Goal: Feedback & Contribution: Contribute content

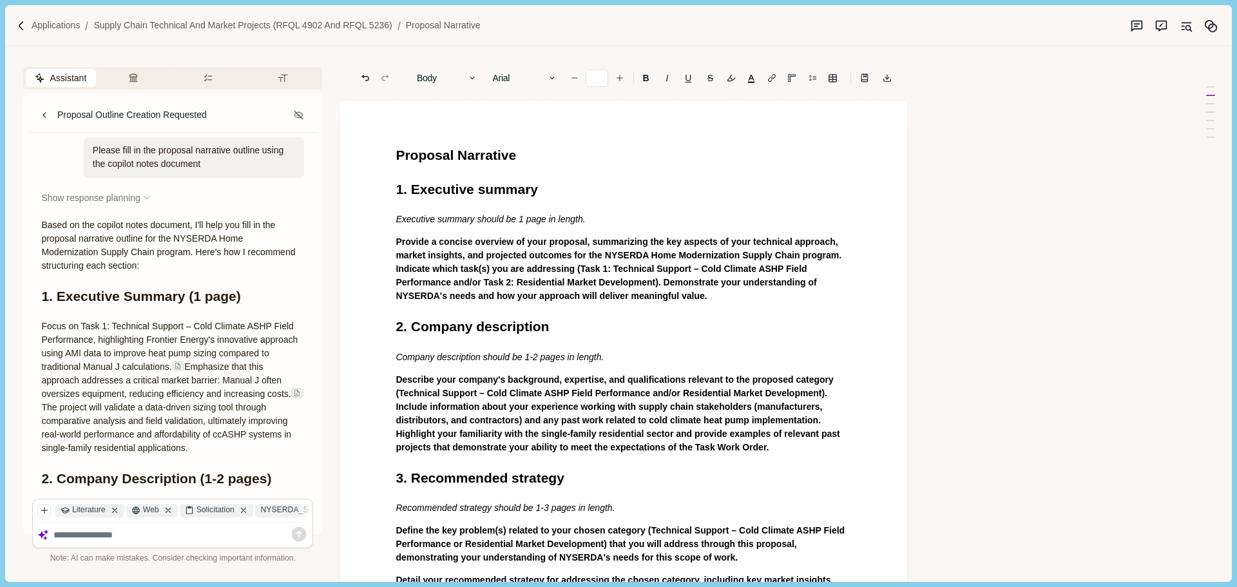
click at [396, 157] on span "Proposal Narrative" at bounding box center [456, 155] width 120 height 15
drag, startPoint x: 410, startPoint y: 187, endPoint x: 379, endPoint y: 187, distance: 30.9
click at [569, 189] on h1 "a. Executive summary" at bounding box center [624, 189] width 456 height 21
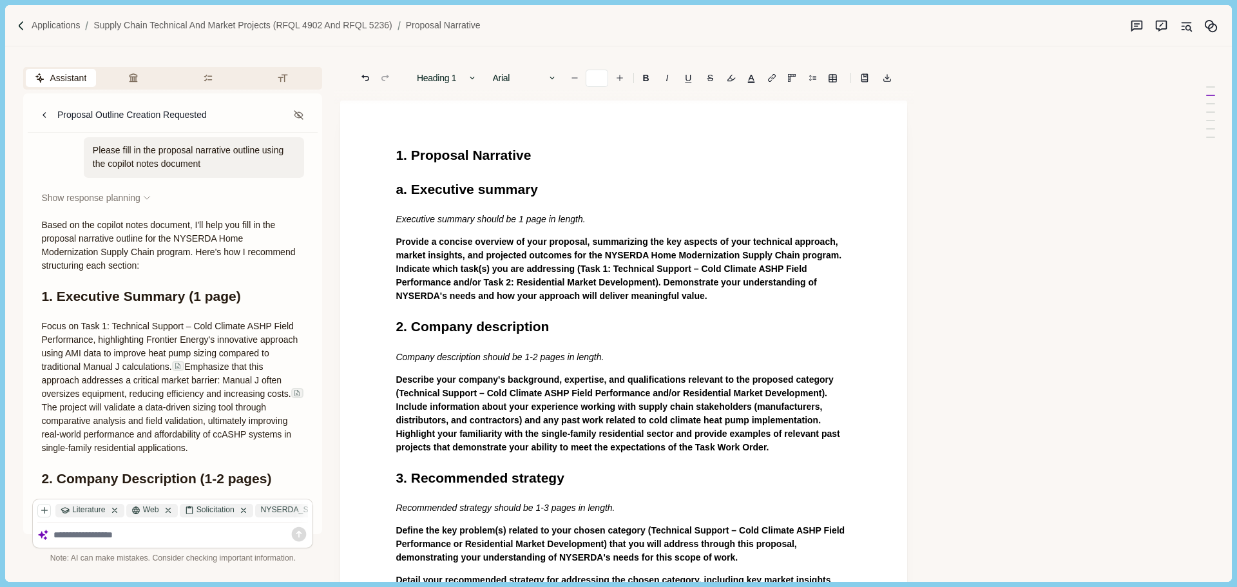
drag, startPoint x: 475, startPoint y: 191, endPoint x: 490, endPoint y: 191, distance: 14.2
click at [476, 191] on span "a. Executive summary" at bounding box center [467, 189] width 142 height 15
click at [401, 327] on span "2. Company description" at bounding box center [472, 326] width 153 height 15
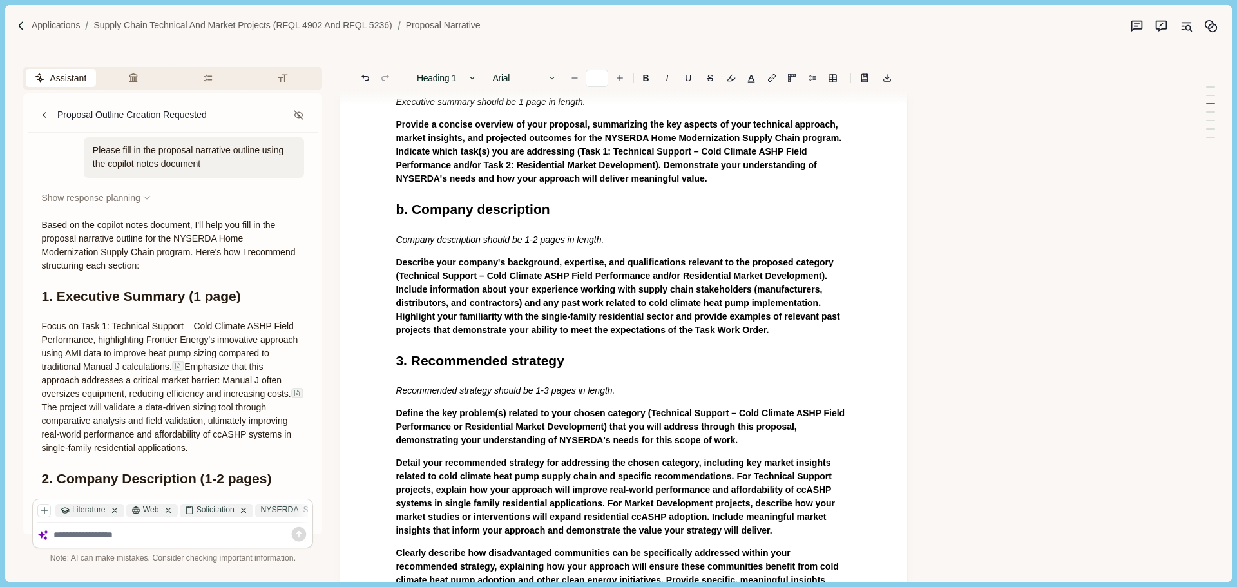
scroll to position [129, 0]
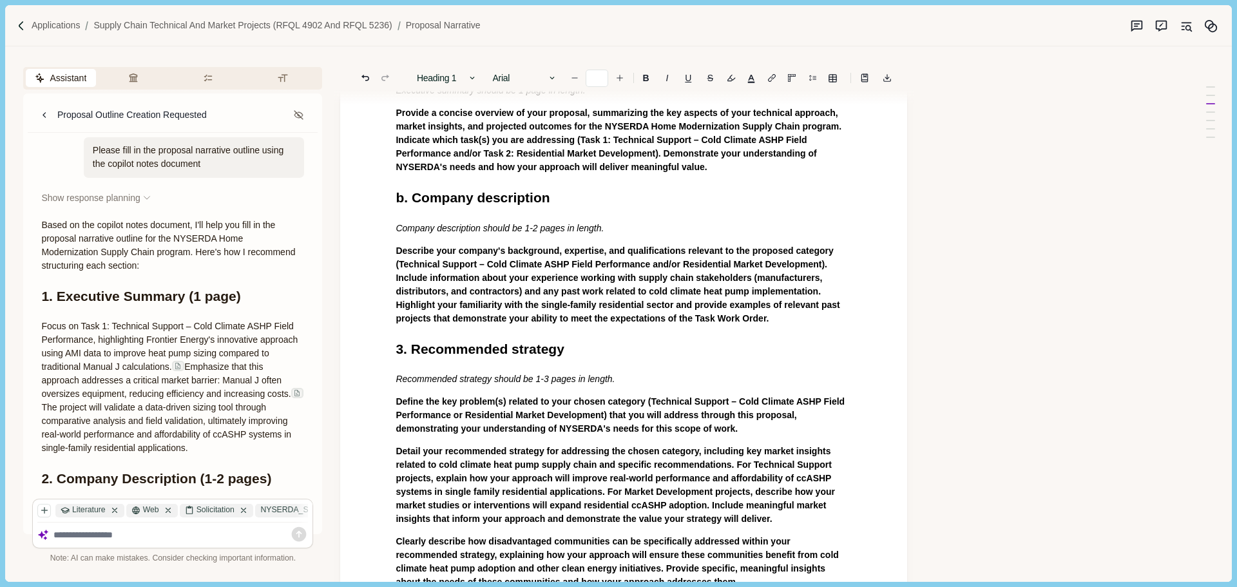
click at [473, 363] on div "1. Proposal Narrative a. Executive Summary Executive summary should be 1 page i…" at bounding box center [623, 581] width 474 height 1130
click at [404, 352] on span "3. Recommended strategy" at bounding box center [480, 348] width 168 height 15
click at [513, 355] on span "c. Recommended strategy" at bounding box center [480, 348] width 168 height 15
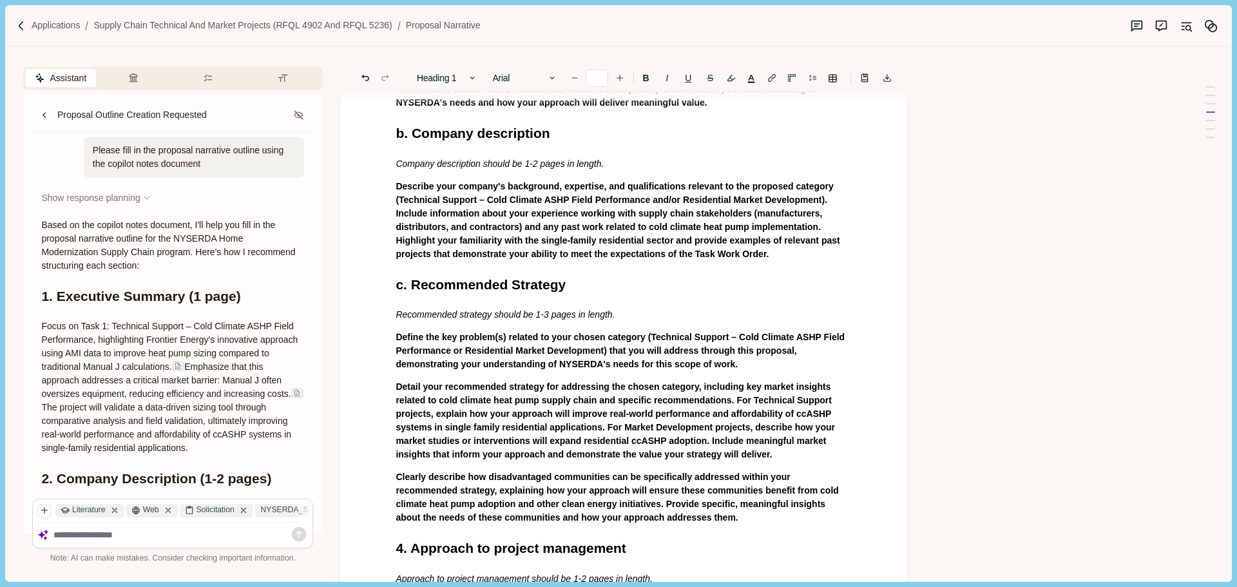
scroll to position [258, 0]
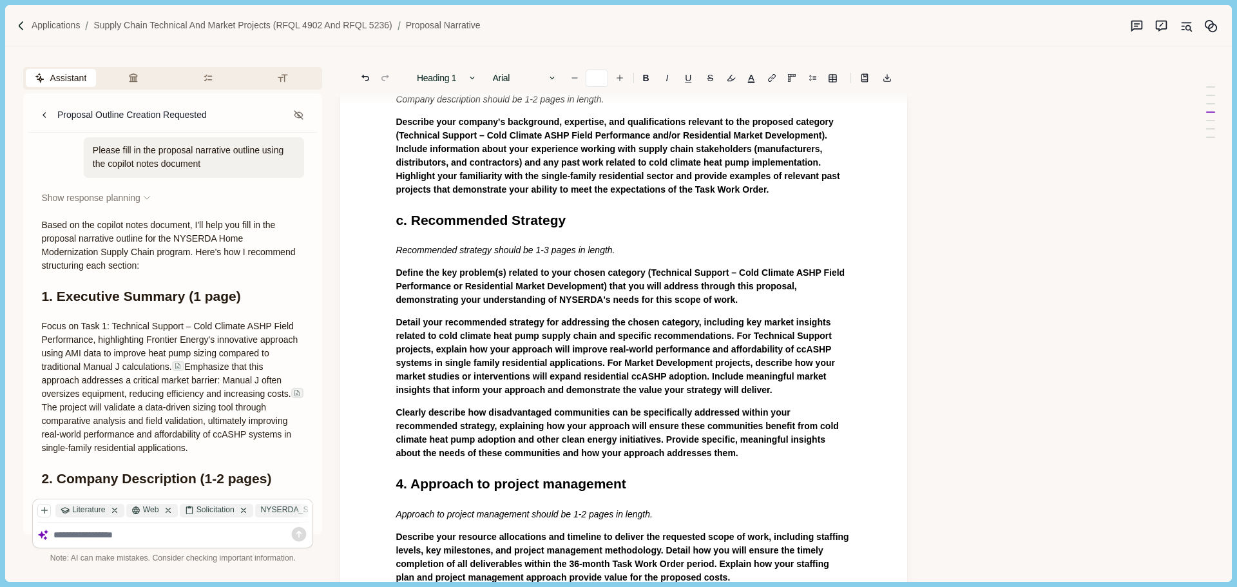
click at [399, 482] on span "4. Approach to project management" at bounding box center [511, 483] width 230 height 15
click at [504, 485] on span "d. Approach to project management" at bounding box center [511, 483] width 231 height 15
click at [551, 482] on span "d. Approach to Project management" at bounding box center [512, 483] width 232 height 15
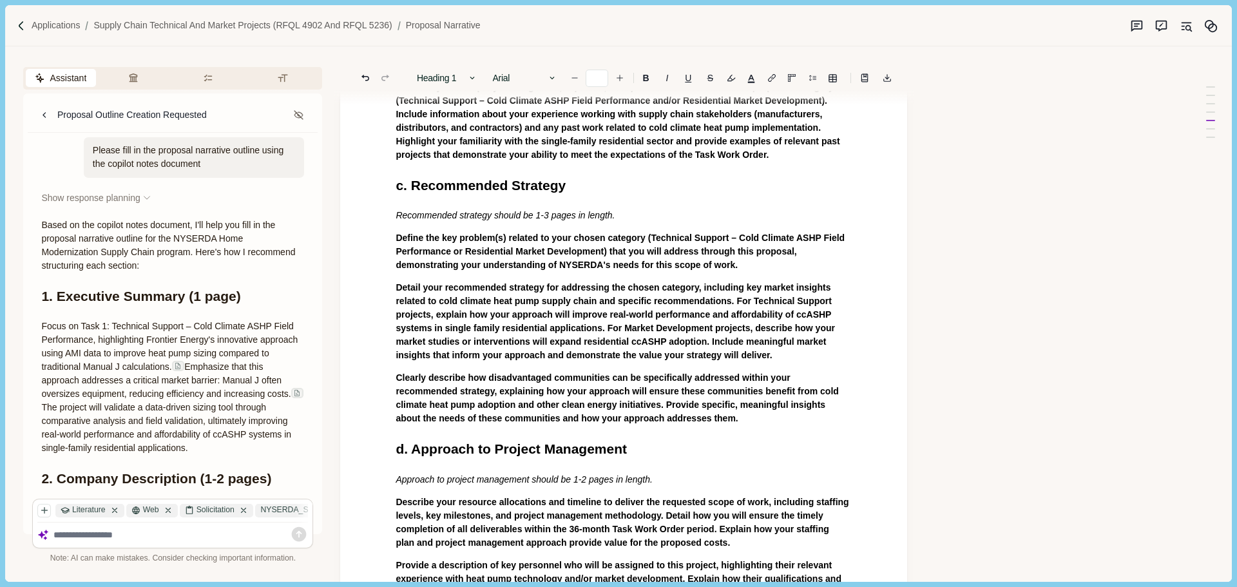
scroll to position [322, 0]
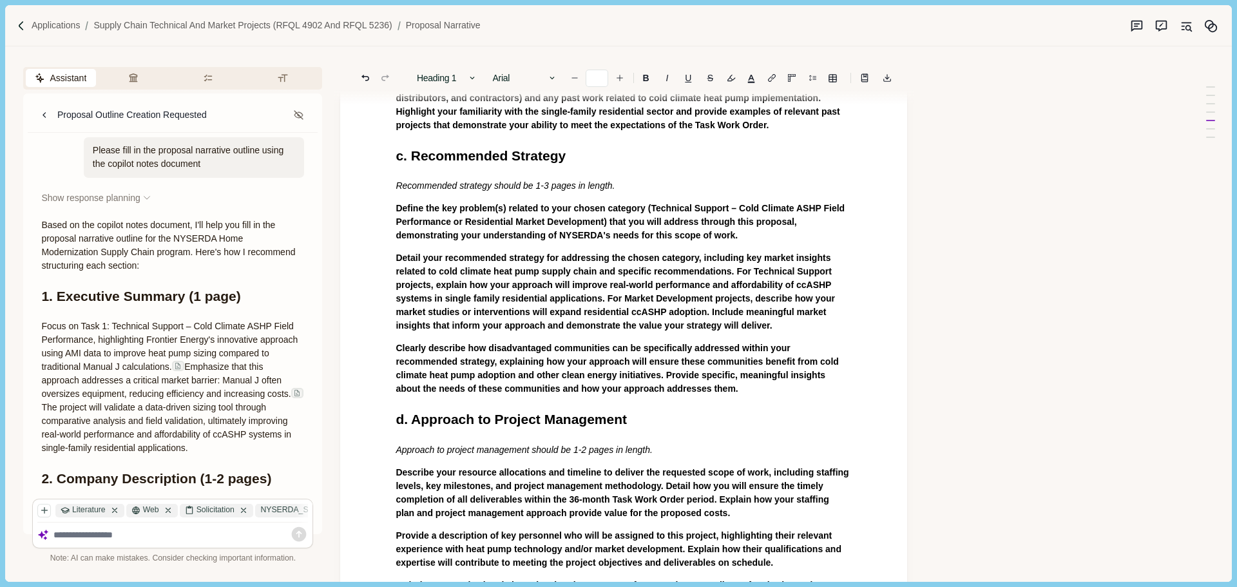
click at [643, 417] on h1 "d. Approach to Project Management" at bounding box center [624, 419] width 456 height 21
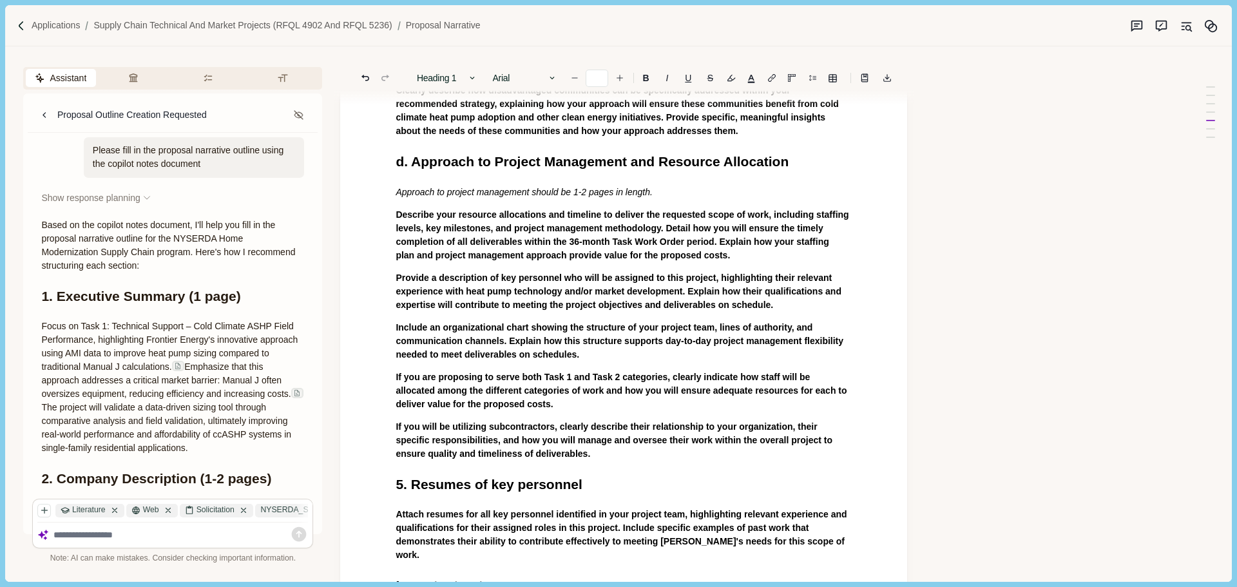
scroll to position [709, 0]
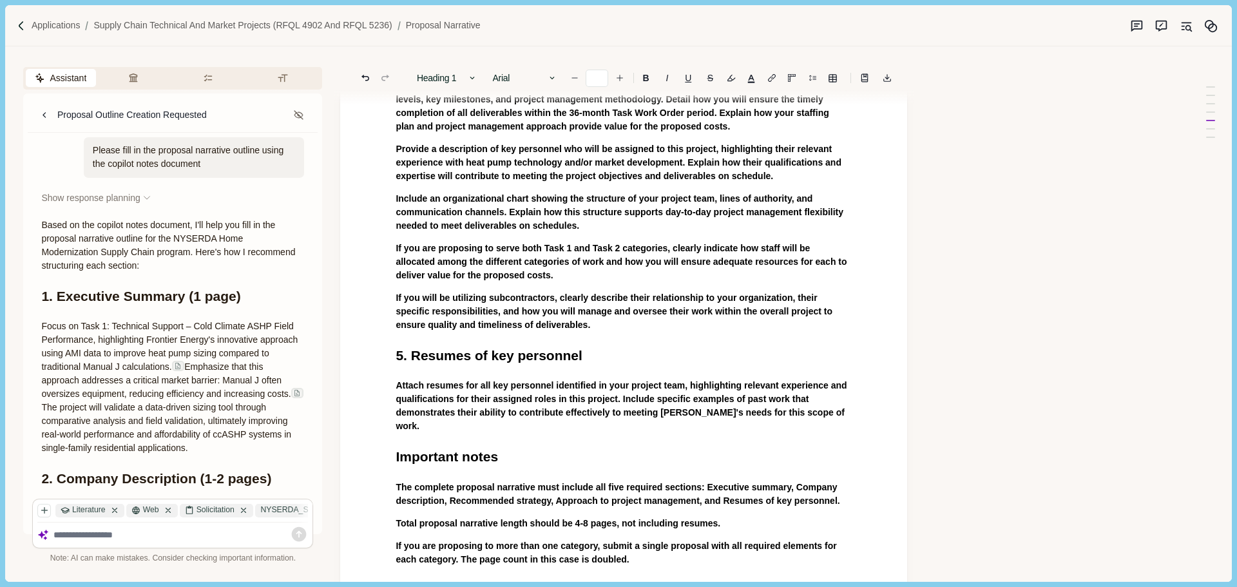
click at [396, 360] on span "5. Resumes of key personnel" at bounding box center [489, 355] width 186 height 15
click at [490, 356] on span "e. Resumes of key personnel" at bounding box center [489, 355] width 186 height 15
click at [522, 352] on span "e. Resumes of Key personnel" at bounding box center [490, 355] width 189 height 15
click at [613, 383] on span "Attach resumes for all key personnel identified in your project team, highlight…" at bounding box center [622, 405] width 453 height 51
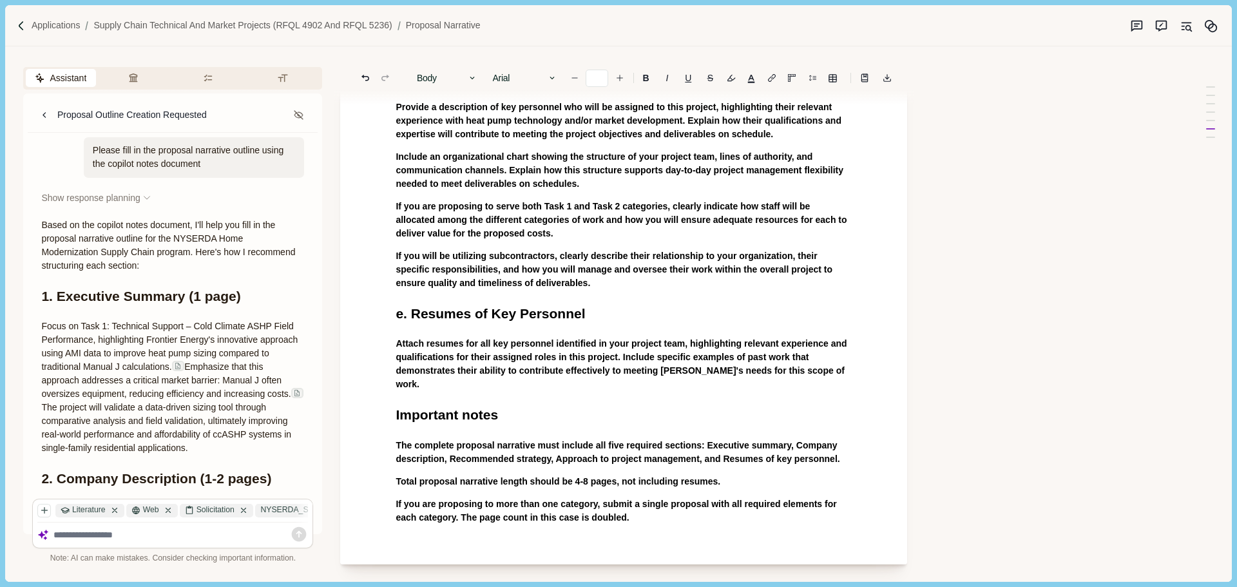
scroll to position [773, 0]
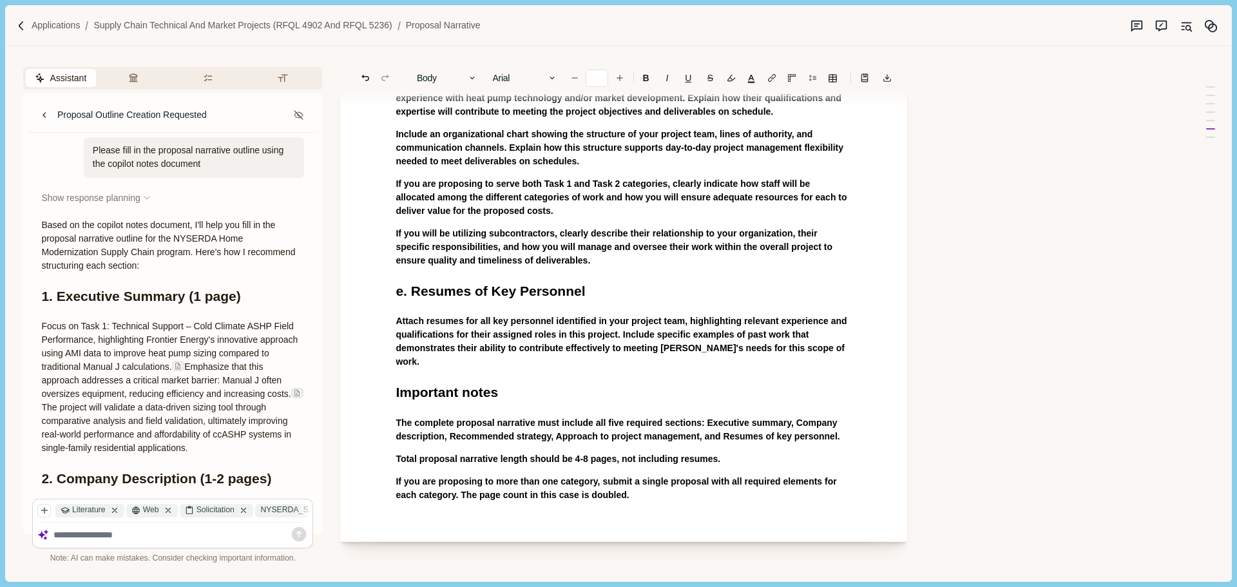
click at [634, 483] on p "If you are proposing to more than one category, submit a single proposal with a…" at bounding box center [624, 488] width 456 height 27
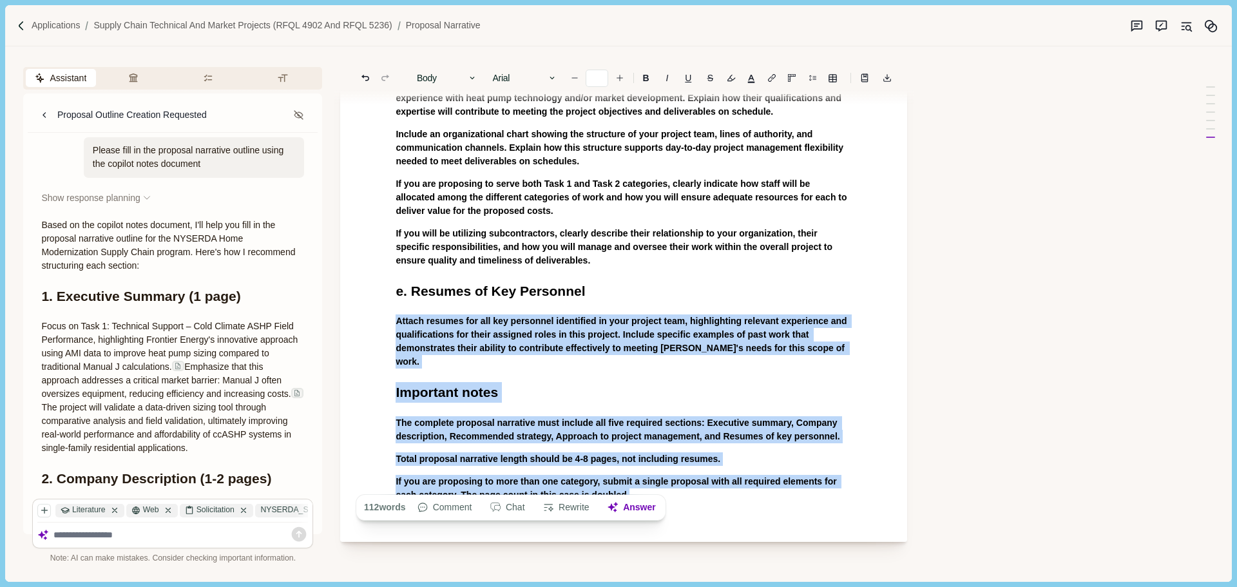
drag, startPoint x: 626, startPoint y: 483, endPoint x: 394, endPoint y: 324, distance: 281.8
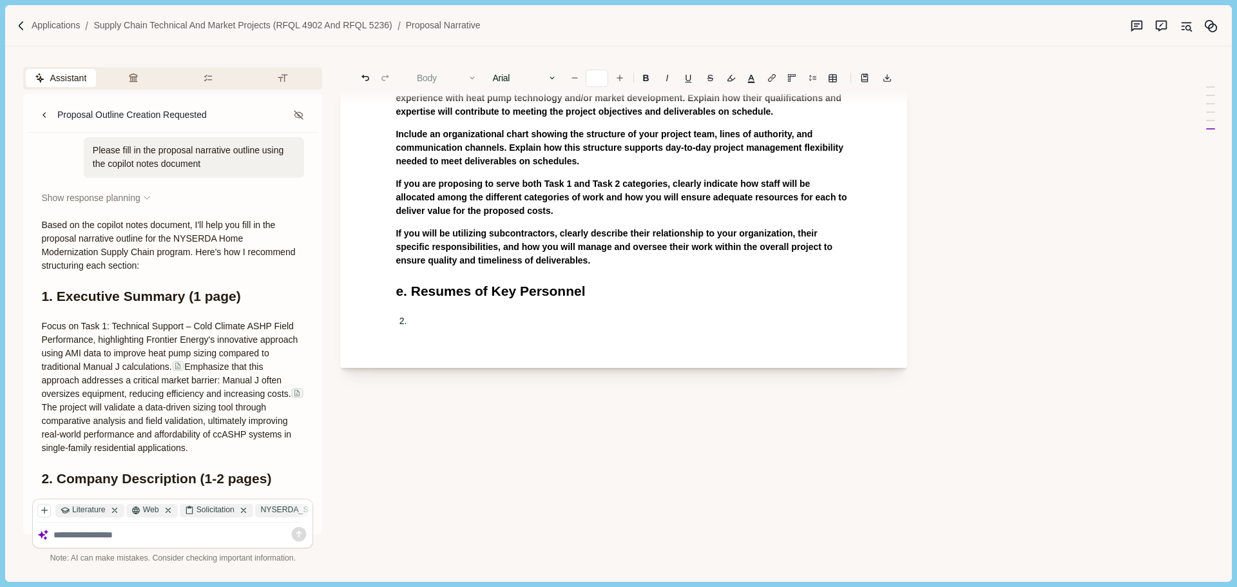
click at [454, 77] on button "Body" at bounding box center [446, 78] width 73 height 18
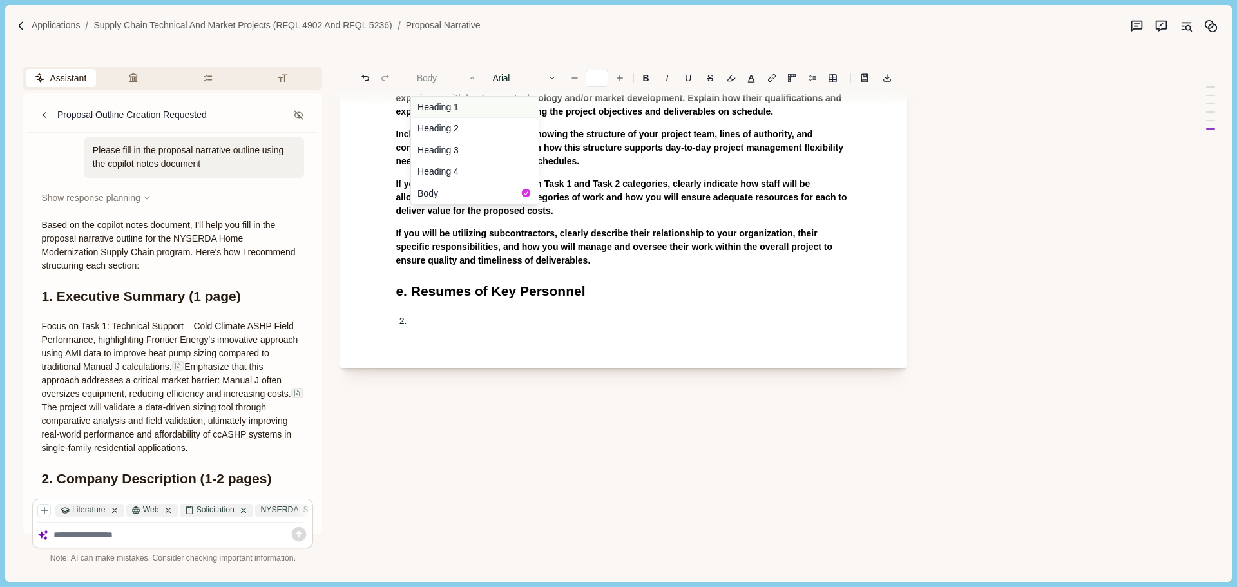
click at [455, 109] on button "Heading 1" at bounding box center [475, 107] width 128 height 21
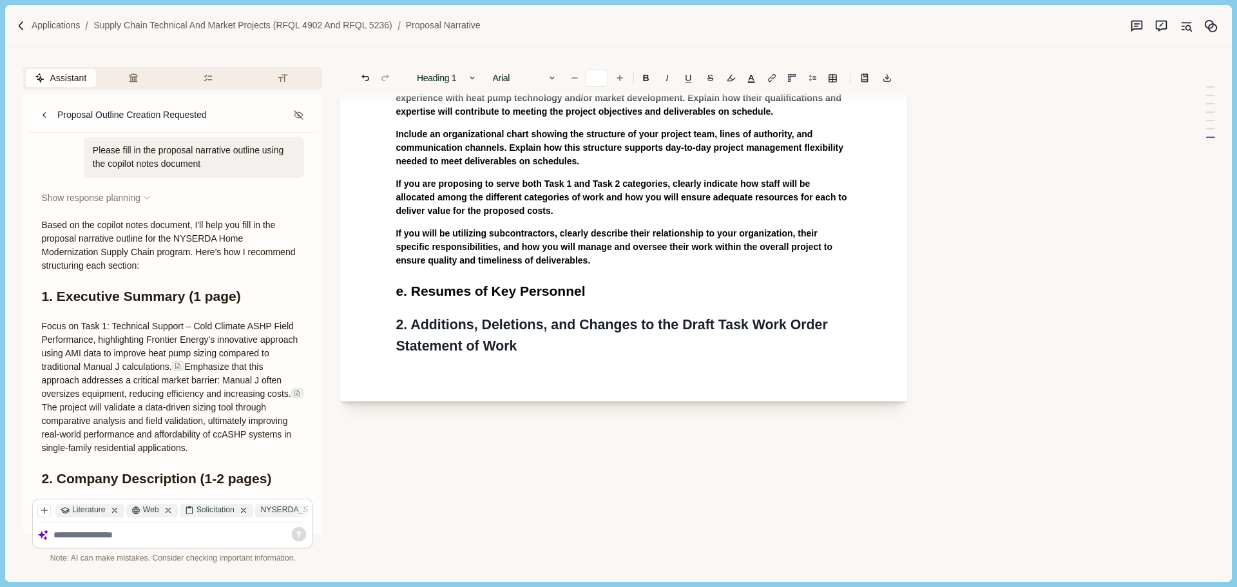
click at [411, 327] on span "2. Additions, Deletions, and Changes to the Draft Task Work Order Statement of …" at bounding box center [613, 335] width 435 height 37
click at [618, 347] on h1 "2. Suggested Additions, Deletions, and Changes to the Draft Task Work Order Sta…" at bounding box center [624, 335] width 456 height 43
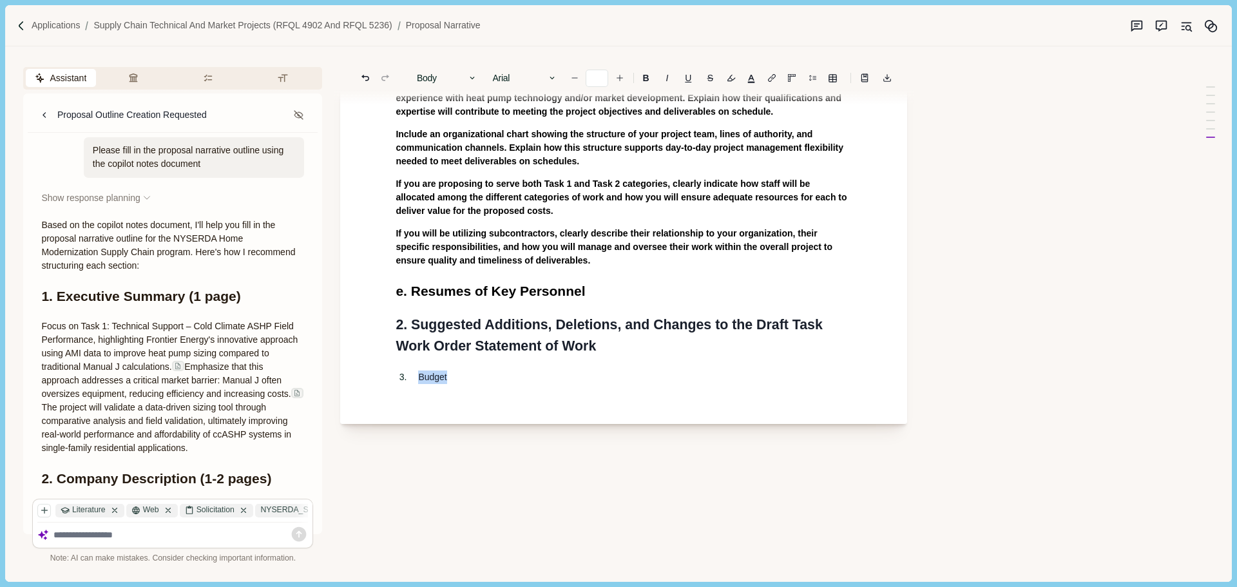
click at [444, 84] on button "Body" at bounding box center [446, 78] width 73 height 18
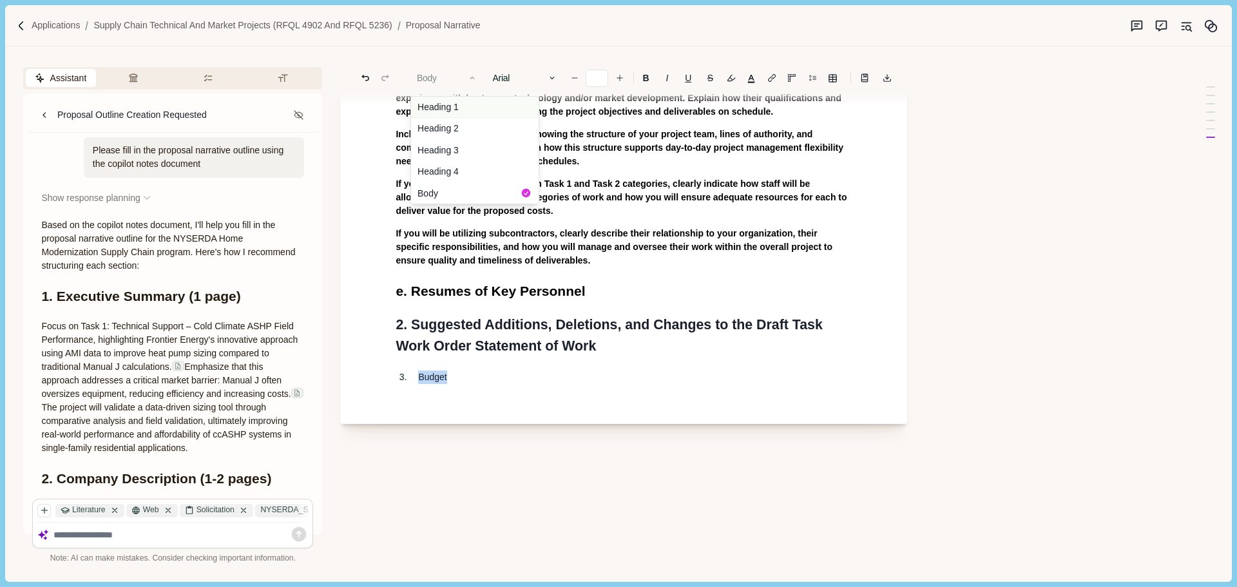
click at [447, 106] on button "Heading 1" at bounding box center [475, 107] width 128 height 21
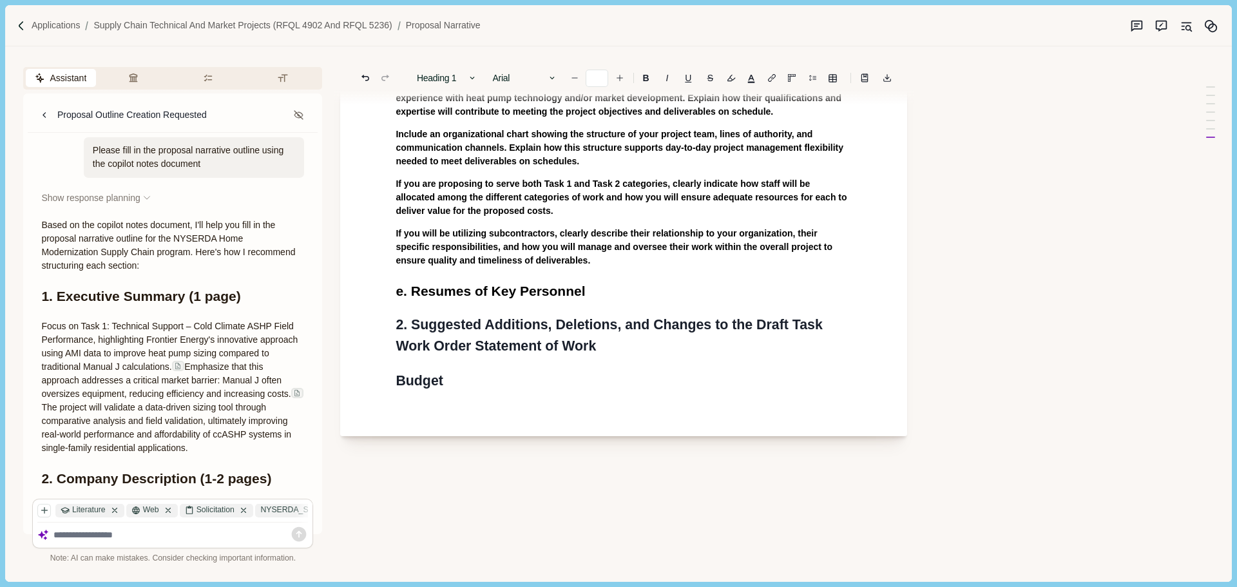
click at [508, 267] on p "If you will be utilizing subcontractors, clearly describe their relationship to…" at bounding box center [624, 247] width 456 height 41
click at [474, 385] on h1 "3. Budget" at bounding box center [624, 380] width 456 height 21
click at [609, 348] on h1 "2. Suggested Additions, Deletions, and Changes to the Draft Task Work Order Sta…" at bounding box center [624, 335] width 456 height 43
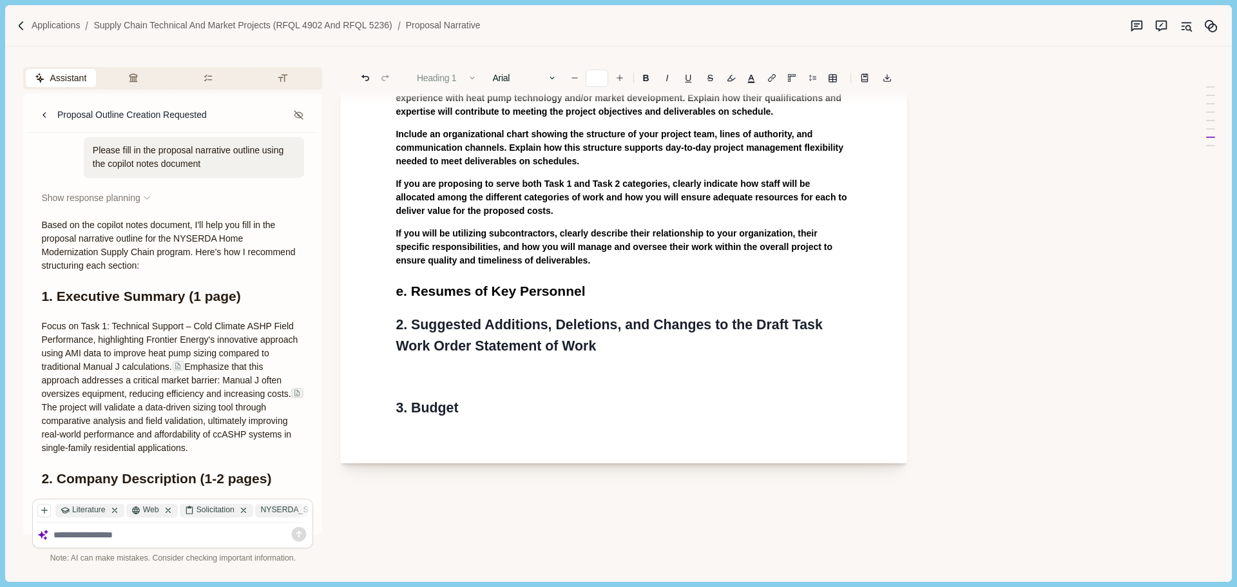
click at [460, 74] on button "Heading 1" at bounding box center [446, 78] width 73 height 18
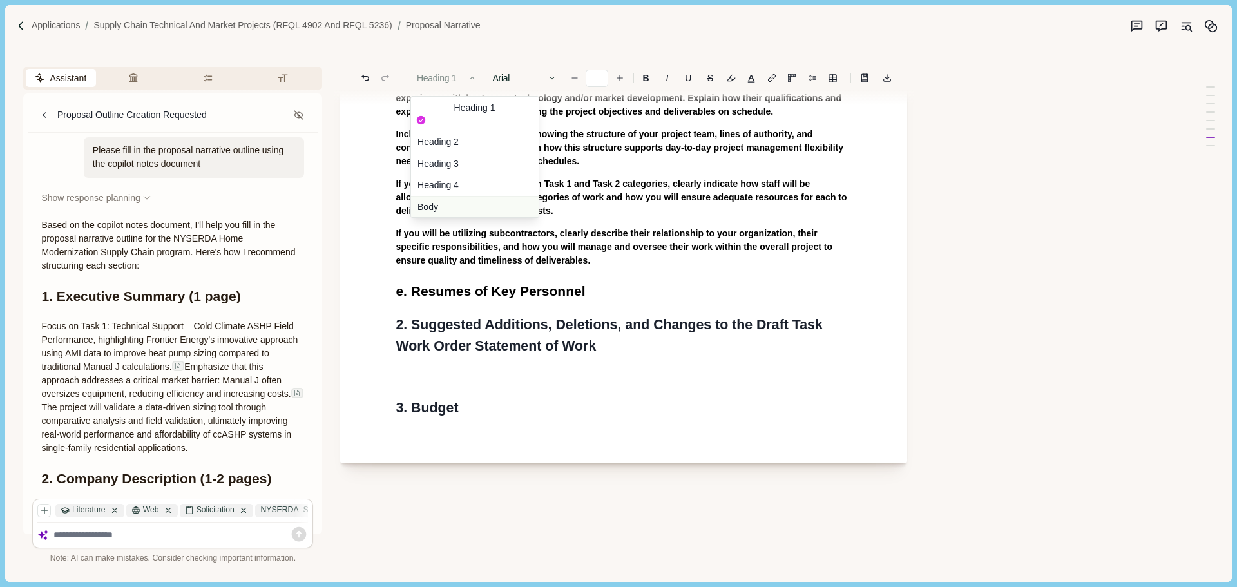
click at [443, 196] on button "Body" at bounding box center [475, 206] width 128 height 21
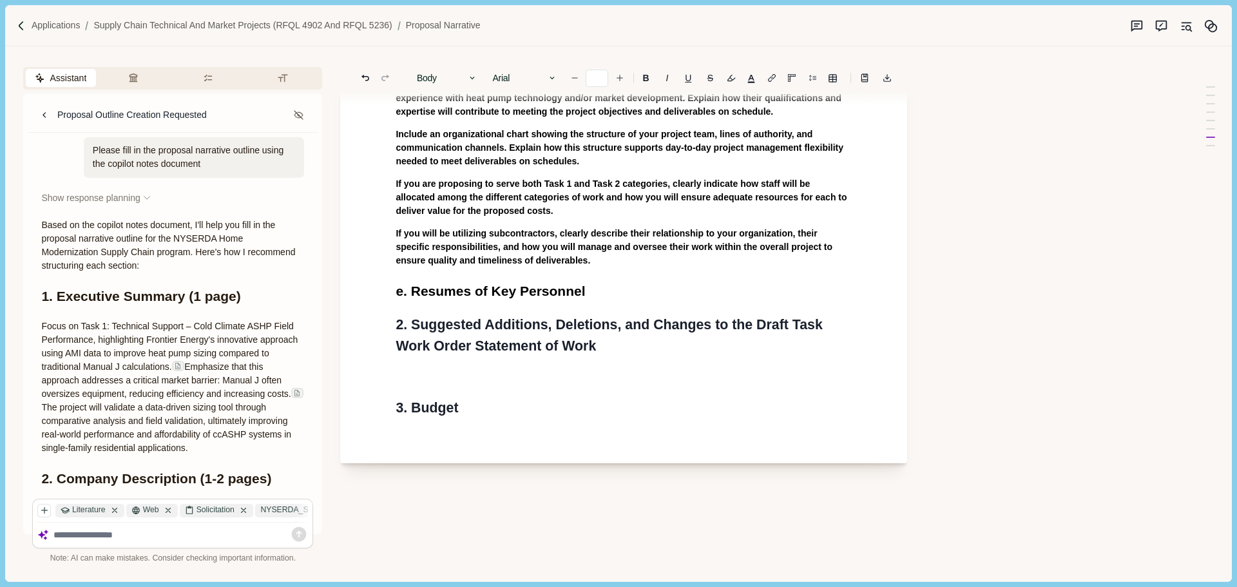
click at [479, 408] on h1 "3. Budget" at bounding box center [624, 407] width 456 height 21
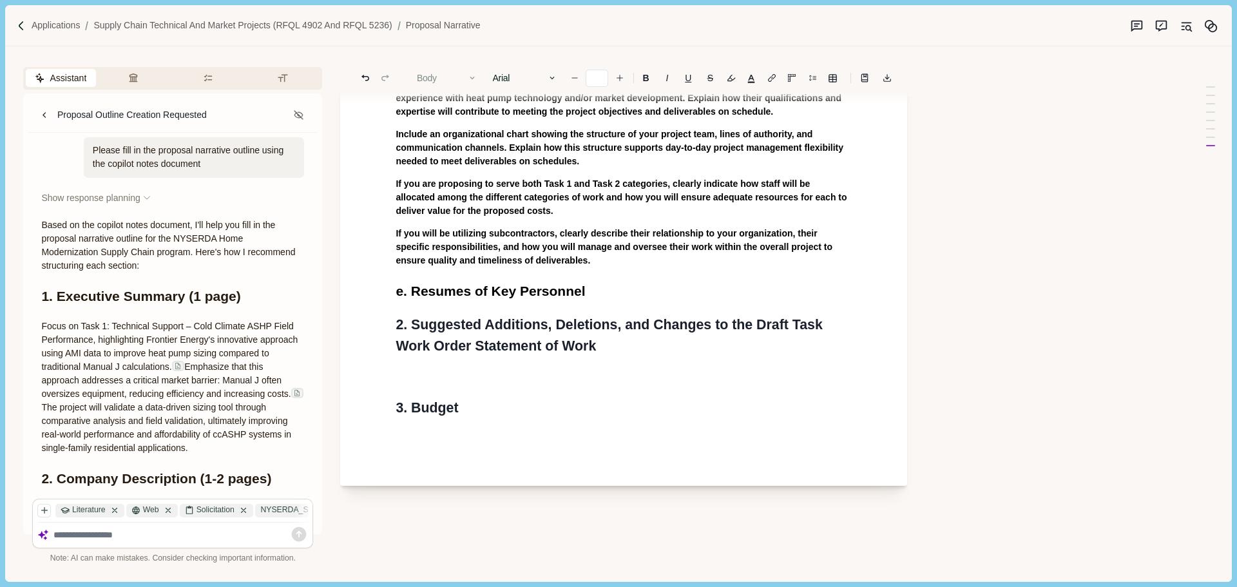
click at [450, 73] on button "Body" at bounding box center [446, 78] width 73 height 18
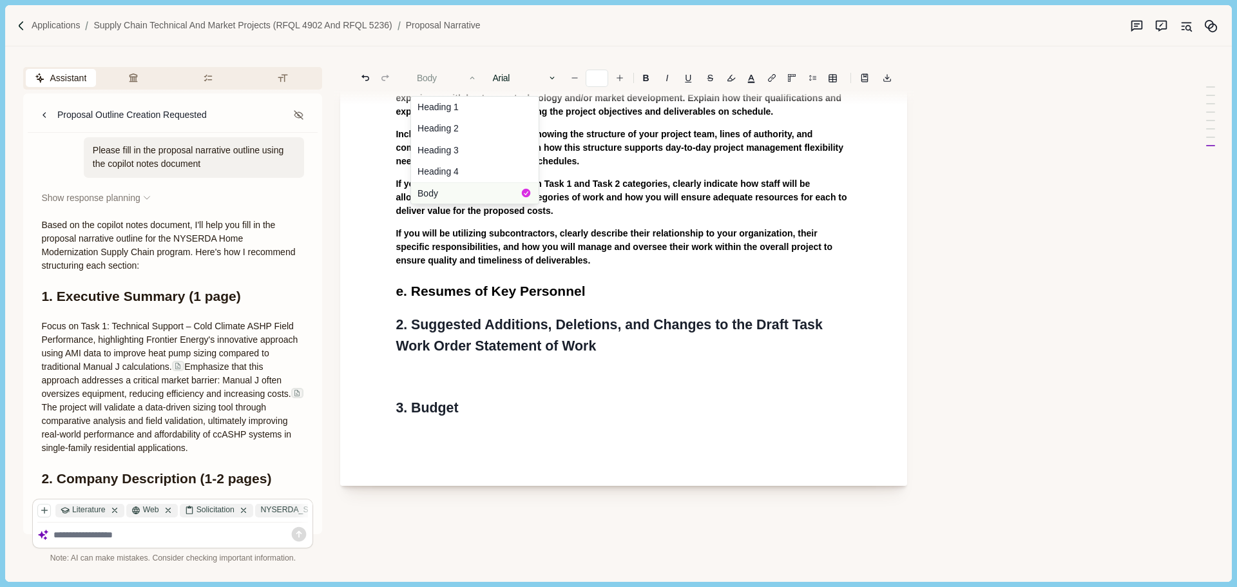
drag, startPoint x: 464, startPoint y: 198, endPoint x: 455, endPoint y: 229, distance: 32.8
click at [464, 198] on button "Body" at bounding box center [475, 192] width 128 height 21
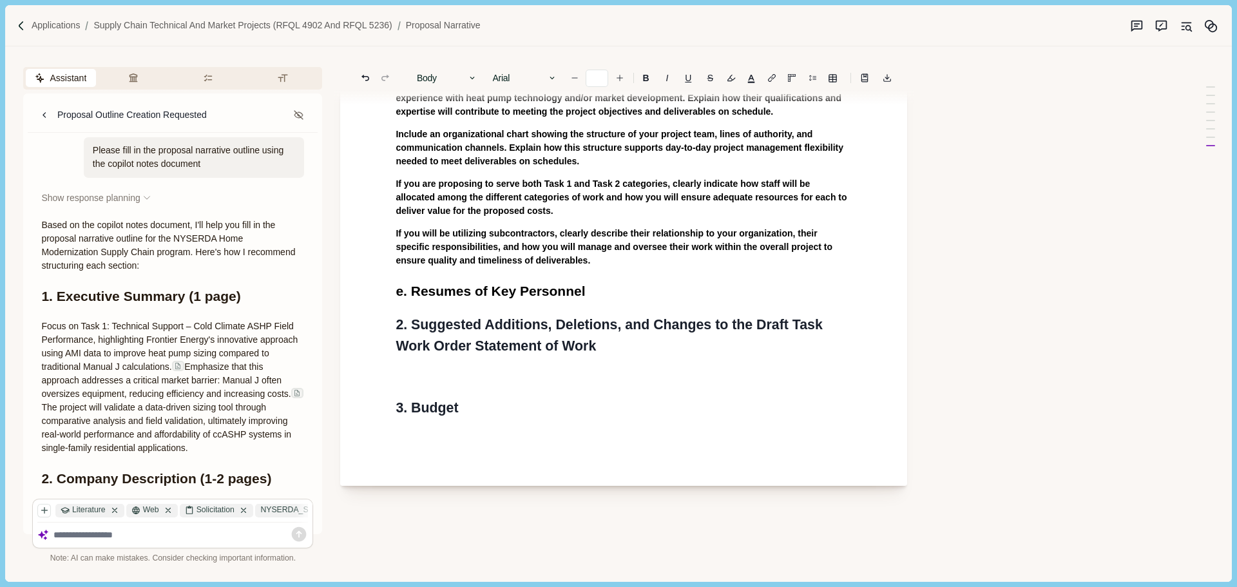
click at [415, 383] on p at bounding box center [624, 377] width 456 height 14
drag, startPoint x: 475, startPoint y: 388, endPoint x: 458, endPoint y: 388, distance: 16.7
click at [419, 377] on p at bounding box center [624, 377] width 456 height 14
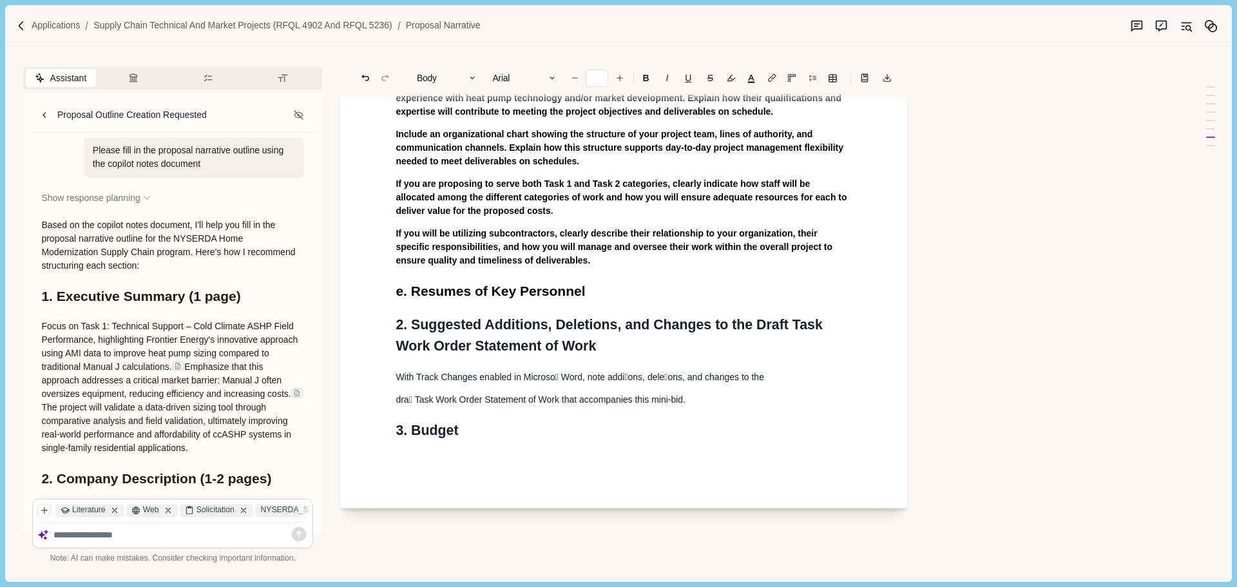
click at [468, 429] on h1 "3. Budget" at bounding box center [624, 430] width 456 height 21
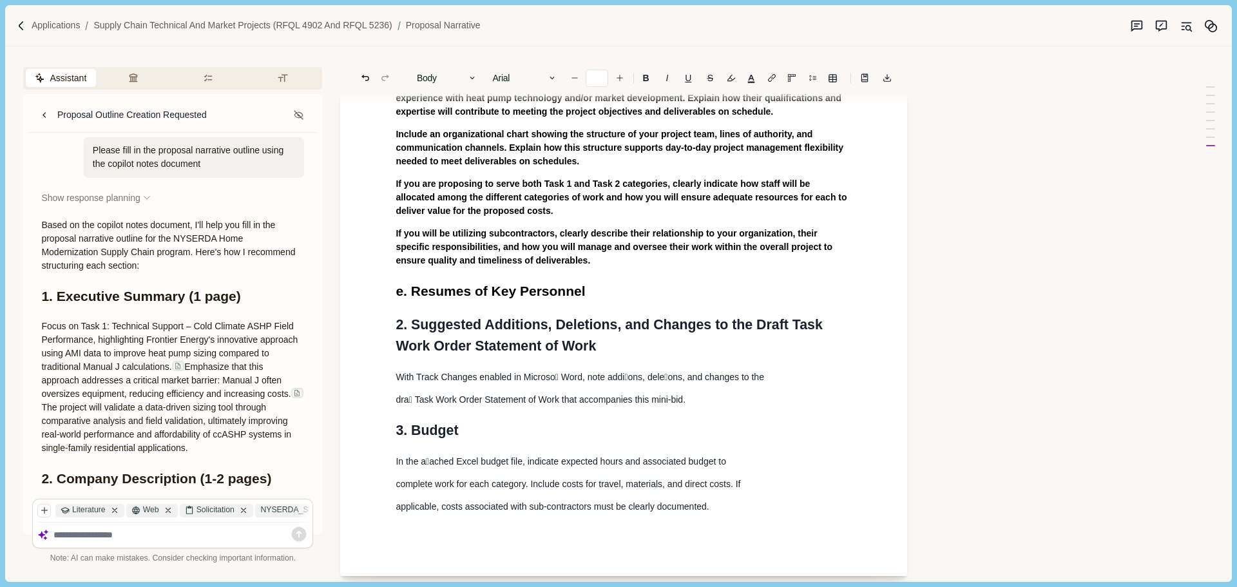
type input "**"
drag, startPoint x: 647, startPoint y: 359, endPoint x: 635, endPoint y: 399, distance: 42.4
click at [720, 500] on p "applicable, costs associated with sub-contractors must be clearly documented." at bounding box center [624, 507] width 456 height 14
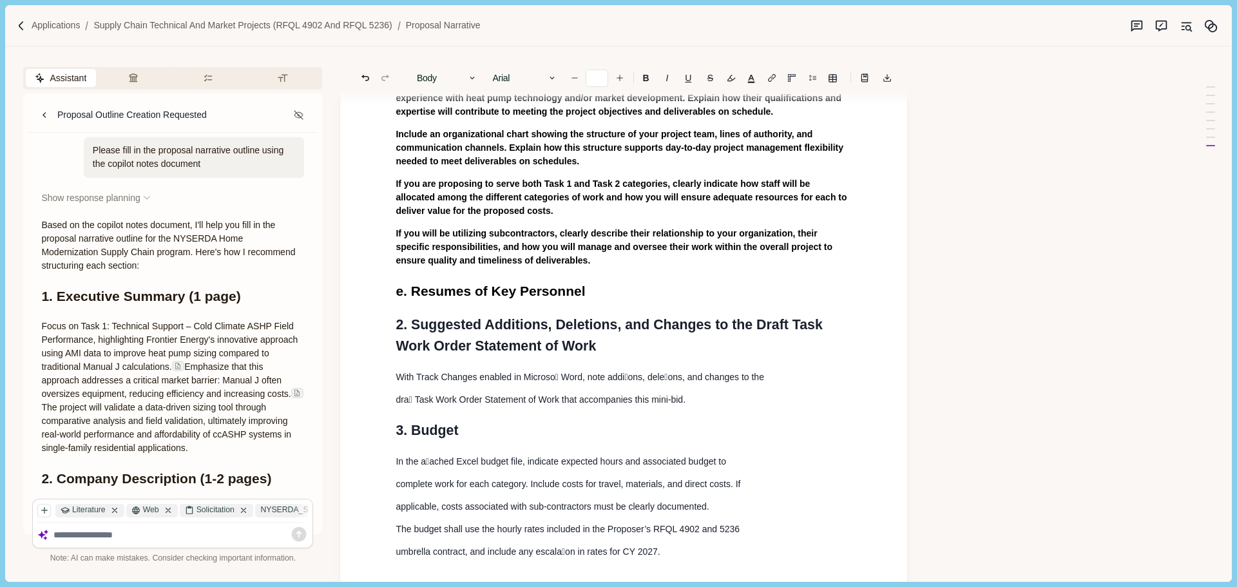
drag, startPoint x: 700, startPoint y: 406, endPoint x: 618, endPoint y: 390, distance: 83.9
type input "**"
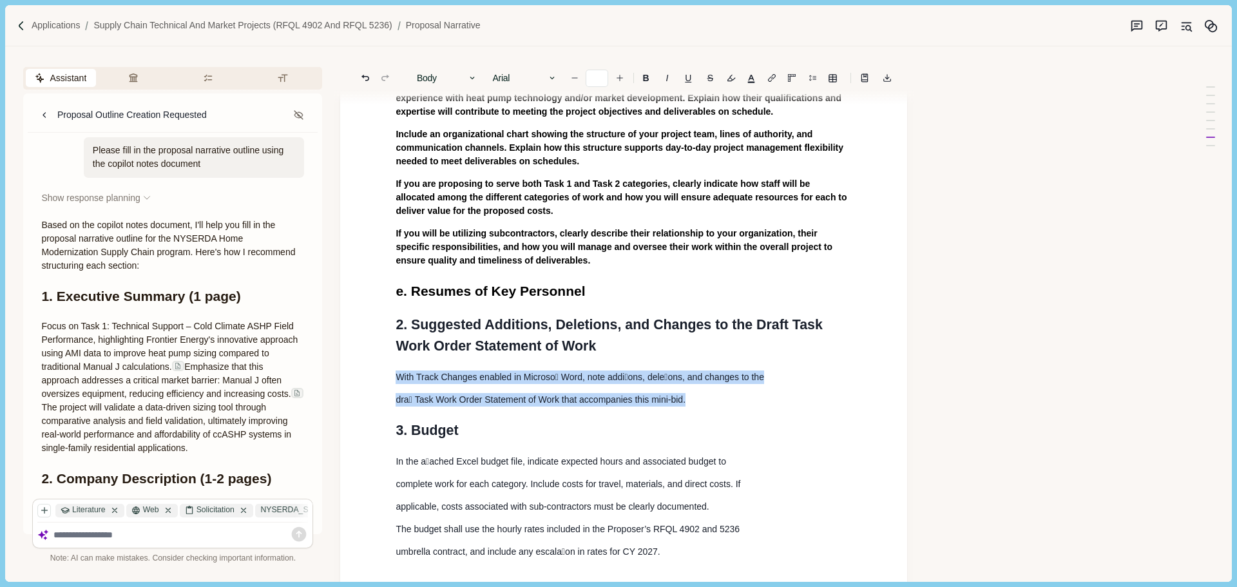
drag, startPoint x: 568, startPoint y: 388, endPoint x: 394, endPoint y: 376, distance: 174.3
click at [610, 428] on button "Rewrite" at bounding box center [594, 424] width 60 height 18
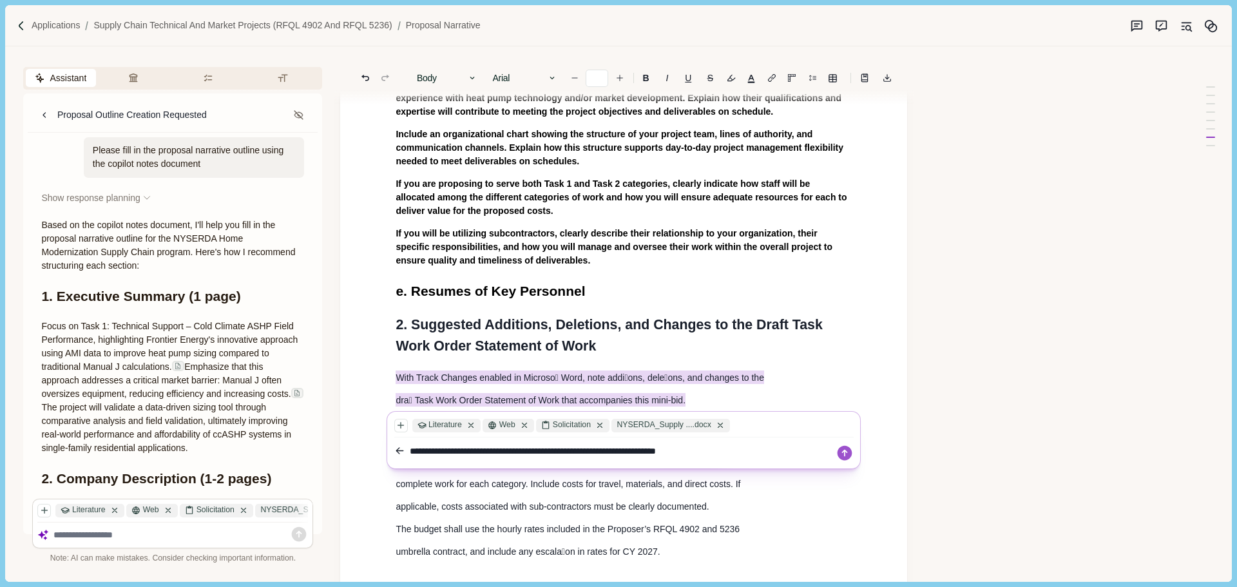
drag, startPoint x: 723, startPoint y: 456, endPoint x: 700, endPoint y: 455, distance: 22.6
click at [700, 455] on textarea "**********" at bounding box center [623, 451] width 426 height 14
type textarea "**********"
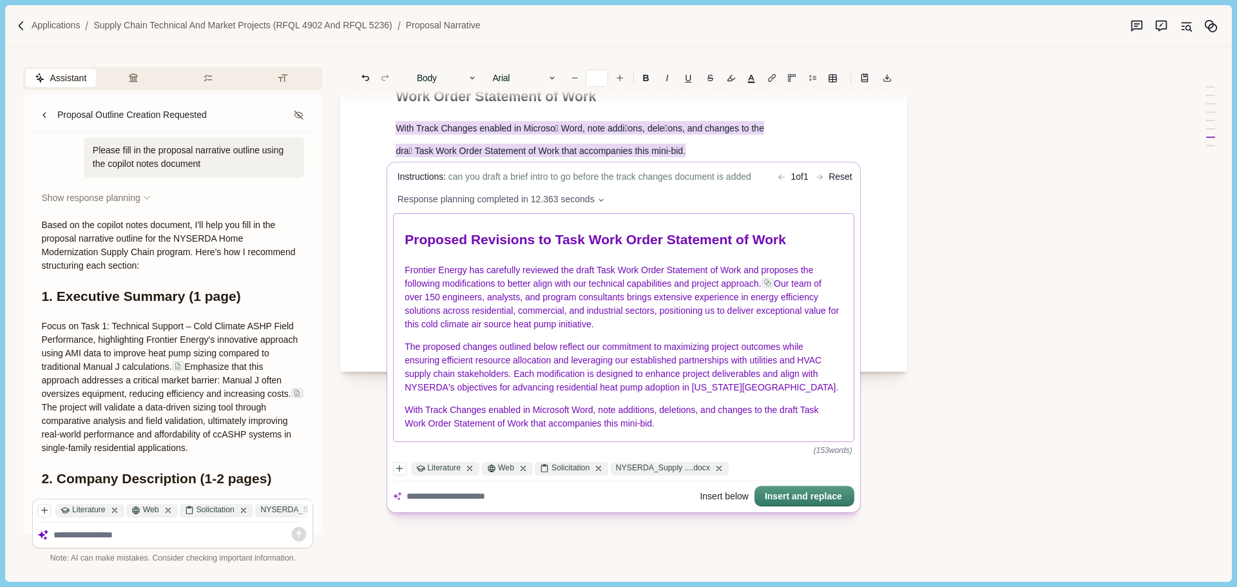
scroll to position [1031, 0]
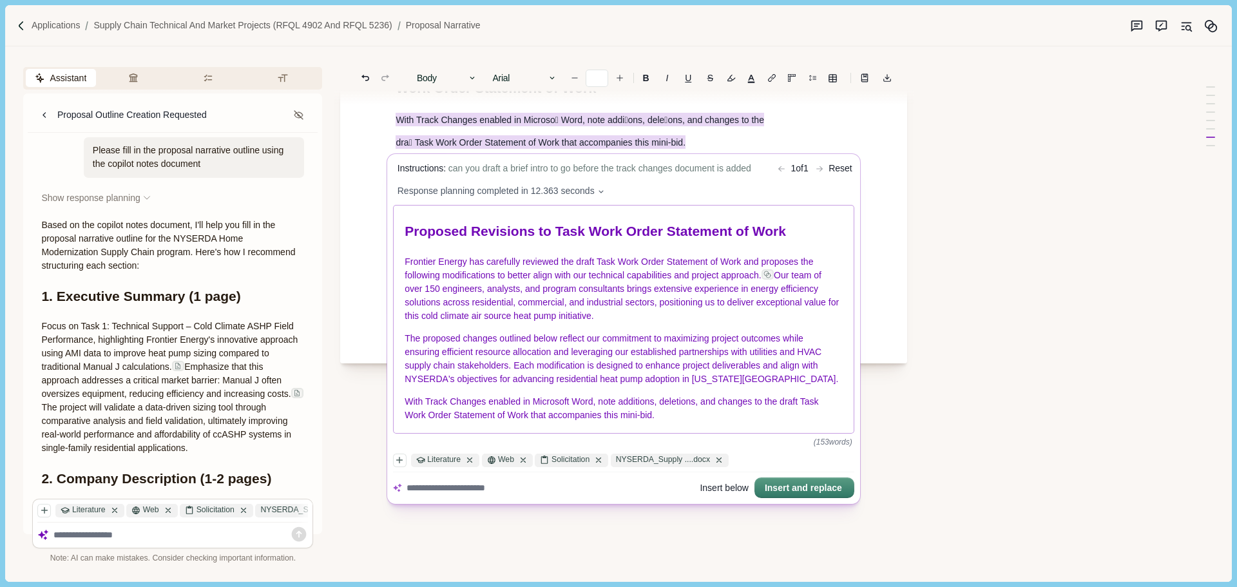
drag, startPoint x: 776, startPoint y: 292, endPoint x: 777, endPoint y: 318, distance: 25.1
click at [779, 317] on span "Our team of over 150 engineers, analysts, and program consultants brings extens…" at bounding box center [623, 295] width 437 height 51
click at [701, 323] on p "Frontier Energy has carefully reviewed the draft Task Work Order Statement of W…" at bounding box center [624, 289] width 438 height 68
drag, startPoint x: 725, startPoint y: 327, endPoint x: 772, endPoint y: 296, distance: 56.3
click at [772, 296] on p "Frontier Energy has carefully reviewed the draft Task Work Order Statement of W…" at bounding box center [624, 289] width 438 height 68
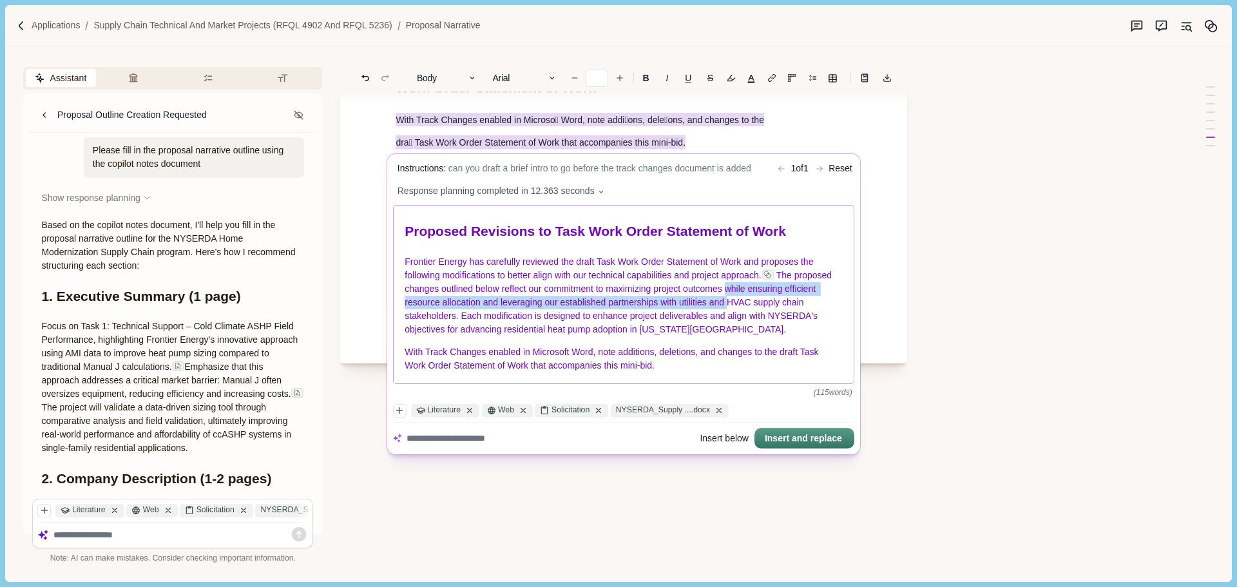
click at [727, 312] on p "Frontier Energy has carefully reviewed the draft Task Work Order Statement of W…" at bounding box center [624, 295] width 438 height 81
click at [727, 332] on span "The proposed changes outlined below reflect our commitment to maximizing projec…" at bounding box center [620, 302] width 430 height 64
click at [710, 336] on p "Frontier Energy has carefully reviewed the draft Task Work Order Statement of W…" at bounding box center [624, 295] width 438 height 81
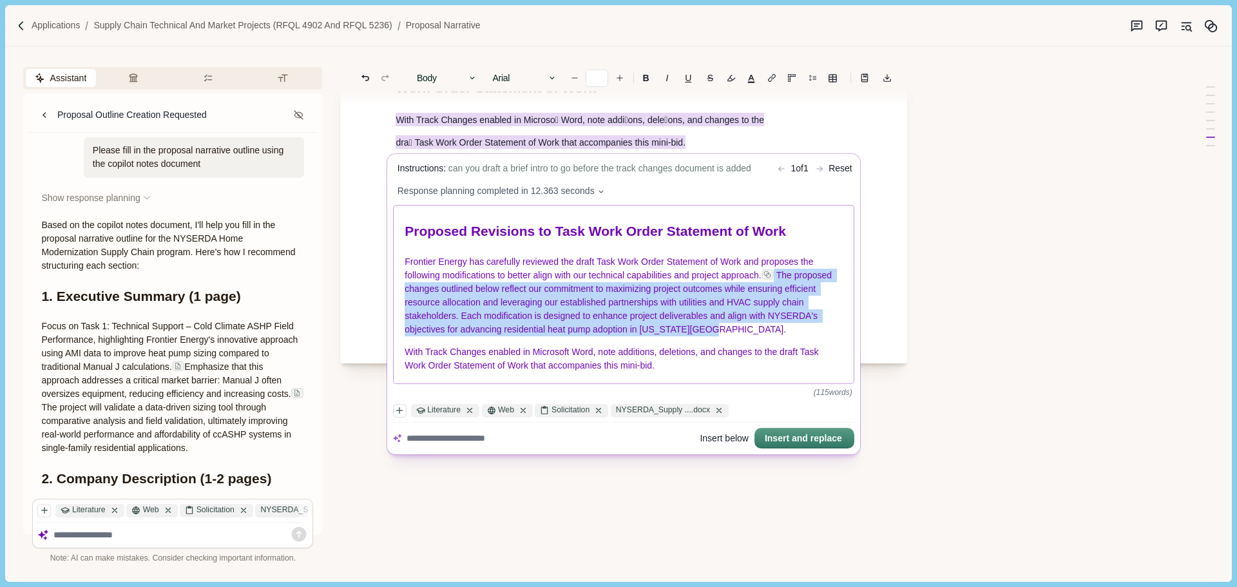
drag, startPoint x: 716, startPoint y: 347, endPoint x: 774, endPoint y: 294, distance: 78.4
click at [774, 294] on p "Frontier Energy has carefully reviewed the draft Task Work Order Statement of W…" at bounding box center [624, 295] width 438 height 81
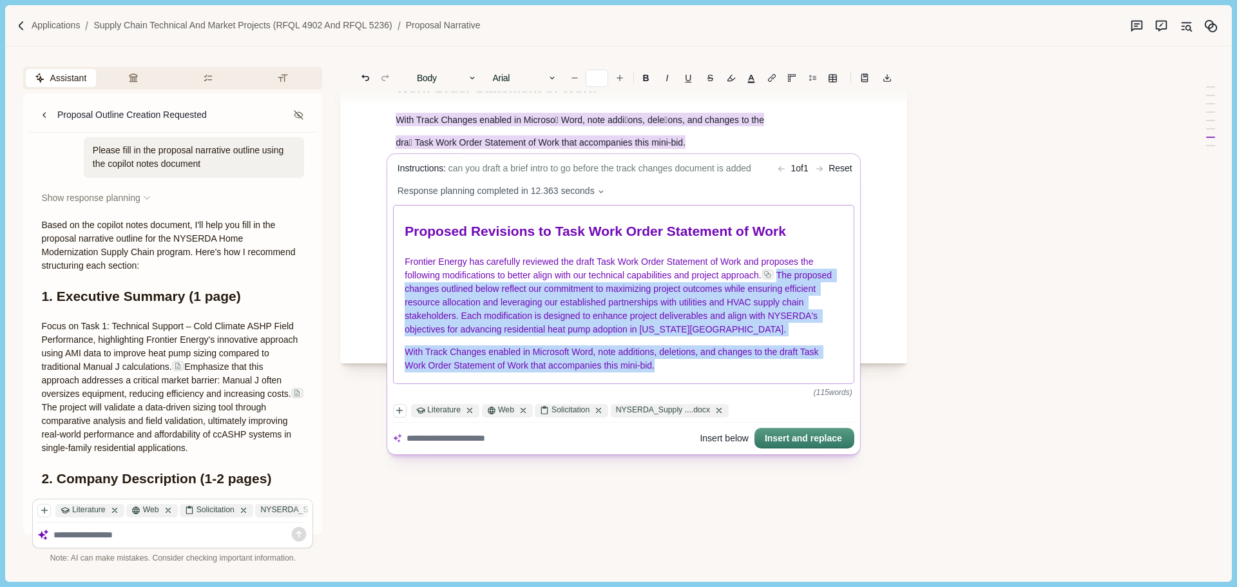
drag, startPoint x: 710, startPoint y: 381, endPoint x: 775, endPoint y: 295, distance: 108.1
click at [775, 295] on div "Proposed Revisions to Task Work Order Statement of Work Frontier Energy has car…" at bounding box center [624, 294] width 461 height 178
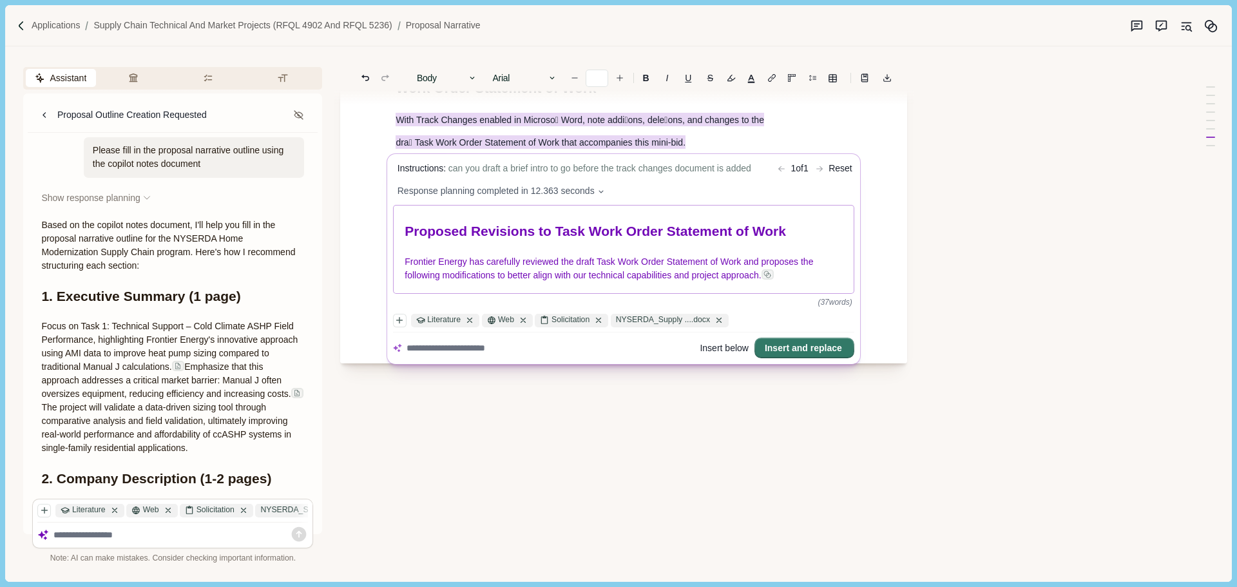
click at [800, 357] on button "Insert and replace" at bounding box center [804, 348] width 97 height 18
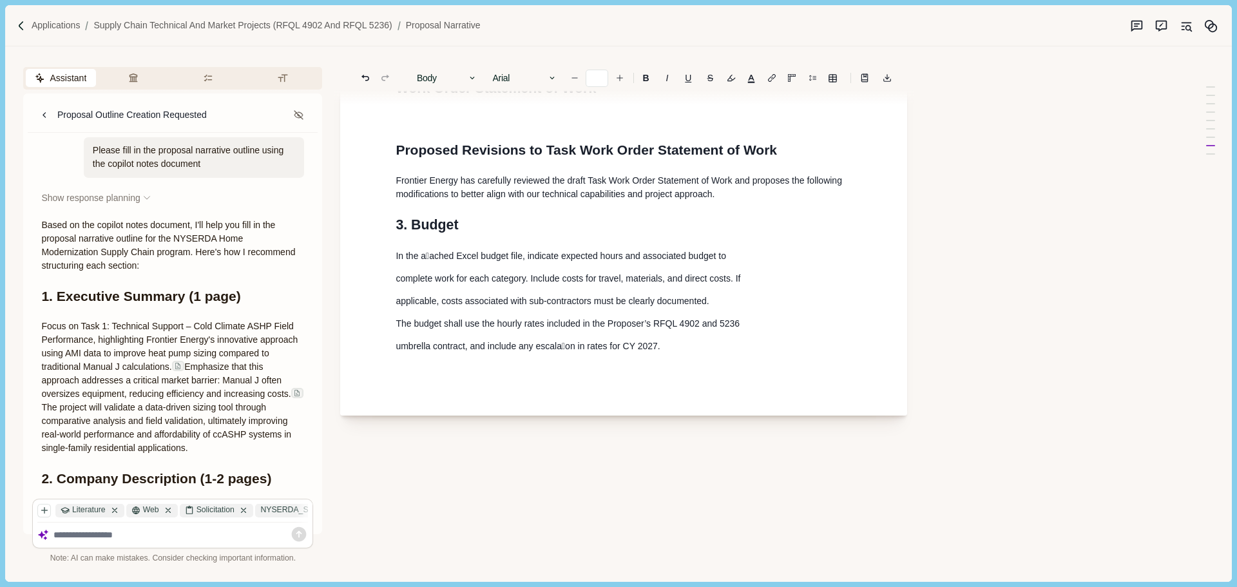
click at [457, 181] on span "Frontier Energy has carefully reviewed the draft Task Work Order Statement of W…" at bounding box center [620, 187] width 448 height 24
click at [742, 195] on p "Frontier has carefully reviewed the draft Task Work Order Statement of Work and…" at bounding box center [624, 187] width 456 height 27
type input "**"
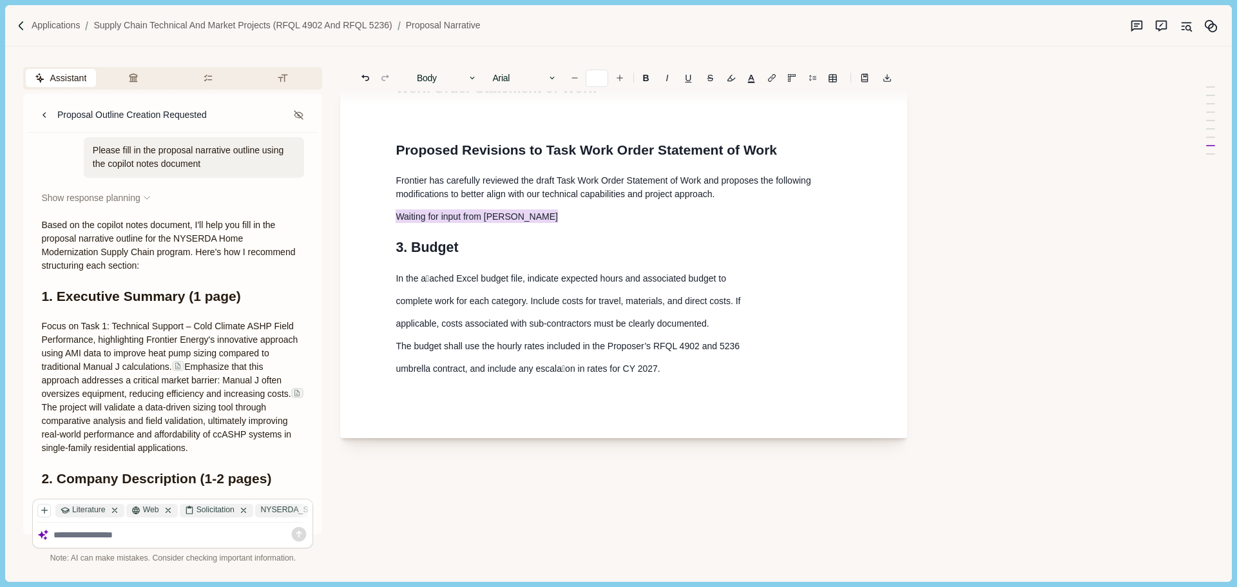
drag, startPoint x: 527, startPoint y: 222, endPoint x: 381, endPoint y: 221, distance: 145.6
click at [729, 82] on button "button" at bounding box center [731, 78] width 18 height 18
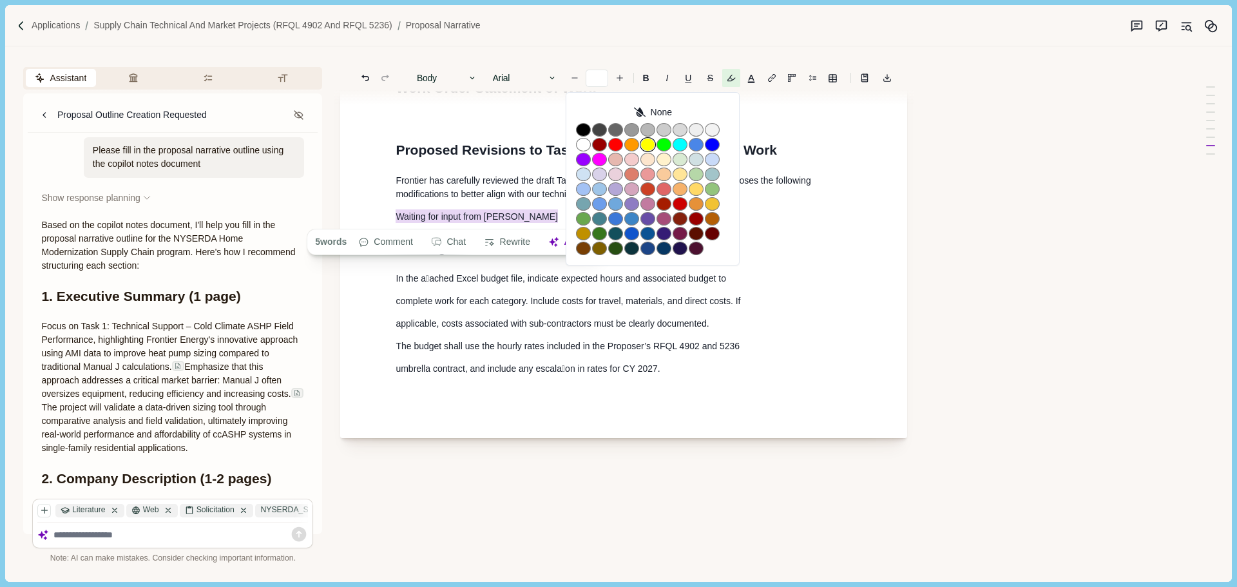
click at [643, 145] on button "button" at bounding box center [647, 145] width 15 height 14
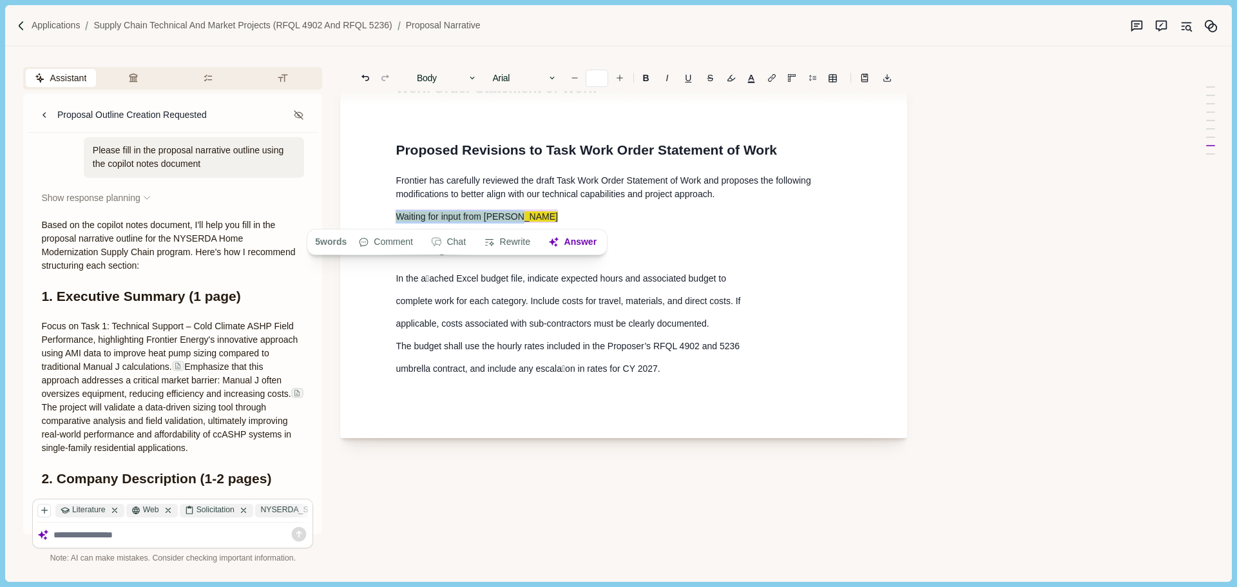
click at [591, 215] on p "Waiting for input from [PERSON_NAME]" at bounding box center [624, 217] width 456 height 14
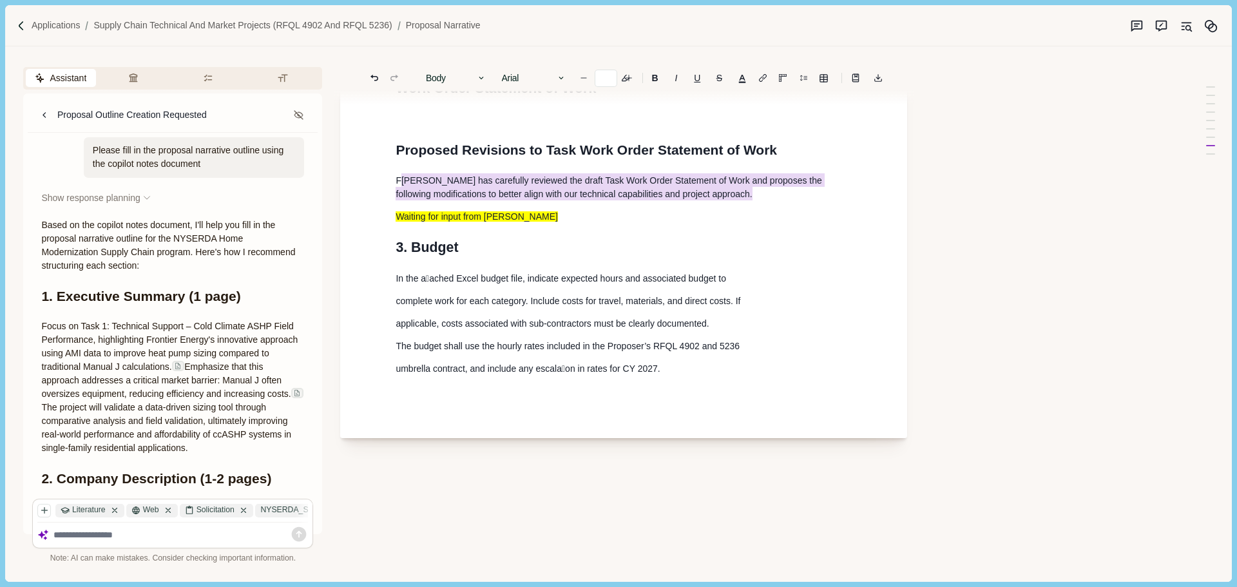
click at [396, 181] on p "[PERSON_NAME] has carefully reviewed the draft Task Work Order Statement of Wor…" at bounding box center [624, 187] width 456 height 27
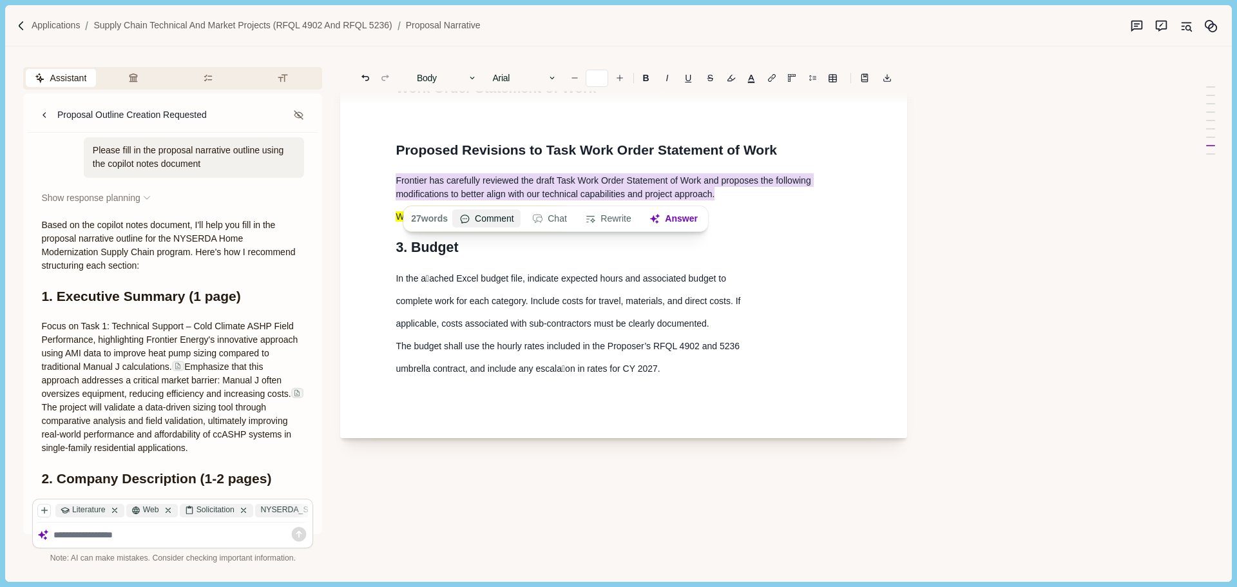
click at [490, 222] on button "Comment" at bounding box center [486, 219] width 68 height 18
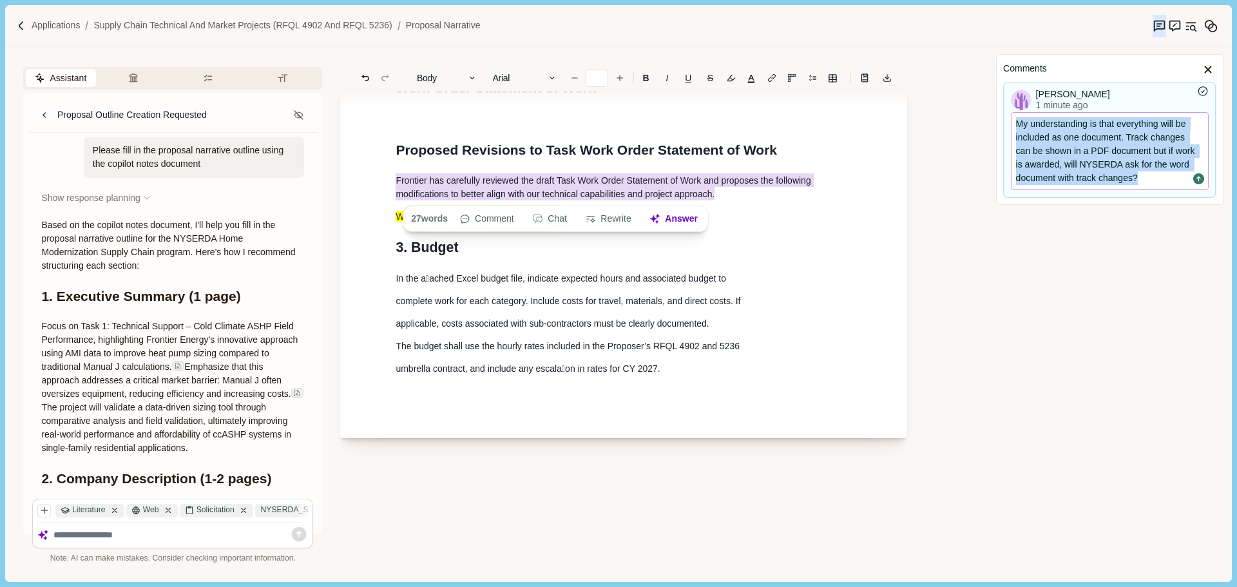
drag, startPoint x: 1116, startPoint y: 177, endPoint x: 1014, endPoint y: 128, distance: 113.5
click at [1014, 128] on div "My understanding is that everything will be included as one document. Track cha…" at bounding box center [1109, 151] width 196 height 77
copy p "My understanding is that everything will be included as one document. Track cha…"
click at [1106, 157] on p "My understanding is that everything will be included as one document. Track cha…" at bounding box center [1109, 151] width 187 height 68
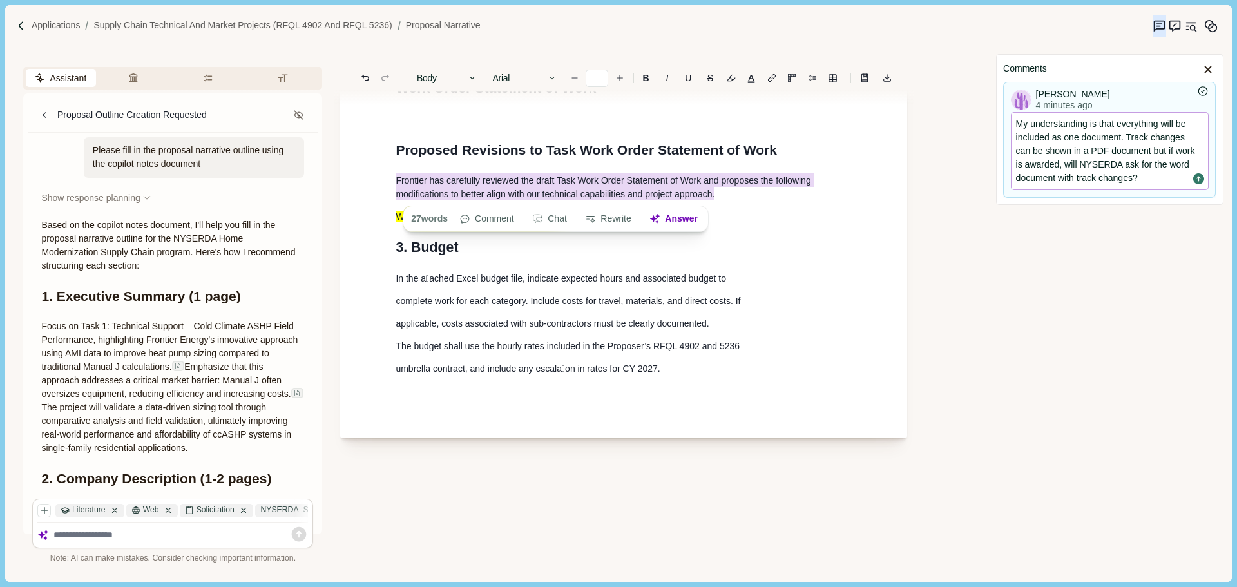
click at [1123, 144] on p "My understanding is that everything will be included as one document. Track cha…" at bounding box center [1109, 151] width 187 height 68
click at [1196, 182] on icon "Save comment" at bounding box center [1198, 178] width 11 height 11
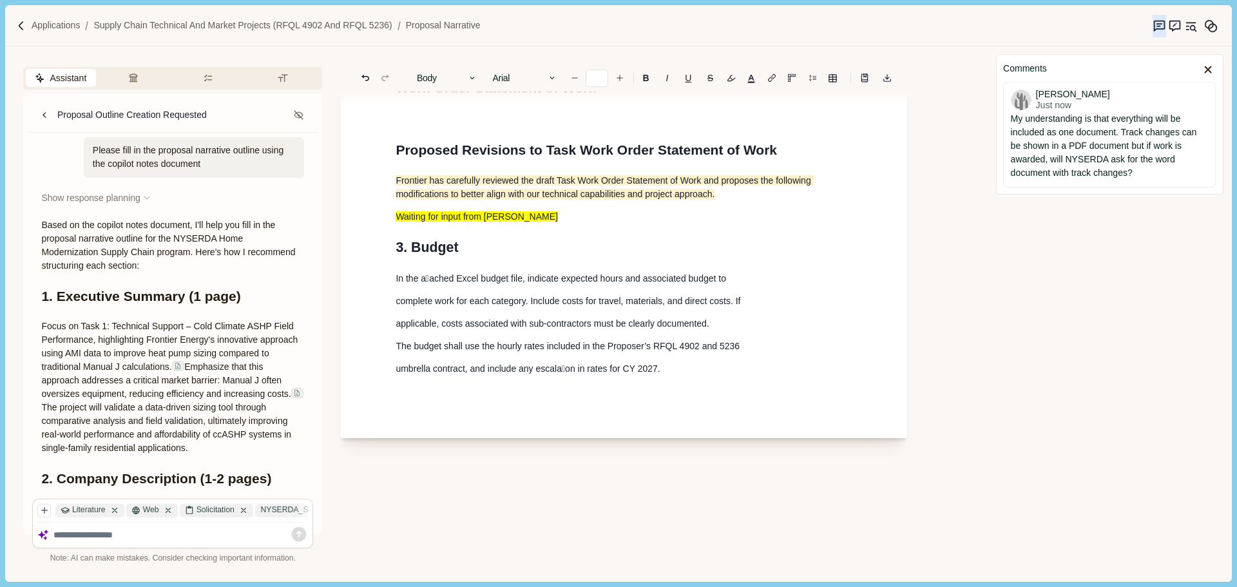
scroll to position [981, 0]
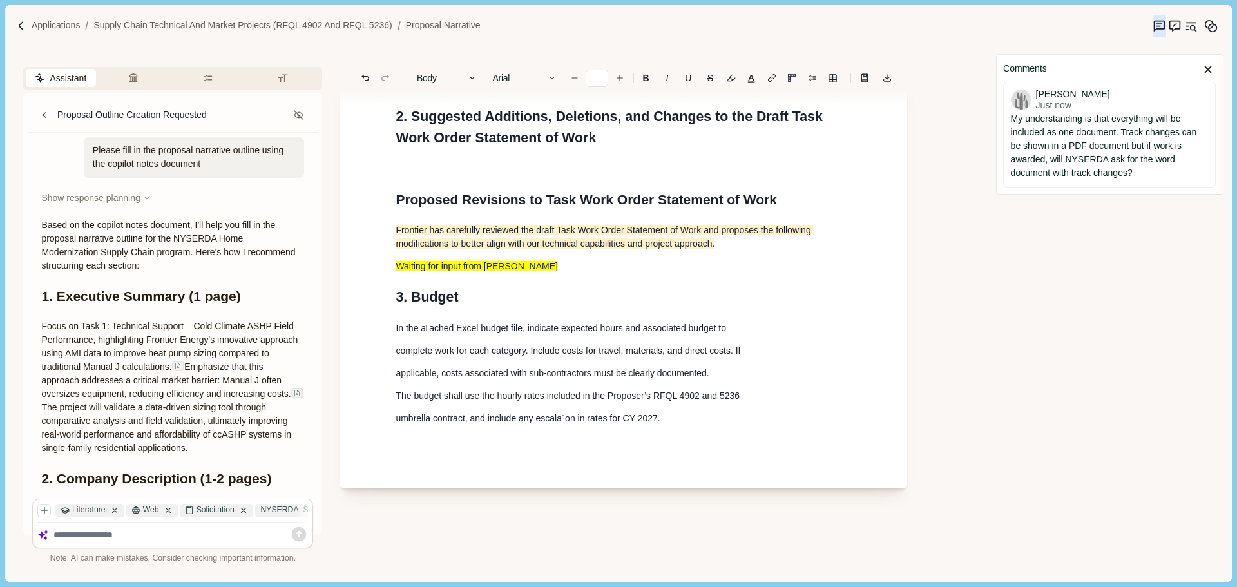
click at [576, 289] on h1 "3. Budget" at bounding box center [624, 297] width 456 height 21
click at [576, 264] on p "Waiting for input from [PERSON_NAME]" at bounding box center [624, 267] width 456 height 14
click at [704, 269] on p "Waiting for input from [PERSON_NAME]" at bounding box center [624, 267] width 456 height 14
drag, startPoint x: 730, startPoint y: 246, endPoint x: 719, endPoint y: 245, distance: 11.6
click at [727, 246] on p "Frontier has carefully reviewed the draft Task Work Order Statement of Work and…" at bounding box center [624, 237] width 456 height 27
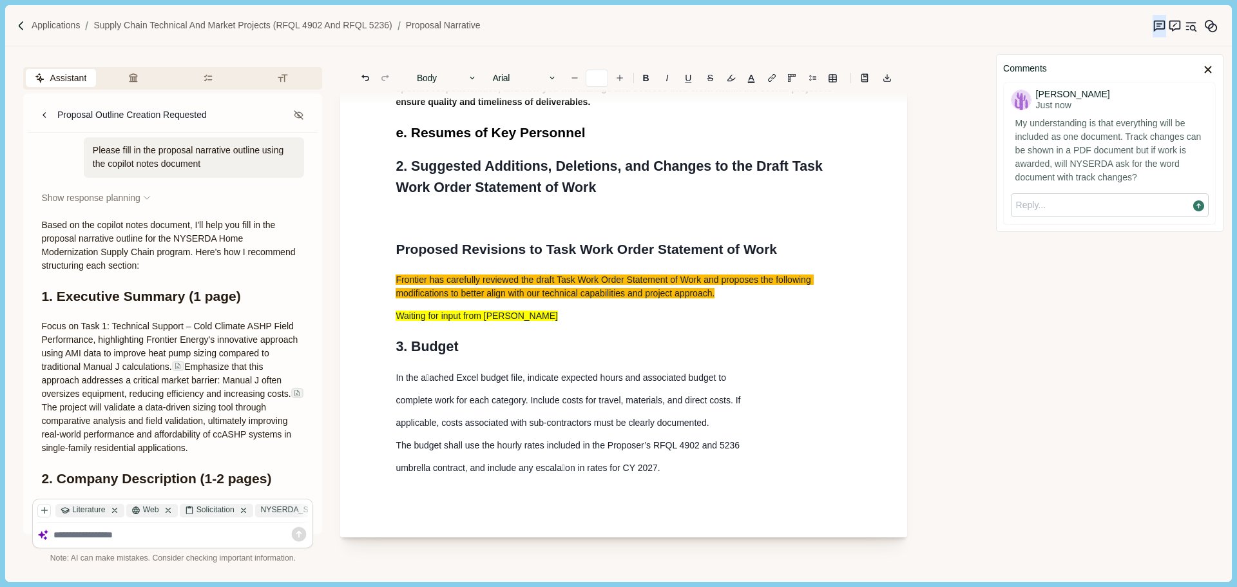
drag, startPoint x: 760, startPoint y: 317, endPoint x: 730, endPoint y: 323, distance: 31.0
click at [758, 318] on p "Waiting for input from [PERSON_NAME]" at bounding box center [624, 316] width 456 height 14
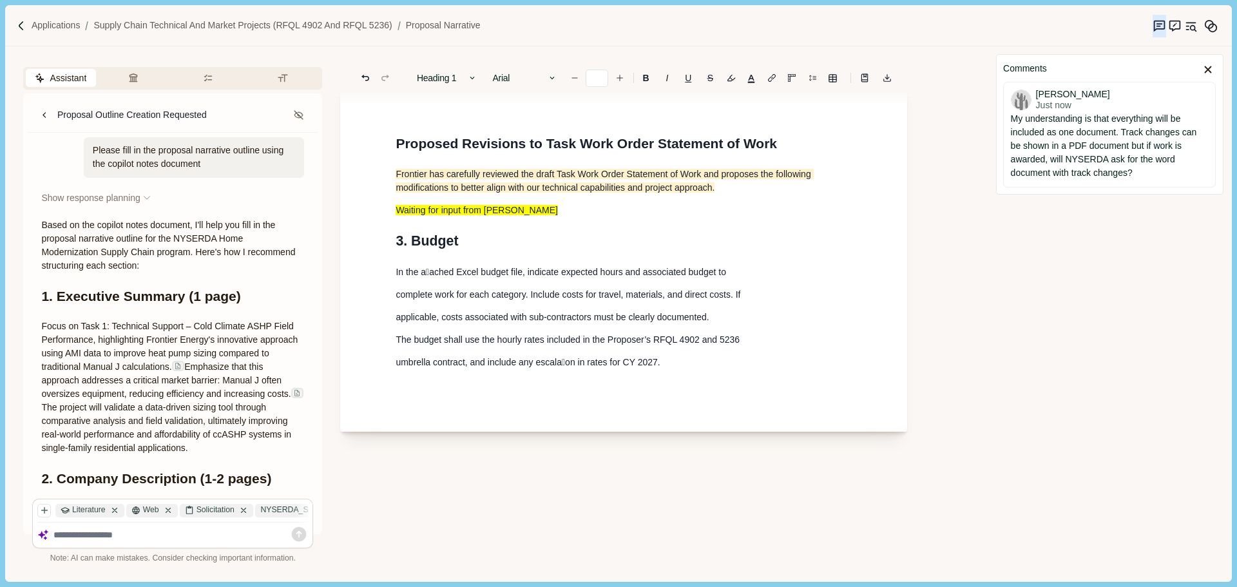
scroll to position [1060, 0]
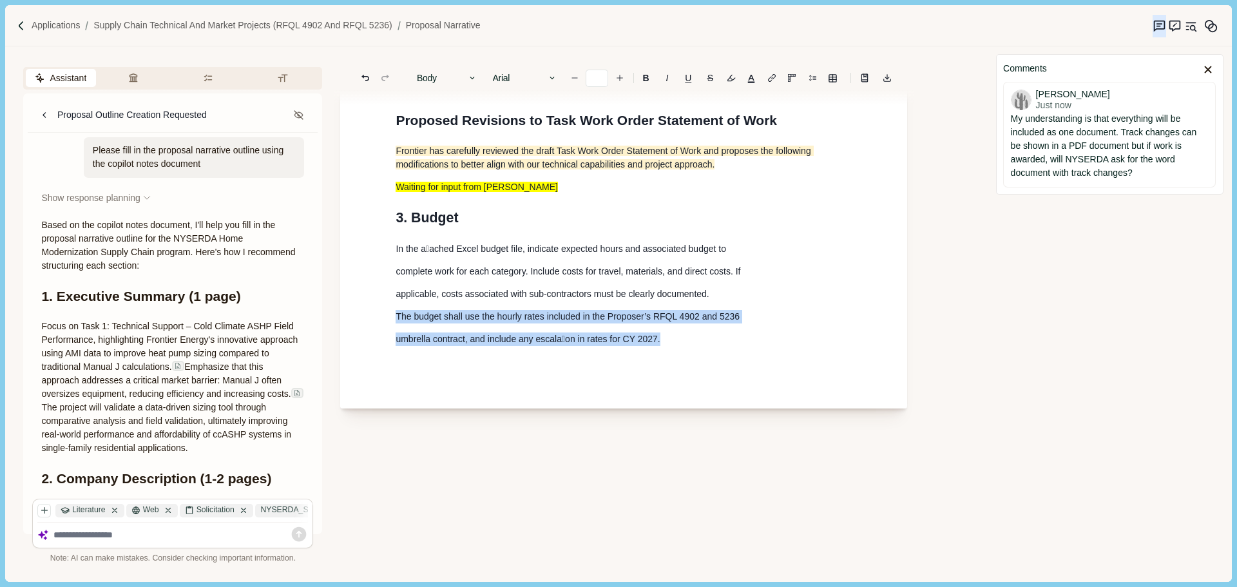
type input "**"
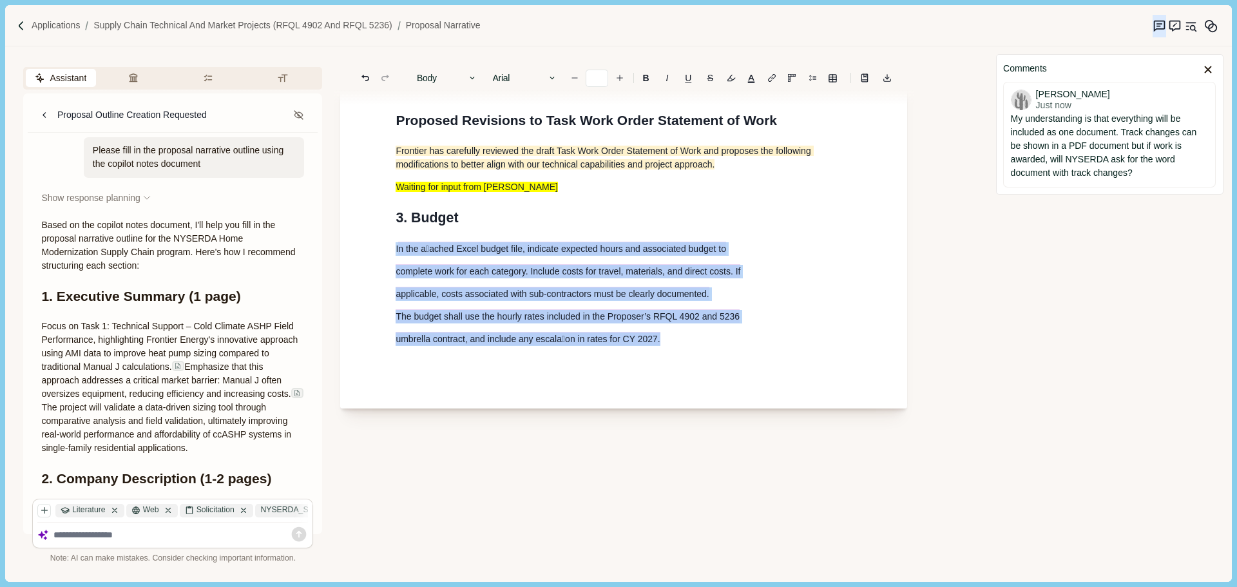
drag, startPoint x: 558, startPoint y: 321, endPoint x: 397, endPoint y: 253, distance: 174.7
drag, startPoint x: 654, startPoint y: 329, endPoint x: 656, endPoint y: 343, distance: 14.2
click at [665, 339] on p "umbrella contract, and include any escala􀆟on in rates for CY 2027." at bounding box center [624, 339] width 456 height 14
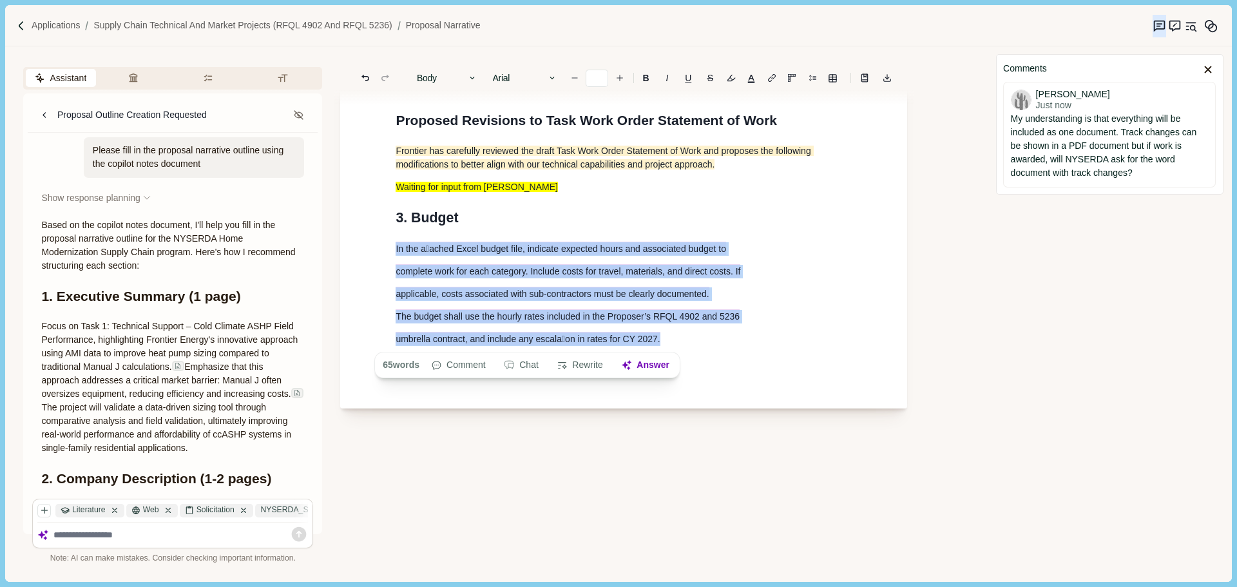
drag, startPoint x: 660, startPoint y: 342, endPoint x: 455, endPoint y: 287, distance: 212.8
click at [600, 369] on button "Rewrite" at bounding box center [580, 365] width 60 height 18
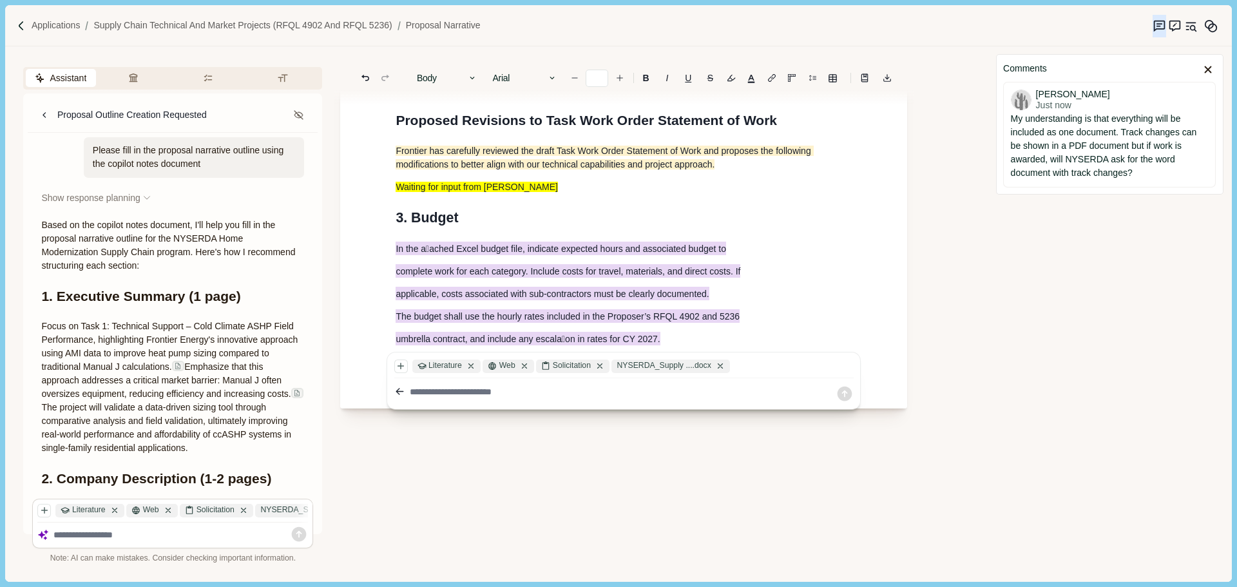
click at [480, 396] on textarea at bounding box center [623, 392] width 426 height 14
type textarea "**********"
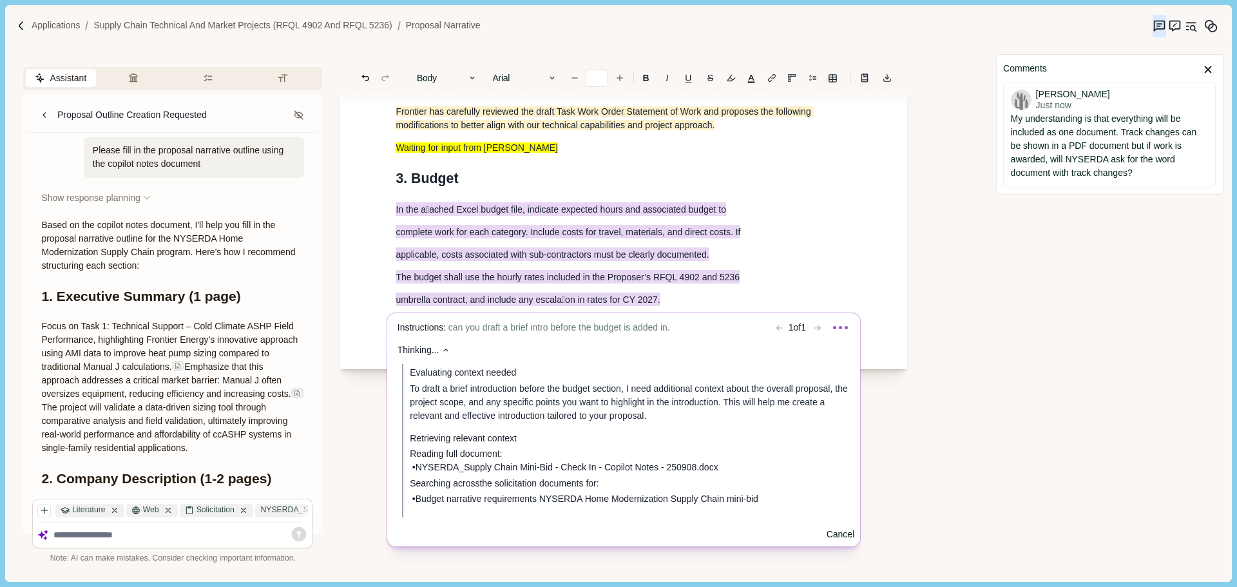
scroll to position [1235, 0]
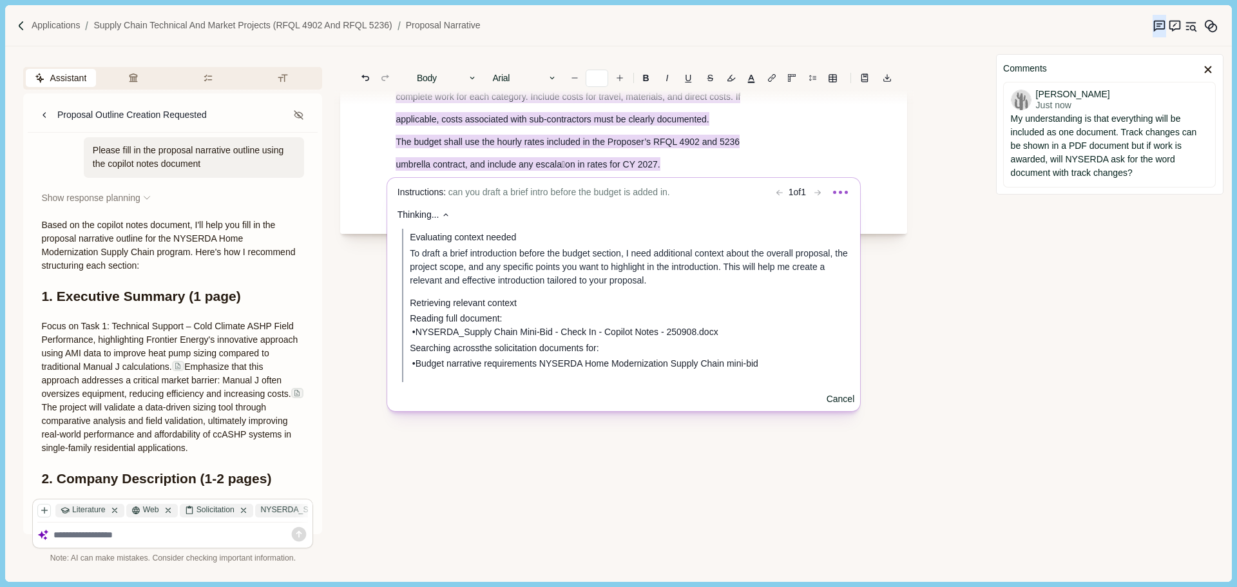
click at [615, 292] on div "Evaluating context needed To draft a brief introduction before the budget secti…" at bounding box center [629, 305] width 443 height 153
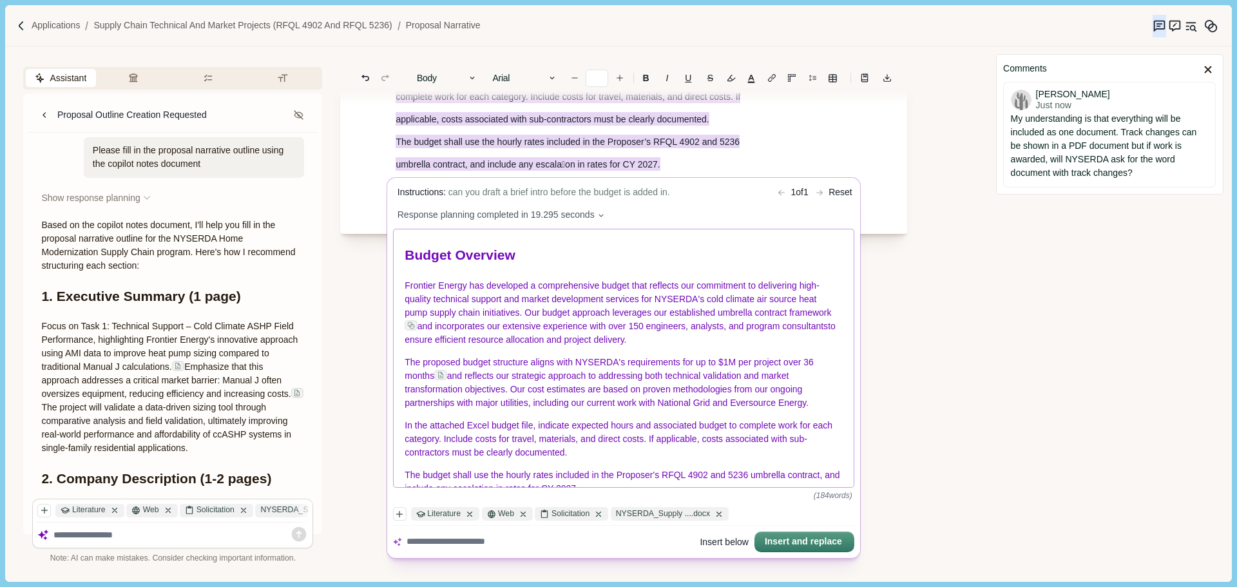
click at [467, 288] on span "Frontier Energy has developed a comprehensive budget that reflects our commitme…" at bounding box center [618, 298] width 426 height 37
click at [638, 344] on p "Frontier has developed a comprehensive budget that reflects our commitment to d…" at bounding box center [624, 313] width 438 height 68
drag, startPoint x: 636, startPoint y: 341, endPoint x: 592, endPoint y: 337, distance: 44.7
click at [592, 337] on p "Frontier has developed a comprehensive budget that reflects our commitment to d…" at bounding box center [624, 313] width 438 height 68
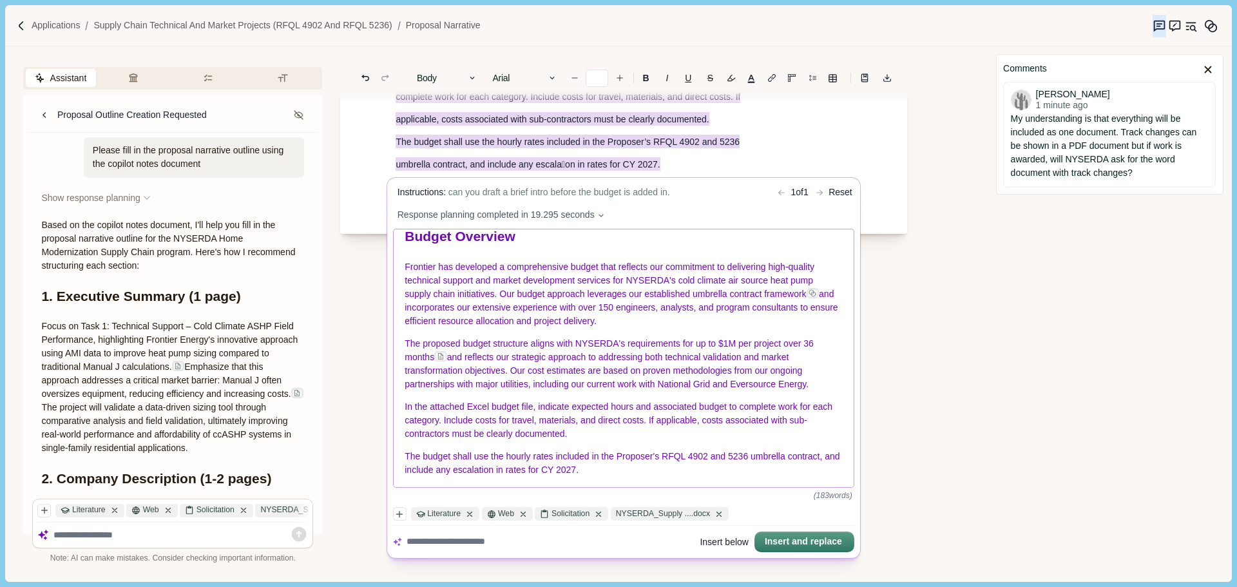
scroll to position [29, 0]
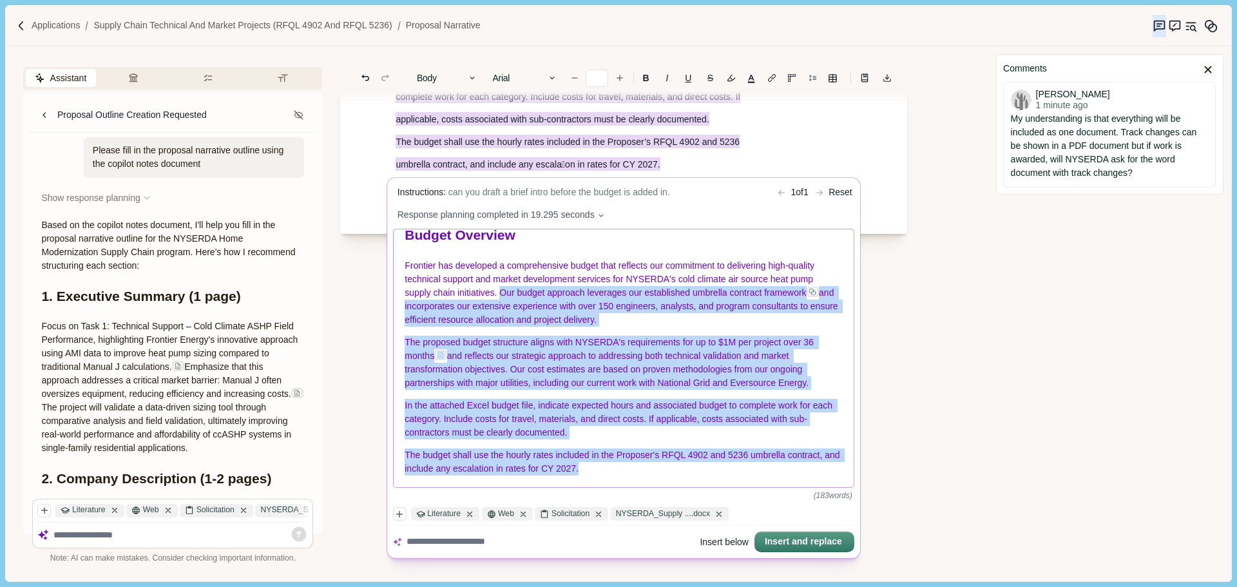
drag, startPoint x: 607, startPoint y: 471, endPoint x: 502, endPoint y: 291, distance: 208.7
click at [502, 291] on div "Budget Overview Frontier has developed a comprehensive budget that reflects our…" at bounding box center [624, 358] width 461 height 258
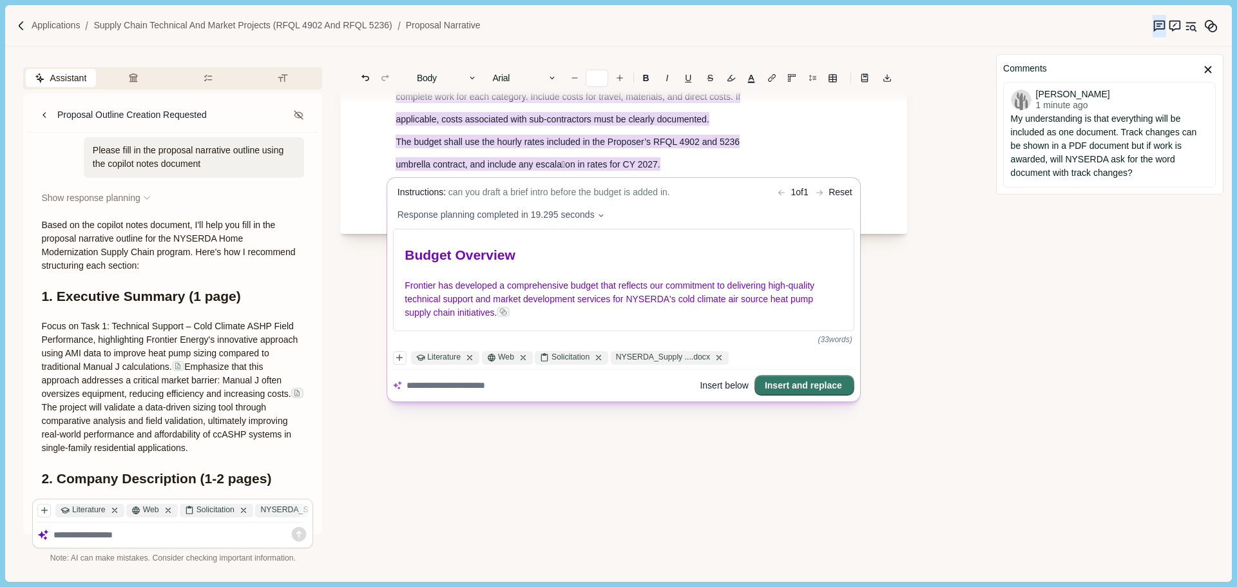
click at [802, 385] on button "Insert and replace" at bounding box center [804, 386] width 97 height 18
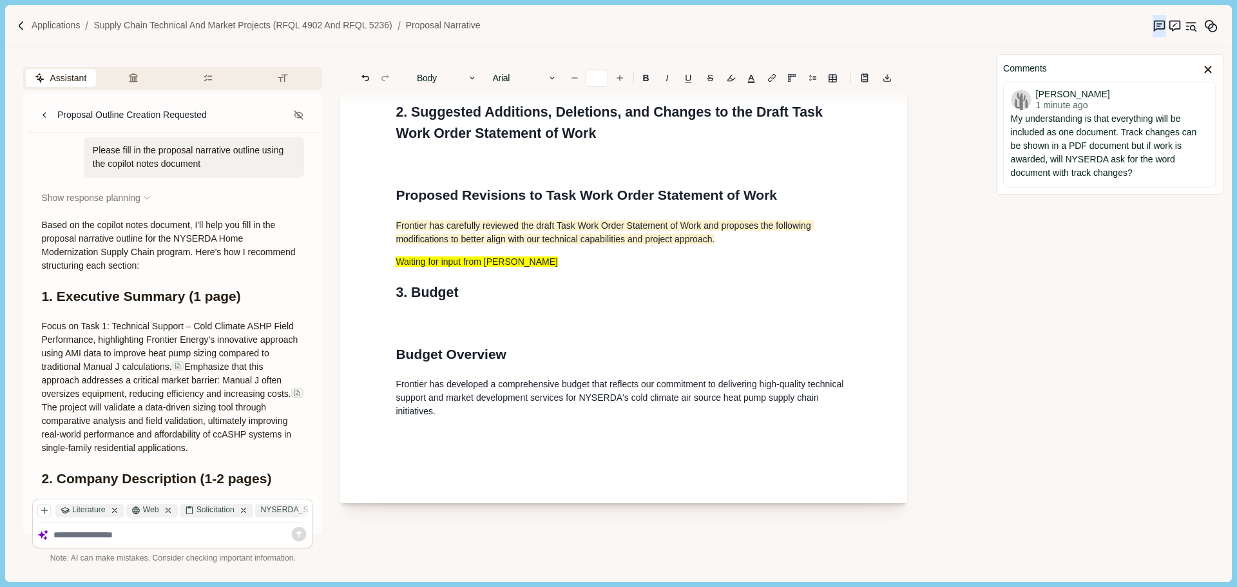
scroll to position [913, 0]
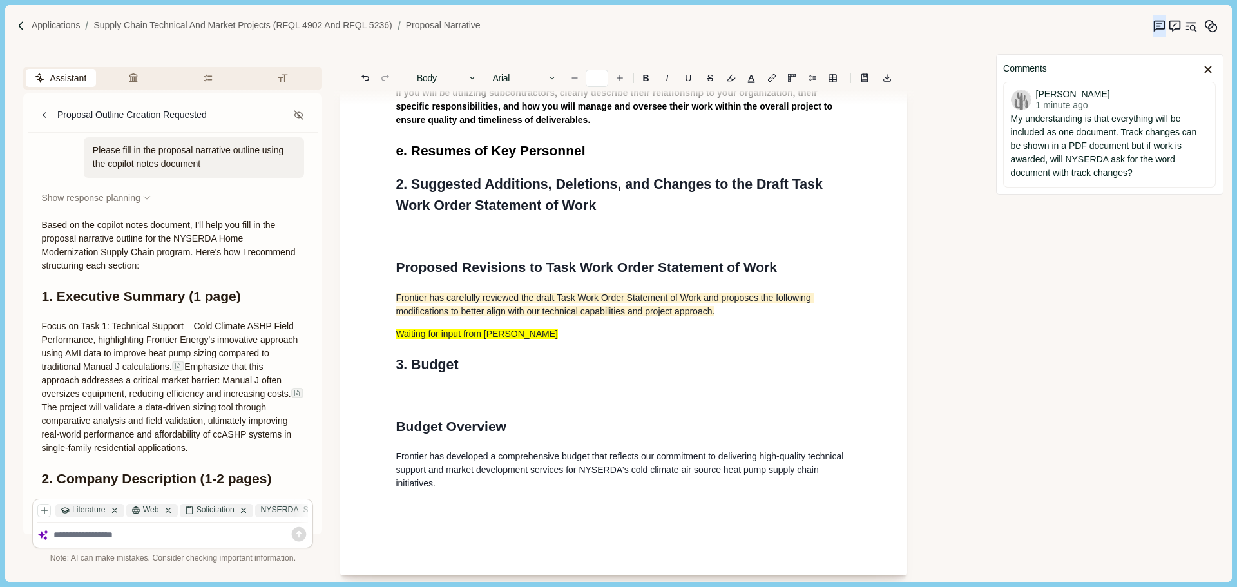
click at [435, 395] on p at bounding box center [624, 396] width 456 height 14
click at [519, 427] on h1 "Budget Overview" at bounding box center [624, 426] width 456 height 21
drag, startPoint x: 414, startPoint y: 423, endPoint x: 394, endPoint y: 423, distance: 19.3
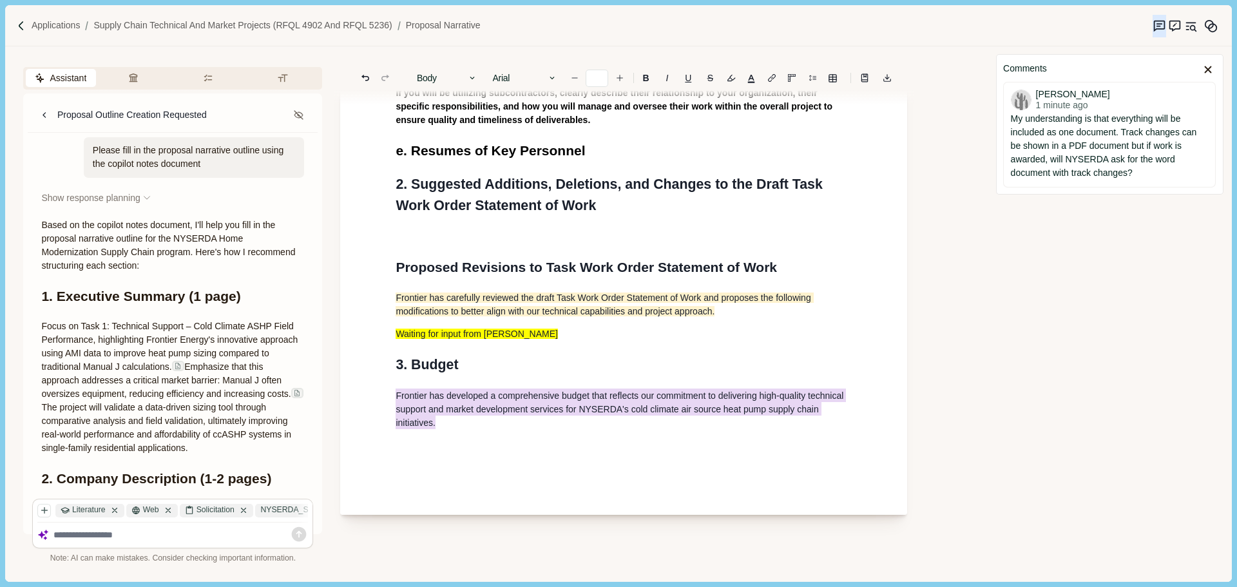
drag, startPoint x: 469, startPoint y: 419, endPoint x: 377, endPoint y: 394, distance: 95.6
click at [542, 360] on h1 "3. Budget" at bounding box center [624, 364] width 456 height 21
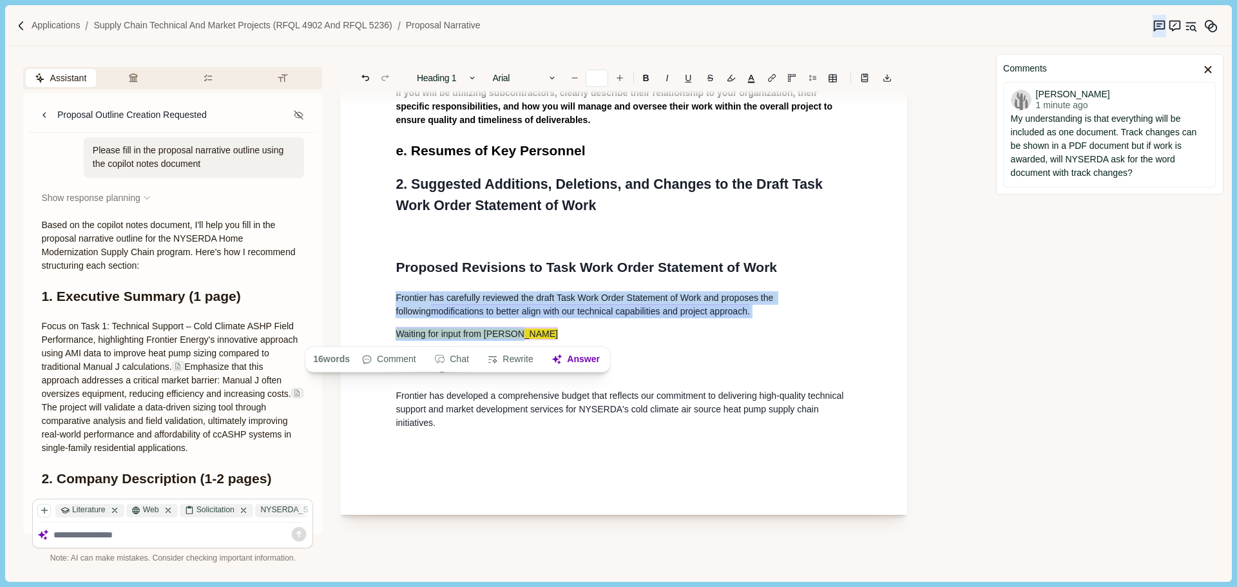
drag, startPoint x: 539, startPoint y: 332, endPoint x: 399, endPoint y: 299, distance: 143.1
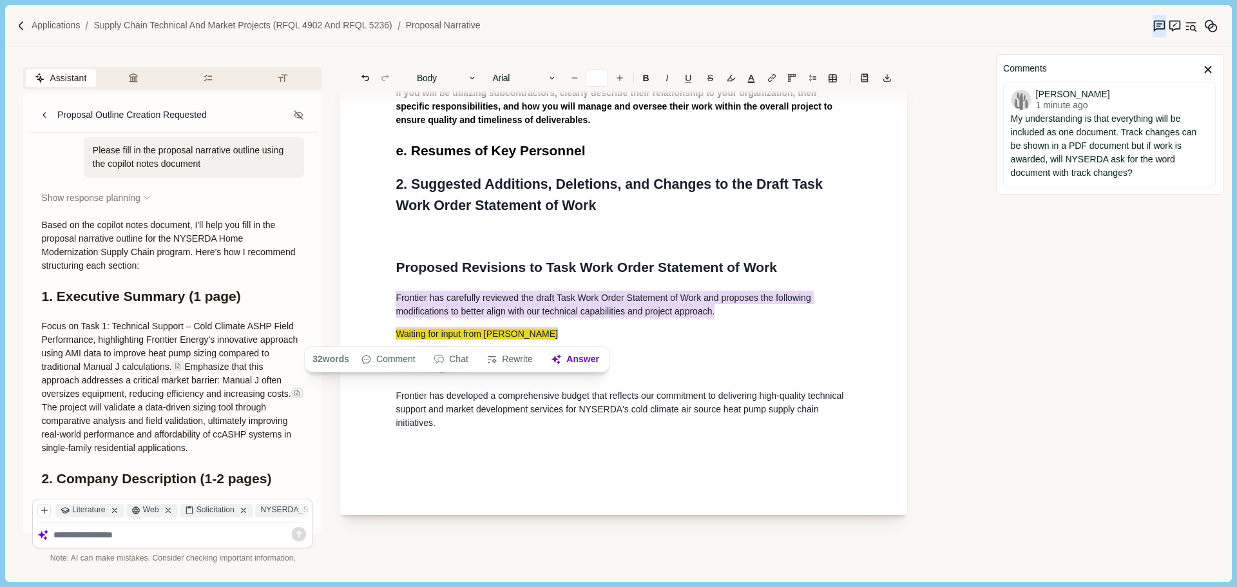
click at [531, 237] on p at bounding box center [624, 237] width 456 height 14
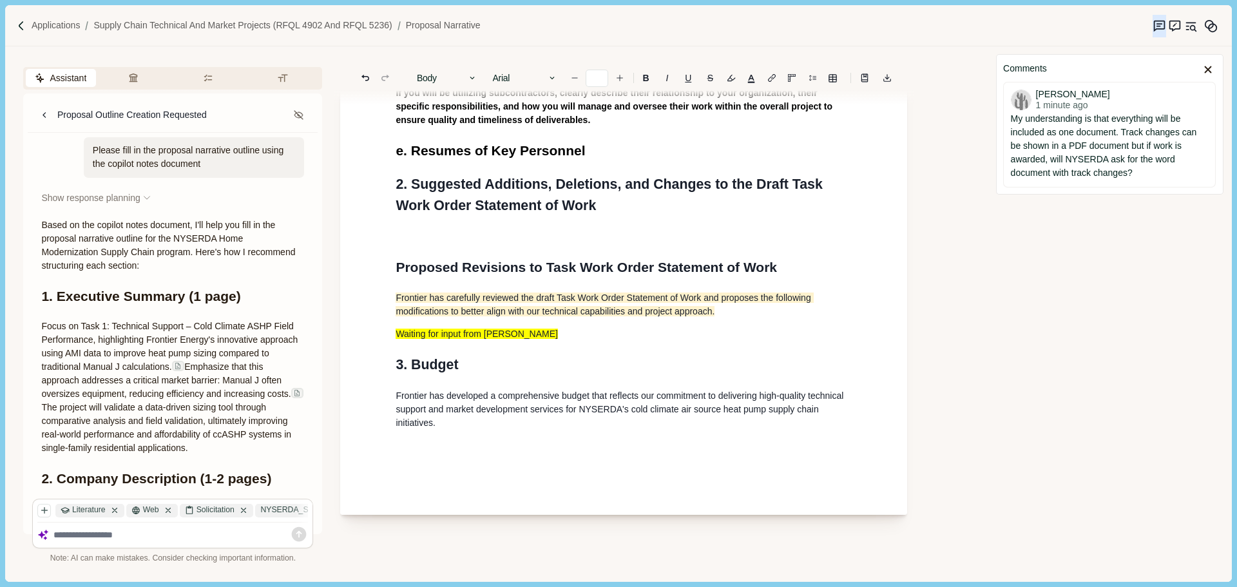
drag, startPoint x: 544, startPoint y: 262, endPoint x: 345, endPoint y: 257, distance: 199.1
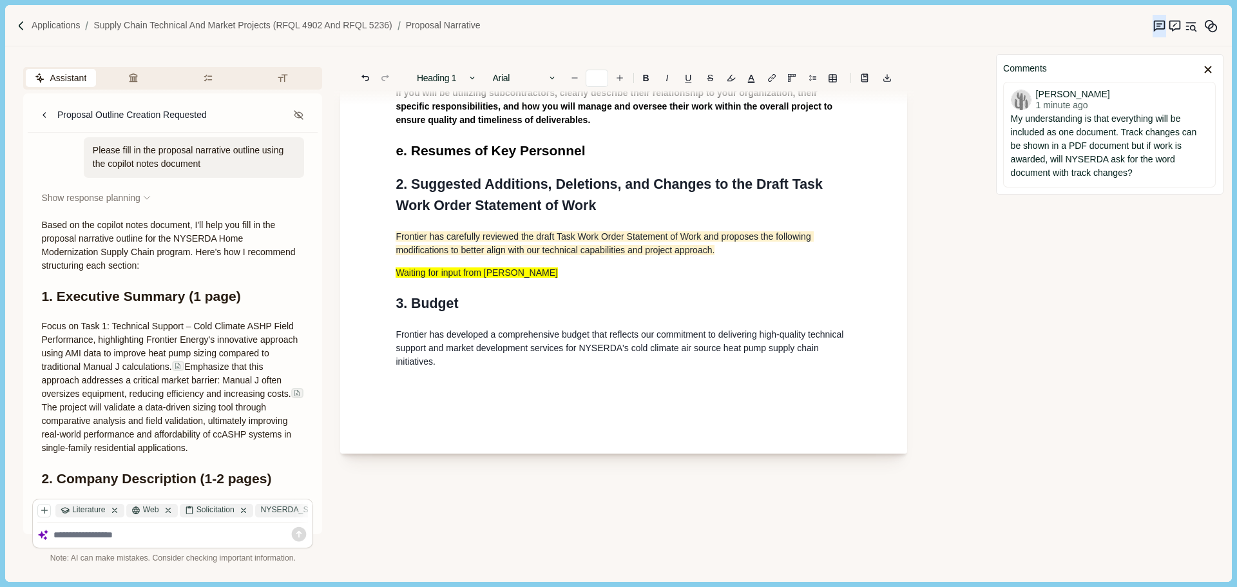
click at [492, 254] on span "Frontier has carefully reviewed the draft Task Work Order Statement of Work and…" at bounding box center [604, 243] width 417 height 24
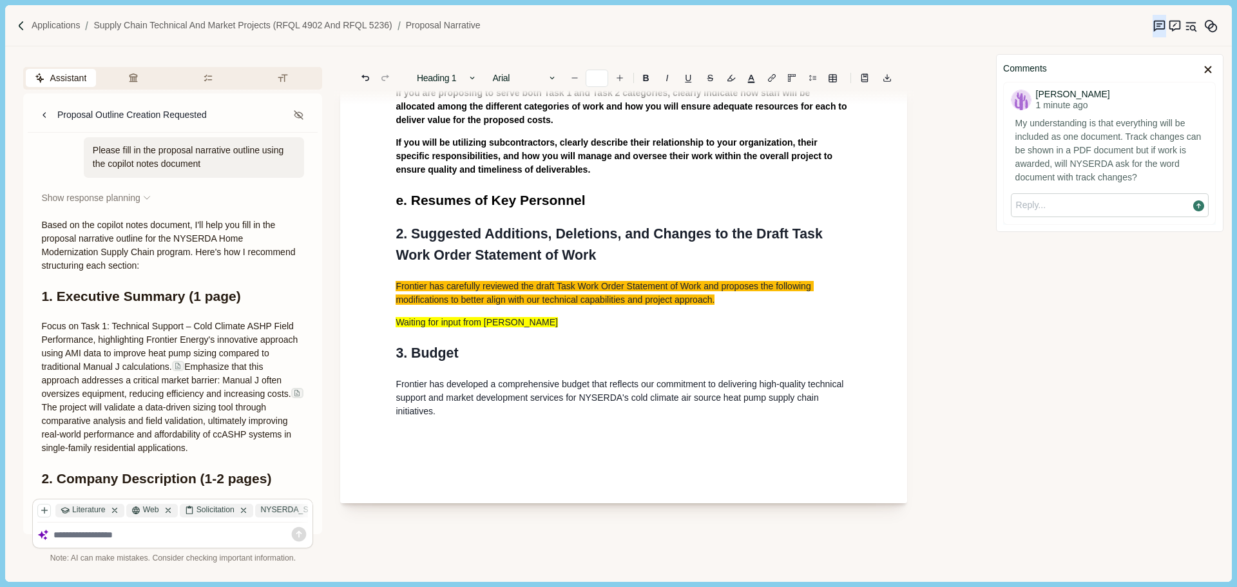
scroll to position [799, 0]
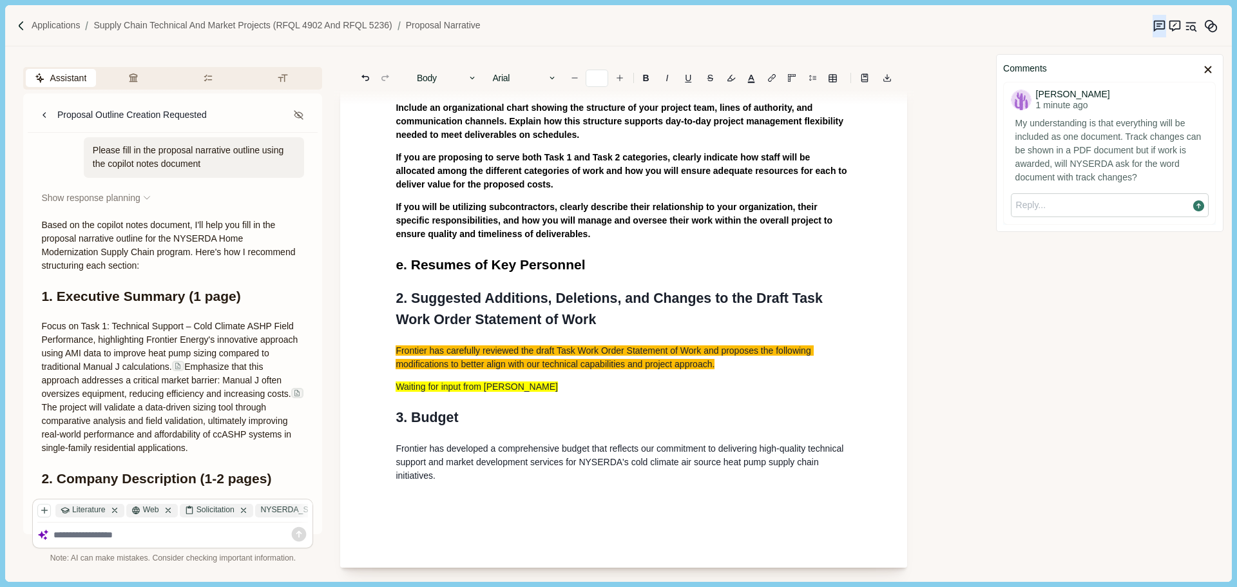
type input "**"
click at [589, 272] on h1 "e. Resumes of Key Personnel" at bounding box center [624, 264] width 456 height 21
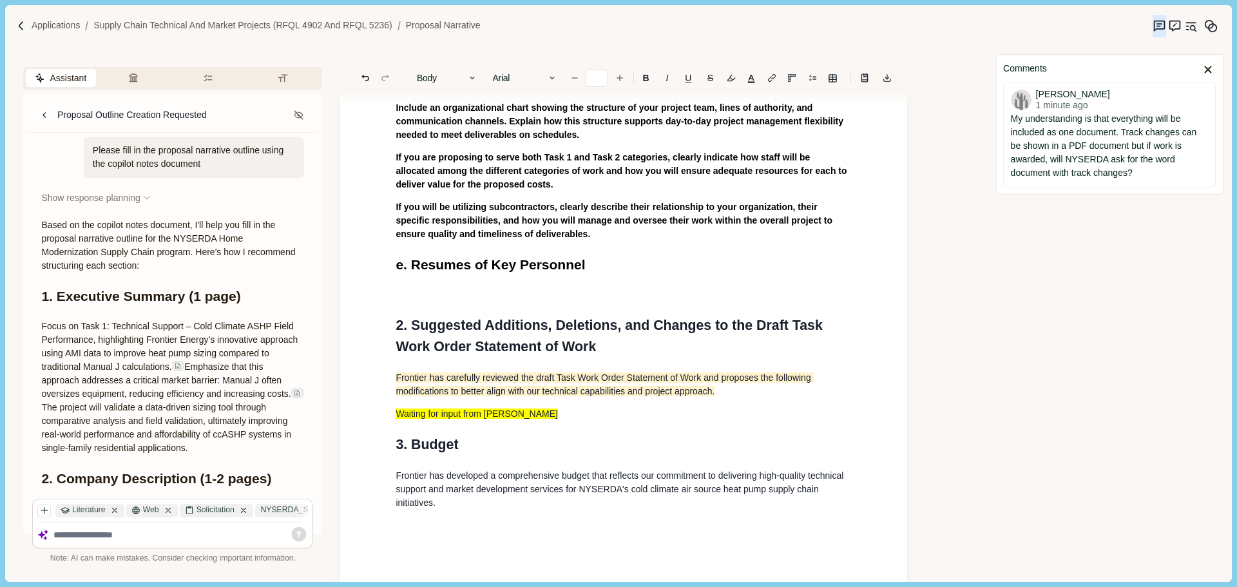
click at [498, 296] on p at bounding box center [624, 295] width 456 height 14
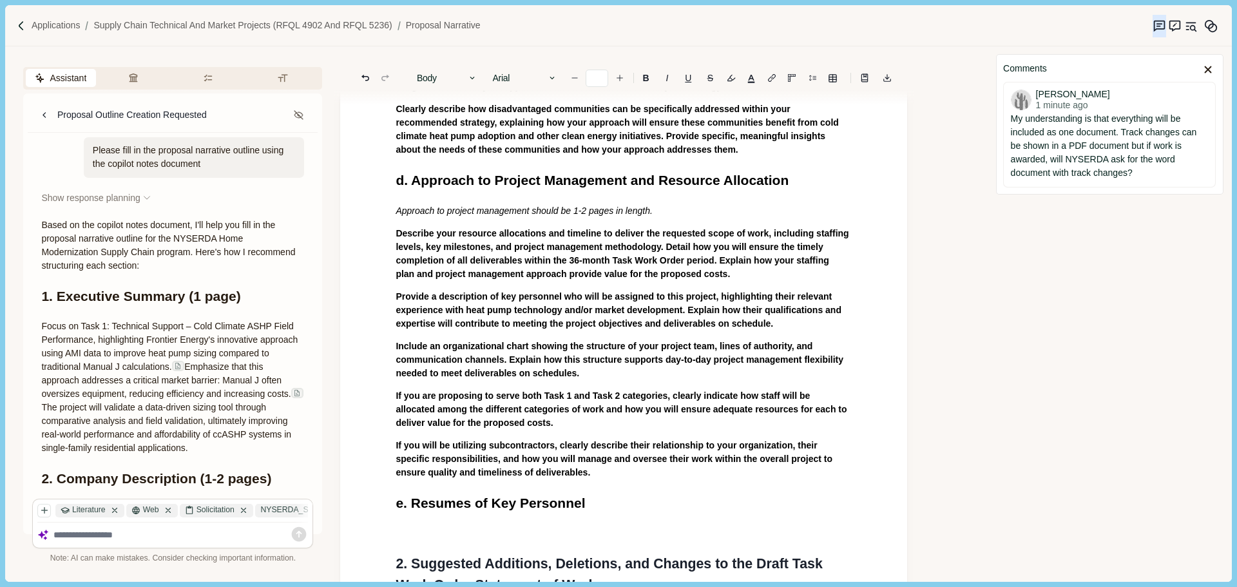
scroll to position [477, 0]
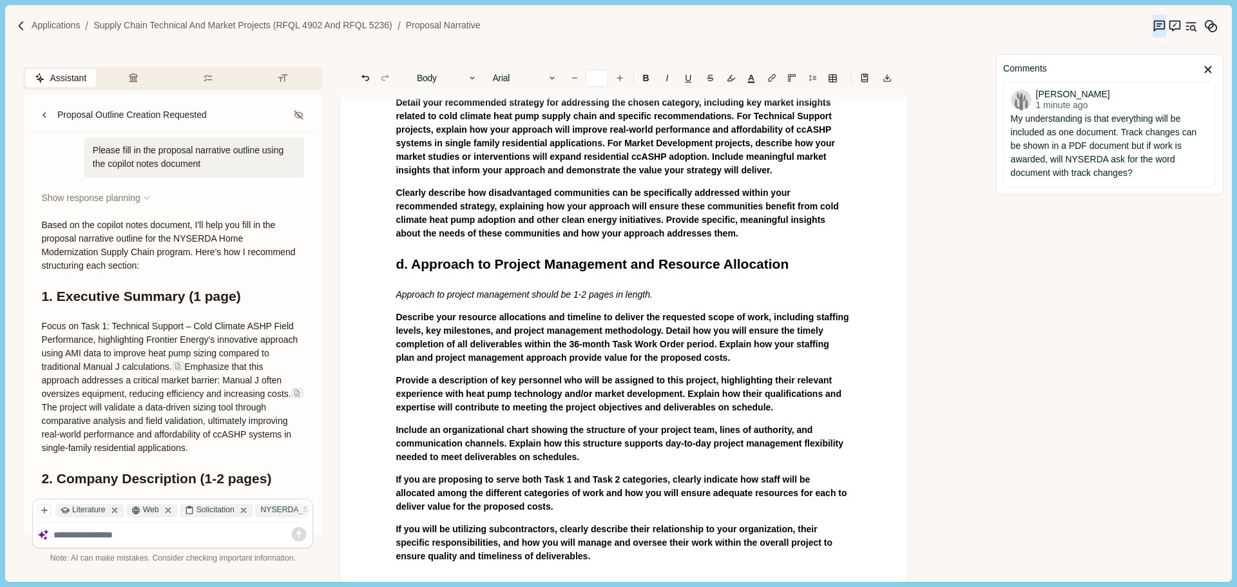
click at [602, 360] on span "Describe your resource allocations and timeline to deliver the requested scope …" at bounding box center [623, 337] width 455 height 51
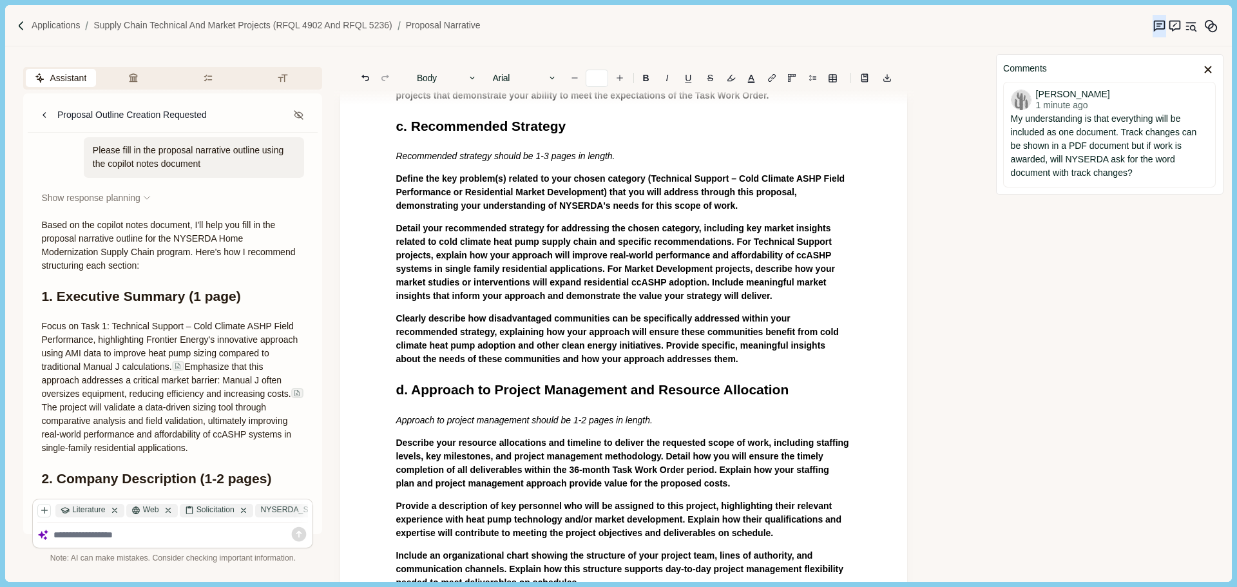
scroll to position [348, 0]
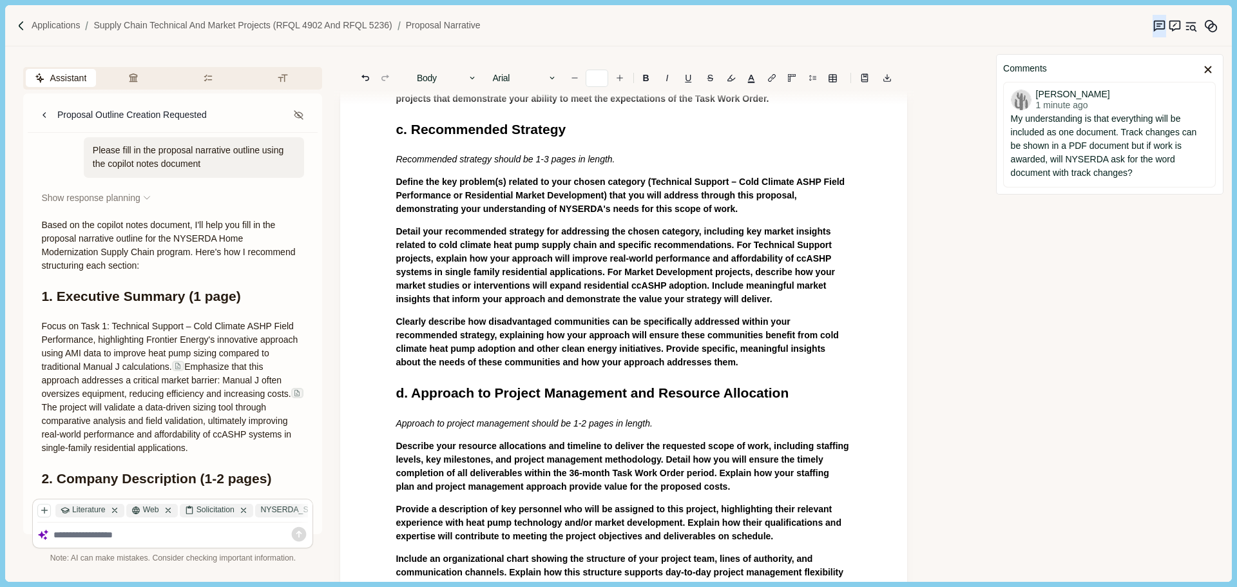
click at [666, 365] on p "Clearly describe how disadvantaged communities can be specifically addressed wi…" at bounding box center [624, 342] width 456 height 54
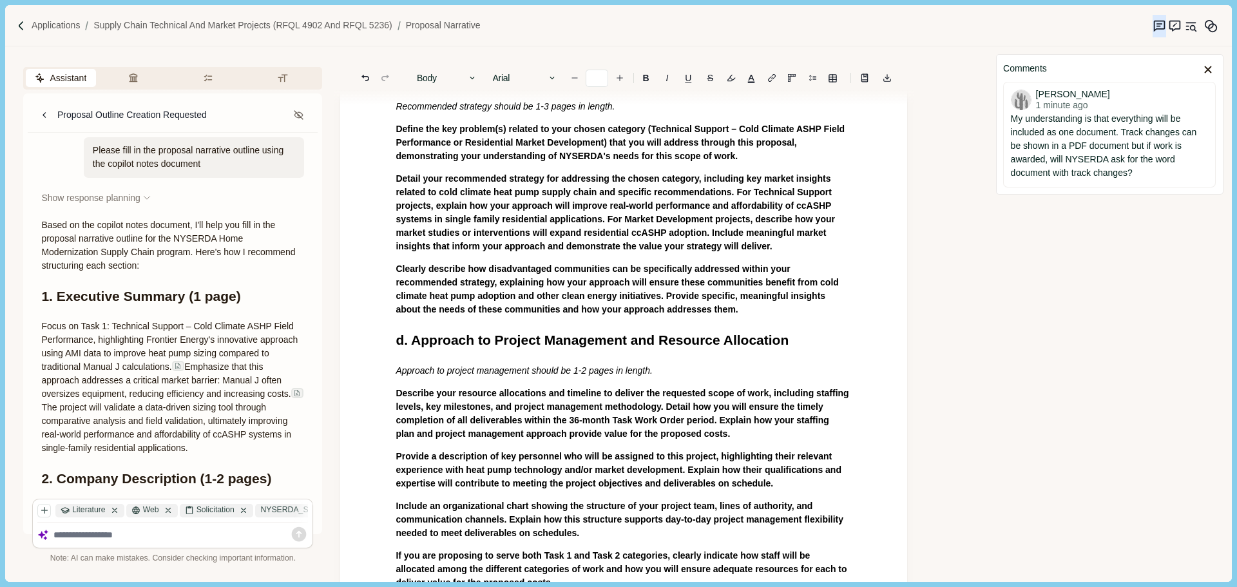
scroll to position [542, 0]
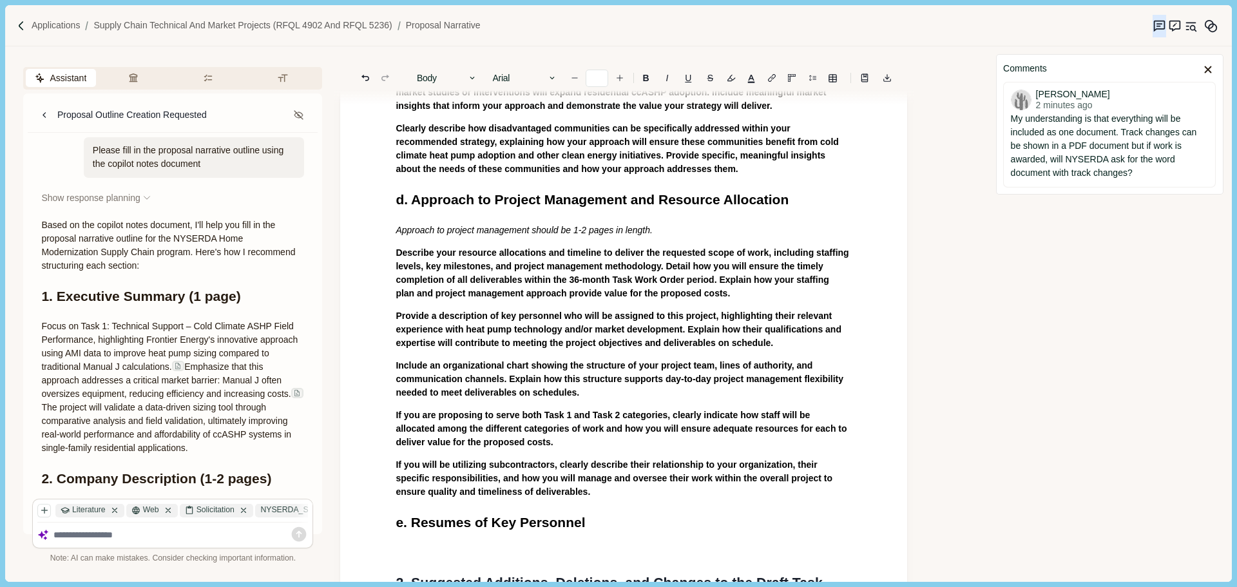
click at [555, 298] on span "Describe your resource allocations and timeline to deliver the requested scope …" at bounding box center [623, 272] width 455 height 51
click at [737, 296] on p "Describe your resource allocations and timeline to deliver the requested scope …" at bounding box center [624, 273] width 456 height 54
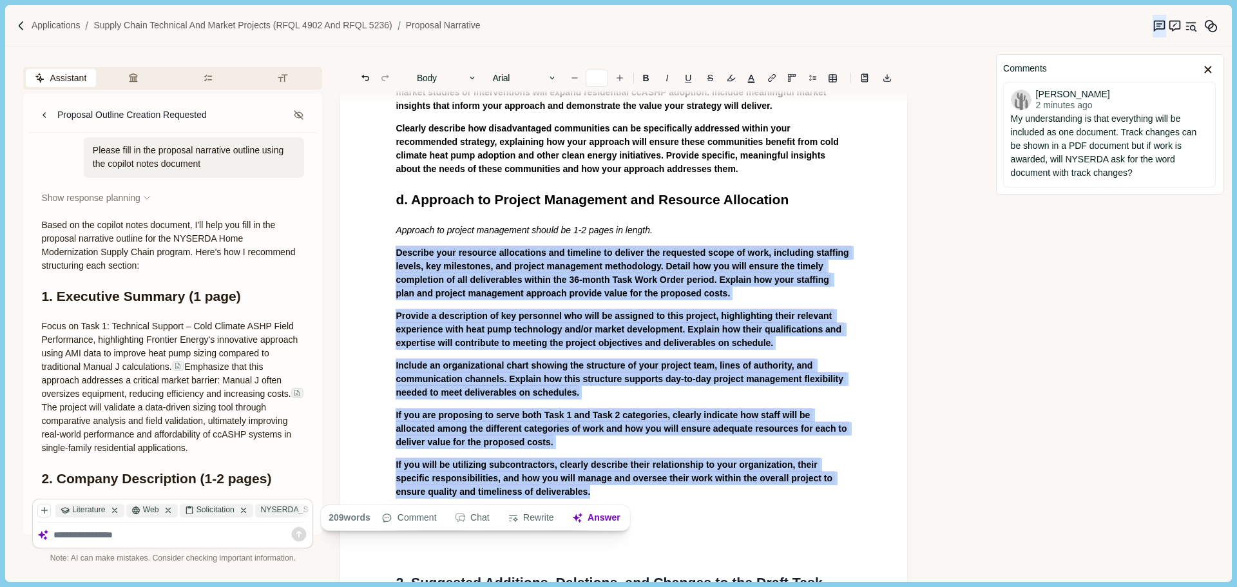
drag, startPoint x: 580, startPoint y: 490, endPoint x: 389, endPoint y: 254, distance: 303.7
click at [389, 254] on div "1. Proposal Narrative a. Executive Summary Executive summary should be 1 page i…" at bounding box center [623, 207] width 474 height 1209
click at [533, 520] on button "Rewrite" at bounding box center [531, 518] width 60 height 18
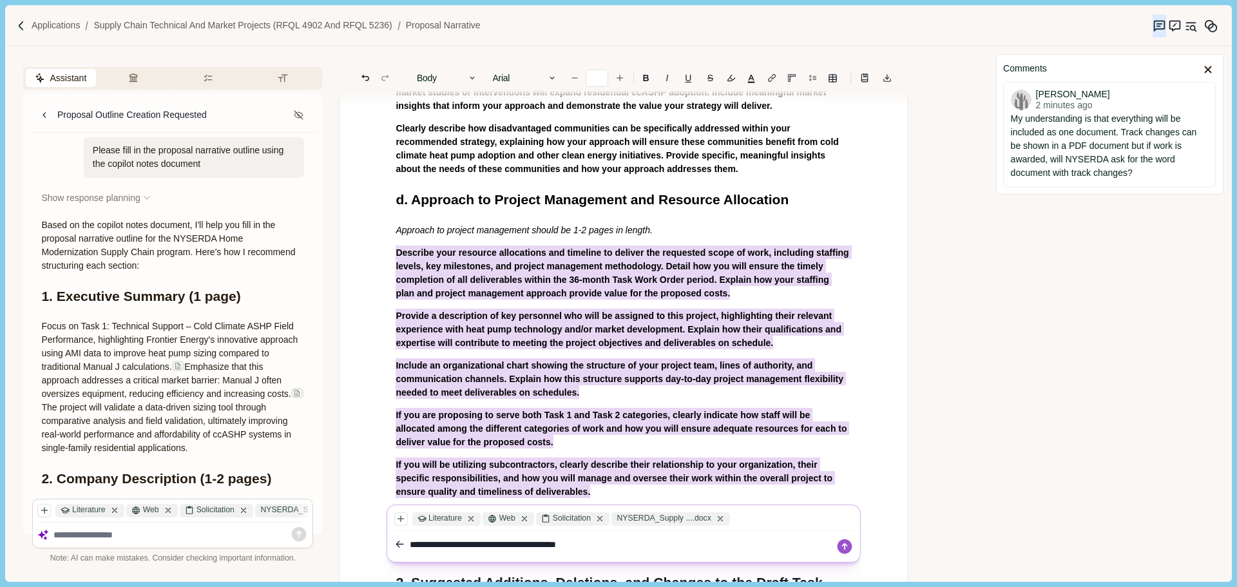
type textarea "**********"
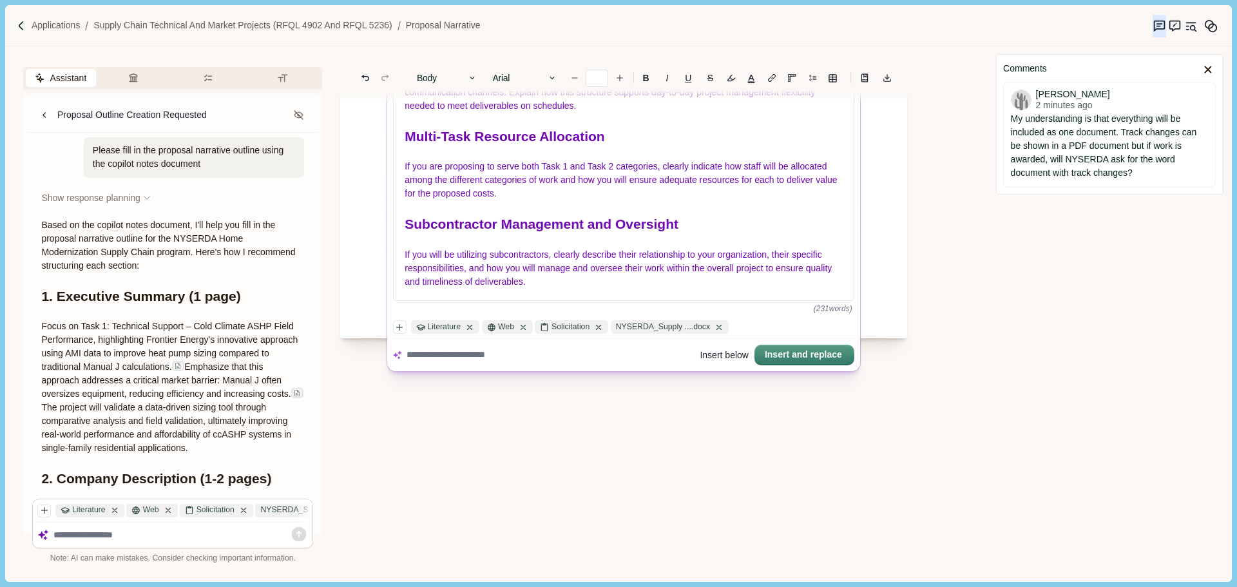
scroll to position [1057, 0]
click at [817, 357] on button "Insert and replace" at bounding box center [804, 354] width 97 height 18
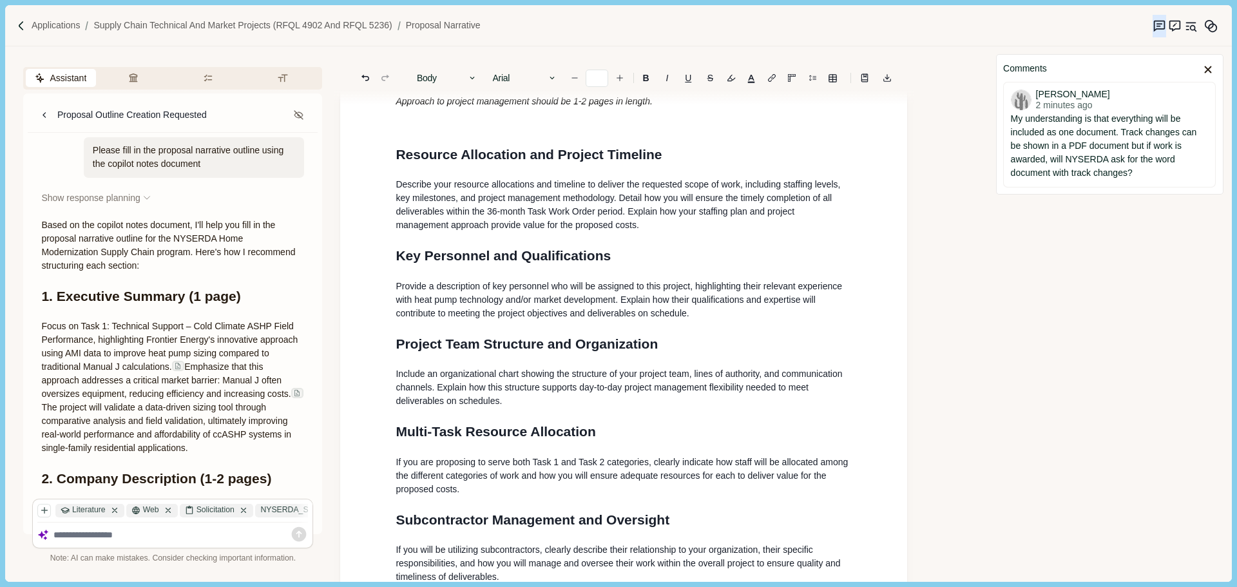
scroll to position [477, 0]
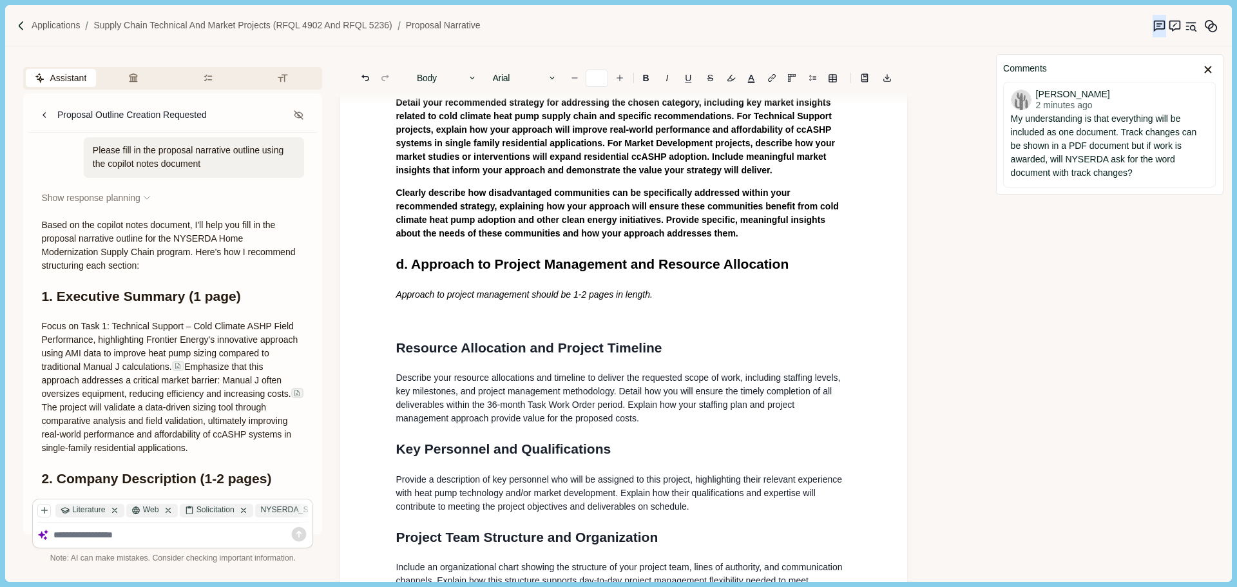
click at [473, 335] on div "1. Proposal Narrative a. Executive Summary Executive summary should be 1 page i…" at bounding box center [623, 379] width 474 height 1423
click at [445, 314] on p at bounding box center [624, 317] width 456 height 14
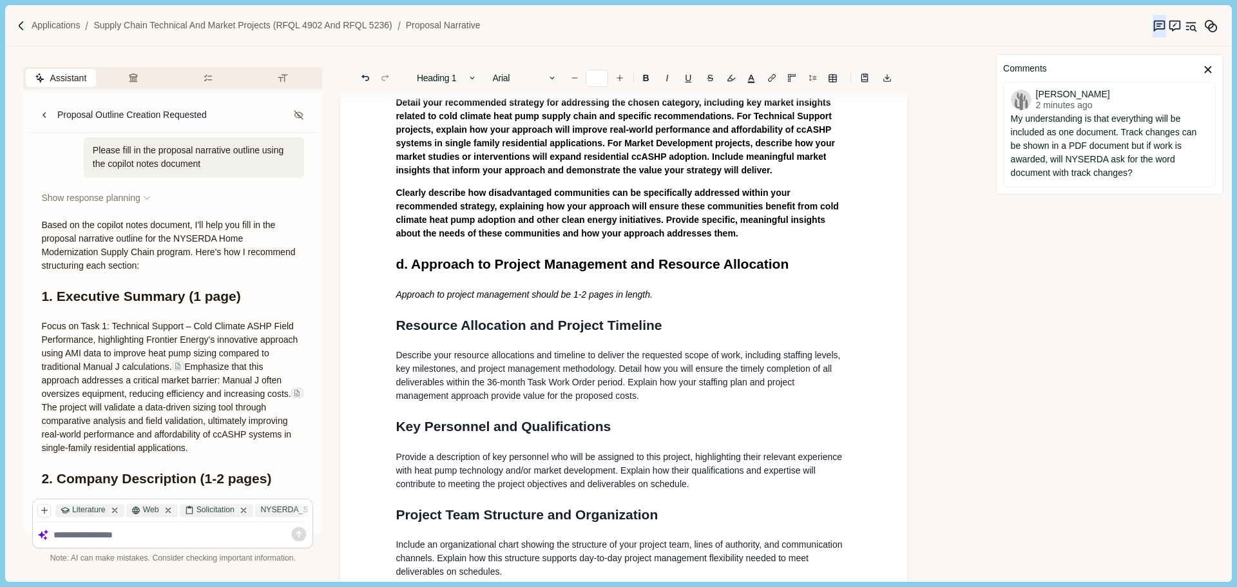
click at [656, 298] on p "Approach to project management should be 1-2 pages in length." at bounding box center [624, 295] width 456 height 14
click at [636, 267] on span "d. Approach to Project Management and Resource Allocation" at bounding box center [592, 263] width 393 height 15
drag, startPoint x: 636, startPoint y: 265, endPoint x: 646, endPoint y: 266, distance: 10.4
click at [636, 265] on span "d. Approach to Project Management and Resource Allocation" at bounding box center [592, 263] width 393 height 15
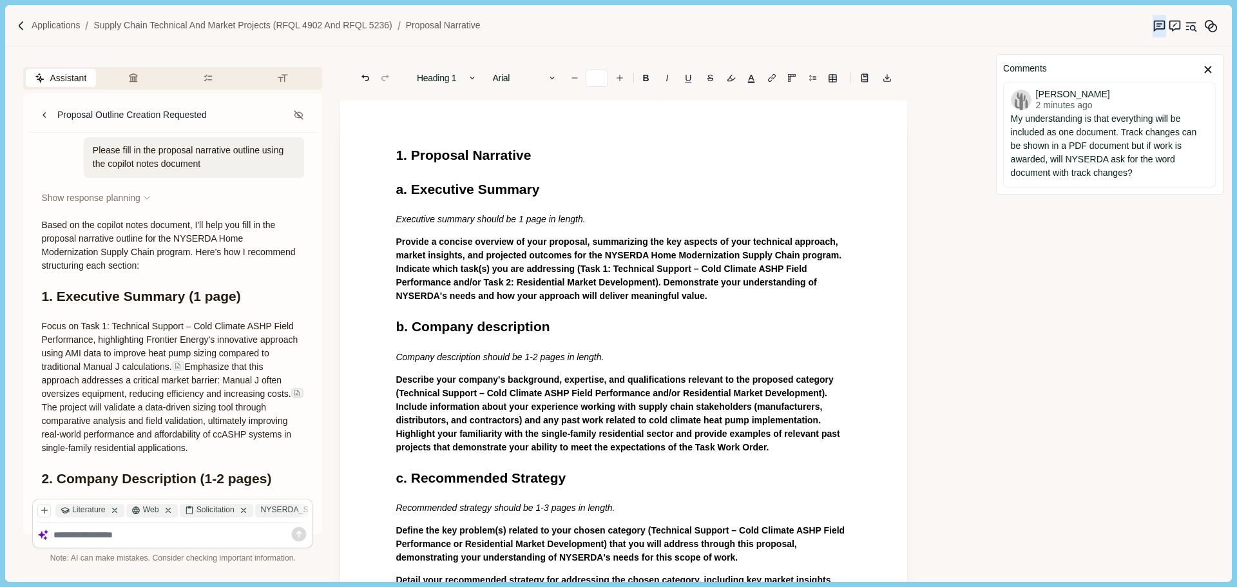
click at [502, 158] on span "1. Proposal Narrative" at bounding box center [463, 155] width 135 height 15
click at [505, 192] on span "a. Executive Summary" at bounding box center [468, 189] width 144 height 15
drag, startPoint x: 549, startPoint y: 192, endPoint x: 348, endPoint y: 188, distance: 201.0
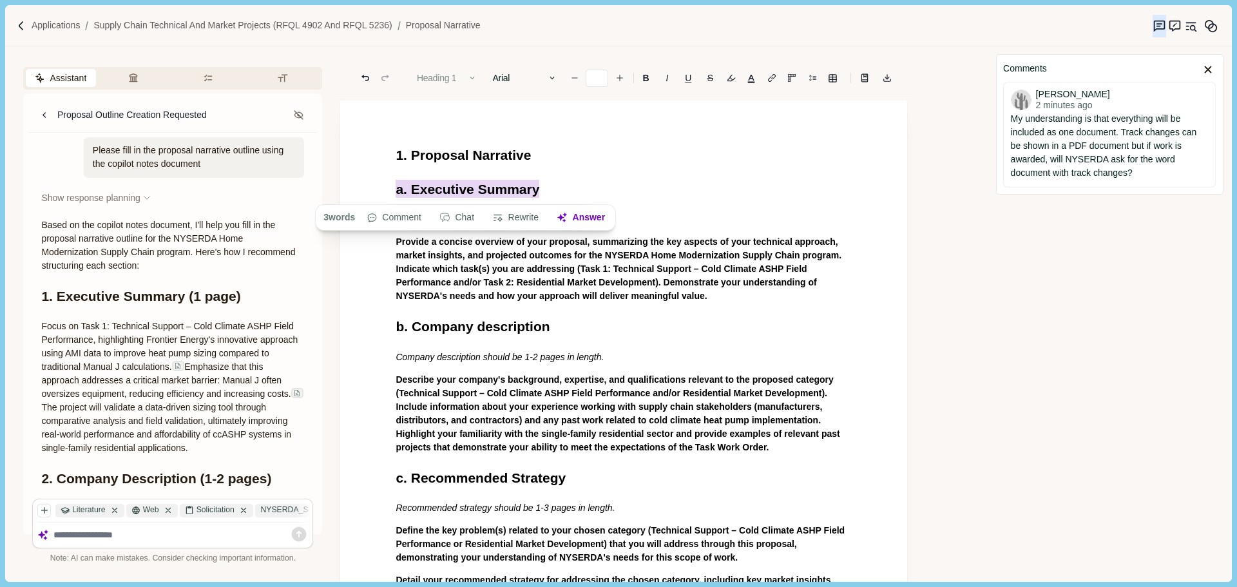
click at [446, 76] on button "Heading 1" at bounding box center [446, 78] width 73 height 18
click at [456, 131] on button "Heading 2" at bounding box center [475, 142] width 128 height 22
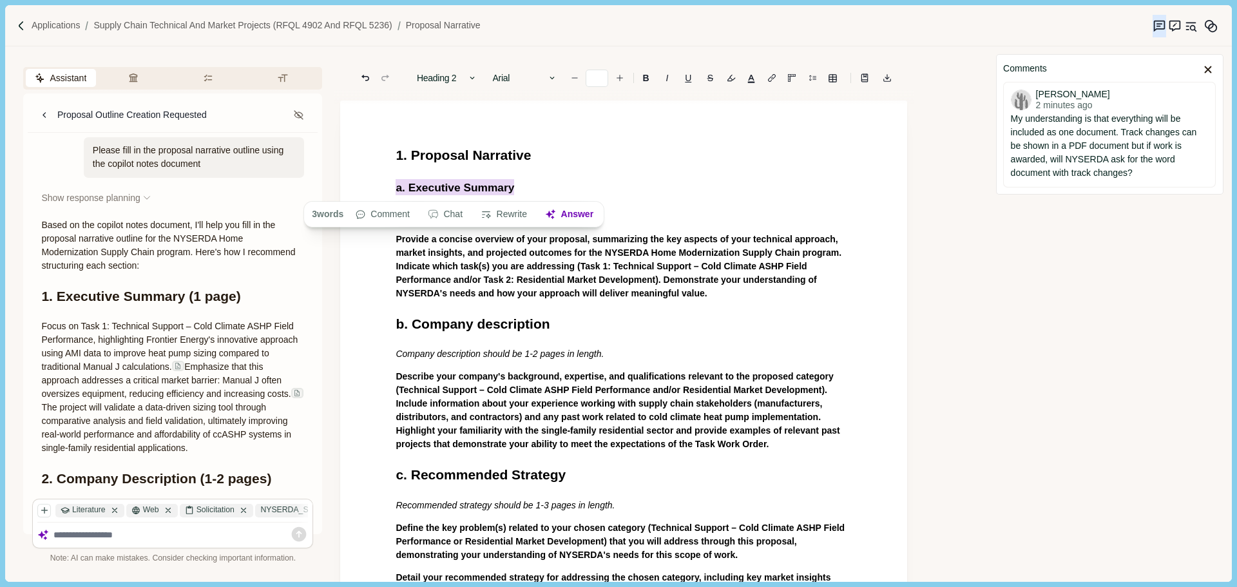
click at [554, 159] on h1 "1. Proposal Narrative" at bounding box center [624, 155] width 456 height 21
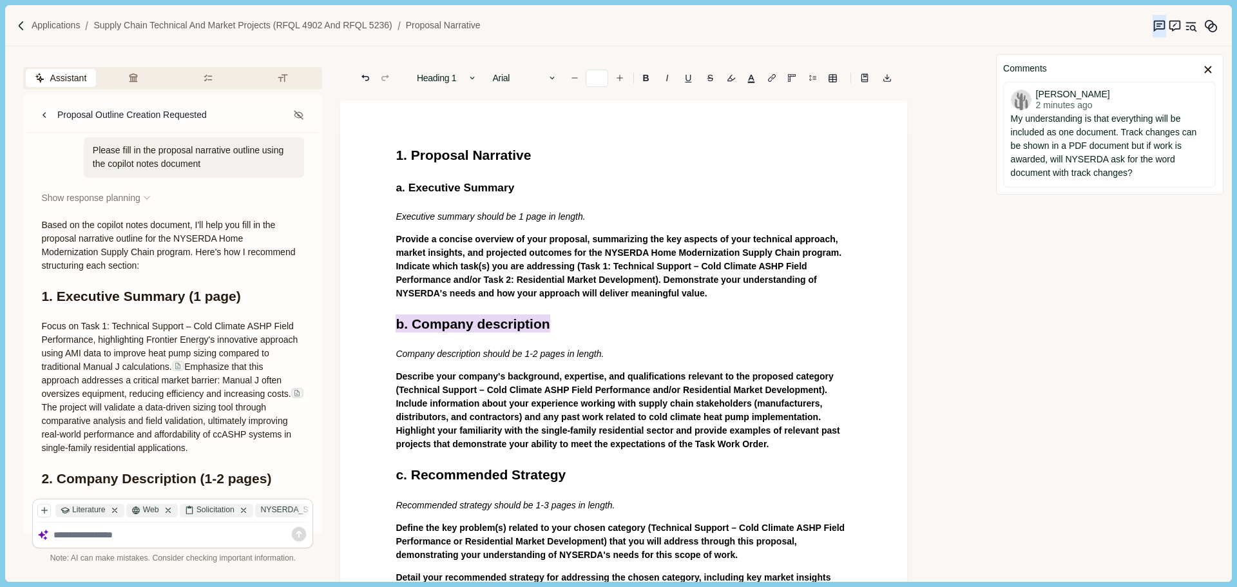
drag, startPoint x: 560, startPoint y: 319, endPoint x: 358, endPoint y: 313, distance: 201.7
click at [459, 79] on button "Heading 1" at bounding box center [446, 78] width 73 height 18
click at [458, 131] on button "Heading 2" at bounding box center [475, 142] width 128 height 22
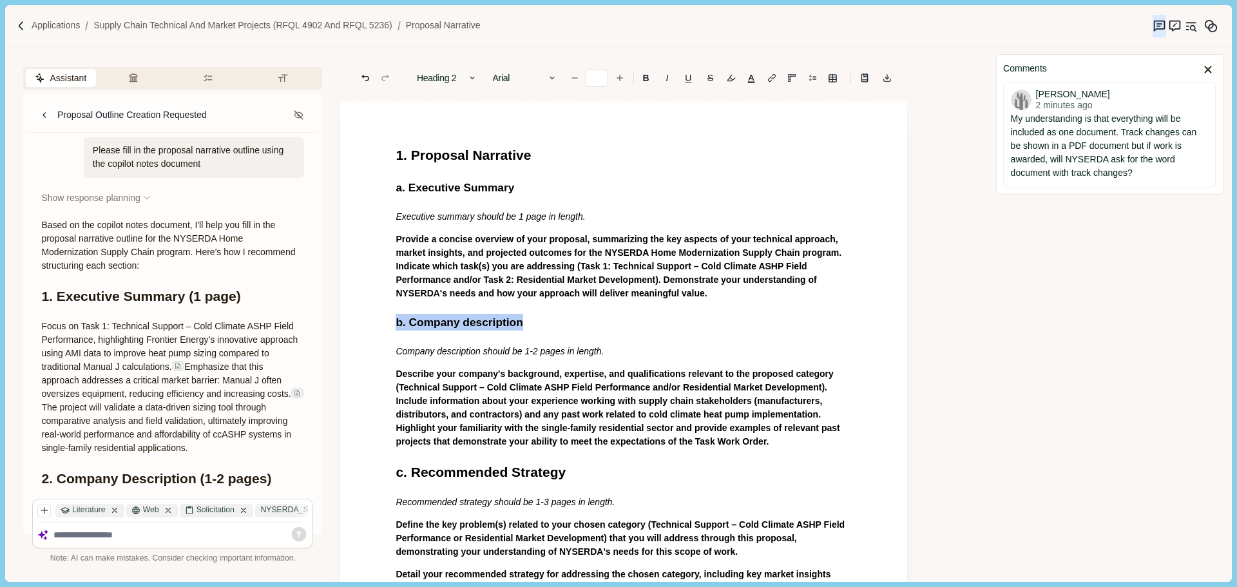
drag, startPoint x: 562, startPoint y: 249, endPoint x: 582, endPoint y: 369, distance: 122.2
click at [562, 250] on span "Provide a concise overview of your proposal, summarizing the key aspects of you…" at bounding box center [620, 266] width 448 height 64
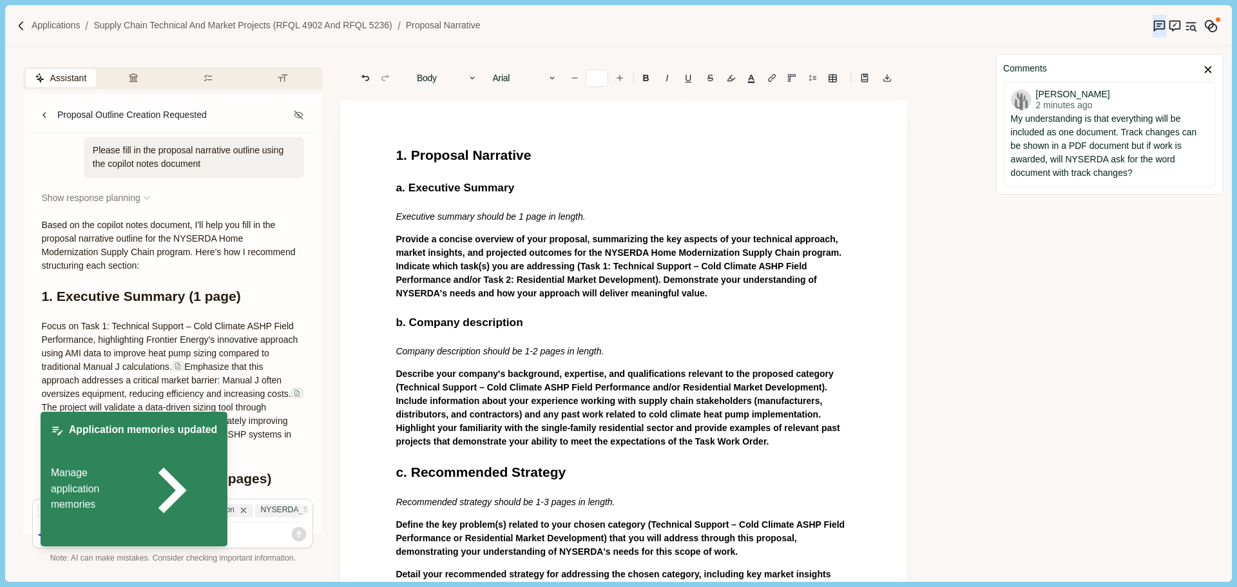
scroll to position [64, 0]
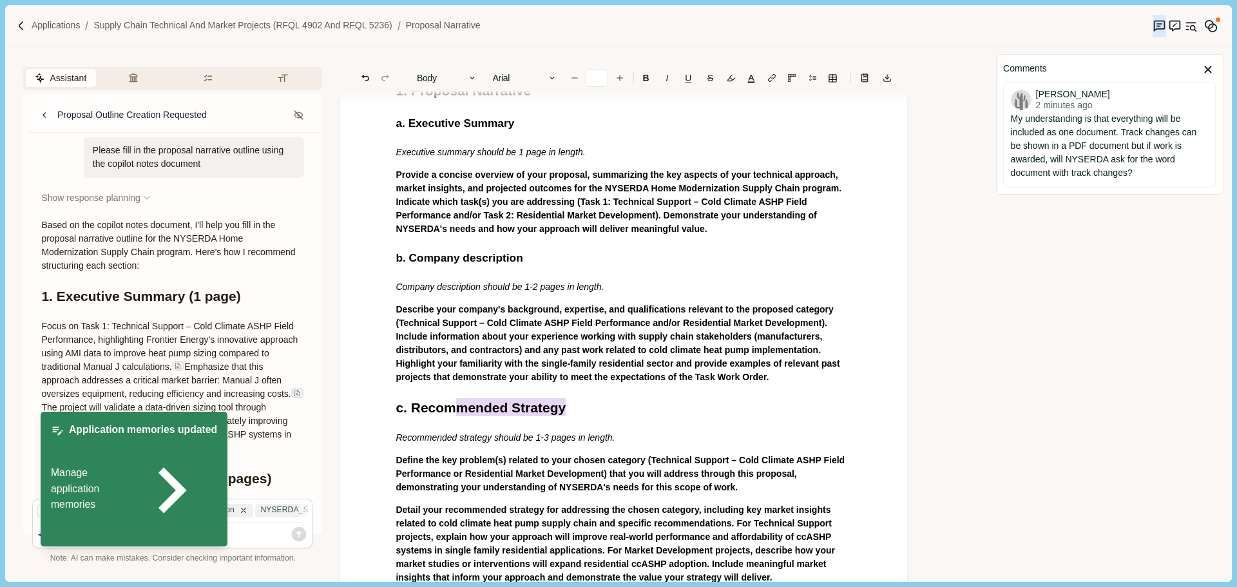
drag, startPoint x: 515, startPoint y: 407, endPoint x: 390, endPoint y: 398, distance: 125.3
click at [453, 74] on button "Heading 1" at bounding box center [446, 78] width 73 height 18
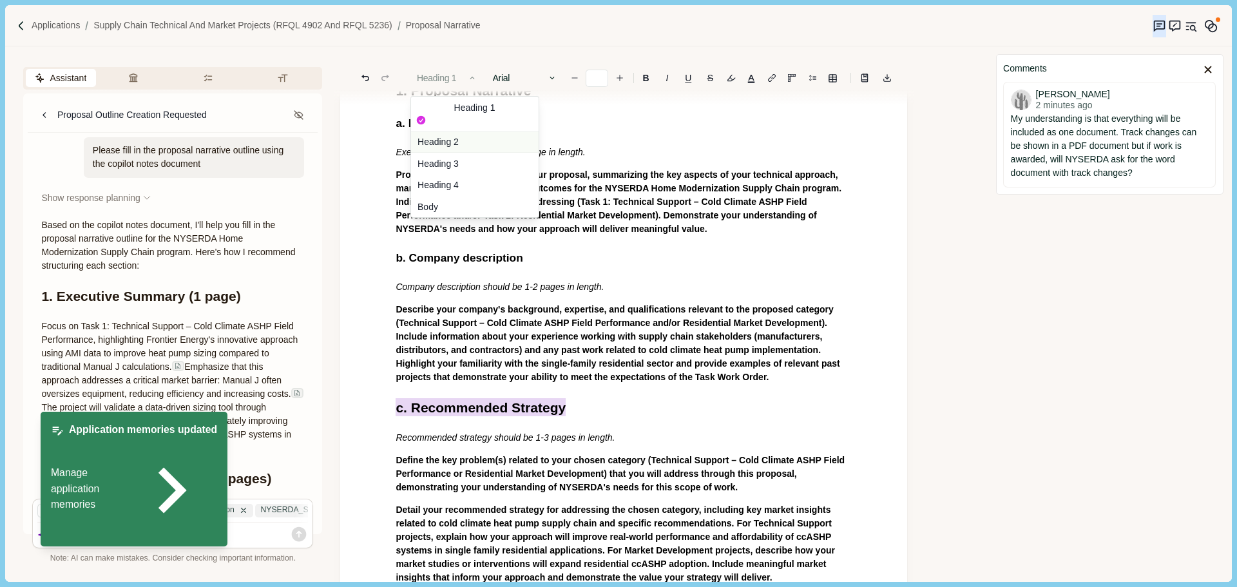
click at [478, 131] on button "Heading 2" at bounding box center [475, 142] width 128 height 22
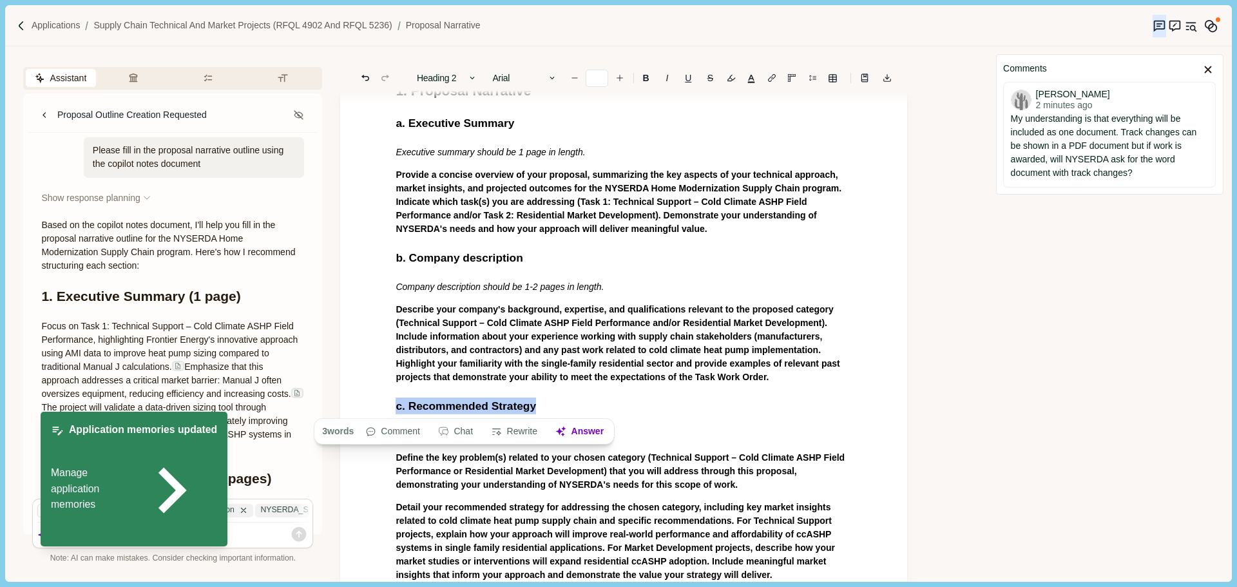
click at [562, 280] on p "Company description should be 1-2 pages in length." at bounding box center [624, 287] width 456 height 14
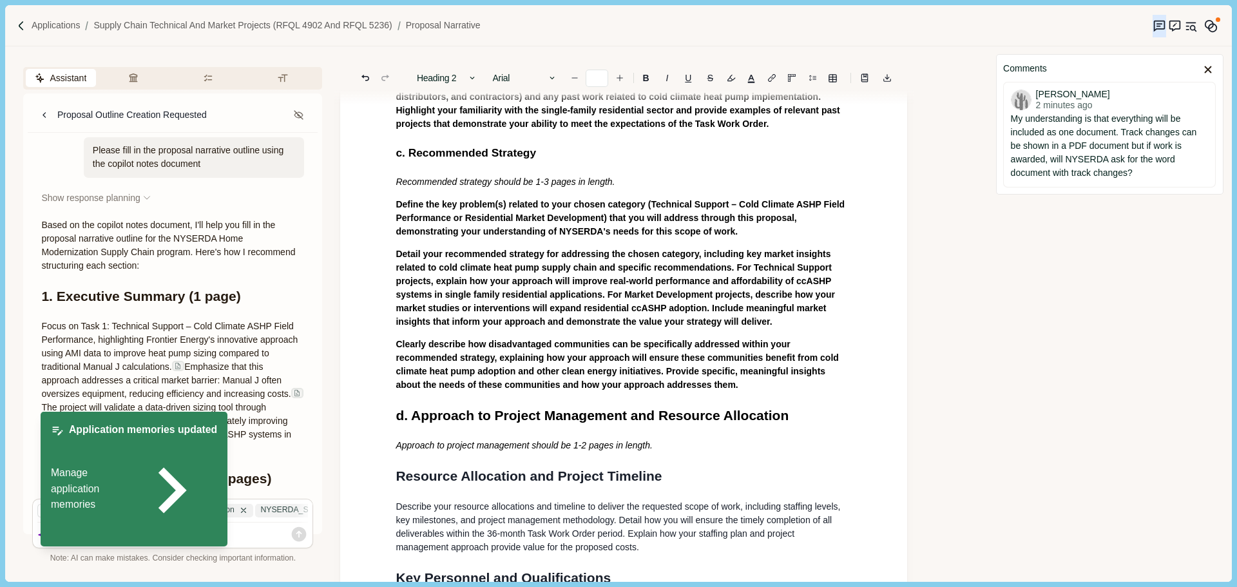
scroll to position [386, 0]
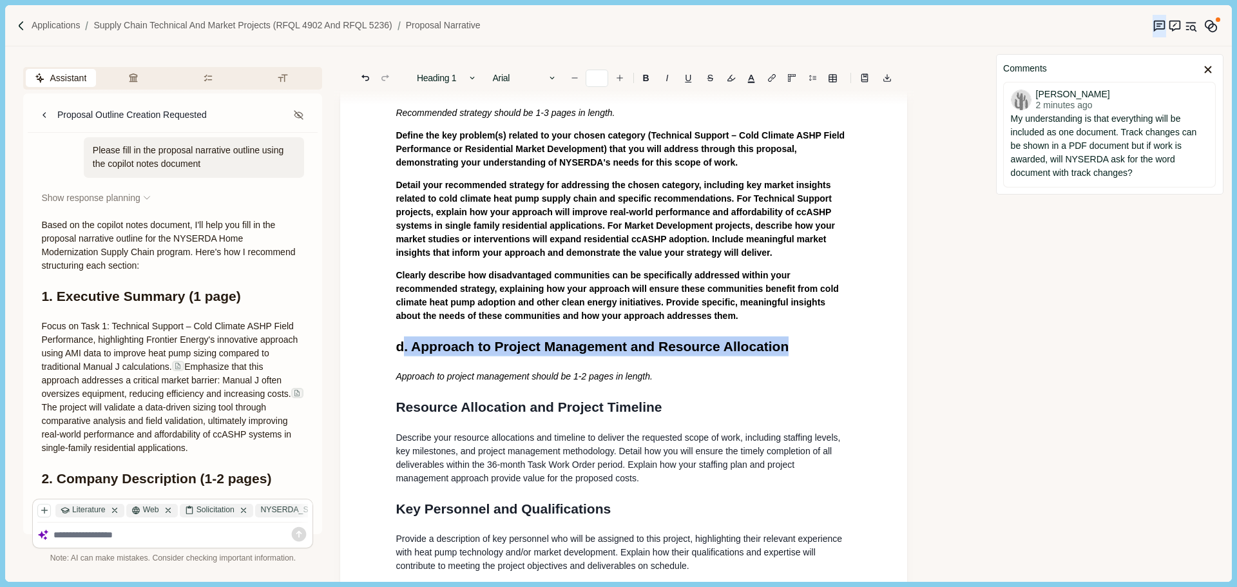
drag, startPoint x: 611, startPoint y: 345, endPoint x: 402, endPoint y: 345, distance: 209.3
click at [402, 345] on h1 "d . Approach to Project Management and Resource Allocation" at bounding box center [624, 346] width 456 height 21
click at [708, 357] on div "1. Proposal Narrative a. Executive Summary Executive summary should be 1 page i…" at bounding box center [623, 454] width 474 height 1392
drag, startPoint x: 781, startPoint y: 347, endPoint x: 339, endPoint y: 345, distance: 442.5
click at [339, 345] on div "Assistant Review Criteria Requirements Formatting Proposal Outline Creation Req…" at bounding box center [495, 313] width 981 height 535
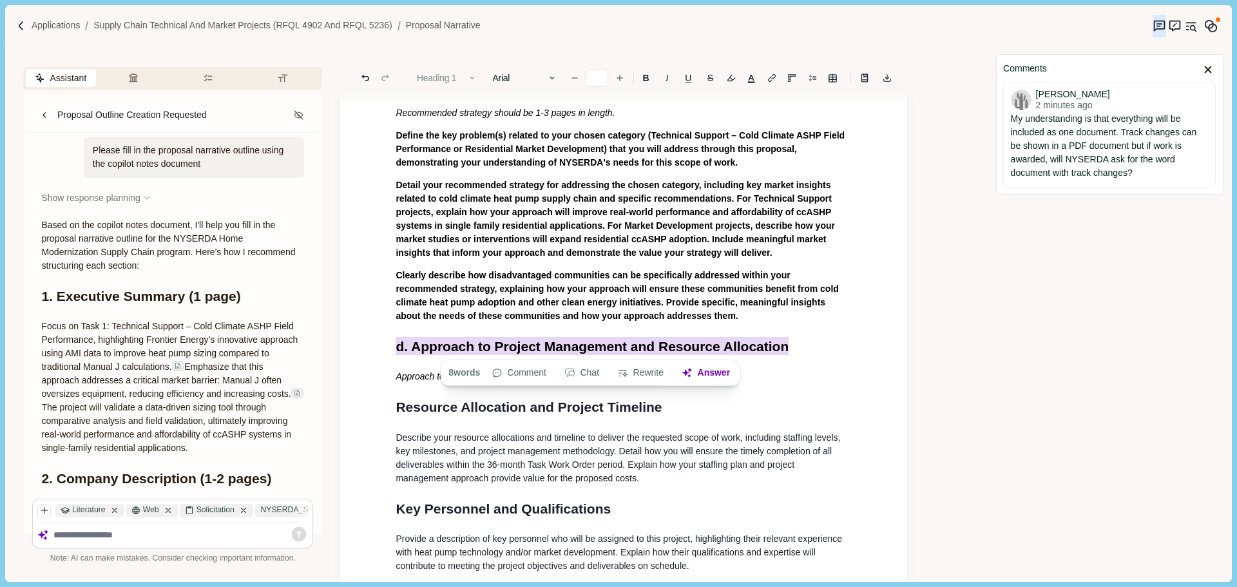
click at [462, 75] on button "Heading 1" at bounding box center [446, 78] width 73 height 18
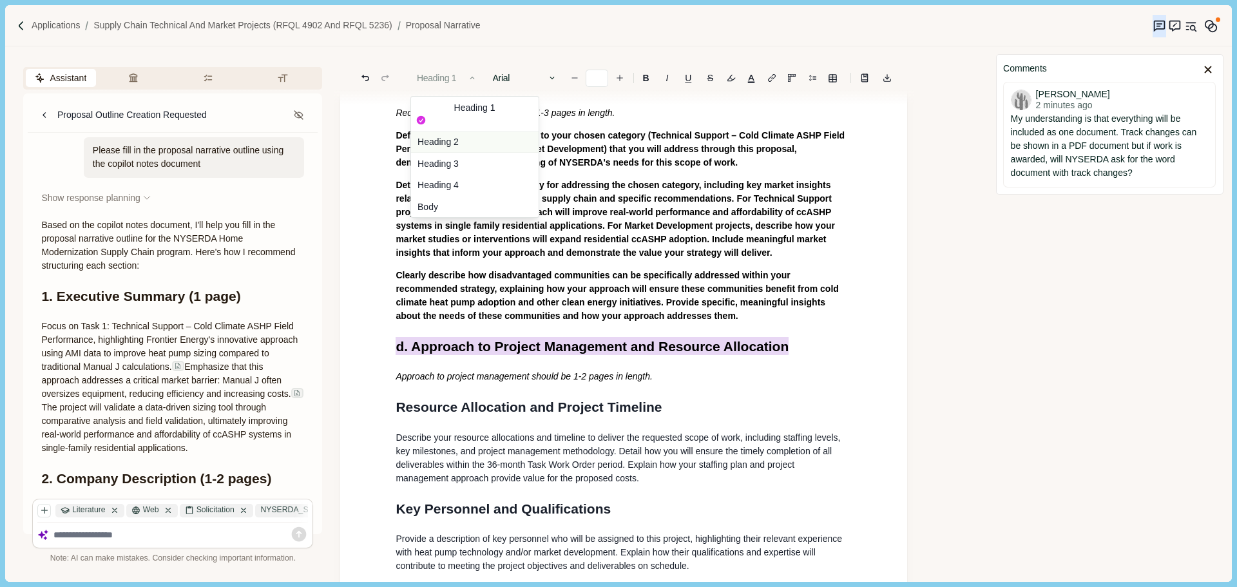
click at [452, 131] on button "Heading 2" at bounding box center [475, 142] width 128 height 22
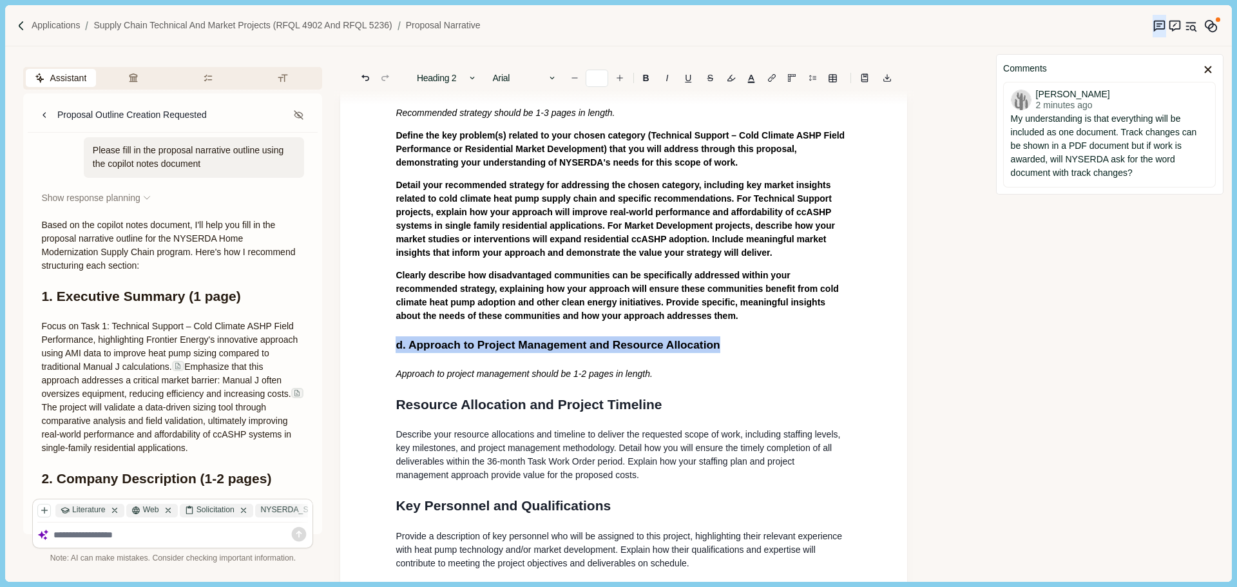
click at [529, 217] on p "Detail your recommended strategy for addressing the chosen category, including …" at bounding box center [624, 218] width 456 height 81
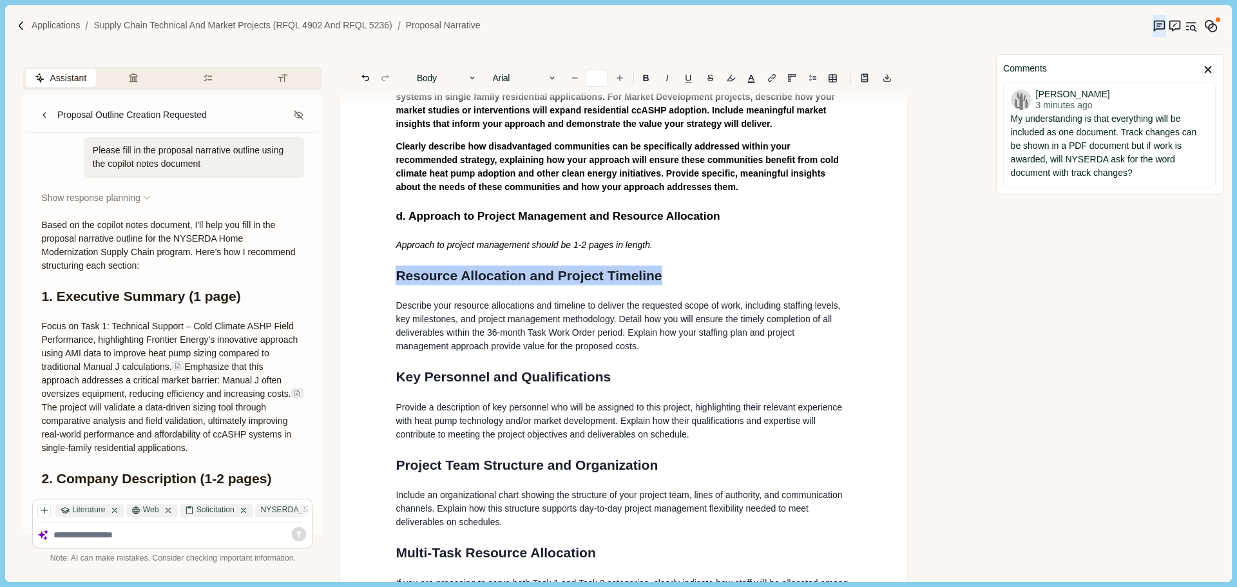
drag, startPoint x: 611, startPoint y: 278, endPoint x: 393, endPoint y: 278, distance: 217.7
click at [393, 278] on div "1. Proposal Narrative a. Executive Summary Executive summary should be 1 page i…" at bounding box center [623, 324] width 474 height 1389
click at [466, 76] on button "Heading 1" at bounding box center [446, 78] width 73 height 18
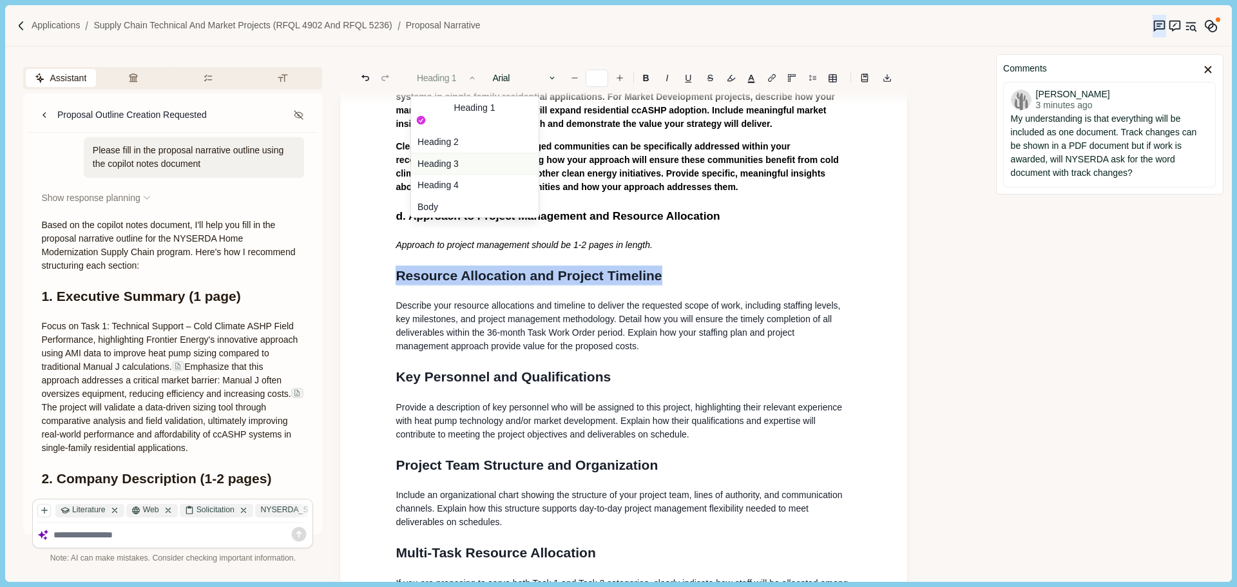
click at [461, 153] on button "Heading 3" at bounding box center [475, 164] width 128 height 22
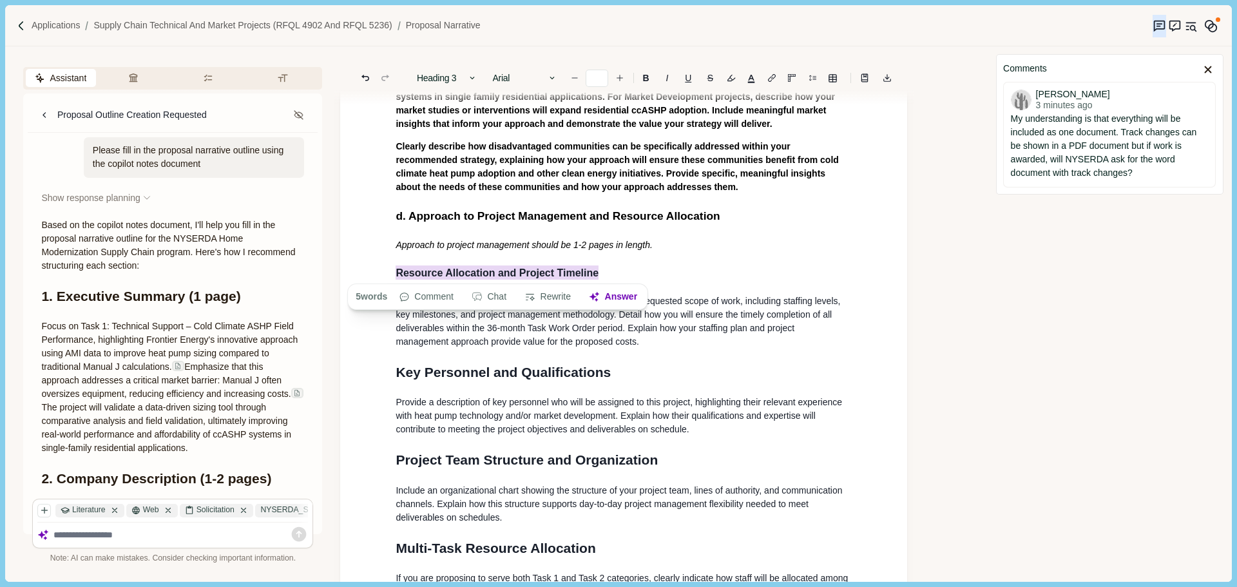
click at [609, 397] on div "1. Proposal Narrative a. Executive Summary Executive summary should be 1 page i…" at bounding box center [623, 322] width 474 height 1384
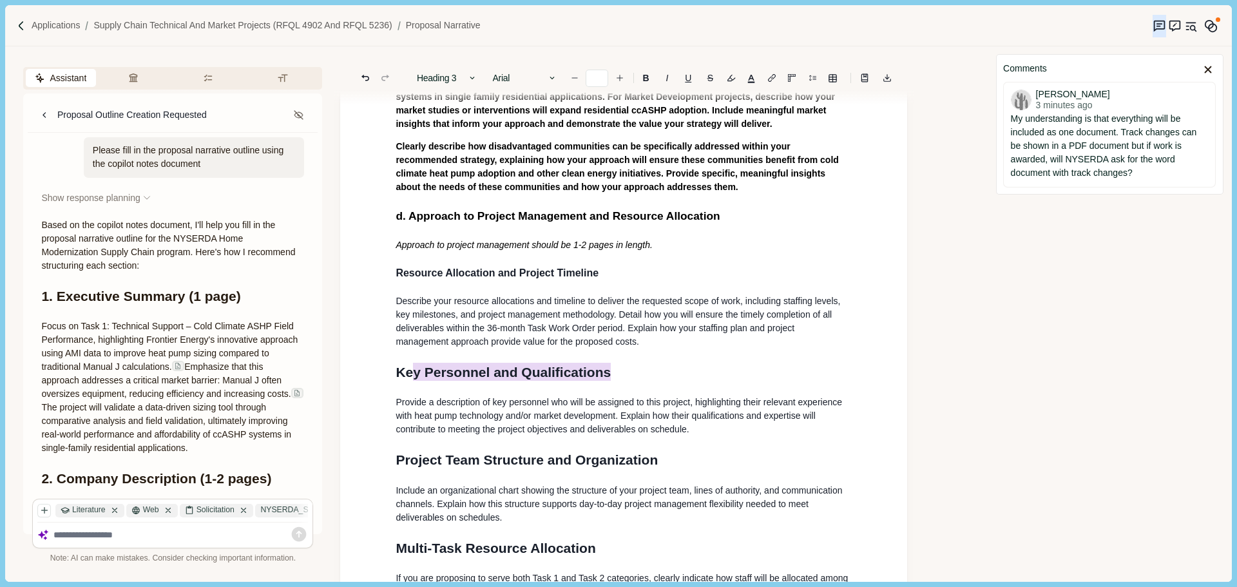
drag, startPoint x: 577, startPoint y: 372, endPoint x: 372, endPoint y: 372, distance: 204.8
click at [372, 372] on div "1. Proposal Narrative a. Executive Summary Executive summary should be 1 page i…" at bounding box center [623, 319] width 567 height 1469
click at [470, 84] on button "Heading 1" at bounding box center [446, 78] width 73 height 18
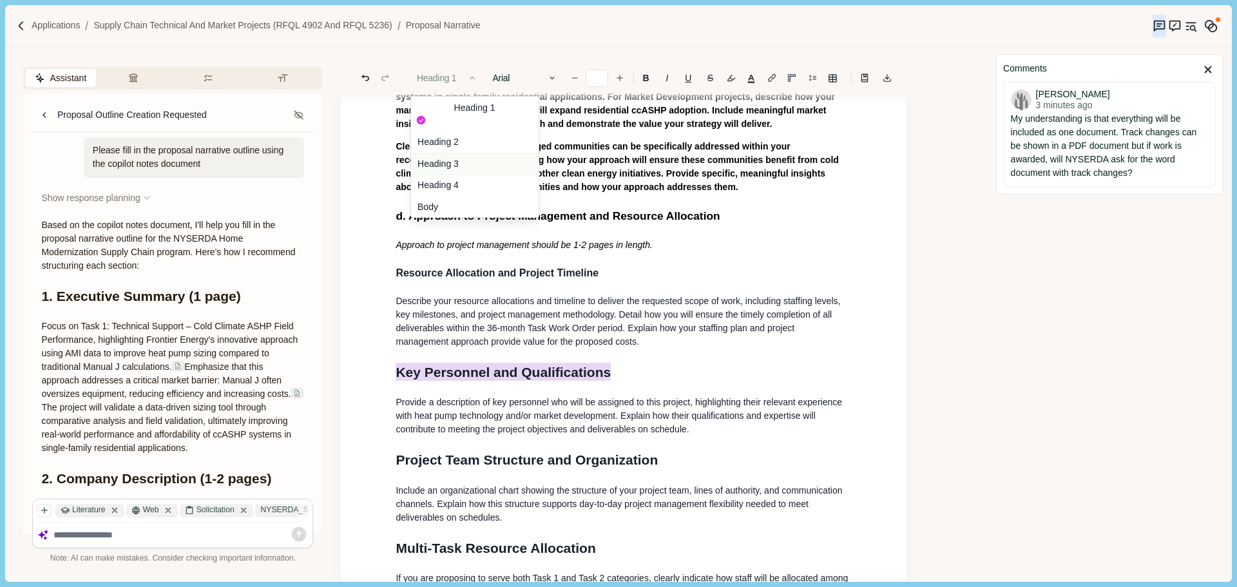
click at [467, 157] on button "Heading 3" at bounding box center [475, 164] width 128 height 22
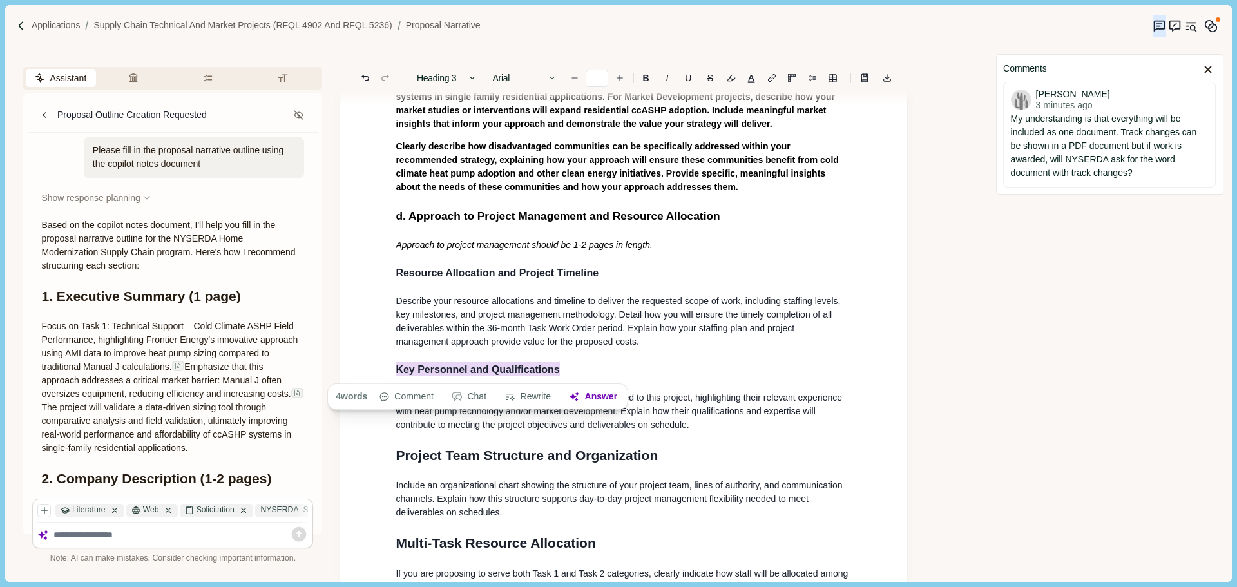
drag, startPoint x: 576, startPoint y: 372, endPoint x: 584, endPoint y: 381, distance: 12.3
click at [577, 373] on h3 "Key Personnel and Qualifications" at bounding box center [624, 369] width 456 height 15
click at [671, 354] on div "1. Proposal Narrative a. Executive Summary Executive summary should be 1 page i…" at bounding box center [623, 319] width 474 height 1379
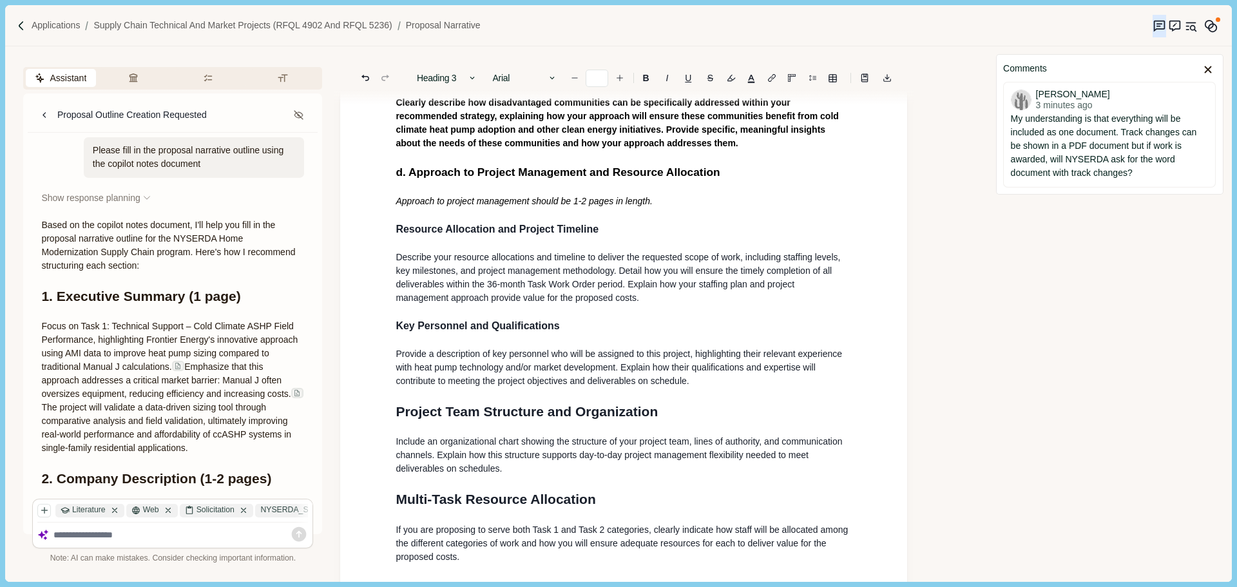
scroll to position [580, 0]
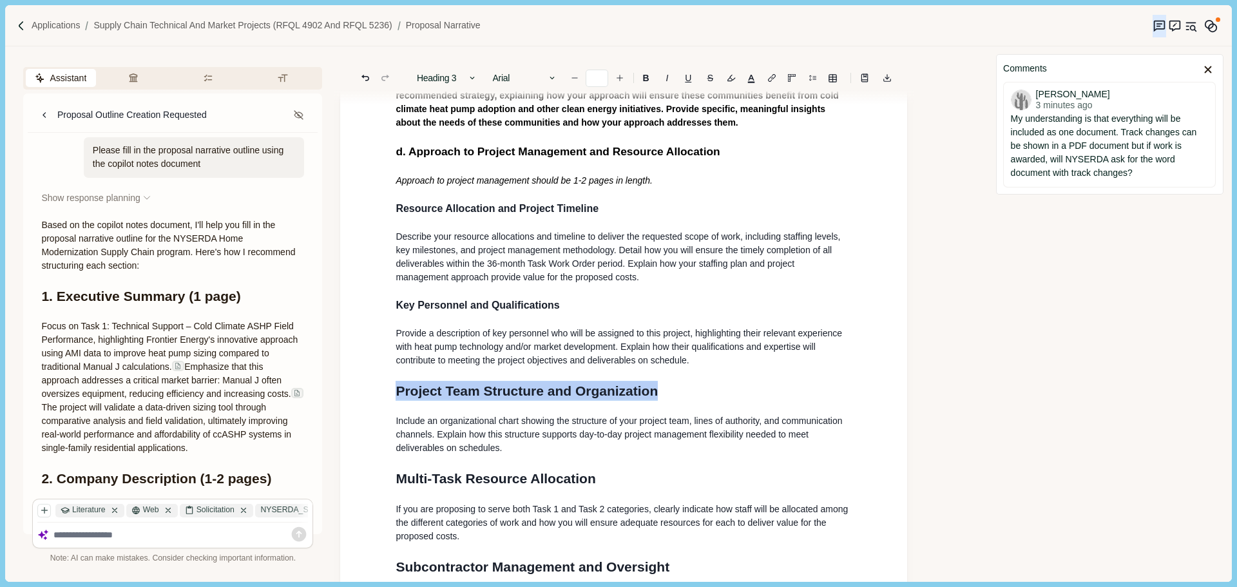
drag, startPoint x: 664, startPoint y: 395, endPoint x: 396, endPoint y: 386, distance: 268.1
click at [396, 386] on h1 "Project Team Structure and Organization" at bounding box center [624, 391] width 456 height 21
click at [489, 383] on div "1. Proposal Narrative a. Executive Summary Executive summary should be 1 page i…" at bounding box center [623, 254] width 474 height 1379
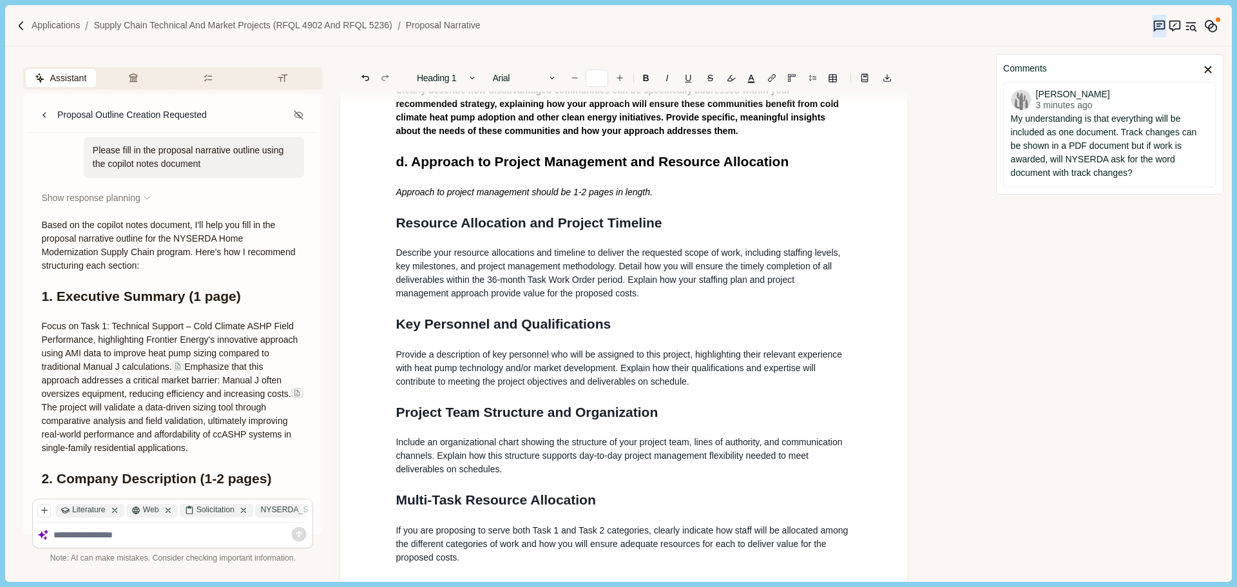
click at [386, 82] on icon "Redo" at bounding box center [385, 78] width 12 height 12
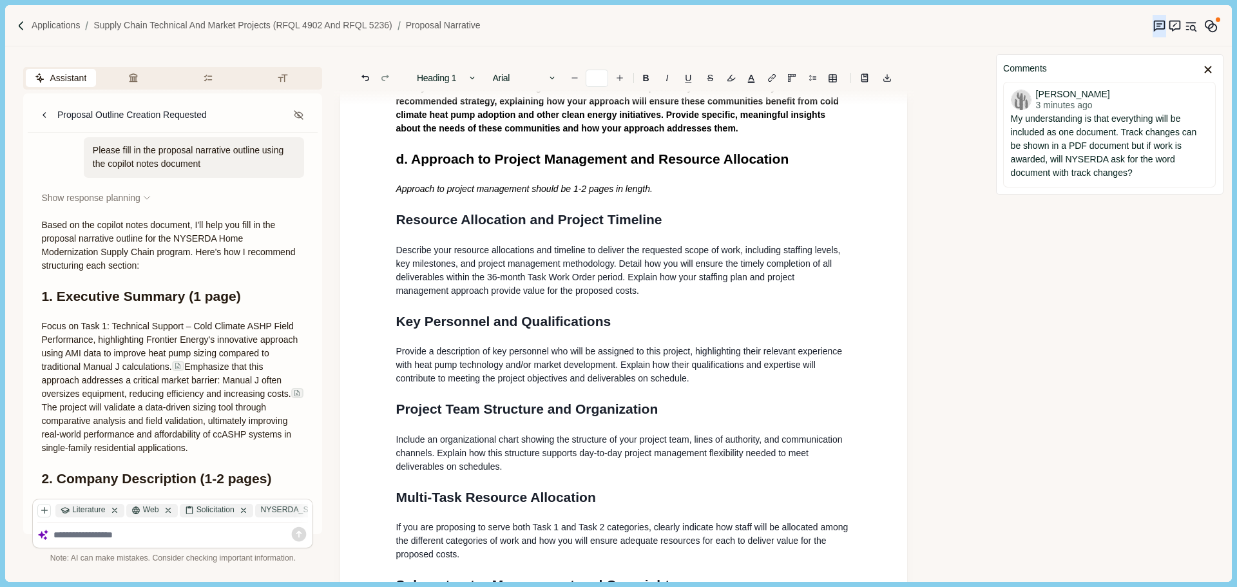
click at [386, 82] on icon "Redo" at bounding box center [385, 78] width 12 height 12
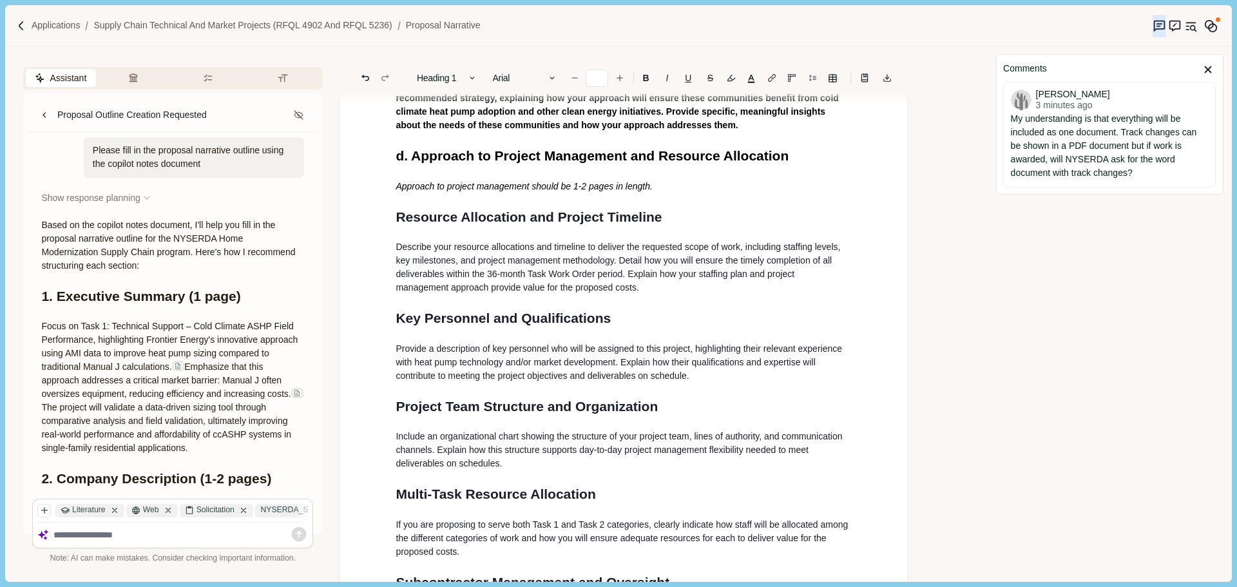
click at [386, 82] on icon "Redo" at bounding box center [385, 78] width 12 height 12
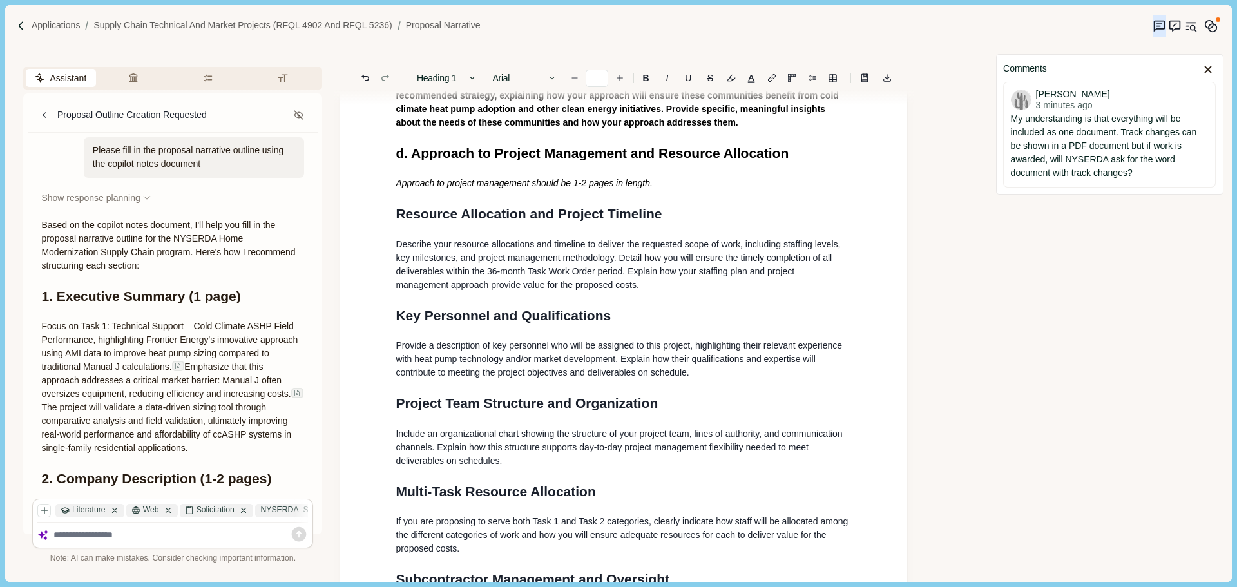
click at [386, 82] on icon "Redo" at bounding box center [385, 78] width 12 height 12
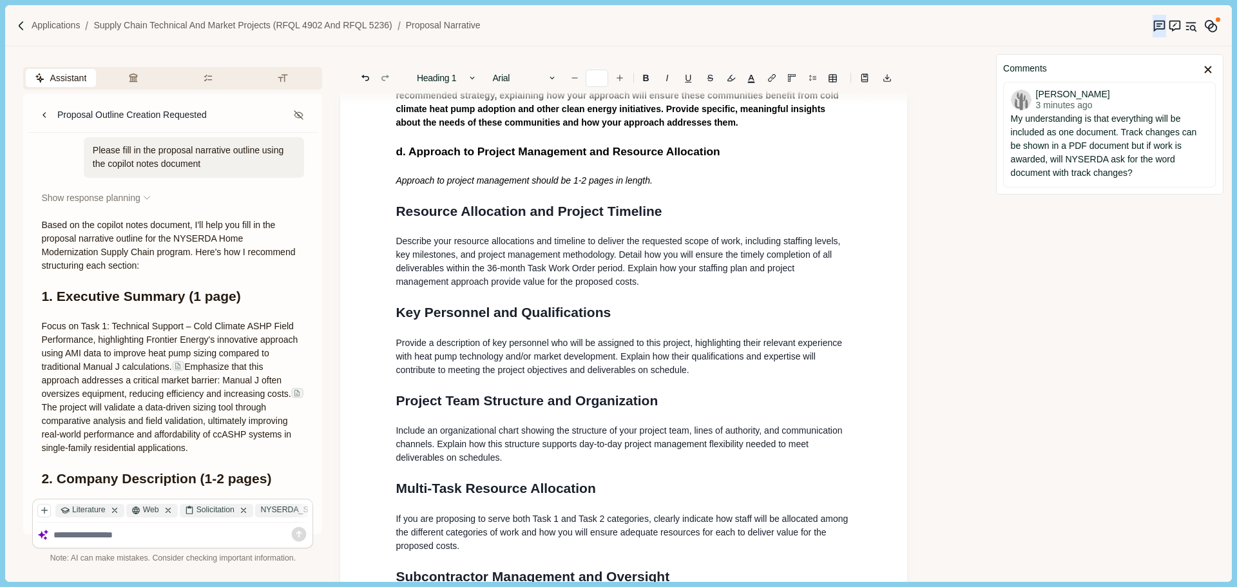
click at [386, 82] on icon "Redo" at bounding box center [385, 78] width 12 height 12
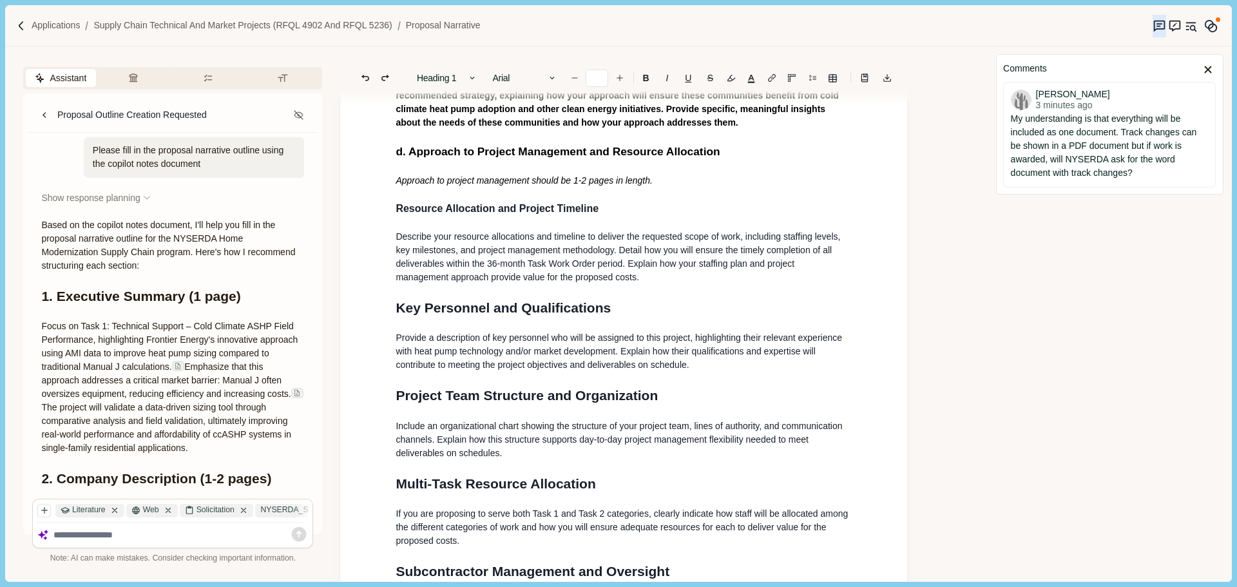
click at [666, 352] on span "Provide a description of key personnel who will be assigned to this project, hi…" at bounding box center [620, 350] width 449 height 37
drag, startPoint x: 617, startPoint y: 312, endPoint x: 384, endPoint y: 312, distance: 233.2
click at [384, 312] on div "1. Proposal Narrative a. Executive Summary Executive summary should be 1 page i…" at bounding box center [623, 255] width 567 height 1469
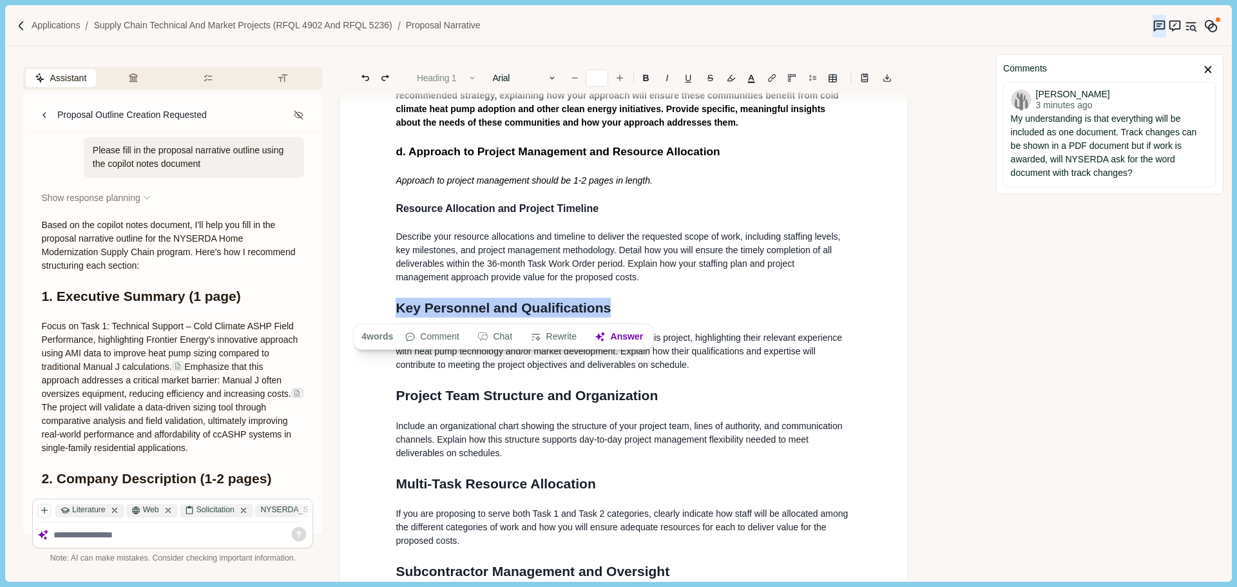
click at [445, 77] on button "Heading 1" at bounding box center [446, 78] width 73 height 18
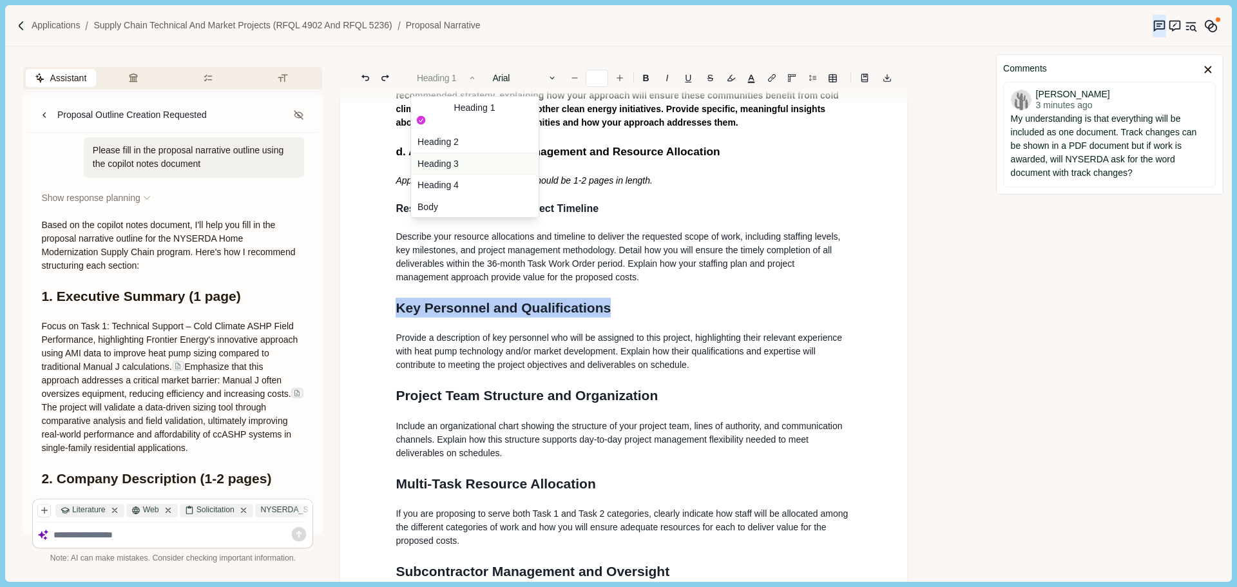
click at [453, 153] on button "Heading 3" at bounding box center [475, 164] width 128 height 22
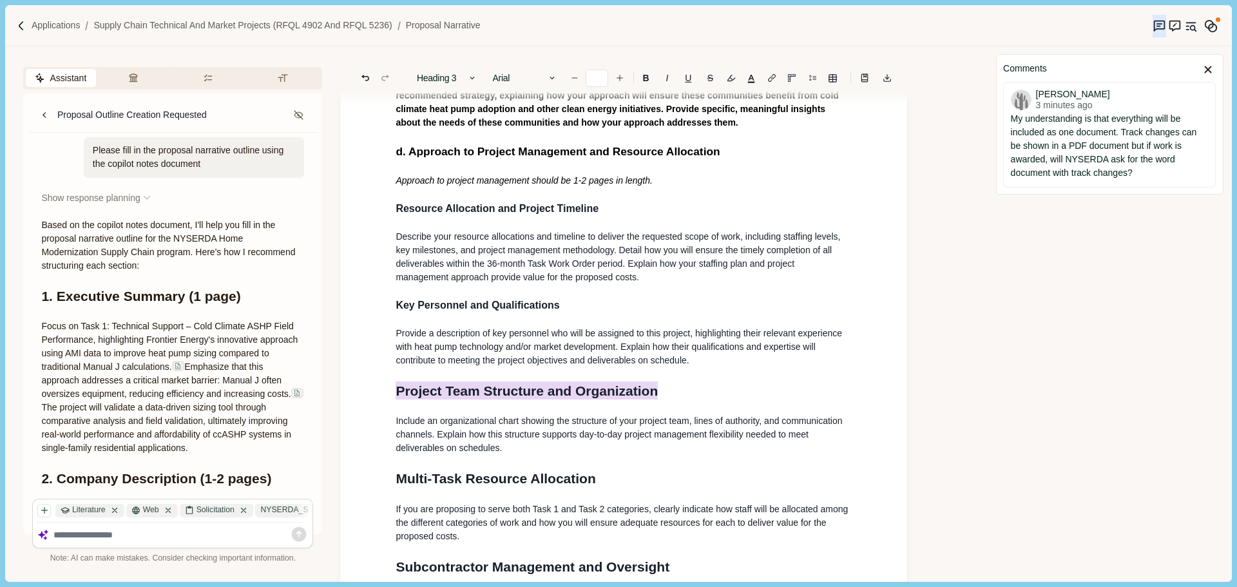
drag, startPoint x: 670, startPoint y: 394, endPoint x: 367, endPoint y: 230, distance: 344.1
click at [346, 398] on div "1. Proposal Narrative a. Executive Summary Executive summary should be 1 page i…" at bounding box center [623, 252] width 567 height 1463
click at [446, 75] on button "Heading 1" at bounding box center [446, 78] width 73 height 18
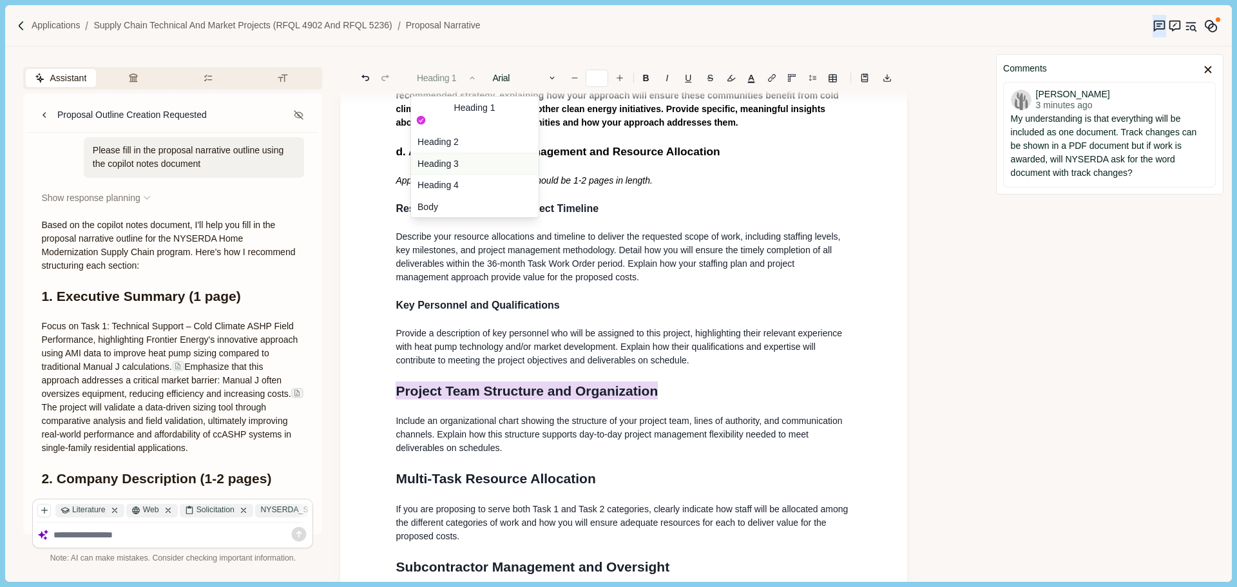
click at [444, 153] on button "Heading 3" at bounding box center [475, 164] width 128 height 22
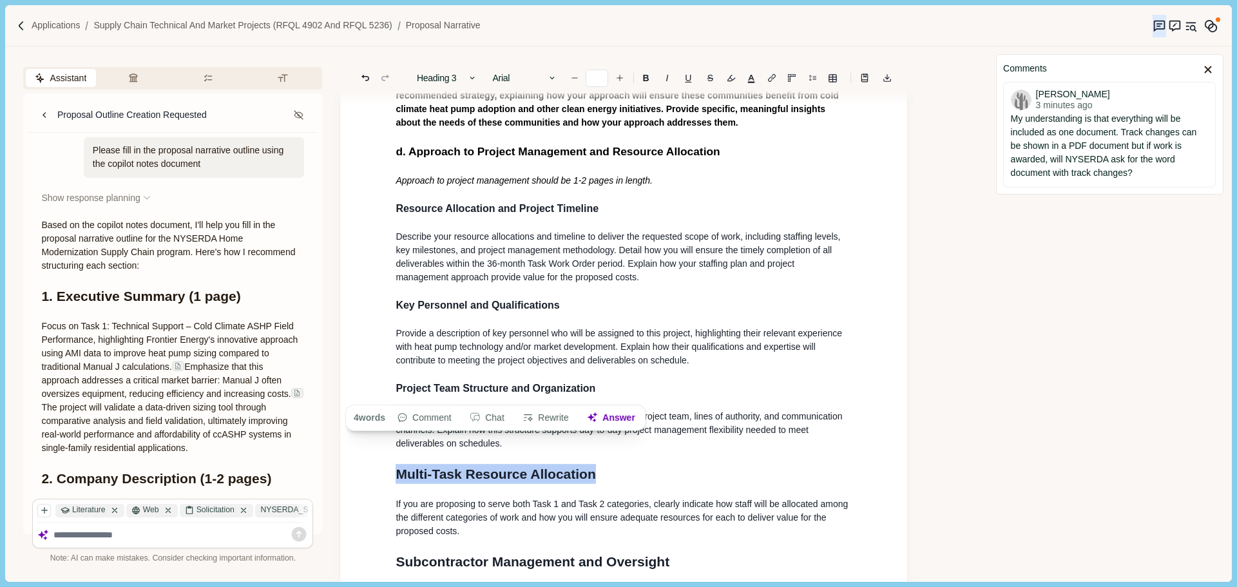
drag, startPoint x: 587, startPoint y: 476, endPoint x: 370, endPoint y: 475, distance: 217.1
click at [370, 475] on div "1. Proposal Narrative a. Executive Summary Executive summary should be 1 page i…" at bounding box center [623, 250] width 567 height 1459
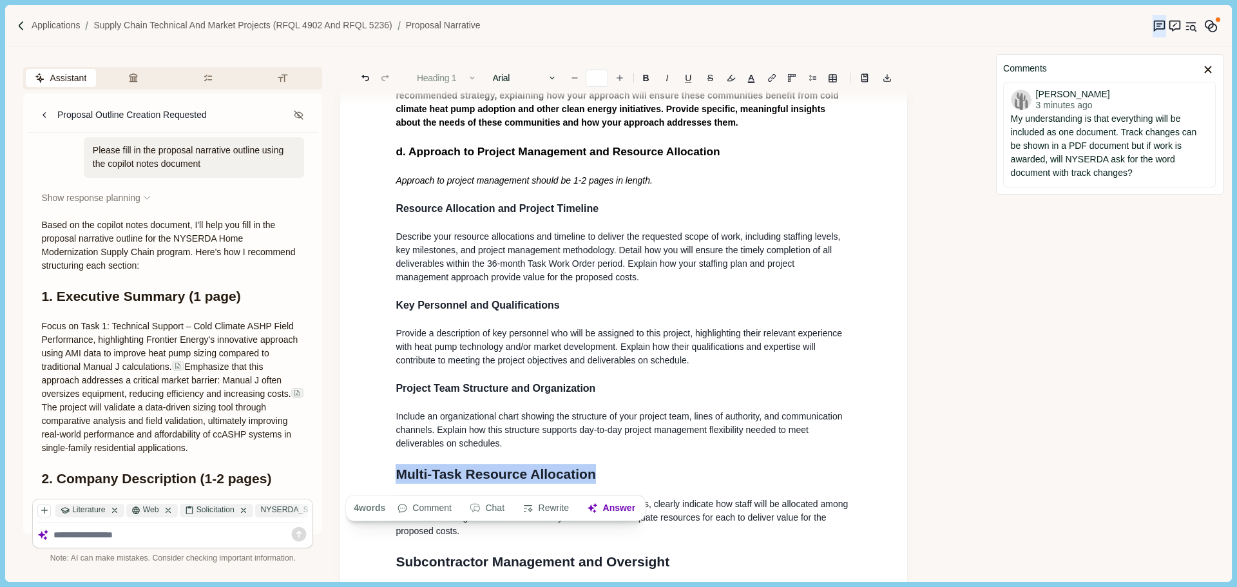
click at [461, 82] on button "Heading 1" at bounding box center [446, 78] width 73 height 18
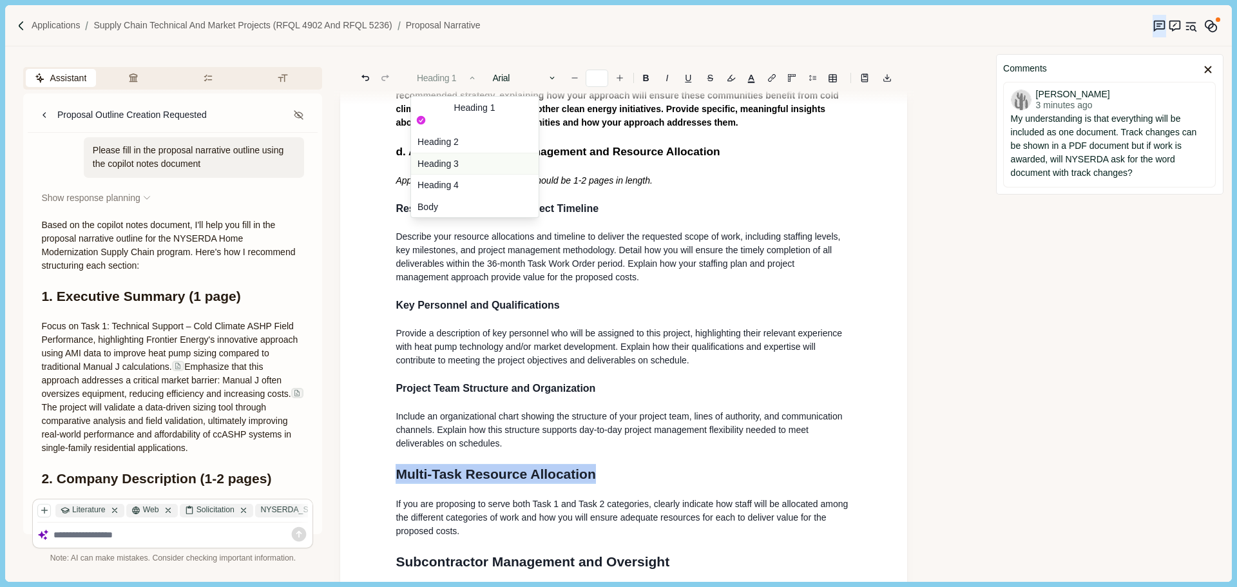
click at [454, 153] on button "Heading 3" at bounding box center [475, 164] width 128 height 22
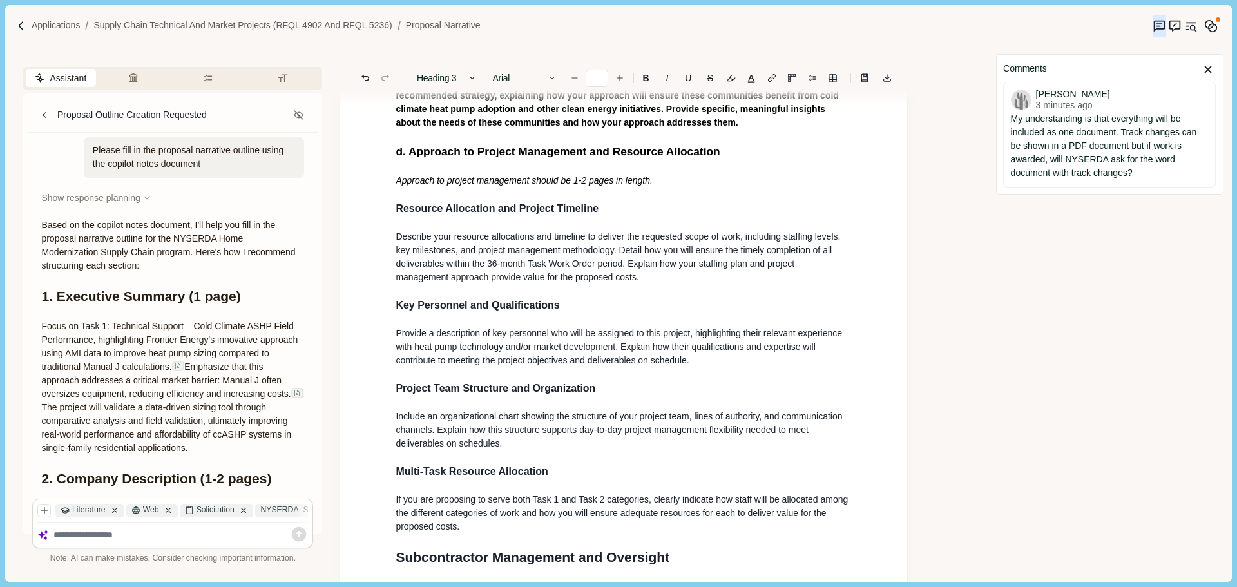
click at [600, 303] on h3 "Key Personnel and Qualifications" at bounding box center [624, 305] width 456 height 15
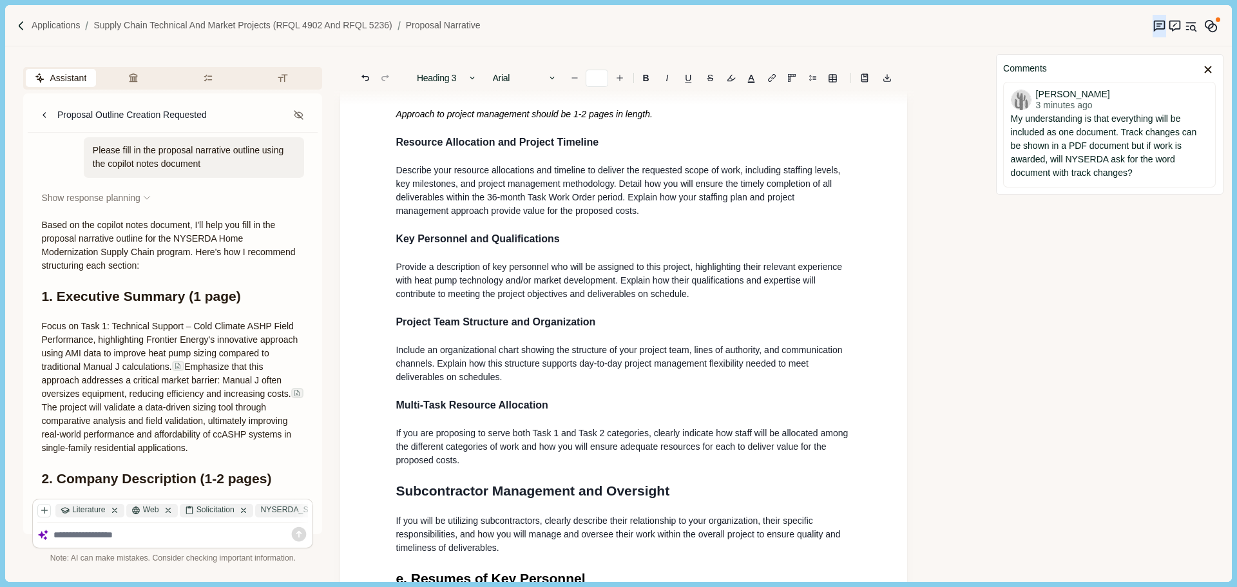
scroll to position [773, 0]
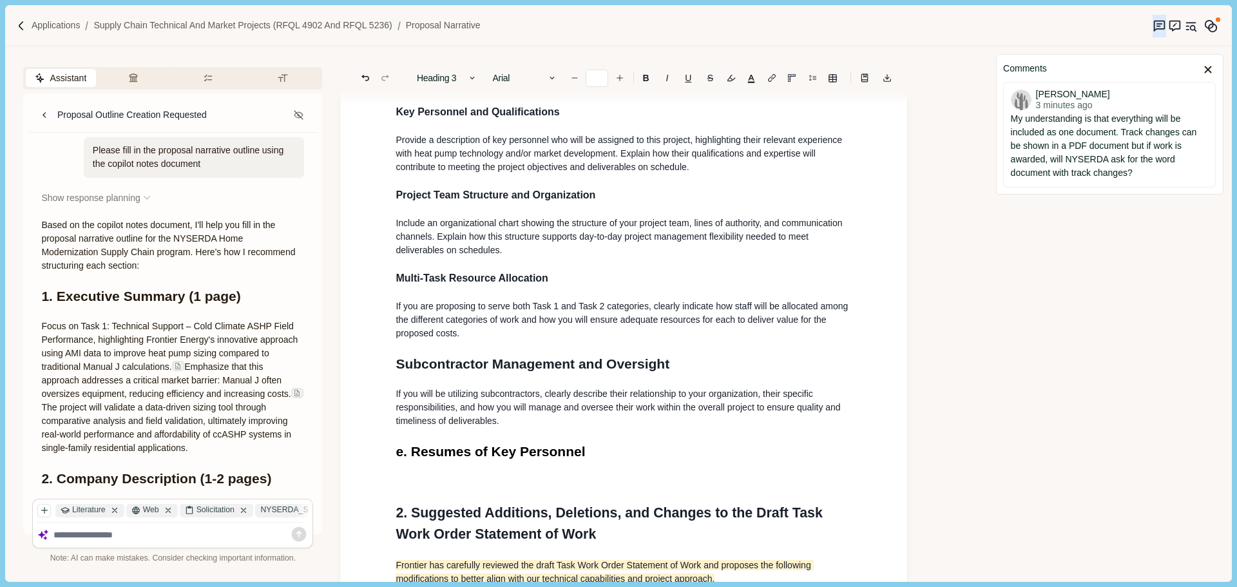
drag, startPoint x: 682, startPoint y: 373, endPoint x: 330, endPoint y: 371, distance: 352.4
click at [330, 372] on div "Assistant Review Criteria Requirements Formatting Proposal Outline Creation Req…" at bounding box center [495, 313] width 981 height 535
type input "**"
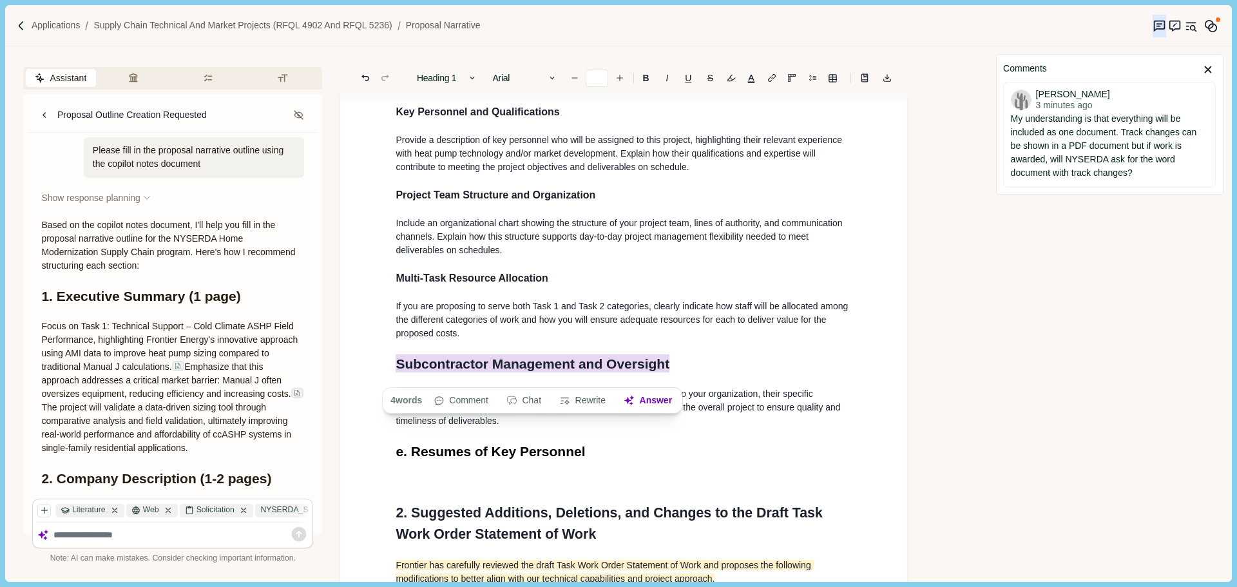
click at [444, 78] on button "Heading 1" at bounding box center [446, 78] width 73 height 18
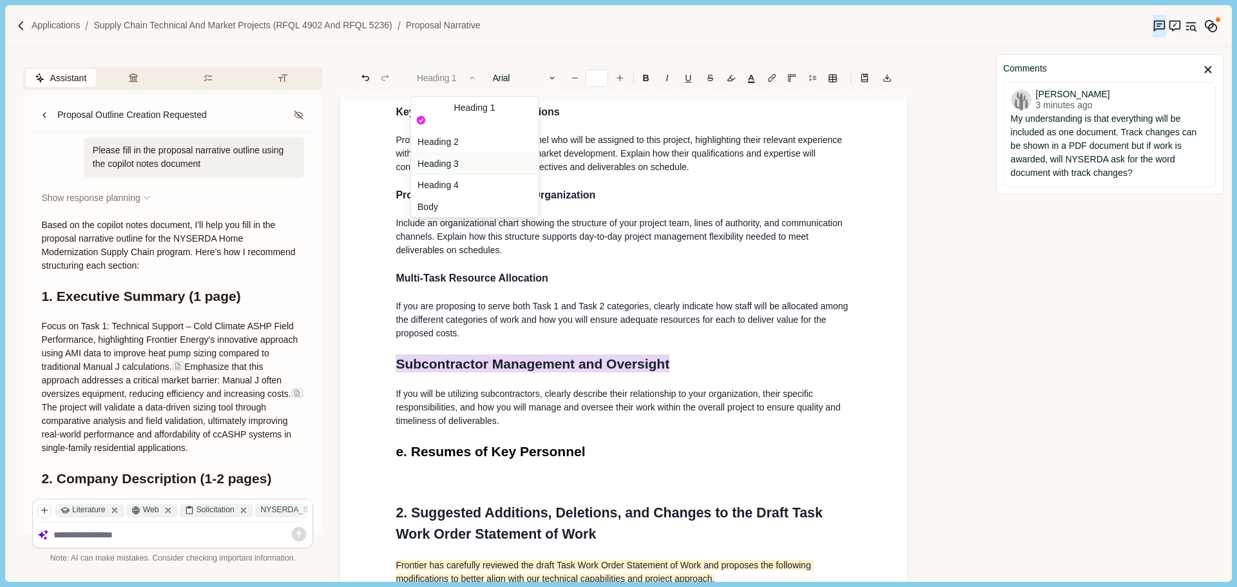
click at [460, 153] on button "Heading 3" at bounding box center [475, 164] width 128 height 22
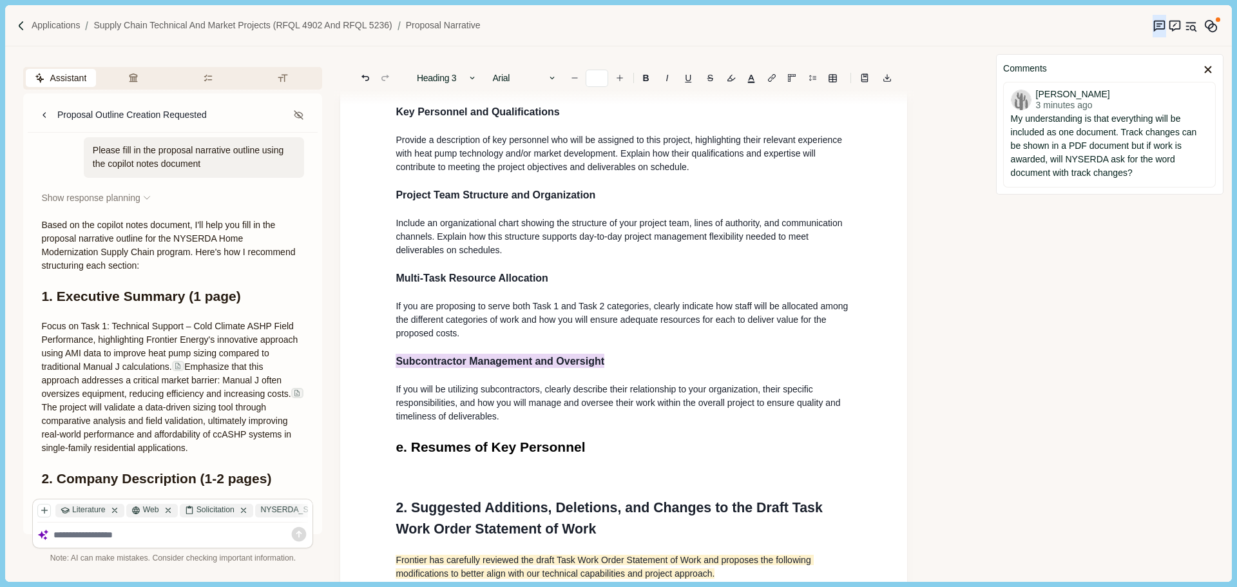
click at [571, 296] on div "1. Proposal Narrative a. Executive Summary Executive summary should be 1 page i…" at bounding box center [623, 54] width 474 height 1365
click at [537, 423] on p "If you will be utilizing subcontractors, clearly describe their relationship to…" at bounding box center [624, 403] width 456 height 41
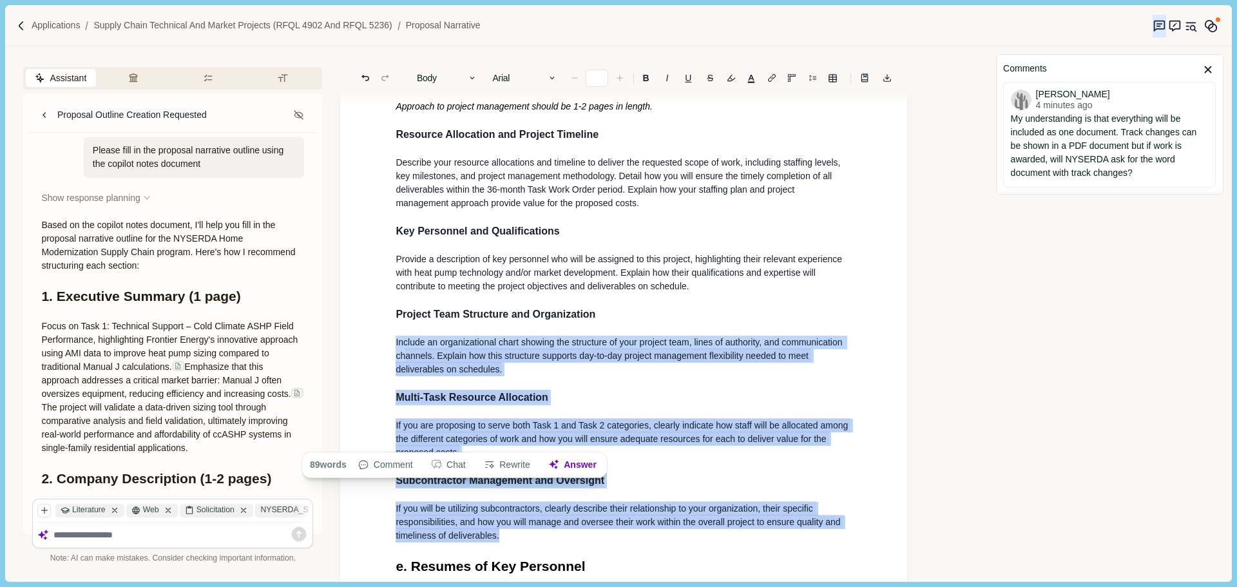
scroll to position [644, 0]
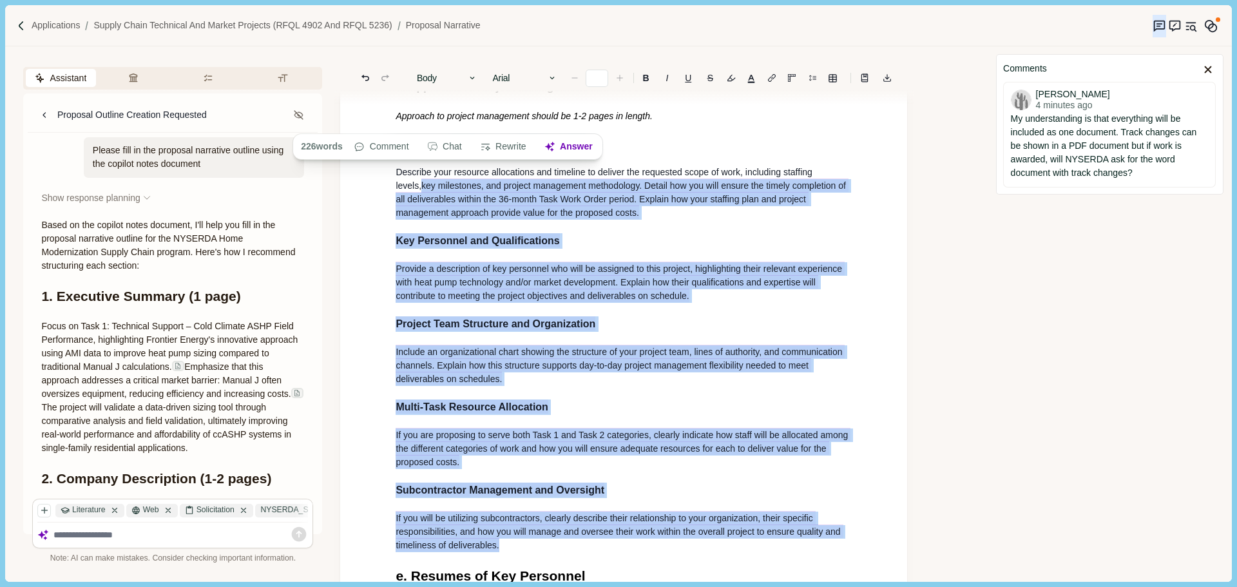
drag, startPoint x: 511, startPoint y: 430, endPoint x: 377, endPoint y: 178, distance: 284.7
click at [377, 178] on div "1. Proposal Narrative a. Executive Summary Executive summary should be 1 page i…" at bounding box center [623, 180] width 567 height 1449
drag, startPoint x: 450, startPoint y: 282, endPoint x: 487, endPoint y: 317, distance: 51.0
click at [450, 283] on span "Provide a description of key personnel who will be assigned to this project, hi…" at bounding box center [620, 282] width 449 height 41
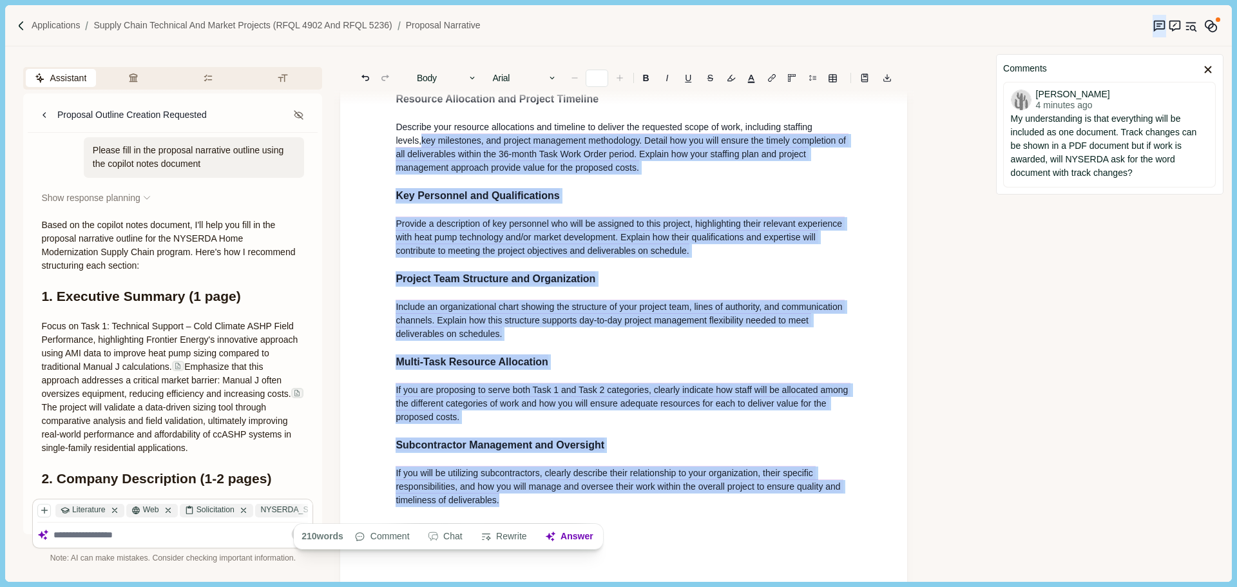
scroll to position [709, 0]
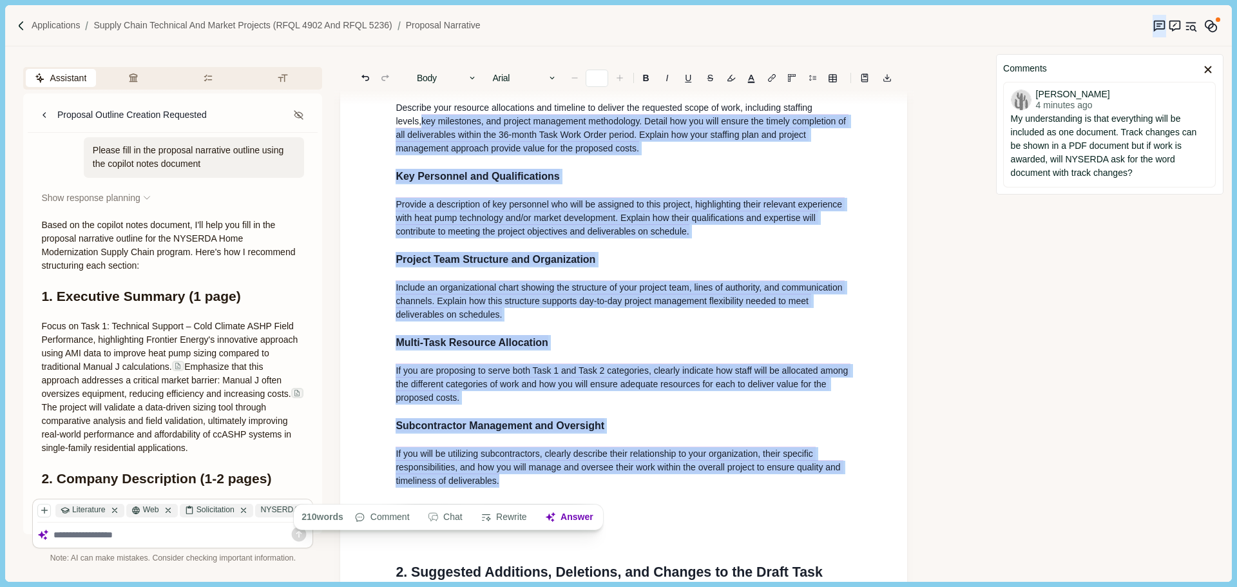
click at [537, 450] on div "1. Proposal Narrative a. Executive Summary Executive summary should be 1 page i…" at bounding box center [623, 118] width 474 height 1365
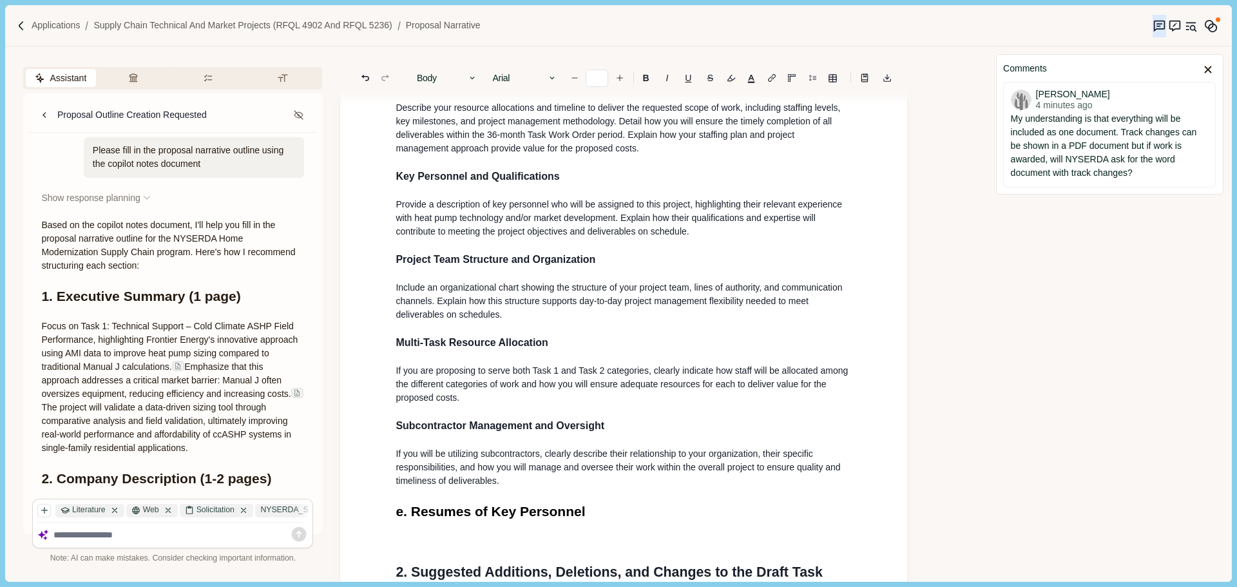
type input "**"
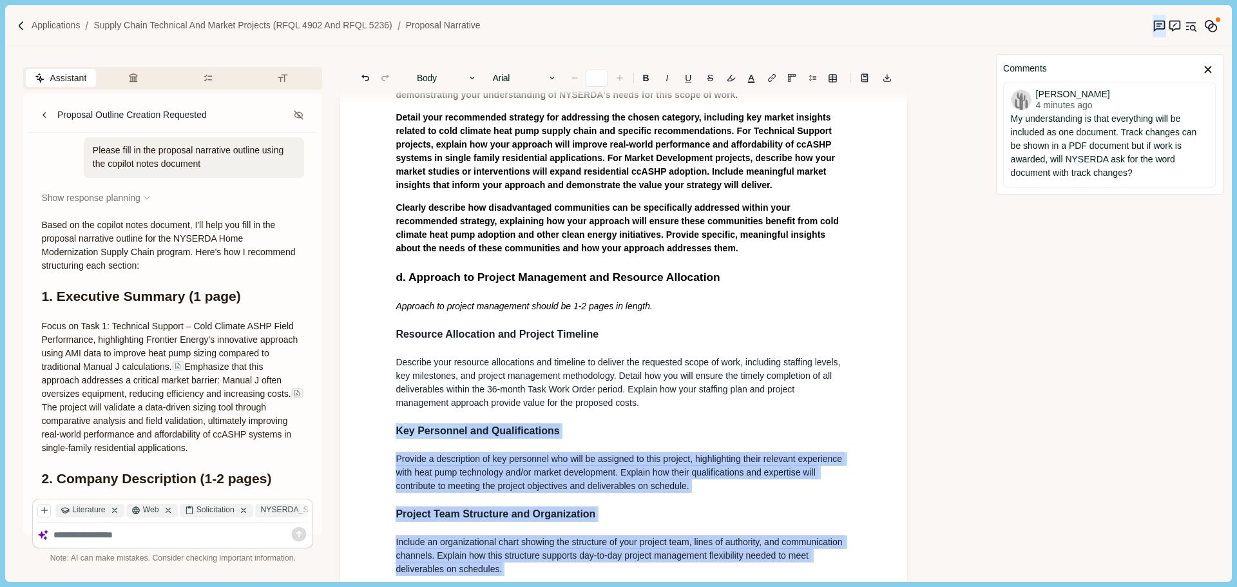
scroll to position [451, 0]
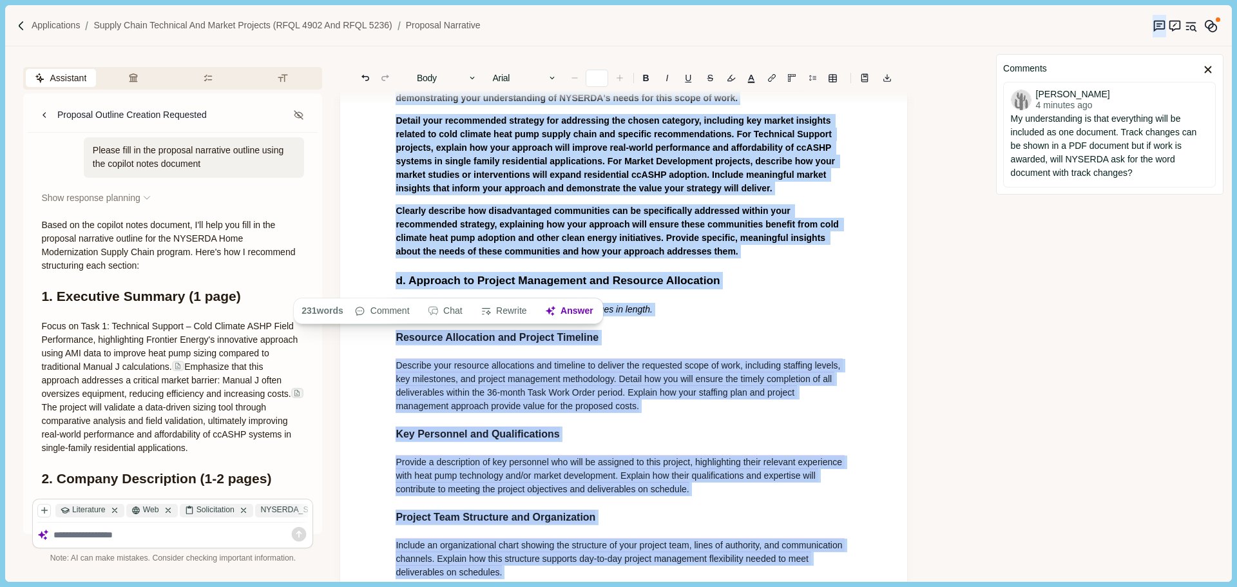
drag, startPoint x: 503, startPoint y: 486, endPoint x: 395, endPoint y: 321, distance: 197.8
click at [395, 321] on article "1. Proposal Narrative a. Executive Summary Executive summary should be 1 page i…" at bounding box center [623, 374] width 567 height 1449
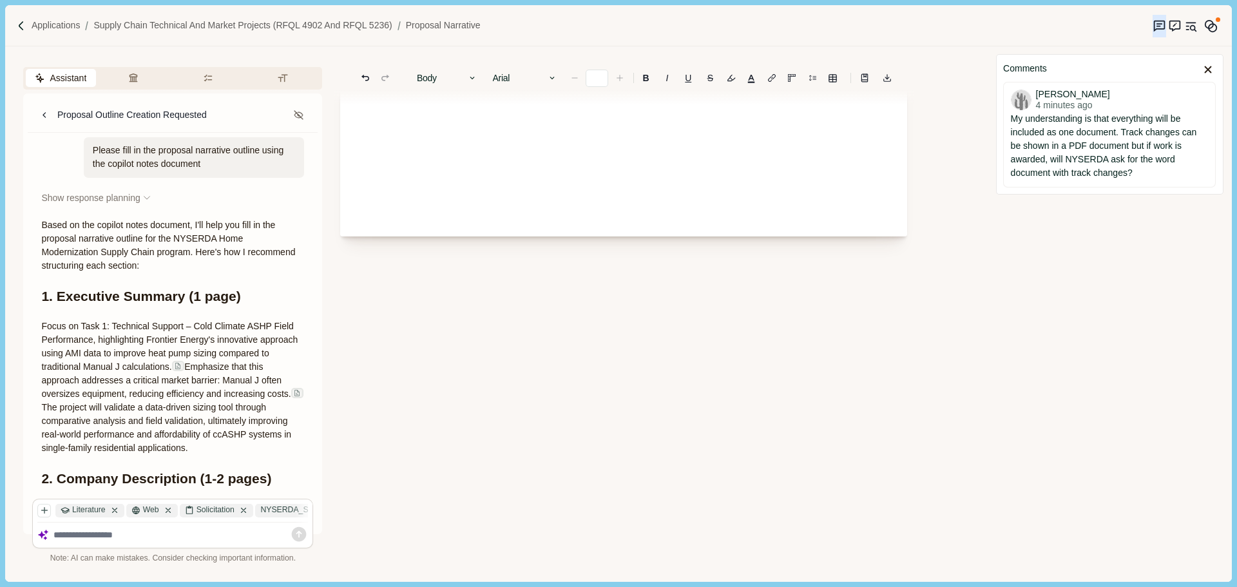
scroll to position [96, 0]
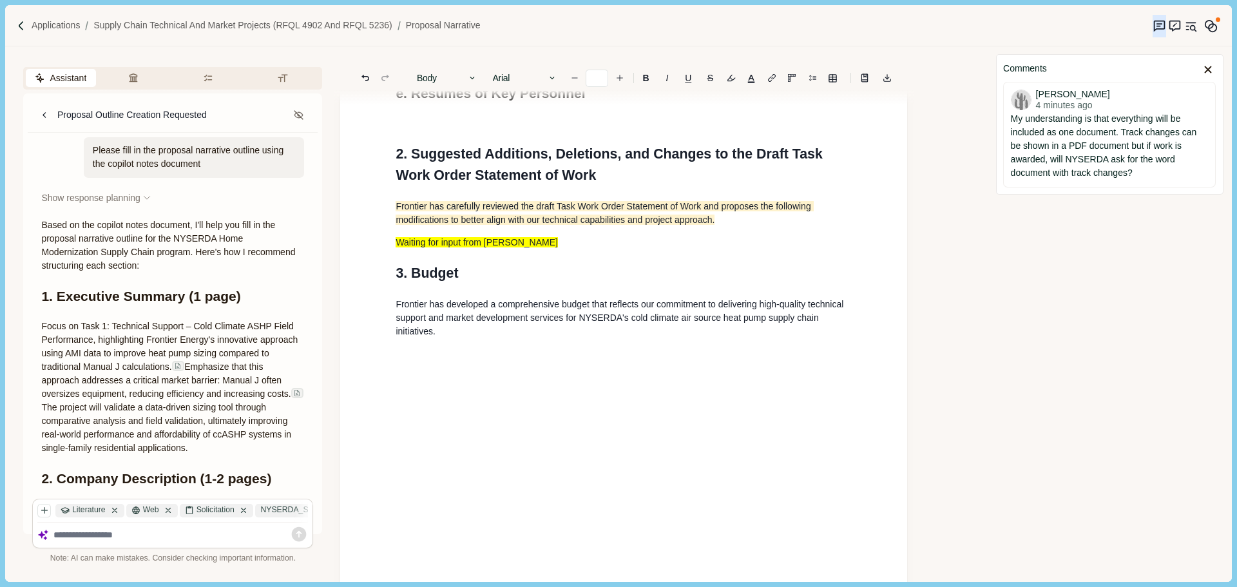
type input "**"
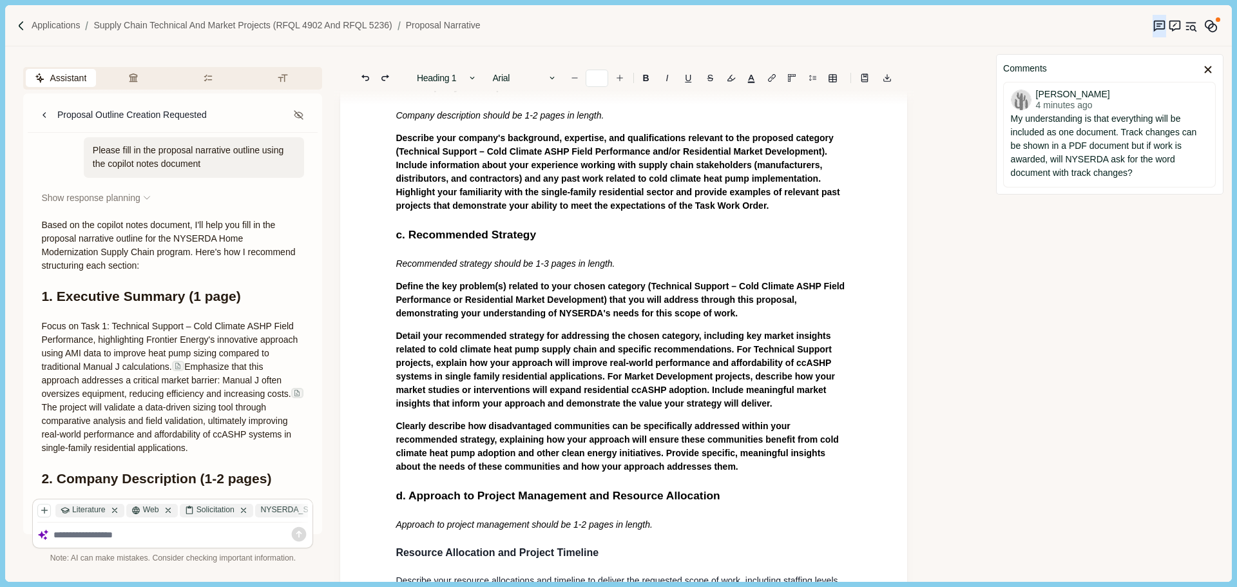
scroll to position [258, 0]
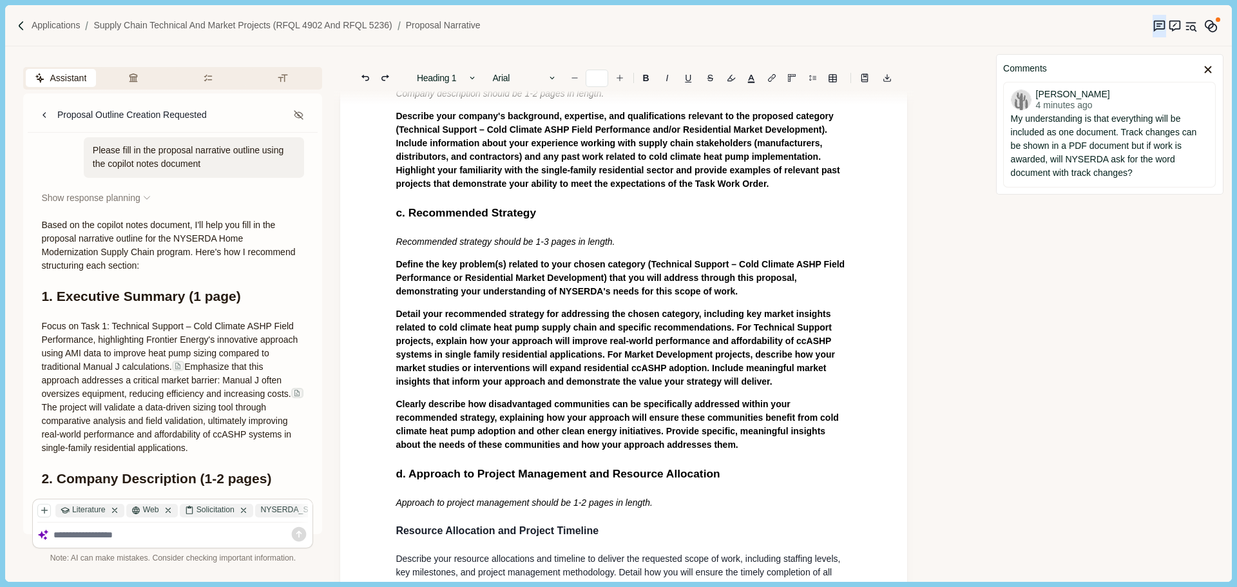
click at [678, 443] on p "Clearly describe how disadvantaged communities can be specifically addressed wi…" at bounding box center [624, 424] width 456 height 54
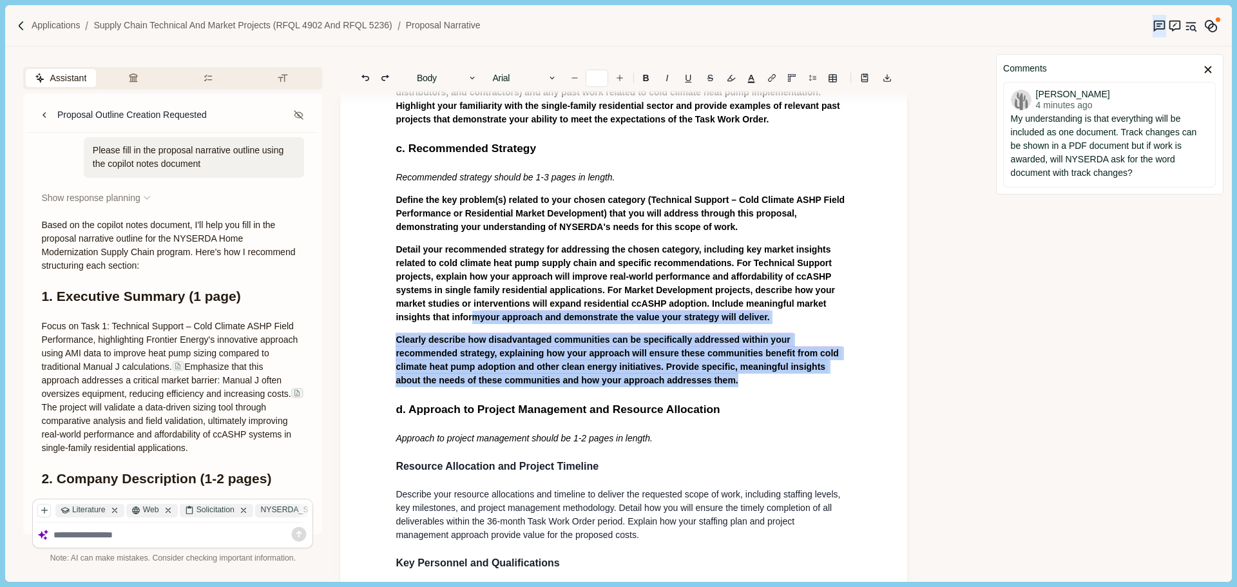
drag, startPoint x: 661, startPoint y: 383, endPoint x: 474, endPoint y: 313, distance: 199.3
click at [474, 313] on div "1. Proposal Narrative a. Executive Summary Executive summary should be 1 page i…" at bounding box center [623, 505] width 474 height 1365
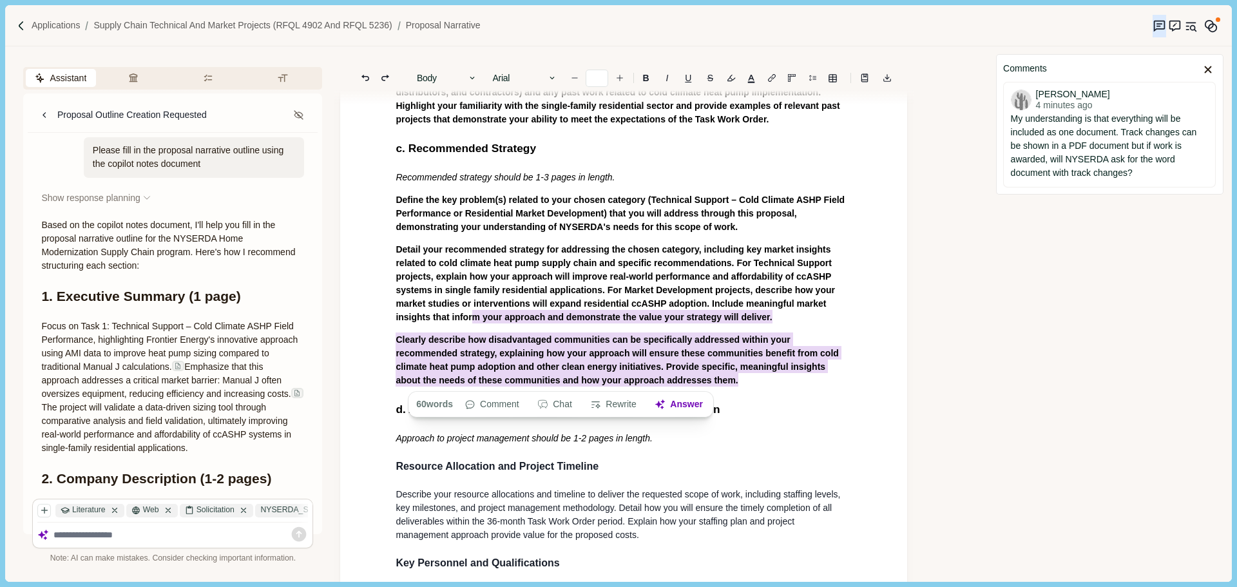
click at [501, 238] on div "1. Proposal Narrative a. Executive Summary Executive summary should be 1 page i…" at bounding box center [623, 505] width 474 height 1365
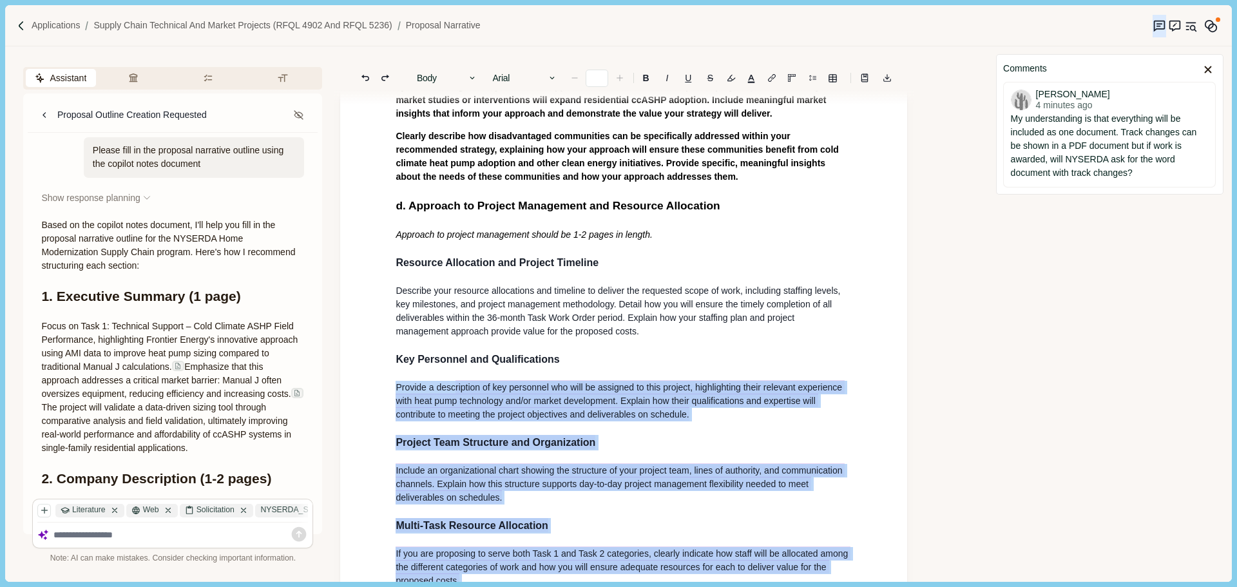
scroll to position [515, 0]
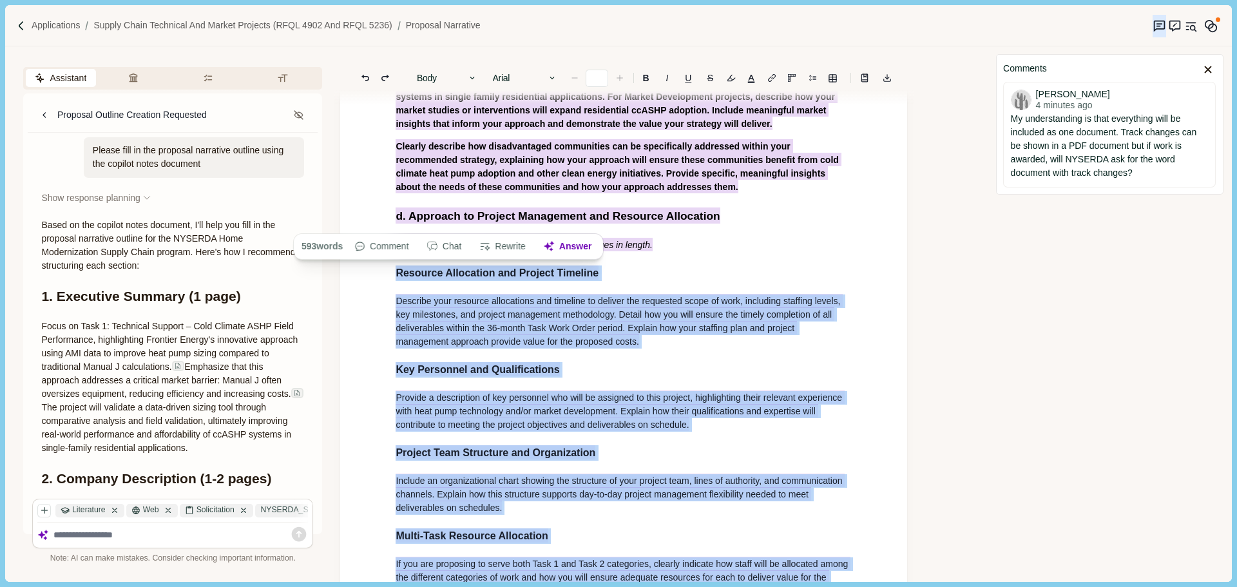
drag, startPoint x: 520, startPoint y: 489, endPoint x: 372, endPoint y: 271, distance: 263.3
click at [372, 271] on div "1. P roposal Narrative a. Executive Summary Executive summary should be 1 page …" at bounding box center [623, 309] width 567 height 1449
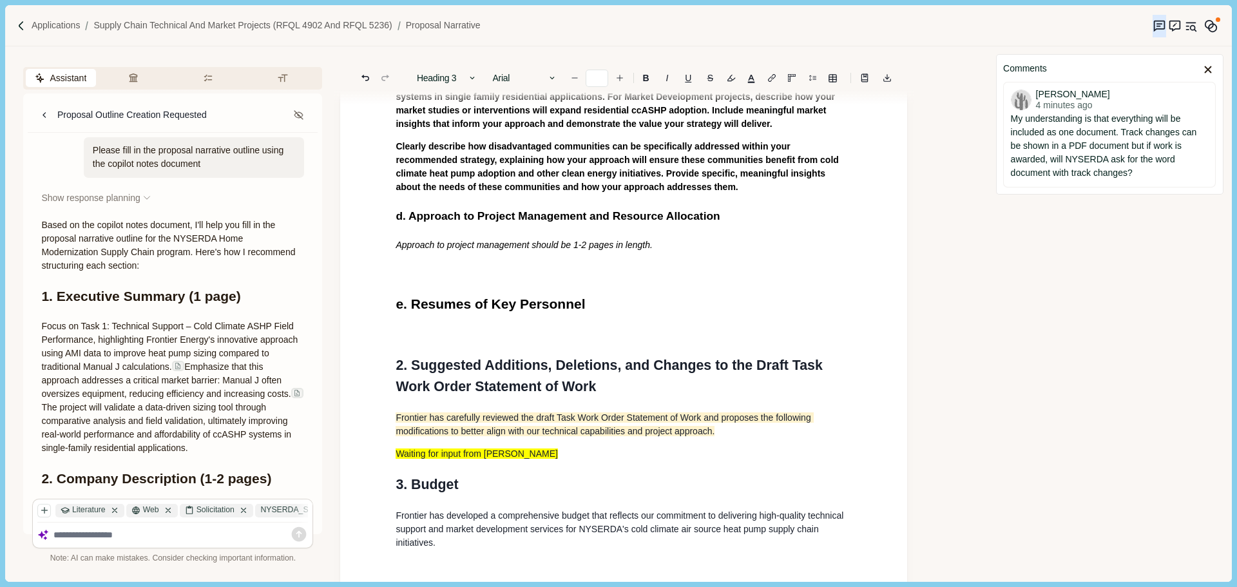
drag, startPoint x: 444, startPoint y: 256, endPoint x: 428, endPoint y: 265, distance: 19.0
click at [444, 256] on div "1. Proposal Narrative a. Executive Summary Executive summary should be 1 page i…" at bounding box center [623, 112] width 474 height 965
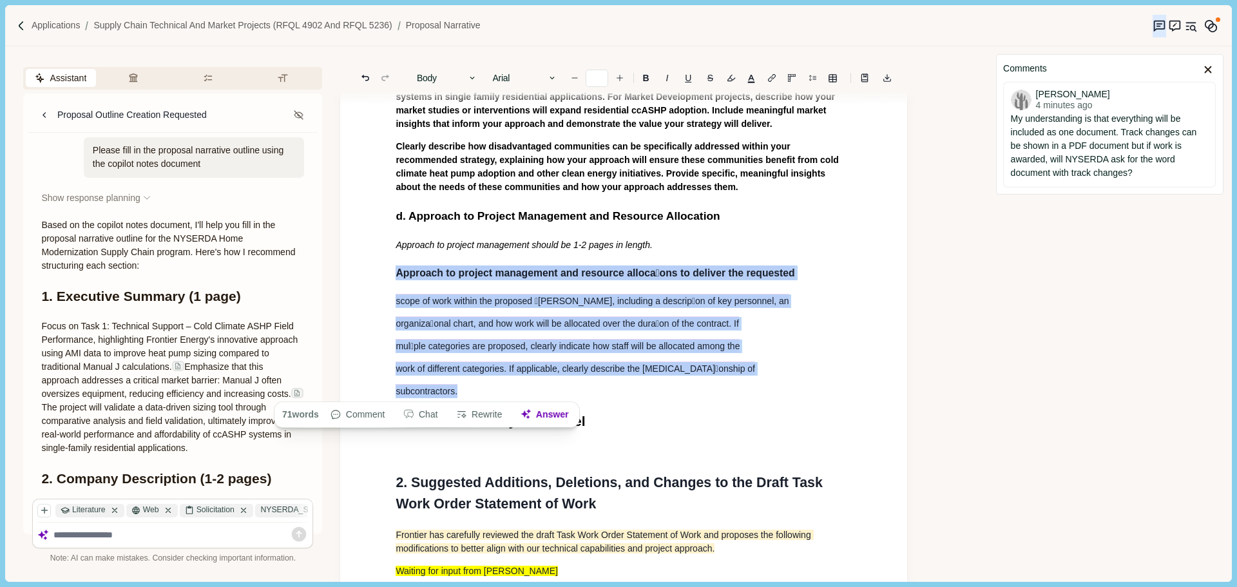
drag, startPoint x: 442, startPoint y: 364, endPoint x: 380, endPoint y: 269, distance: 113.6
click at [380, 269] on div "1. Proposal Narrative a. Executive Summary Executive summary should be 1 page i…" at bounding box center [623, 168] width 567 height 1167
click at [447, 81] on button "Body" at bounding box center [446, 78] width 73 height 18
click at [490, 299] on span "scope of work within the proposed 􀆟[PERSON_NAME], including a descrip􀆟on of key…" at bounding box center [592, 301] width 393 height 14
drag, startPoint x: 471, startPoint y: 383, endPoint x: 393, endPoint y: 257, distance: 148.4
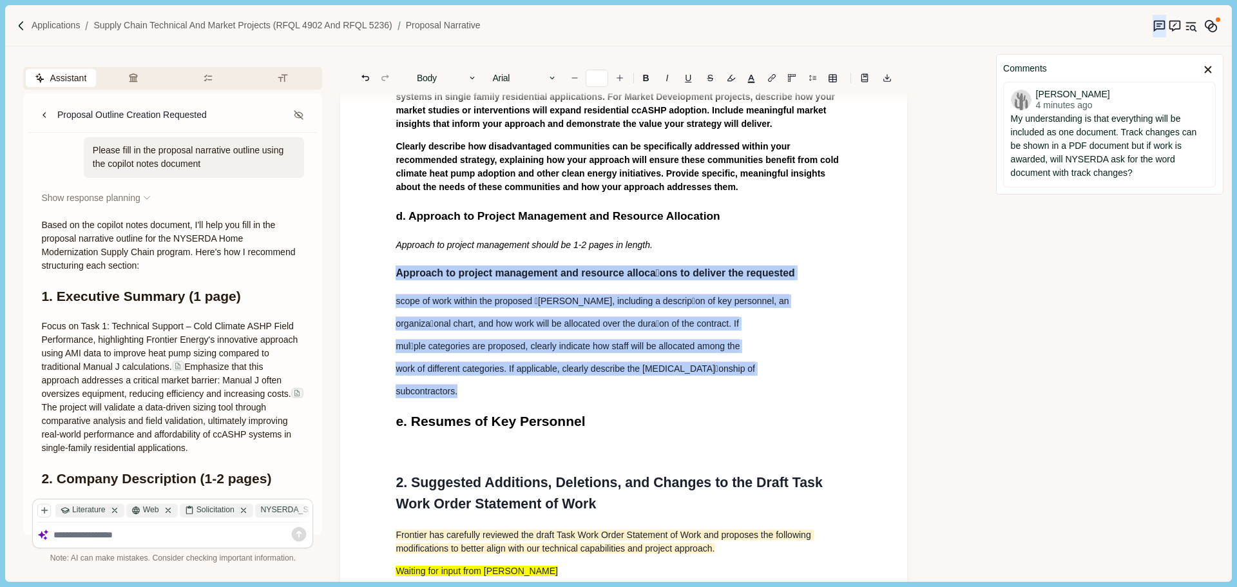
click at [393, 257] on div "1. Proposal Narrative a. Executive Summary Executive summary should be 1 page i…" at bounding box center [623, 171] width 474 height 1082
click at [435, 82] on button "Body" at bounding box center [446, 78] width 73 height 18
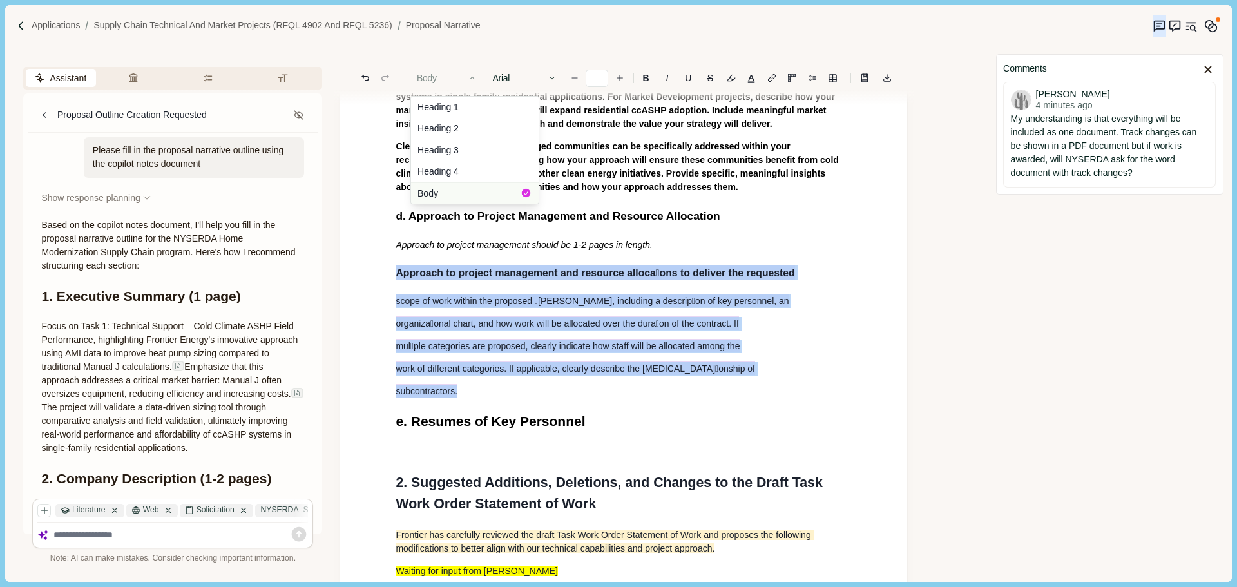
click at [441, 188] on button "Body" at bounding box center [475, 192] width 128 height 21
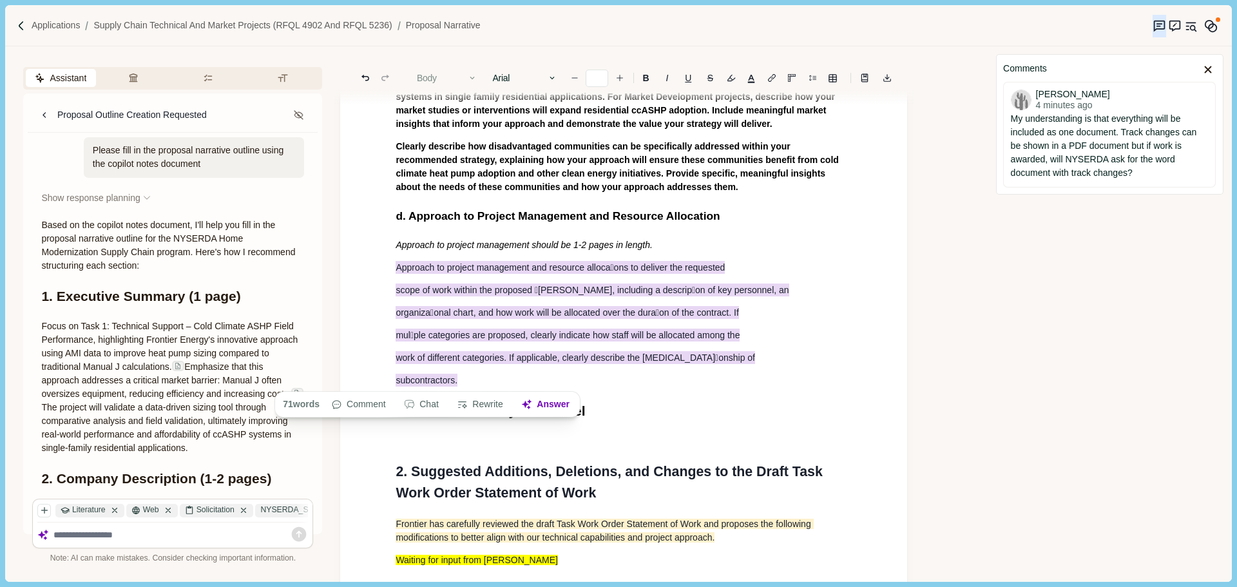
click at [453, 78] on button "Body" at bounding box center [446, 78] width 73 height 18
click at [633, 238] on p "Approach to project management should be 1-2 pages in length." at bounding box center [624, 245] width 456 height 14
click at [585, 323] on div "1. Proposal Narrative a. Executive Summary Executive summary should be 1 page i…" at bounding box center [623, 165] width 474 height 1071
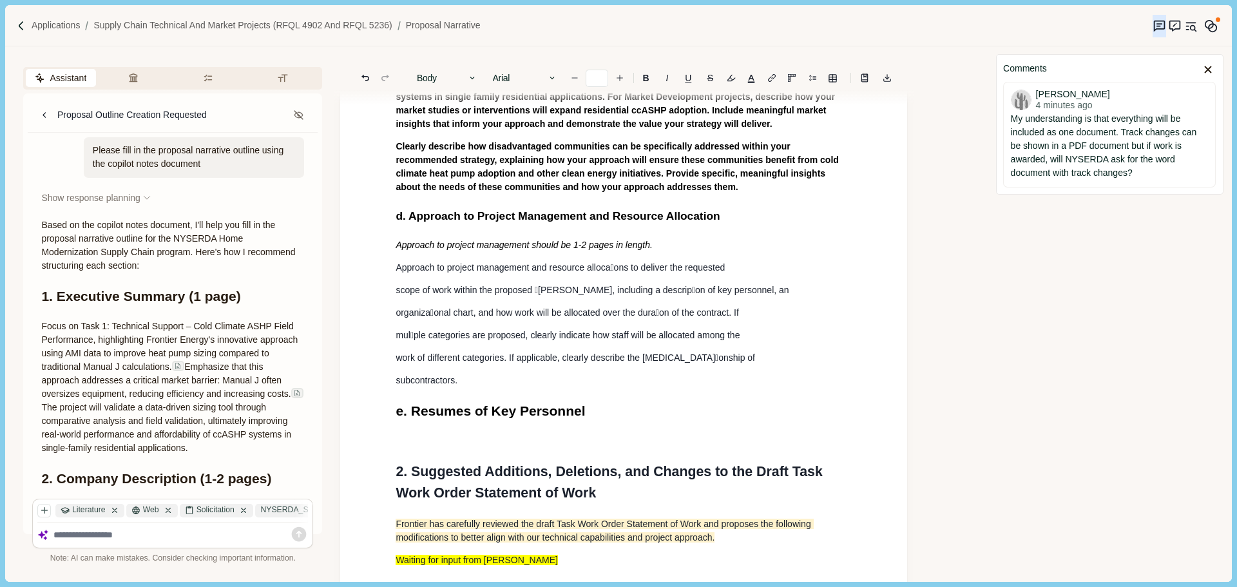
click at [754, 263] on p "Approach to project management and resource alloca􀆟ons to deliver the requested" at bounding box center [624, 268] width 456 height 14
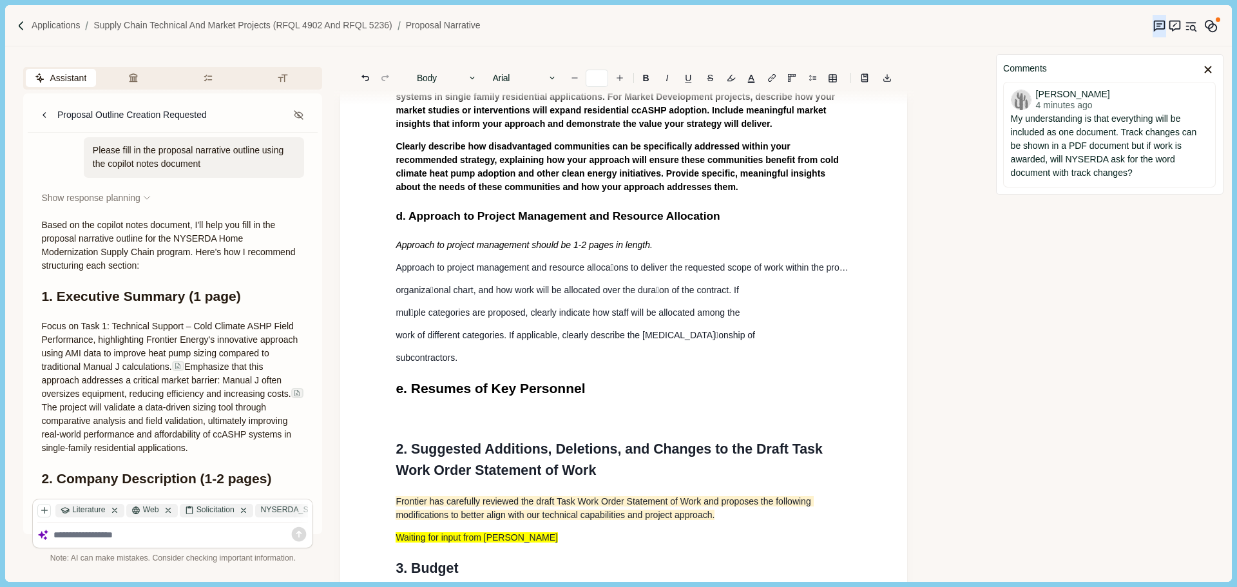
click at [809, 291] on p "organiza􀆟onal chart, and how work will be allocated over the dura􀆟on of the con…" at bounding box center [624, 290] width 456 height 14
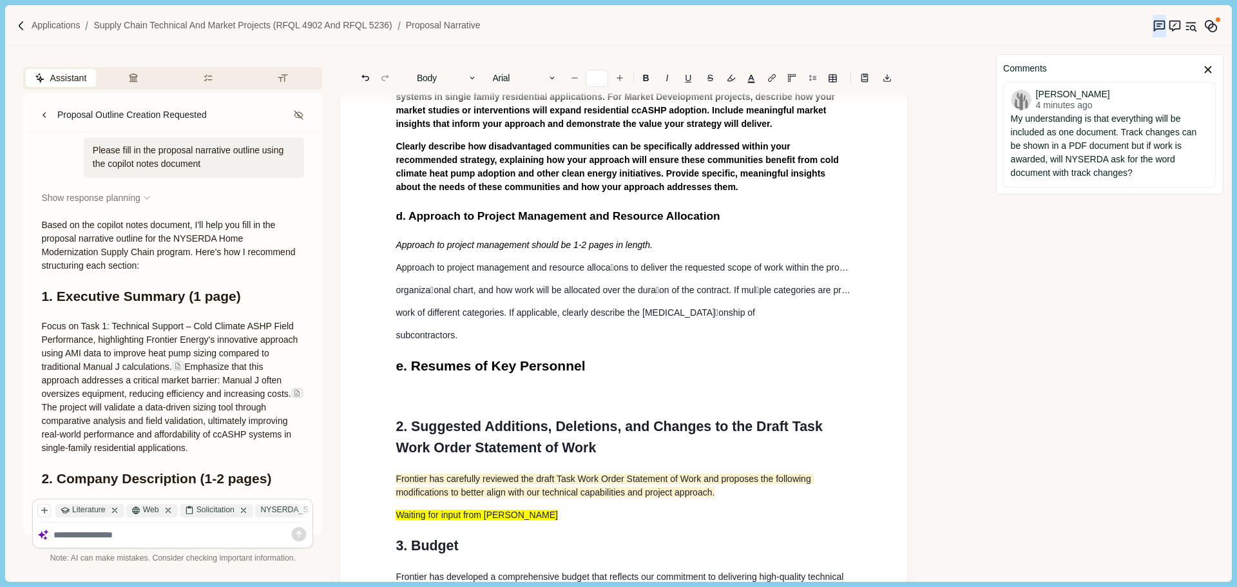
click at [765, 308] on p "work of different categories. If applicable, clearly describe the [MEDICAL_DATA…" at bounding box center [624, 313] width 456 height 14
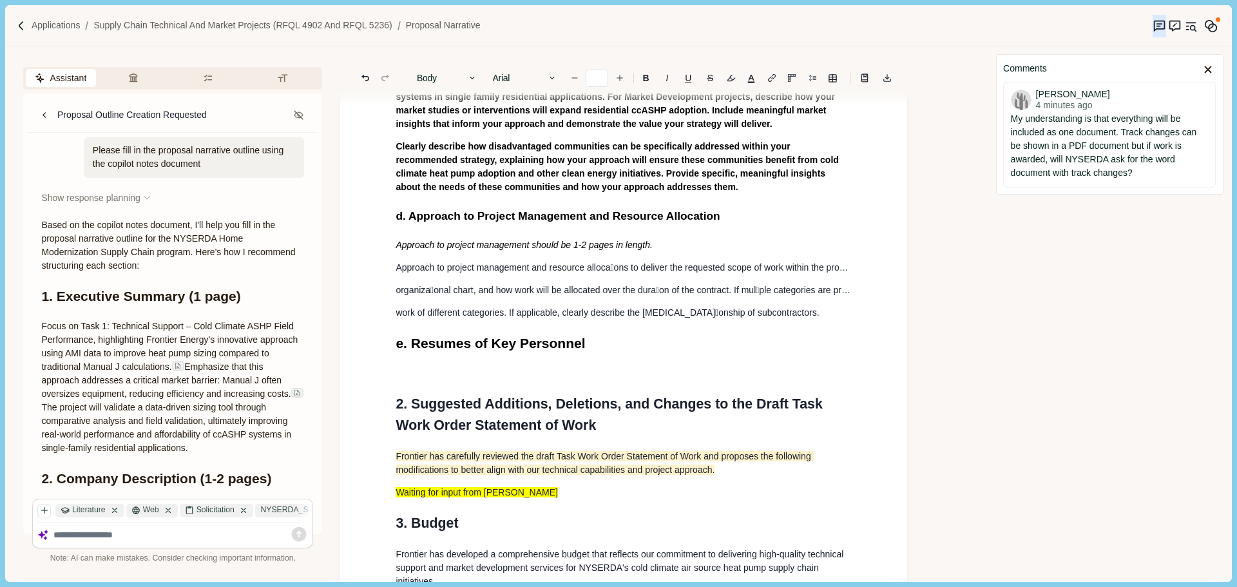
click at [783, 316] on p "work of different categories. If applicable, clearly describe the [MEDICAL_DATA…" at bounding box center [624, 313] width 456 height 14
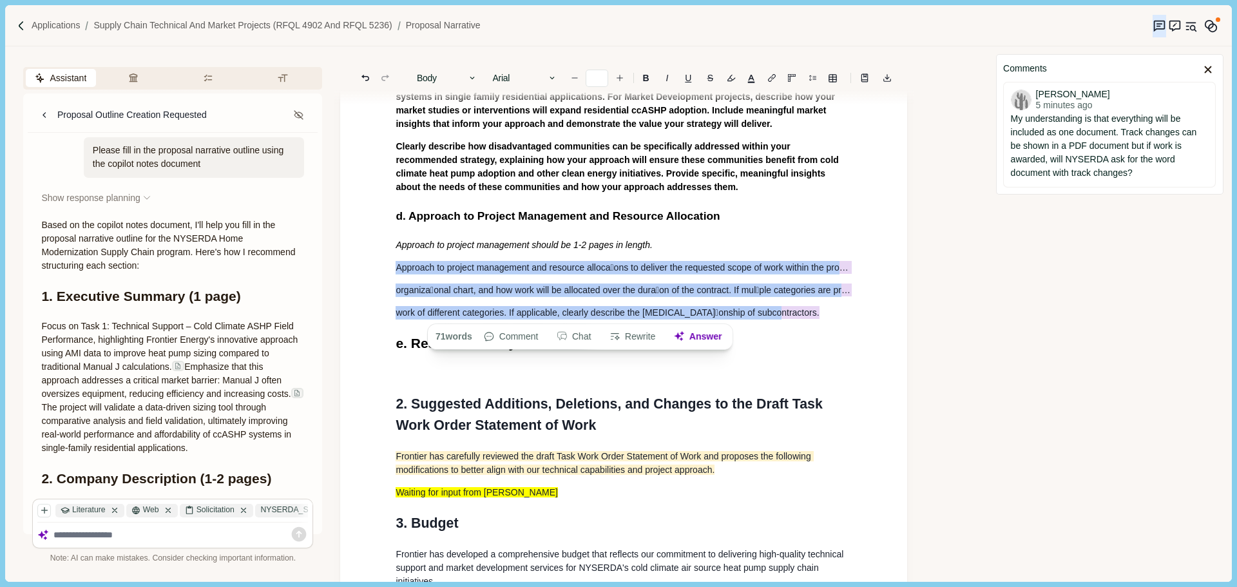
drag, startPoint x: 712, startPoint y: 296, endPoint x: 374, endPoint y: 258, distance: 340.3
click at [374, 258] on div "1. Proposal Narrative a. Executive Summary Executive summary should be 1 page i…" at bounding box center [623, 129] width 567 height 1088
click at [817, 79] on button "Line height" at bounding box center [812, 78] width 18 height 18
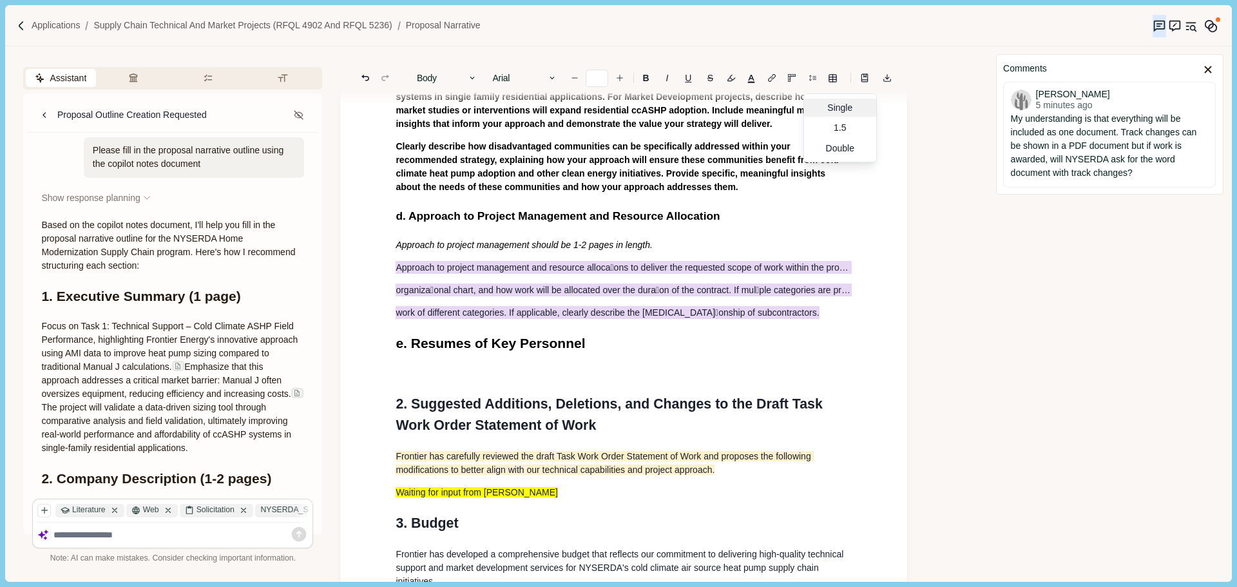
click at [826, 110] on div "Single" at bounding box center [840, 108] width 72 height 18
click at [584, 222] on h2 "d. Approach to Project Management and Resource Allocation" at bounding box center [624, 215] width 456 height 17
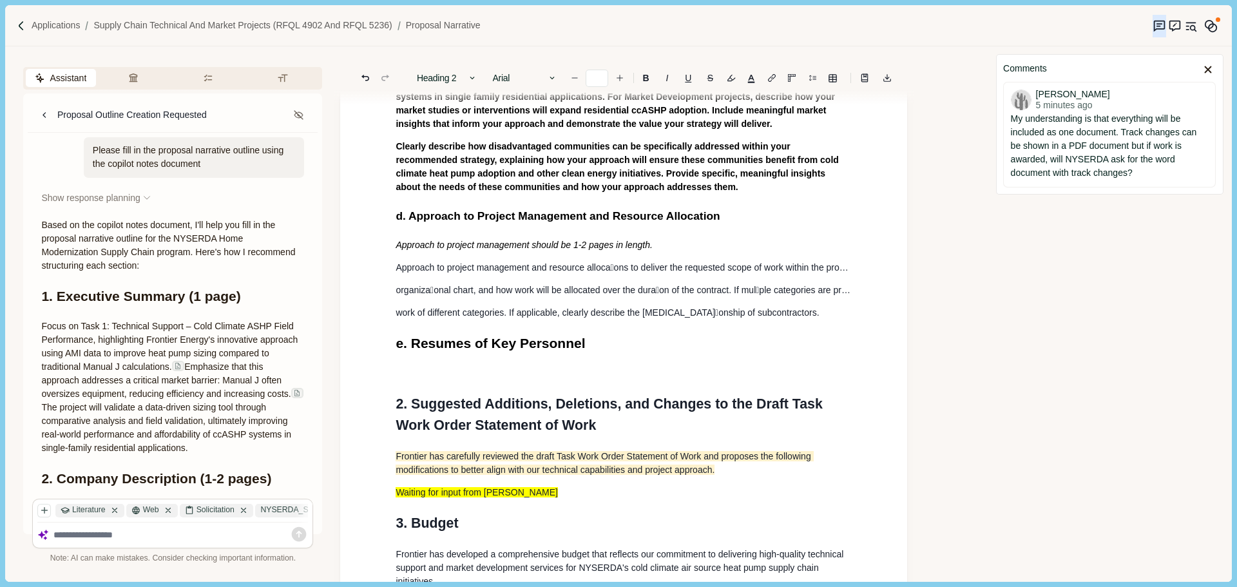
click at [844, 267] on span "Approach to project management and resource alloca􀆟ons to deliver the requested…" at bounding box center [758, 267] width 725 height 10
click at [617, 271] on span "Approach to project management and resource alloca􀆟ons to deliver the requested…" at bounding box center [758, 267] width 725 height 10
click at [779, 315] on p "work of different categories. If applicable, clearly describe the [MEDICAL_DATA…" at bounding box center [624, 313] width 456 height 14
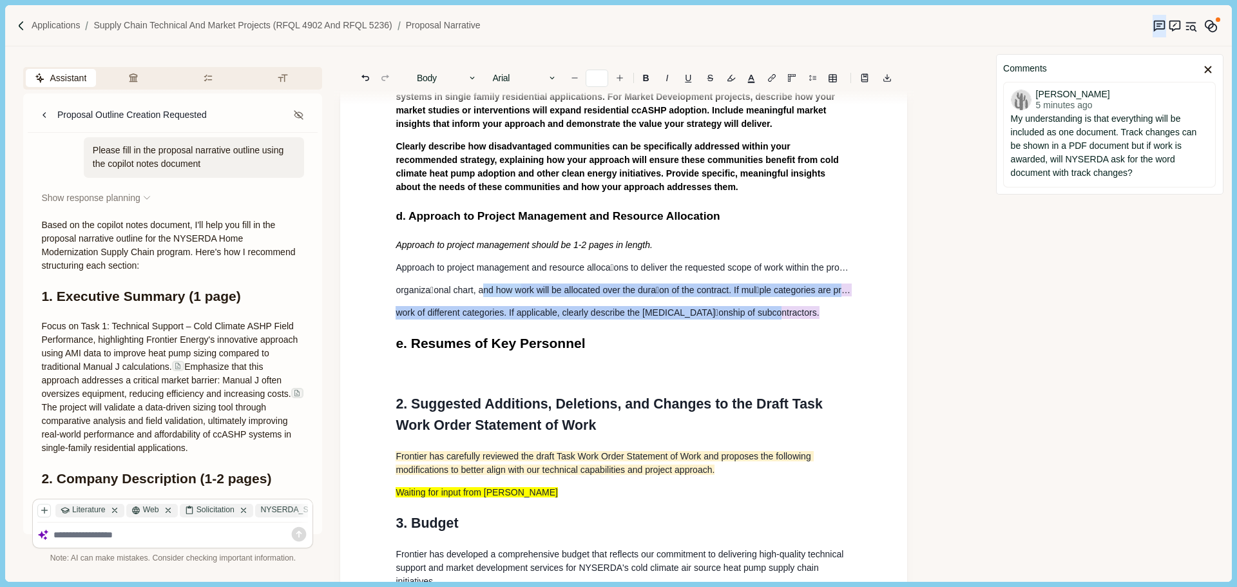
drag, startPoint x: 773, startPoint y: 314, endPoint x: 483, endPoint y: 279, distance: 291.9
click at [483, 279] on div "1. Proposal Narrative a. Executive Summary Executive summary should be 1 page i…" at bounding box center [623, 132] width 474 height 1004
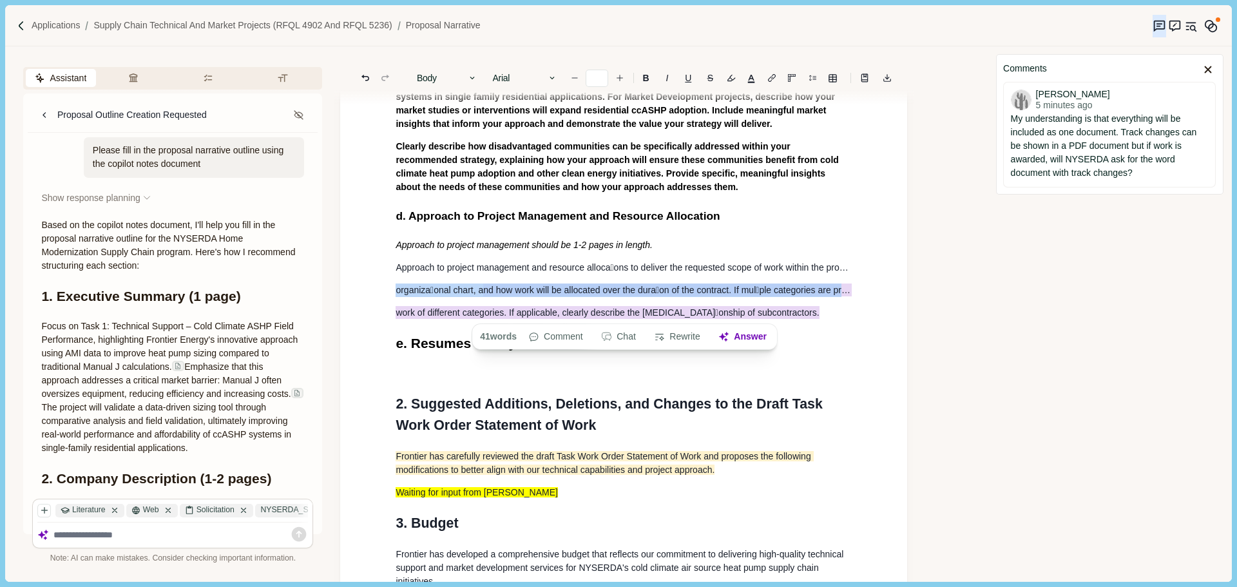
click at [796, 310] on p "work of different categories. If applicable, clearly describe the [MEDICAL_DATA…" at bounding box center [624, 313] width 456 height 14
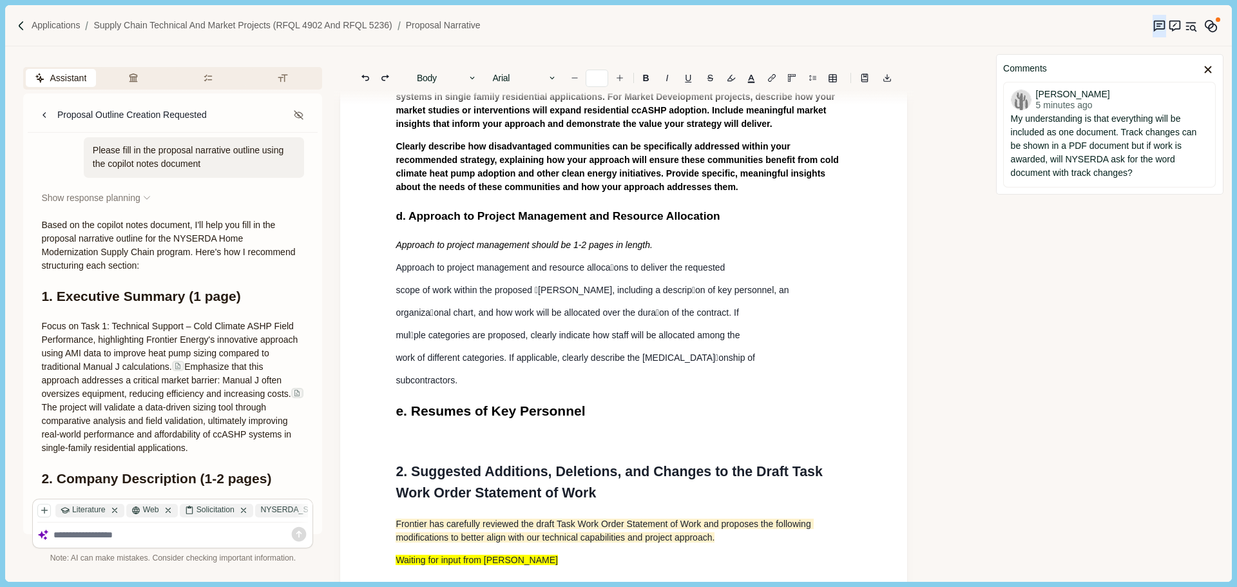
click at [748, 273] on div "1. Proposal Narrative a. Executive Summary Executive summary should be 1 page i…" at bounding box center [623, 165] width 474 height 1071
click at [678, 242] on p "Approach to project management should be 1-2 pages in length." at bounding box center [624, 245] width 456 height 14
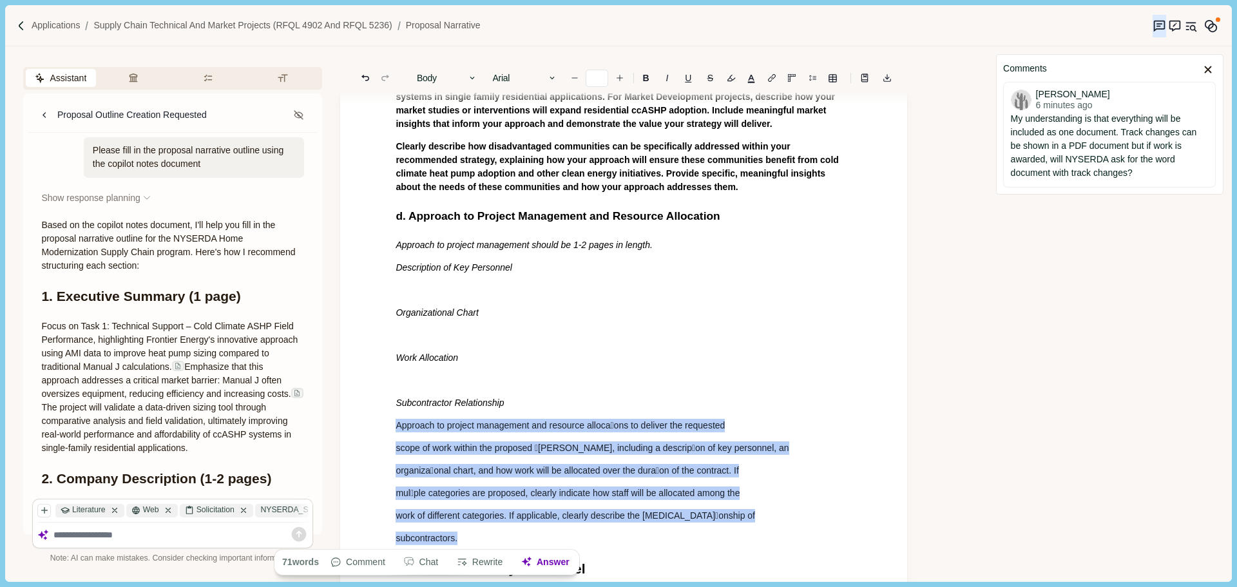
drag, startPoint x: 477, startPoint y: 536, endPoint x: 401, endPoint y: 423, distance: 136.0
click at [399, 424] on div "1. Proposal Narrative a. Executive Summary Executive summary should be 1 page i…" at bounding box center [623, 244] width 474 height 1229
click at [474, 542] on p "subcontractors." at bounding box center [624, 538] width 456 height 14
drag, startPoint x: 464, startPoint y: 534, endPoint x: 399, endPoint y: 429, distance: 123.5
click at [399, 429] on div "1. Proposal Narrative a. Executive Summary Executive summary should be 1 page i…" at bounding box center [623, 244] width 474 height 1229
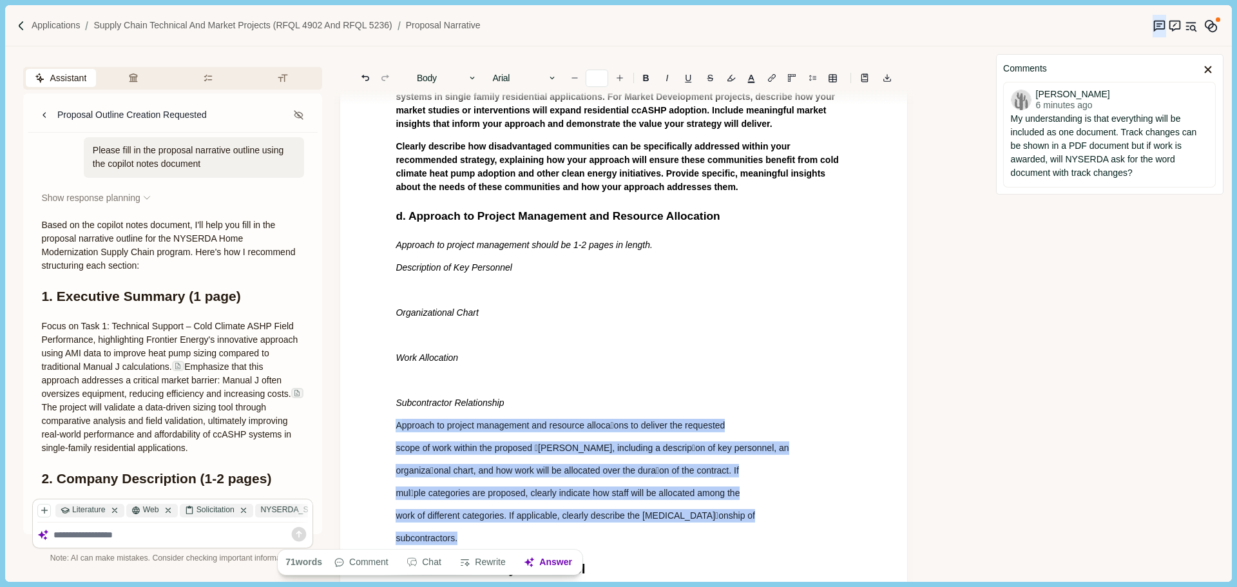
drag, startPoint x: 482, startPoint y: 529, endPoint x: 475, endPoint y: 530, distance: 7.2
click at [482, 531] on p "subcontractors." at bounding box center [624, 538] width 456 height 14
click at [500, 513] on span "work of different categories. If applicable, clearly describe the [MEDICAL_DATA…" at bounding box center [575, 515] width 359 height 14
click at [475, 537] on p "subcontractors." at bounding box center [624, 538] width 456 height 14
drag, startPoint x: 461, startPoint y: 536, endPoint x: 423, endPoint y: 423, distance: 119.0
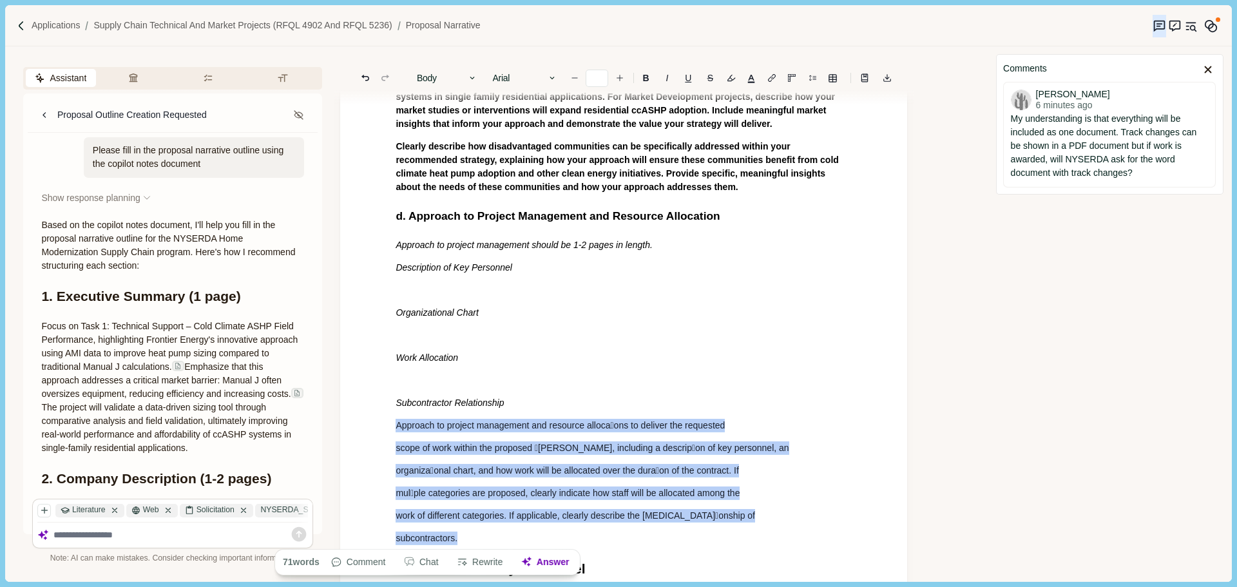
click at [390, 424] on div "1. Proposal Narrative a. Executive Summary Executive summary should be 1 page i…" at bounding box center [623, 244] width 474 height 1229
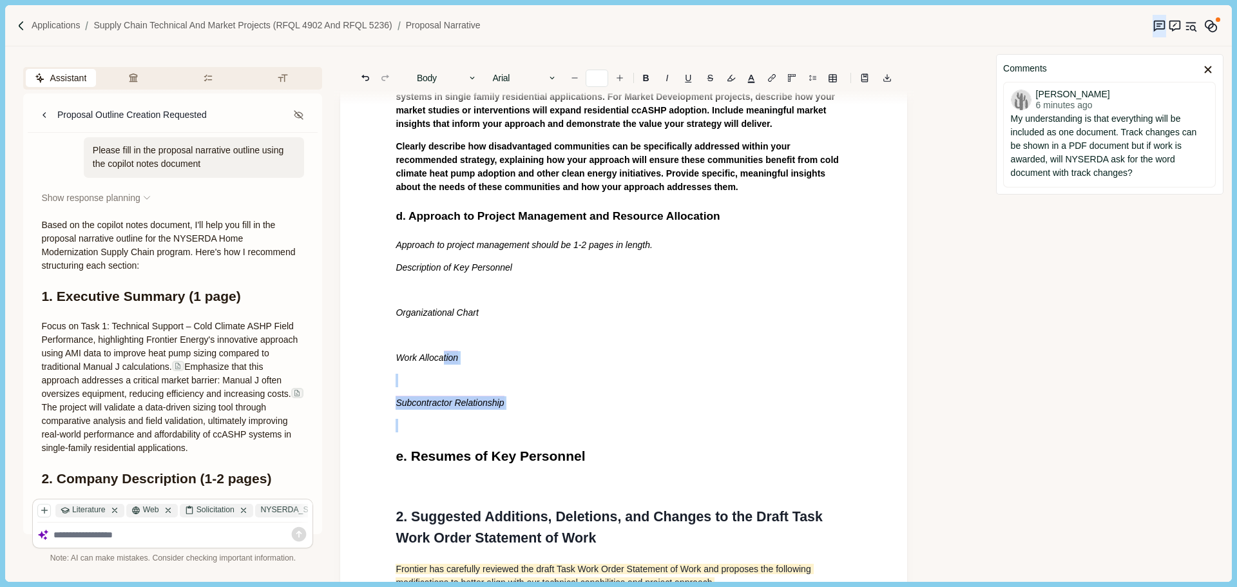
drag, startPoint x: 516, startPoint y: 408, endPoint x: 498, endPoint y: 367, distance: 44.4
click at [440, 364] on div "1. Proposal Narrative a. Executive Summary Executive summary should be 1 page i…" at bounding box center [623, 188] width 474 height 1116
click at [553, 322] on div "1. Proposal Narrative a. Executive Summary Executive summary should be 1 page i…" at bounding box center [623, 188] width 474 height 1116
drag, startPoint x: 513, startPoint y: 267, endPoint x: 384, endPoint y: 265, distance: 129.5
click at [384, 265] on div "1. Proposal Narrative a. Executive Summary Executive summary should be 1 page i…" at bounding box center [623, 185] width 567 height 1201
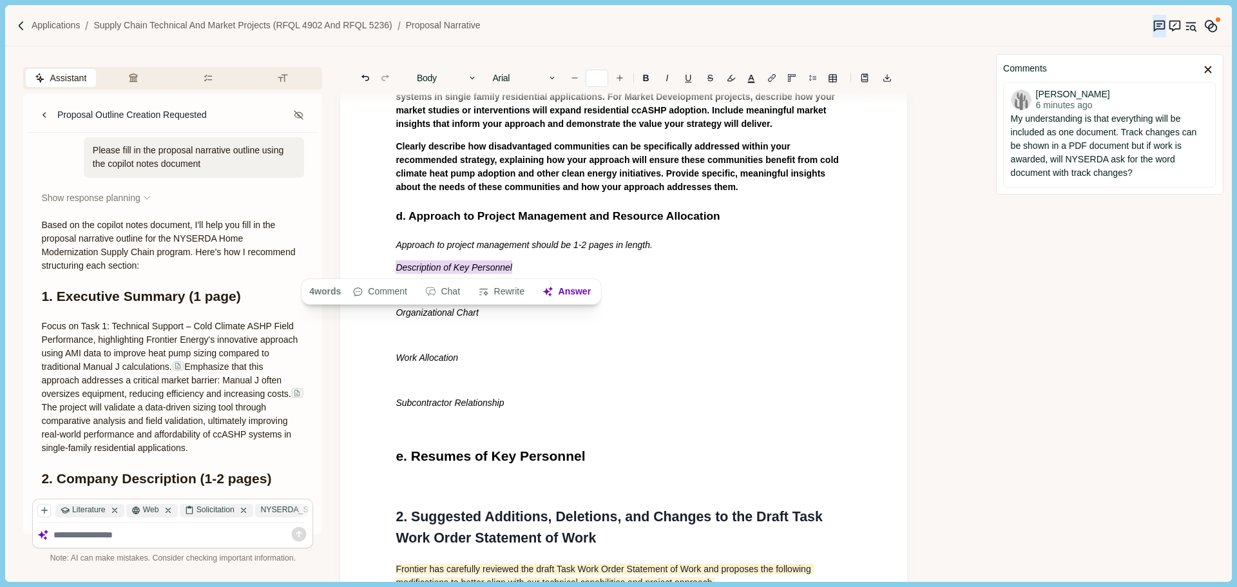
click at [453, 72] on button "Body" at bounding box center [446, 78] width 73 height 18
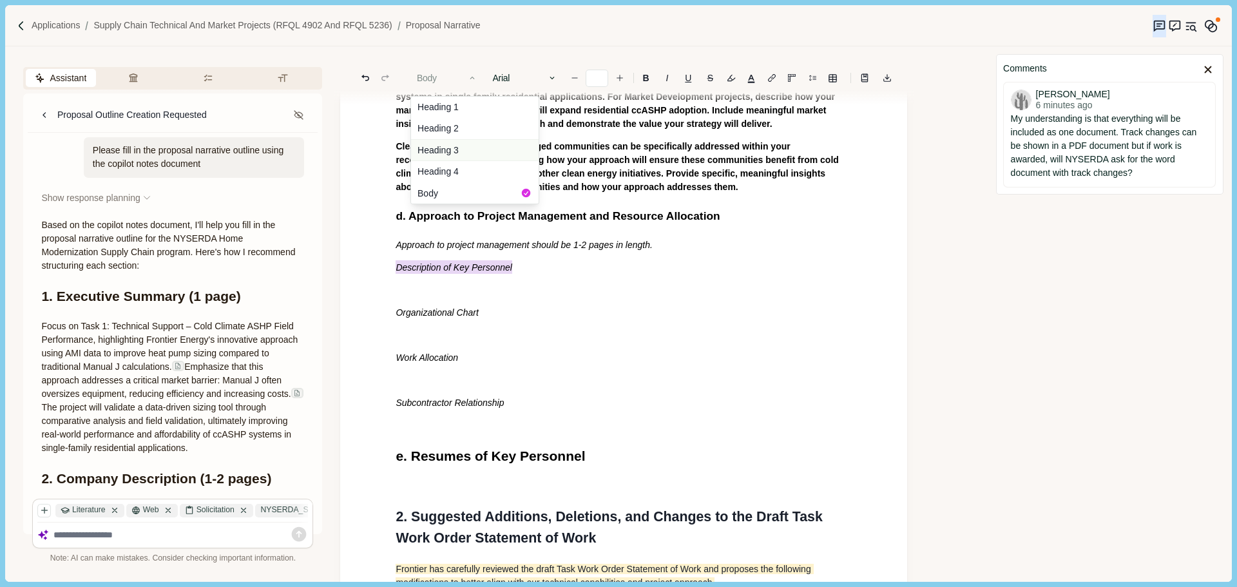
click at [472, 146] on button "Heading 3" at bounding box center [475, 150] width 128 height 22
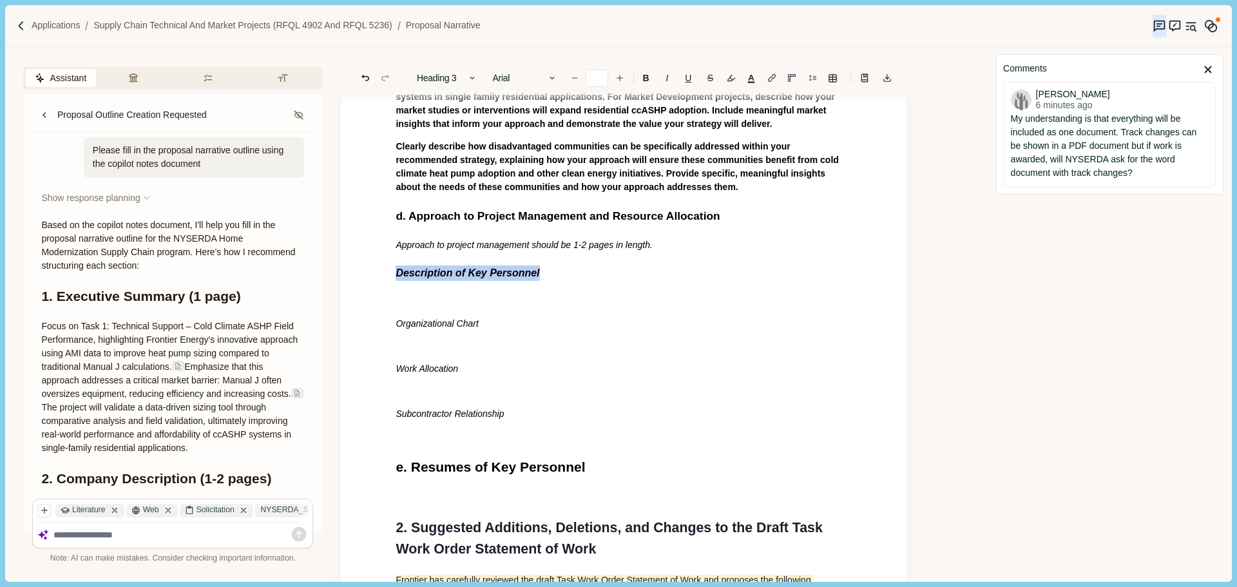
click at [514, 325] on p "Organizational Chart" at bounding box center [624, 324] width 456 height 14
click at [372, 325] on div "1. Proposal Narrative a. Executive Summary Executive summary should be 1 page i…" at bounding box center [623, 191] width 567 height 1212
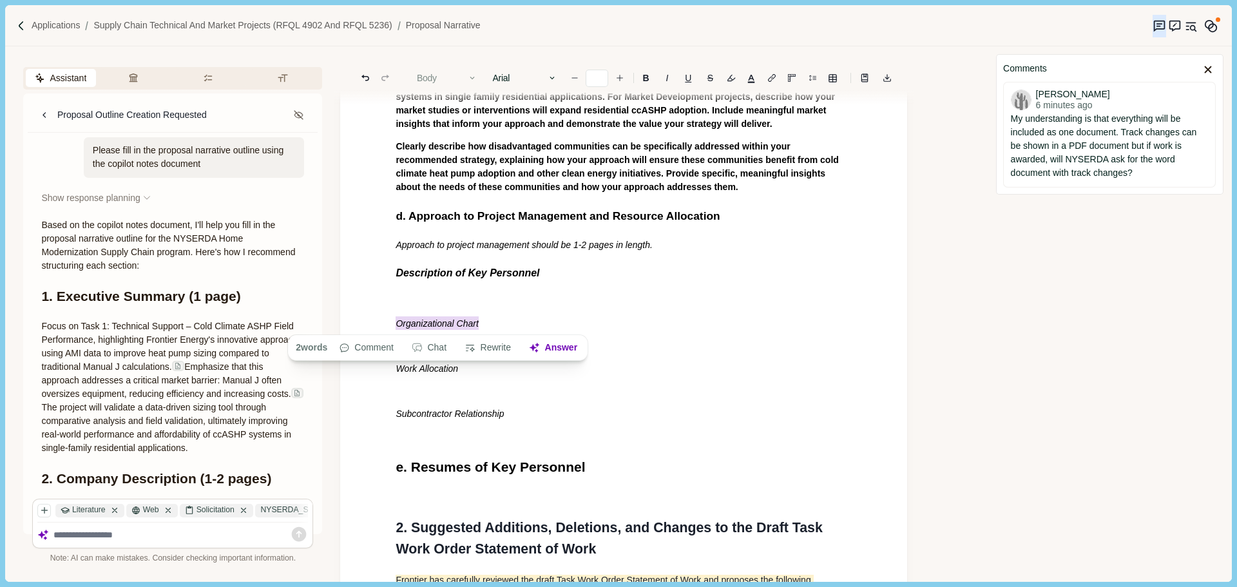
click at [429, 75] on button "Body" at bounding box center [446, 78] width 73 height 18
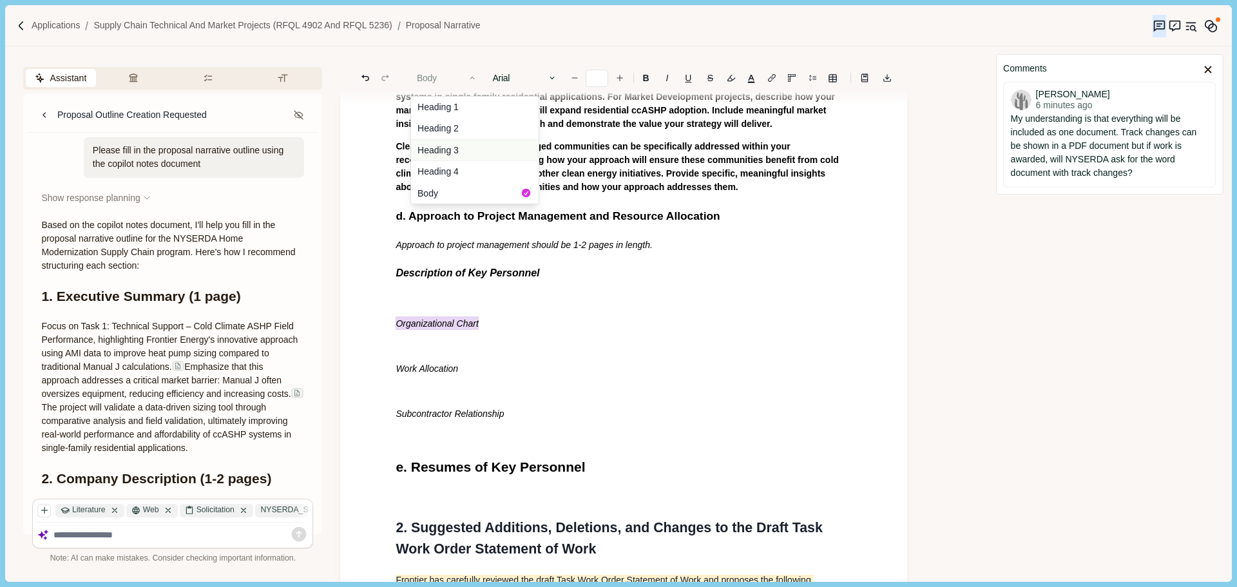
click at [453, 145] on button "Heading 3" at bounding box center [475, 150] width 128 height 22
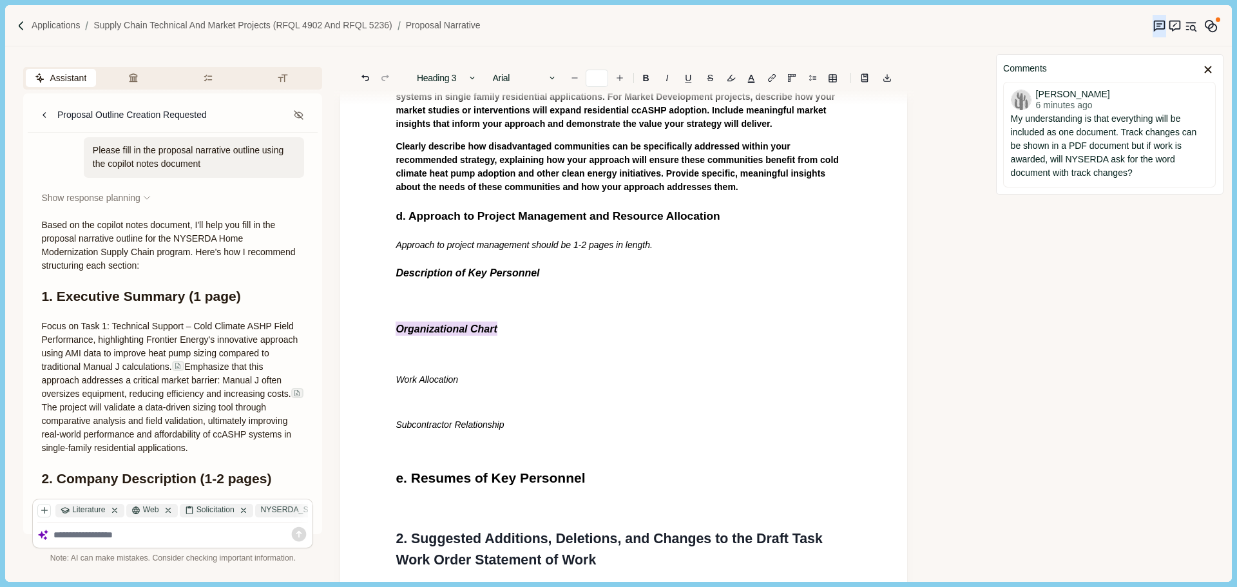
drag, startPoint x: 495, startPoint y: 304, endPoint x: 506, endPoint y: 330, distance: 28.6
click at [506, 325] on h3 "Organizational Chart" at bounding box center [624, 328] width 456 height 15
click at [472, 381] on p "Work Allocation" at bounding box center [624, 380] width 456 height 14
drag, startPoint x: 388, startPoint y: 383, endPoint x: 358, endPoint y: 377, distance: 30.1
click at [356, 381] on div "1. Proposal Narrative a. Executive Summary Executive summary should be 1 page i…" at bounding box center [623, 196] width 567 height 1223
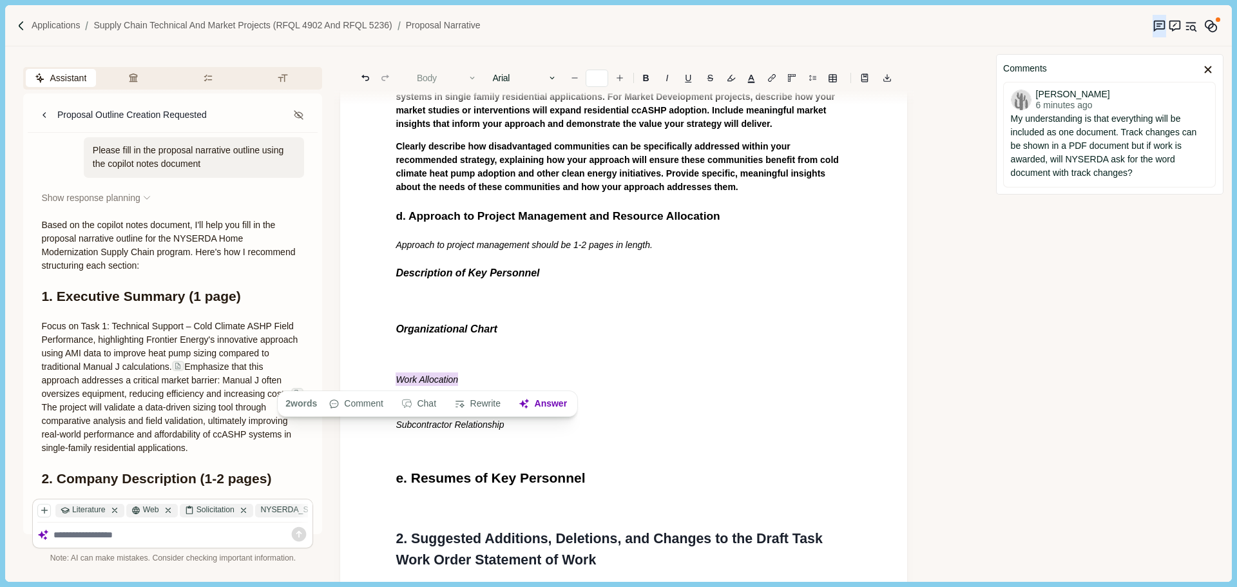
click at [457, 76] on button "Body" at bounding box center [446, 78] width 73 height 18
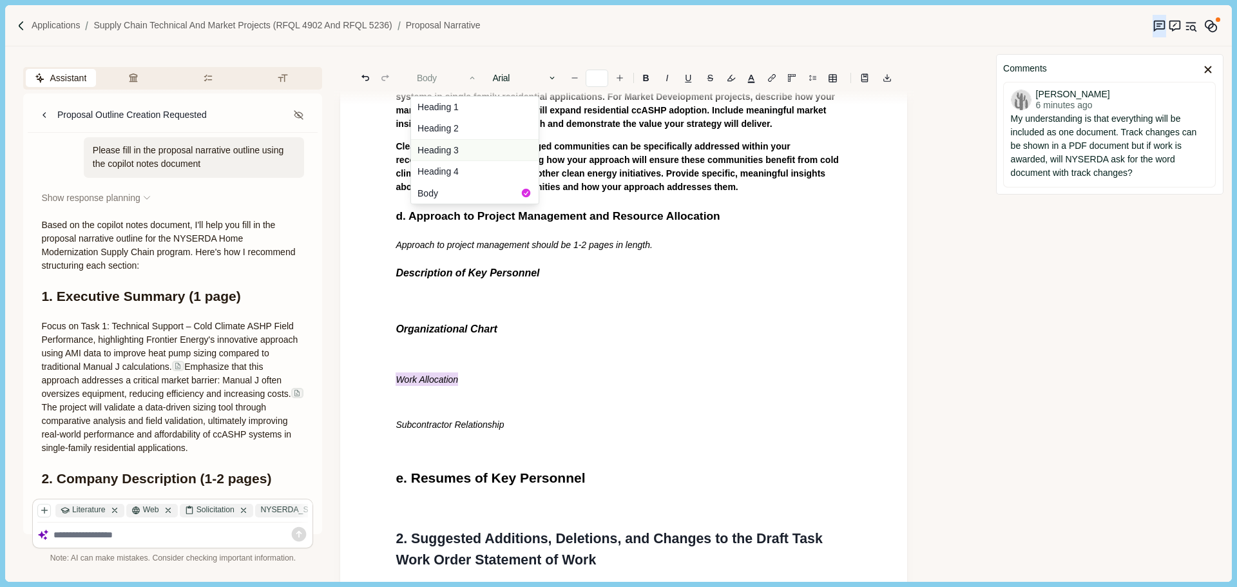
click at [467, 150] on button "Heading 3" at bounding box center [475, 150] width 128 height 22
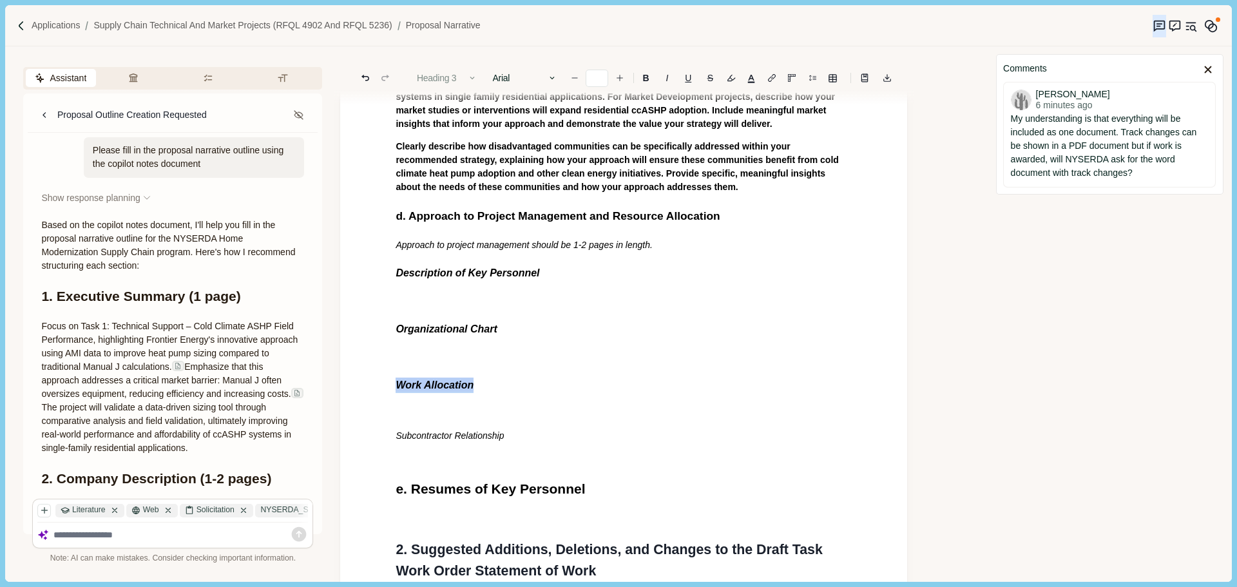
click at [457, 76] on button "Heading 3" at bounding box center [446, 78] width 73 height 18
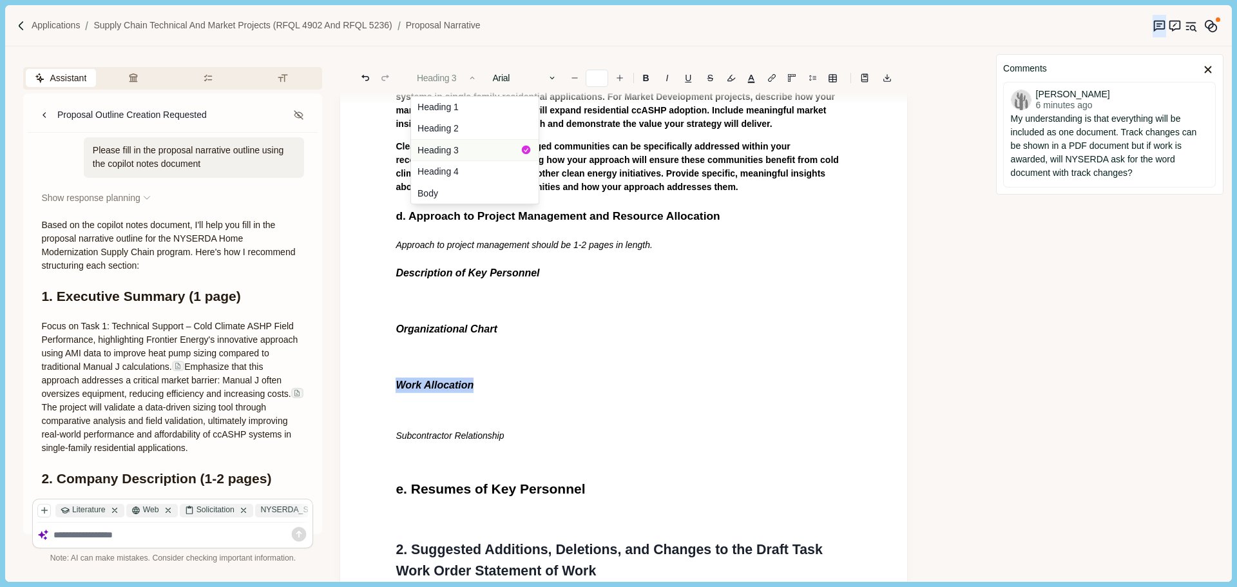
click at [476, 149] on button "Heading 3" at bounding box center [475, 150] width 128 height 22
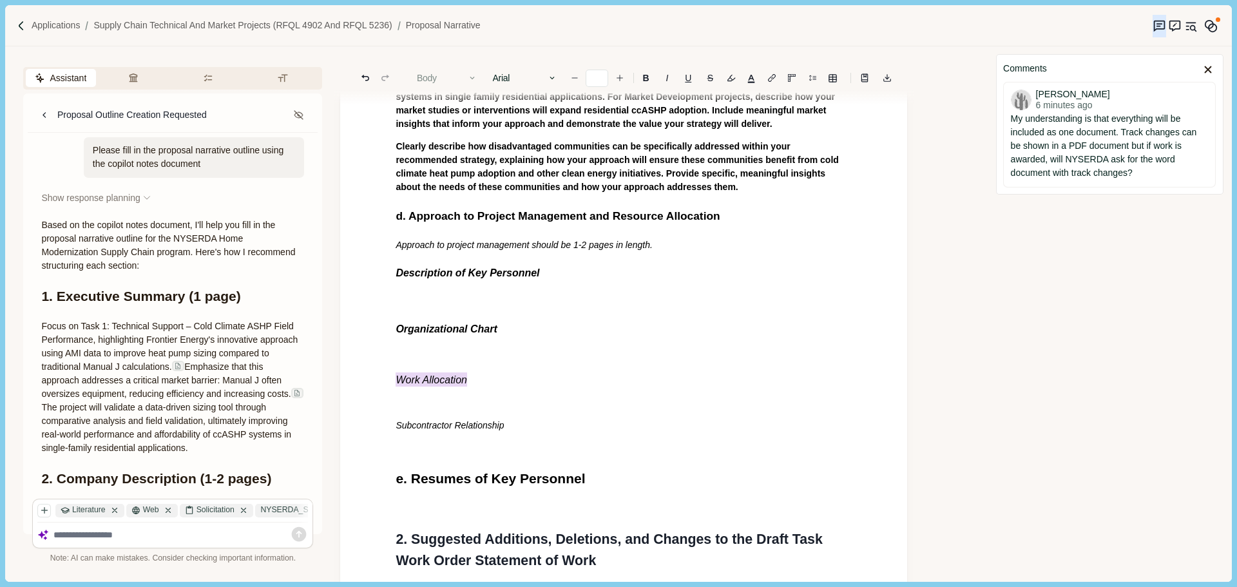
click at [464, 77] on button "Body" at bounding box center [446, 78] width 73 height 18
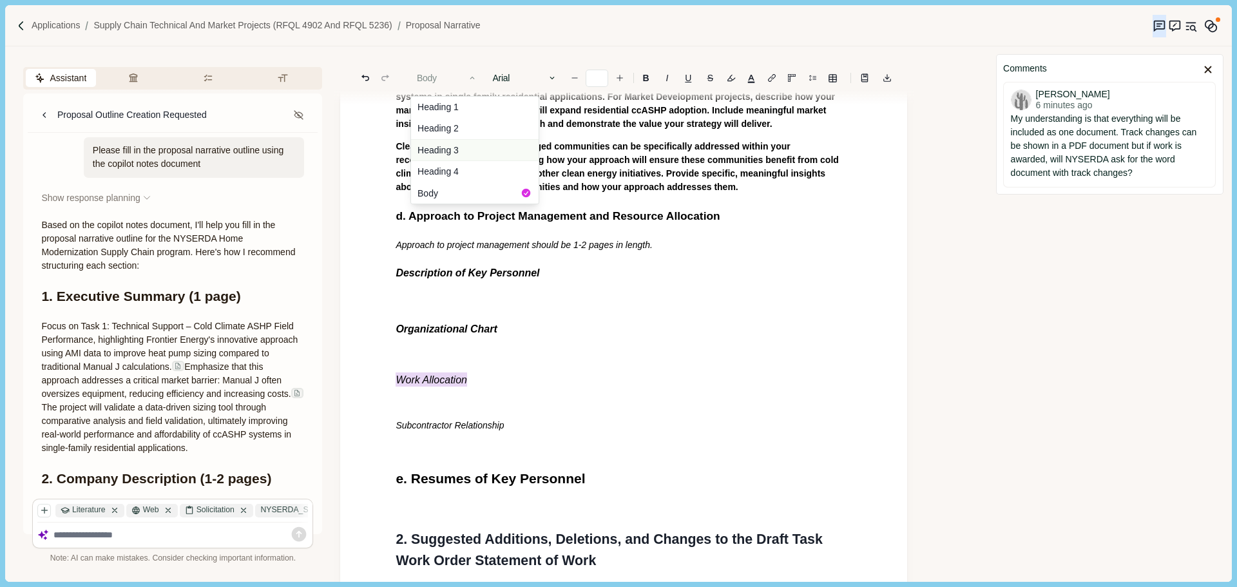
click at [472, 146] on button "Heading 3" at bounding box center [475, 150] width 128 height 22
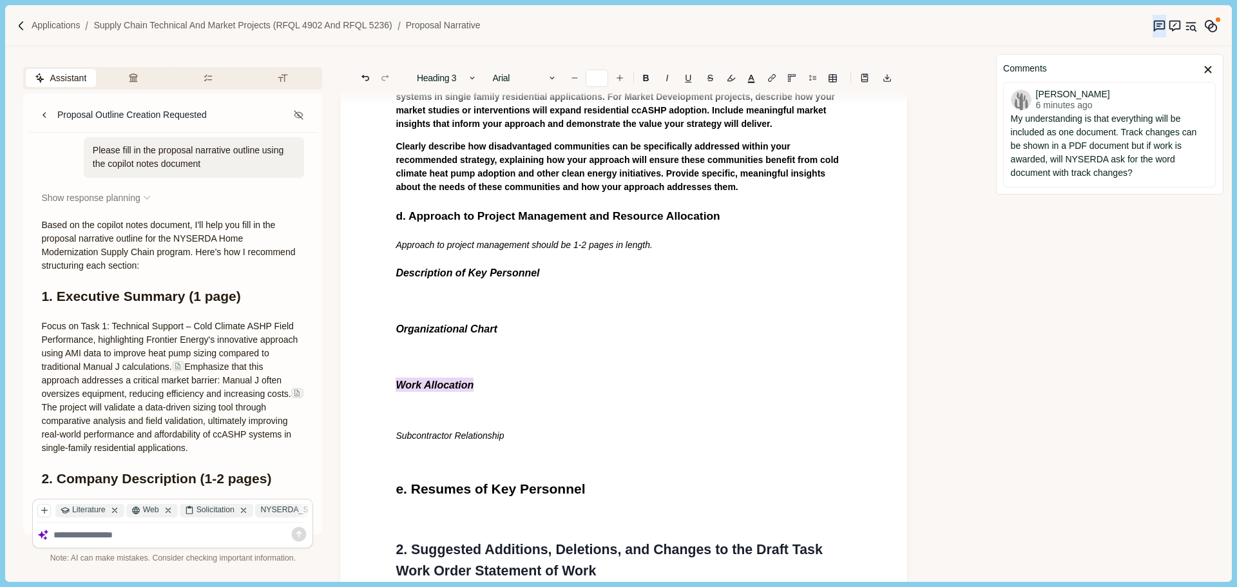
click at [479, 377] on h3 "Work Allocation" at bounding box center [624, 384] width 456 height 15
drag, startPoint x: 498, startPoint y: 434, endPoint x: 388, endPoint y: 434, distance: 110.1
click at [388, 434] on div "1. Proposal Narrative a. Executive Summary Executive summary should be 1 page i…" at bounding box center [623, 204] width 474 height 1149
click at [457, 75] on button "Body" at bounding box center [446, 78] width 73 height 18
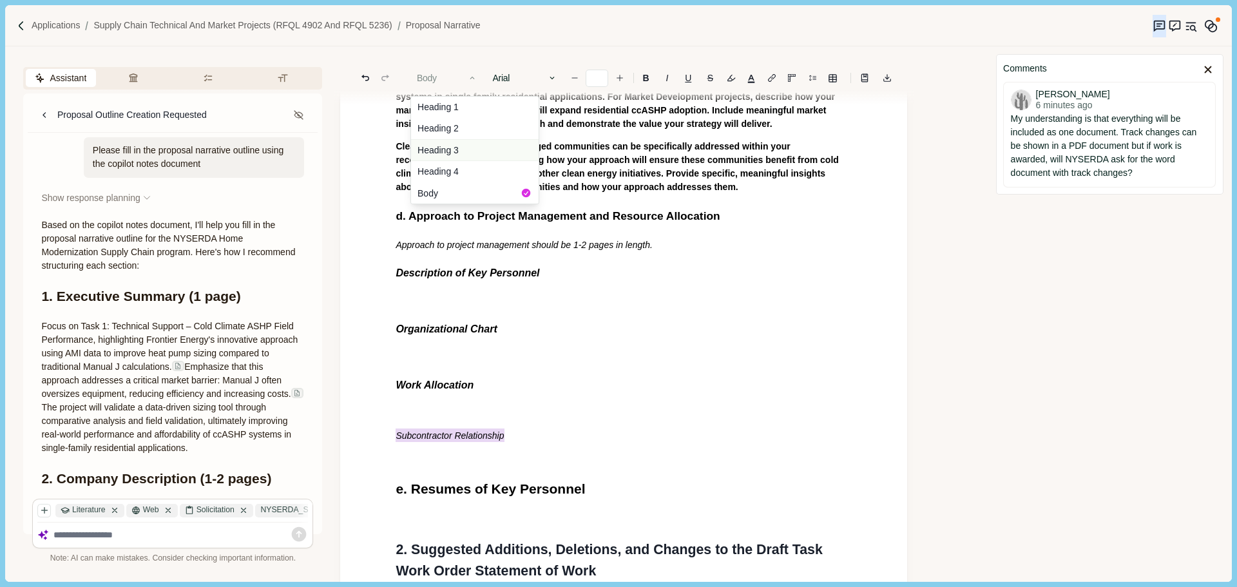
click at [472, 149] on button "Heading 3" at bounding box center [475, 150] width 128 height 22
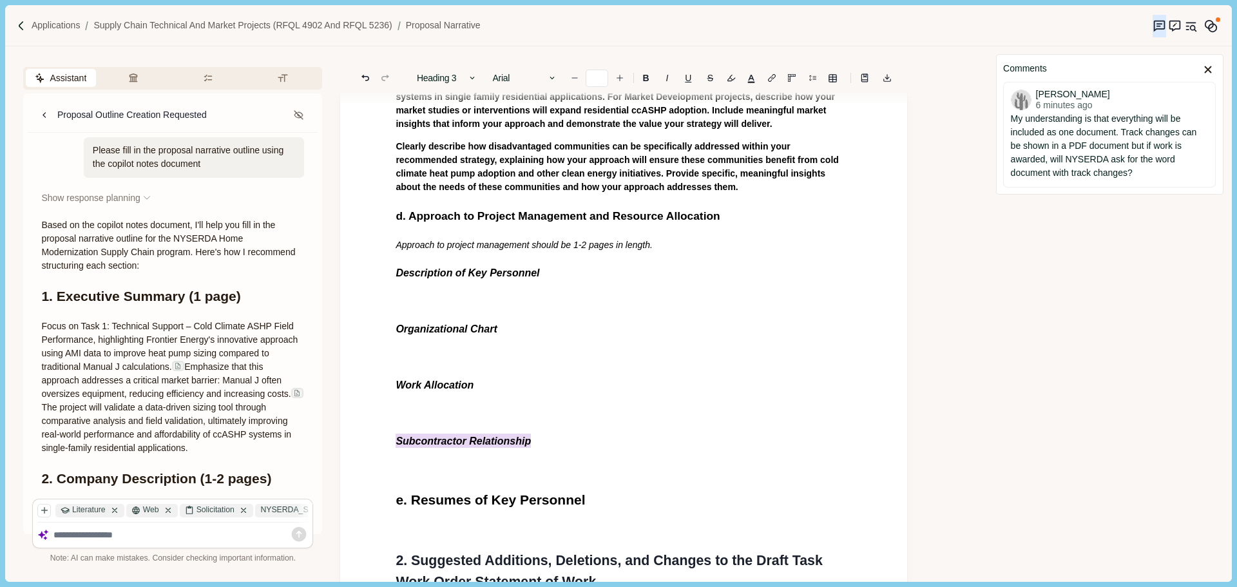
click at [552, 347] on div "1. Proposal Narrative a. Executive Summary Executive summary should be 1 page i…" at bounding box center [623, 210] width 474 height 1160
click at [439, 301] on p at bounding box center [624, 301] width 456 height 14
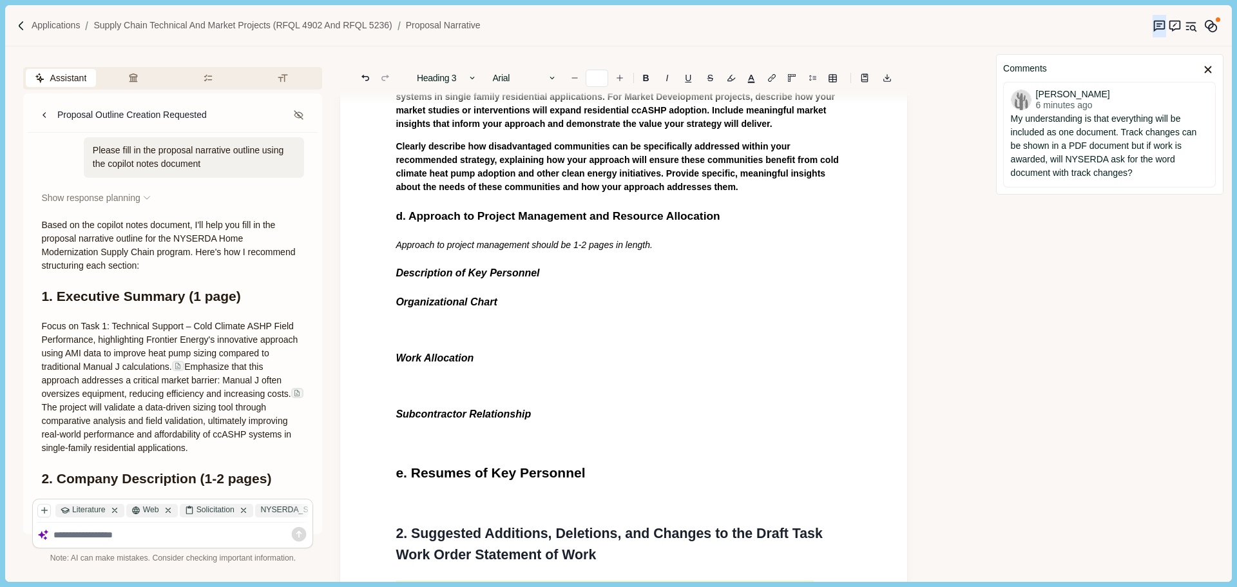
click at [440, 286] on div "1. Proposal Narrative a. Executive Summary Executive summary should be 1 page i…" at bounding box center [623, 196] width 474 height 1133
click at [548, 269] on h3 "Description of Key Personnel" at bounding box center [624, 272] width 456 height 15
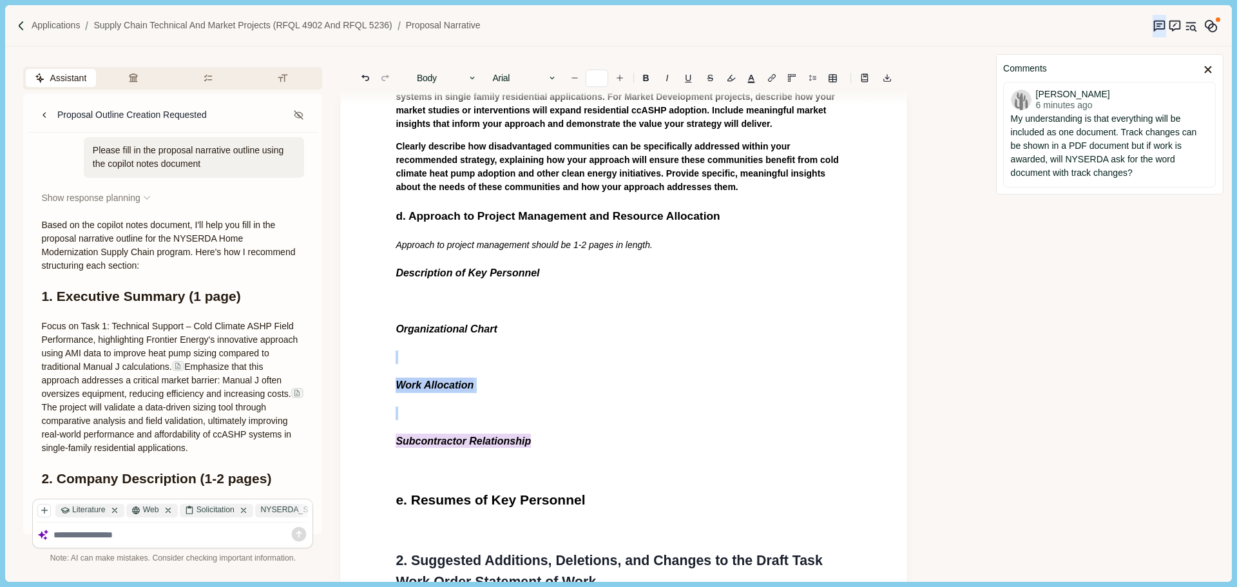
type input "**"
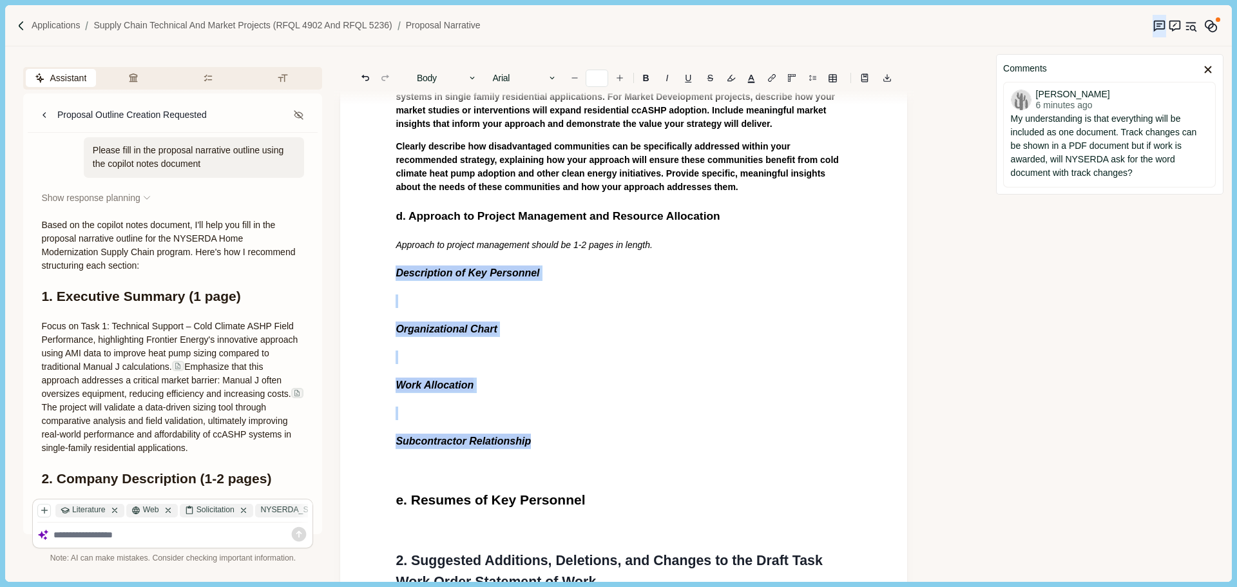
drag, startPoint x: 529, startPoint y: 437, endPoint x: 390, endPoint y: 275, distance: 212.9
click at [390, 275] on div "1. Proposal Narrative a. Executive Summary Executive summary should be 1 page i…" at bounding box center [623, 210] width 474 height 1160
click at [459, 469] on button "Chat" at bounding box center [453, 466] width 48 height 18
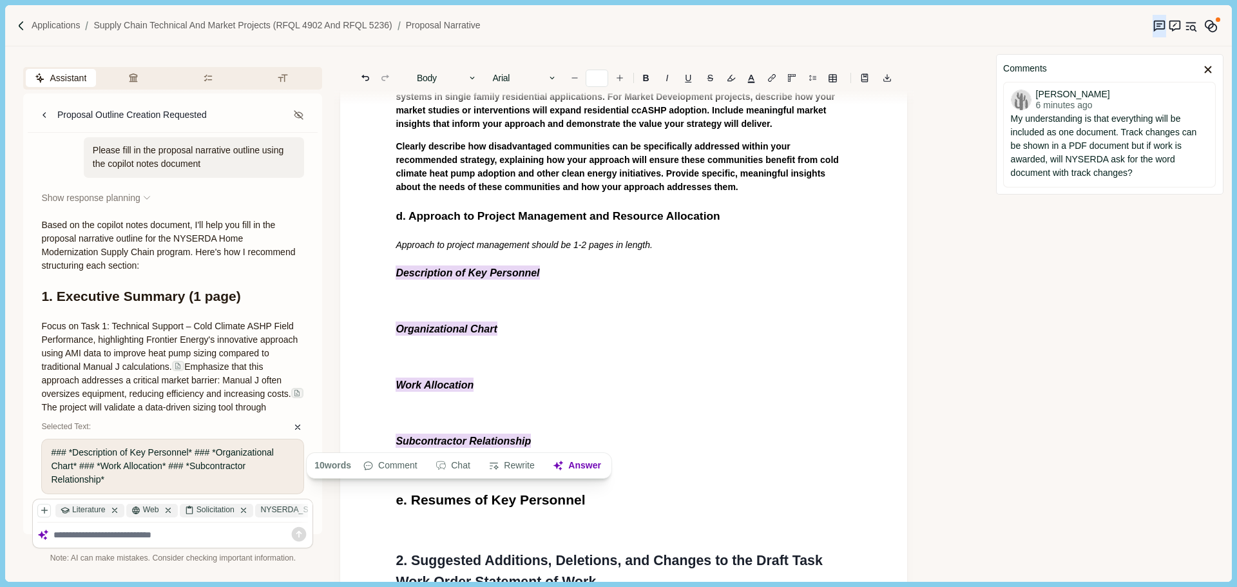
click at [140, 529] on textarea at bounding box center [180, 534] width 255 height 11
type textarea "**********"
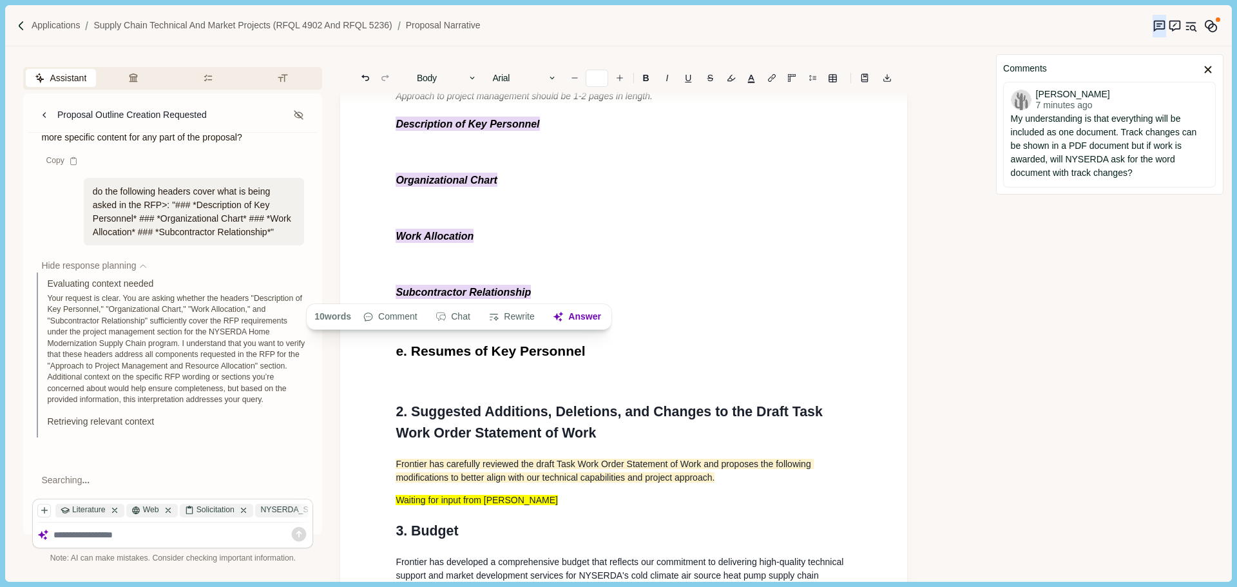
scroll to position [660, 0]
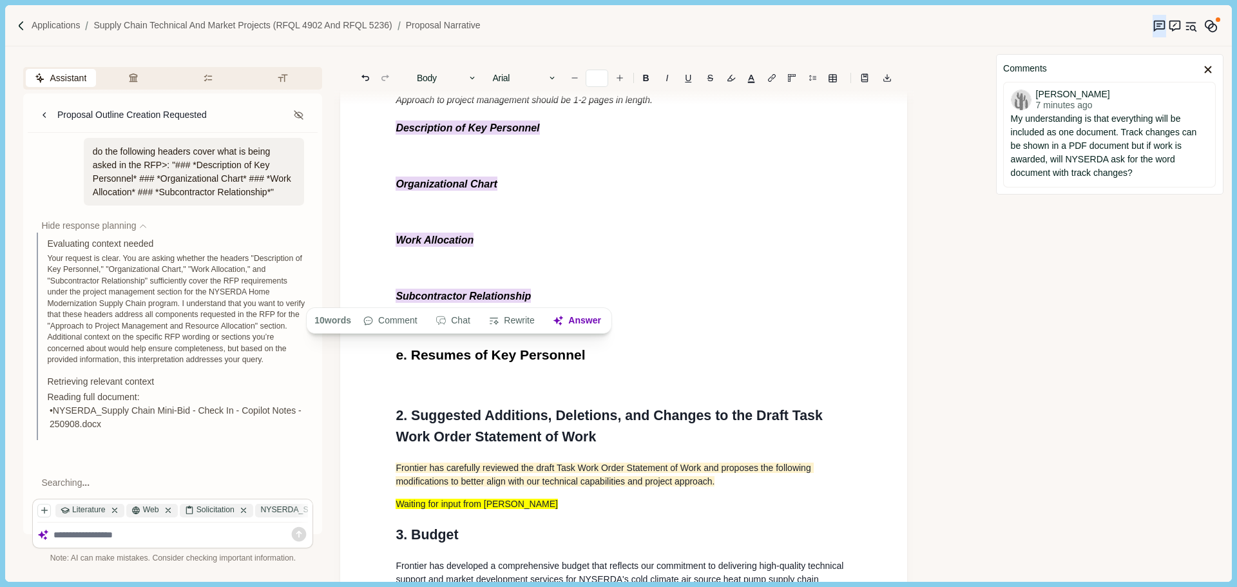
click at [517, 269] on p at bounding box center [624, 269] width 456 height 14
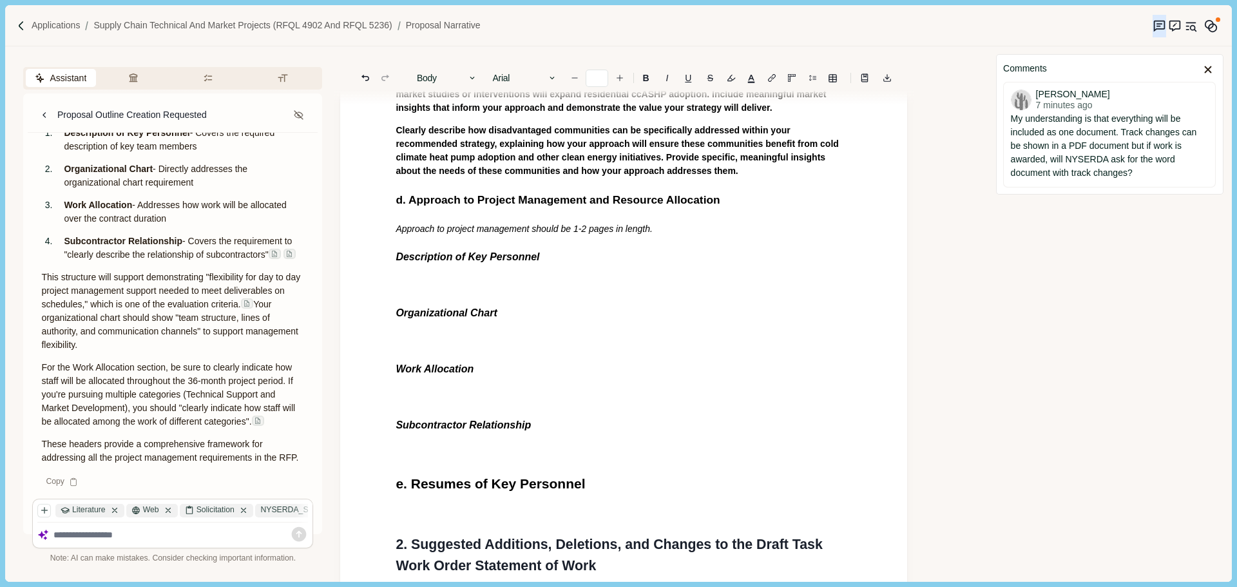
scroll to position [1749, 0]
click at [464, 302] on div "1. Proposal Narrative a. Executive Summary Executive summary should be 1 page i…" at bounding box center [623, 194] width 474 height 1160
click at [468, 341] on p at bounding box center [624, 341] width 456 height 14
click at [506, 366] on h3 "Work Allocation" at bounding box center [624, 368] width 456 height 15
click at [500, 405] on div "1. Proposal Narrative a. Executive Summary Executive summary should be 1 page i…" at bounding box center [623, 194] width 474 height 1160
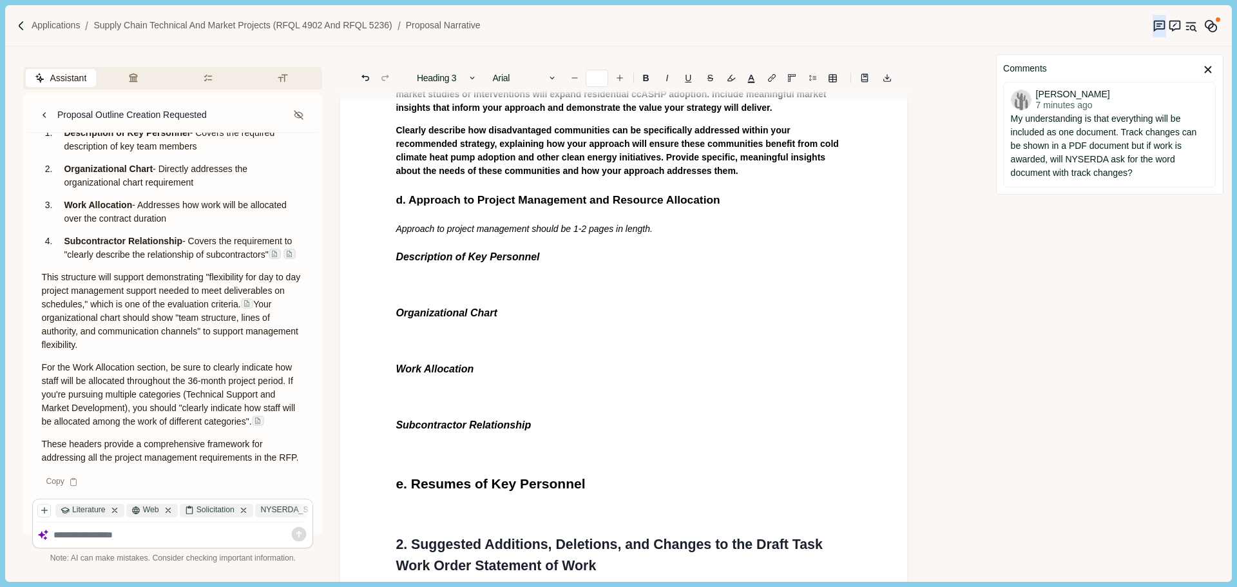
click at [496, 443] on div "1. Proposal Narrative a. Executive Summary Executive summary should be 1 page i…" at bounding box center [623, 194] width 474 height 1160
click at [533, 421] on h3 "Subcontractor Relationship" at bounding box center [624, 424] width 456 height 15
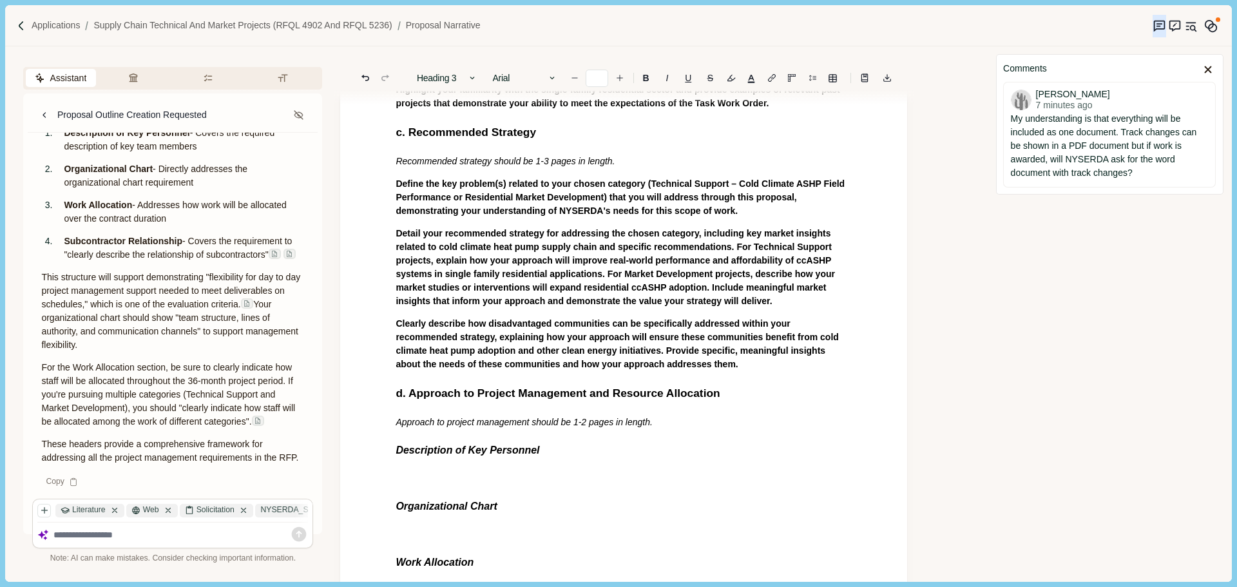
scroll to position [274, 0]
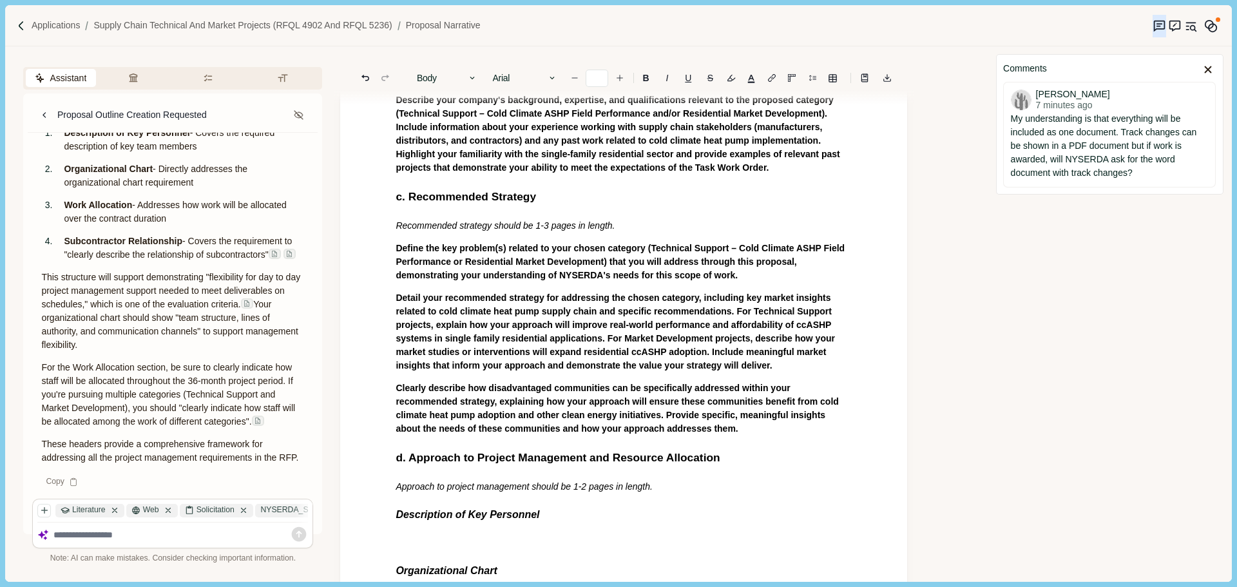
type input "**"
drag, startPoint x: 669, startPoint y: 430, endPoint x: 649, endPoint y: 427, distance: 20.1
click at [663, 429] on p "Clearly describe how disadvantaged communities can be specifically addressed wi…" at bounding box center [624, 408] width 456 height 54
click at [499, 325] on span "Detail your recommended strategy for addressing the chosen category, including …" at bounding box center [616, 331] width 441 height 78
click at [569, 405] on span "Clearly describe how disadvantaged communities can be specifically addressed wi…" at bounding box center [618, 408] width 445 height 51
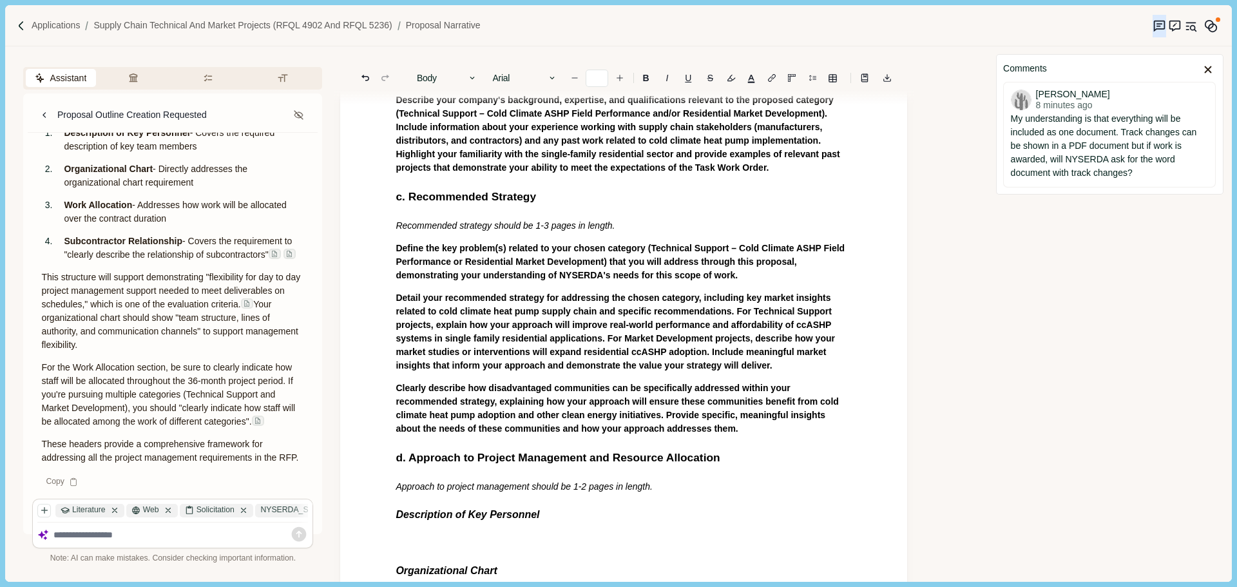
click at [683, 430] on p "Clearly describe how disadvantaged communities can be specifically addressed wi…" at bounding box center [624, 408] width 456 height 54
drag, startPoint x: 730, startPoint y: 312, endPoint x: 747, endPoint y: 376, distance: 66.6
click at [730, 315] on span "Detail your recommended strategy for addressing the chosen category, including …" at bounding box center [616, 331] width 441 height 78
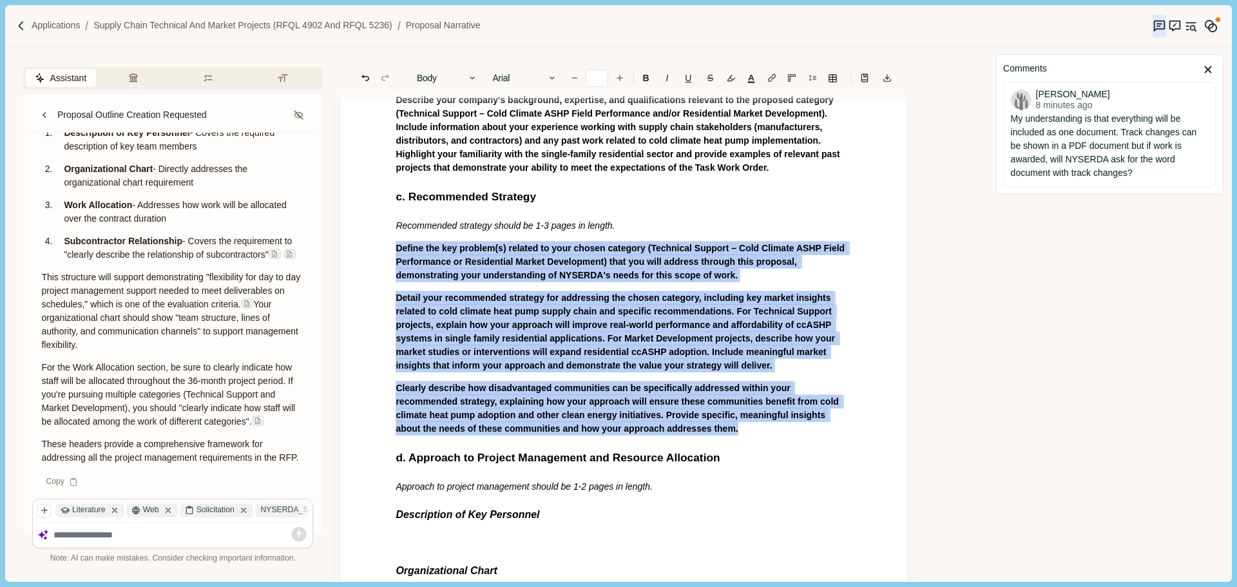
drag, startPoint x: 664, startPoint y: 432, endPoint x: 377, endPoint y: 252, distance: 338.3
click at [377, 252] on div "1. Proposal Narrative a. Executive Summary Executive summary should be 1 page i…" at bounding box center [623, 449] width 567 height 1244
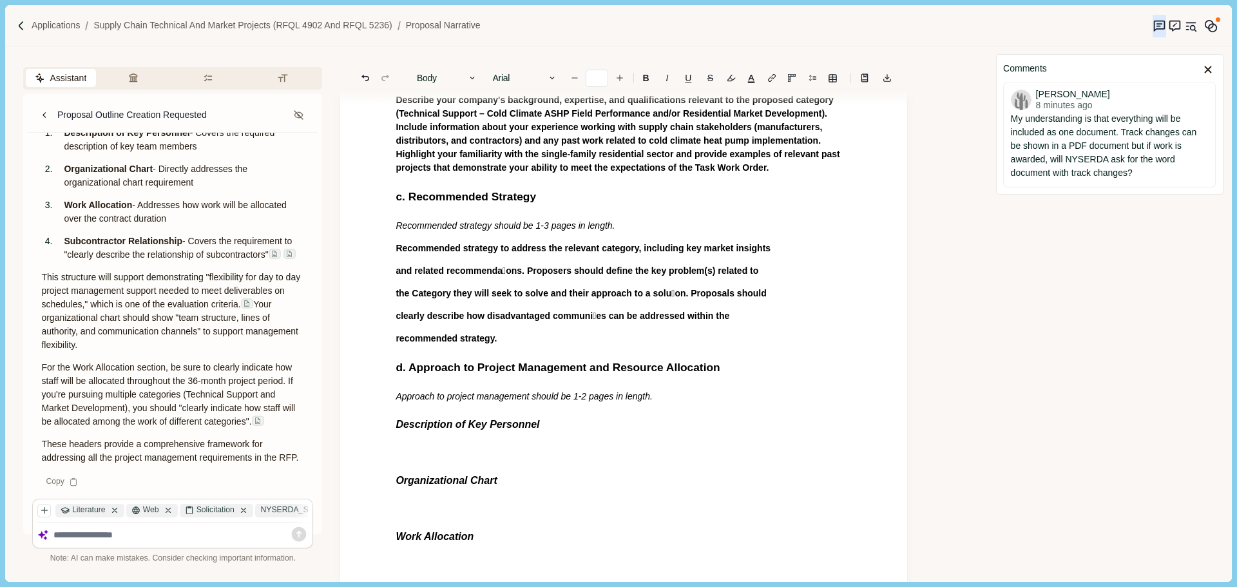
click at [613, 224] on p "Recommended strategy should be 1-3 pages in length." at bounding box center [624, 226] width 456 height 14
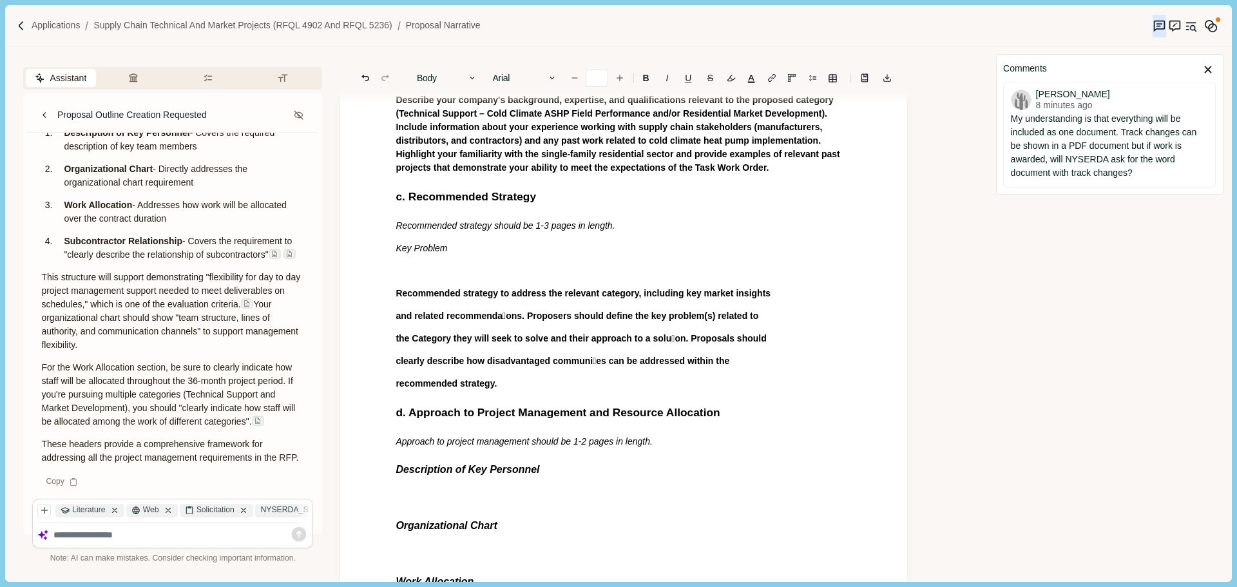
click at [476, 254] on div "1. Proposal Narrative a. Executive Summary Executive summary should be 1 page i…" at bounding box center [623, 428] width 474 height 1115
click at [465, 248] on p "Key Problem" at bounding box center [624, 249] width 456 height 14
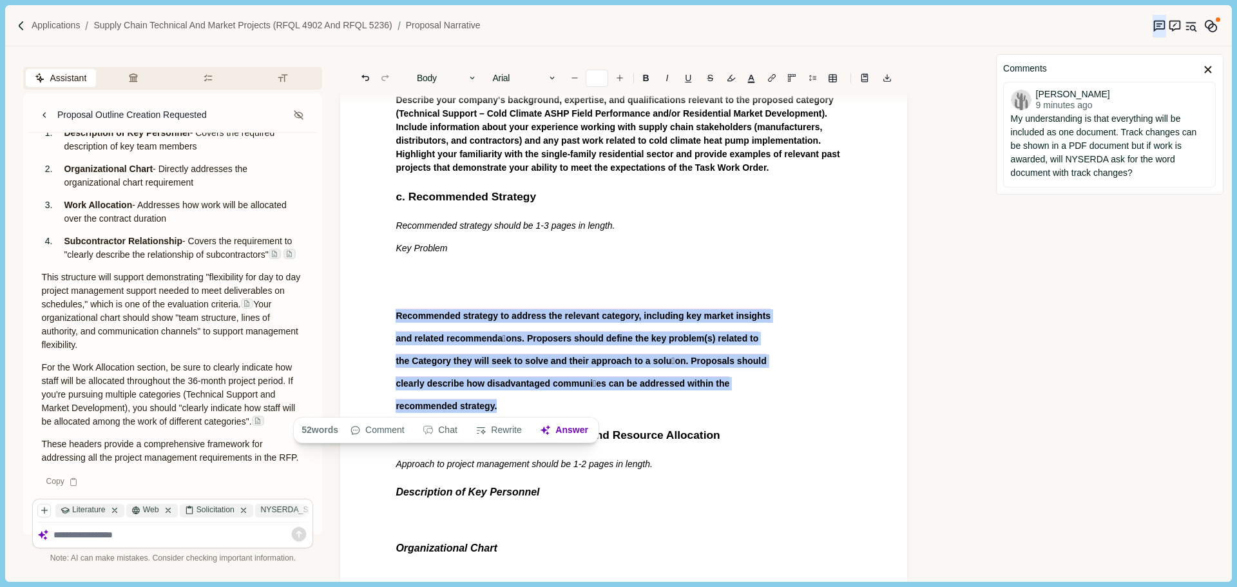
drag, startPoint x: 509, startPoint y: 408, endPoint x: 395, endPoint y: 316, distance: 146.6
click at [395, 316] on div "1. Proposal Narrative a. Executive Summary Executive summary should be 1 page i…" at bounding box center [623, 440] width 474 height 1138
click at [553, 430] on button "Answer" at bounding box center [564, 430] width 62 height 18
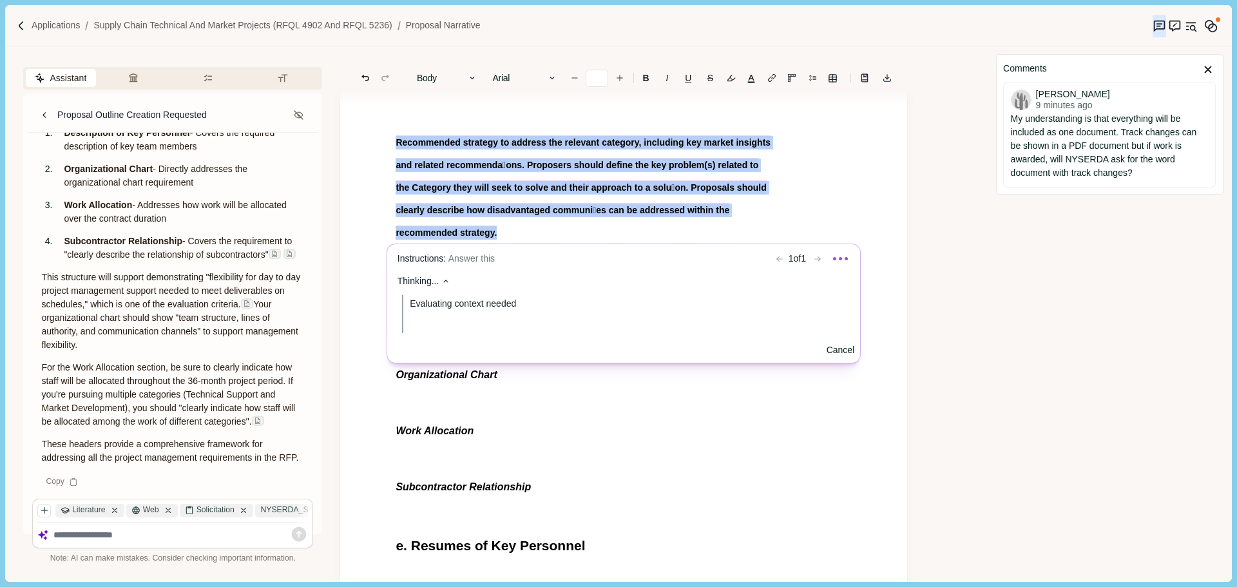
scroll to position [467, 0]
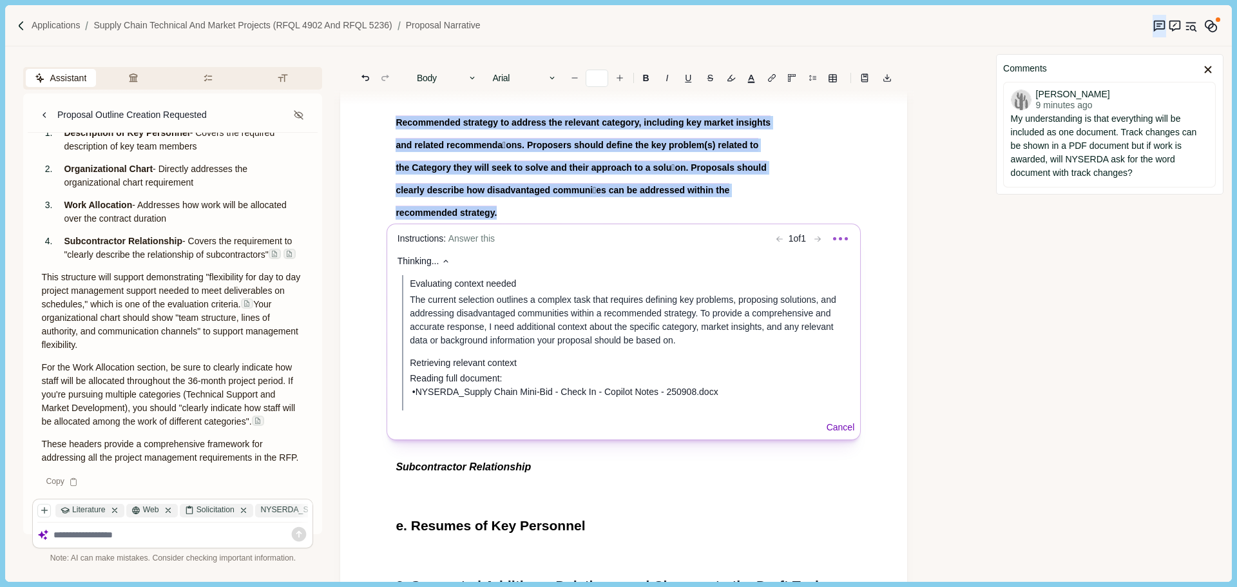
click at [837, 428] on button "Cancel" at bounding box center [840, 428] width 28 height 14
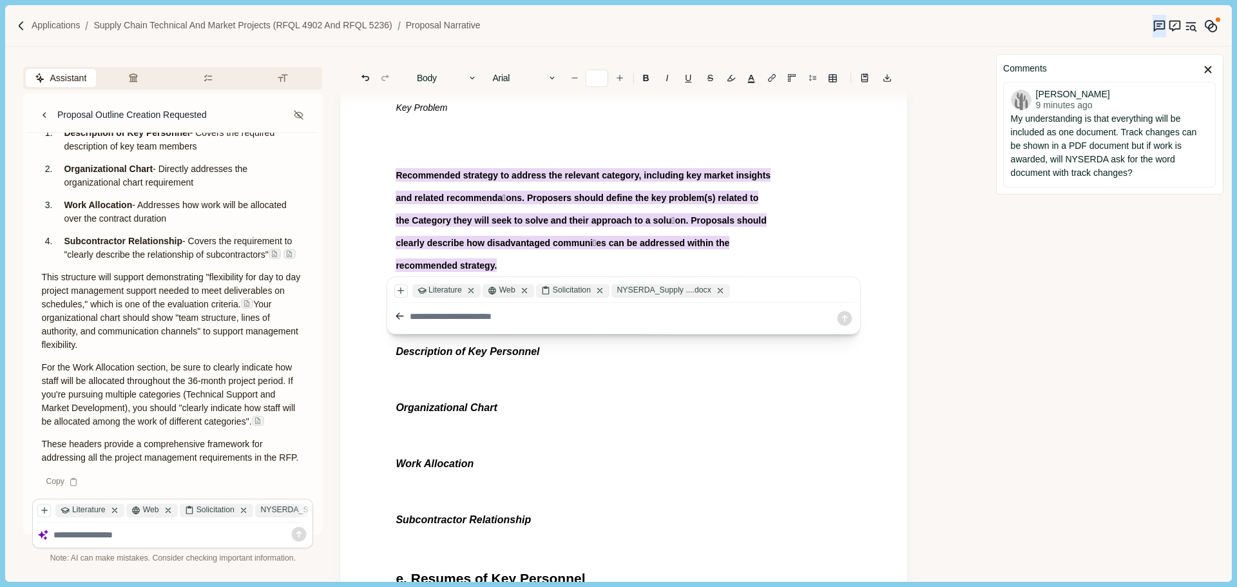
scroll to position [338, 0]
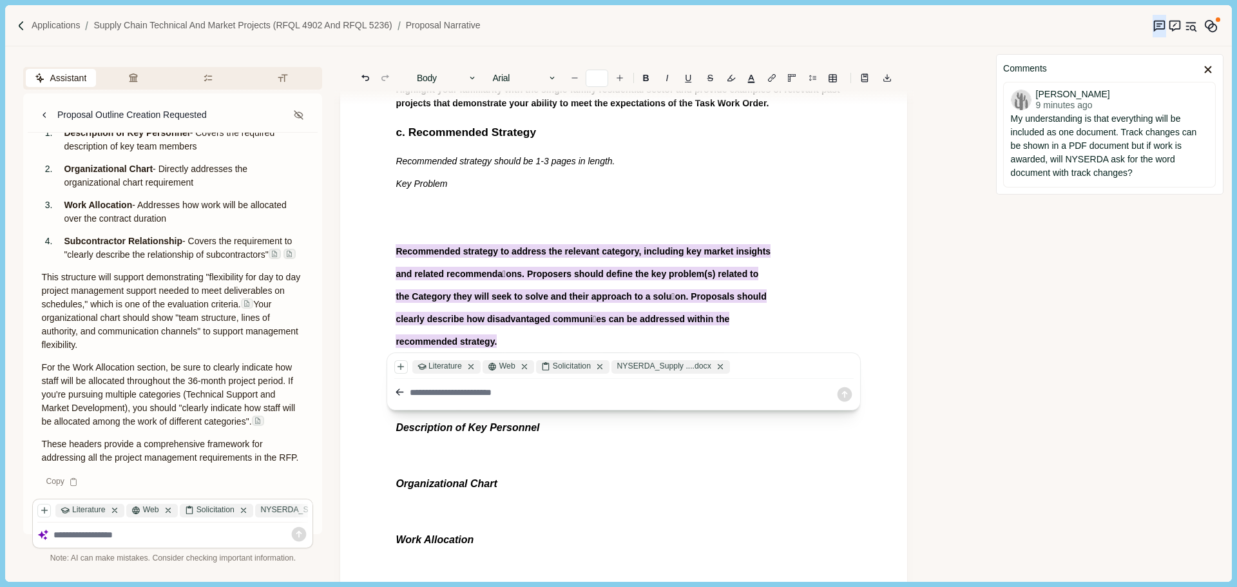
click at [453, 394] on textarea at bounding box center [623, 393] width 426 height 14
type textarea "**********"
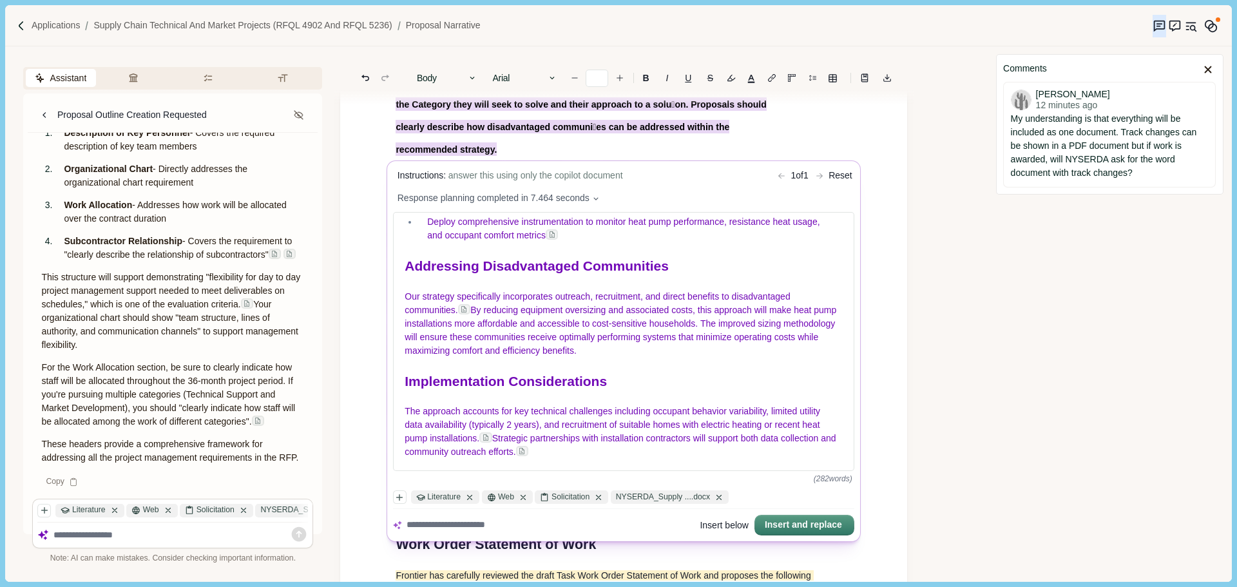
scroll to position [531, 0]
click at [806, 523] on button "Insert and replace" at bounding box center [804, 524] width 97 height 18
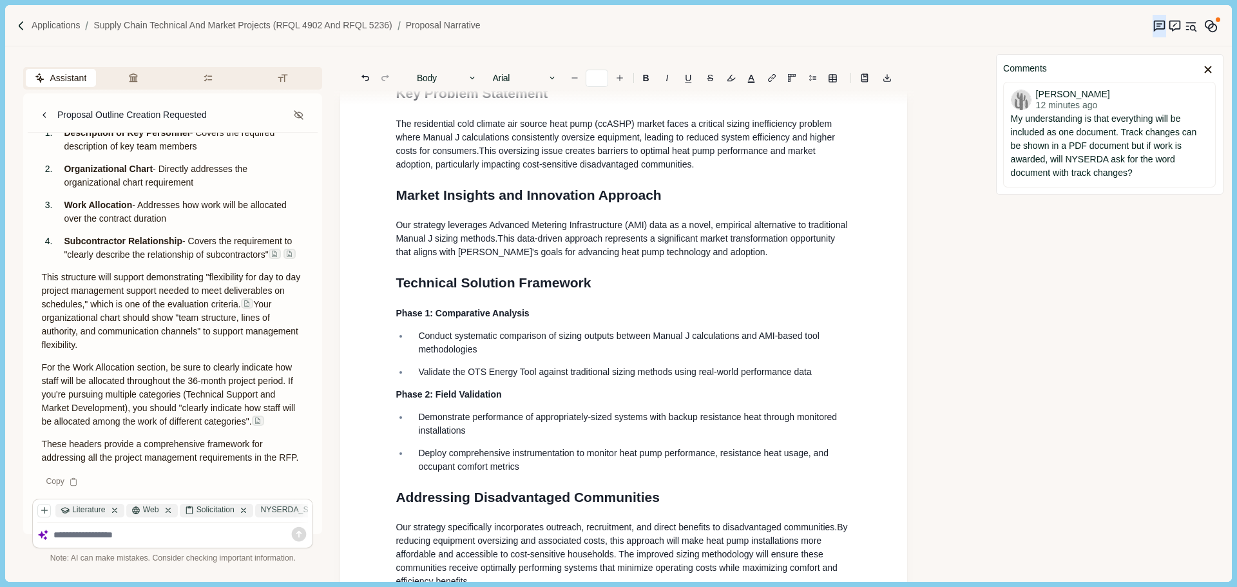
scroll to position [238, 0]
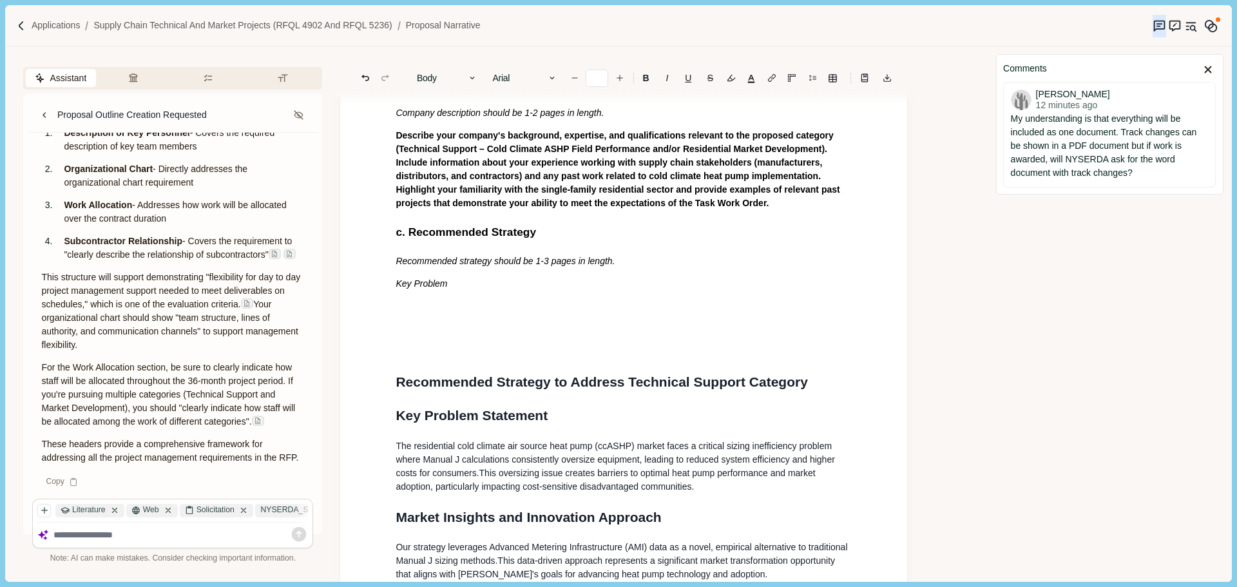
click at [426, 300] on p at bounding box center [624, 307] width 456 height 14
drag, startPoint x: 461, startPoint y: 286, endPoint x: 404, endPoint y: 288, distance: 56.7
click at [404, 288] on p "Ke y Problem" at bounding box center [624, 284] width 456 height 14
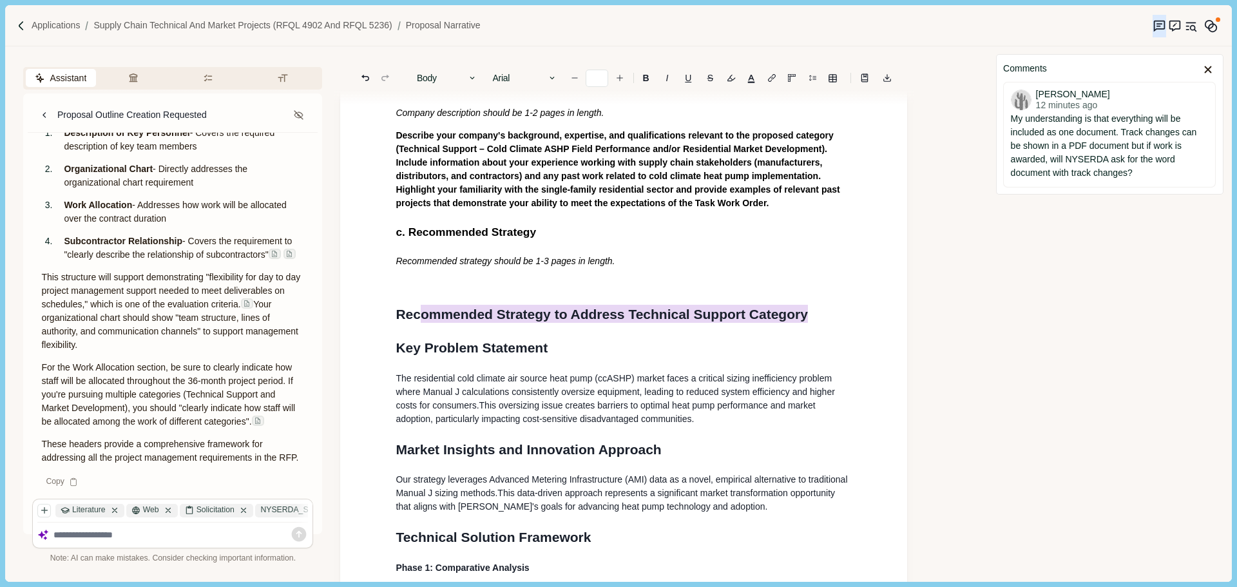
drag, startPoint x: 809, startPoint y: 317, endPoint x: 363, endPoint y: 319, distance: 446.4
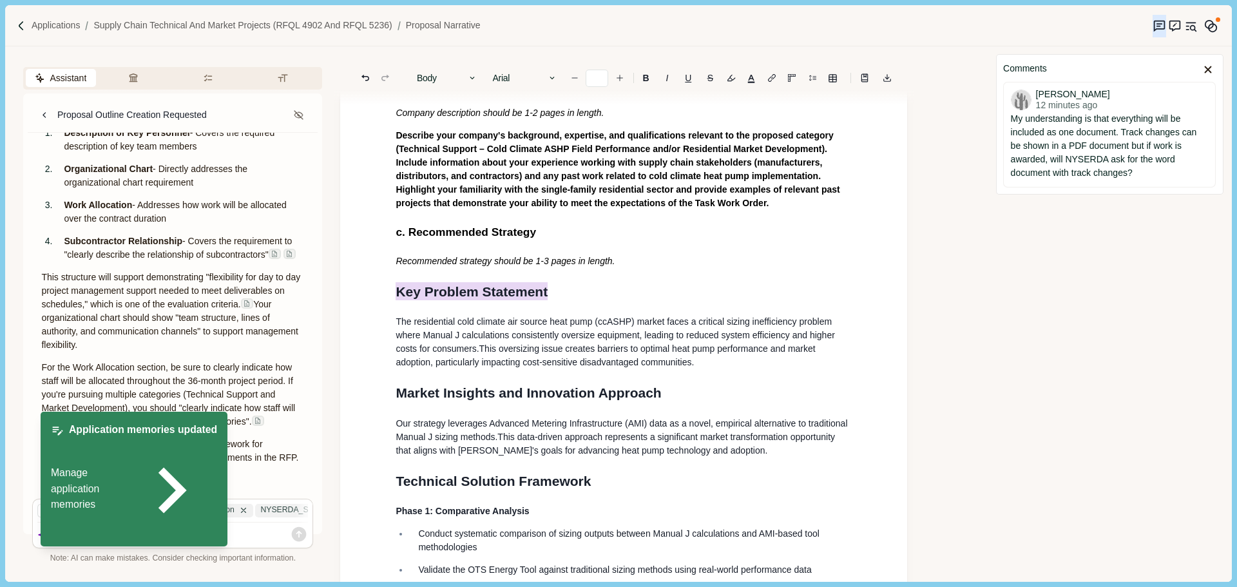
drag, startPoint x: 538, startPoint y: 289, endPoint x: 370, endPoint y: 289, distance: 167.5
click at [462, 229] on span "c. Recommended Strategy" at bounding box center [466, 231] width 140 height 13
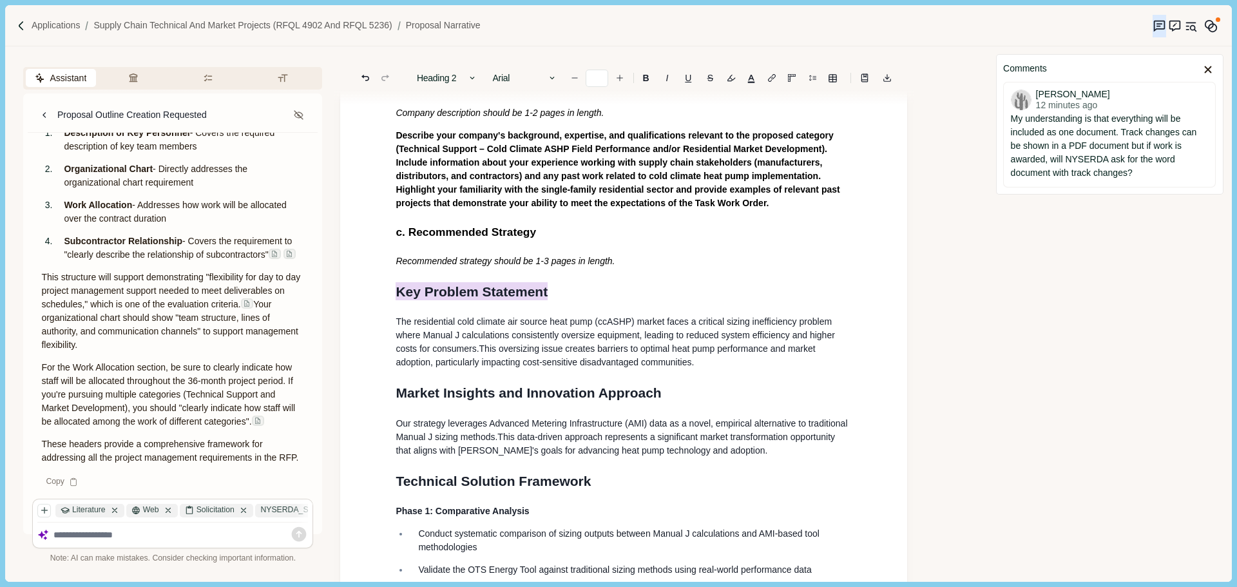
drag, startPoint x: 375, startPoint y: 292, endPoint x: 381, endPoint y: 186, distance: 107.1
click at [329, 291] on div "Assistant Review Criteria Requirements Formatting Proposal Outline Creation Req…" at bounding box center [495, 313] width 981 height 535
click at [432, 79] on button "Heading 1" at bounding box center [446, 78] width 73 height 18
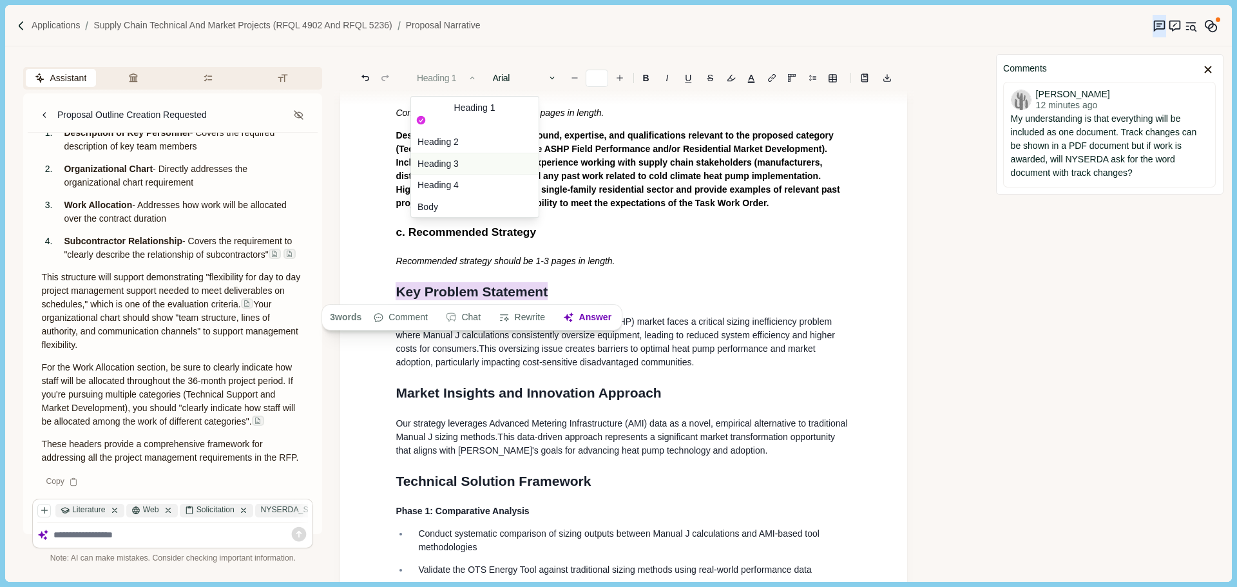
click at [436, 153] on button "Heading 3" at bounding box center [475, 164] width 128 height 22
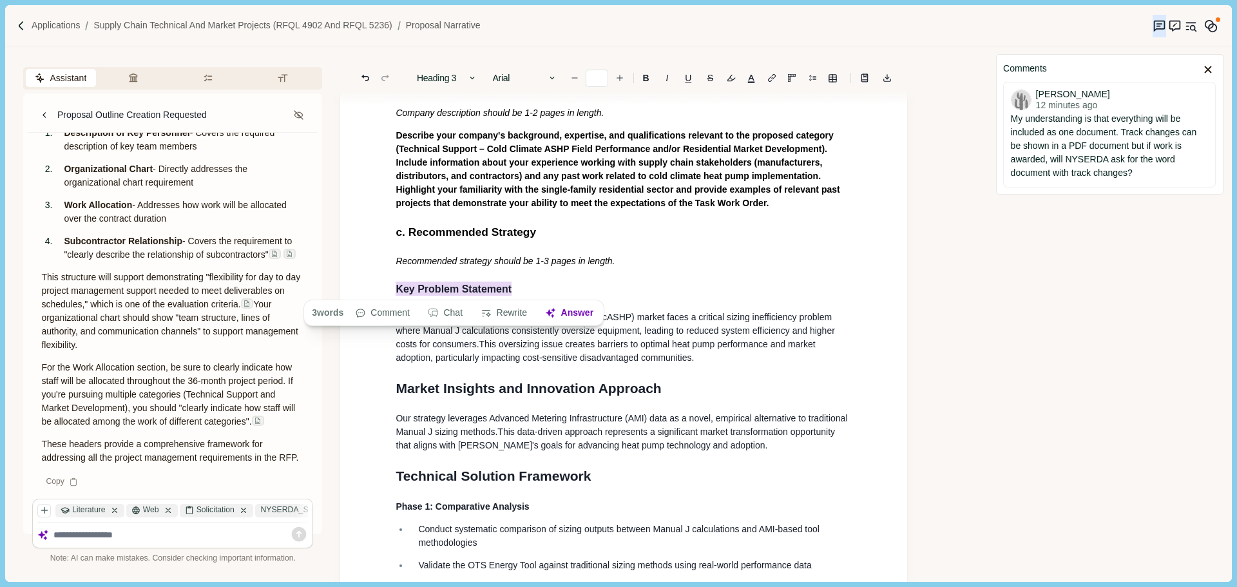
click at [649, 288] on h3 "Key Problem Statement" at bounding box center [624, 288] width 456 height 15
click at [720, 365] on p "The residential cold climate air source heat pump (ccASHP) market faces a criti…" at bounding box center [624, 337] width 456 height 54
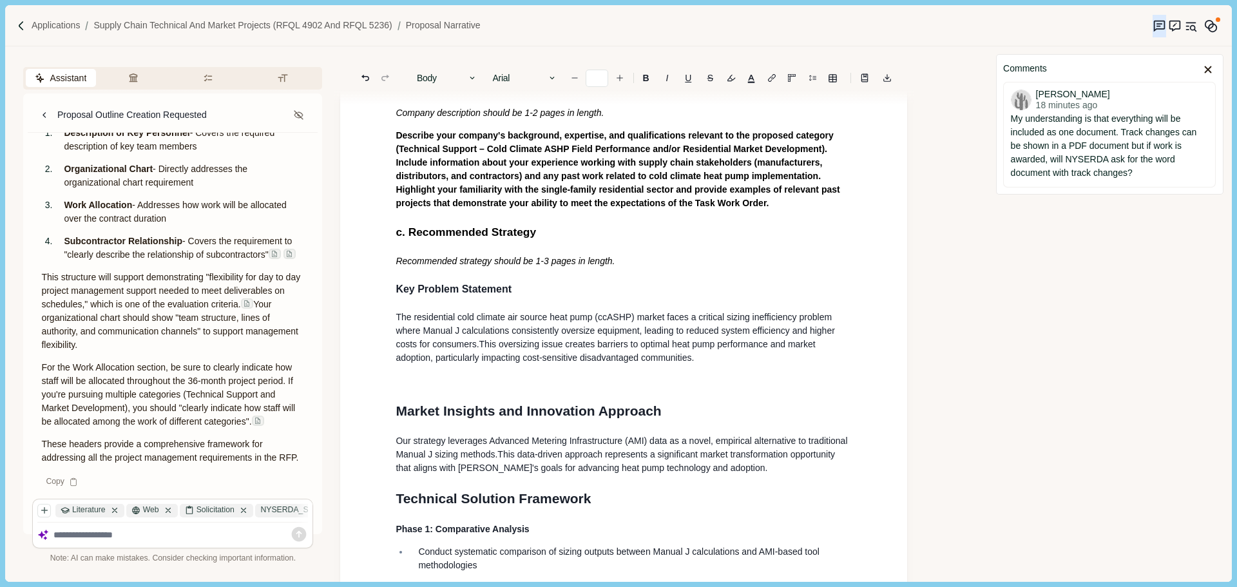
click at [603, 379] on p at bounding box center [624, 381] width 456 height 14
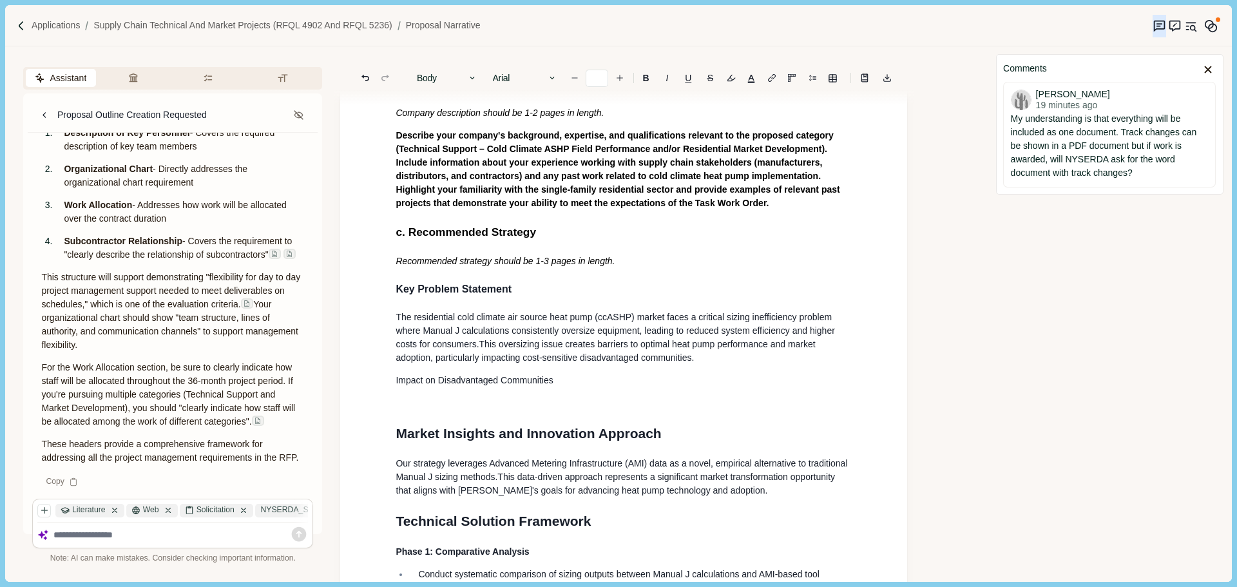
scroll to position [283, 0]
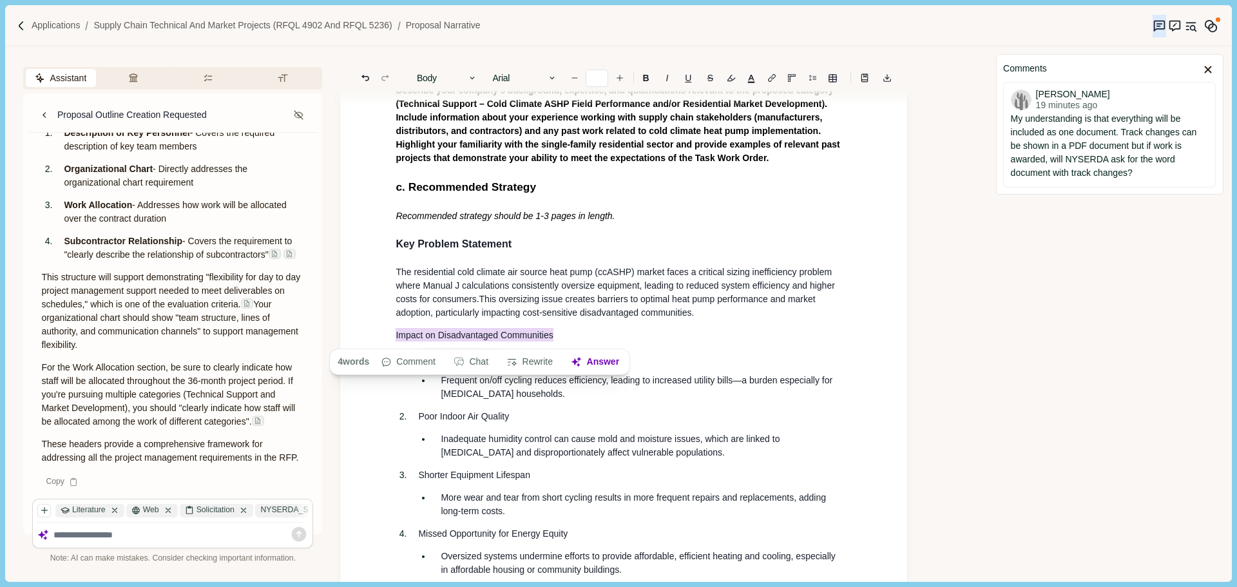
drag, startPoint x: 560, startPoint y: 336, endPoint x: 390, endPoint y: 334, distance: 170.1
click at [453, 77] on button "Body" at bounding box center [446, 78] width 73 height 18
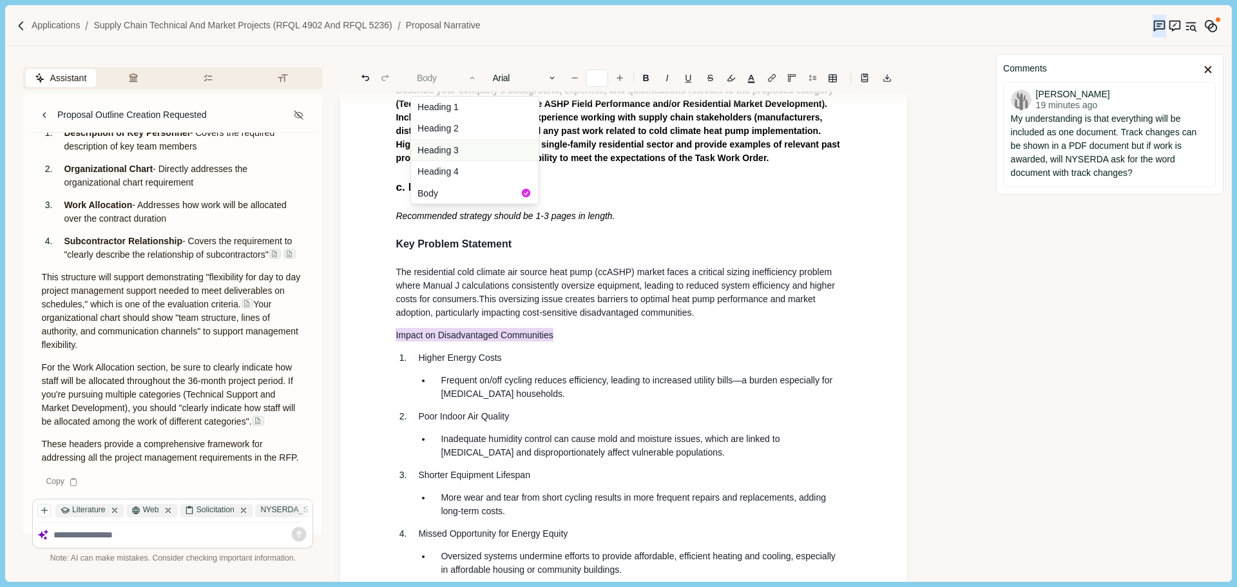
click at [474, 147] on button "Heading 3" at bounding box center [475, 150] width 128 height 22
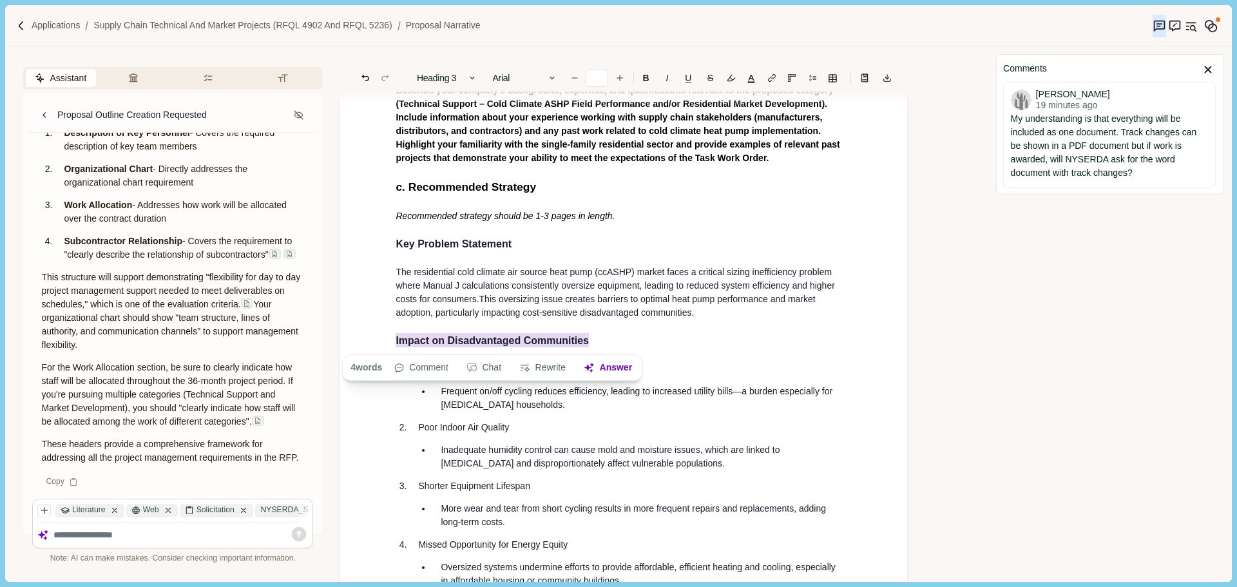
click at [557, 286] on span "The residential cold climate air source heat pump (ccASHP) market faces a criti…" at bounding box center [616, 285] width 441 height 37
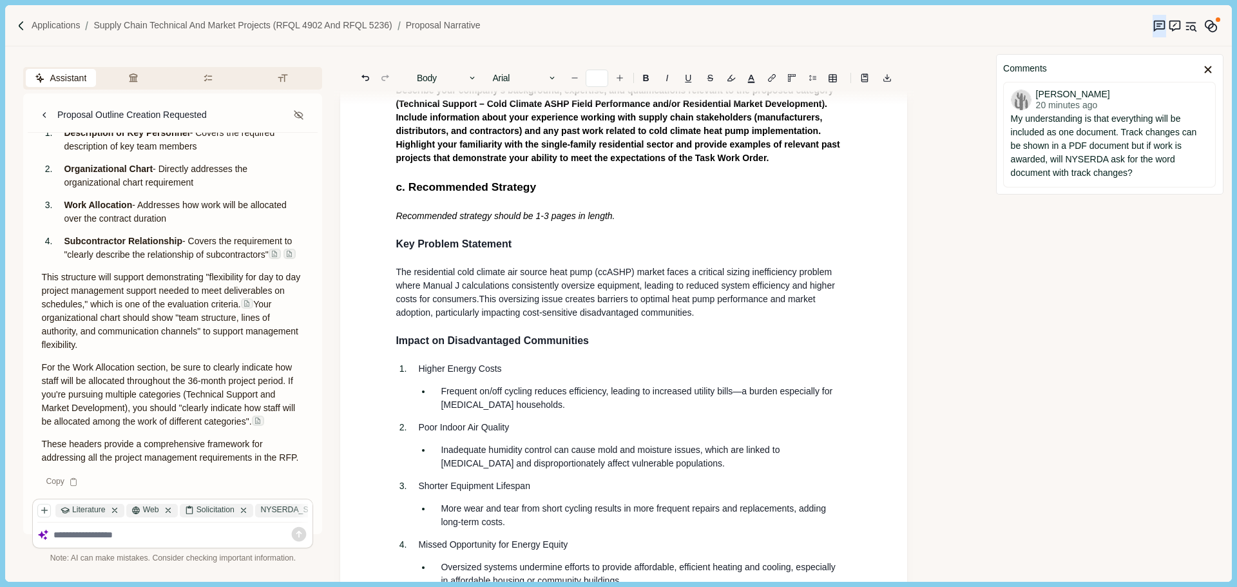
type input "**"
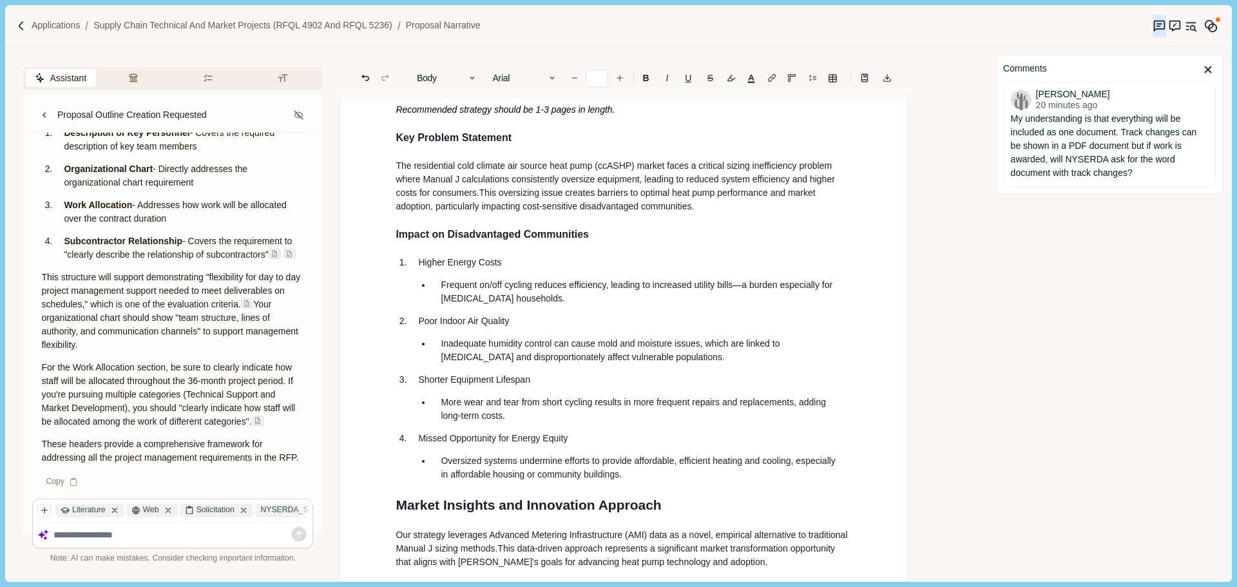
scroll to position [412, 0]
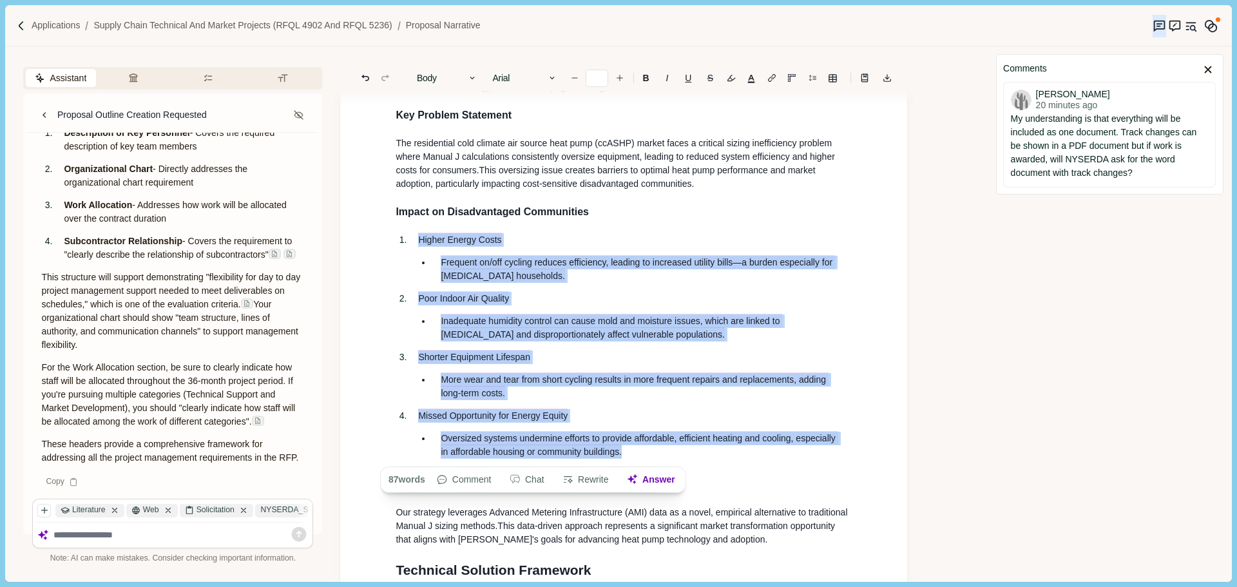
drag, startPoint x: 637, startPoint y: 452, endPoint x: 397, endPoint y: 245, distance: 316.5
click at [397, 245] on ol "Higher Energy Costs Frequent on/off cycling reduces efficiency, leading to incr…" at bounding box center [623, 345] width 474 height 225
click at [586, 484] on button "Rewrite" at bounding box center [575, 480] width 60 height 18
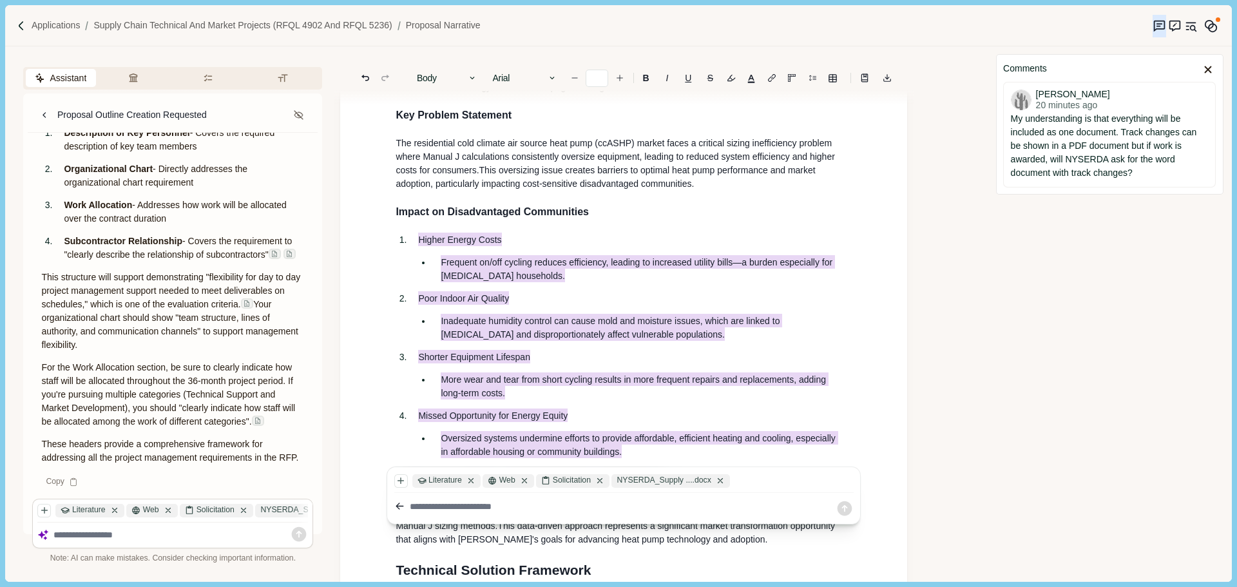
click at [479, 510] on textarea at bounding box center [623, 507] width 426 height 14
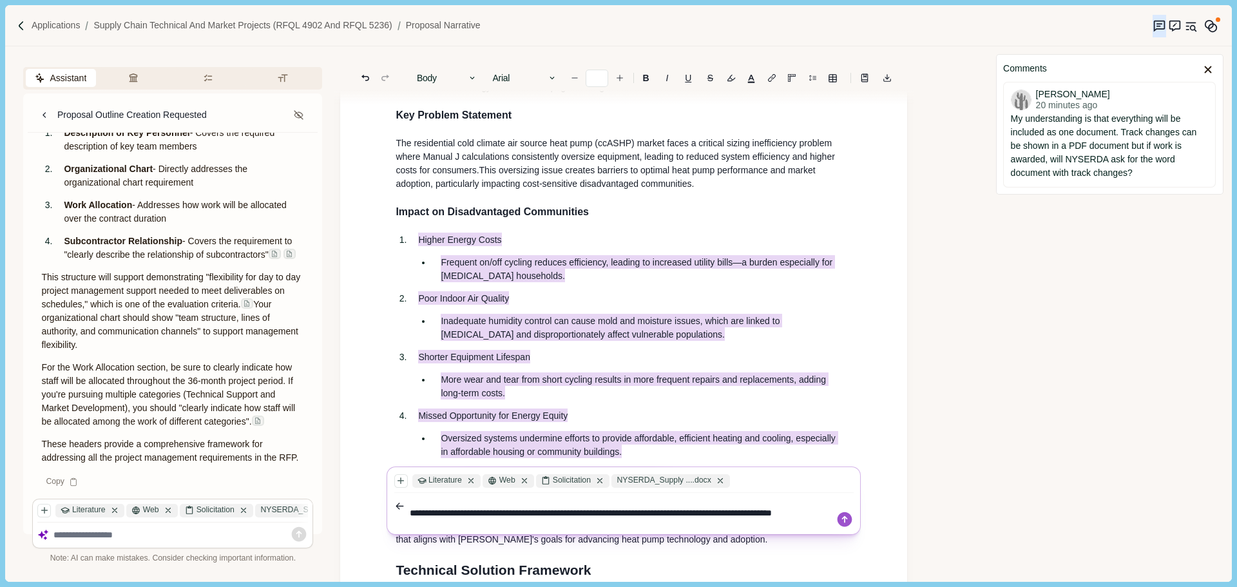
type textarea "**********"
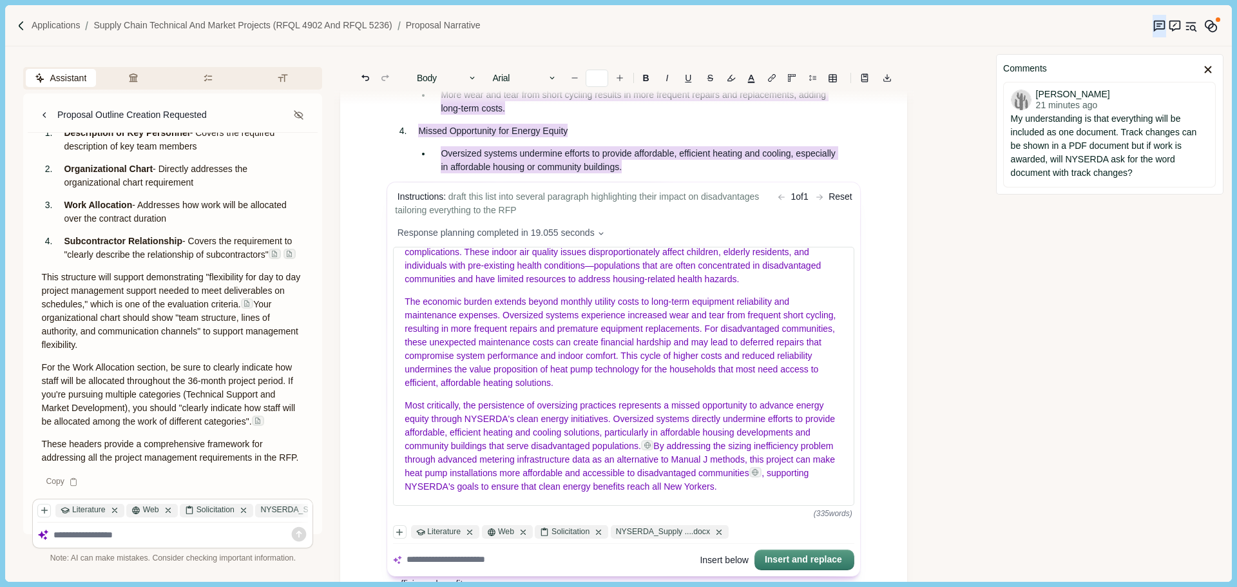
scroll to position [928, 0]
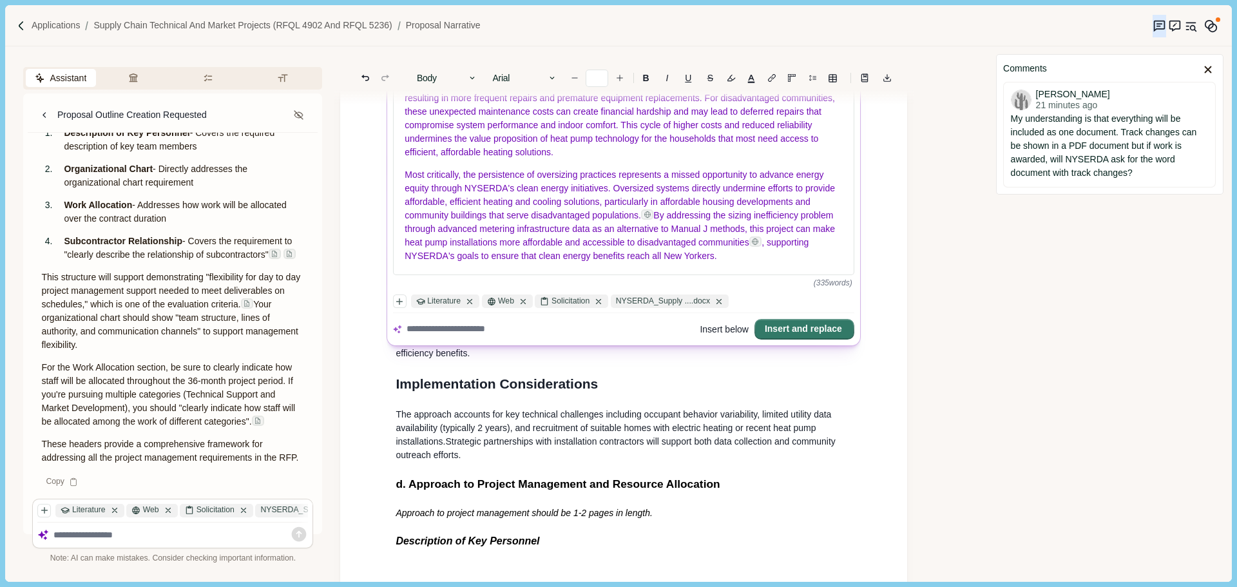
click at [796, 329] on button "Insert and replace" at bounding box center [804, 329] width 97 height 18
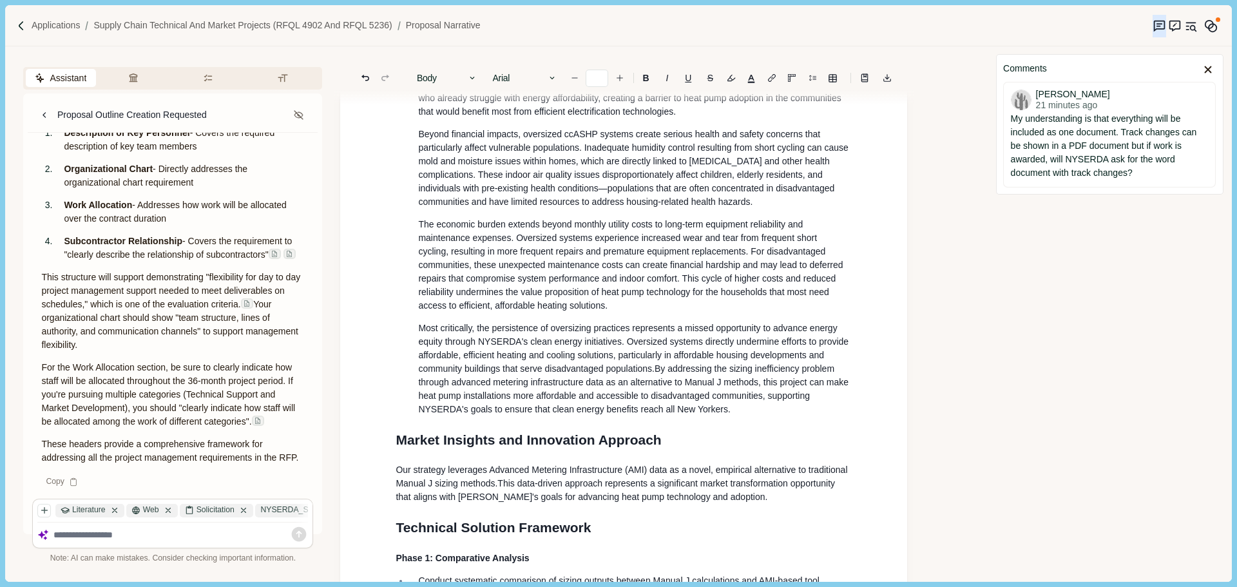
scroll to position [477, 0]
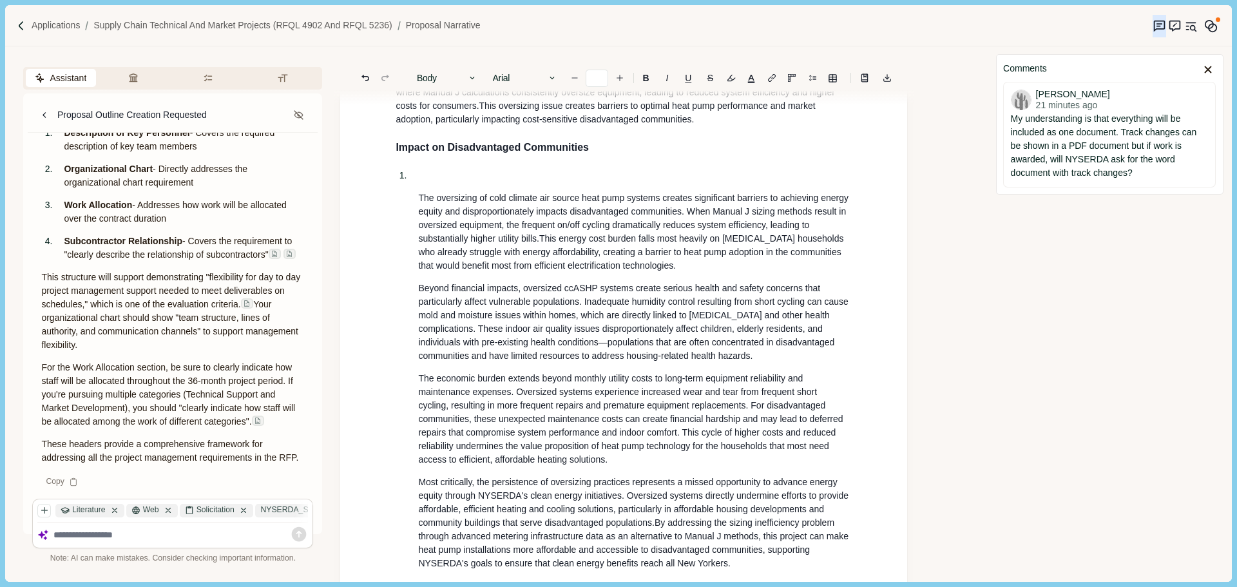
click at [425, 182] on p at bounding box center [635, 176] width 434 height 14
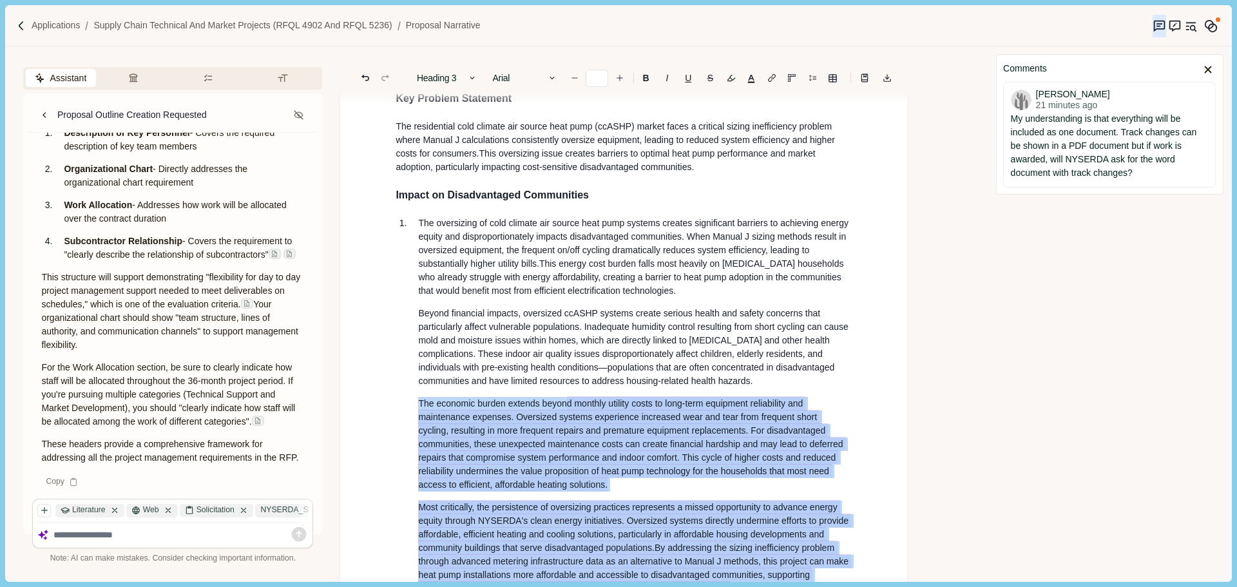
scroll to position [412, 0]
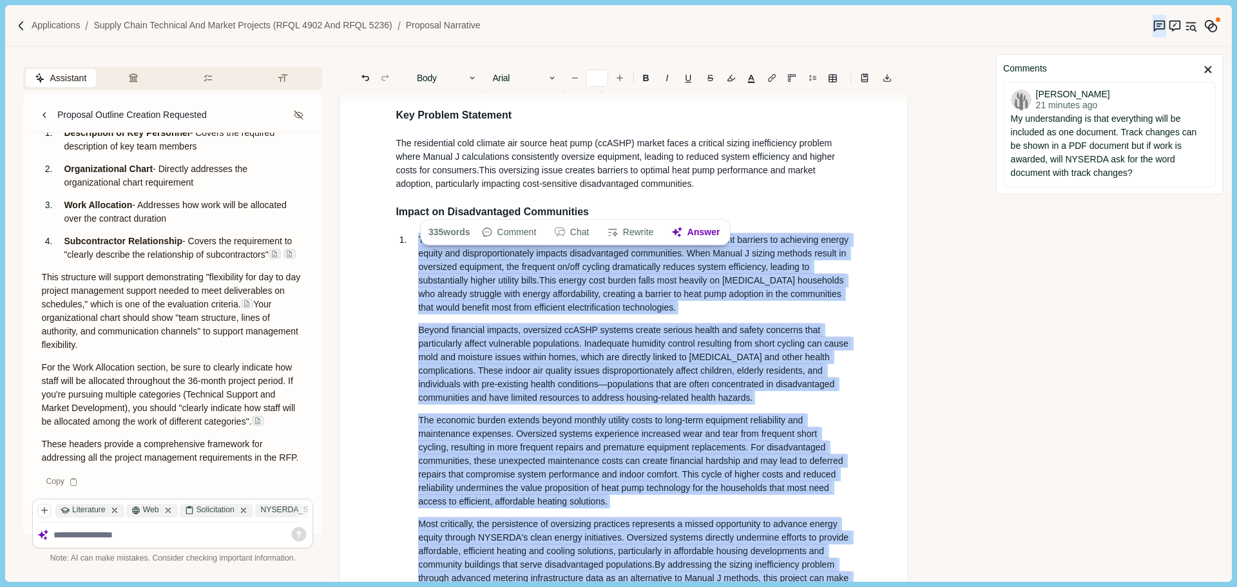
drag, startPoint x: 737, startPoint y: 498, endPoint x: 403, endPoint y: 247, distance: 417.3
click at [409, 247] on li "The oversizing of cold climate air source heat pump systems creates significant…" at bounding box center [635, 422] width 452 height 379
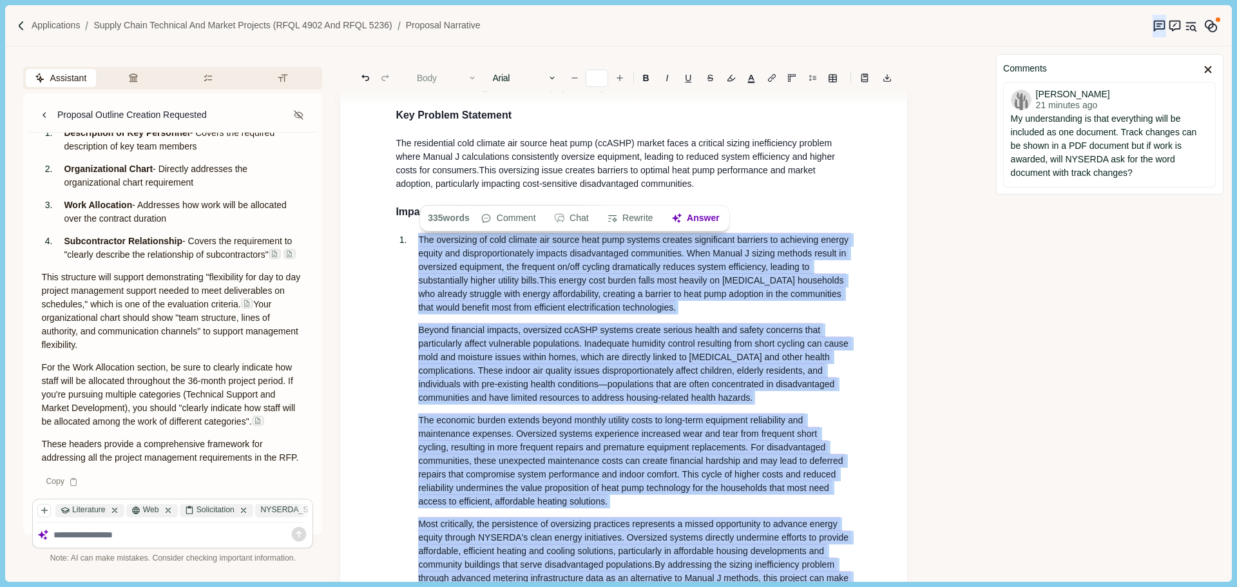
click at [448, 73] on button "Body" at bounding box center [446, 78] width 73 height 18
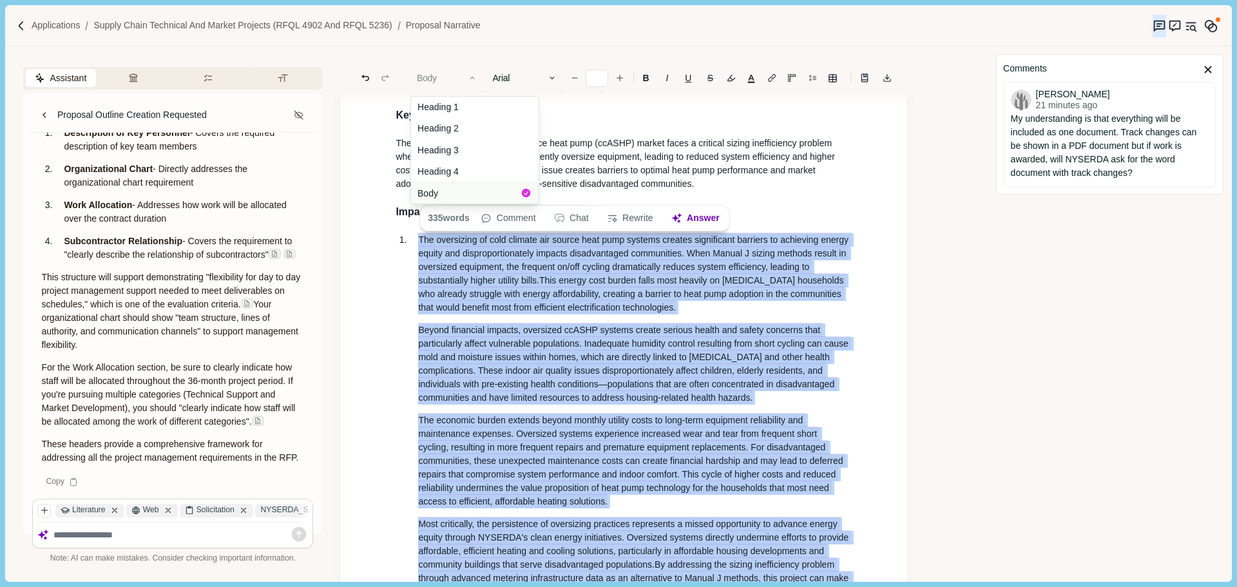
click at [444, 190] on button "Body" at bounding box center [475, 192] width 128 height 21
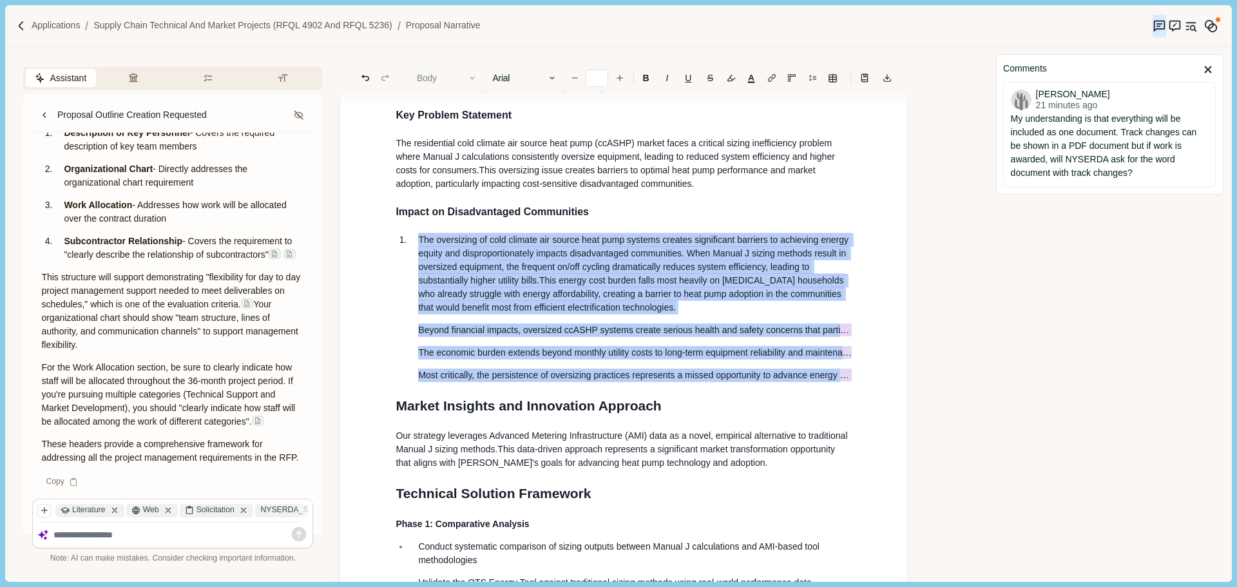
click at [443, 76] on button "Body" at bounding box center [446, 78] width 73 height 18
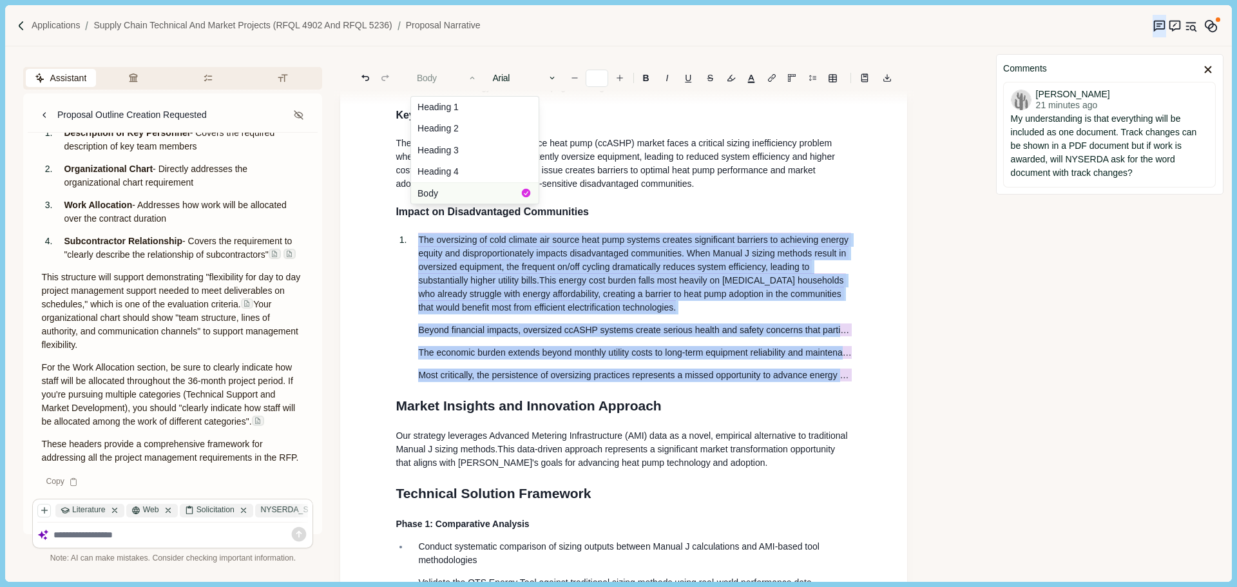
click at [437, 191] on button "Body" at bounding box center [475, 192] width 128 height 21
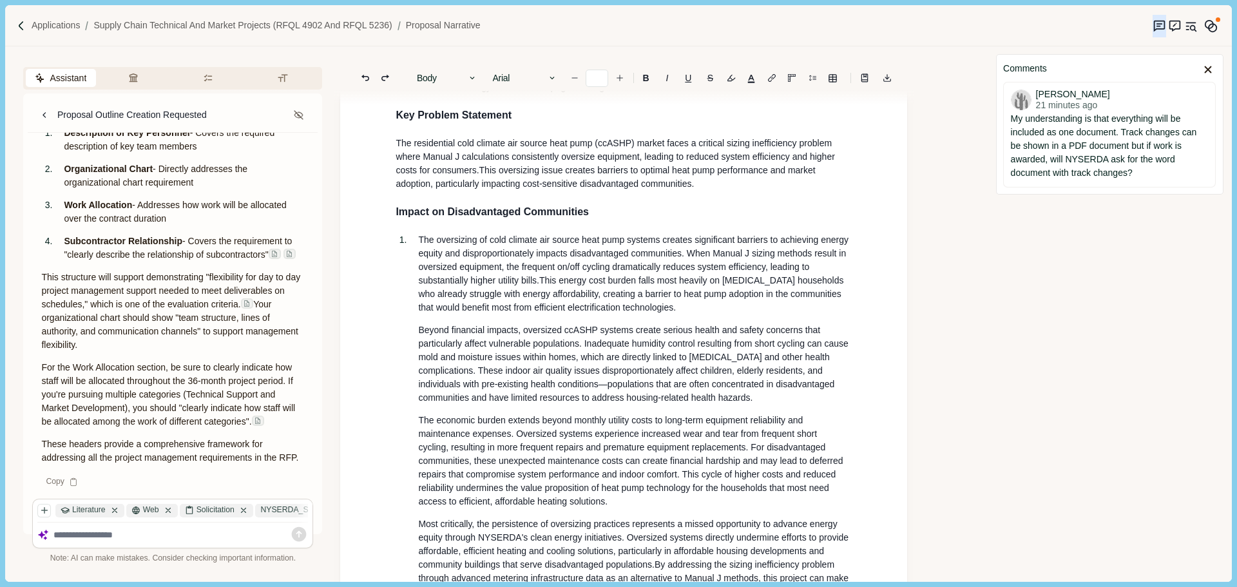
click at [491, 251] on span "The oversizing of cold climate air source heat pump systems creates significant…" at bounding box center [634, 259] width 433 height 51
click at [414, 246] on li "The oversizing of cold climate air source heat pump systems creates significant…" at bounding box center [635, 422] width 452 height 379
click at [414, 342] on li "Beyond financial impacts, oversized ccASHP systems create serious health and sa…" at bounding box center [635, 467] width 452 height 289
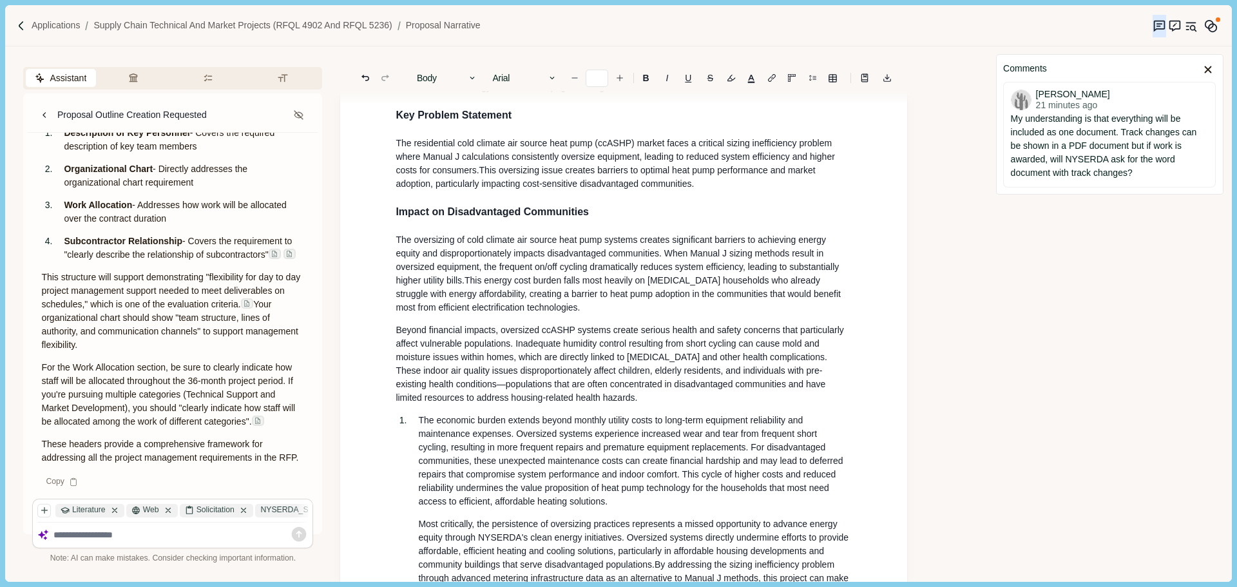
click at [415, 433] on li "The economic burden extends beyond monthly utility costs to long-term equipment…" at bounding box center [635, 513] width 452 height 198
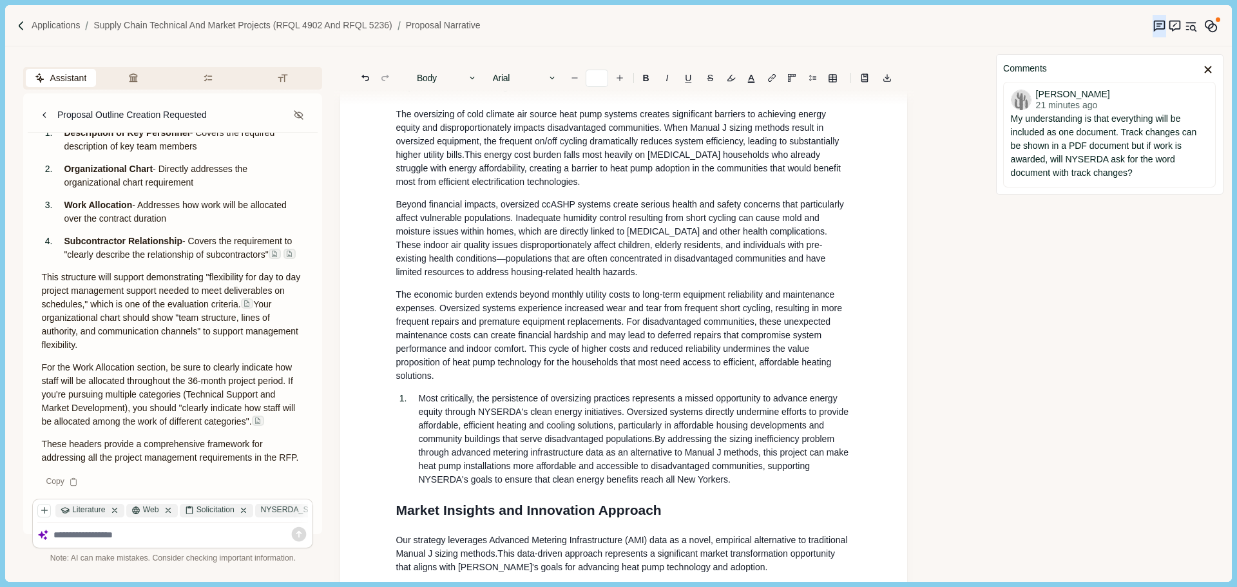
scroll to position [541, 0]
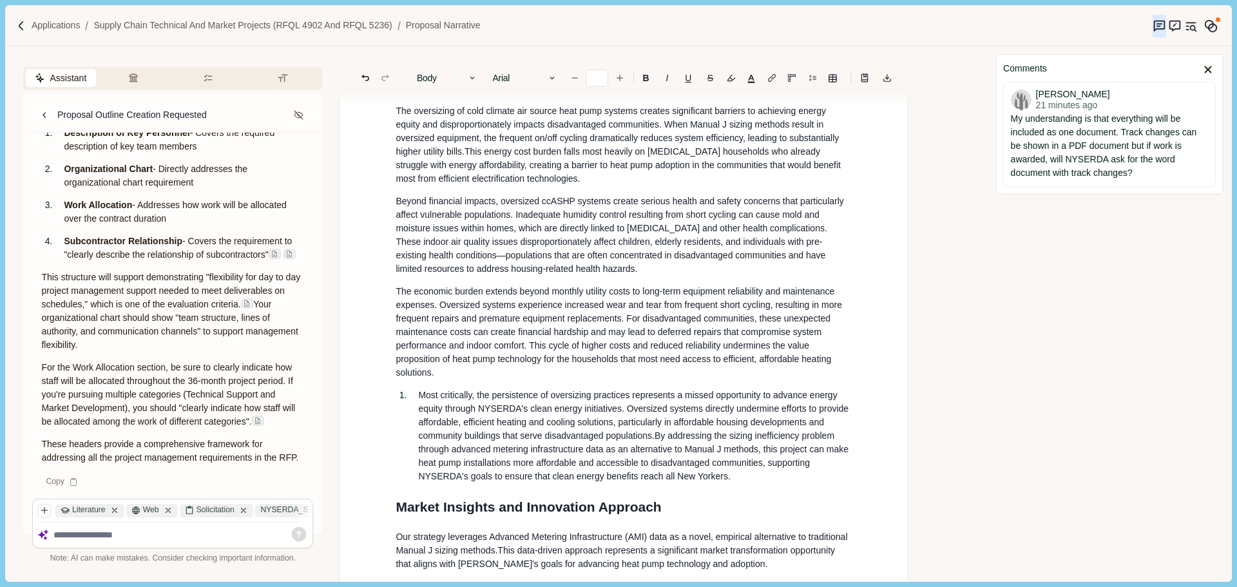
click at [410, 411] on li "Most critically, the persistence of oversizing practices represents a missed op…" at bounding box center [635, 435] width 452 height 95
click at [573, 483] on p "Most critically, the persistence of oversizing practices represents a missed op…" at bounding box center [624, 435] width 456 height 95
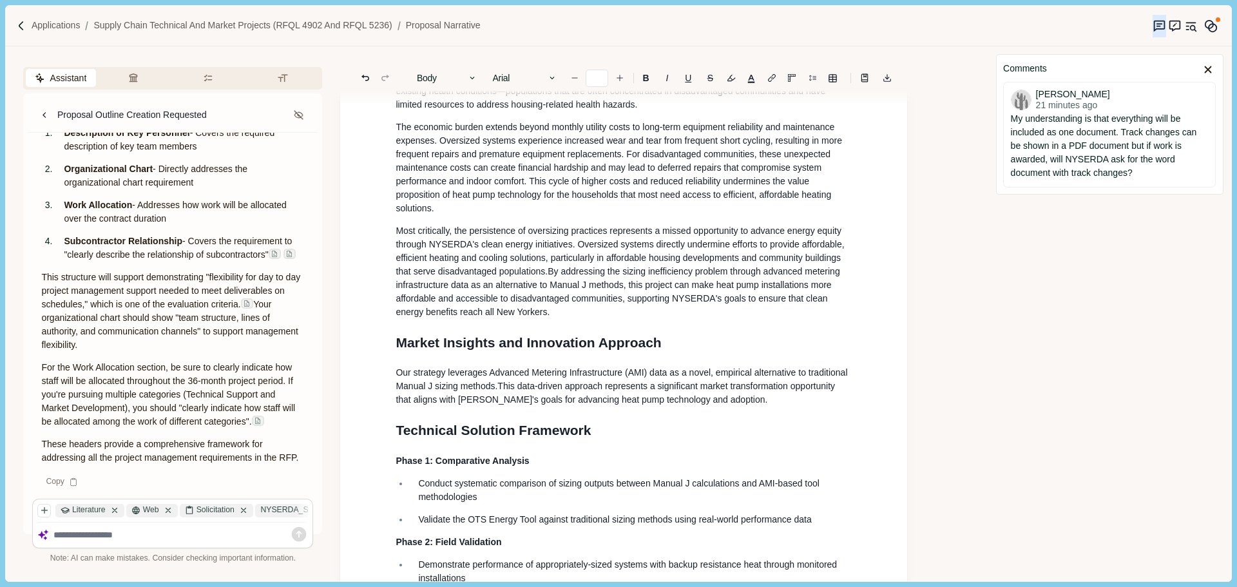
scroll to position [734, 0]
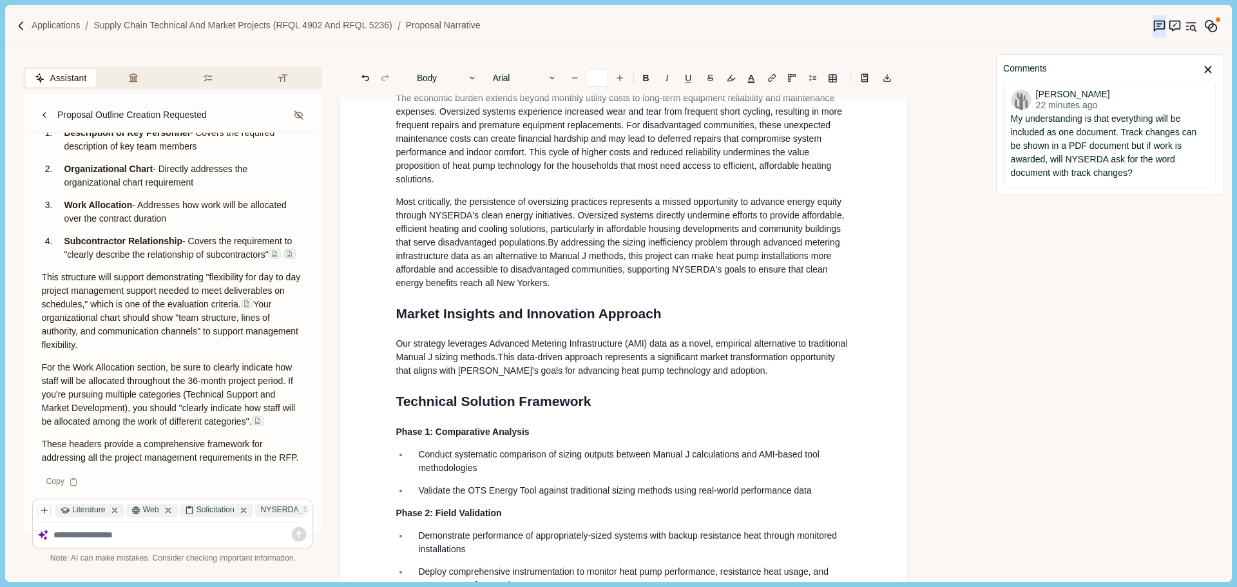
click at [687, 376] on span "This data-driven approach represents a significant market transformation opport…" at bounding box center [617, 364] width 442 height 24
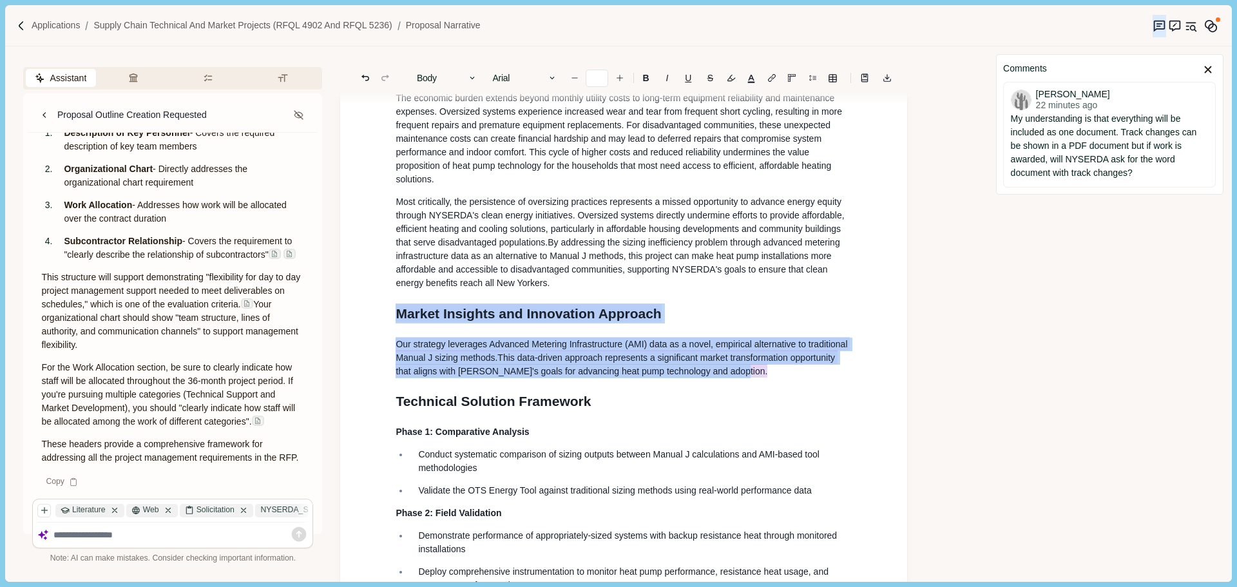
drag, startPoint x: 741, startPoint y: 394, endPoint x: 385, endPoint y: 338, distance: 360.6
click at [385, 338] on div "1. Proposal Narrative a. Executive Summary Executive summary should be 1 page i…" at bounding box center [623, 405] width 567 height 2078
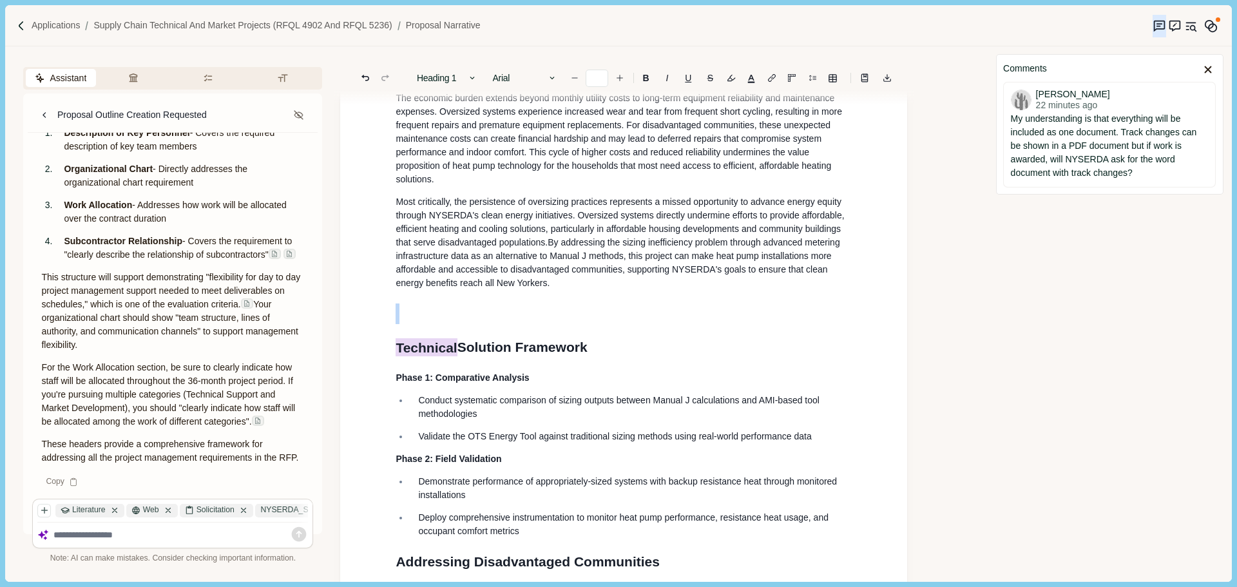
drag, startPoint x: 378, startPoint y: 361, endPoint x: 347, endPoint y: 361, distance: 30.9
click at [347, 361] on div "1. Proposal Narrative a. Executive Summary Executive summary should be 1 page i…" at bounding box center [623, 378] width 567 height 2024
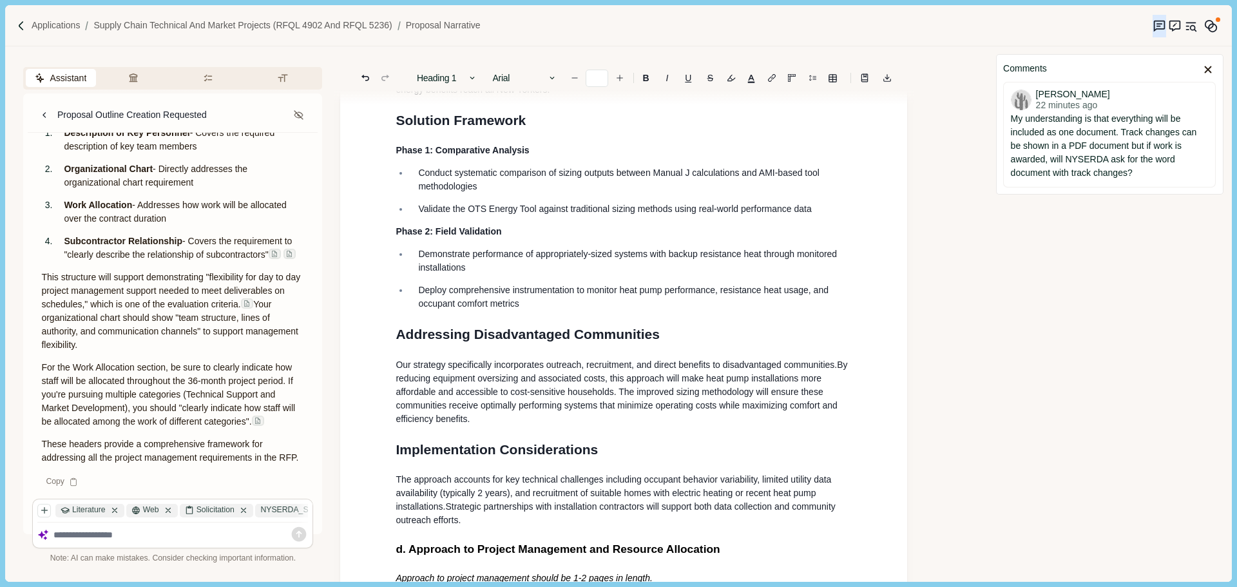
scroll to position [992, 0]
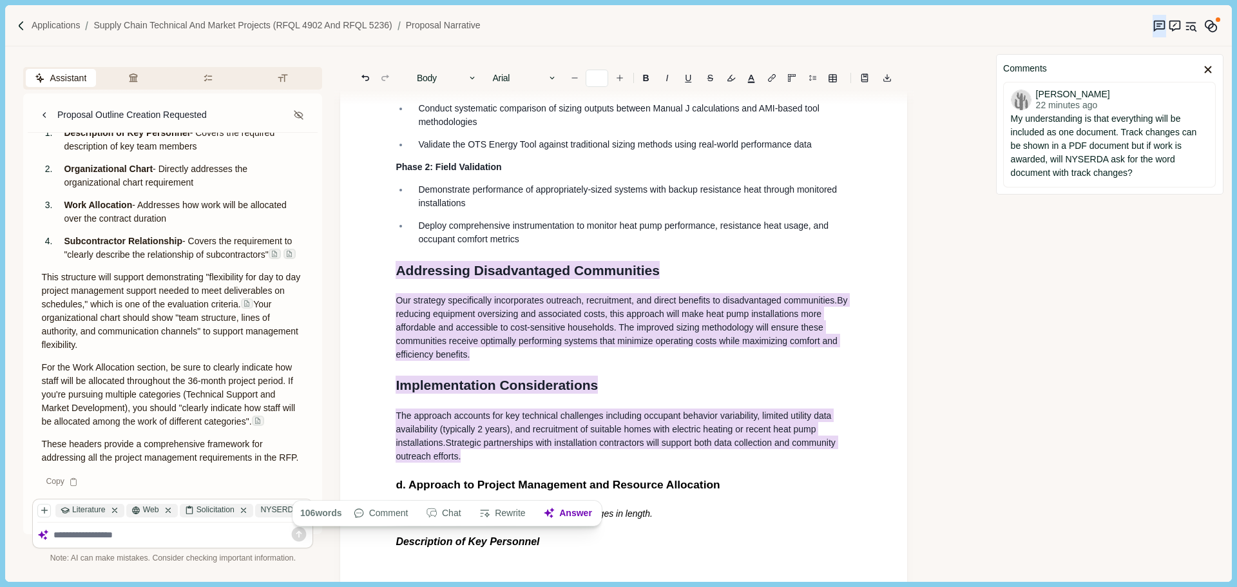
drag, startPoint x: 493, startPoint y: 490, endPoint x: 380, endPoint y: 300, distance: 220.4
click at [380, 300] on div "1. Proposal Narrative a. Executive Summary Executive summary should be 1 page i…" at bounding box center [623, 104] width 567 height 1990
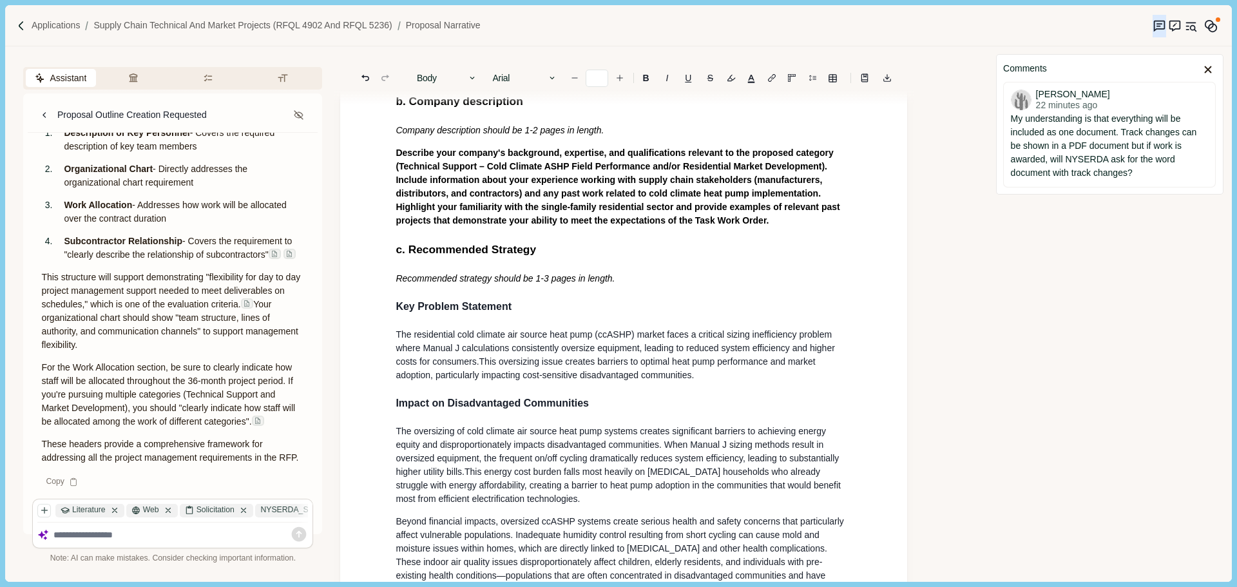
scroll to position [219, 0]
click at [533, 308] on h3 "Key Problem Statement" at bounding box center [624, 308] width 456 height 15
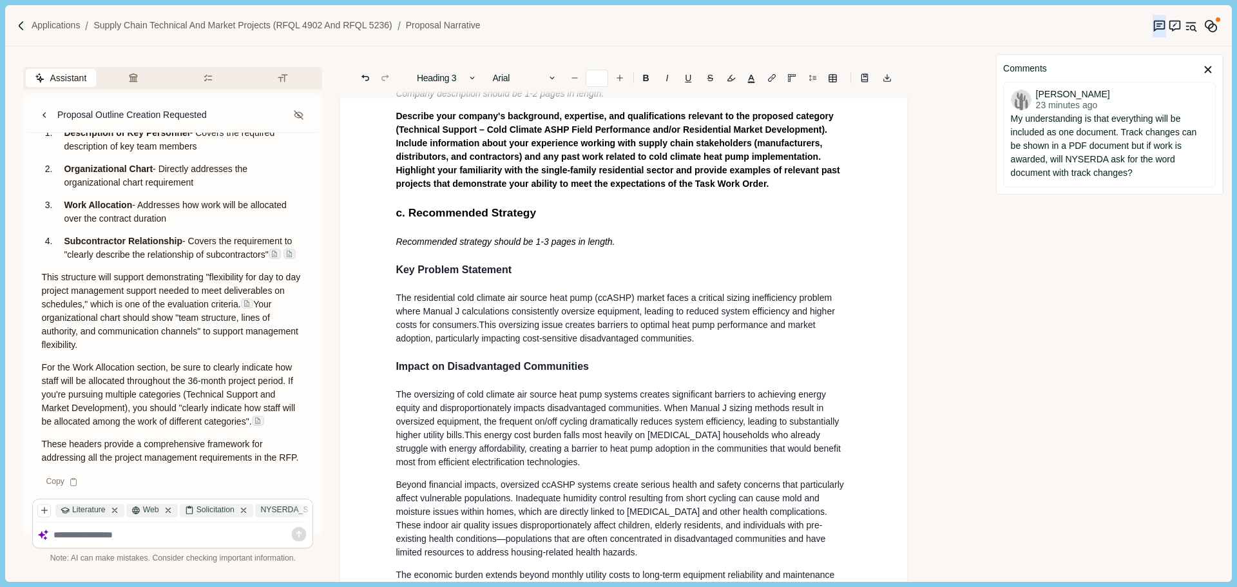
scroll to position [322, 0]
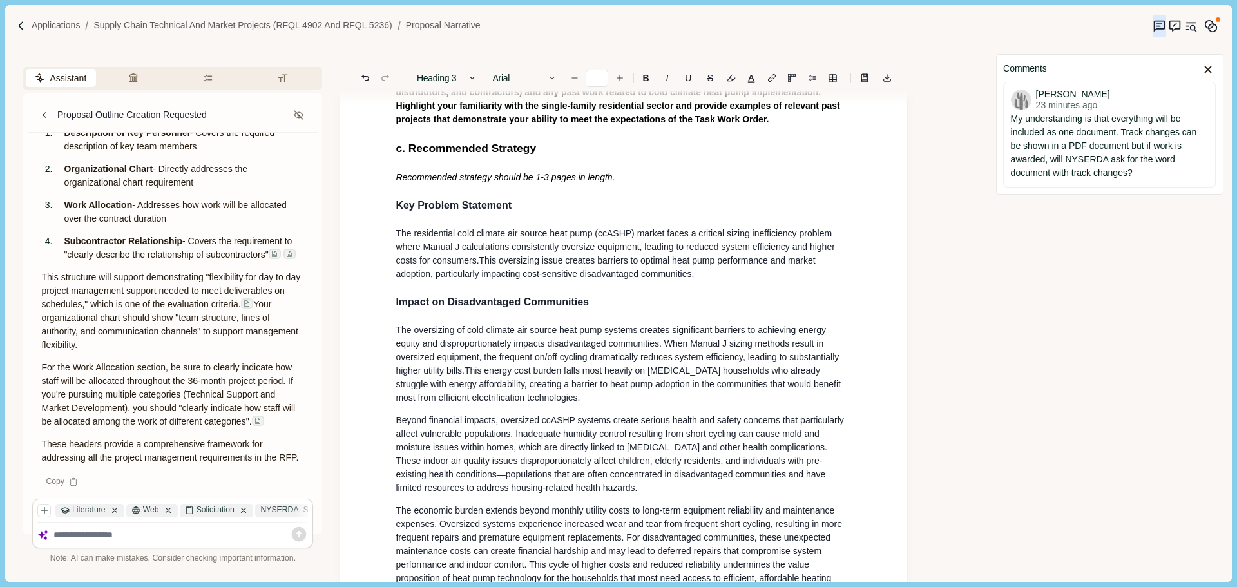
drag, startPoint x: 613, startPoint y: 175, endPoint x: 397, endPoint y: 174, distance: 215.8
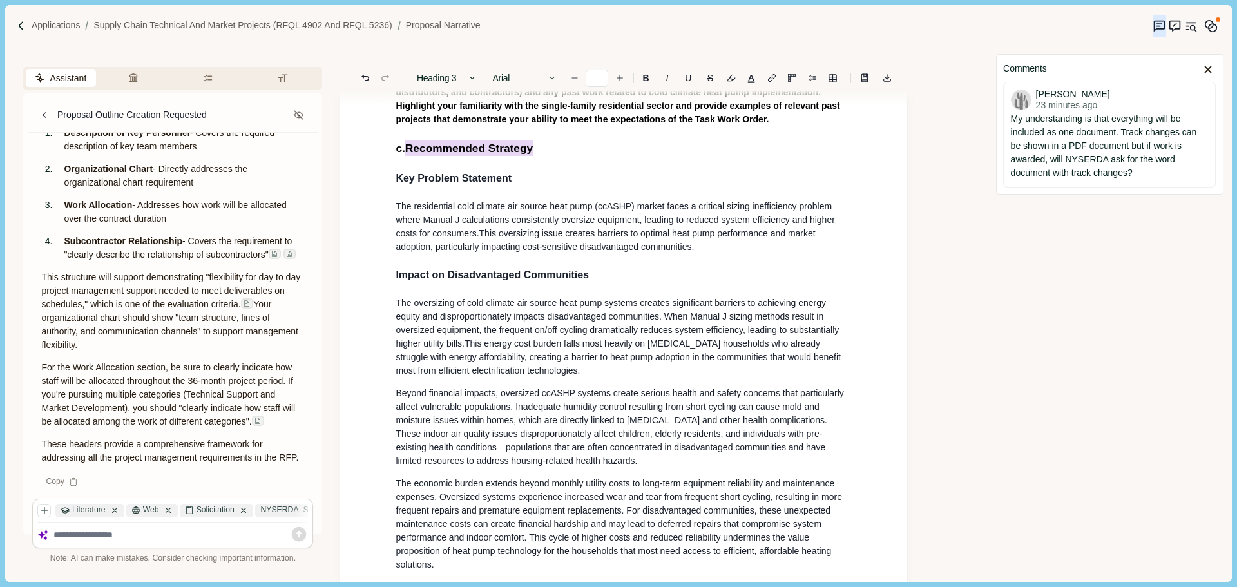
drag, startPoint x: 531, startPoint y: 144, endPoint x: 407, endPoint y: 145, distance: 123.7
click at [407, 145] on h2 "c. Recommended Strategy" at bounding box center [624, 148] width 456 height 17
drag, startPoint x: 403, startPoint y: 178, endPoint x: 696, endPoint y: 197, distance: 293.7
click at [403, 177] on button "Comment" at bounding box center [399, 174] width 68 height 18
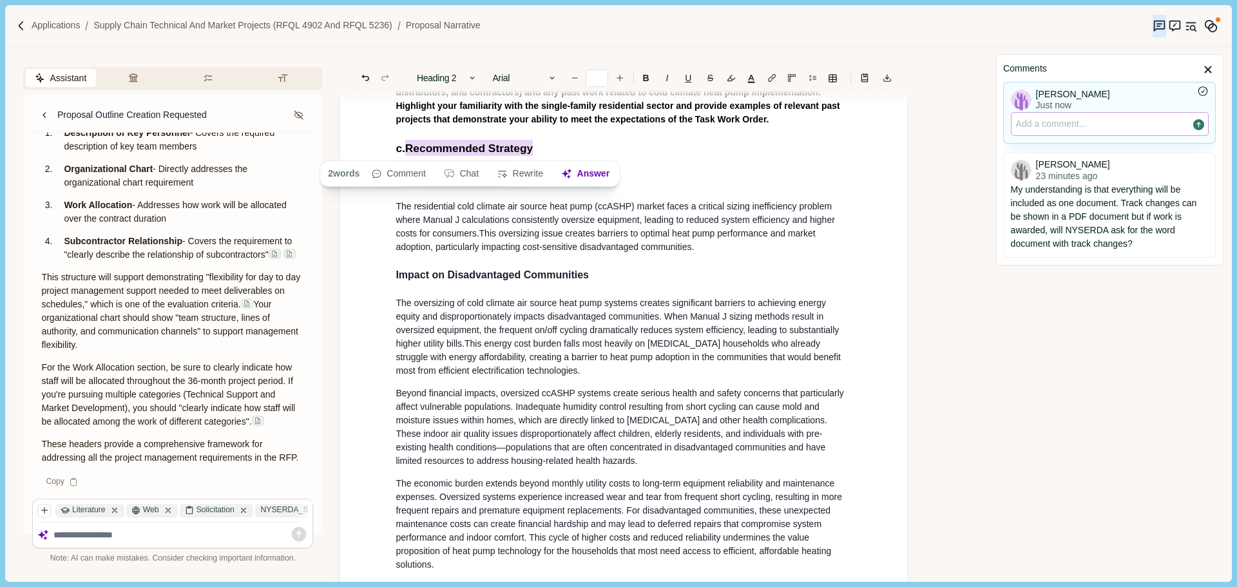
click at [1062, 126] on p at bounding box center [1109, 124] width 187 height 14
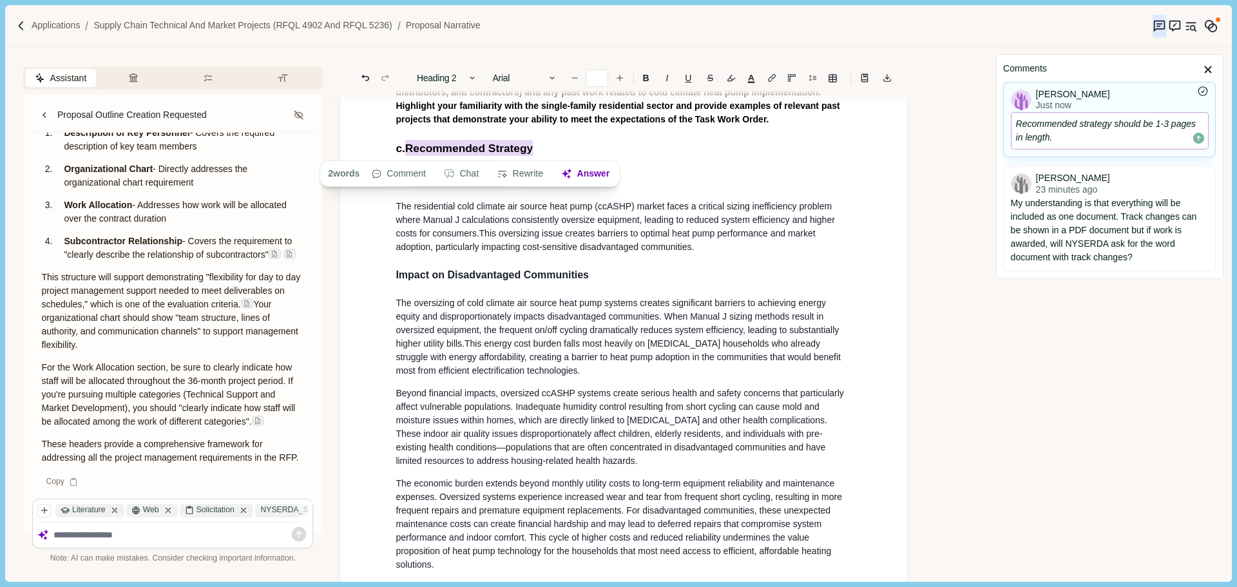
click at [1193, 138] on icon "Save comment" at bounding box center [1198, 138] width 11 height 11
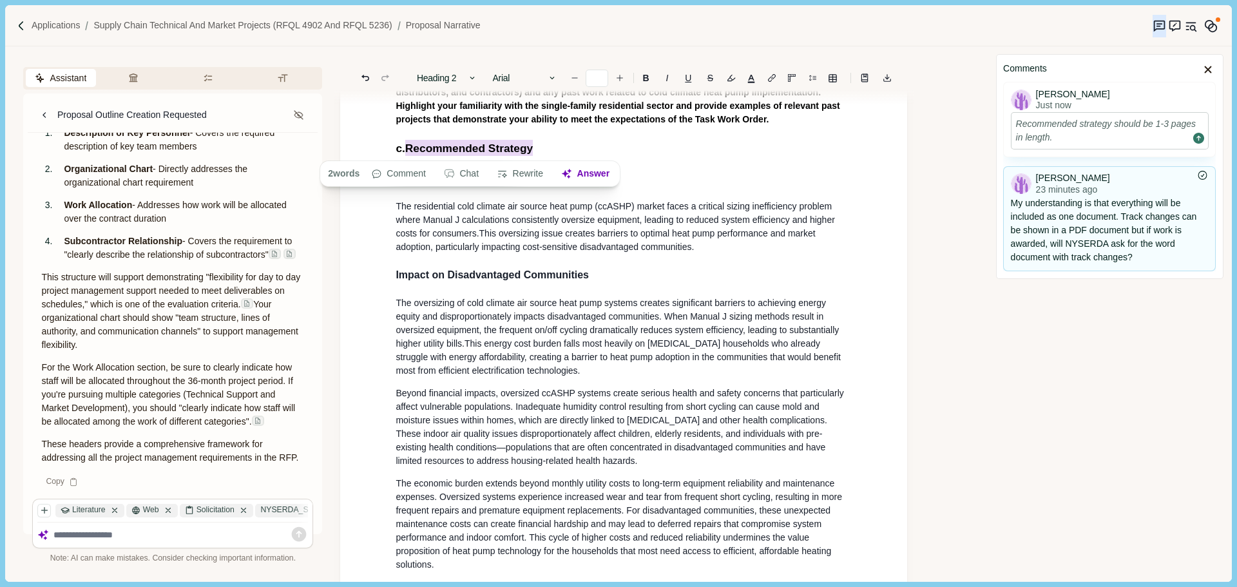
scroll to position [272, 0]
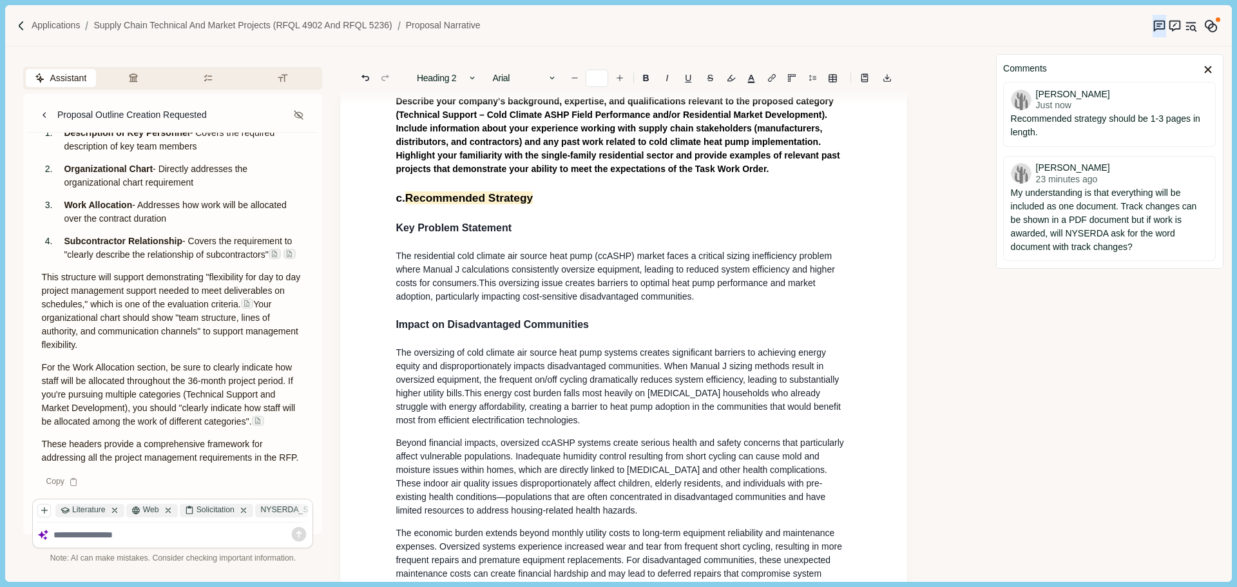
click at [511, 222] on span "Key Problem Statement" at bounding box center [454, 227] width 116 height 11
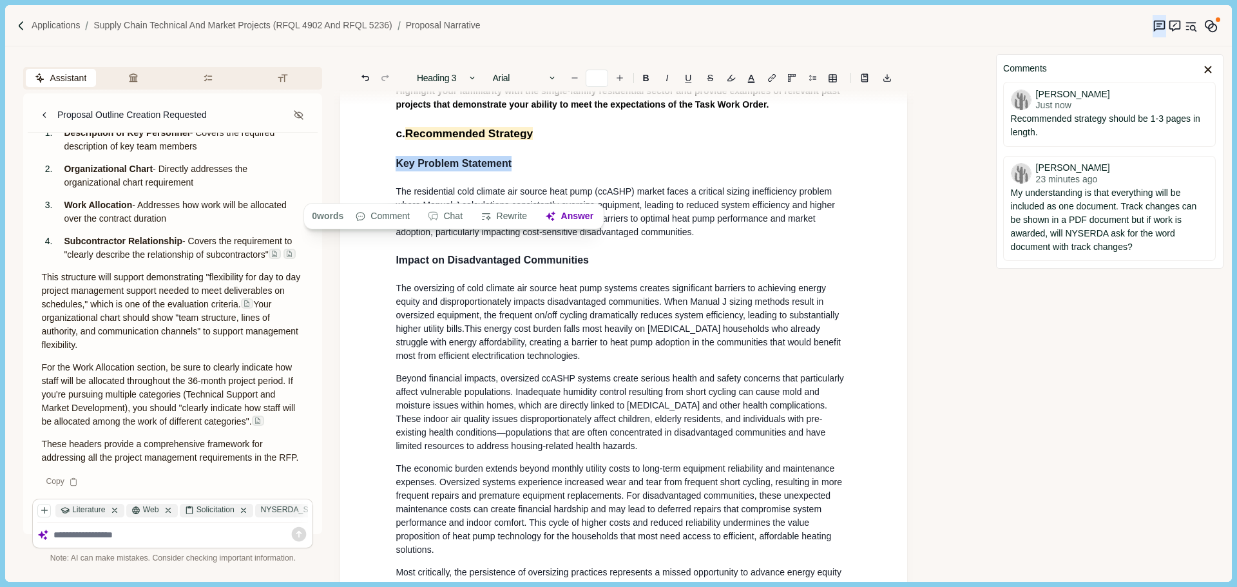
drag, startPoint x: 522, startPoint y: 164, endPoint x: 515, endPoint y: 171, distance: 9.6
click at [523, 169] on h3 "Key Problem Statement" at bounding box center [624, 163] width 456 height 15
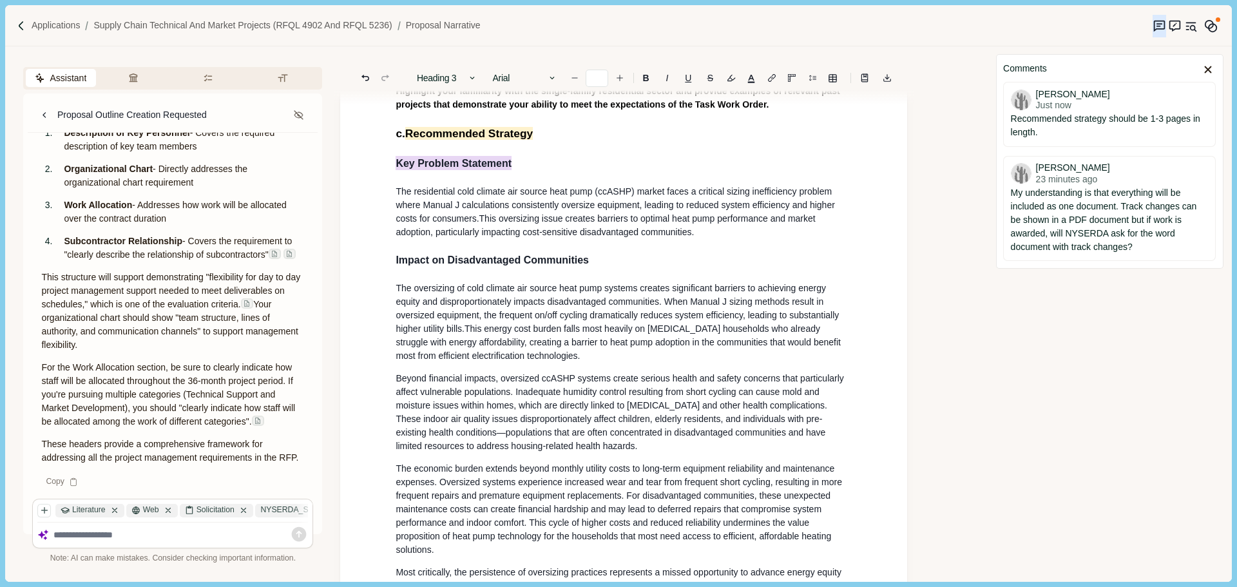
drag, startPoint x: 470, startPoint y: 166, endPoint x: 375, endPoint y: 166, distance: 95.3
drag, startPoint x: 552, startPoint y: 171, endPoint x: 375, endPoint y: 169, distance: 177.1
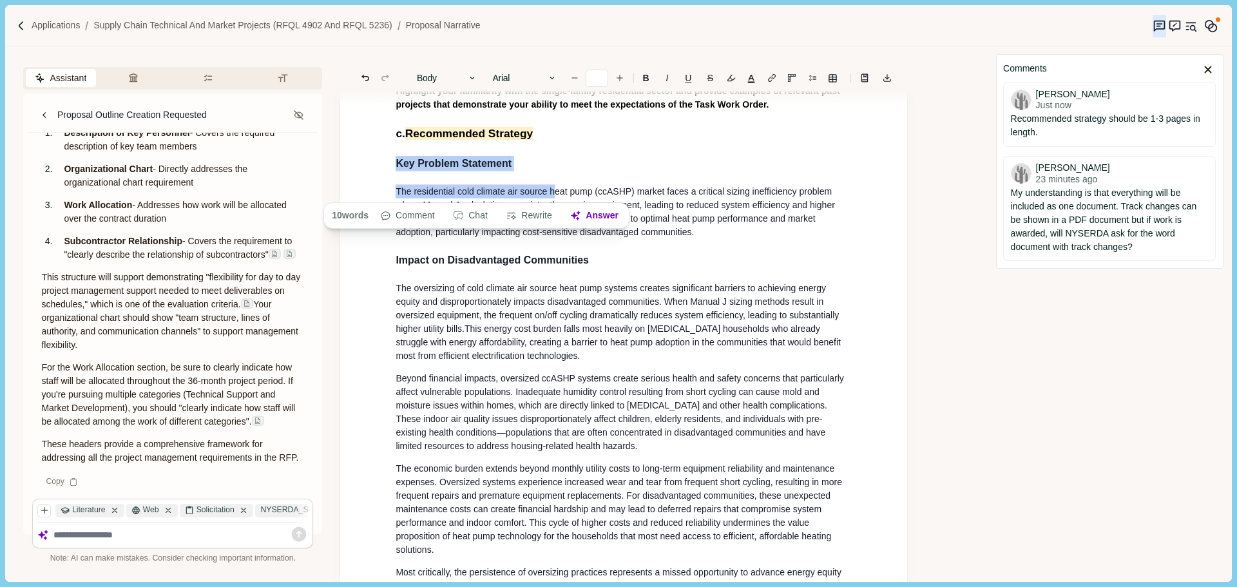
click at [567, 166] on h3 "Key Problem Statement" at bounding box center [624, 163] width 456 height 15
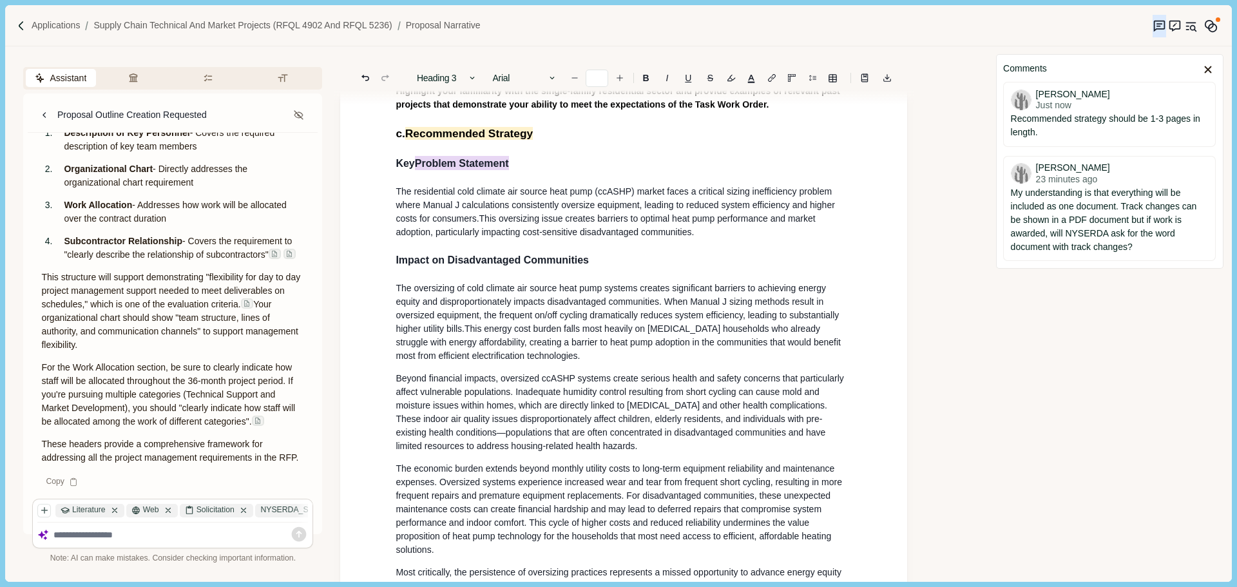
drag, startPoint x: 511, startPoint y: 162, endPoint x: 372, endPoint y: 164, distance: 138.5
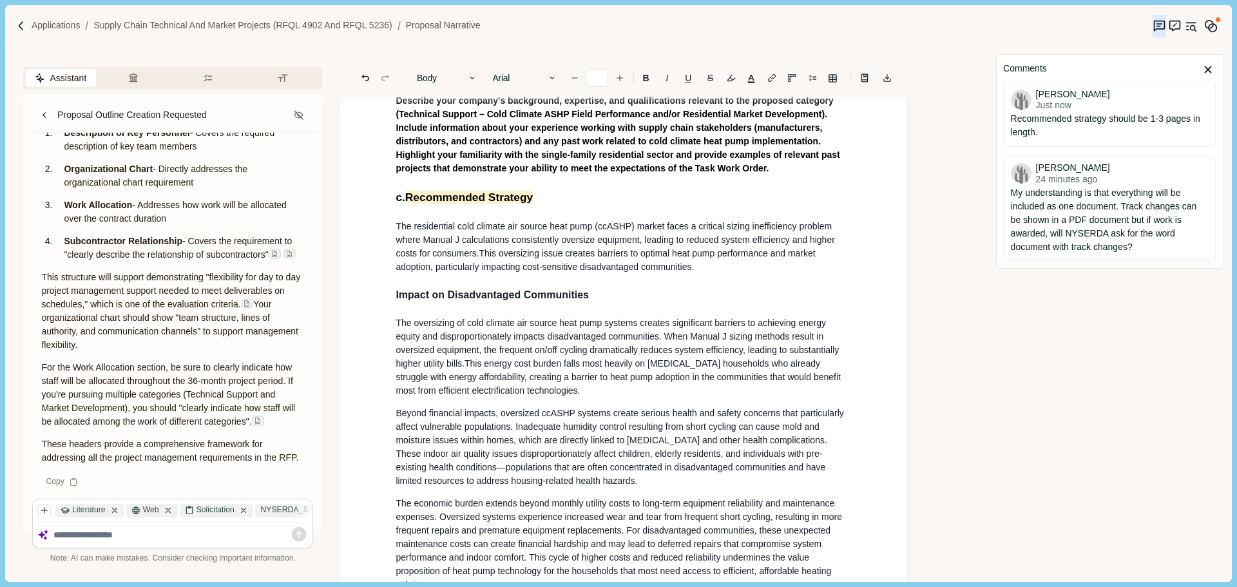
scroll to position [272, 0]
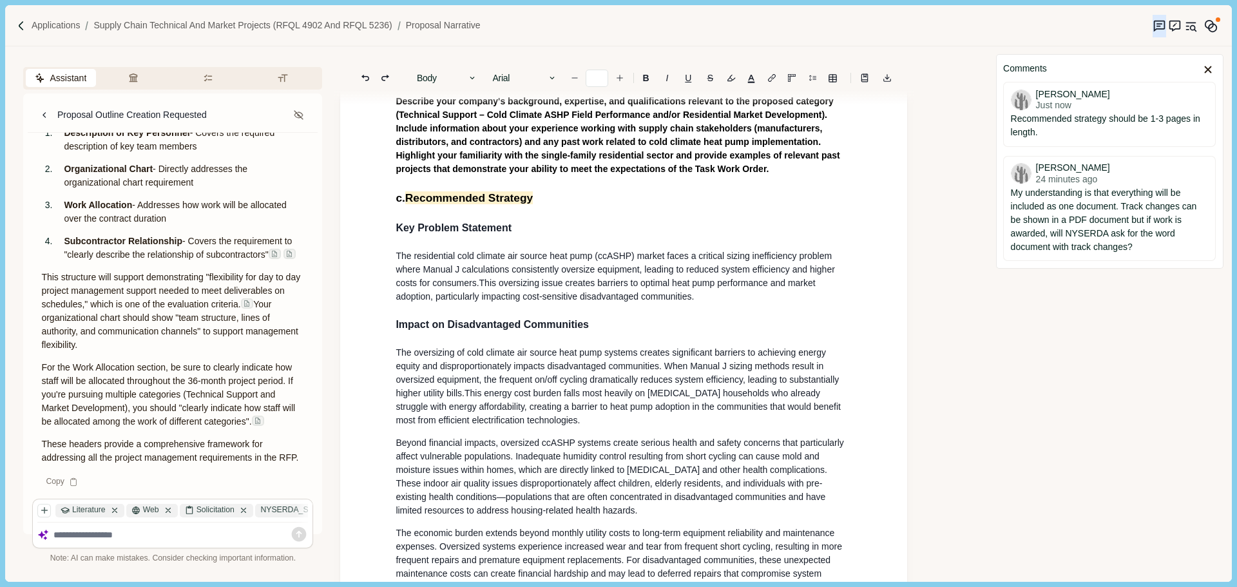
click at [598, 332] on h3 "Impact on Disadvantaged Communities" at bounding box center [624, 324] width 456 height 15
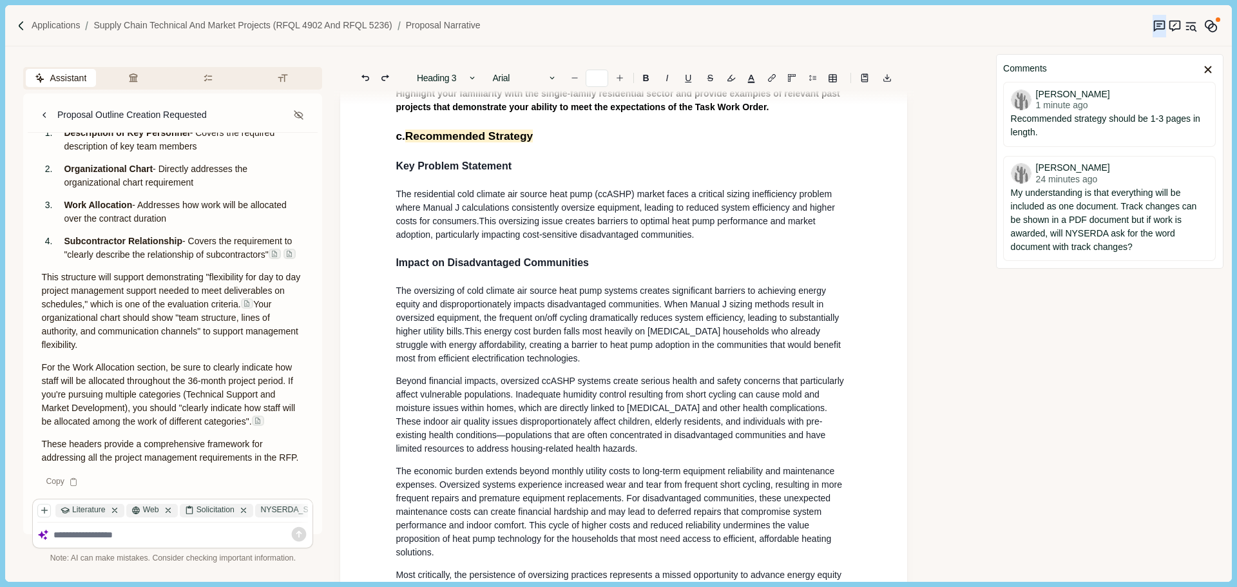
scroll to position [337, 0]
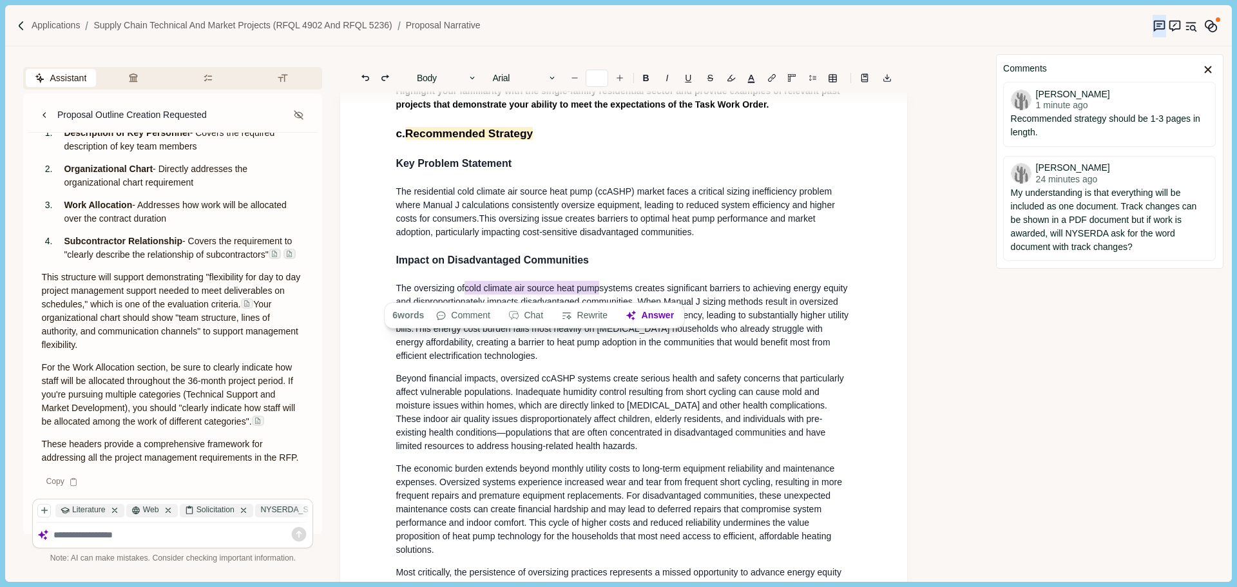
drag, startPoint x: 600, startPoint y: 292, endPoint x: 467, endPoint y: 294, distance: 133.4
click at [467, 294] on span "The oversizing of cold climate air source heat pump systems creates significant…" at bounding box center [623, 307] width 455 height 53
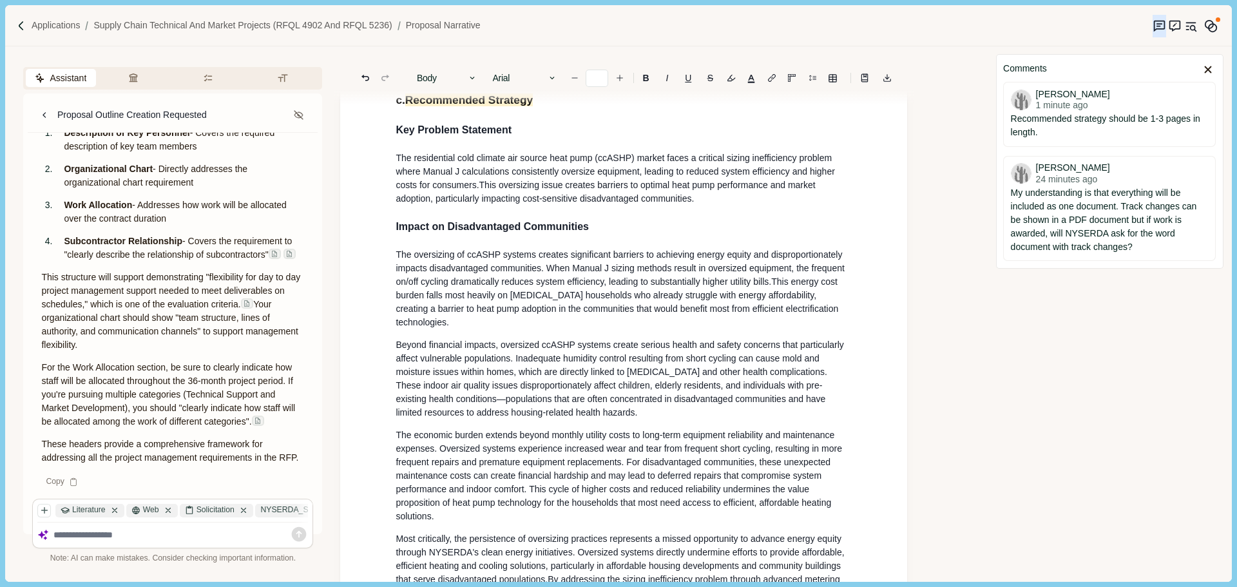
scroll to position [401, 0]
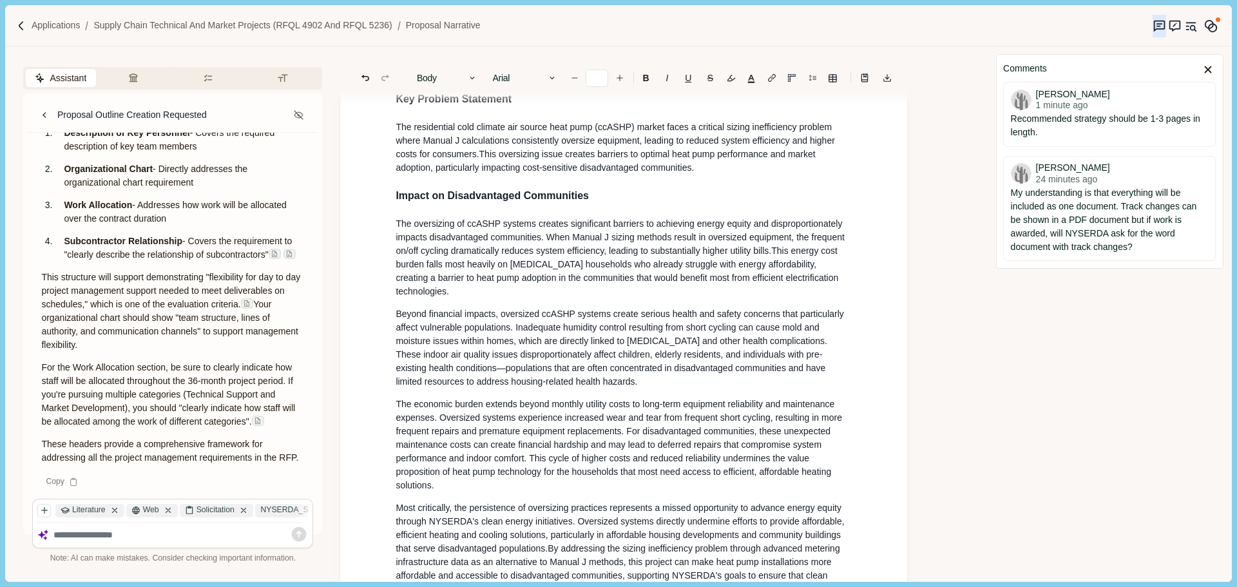
click at [548, 240] on span "The oversizing of ccASHP systems creates significant barriers to achieving ener…" at bounding box center [621, 236] width 451 height 37
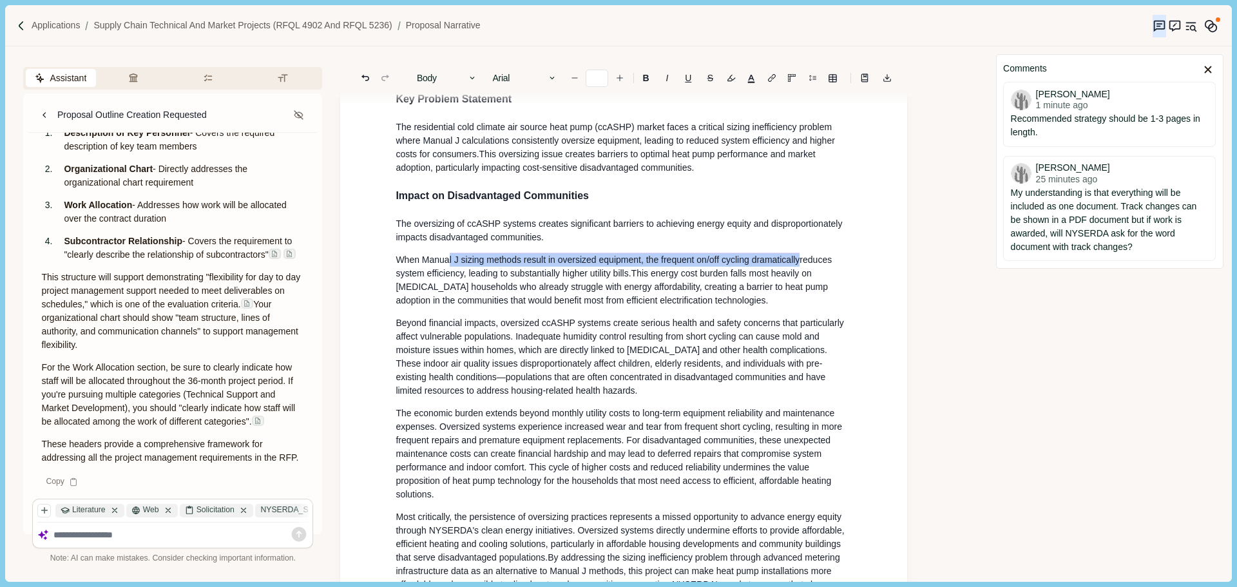
drag, startPoint x: 801, startPoint y: 265, endPoint x: 447, endPoint y: 269, distance: 353.6
click at [447, 269] on span "When Manua l J sizing methods result in oversized equipment, the frequent on/of…" at bounding box center [615, 266] width 439 height 26
click at [471, 278] on span "When Manua l J sizing methods result in oversized equipment, the frequent on/of…" at bounding box center [615, 266] width 439 height 26
click at [625, 278] on span "When Manual J sizing methods result in oversized equipment, the frequent on/off…" at bounding box center [616, 266] width 441 height 24
click at [629, 278] on span "When Manual J sizing methods result in oversized equipment, the frequent on/off…" at bounding box center [616, 266] width 441 height 24
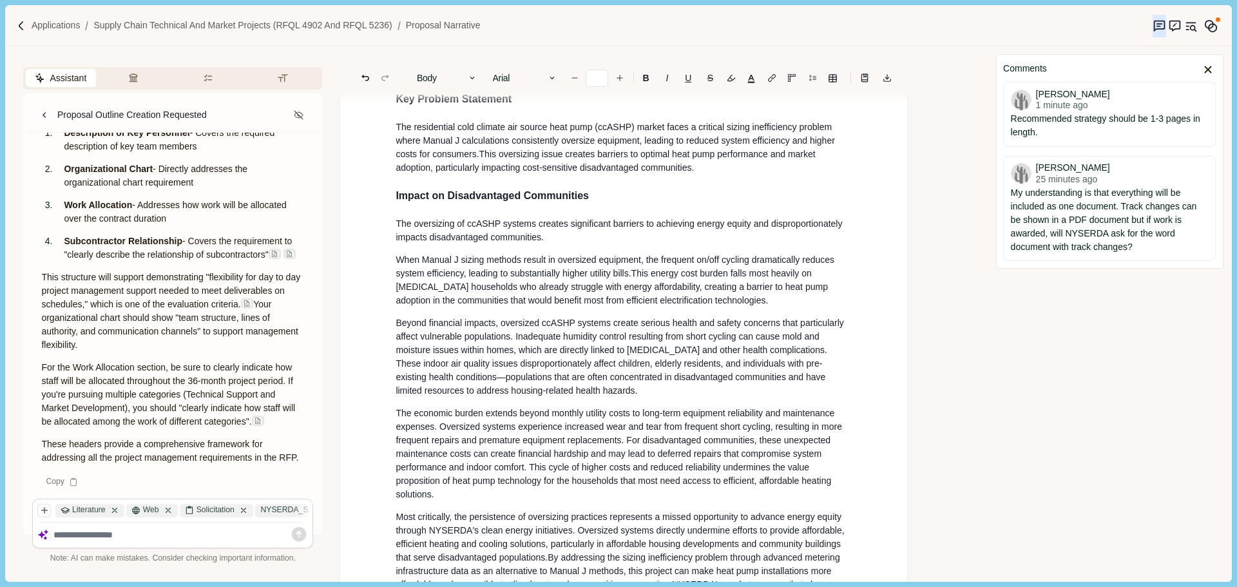
click at [750, 262] on span "When Manual J sizing methods result in oversized equipment, the frequent on/off…" at bounding box center [616, 266] width 441 height 24
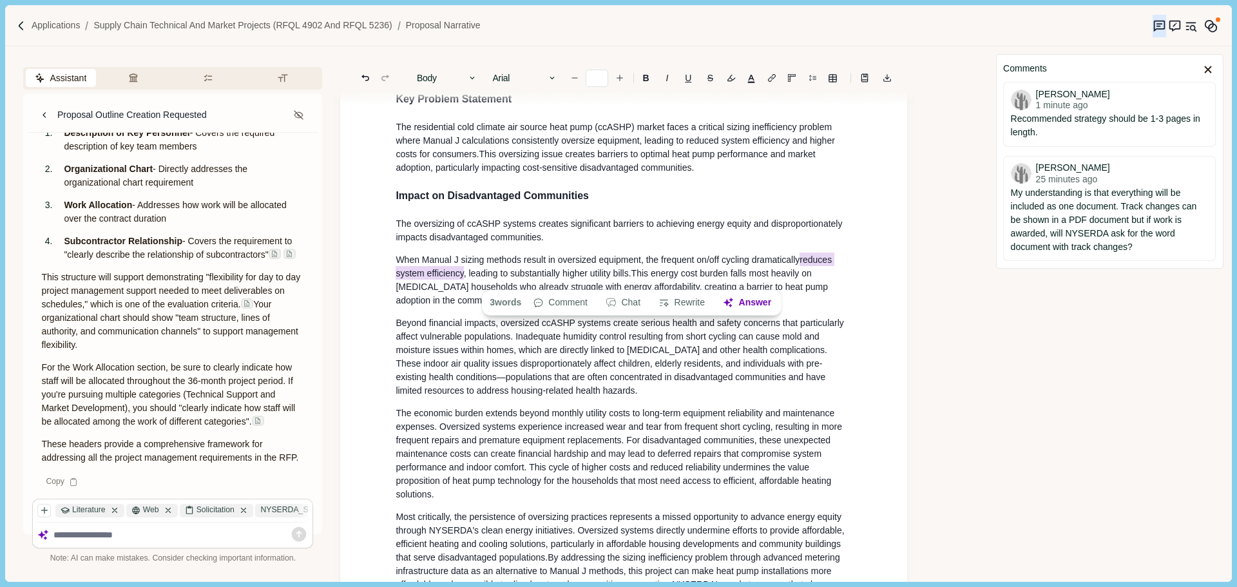
drag, startPoint x: 801, startPoint y: 266, endPoint x: 462, endPoint y: 278, distance: 338.4
click at [462, 278] on span "When Manual J sizing methods result in oversized equipment, the frequent on/off…" at bounding box center [615, 266] width 439 height 27
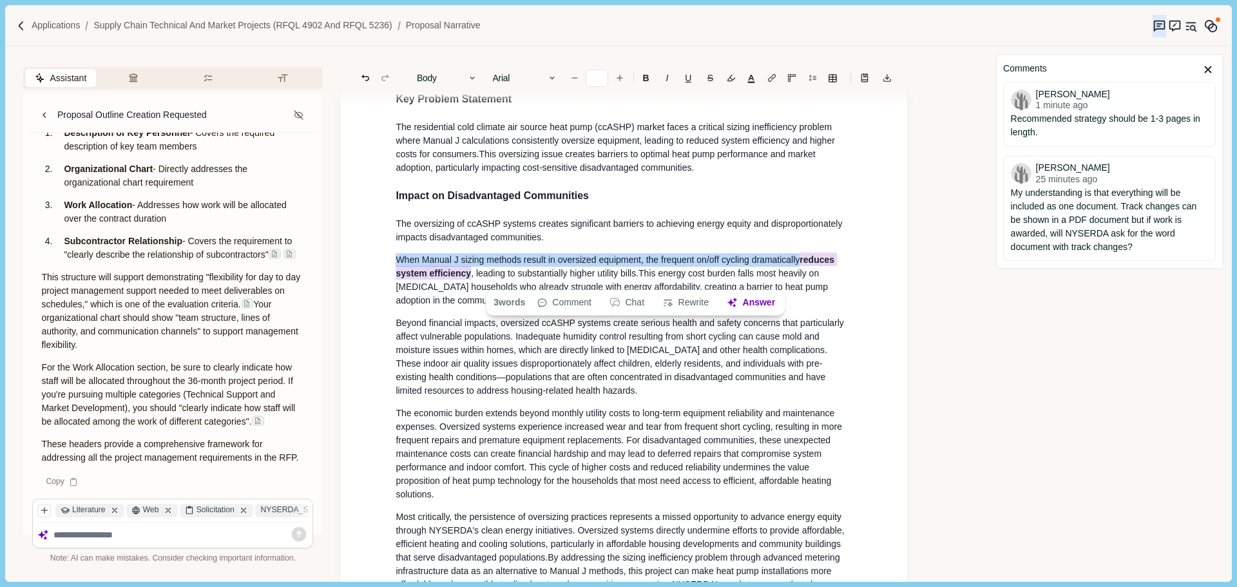
click at [495, 276] on span ", leading to substantially higher utility bills." at bounding box center [554, 273] width 167 height 10
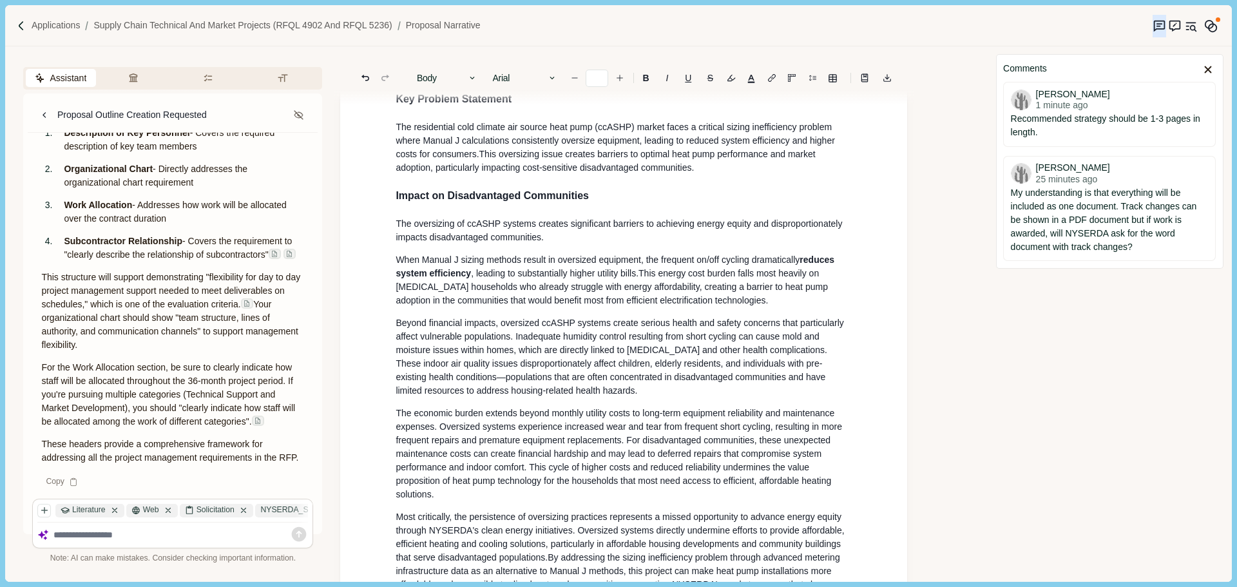
scroll to position [466, 0]
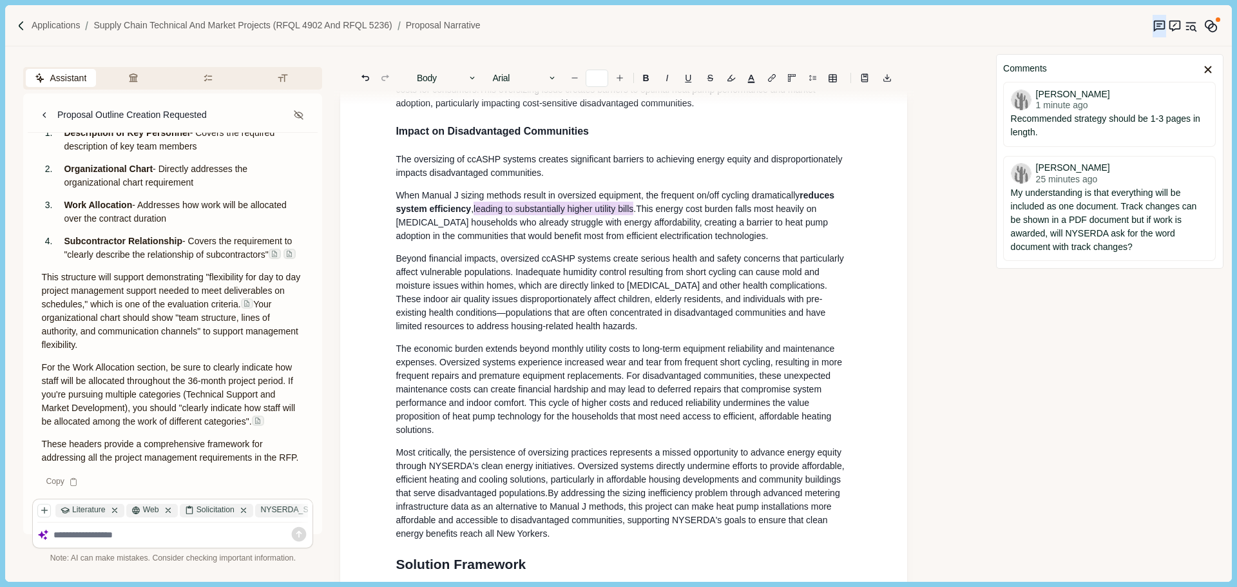
drag, startPoint x: 475, startPoint y: 214, endPoint x: 636, endPoint y: 213, distance: 161.0
click at [636, 213] on span ", leading to substantially higher utility bills ." at bounding box center [553, 209] width 165 height 14
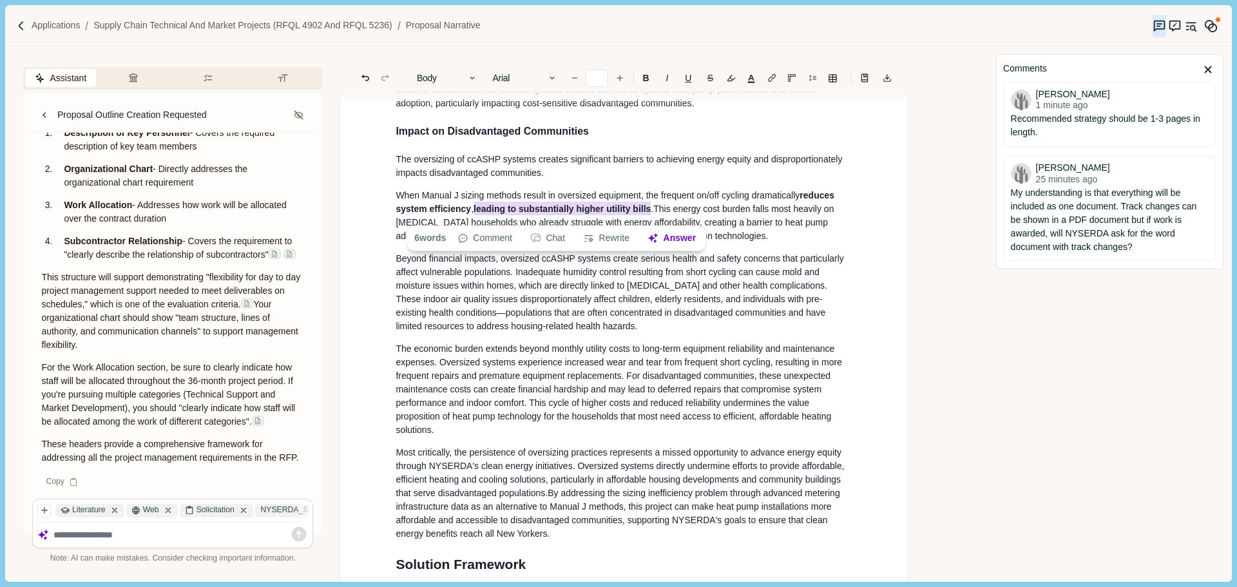
click at [609, 307] on span "Beyond financial impacts, oversized ccASHP systems create serious health and sa…" at bounding box center [621, 292] width 450 height 78
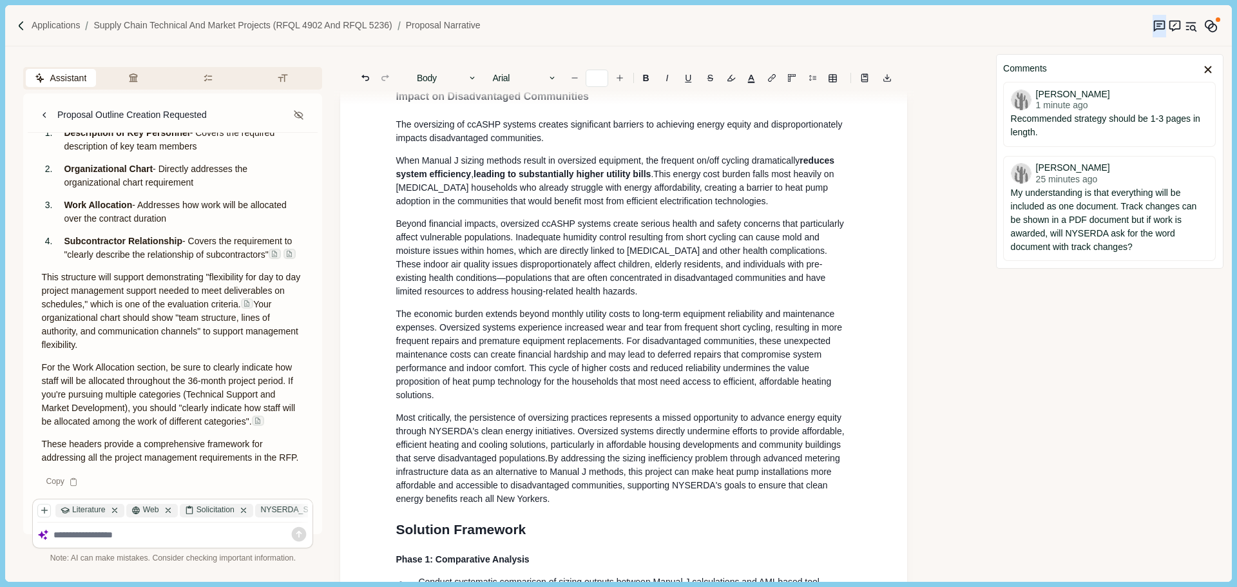
scroll to position [530, 0]
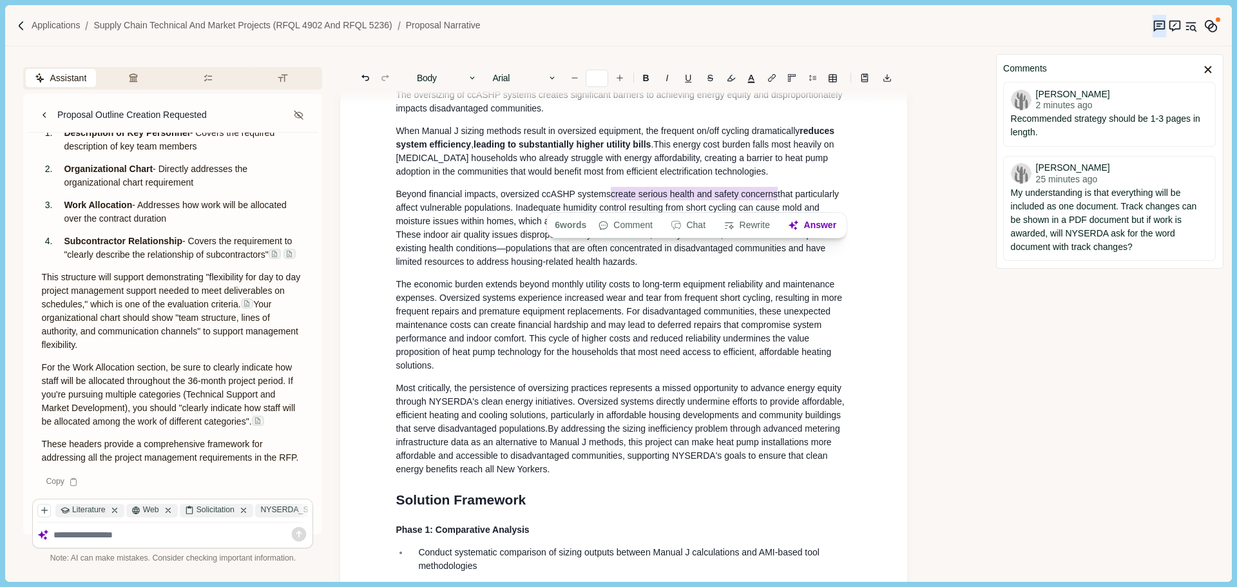
drag, startPoint x: 613, startPoint y: 204, endPoint x: 781, endPoint y: 202, distance: 167.5
click at [781, 202] on span "Beyond financial impacts, oversized ccASHP systems create serious health and sa…" at bounding box center [619, 227] width 446 height 80
click at [627, 343] on p "The economic burden extends beyond monthly utility costs to long-term equipment…" at bounding box center [624, 325] width 456 height 95
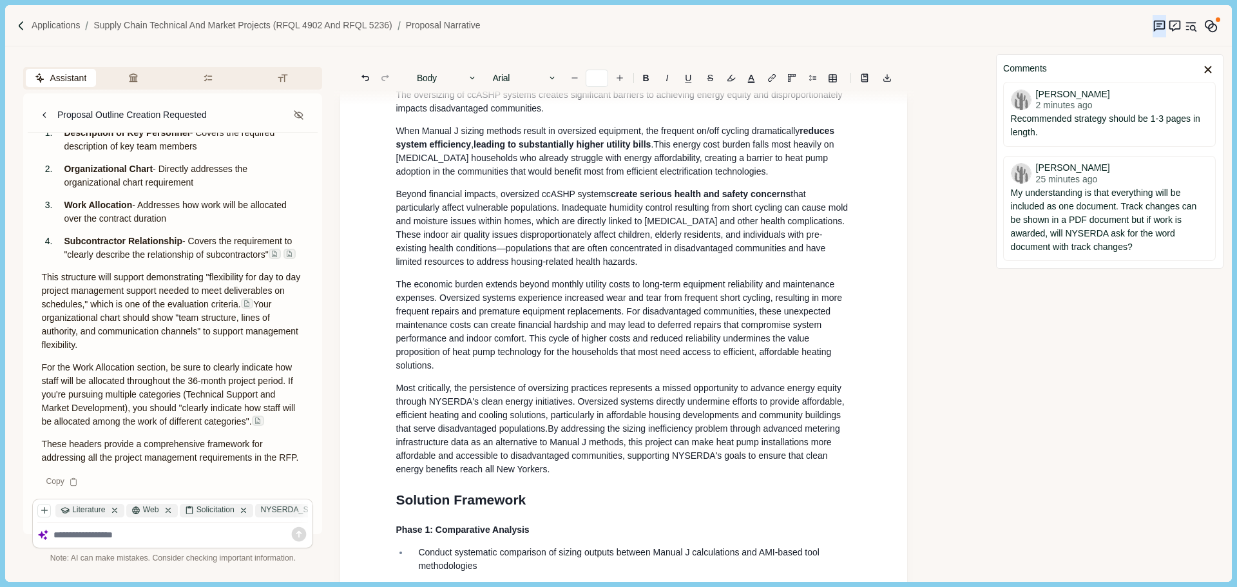
click at [539, 257] on span "that particularly affect vulnerable populations. Inadequate humidity control re…" at bounding box center [623, 228] width 455 height 78
click at [687, 269] on p "Beyond financial impacts, oversized ccASHP systems create serious health and sa…" at bounding box center [624, 227] width 456 height 81
drag, startPoint x: 537, startPoint y: 256, endPoint x: 579, endPoint y: 254, distance: 42.6
click at [579, 254] on span "that particularly affect vulnerable populations. Inadequate humidity control re…" at bounding box center [623, 228] width 455 height 78
click at [645, 253] on span "that particularly affect vulnerable populations. Inadequate humidity control re…" at bounding box center [623, 228] width 455 height 78
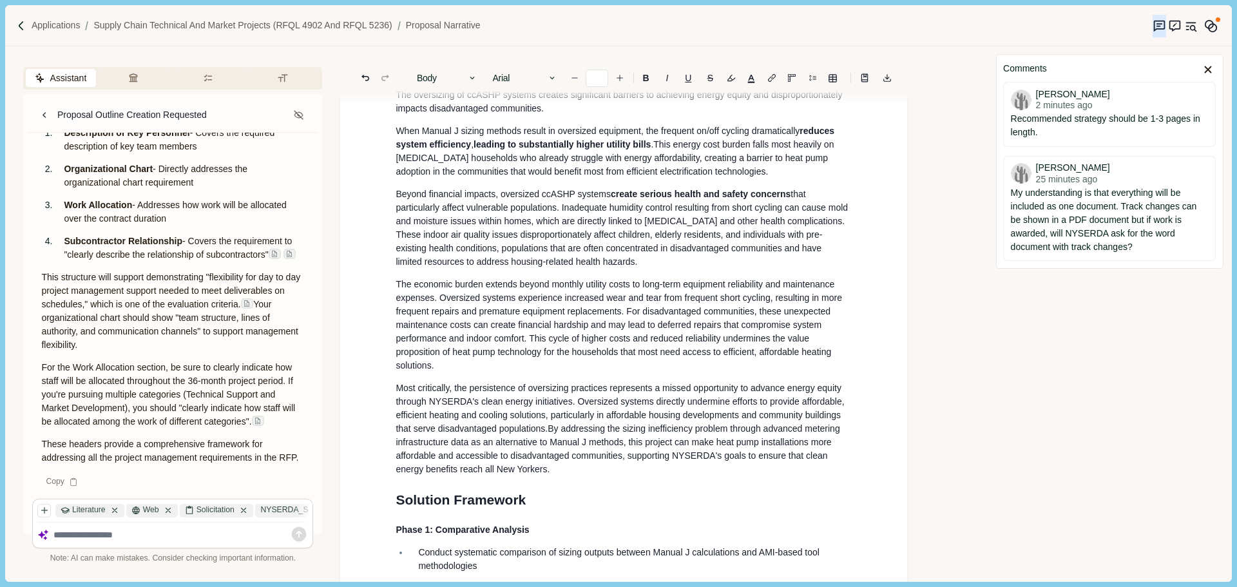
click at [687, 267] on p "Beyond financial impacts, oversized ccASHP systems create serious health and sa…" at bounding box center [624, 227] width 456 height 81
drag, startPoint x: 643, startPoint y: 259, endPoint x: 853, endPoint y: 268, distance: 209.5
click at [853, 268] on div "1. Proposal Narrative a. Executive Summary Executive summary should be 1 page i…" at bounding box center [623, 450] width 474 height 1671
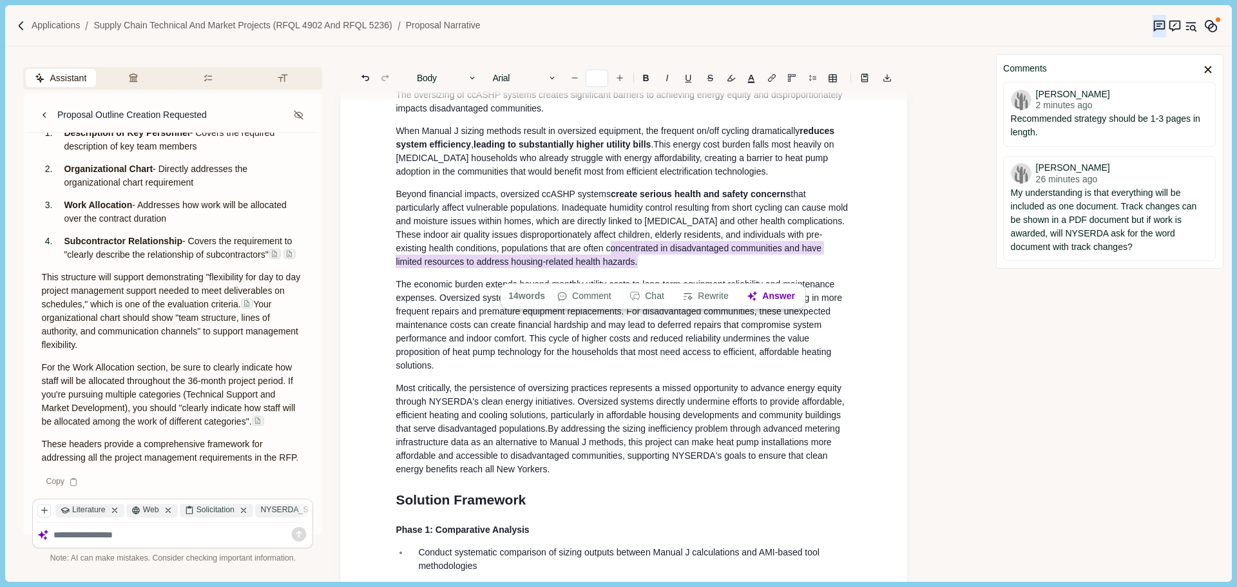
click at [853, 268] on div "1. Proposal Narrative a. Executive Summary Executive summary should be 1 page i…" at bounding box center [623, 450] width 474 height 1671
click at [824, 258] on span "oncentrated in disadvantaged communities and have limited resources to address …" at bounding box center [610, 254] width 428 height 27
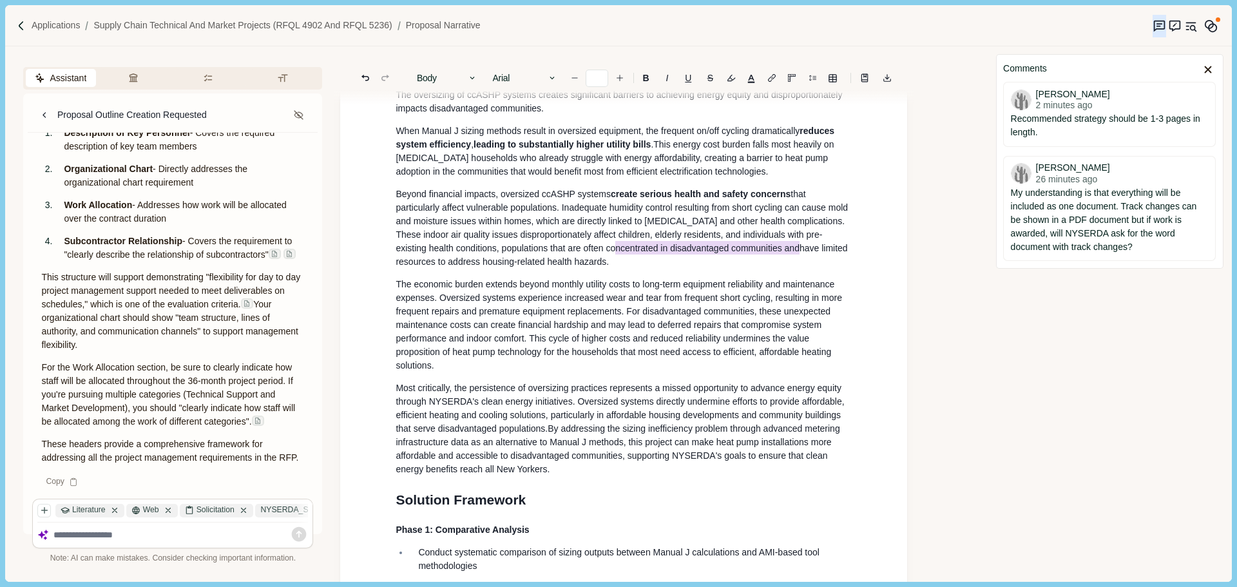
drag, startPoint x: 832, startPoint y: 258, endPoint x: 651, endPoint y: 260, distance: 181.7
click at [651, 260] on span "that particularly affect vulnerable populations. Inadequate humidity control re…" at bounding box center [623, 228] width 455 height 78
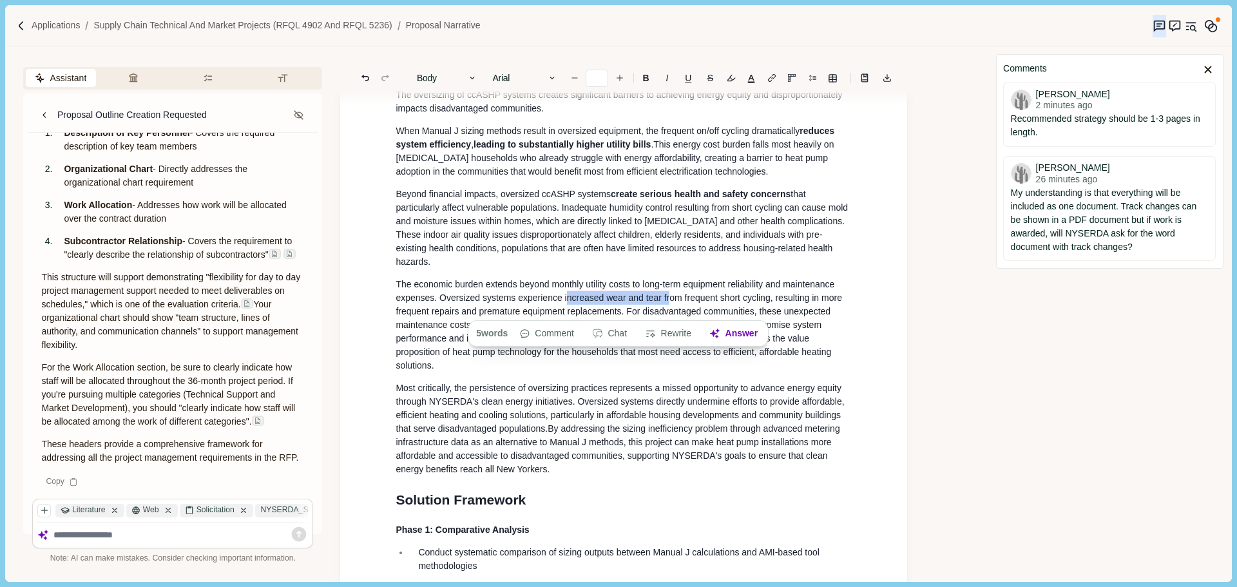
drag, startPoint x: 567, startPoint y: 310, endPoint x: 668, endPoint y: 309, distance: 101.1
click at [668, 309] on span "The economic burden extends beyond monthly utility costs to long-term equipment…" at bounding box center [620, 324] width 448 height 91
click at [629, 304] on span "ncreased wear and tear fr" at bounding box center [618, 298] width 103 height 14
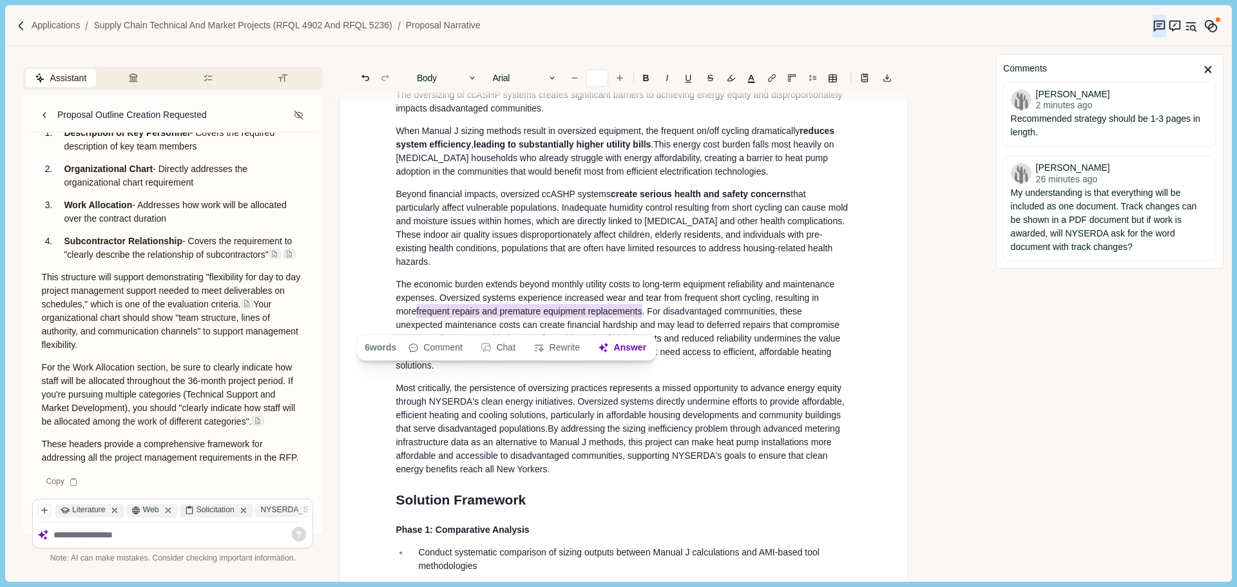
drag, startPoint x: 394, startPoint y: 323, endPoint x: 620, endPoint y: 322, distance: 225.5
click at [620, 322] on div "1. Proposal Narrative a. Executive Summary Executive summary should be 1 page i…" at bounding box center [623, 450] width 474 height 1671
click at [653, 304] on span "The economic burden extends beyond monthly utility costs to long-term equipment…" at bounding box center [616, 297] width 441 height 37
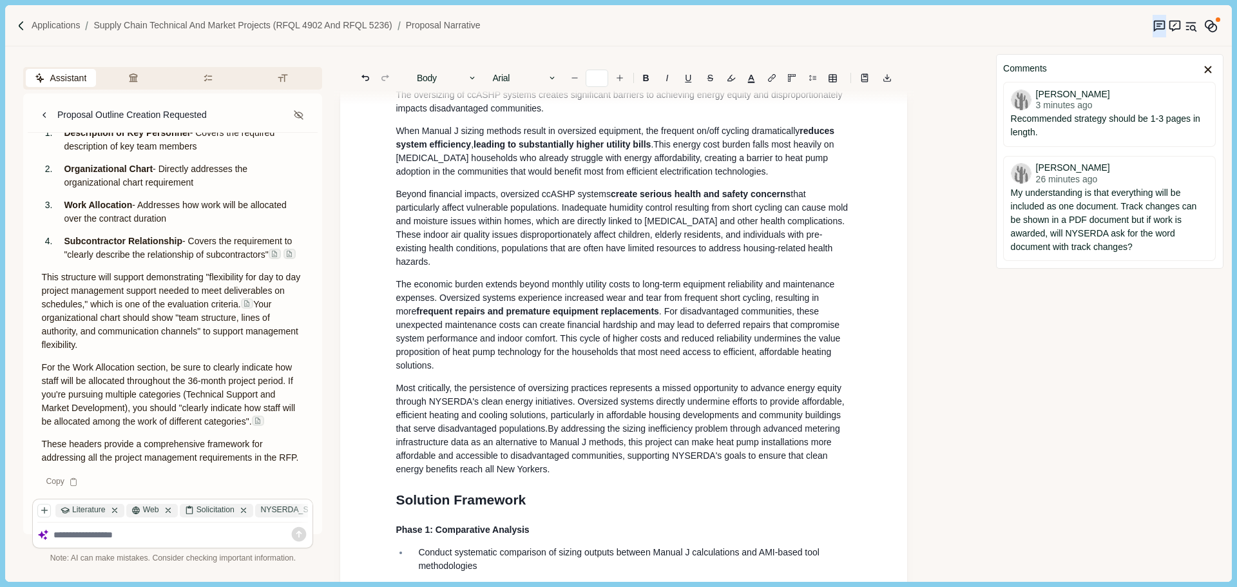
scroll to position [595, 0]
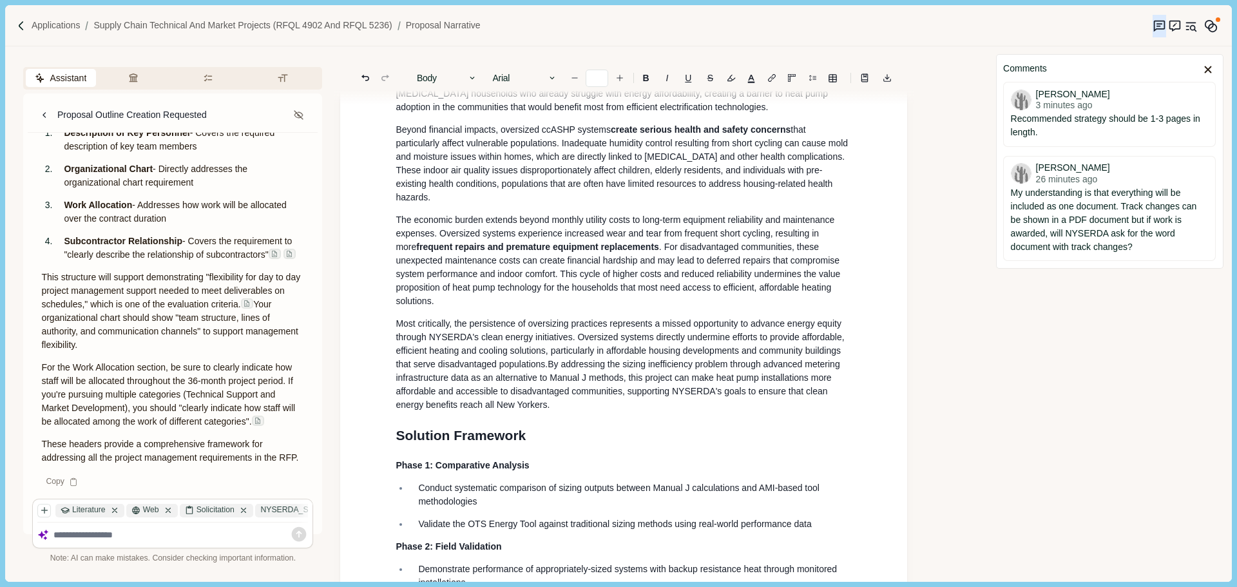
click at [565, 412] on p "Most critically, the persistence of oversizing practices represents a missed op…" at bounding box center [624, 364] width 456 height 95
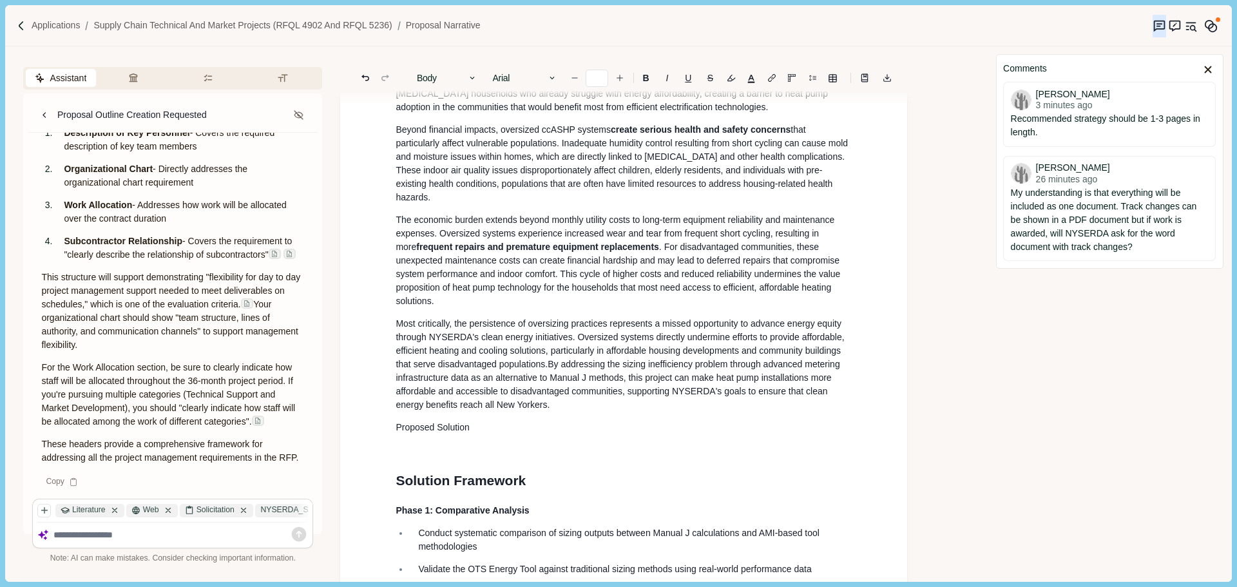
drag, startPoint x: 475, startPoint y: 448, endPoint x: 365, endPoint y: 448, distance: 109.5
click at [365, 448] on div "1. Proposal Narrative a. Executive Summary Executive summary should be 1 page i…" at bounding box center [623, 406] width 567 height 1800
click at [452, 81] on button "Body" at bounding box center [446, 78] width 73 height 18
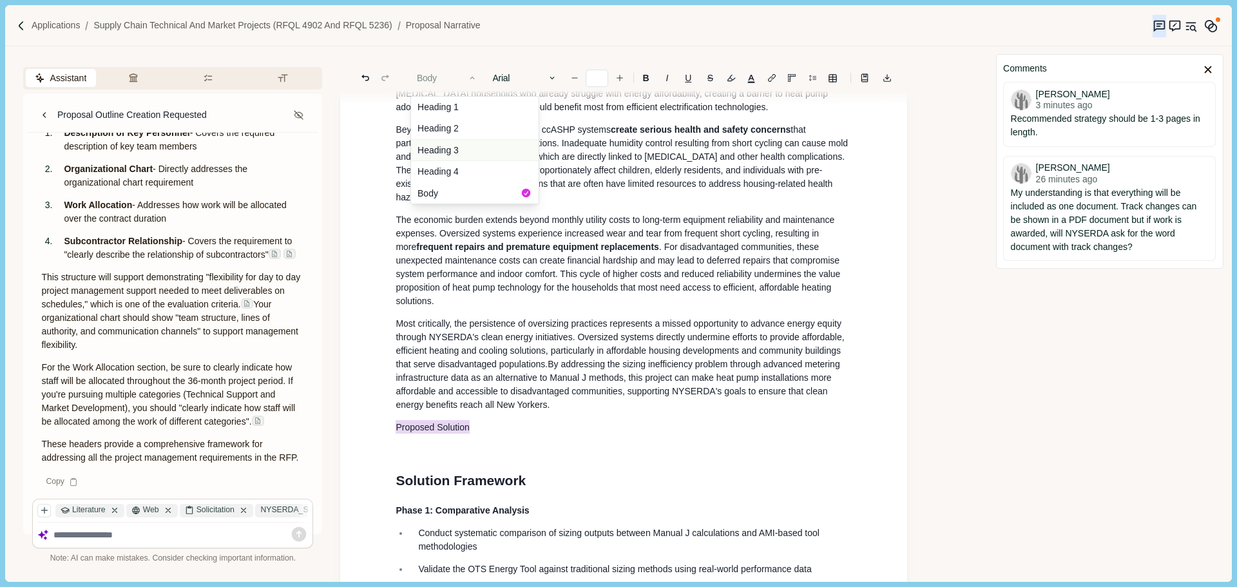
click at [489, 153] on button "Heading 3" at bounding box center [475, 150] width 128 height 22
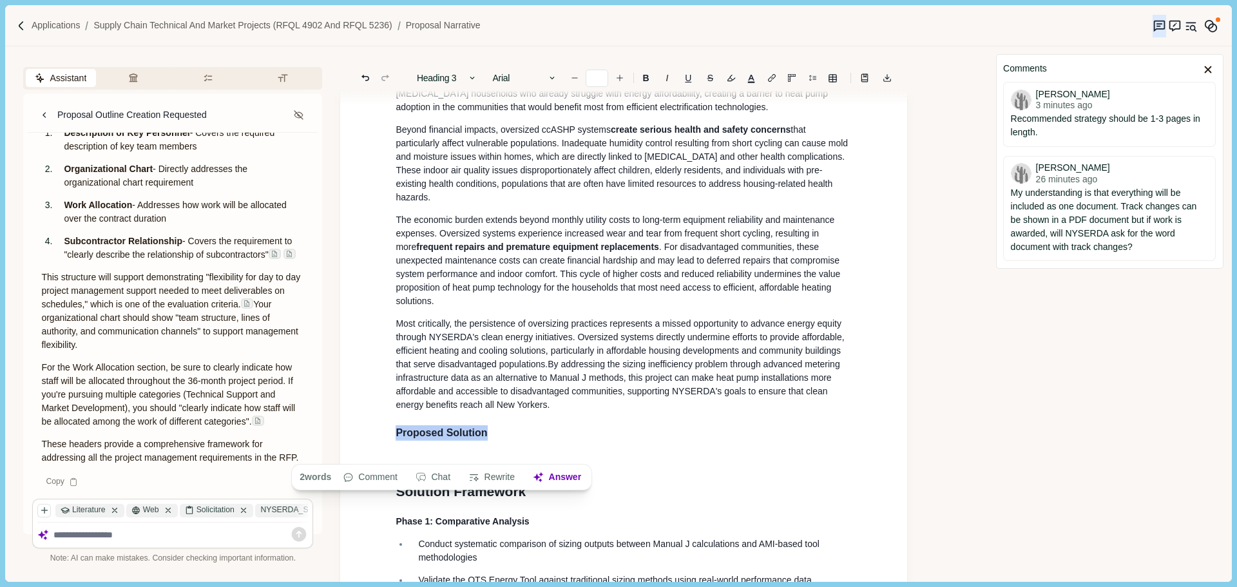
click at [497, 441] on h3 "Proposed Solution" at bounding box center [624, 432] width 456 height 15
click at [445, 472] on div "1. Proposal Narrative a. Executive Summary Executive summary should be 1 page i…" at bounding box center [623, 413] width 474 height 1727
type input "**"
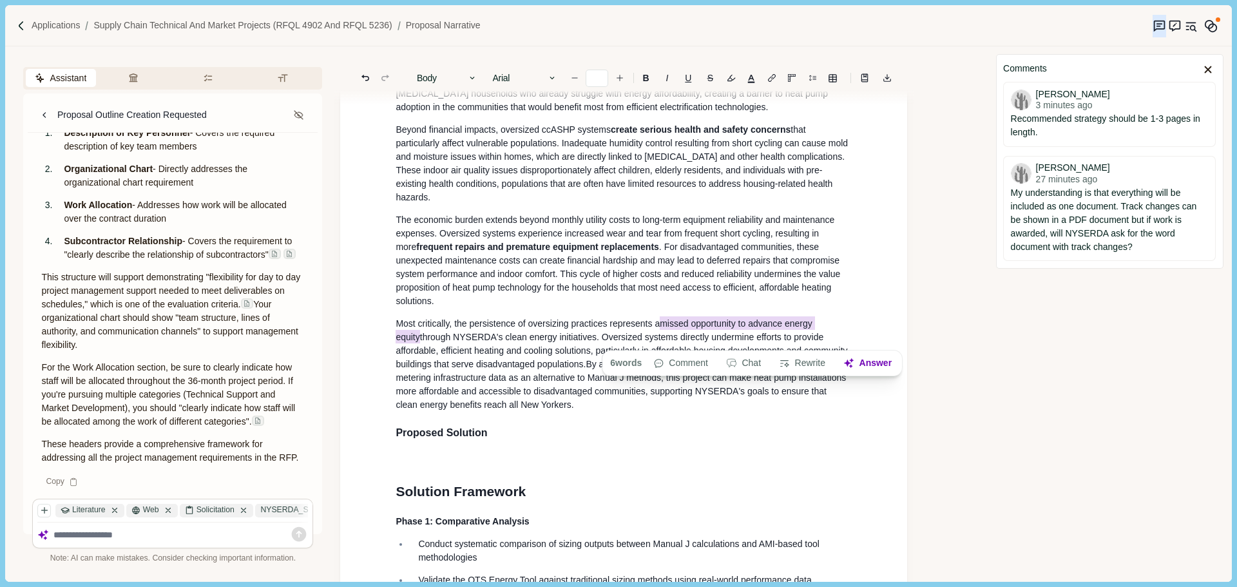
drag, startPoint x: 665, startPoint y: 339, endPoint x: 842, endPoint y: 343, distance: 177.2
click at [842, 343] on span "Most critically, the persistence of oversizing practices represents a missed op…" at bounding box center [623, 342] width 454 height 53
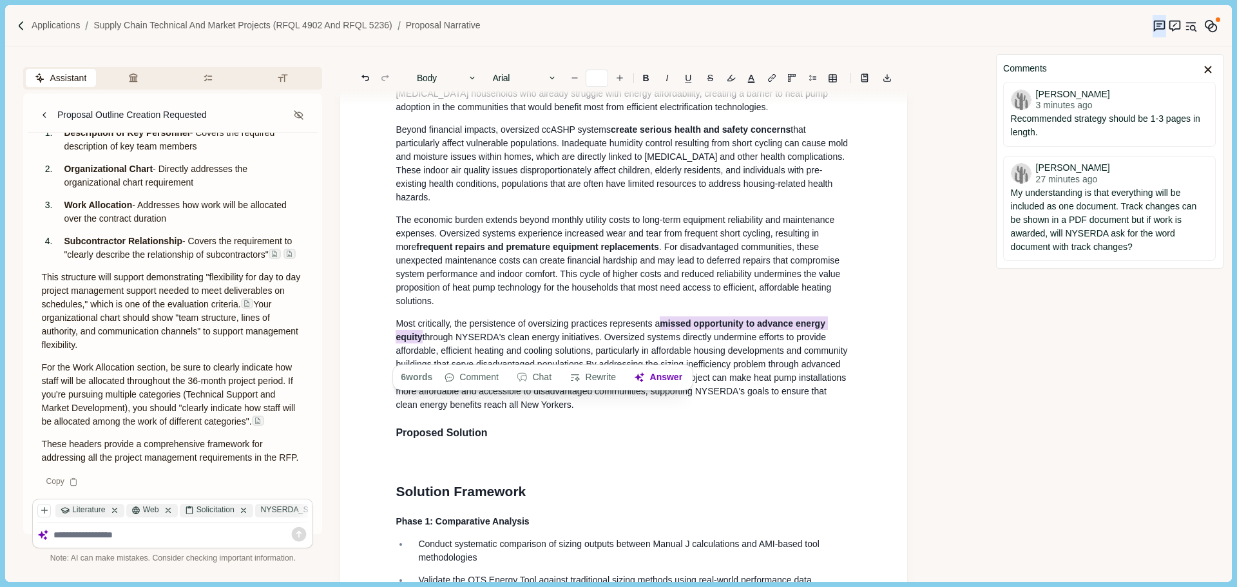
click at [697, 365] on span "through NYSERDA's clean energy initiatives. Oversized systems directly undermin…" at bounding box center [623, 350] width 454 height 37
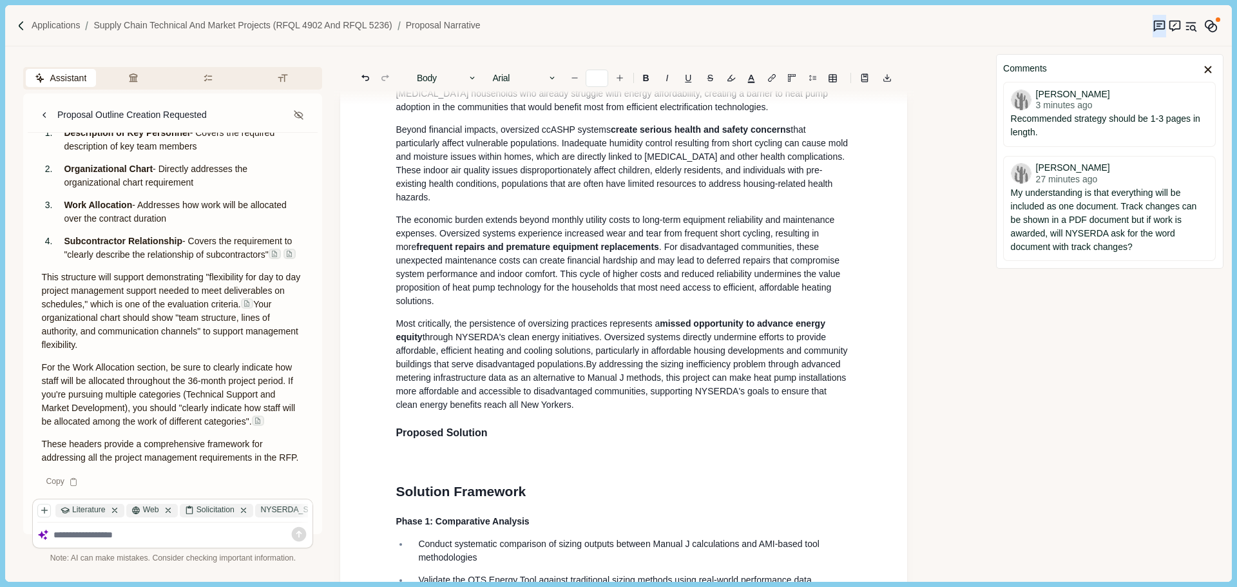
click at [588, 385] on span "By addressing the sizing inefficiency problem through advanced metering infrast…" at bounding box center [622, 377] width 453 height 37
click at [596, 412] on p "Most critically, the persistence of oversizing practices represents a missed op…" at bounding box center [624, 364] width 456 height 95
click at [646, 308] on p "The economic burden extends beyond monthly utility costs to long-term equipment…" at bounding box center [624, 260] width 456 height 95
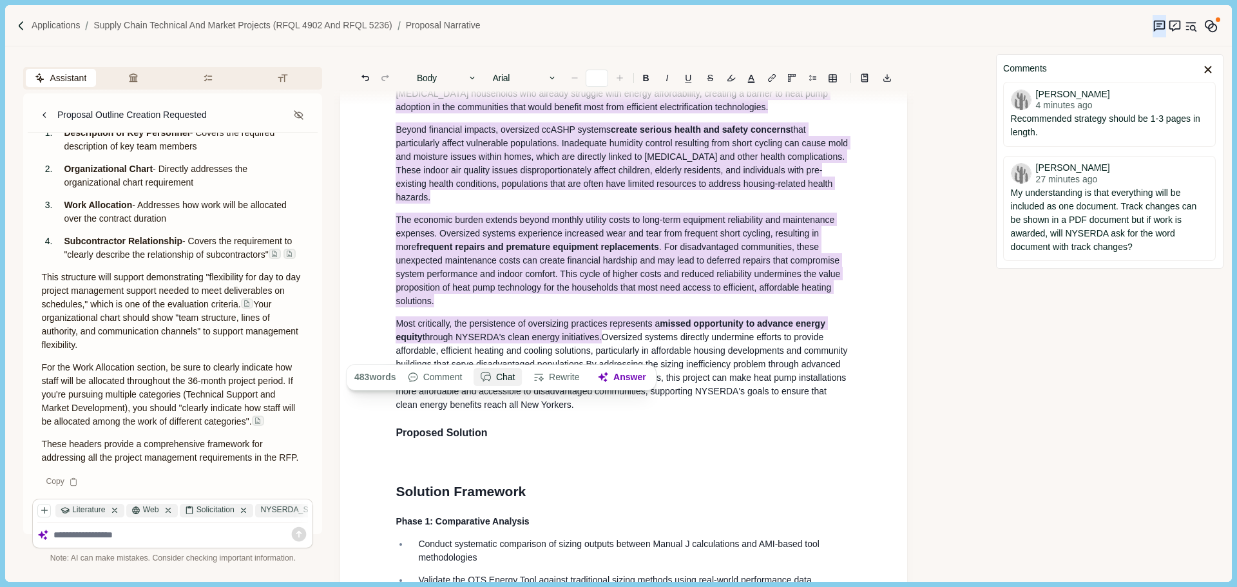
drag, startPoint x: 624, startPoint y: 351, endPoint x: 500, endPoint y: 369, distance: 125.0
click at [484, 370] on article "1. Prop osal Narrative a. Executive Summary Executive summary should be 1 page …" at bounding box center [623, 411] width 567 height 1811
click at [609, 349] on span "through NYSERDA's clean energy initiatives. Oversized systems directly undermin…" at bounding box center [623, 349] width 454 height 39
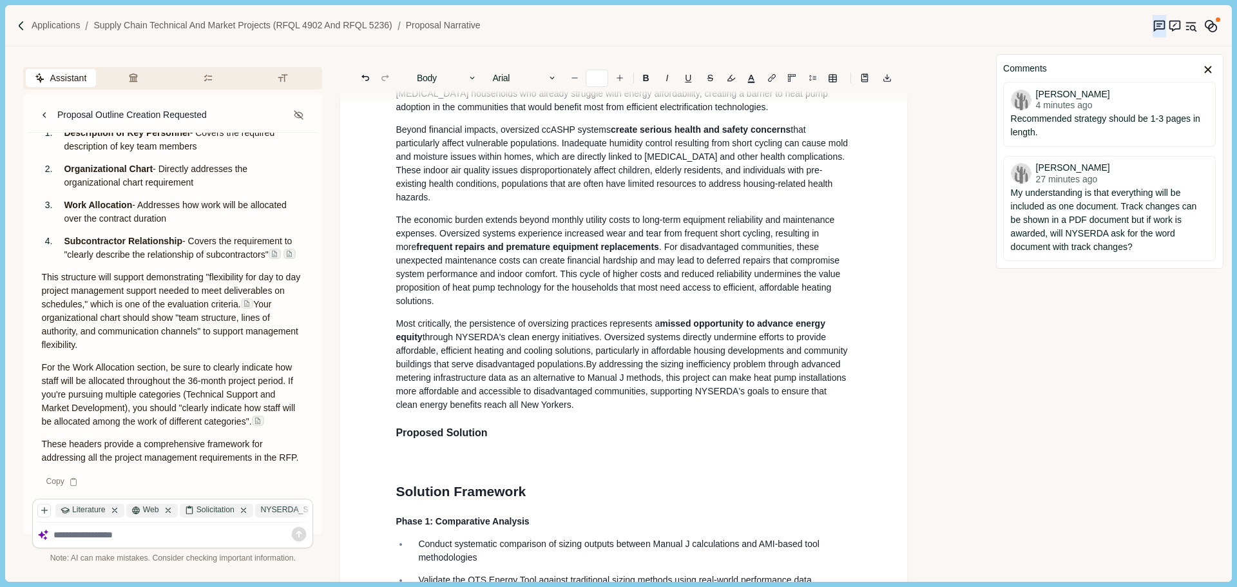
click at [592, 412] on p "Most critically, the persistence of oversizing practices represents a missed op…" at bounding box center [624, 364] width 456 height 95
click at [590, 383] on span "By addressing the sizing inefficiency problem through advanced metering infrast…" at bounding box center [622, 377] width 453 height 37
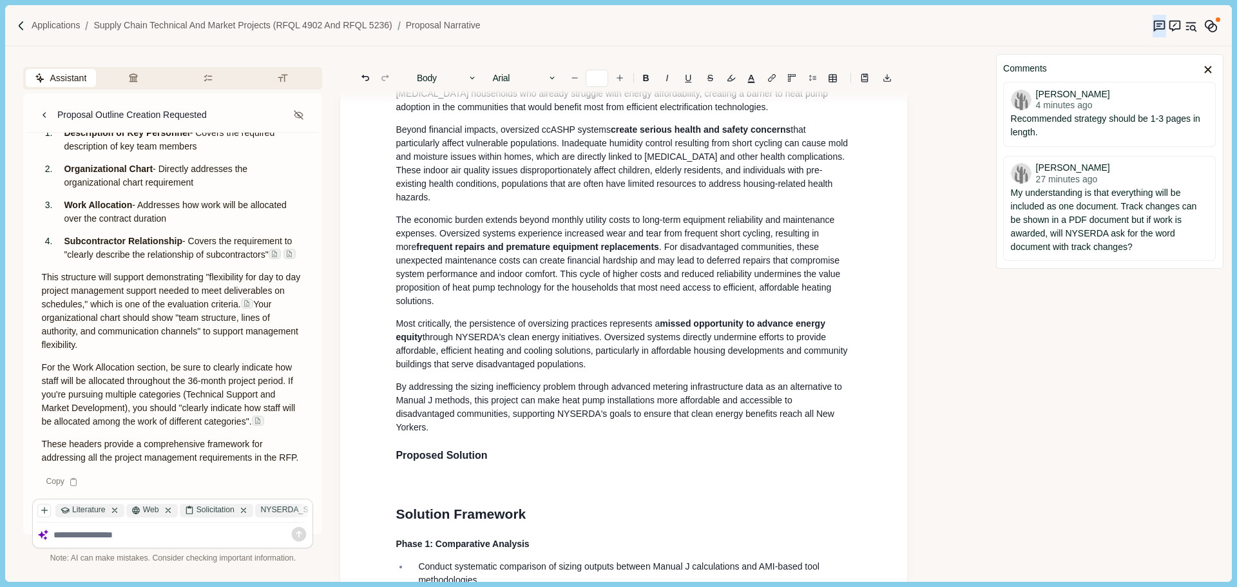
click at [600, 371] on p "Most critically, the persistence of oversizing practices represents a missed op…" at bounding box center [624, 344] width 456 height 54
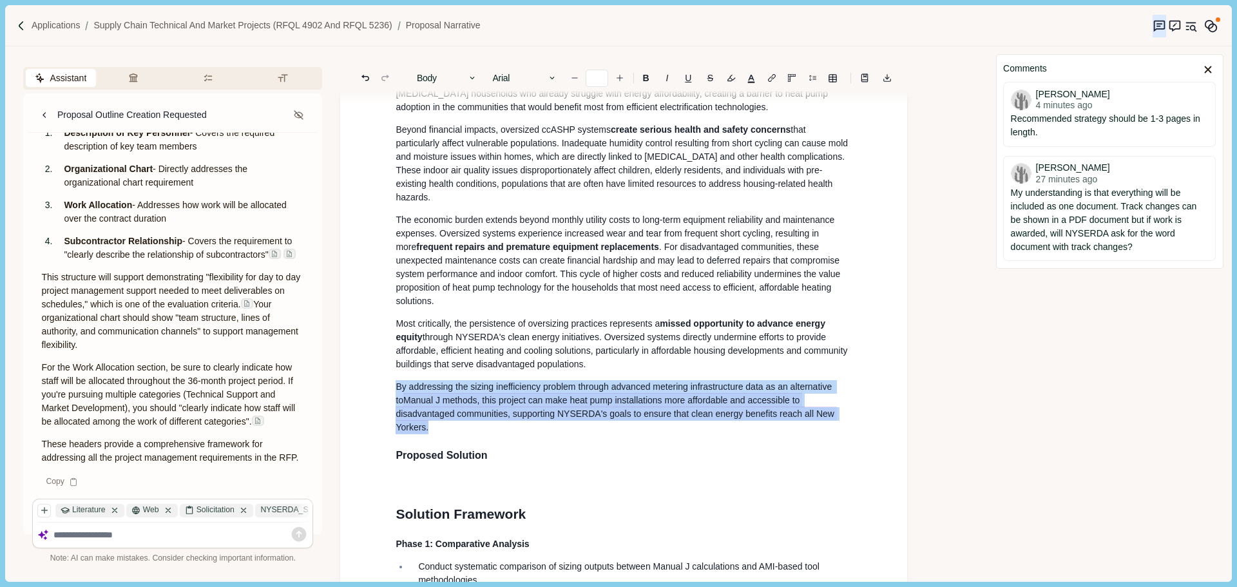
drag, startPoint x: 441, startPoint y: 448, endPoint x: 396, endPoint y: 411, distance: 58.6
click at [396, 411] on p "By addressing the sizing inefficiency problem through advanced metering infrast…" at bounding box center [624, 407] width 456 height 54
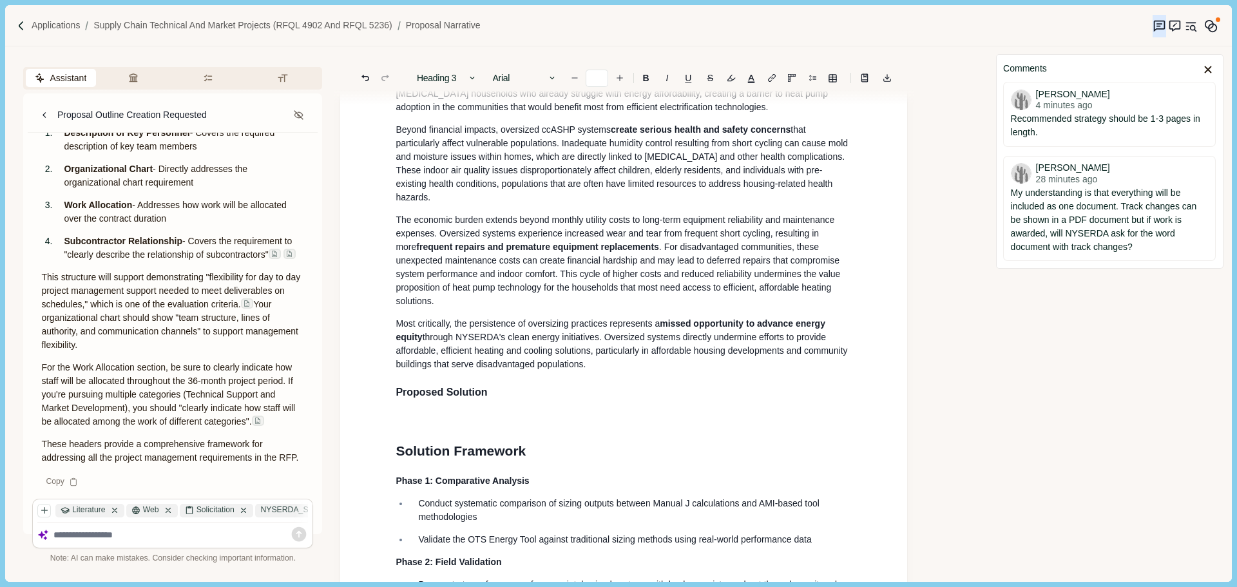
click at [464, 427] on p at bounding box center [624, 421] width 456 height 14
type input "**"
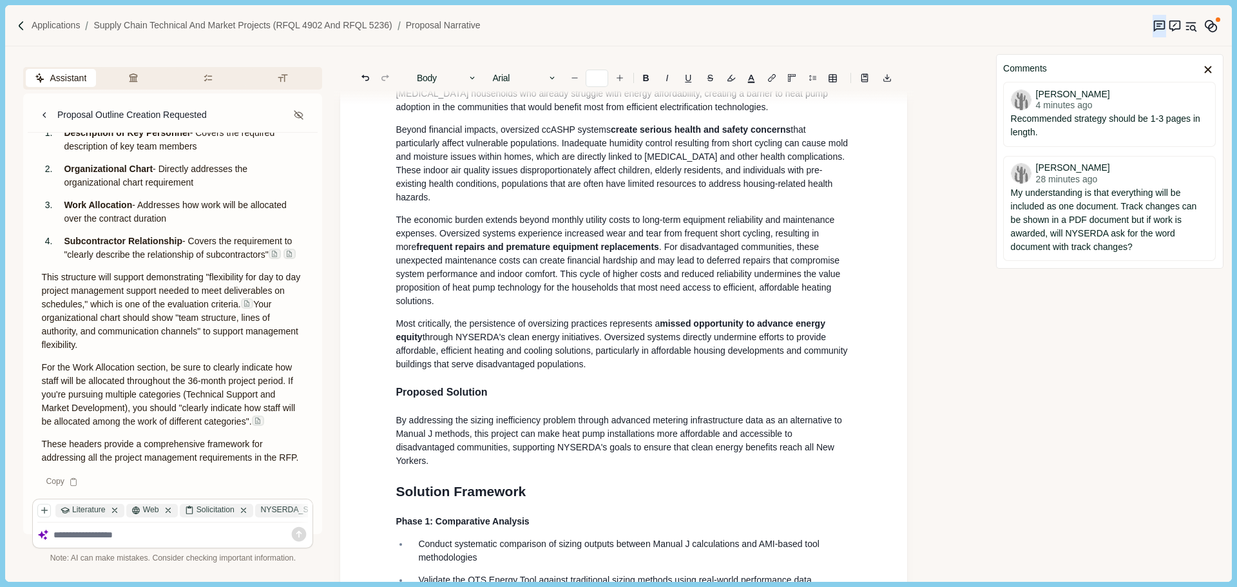
click at [463, 426] on div "1. Proposal Narrative a. Executive Summary Executive summary should be 1 page i…" at bounding box center [623, 413] width 474 height 1727
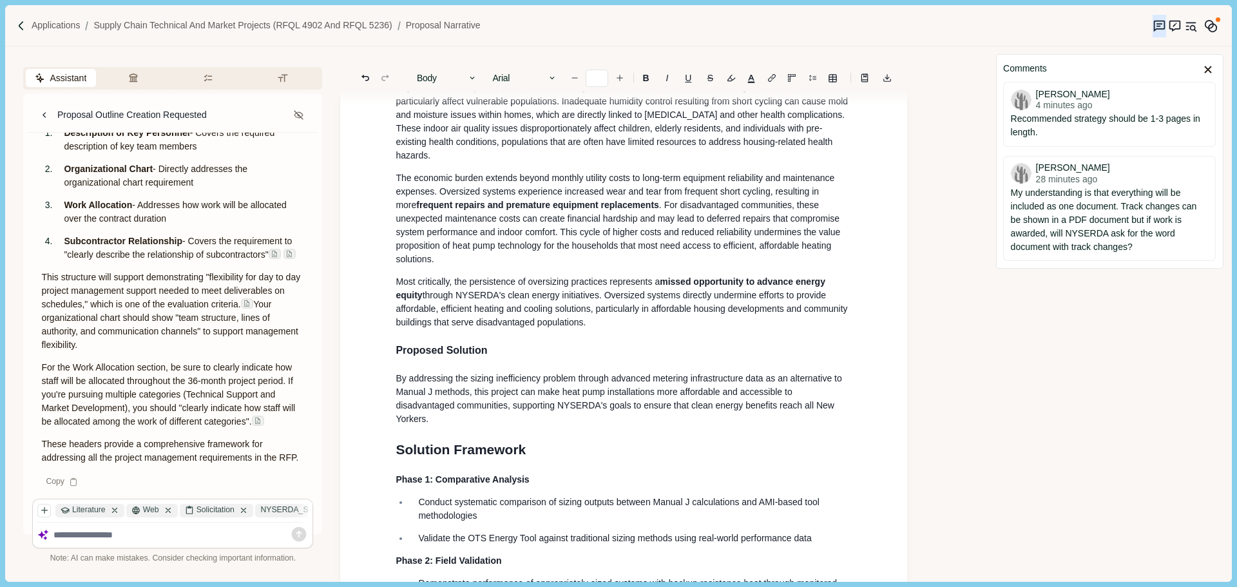
scroll to position [659, 0]
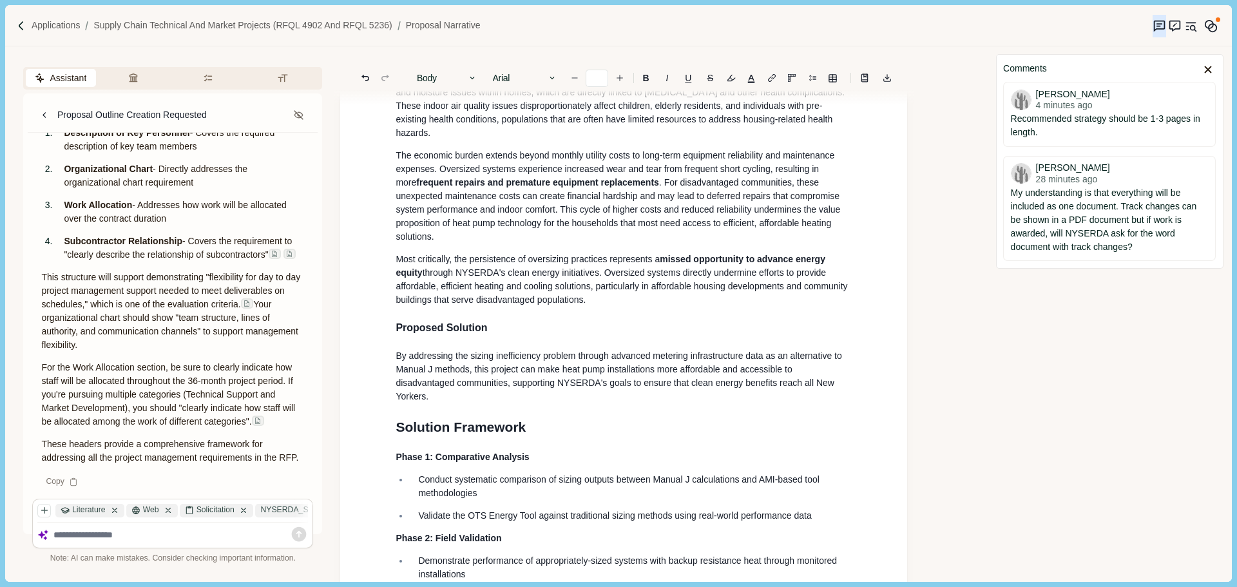
click at [455, 403] on p "By addressing the sizing inefficiency problem through advanced metering infrast…" at bounding box center [624, 376] width 456 height 54
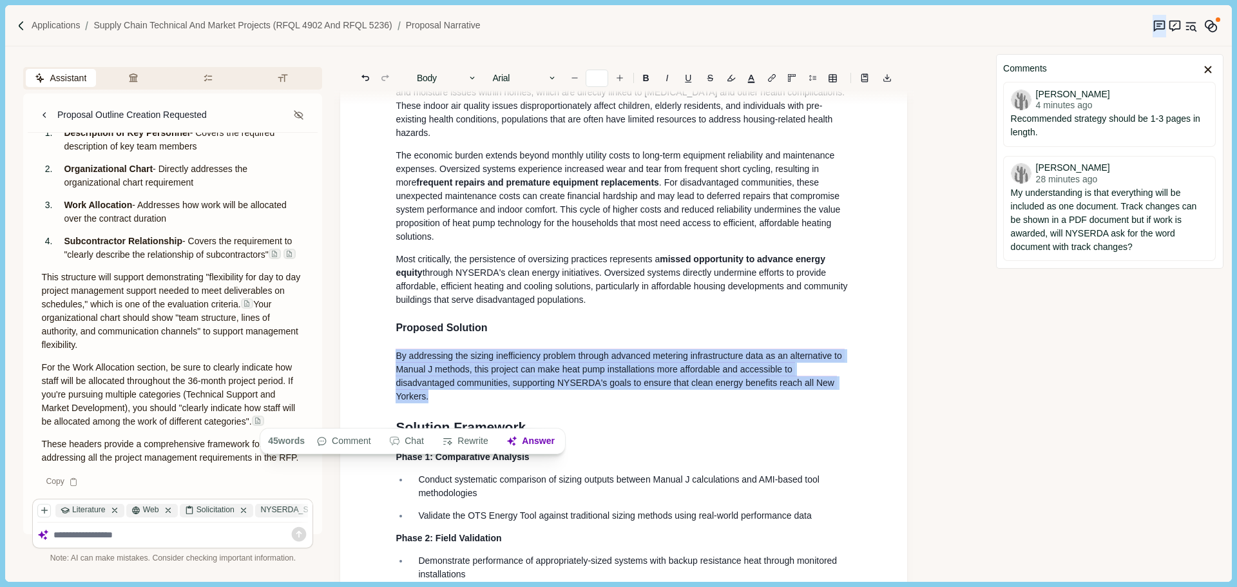
drag, startPoint x: 406, startPoint y: 400, endPoint x: 383, endPoint y: 377, distance: 31.9
click at [383, 377] on div "1. Proposal Narrative a. Executive Summary Executive summary should be 1 page i…" at bounding box center [623, 347] width 567 height 1811
click at [468, 445] on button "Rewrite" at bounding box center [465, 441] width 60 height 18
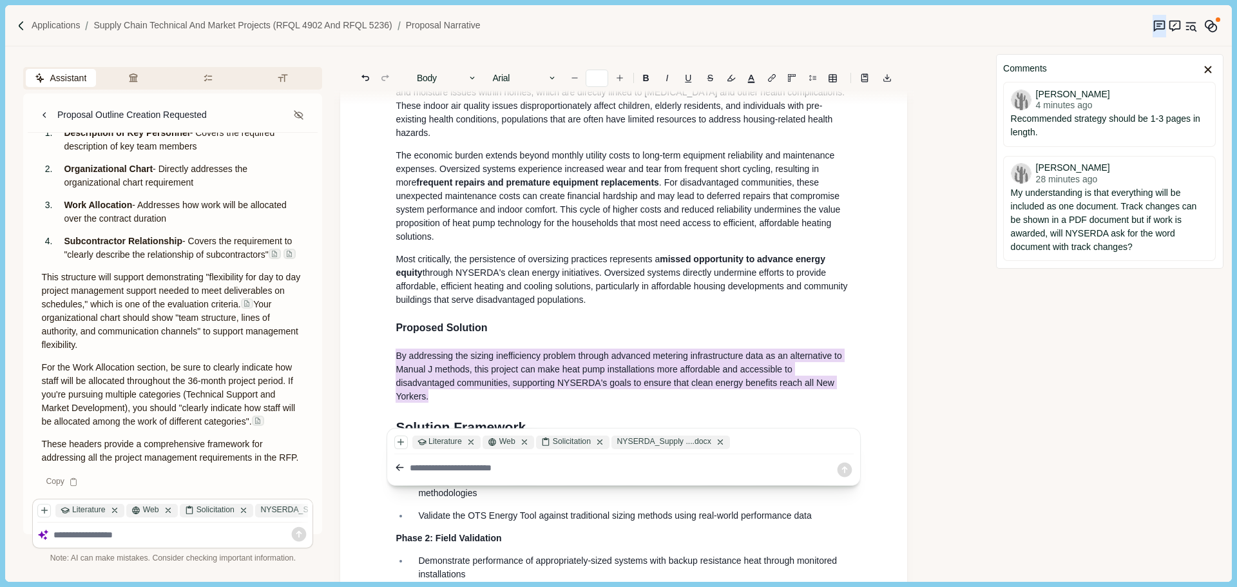
click at [469, 468] on textarea at bounding box center [623, 468] width 426 height 14
type textarea "*"
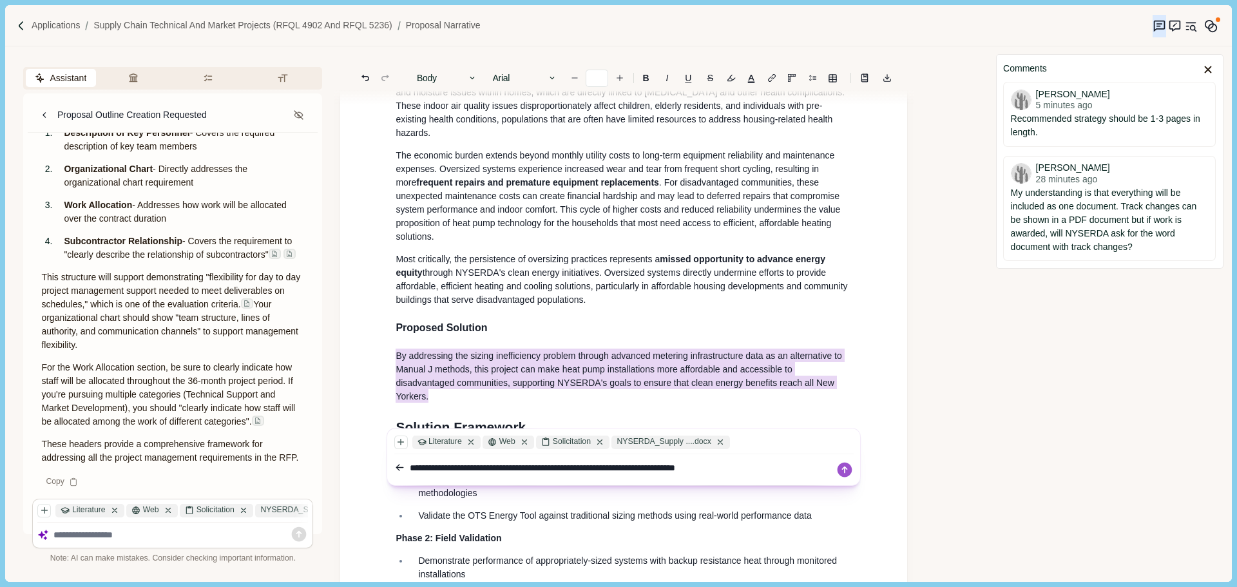
type textarea "**********"
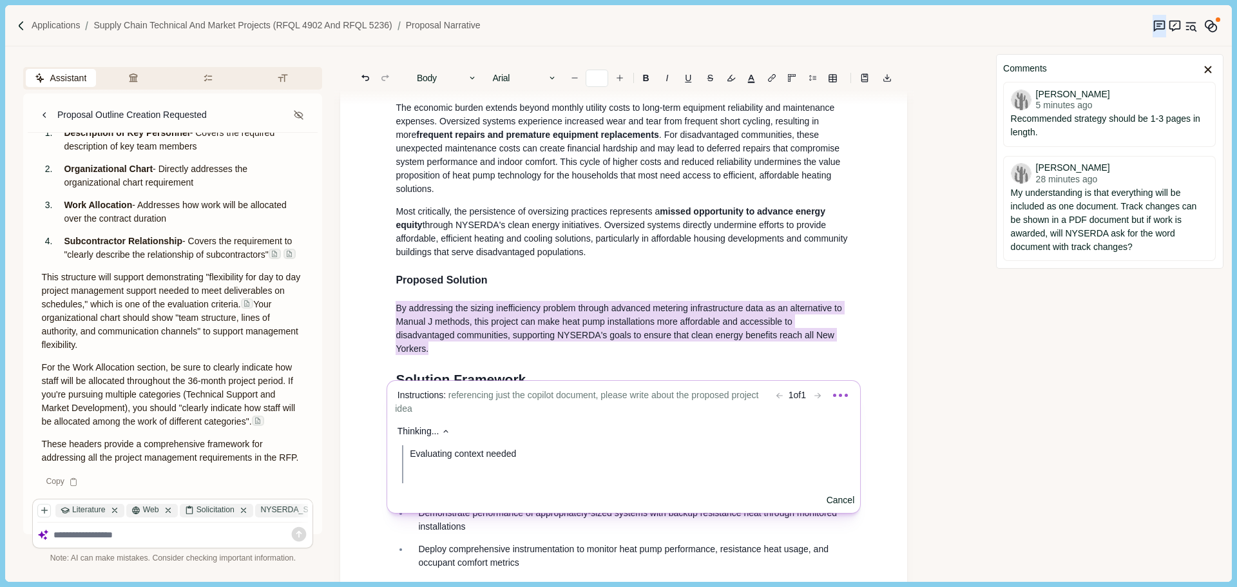
scroll to position [788, 0]
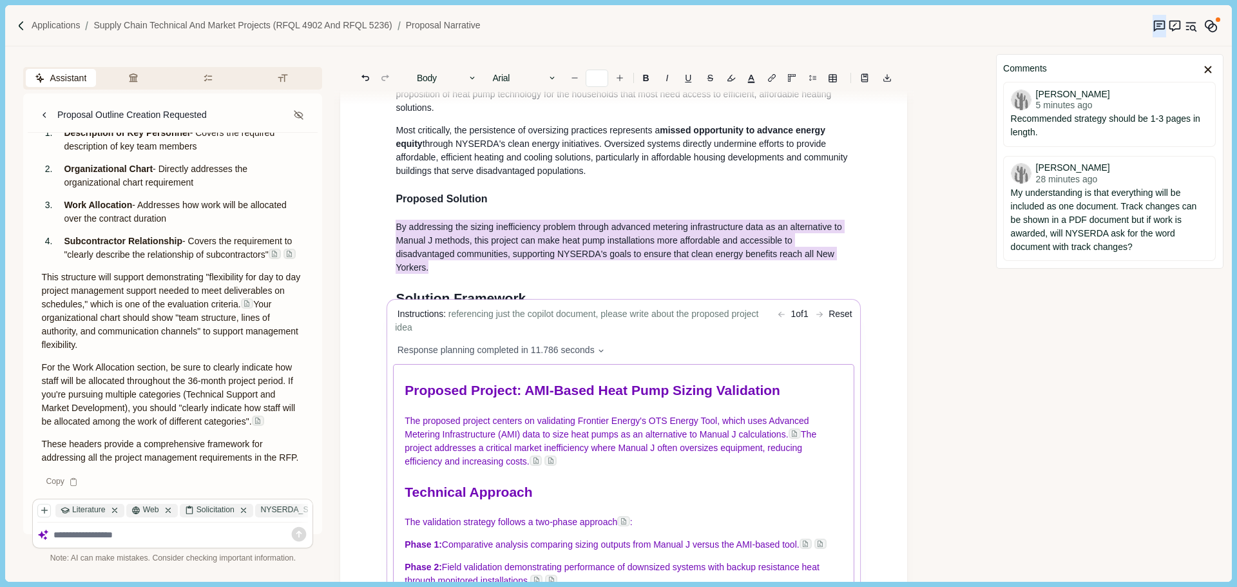
click at [681, 412] on div "Proposed Project: AMI-Based Heat Pump Sizing Validation The proposed project ce…" at bounding box center [624, 494] width 461 height 258
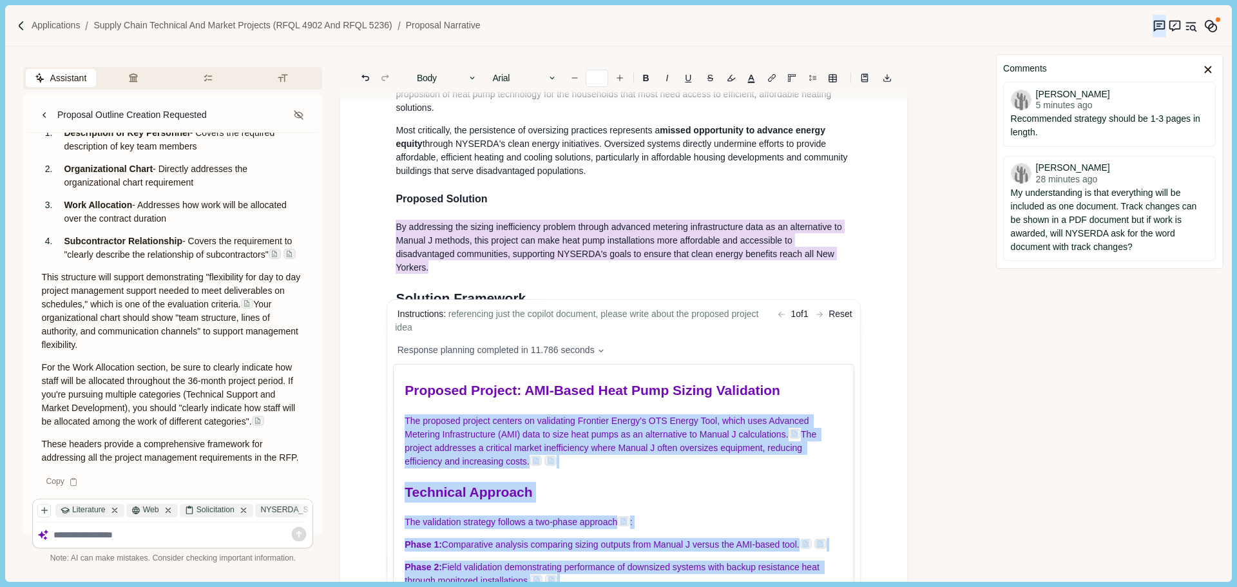
drag, startPoint x: 779, startPoint y: 386, endPoint x: 337, endPoint y: 399, distance: 442.7
click at [337, 399] on div "Assistant Review Criteria Requirements Formatting Proposal Outline Creation Req…" at bounding box center [495, 313] width 981 height 535
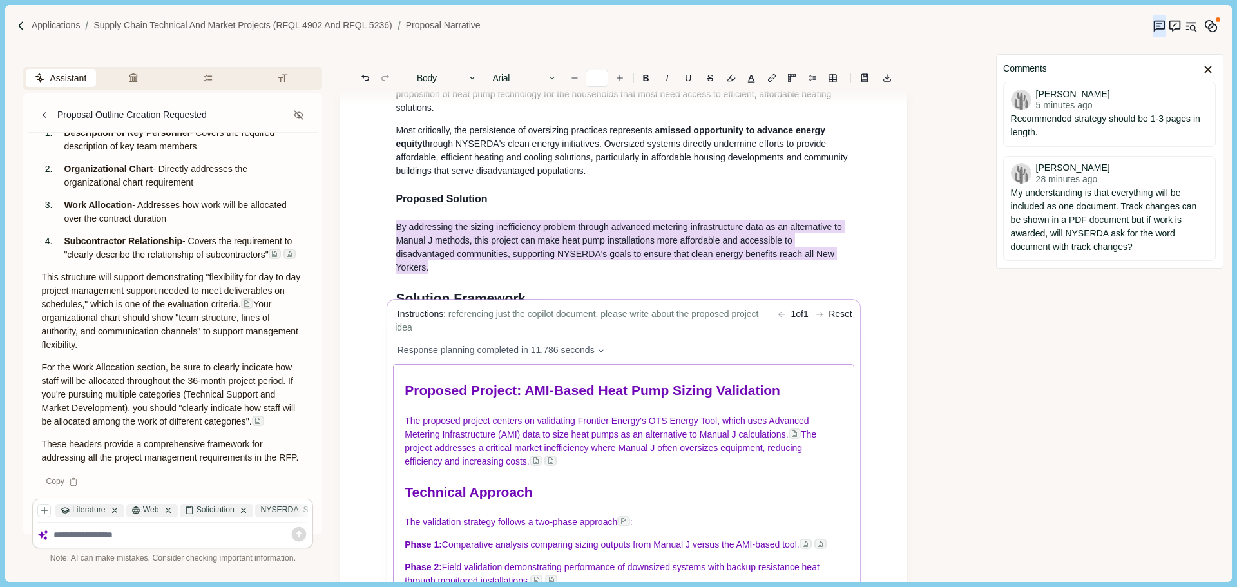
click at [741, 397] on span "Proposed Project: AMI-Based Heat Pump Sizing Validation" at bounding box center [593, 390] width 376 height 15
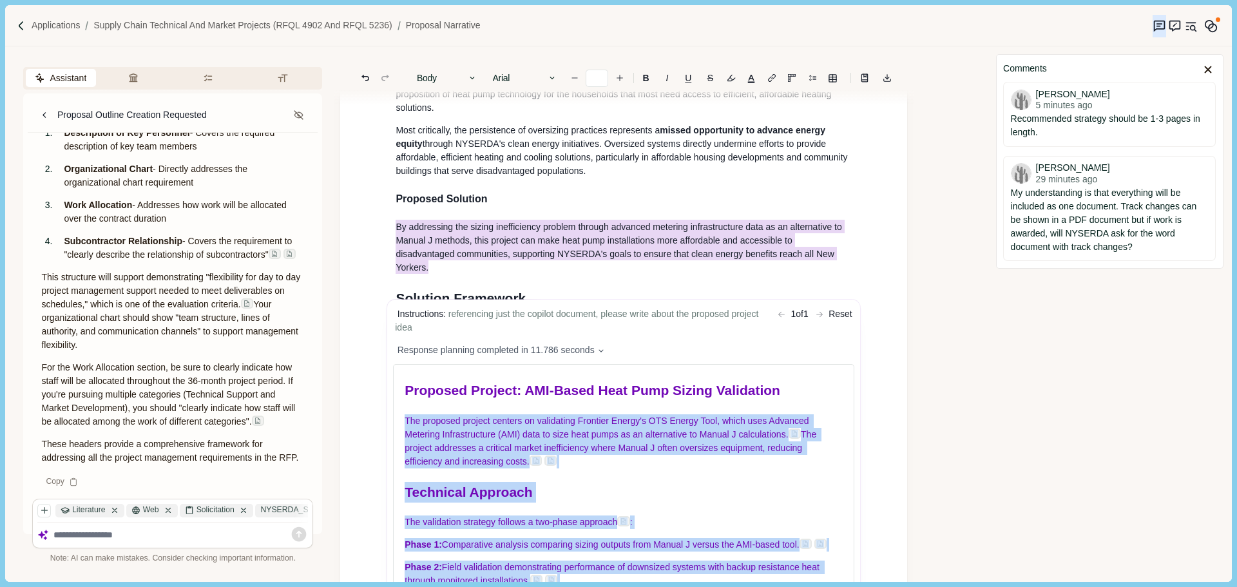
drag, startPoint x: 711, startPoint y: 390, endPoint x: 385, endPoint y: 390, distance: 326.6
click at [385, 390] on article "1. Proposal Narrative a. Executive Summary Executive summary should be 1 page i…" at bounding box center [623, 218] width 567 height 1811
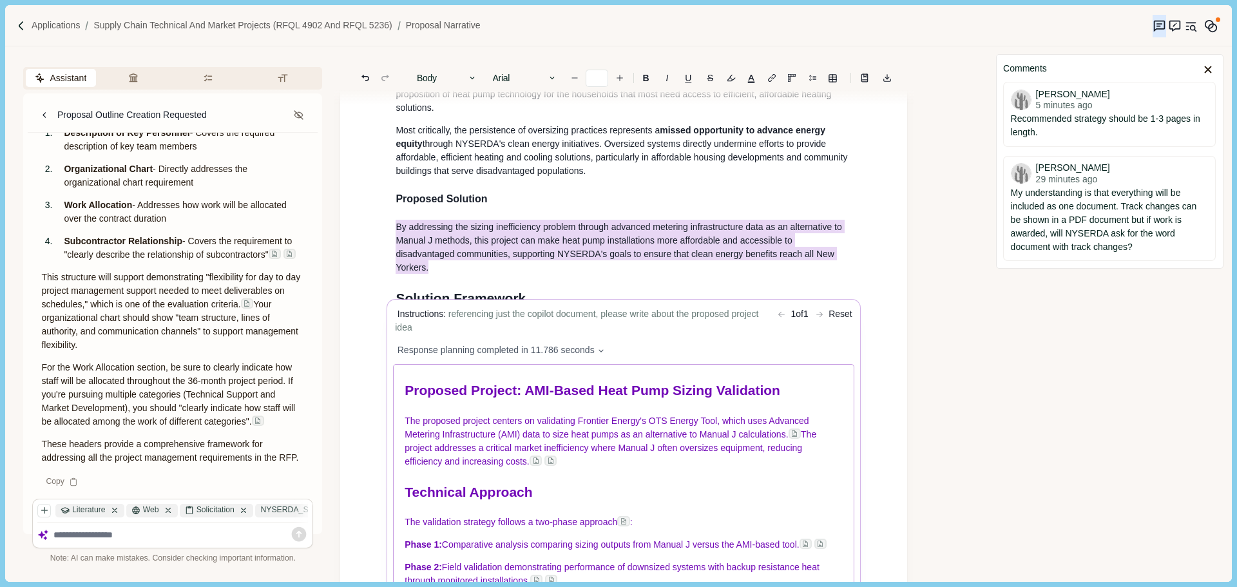
click at [687, 391] on span "Proposed Project: AMI-Based Heat Pump Sizing Validation" at bounding box center [593, 390] width 376 height 15
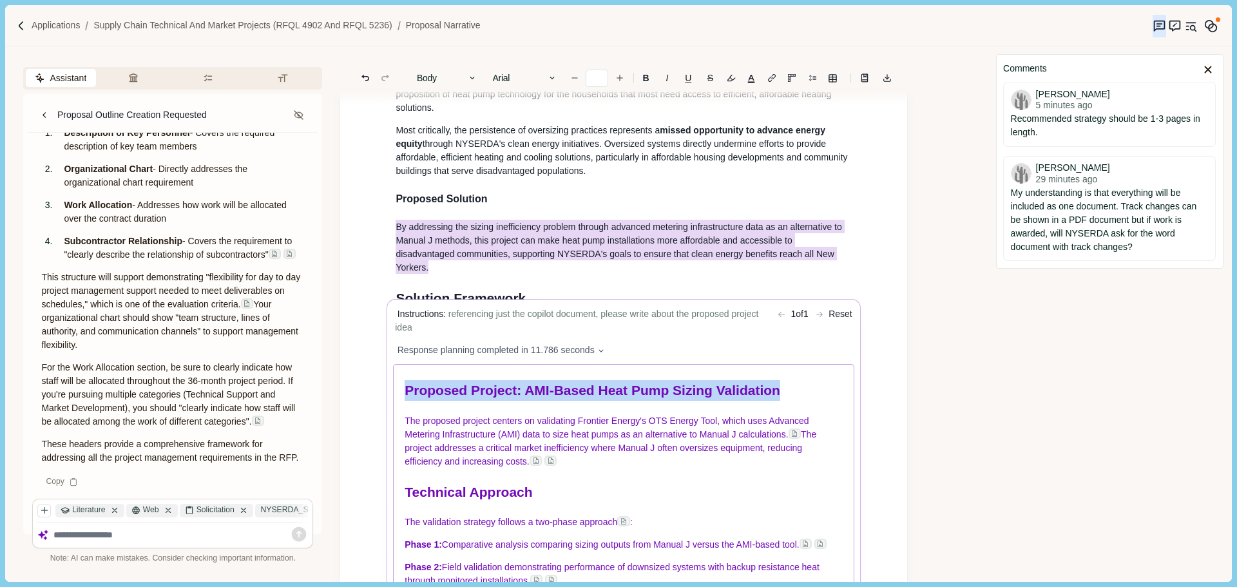
drag, startPoint x: 783, startPoint y: 390, endPoint x: 396, endPoint y: 392, distance: 386.5
click at [396, 392] on div "Proposed Project: AMI-Based Heat Pump Sizing Validation The proposed project ce…" at bounding box center [624, 494] width 461 height 258
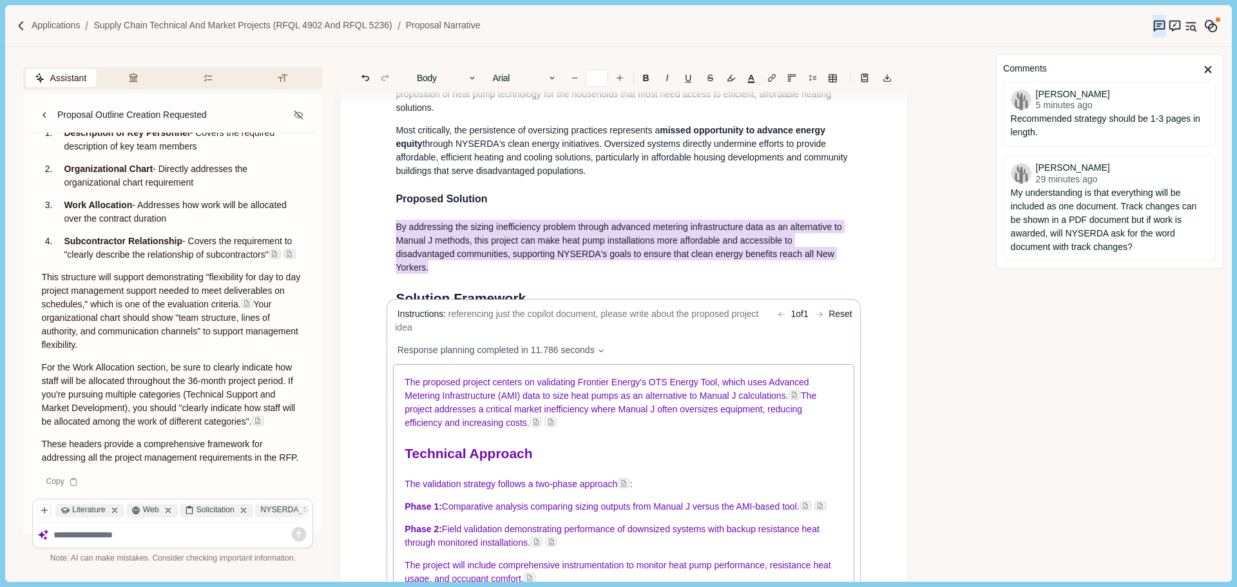
click at [642, 387] on span "The proposed project centers on validating Frontier Energy's OTS Energy Tool, w…" at bounding box center [608, 389] width 406 height 24
click at [536, 423] on p "The proposed project centers on validating Frontier's OTS Energy Tool, which us…" at bounding box center [624, 403] width 438 height 54
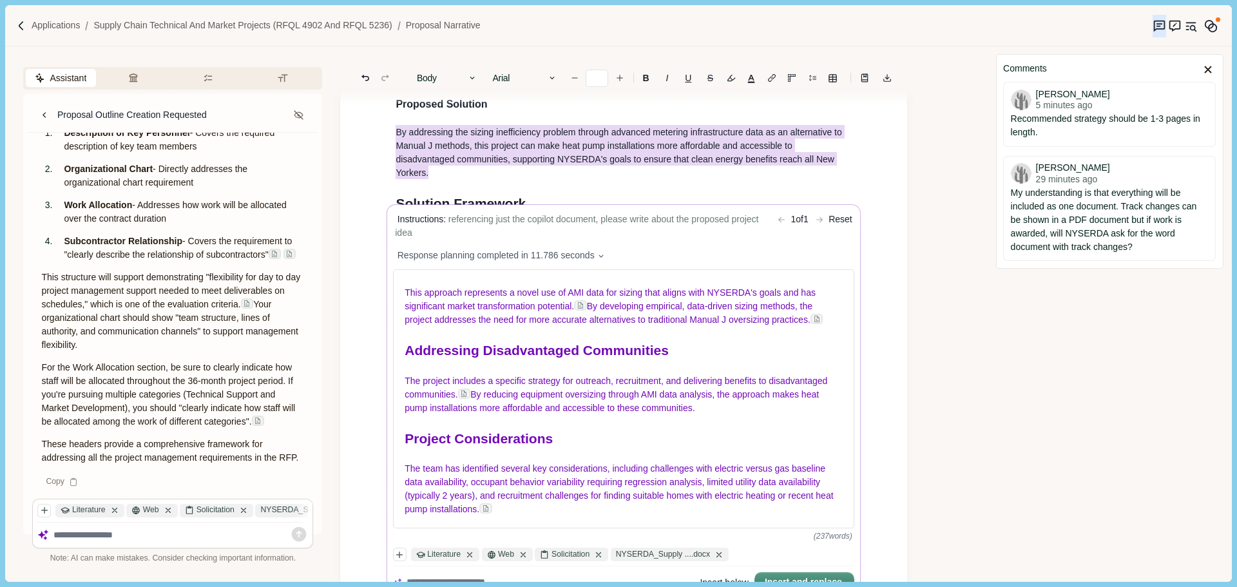
scroll to position [1045, 0]
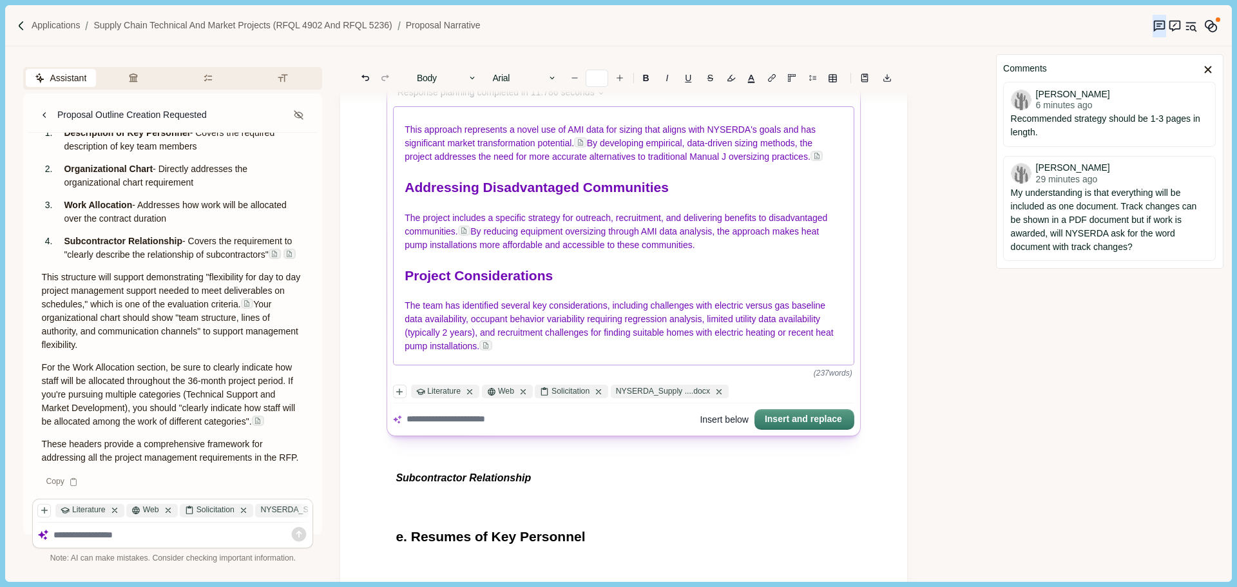
click at [533, 344] on p "The team has identified several key considerations, including challenges with e…" at bounding box center [624, 327] width 438 height 54
drag, startPoint x: 517, startPoint y: 348, endPoint x: 435, endPoint y: 298, distance: 96.9
click at [403, 301] on div "The proposed project centers on validating Frontier's OTS Energy Tool, which us…" at bounding box center [624, 236] width 461 height 258
click at [463, 275] on span "Project Considerations" at bounding box center [479, 275] width 148 height 15
drag, startPoint x: 471, startPoint y: 296, endPoint x: 403, endPoint y: 189, distance: 126.3
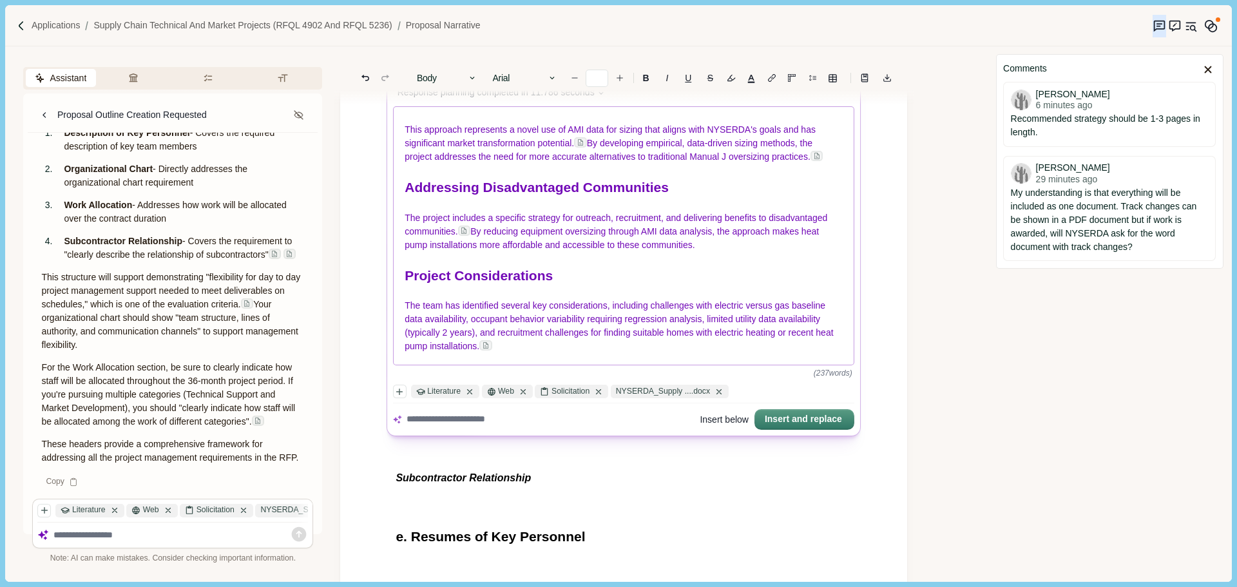
click at [403, 189] on div "The proposed project centers on validating Frontier's OTS Energy Tool, which us…" at bounding box center [624, 236] width 461 height 258
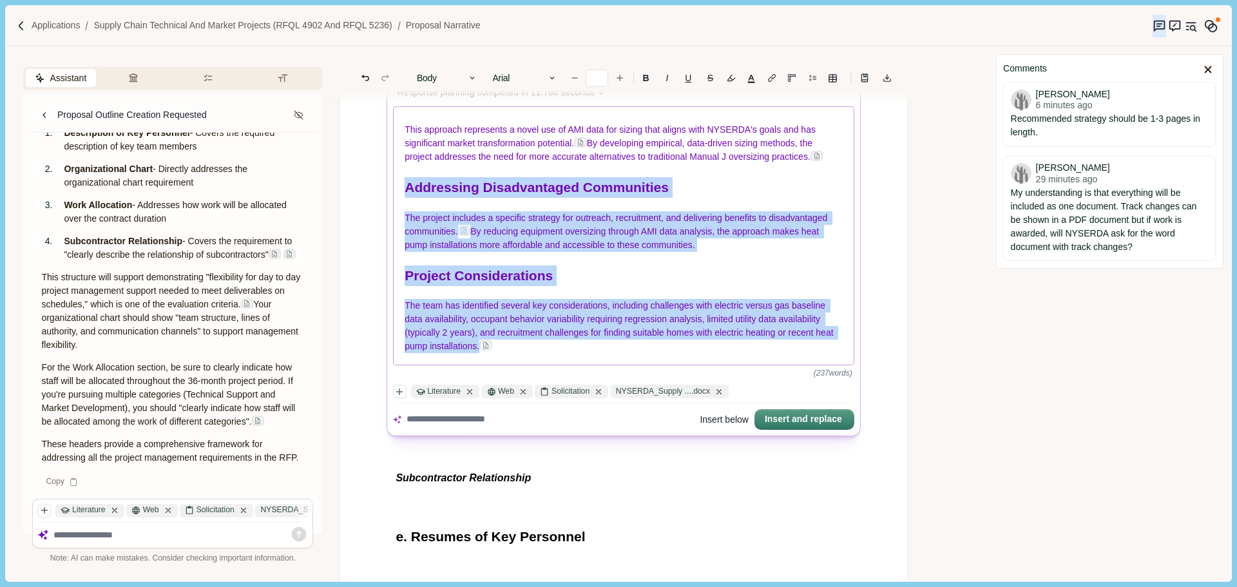
drag, startPoint x: 405, startPoint y: 188, endPoint x: 539, endPoint y: 354, distance: 213.1
click at [539, 354] on div "The proposed project centers on validating Frontier's OTS Energy Tool, which us…" at bounding box center [624, 236] width 461 height 258
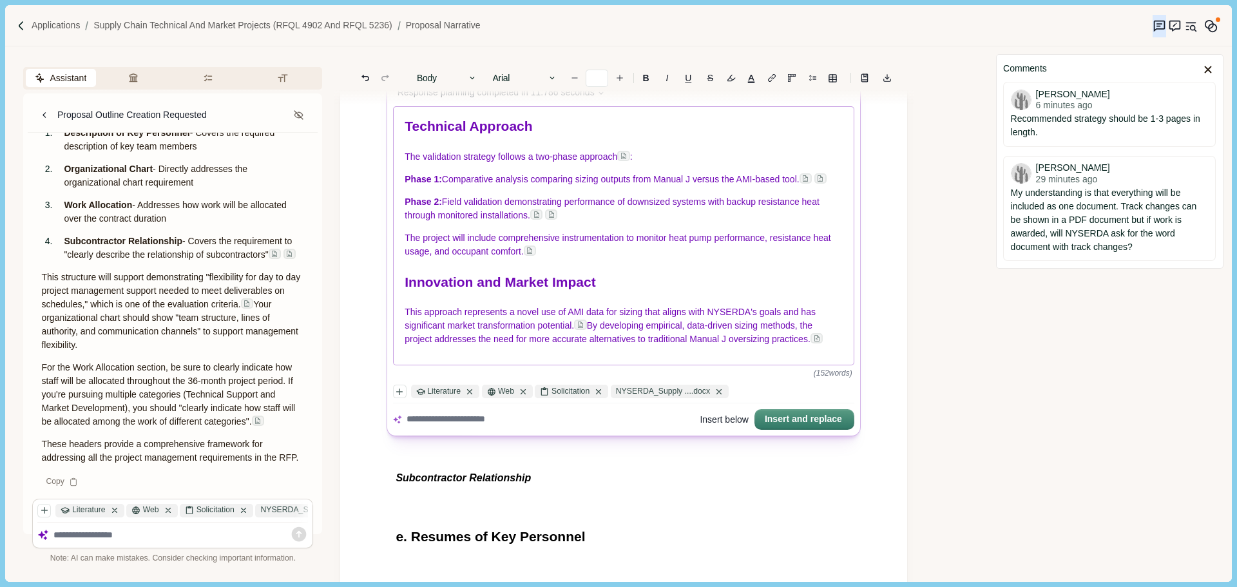
scroll to position [110, 0]
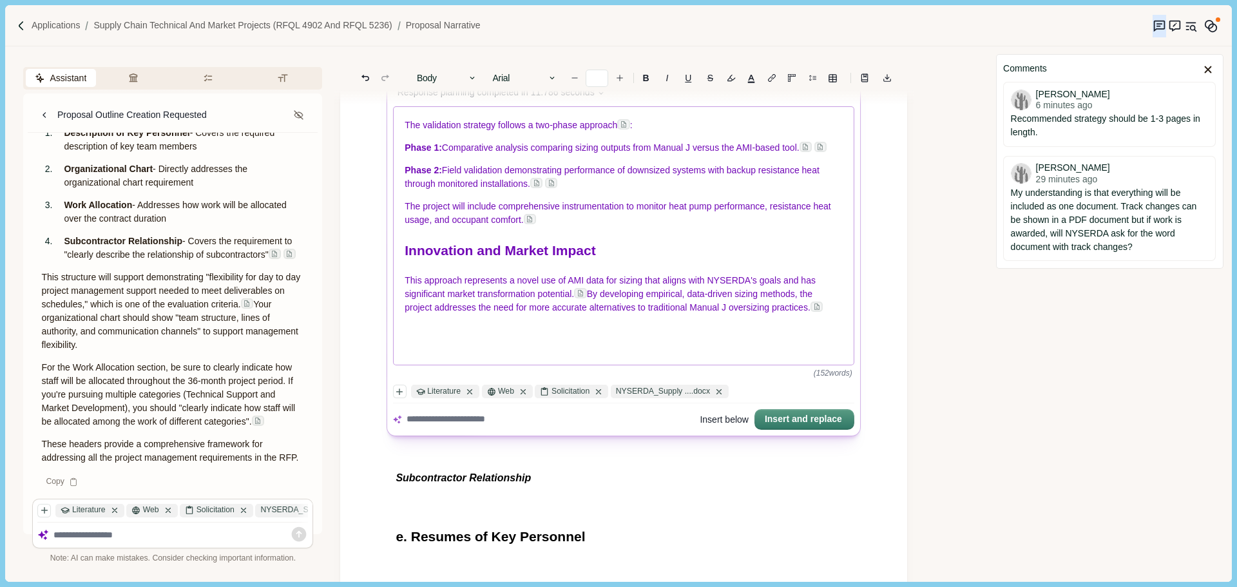
click at [444, 329] on h1 at bounding box center [624, 339] width 438 height 21
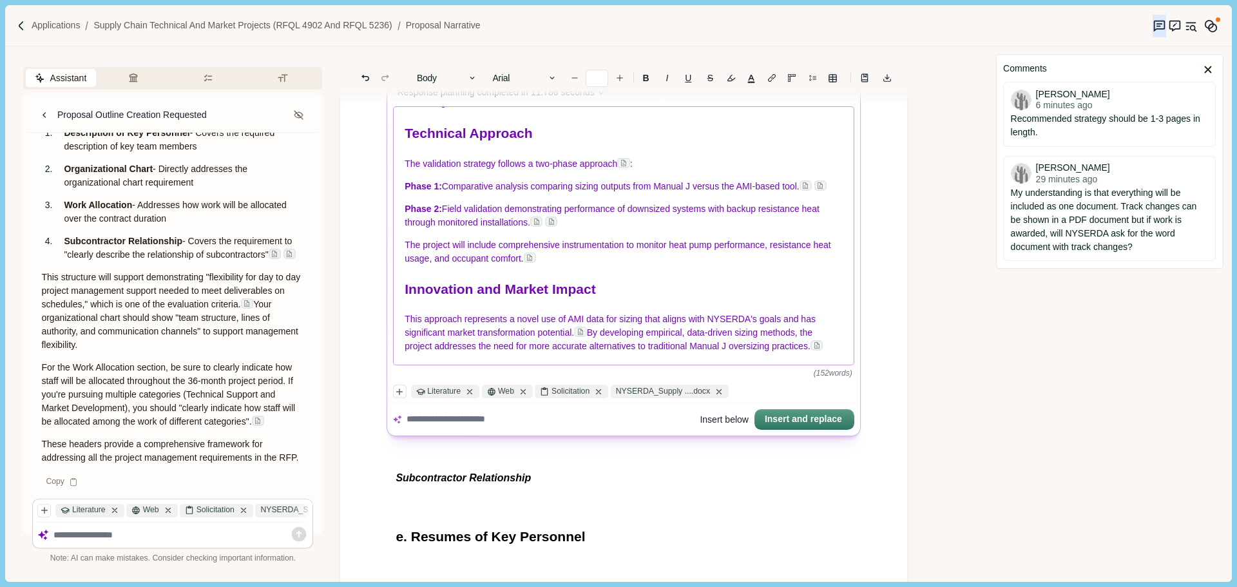
scroll to position [72, 0]
click at [803, 417] on button "Insert and replace" at bounding box center [804, 419] width 97 height 18
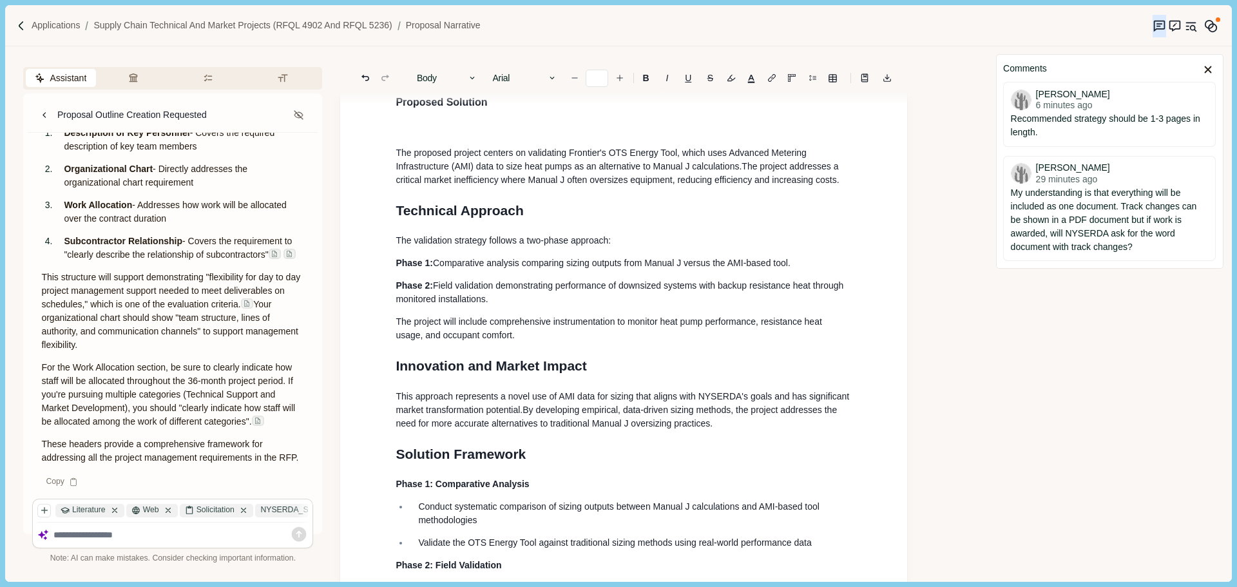
scroll to position [803, 0]
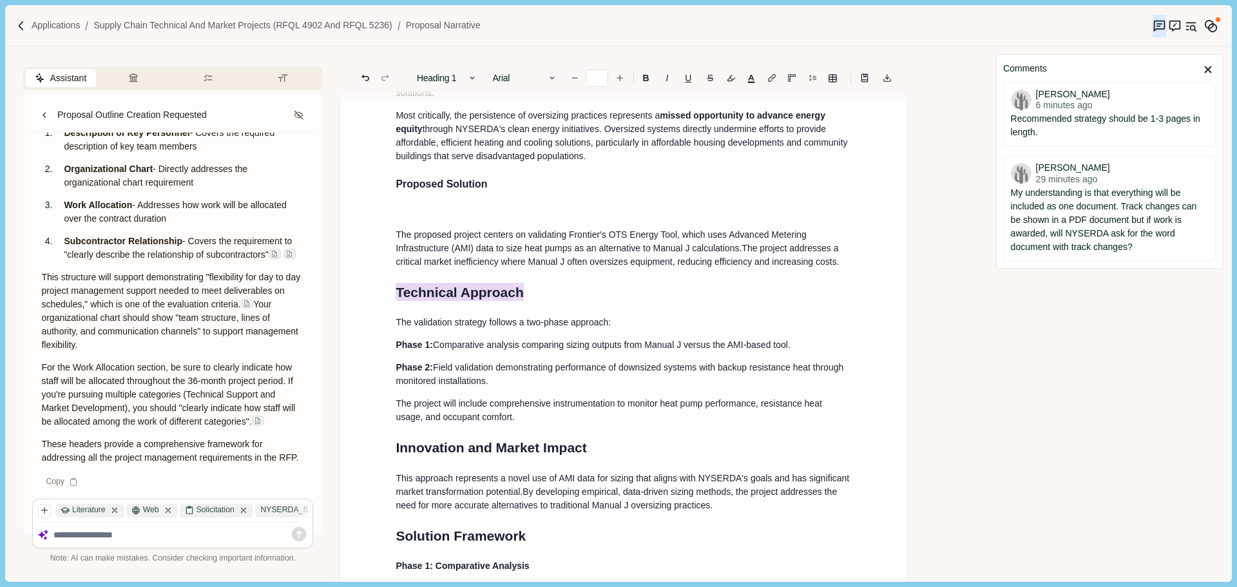
drag, startPoint x: 370, startPoint y: 315, endPoint x: 356, endPoint y: 315, distance: 14.8
click at [356, 315] on div "1. Proposal Narrative a. Executive Summary Executive summary should be 1 page i…" at bounding box center [623, 330] width 567 height 2064
drag, startPoint x: 570, startPoint y: 470, endPoint x: 368, endPoint y: 470, distance: 201.6
click at [368, 470] on div "1. Proposal Narrative a. Executive Summary Executive summary should be 1 page i…" at bounding box center [623, 330] width 567 height 2064
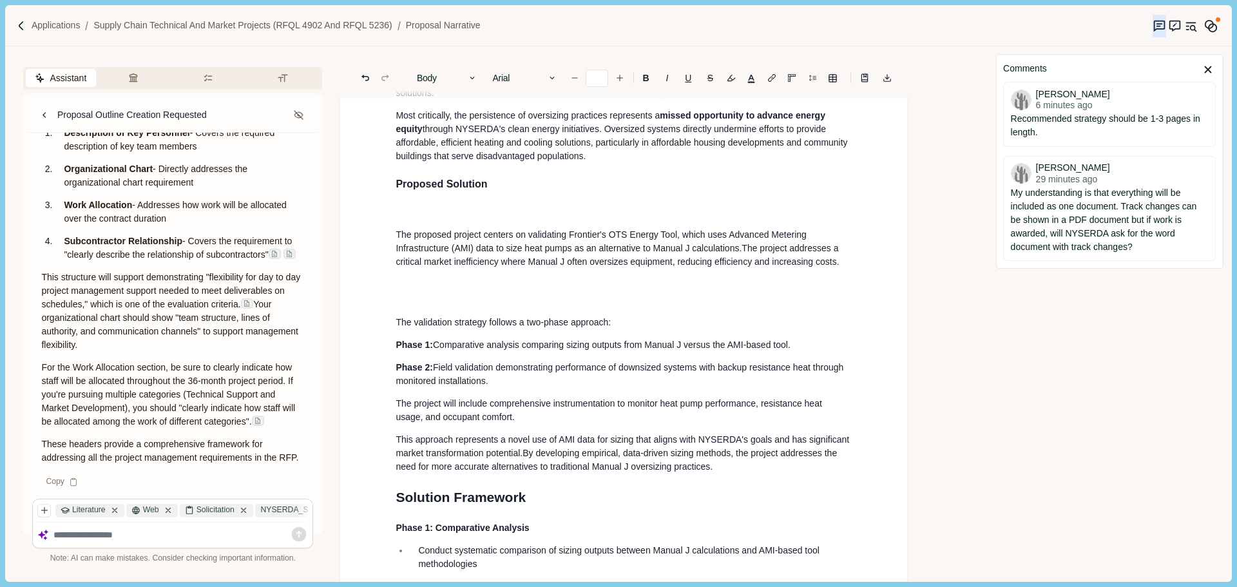
click at [432, 303] on h1 at bounding box center [624, 292] width 456 height 21
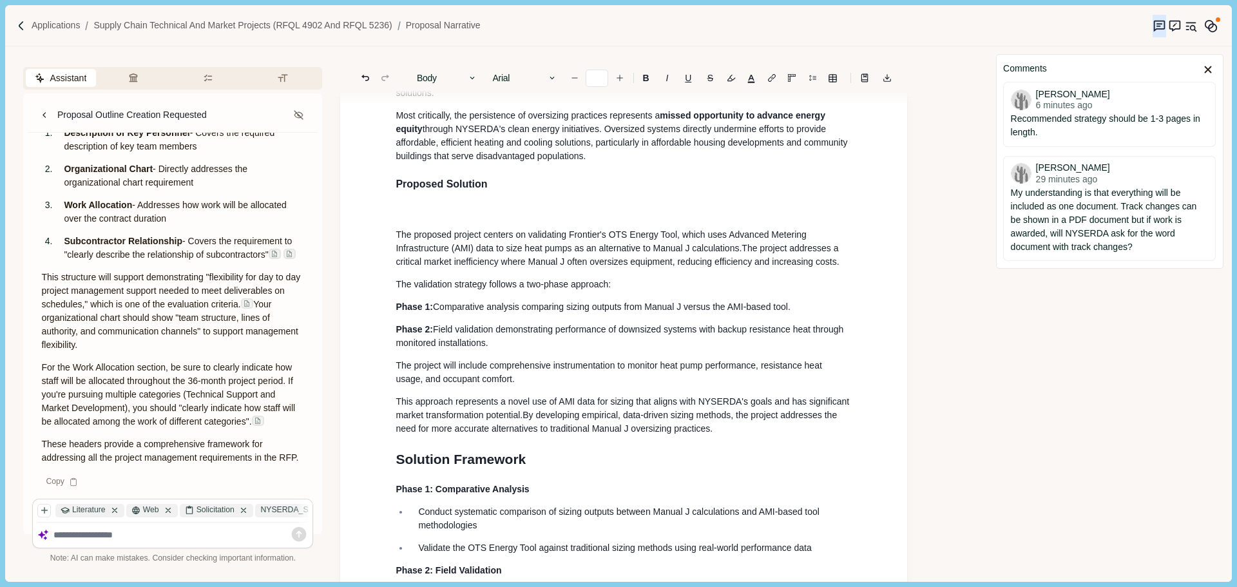
click at [435, 221] on div "1. Proposal Narrative a. Executive Summary Executive summary should be 1 page i…" at bounding box center [623, 293] width 474 height 1903
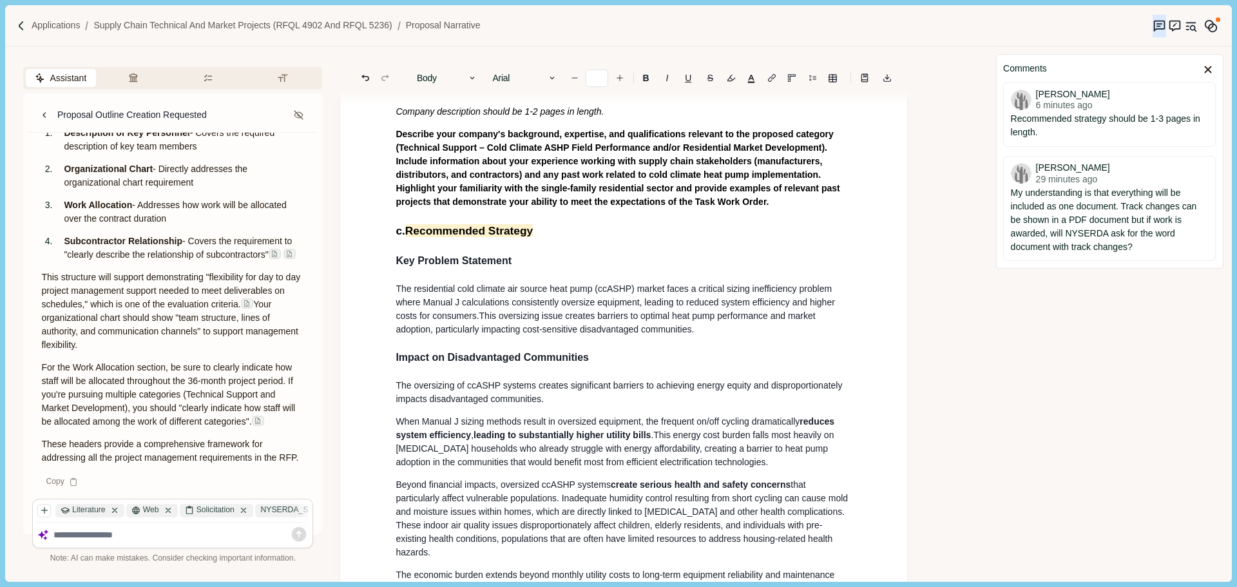
scroll to position [223, 0]
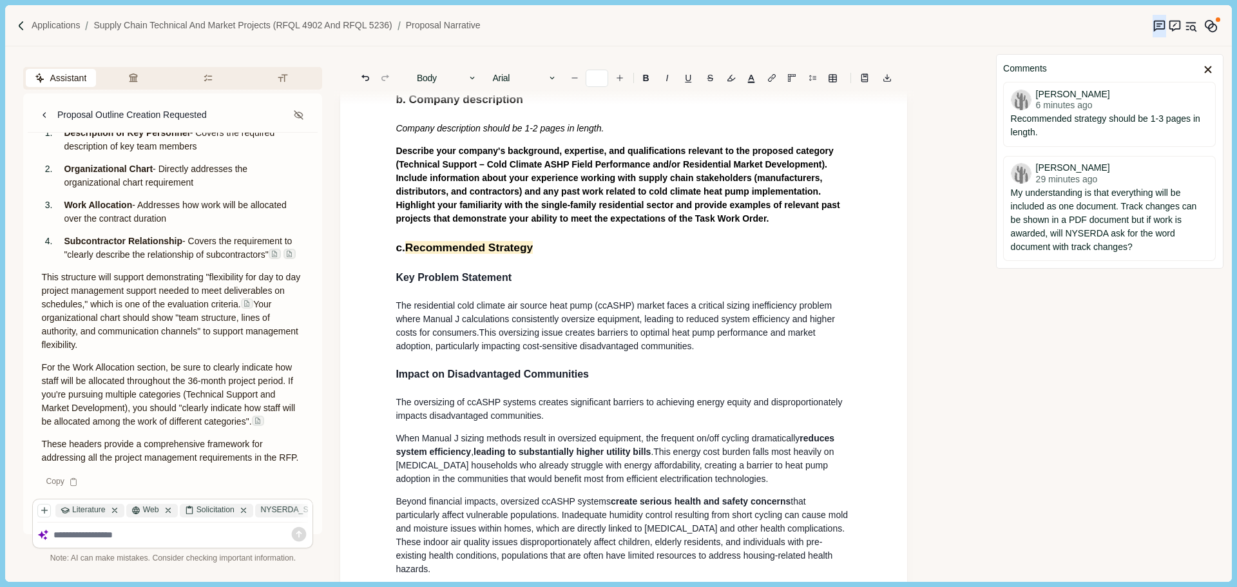
click at [520, 273] on h3 "Key Problem Statement" at bounding box center [624, 277] width 456 height 15
click at [550, 251] on h2 "c. Recommended Strategy" at bounding box center [624, 247] width 456 height 17
click at [639, 379] on h3 "Impact on Disadvantaged Communities" at bounding box center [624, 374] width 456 height 15
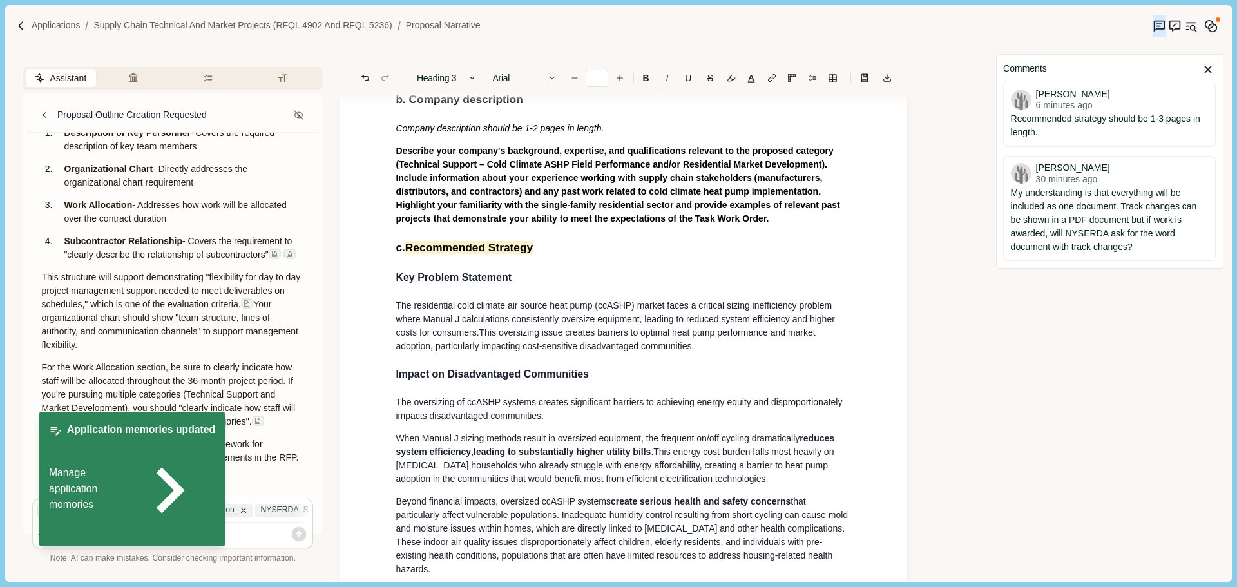
click at [704, 349] on p "The residential cold climate air source heat pump (ccASHP) market faces a criti…" at bounding box center [624, 326] width 456 height 54
type input "**"
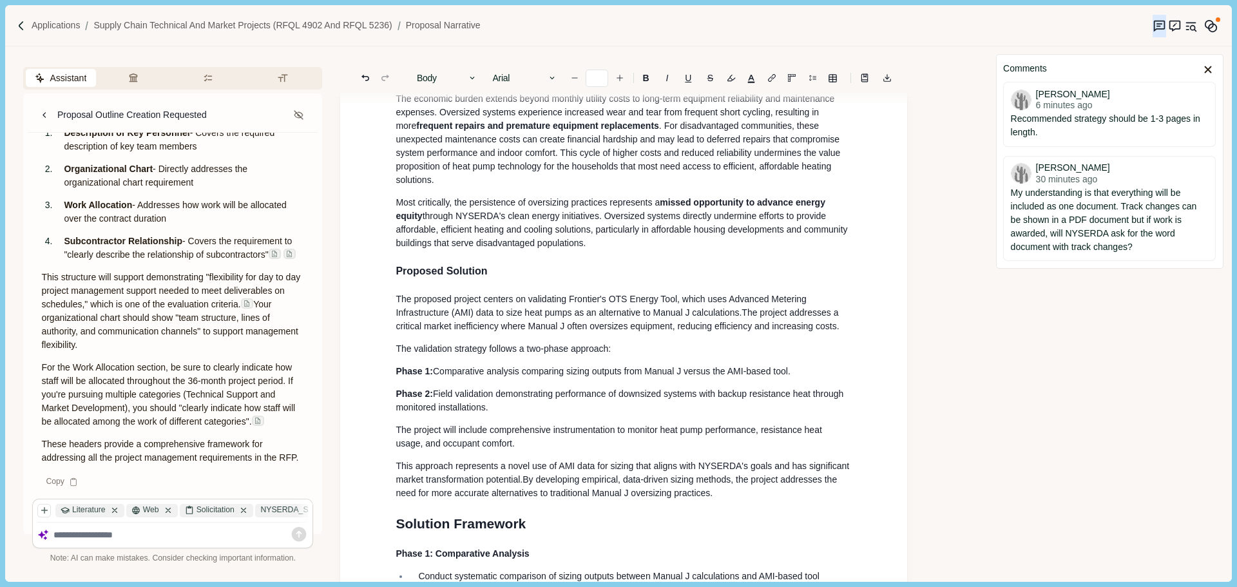
scroll to position [738, 0]
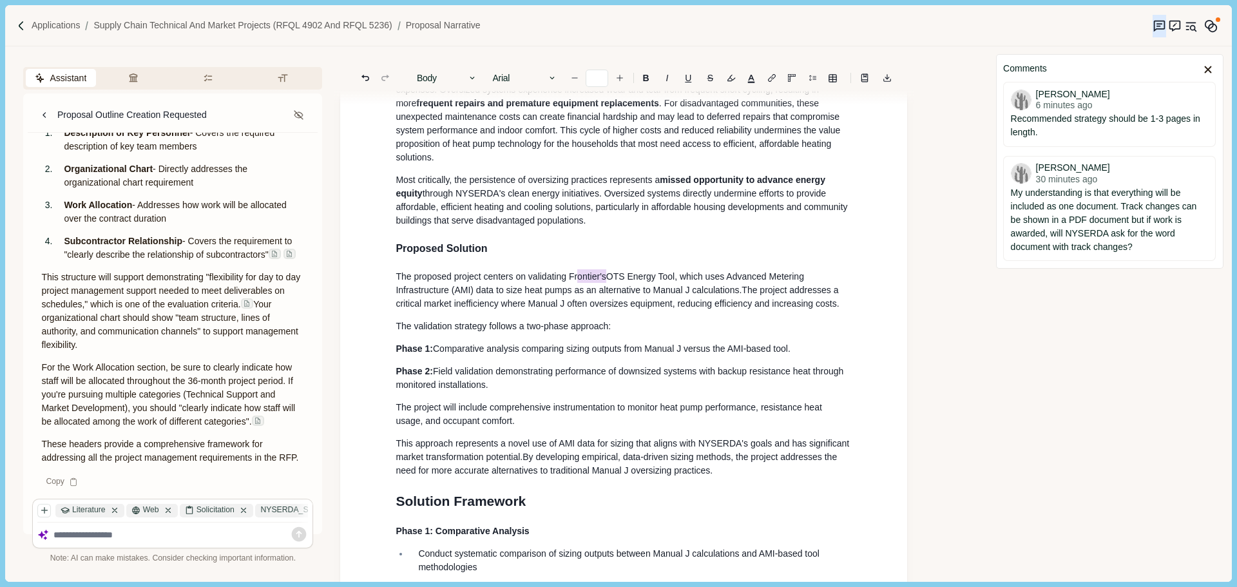
drag, startPoint x: 608, startPoint y: 296, endPoint x: 577, endPoint y: 296, distance: 31.6
click at [577, 295] on span "The proposed project centers on validating Fr ontier's OTS Energy Tool, which u…" at bounding box center [601, 282] width 410 height 26
click at [528, 295] on span "The proposed project centers on validating OTS Energy Tool, which uses Advanced…" at bounding box center [622, 283] width 453 height 24
click at [603, 295] on span "The proposed project centers on Frontier validating OTS Energy Tool, which uses…" at bounding box center [599, 283] width 407 height 24
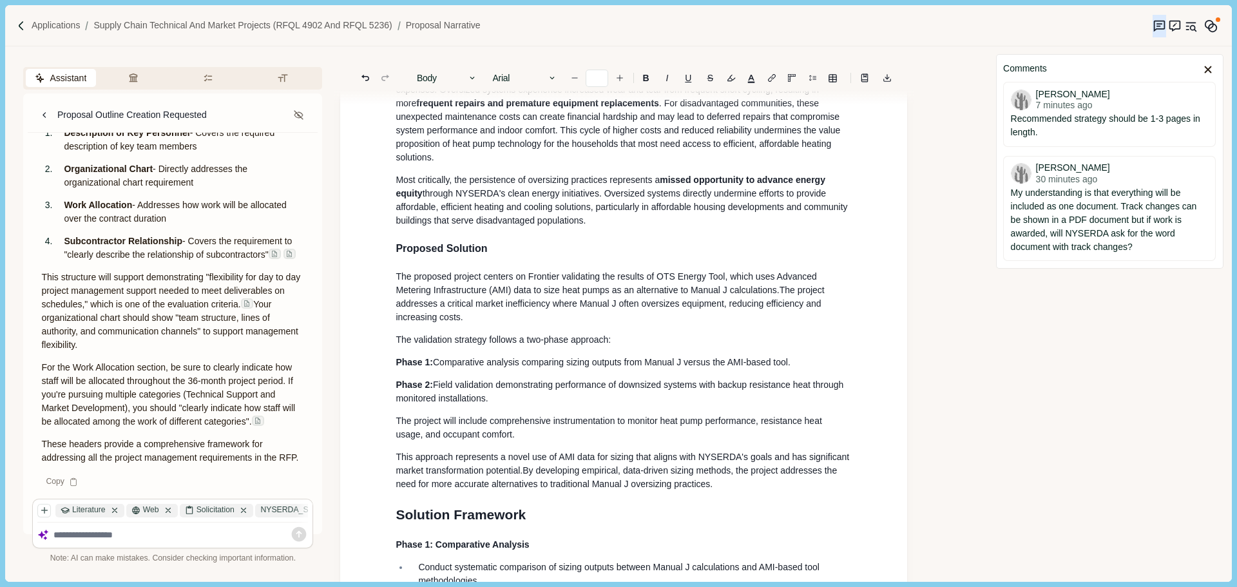
click at [705, 295] on span "The proposed project centers on Frontier validating the results of OTS Energy T…" at bounding box center [607, 283] width 423 height 24
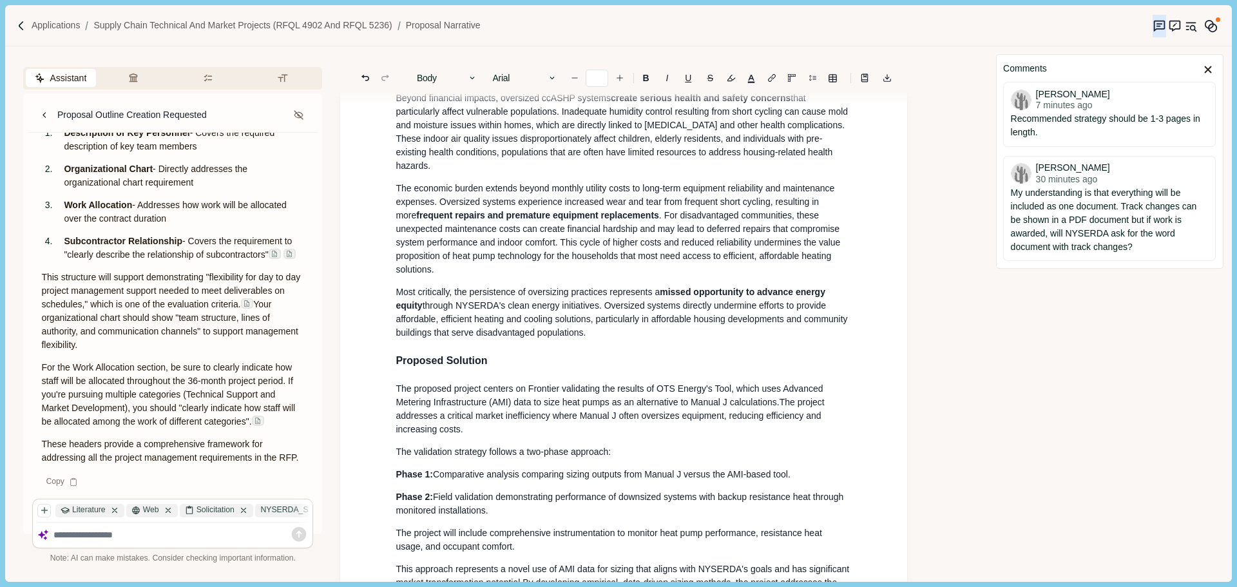
scroll to position [545, 0]
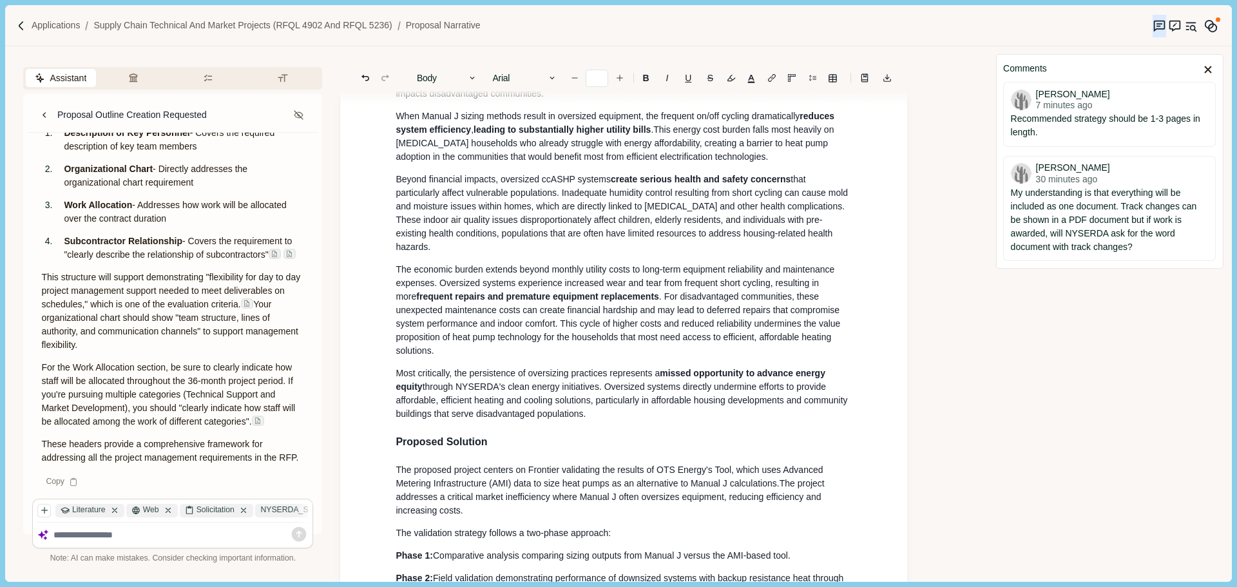
click at [706, 377] on div "1. Proposal Narrative a. Executive Summary Executive summary should be 1 page i…" at bounding box center [623, 547] width 474 height 1894
click at [714, 486] on span "The proposed project centers on Frontier validating the results of OTS Energy's…" at bounding box center [611, 476] width 430 height 24
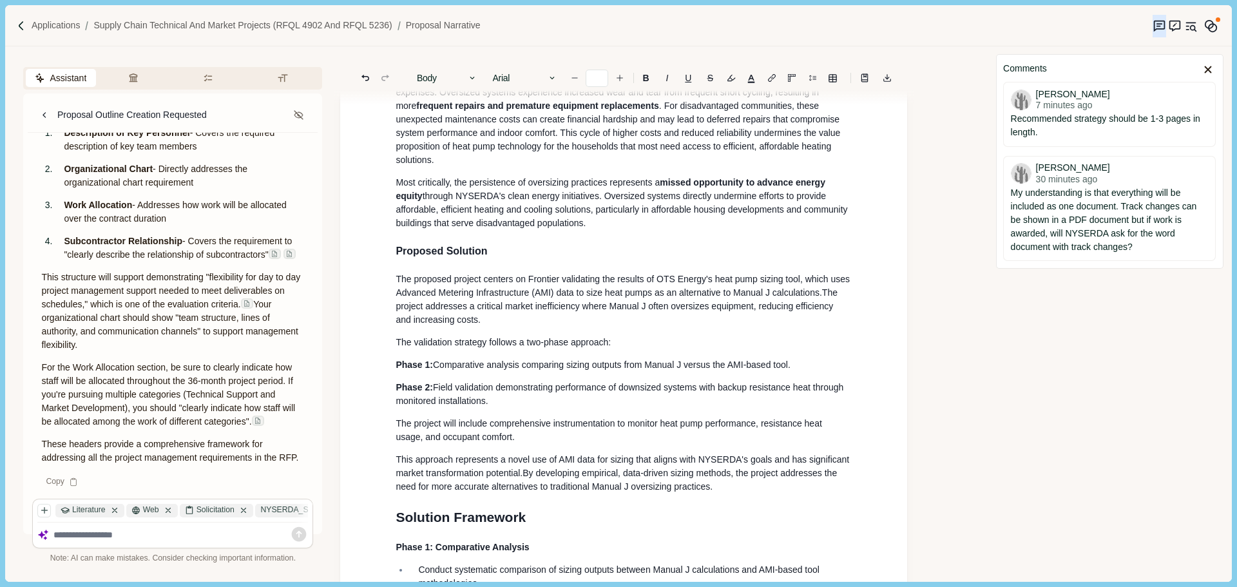
scroll to position [738, 0]
click at [506, 345] on div "1. Proposal Narrative a. Executive Summary Executive summary should be 1 page i…" at bounding box center [623, 354] width 474 height 1894
click at [561, 295] on span "The proposed project centers on Frontier validating the results of OTS Energy's…" at bounding box center [624, 283] width 456 height 24
click at [550, 346] on div "1. Proposal Narrative a. Executive Summary Executive summary should be 1 page i…" at bounding box center [623, 354] width 474 height 1894
click at [623, 347] on p "The validation strategy follows a two-phase approach :" at bounding box center [624, 340] width 456 height 14
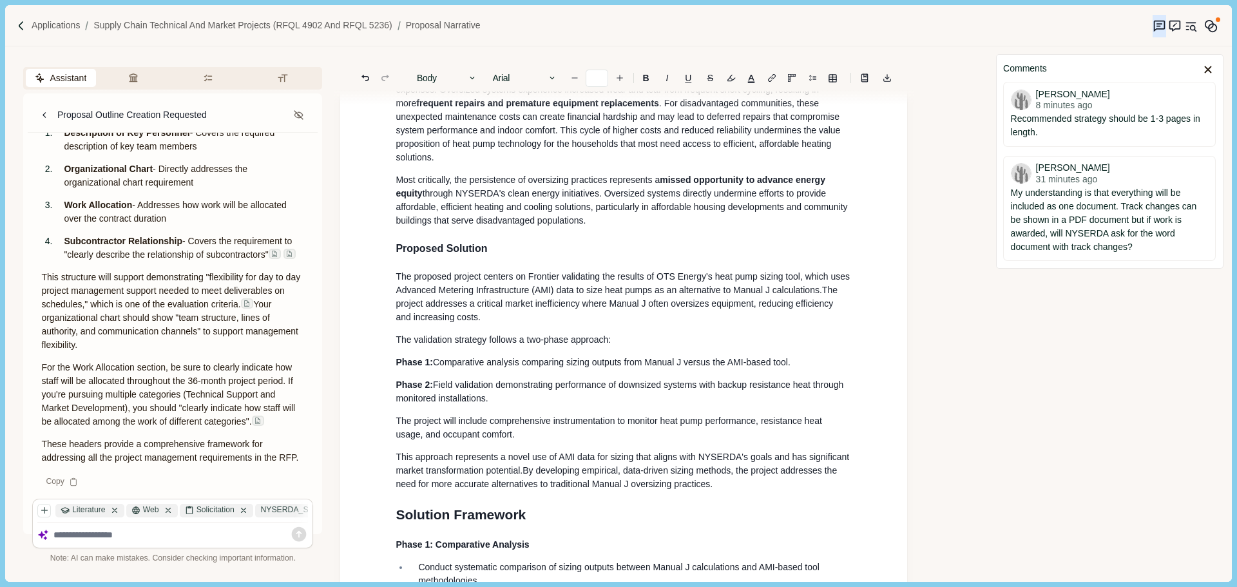
click at [573, 349] on div "1. Proposal Narrative a. Executive Summary Executive summary should be 1 page i…" at bounding box center [623, 354] width 474 height 1894
click at [511, 405] on p "Phase 2: Field validation demonstrating performance of downsized systems with b…" at bounding box center [624, 391] width 456 height 27
click at [531, 441] on p "The project will include comprehensive instrumentation to monitor heat pump per…" at bounding box center [624, 427] width 456 height 27
click at [520, 324] on p "The proposed project centers on Frontier validating the results of OTS Energy's…" at bounding box center [624, 297] width 456 height 54
click at [507, 405] on p "Phase 2: Field validation demonstrating performance of downsized systems with b…" at bounding box center [624, 391] width 456 height 27
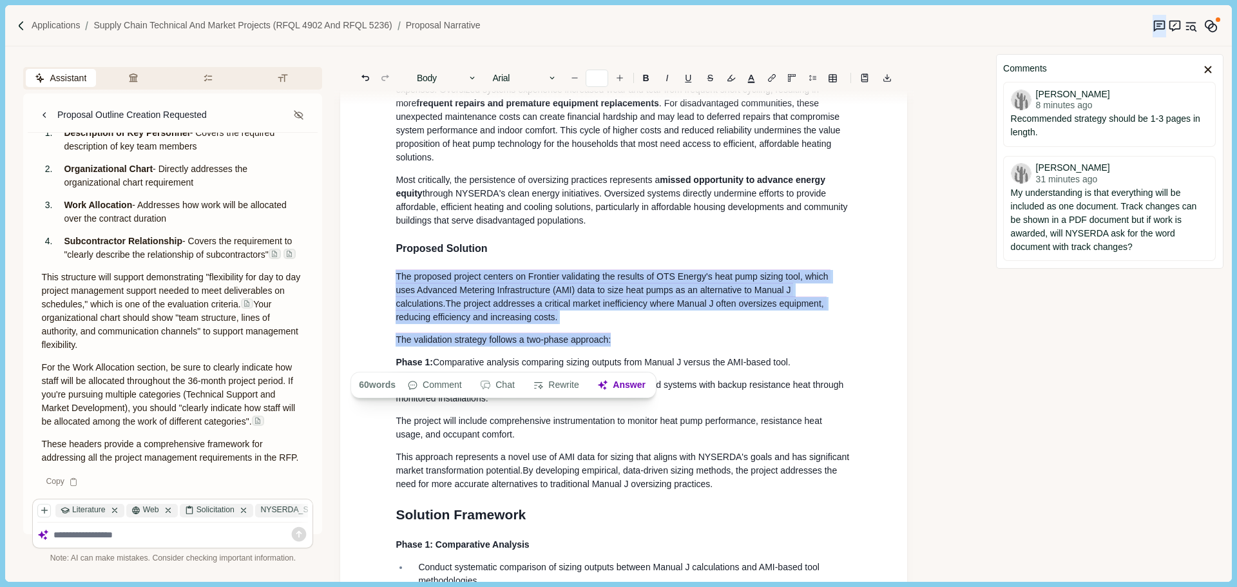
drag, startPoint x: 629, startPoint y: 359, endPoint x: 376, endPoint y: 299, distance: 259.5
click at [376, 299] on div "1. Proposal Narrative a. Executive Summary Executive summary should be 1 page i…" at bounding box center [623, 351] width 567 height 1978
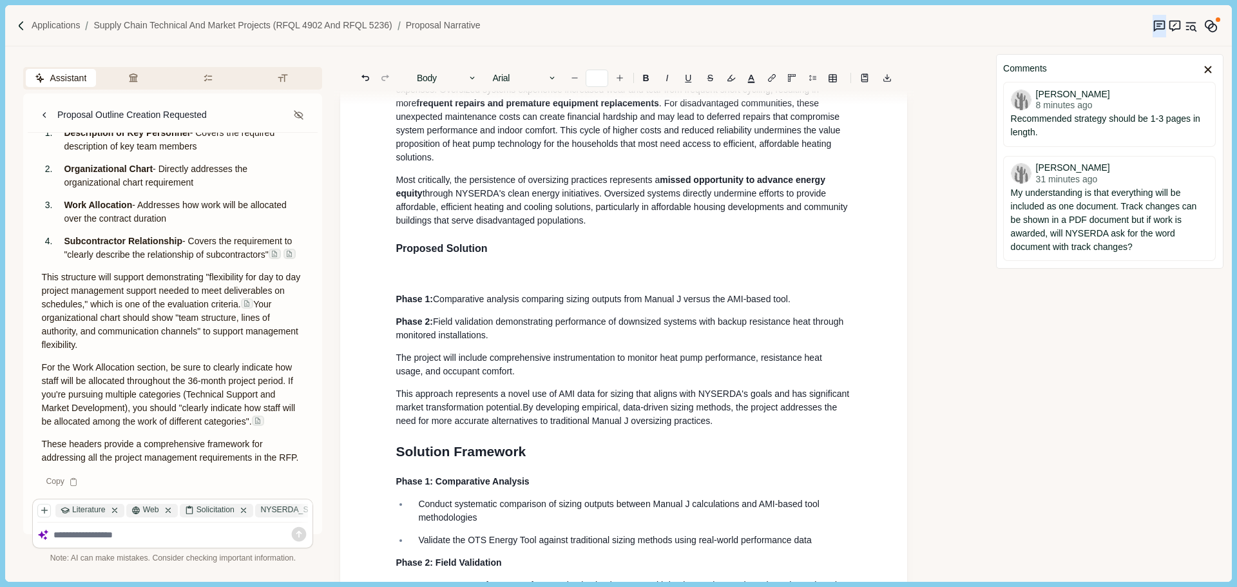
click at [517, 342] on p "Phase 2: Field validation demonstrating performance of downsized systems with b…" at bounding box center [624, 328] width 456 height 27
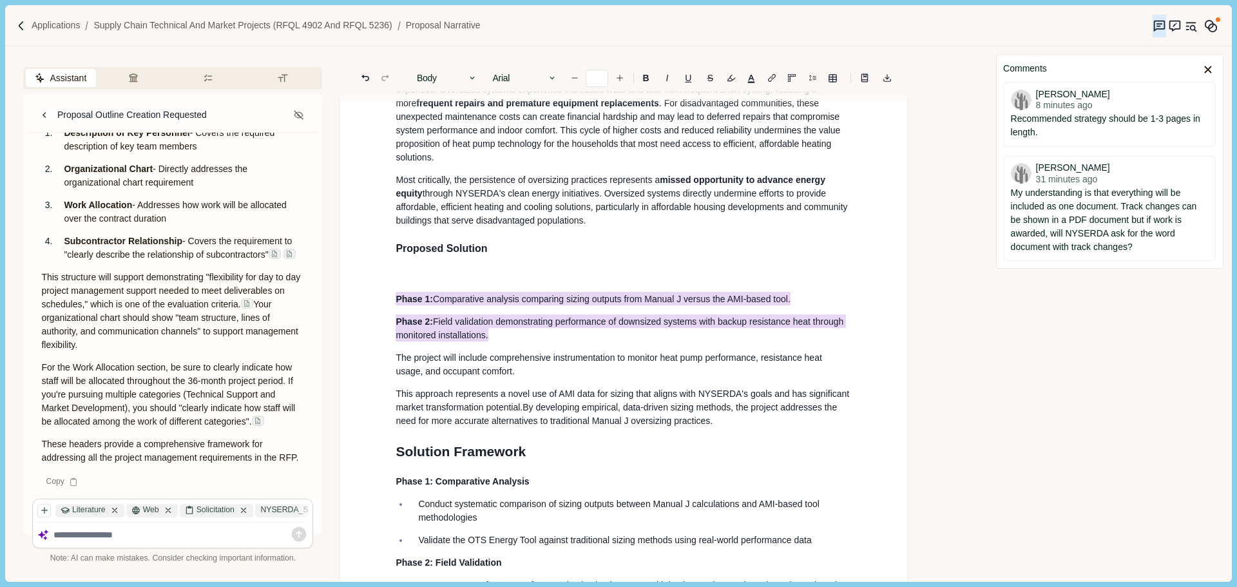
drag, startPoint x: 504, startPoint y: 352, endPoint x: 385, endPoint y: 318, distance: 124.6
click at [385, 318] on div "1. Proposal Narrative a. Executive Summary Executive summary should be 1 page i…" at bounding box center [623, 319] width 567 height 1915
click at [511, 372] on button "Rewrite" at bounding box center [496, 379] width 60 height 18
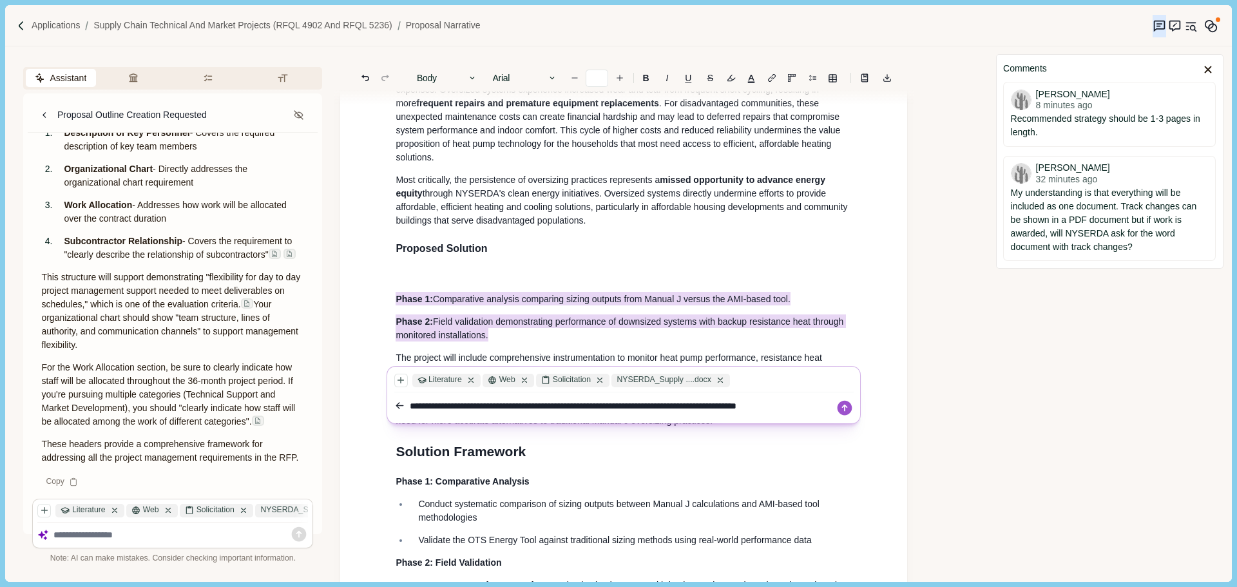
type textarea "**********"
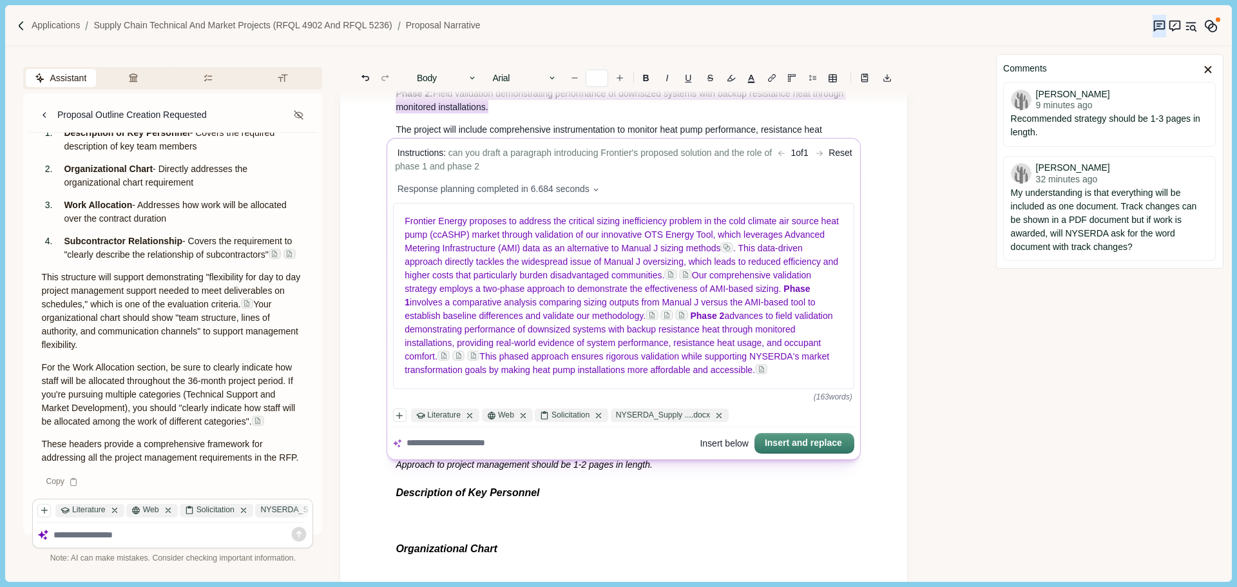
scroll to position [1060, 0]
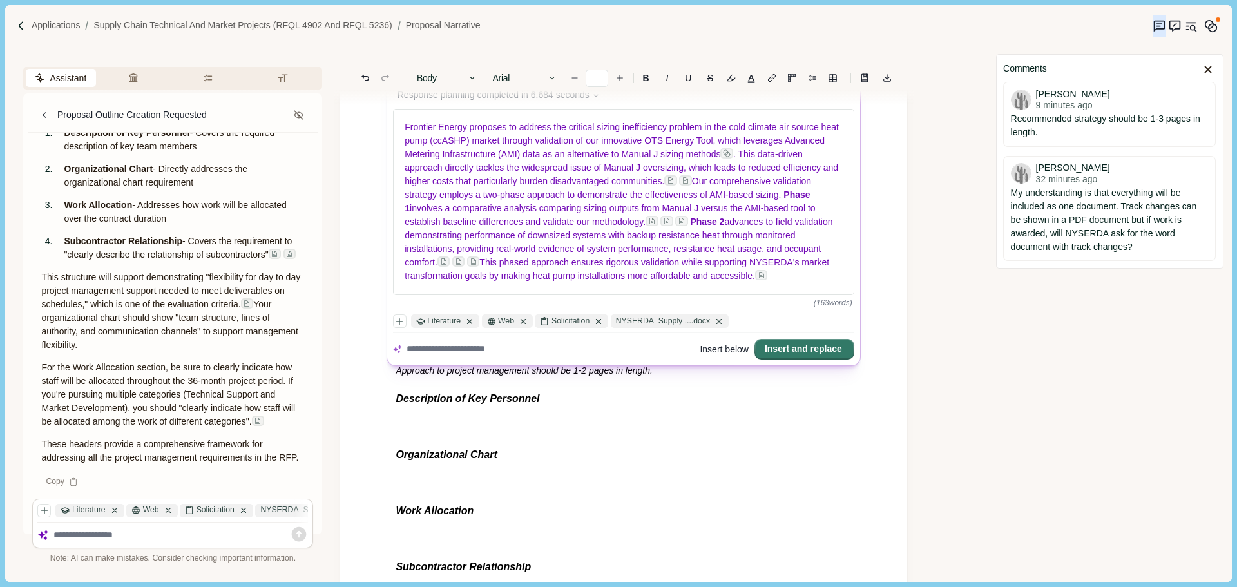
click at [802, 357] on button "Insert and replace" at bounding box center [804, 349] width 97 height 18
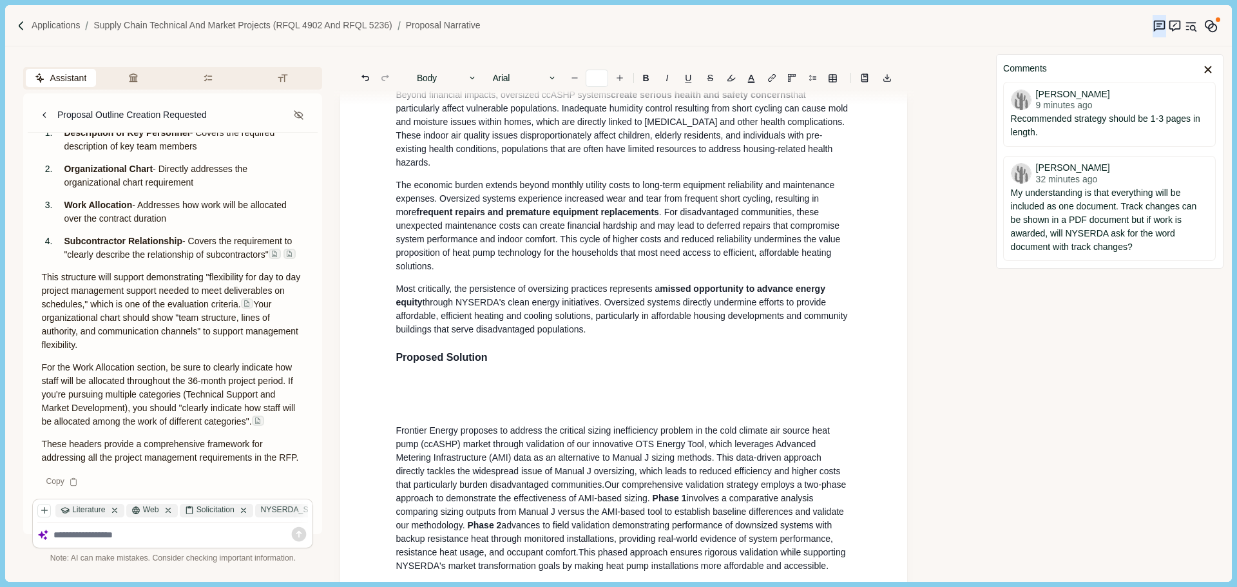
scroll to position [624, 0]
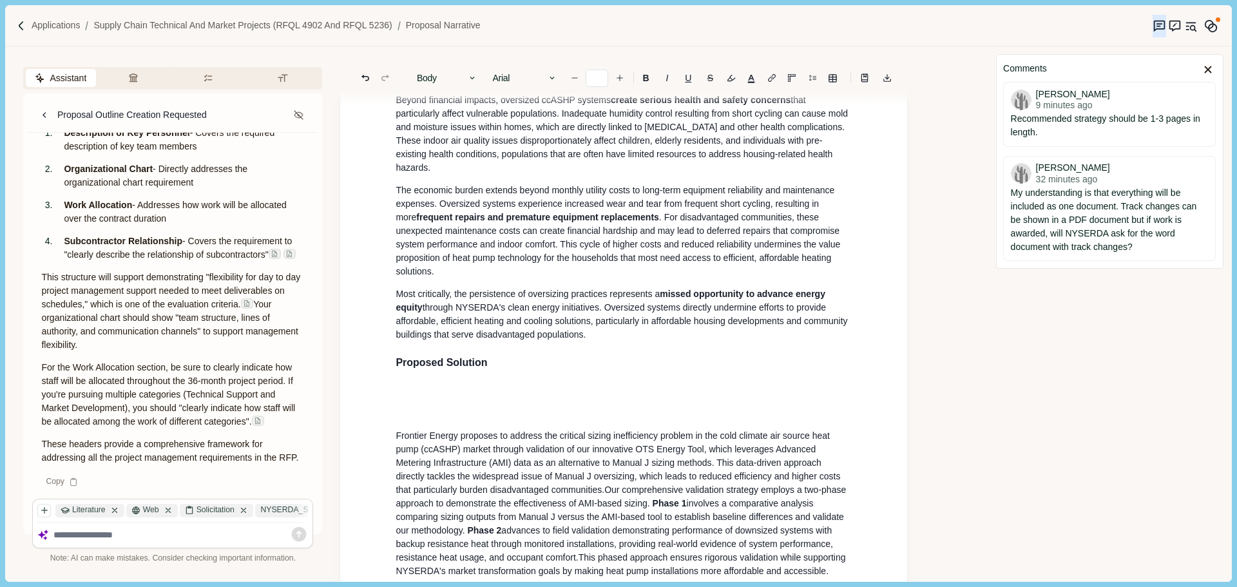
drag, startPoint x: 466, startPoint y: 415, endPoint x: 447, endPoint y: 397, distance: 26.4
click at [466, 397] on p at bounding box center [624, 391] width 456 height 14
click at [443, 396] on div "1. Proposal Narrative a. Executive Summary Executive summary should be 1 page i…" at bounding box center [623, 497] width 474 height 1952
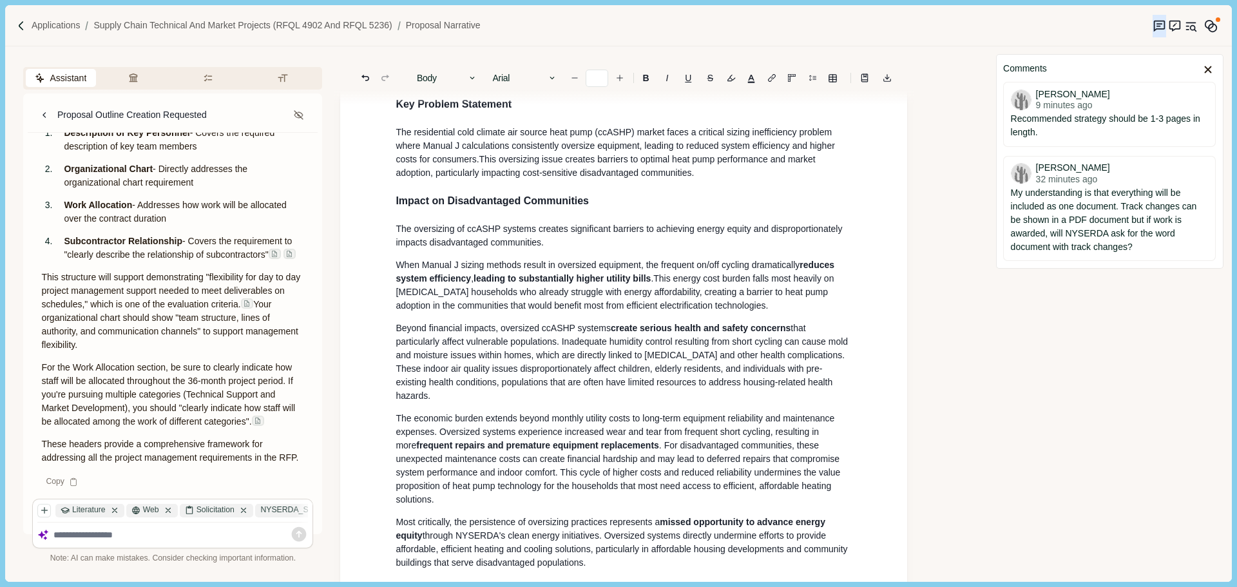
scroll to position [367, 0]
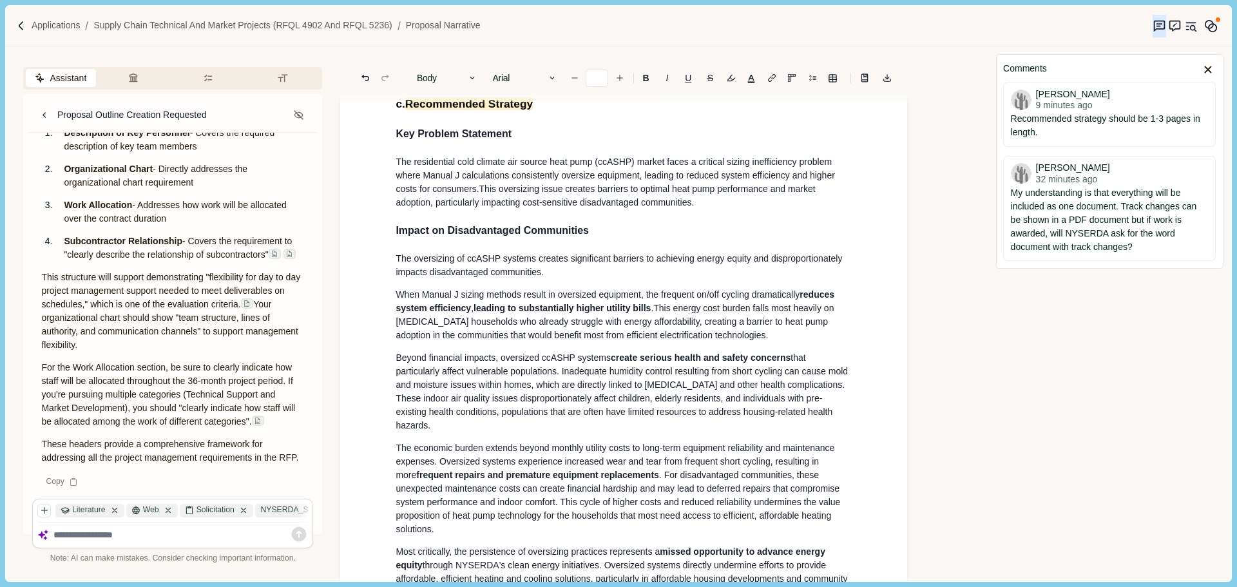
click at [492, 254] on p "The oversizing of ccASHP systems creates significant barriers to achieving ener…" at bounding box center [624, 265] width 456 height 27
click at [574, 209] on p "The residential cold climate air source heat pump (ccASHP) market faces a criti…" at bounding box center [624, 182] width 456 height 54
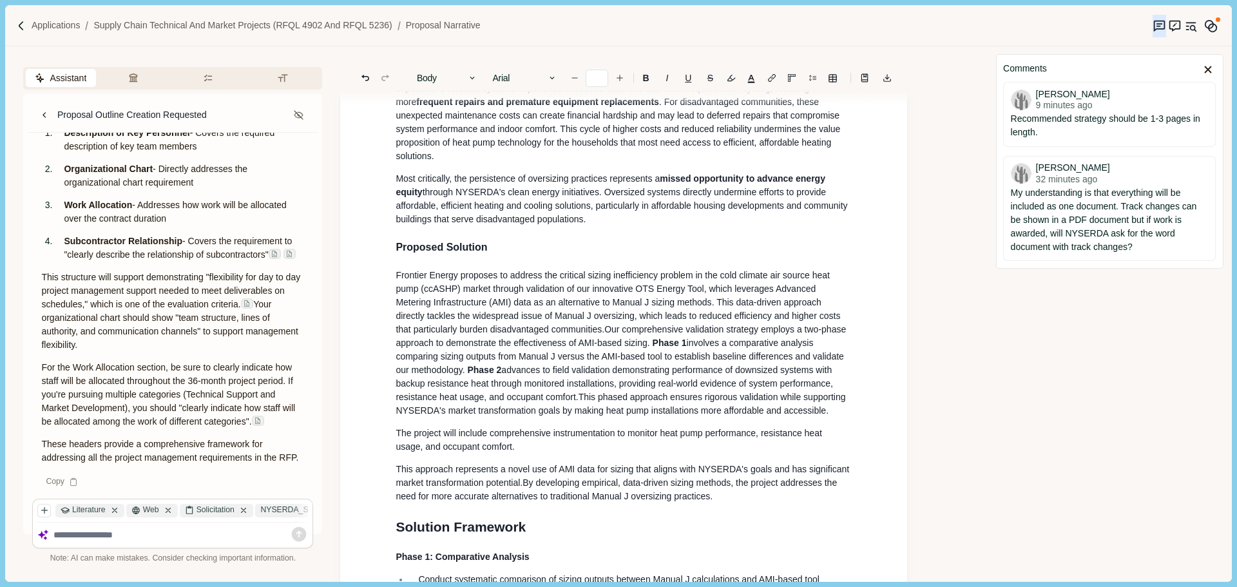
scroll to position [817, 0]
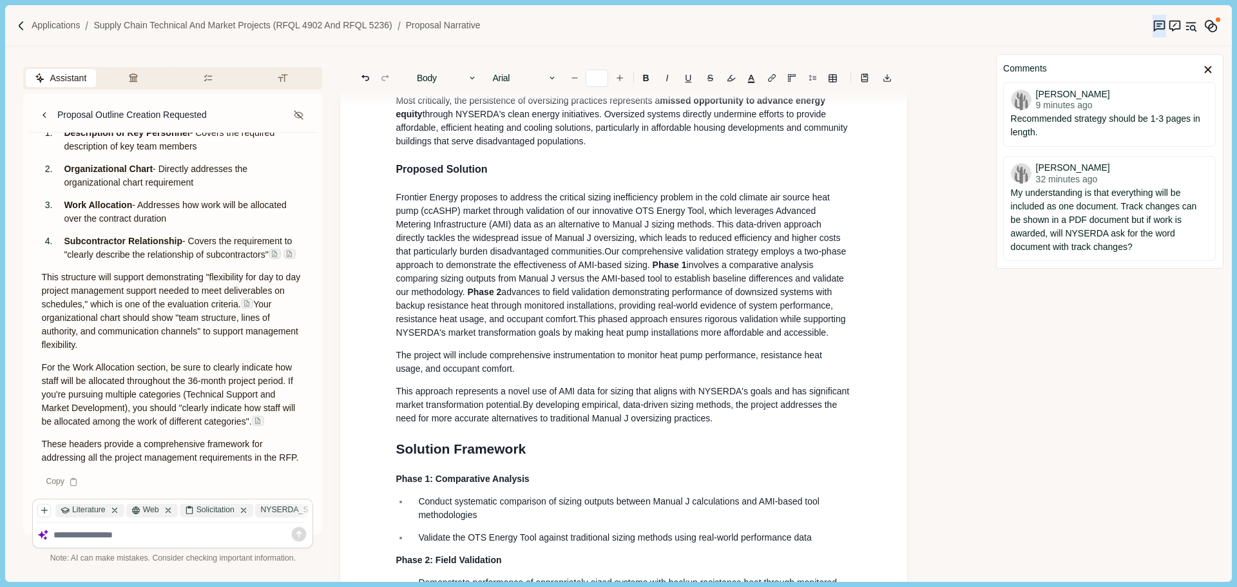
click at [459, 219] on span "Frontier Energy proposes to address the critical sizing inefficiency problem in…" at bounding box center [614, 210] width 437 height 37
click at [611, 229] on span "Frontier proposes to address the critical sizing inefficiency problem in the co…" at bounding box center [613, 210] width 435 height 37
click at [599, 229] on span "Frontier proposes to address the critical sizing inefficiency problem in the co…" at bounding box center [612, 210] width 432 height 37
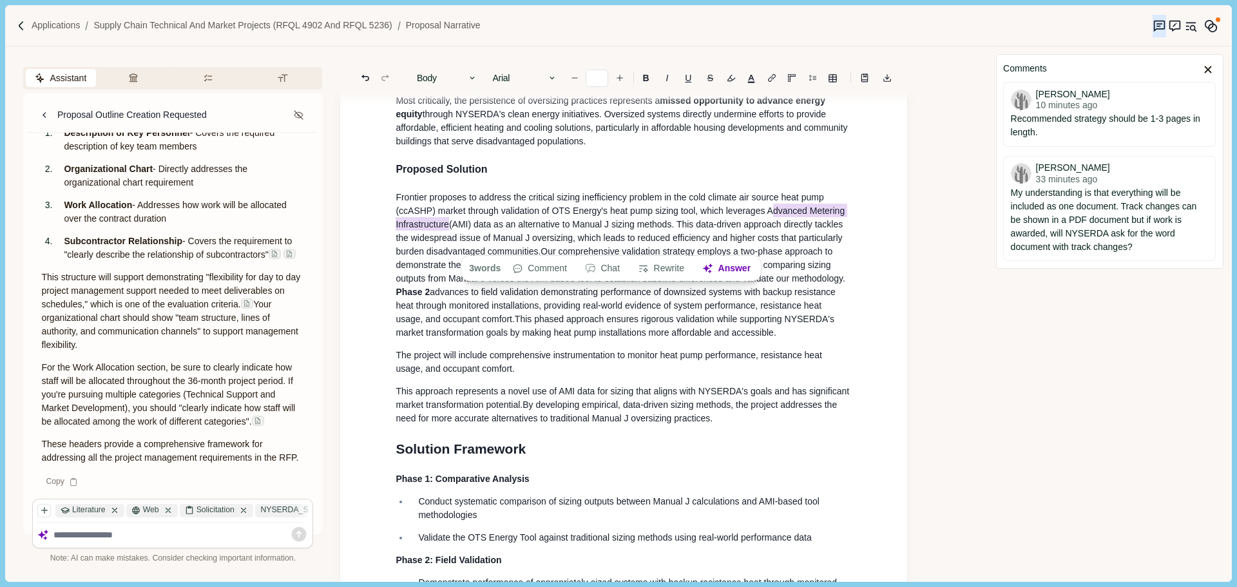
drag, startPoint x: 450, startPoint y: 245, endPoint x: 770, endPoint y: 234, distance: 320.3
click at [770, 231] on span "Frontier proposes to address the critical sizing inefficiency problem in the co…" at bounding box center [622, 211] width 452 height 39
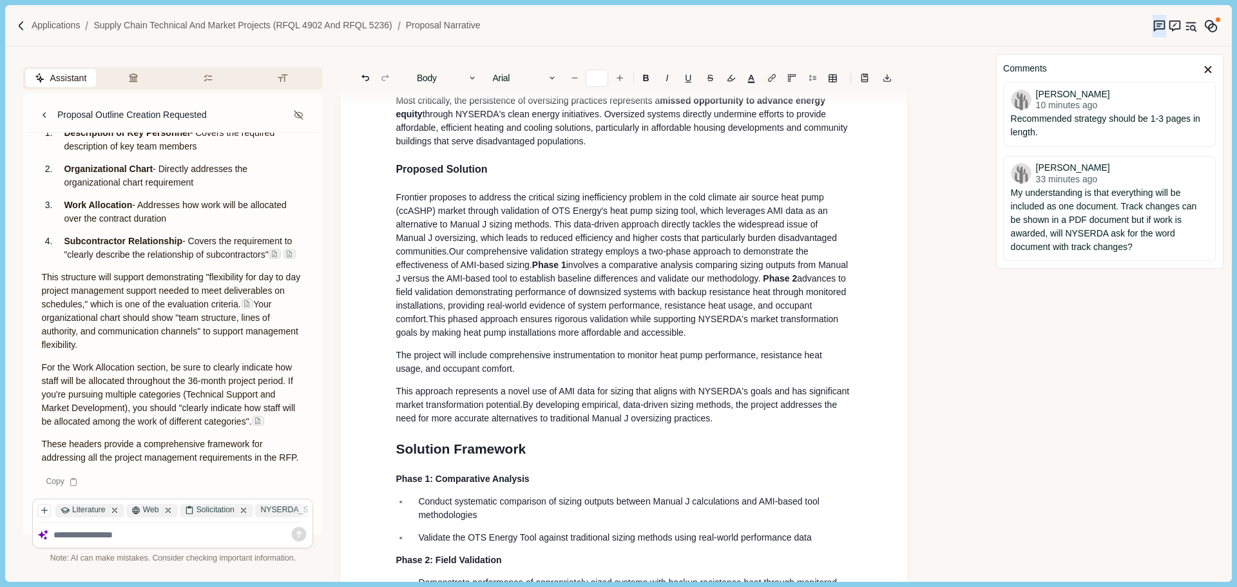
click at [410, 256] on span ". This data-driven approach directly tackles the widespread issue of Manual J o…" at bounding box center [617, 237] width 443 height 37
click at [555, 247] on span ". This data-driven approach directly tackles the widespread issue of Manual J o…" at bounding box center [617, 237] width 443 height 37
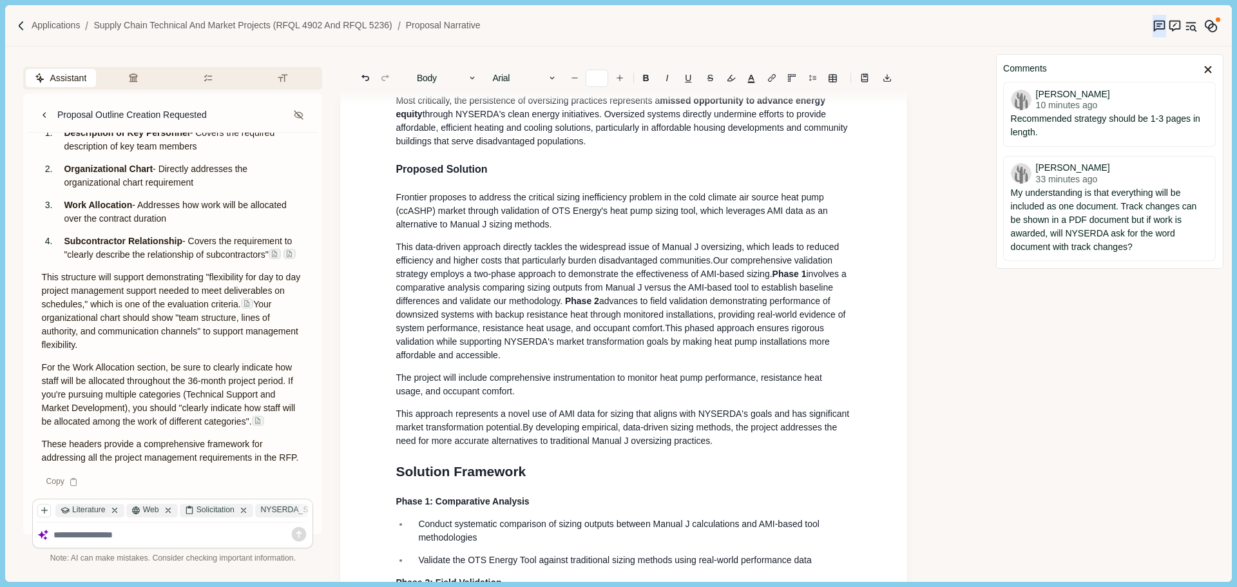
click at [647, 231] on p "Frontier proposes to address the critical sizing inefficiency problem in the co…" at bounding box center [624, 211] width 456 height 41
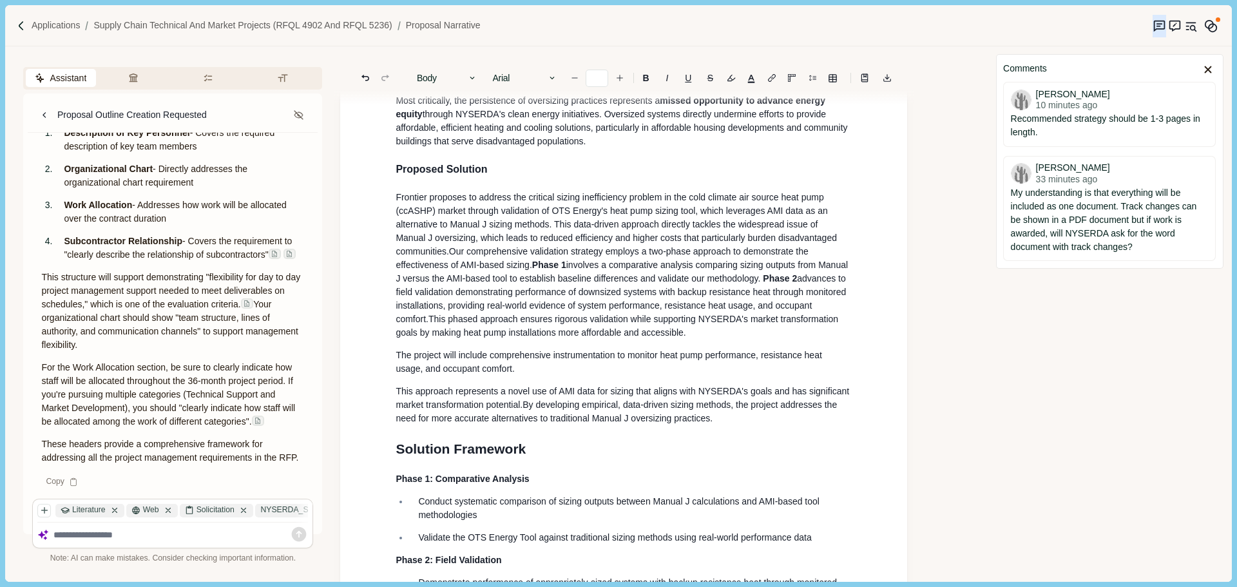
click at [455, 270] on span "Our comprehensive validation strategy employs a two-phase approach to demonstra…" at bounding box center [603, 258] width 415 height 24
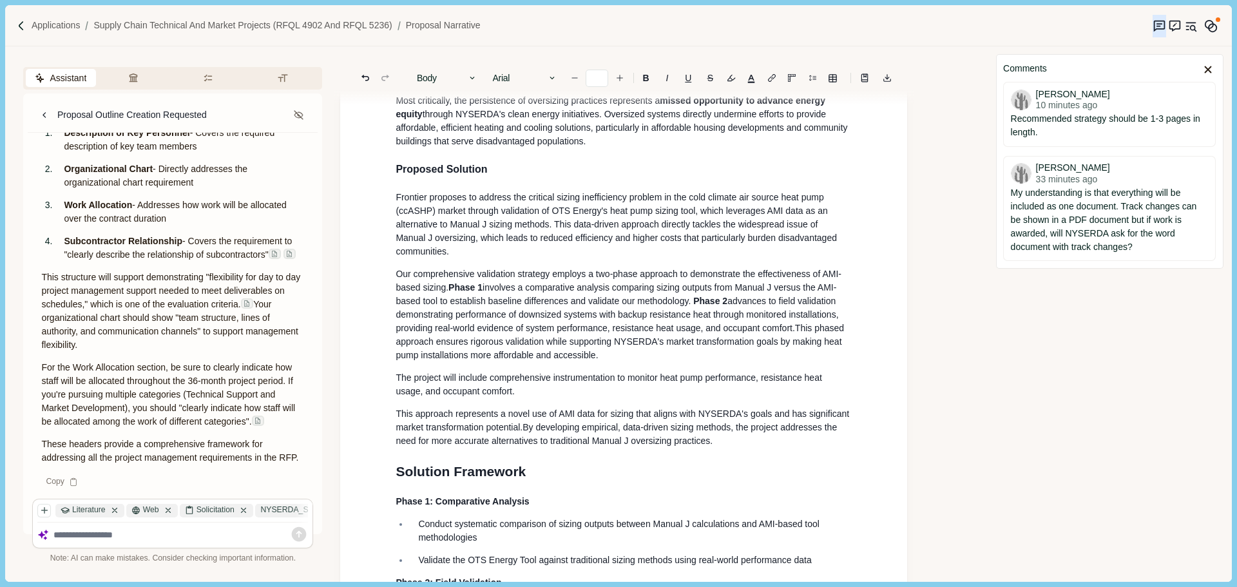
click at [448, 292] on span "Our comprehensive validation strategy employs a two-phase approach to demonstra…" at bounding box center [619, 281] width 446 height 24
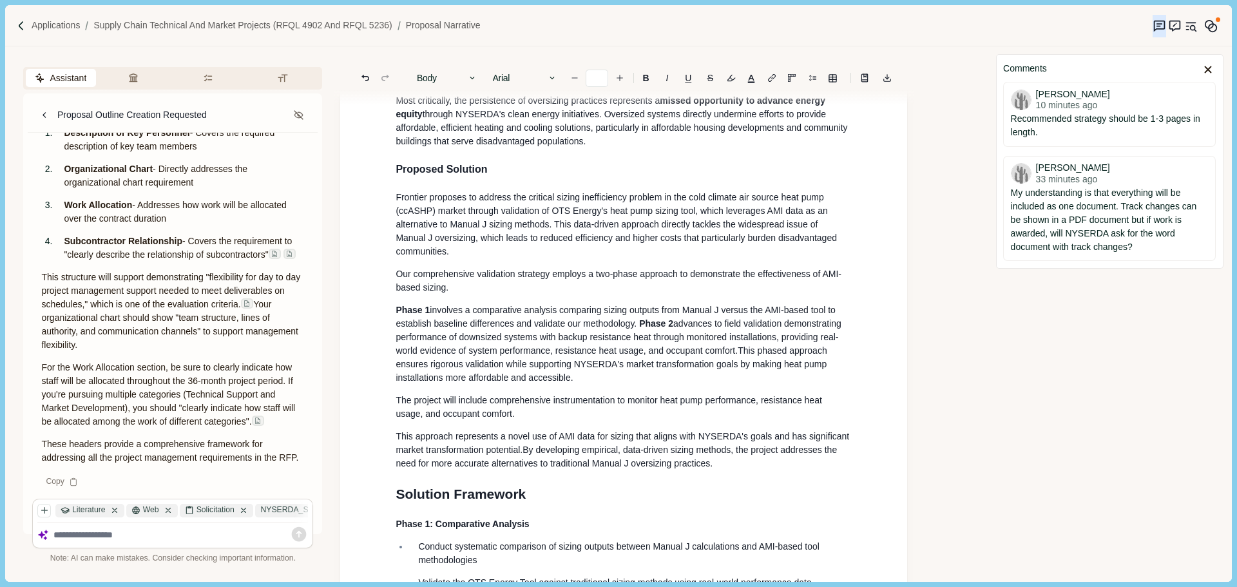
click at [641, 329] on span "Phase 2" at bounding box center [656, 323] width 34 height 10
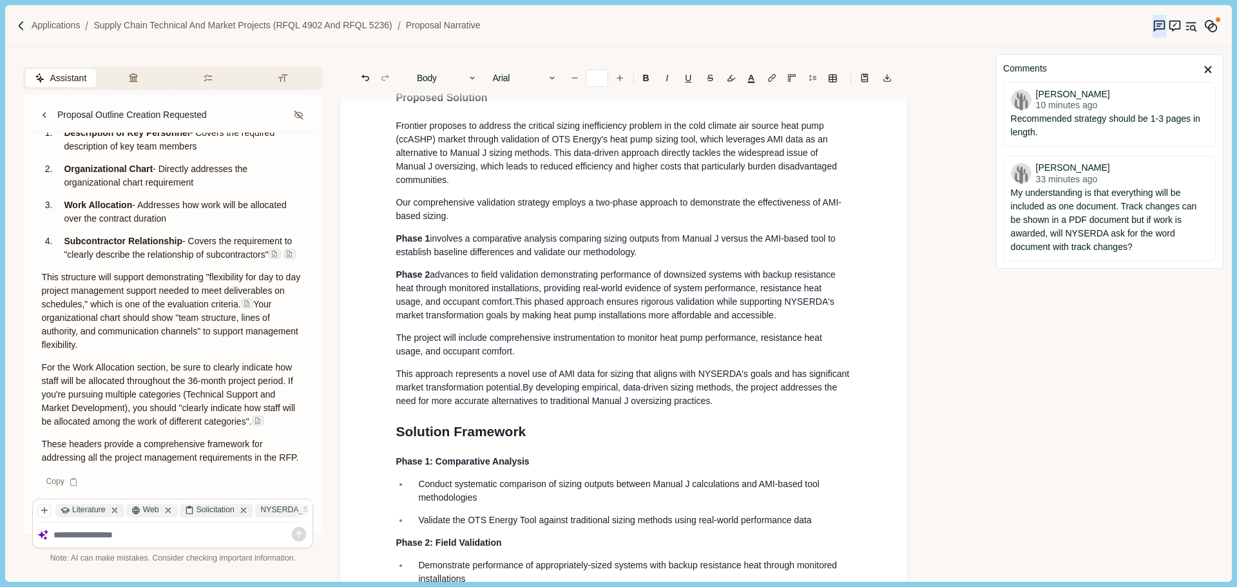
scroll to position [946, 0]
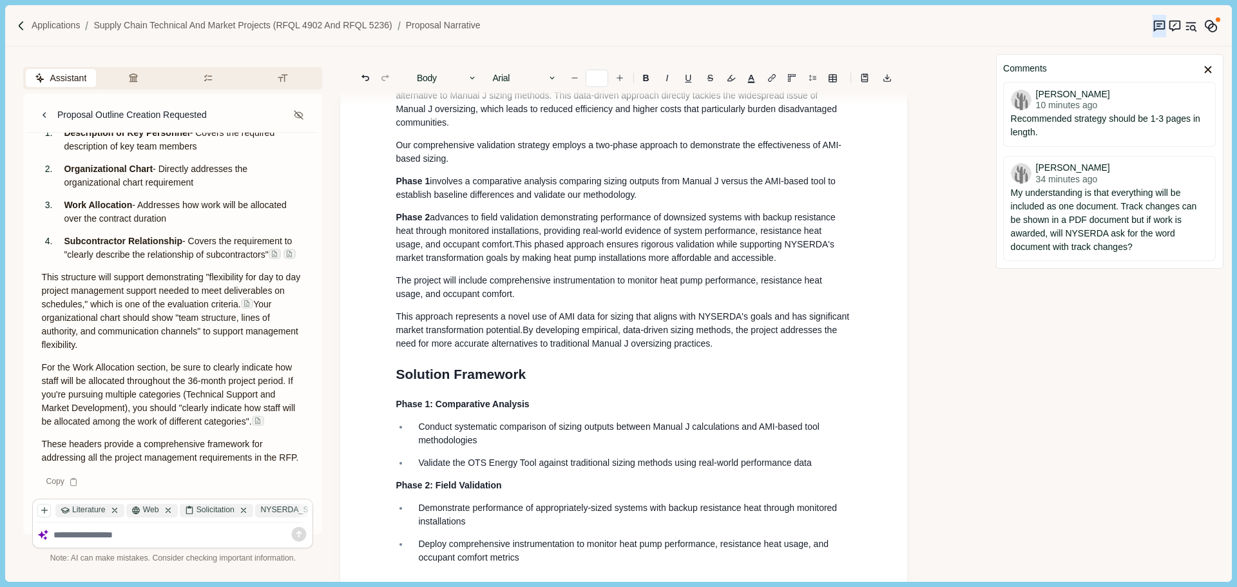
click at [519, 263] on span "This phased approach ensures rigorous validation while supporting NYSERDA's mar…" at bounding box center [616, 251] width 441 height 24
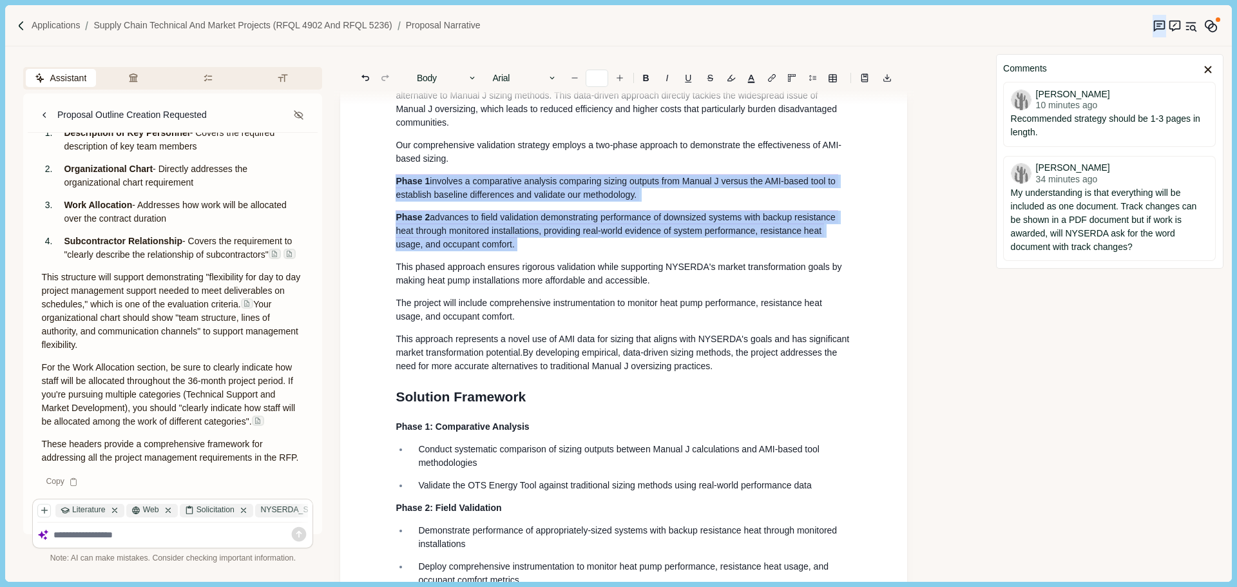
drag, startPoint x: 524, startPoint y: 271, endPoint x: 389, endPoint y: 210, distance: 148.2
click at [389, 210] on div "1. Proposal Narrative a. Executive Summary Executive summary should be 1 page i…" at bounding box center [623, 191] width 474 height 1984
click at [553, 251] on p "Phase 2 advances to field validation demonstrating performance of downsized sys…" at bounding box center [624, 231] width 456 height 41
drag, startPoint x: 539, startPoint y: 272, endPoint x: 393, endPoint y: 207, distance: 160.0
click at [393, 207] on div "1. Proposal Narrative a. Executive Summary Executive summary should be 1 page i…" at bounding box center [623, 191] width 474 height 1984
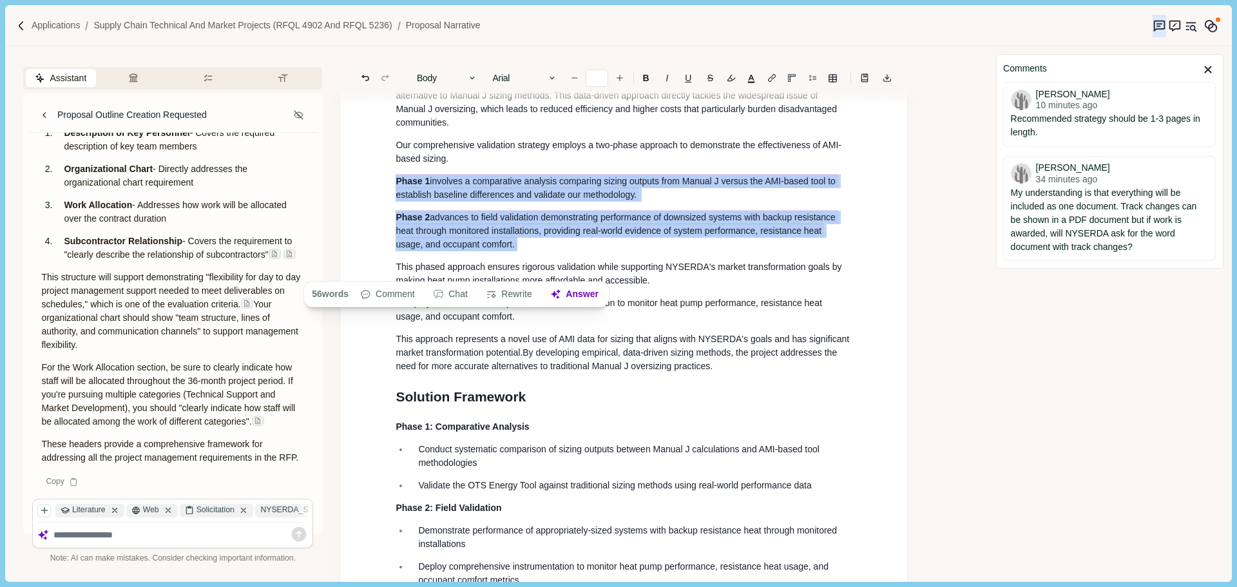
click at [560, 166] on p "Our comprehensive validation strategy employs a two-phase approach to demonstra…" at bounding box center [624, 151] width 456 height 27
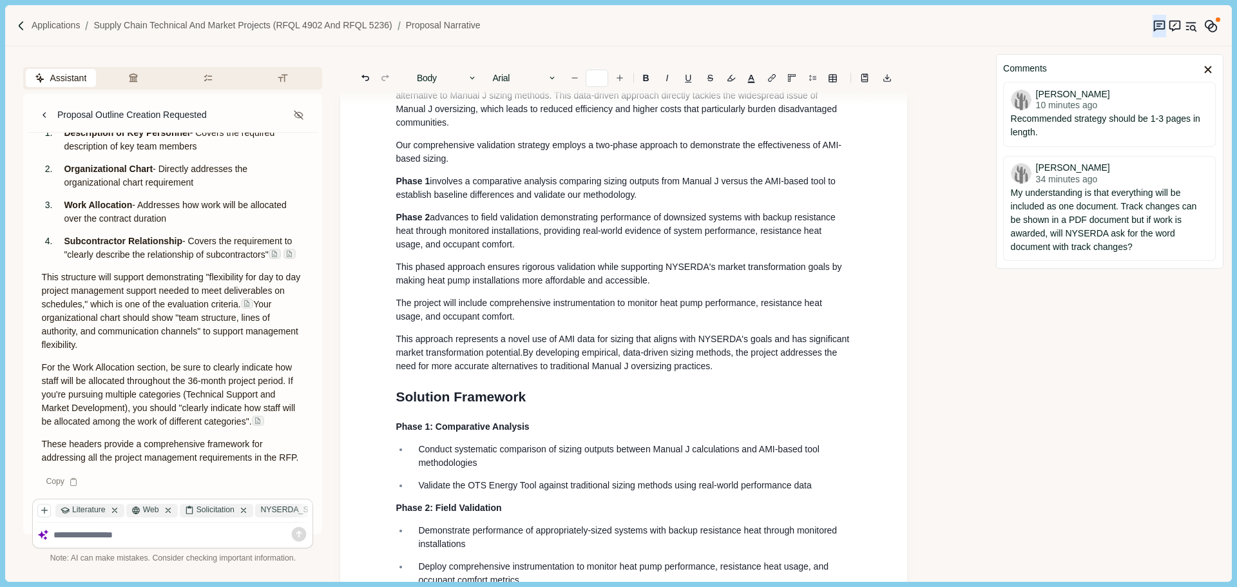
click at [393, 202] on div "1. Proposal Narrative a. Executive Summary Executive summary should be 1 page i…" at bounding box center [623, 191] width 474 height 1984
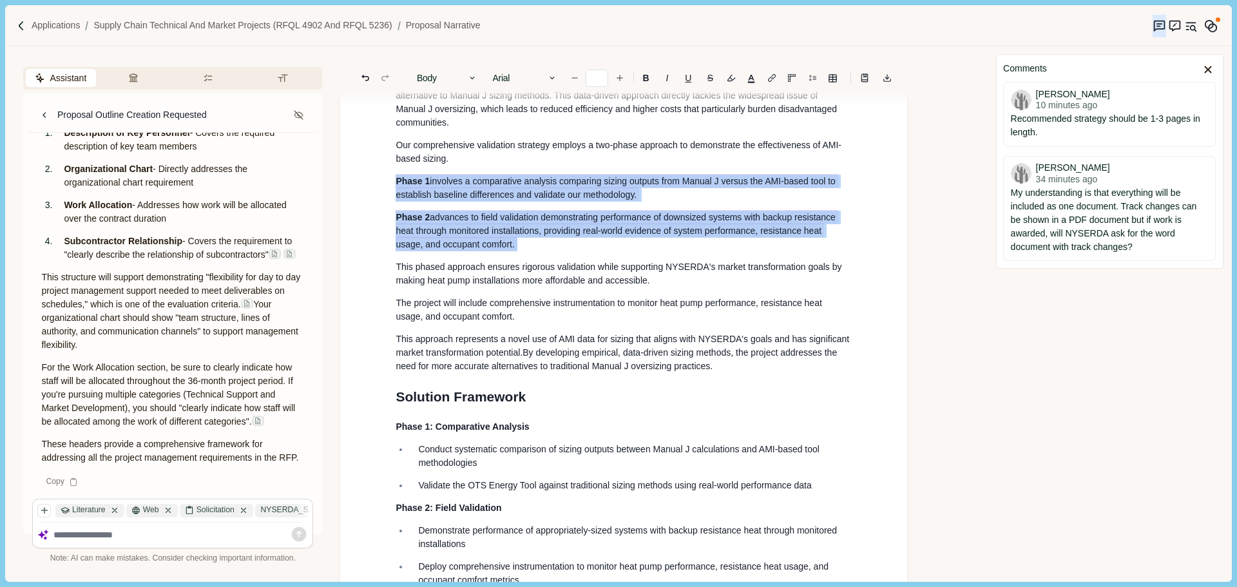
drag, startPoint x: 522, startPoint y: 267, endPoint x: 393, endPoint y: 202, distance: 145.2
click at [393, 202] on div "1. Proposal Narrative a. Executive Summary Executive summary should be 1 page i…" at bounding box center [623, 191] width 474 height 1984
click at [471, 77] on icon "button" at bounding box center [472, 77] width 9 height 9
click at [468, 77] on div "Body Heading 1 Heading 2 Heading 3 Heading 4 Body" at bounding box center [446, 78] width 73 height 18
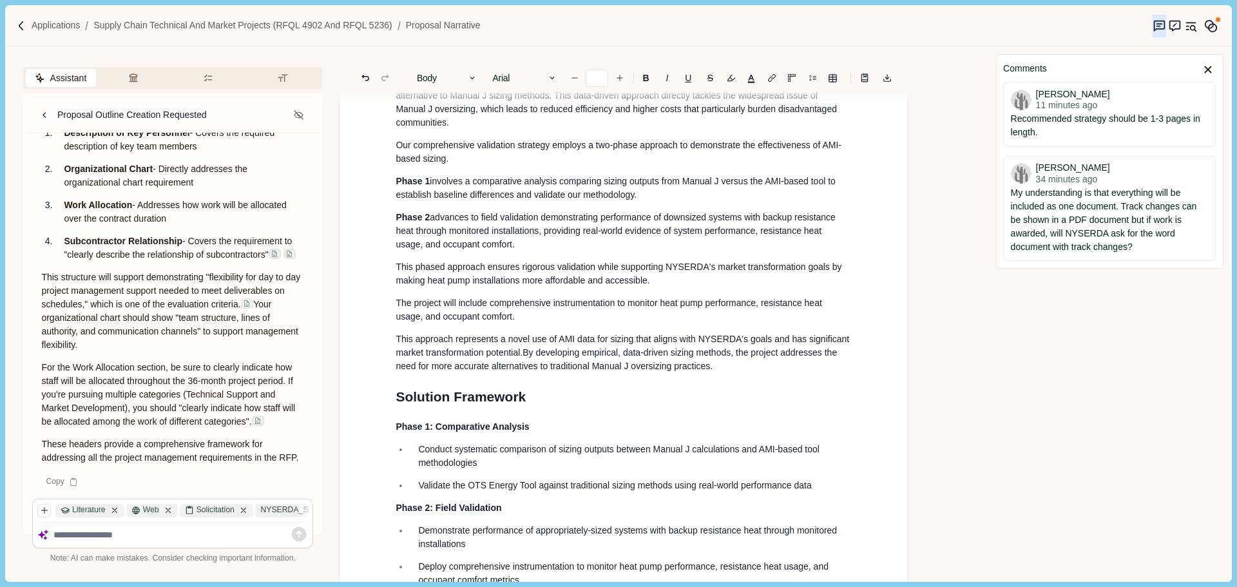
click at [571, 323] on p "The project will include comprehensive instrumentation to monitor heat pump per…" at bounding box center [624, 309] width 456 height 27
click at [530, 323] on p "The project will include comprehensive instrumentation to monitor heat pump per…" at bounding box center [624, 309] width 456 height 27
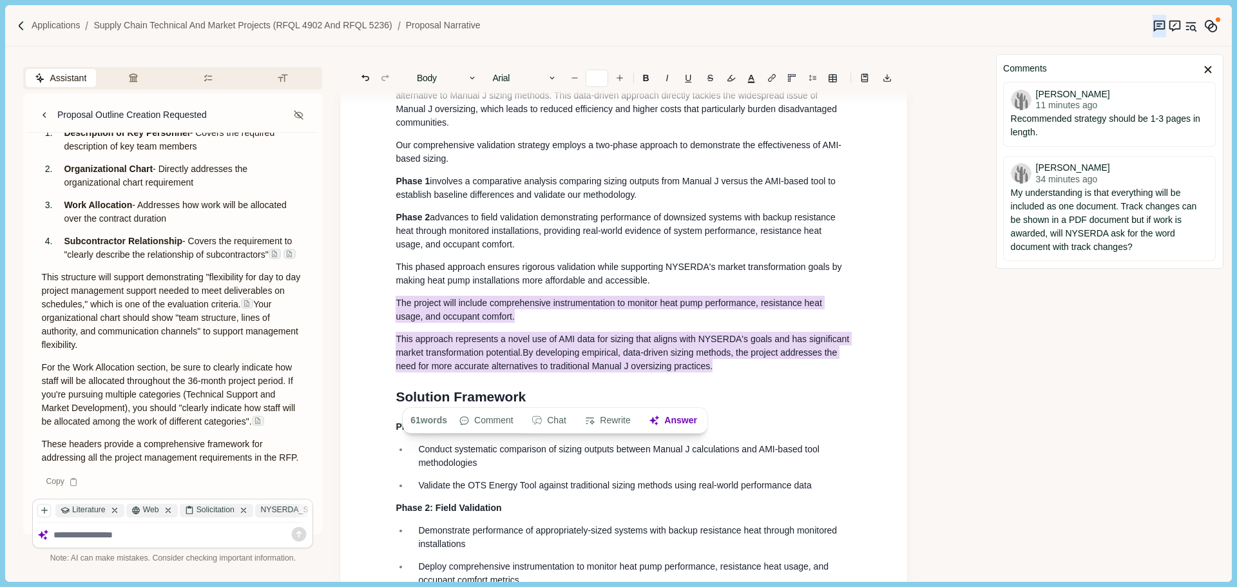
drag, startPoint x: 723, startPoint y: 401, endPoint x: 385, endPoint y: 331, distance: 345.3
click at [385, 331] on div "1. Proposal Narrative a. Executive Summary Executive summary should be 1 page i…" at bounding box center [623, 188] width 567 height 2068
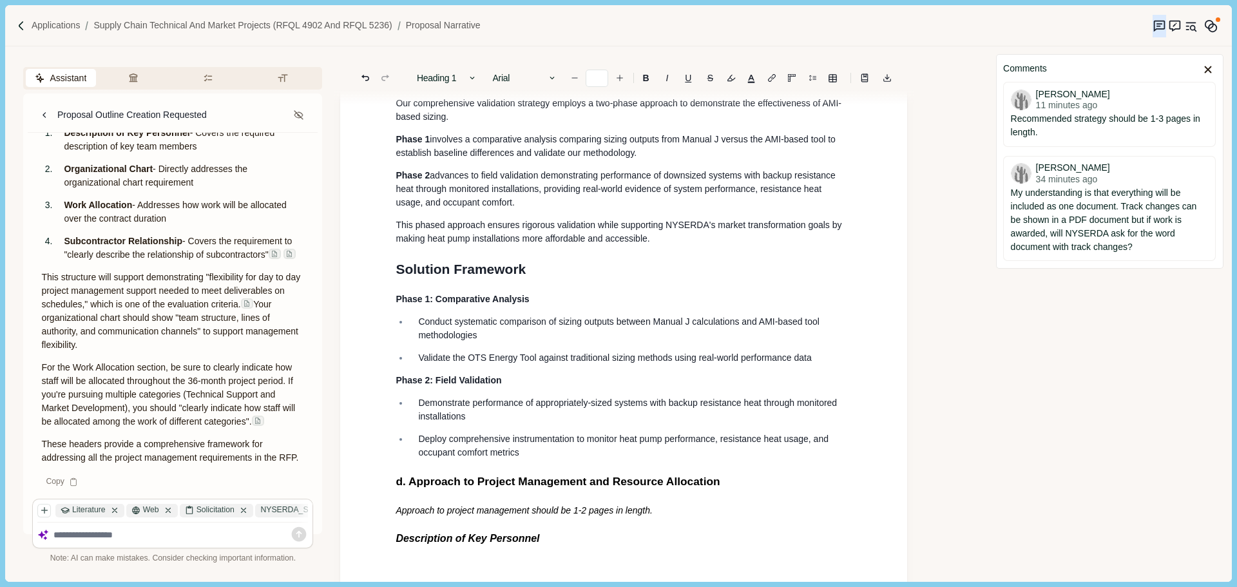
scroll to position [1011, 0]
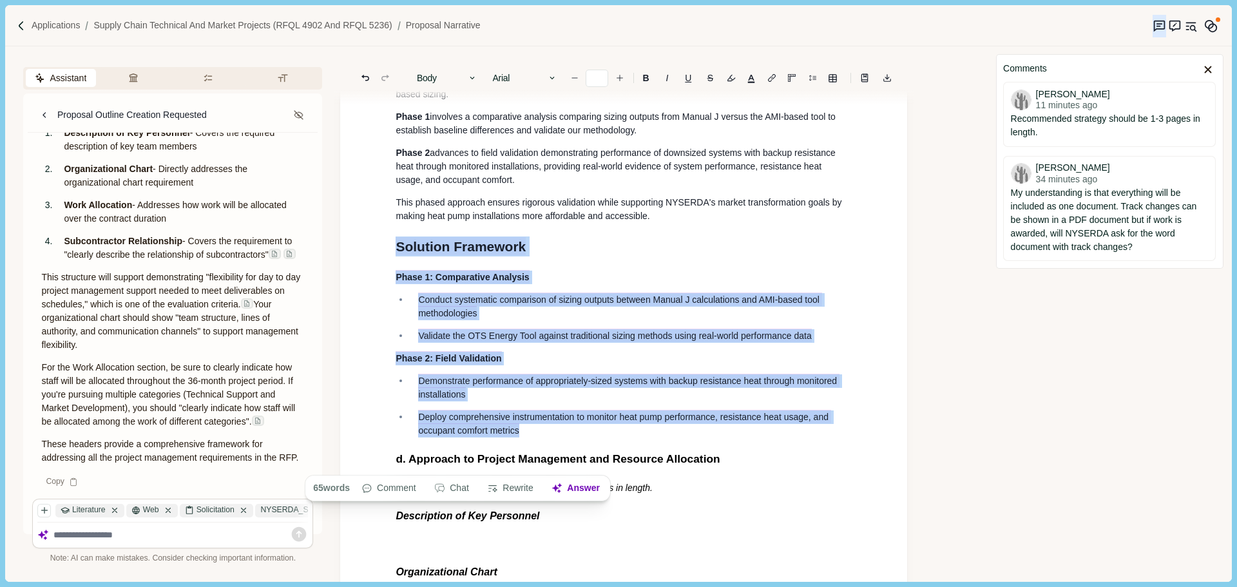
drag, startPoint x: 528, startPoint y: 462, endPoint x: 373, endPoint y: 272, distance: 245.5
click at [373, 272] on div "1. Proposal Narrative a. Executive Summary Executive summary should be 1 page i…" at bounding box center [623, 81] width 567 height 1983
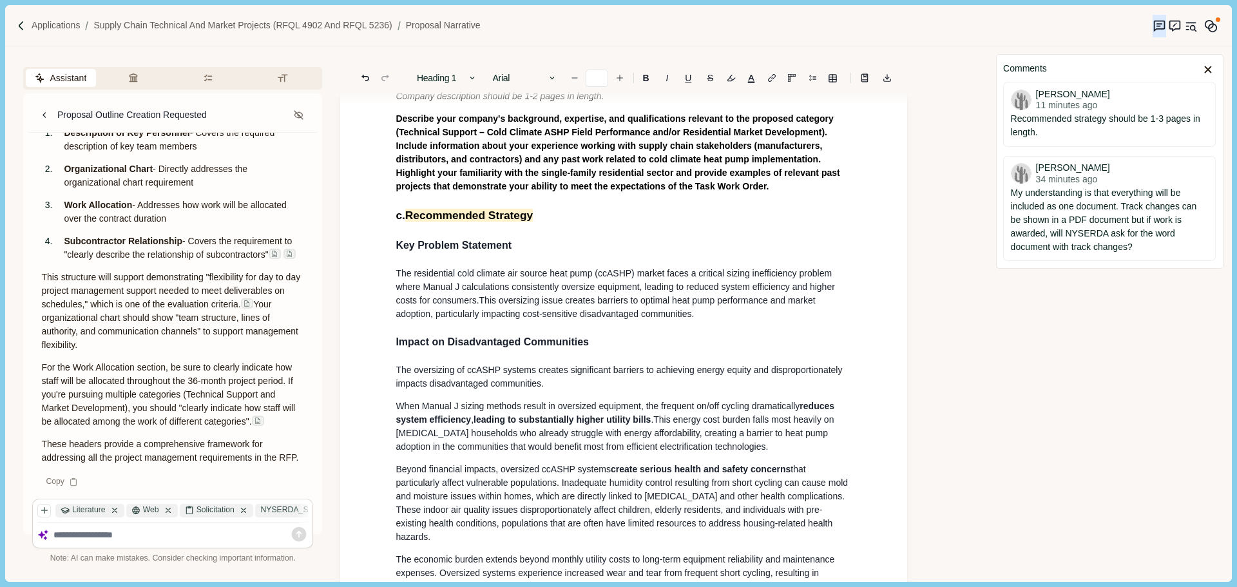
scroll to position [238, 0]
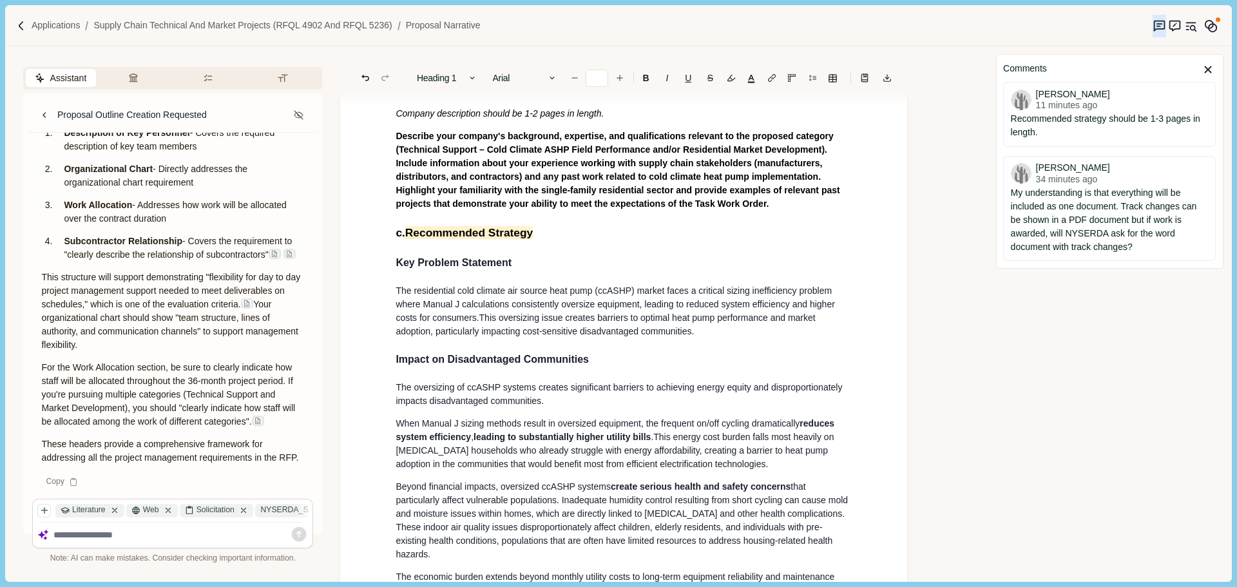
click at [541, 260] on h3 "Key Problem Statement" at bounding box center [624, 262] width 456 height 15
click at [538, 269] on h3 "Key Problem Statement" at bounding box center [624, 262] width 456 height 15
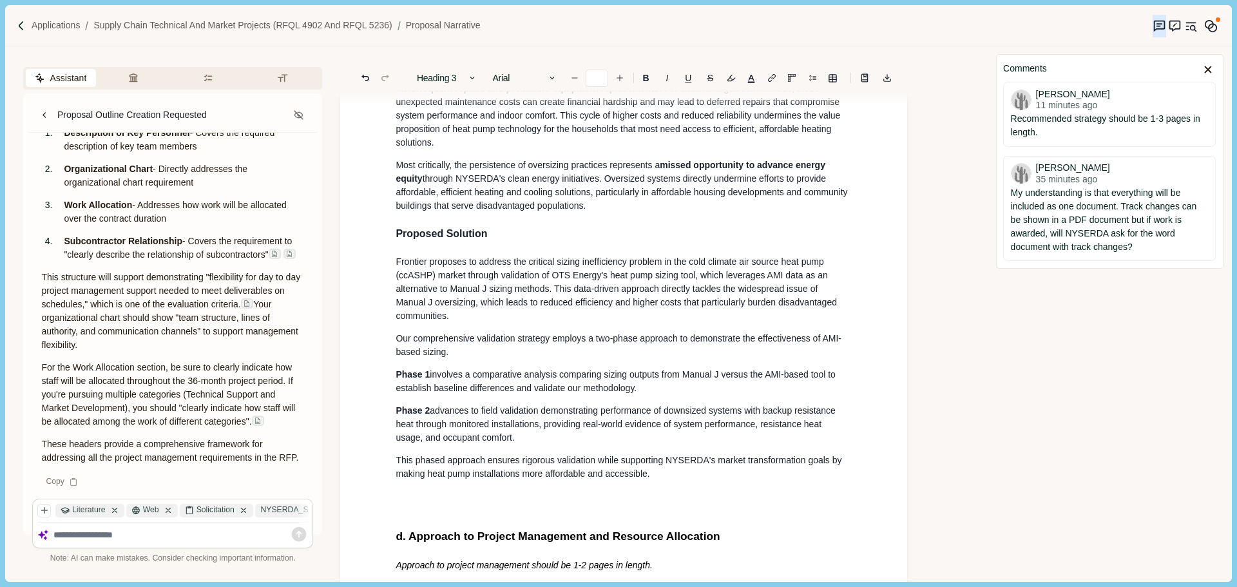
scroll to position [817, 0]
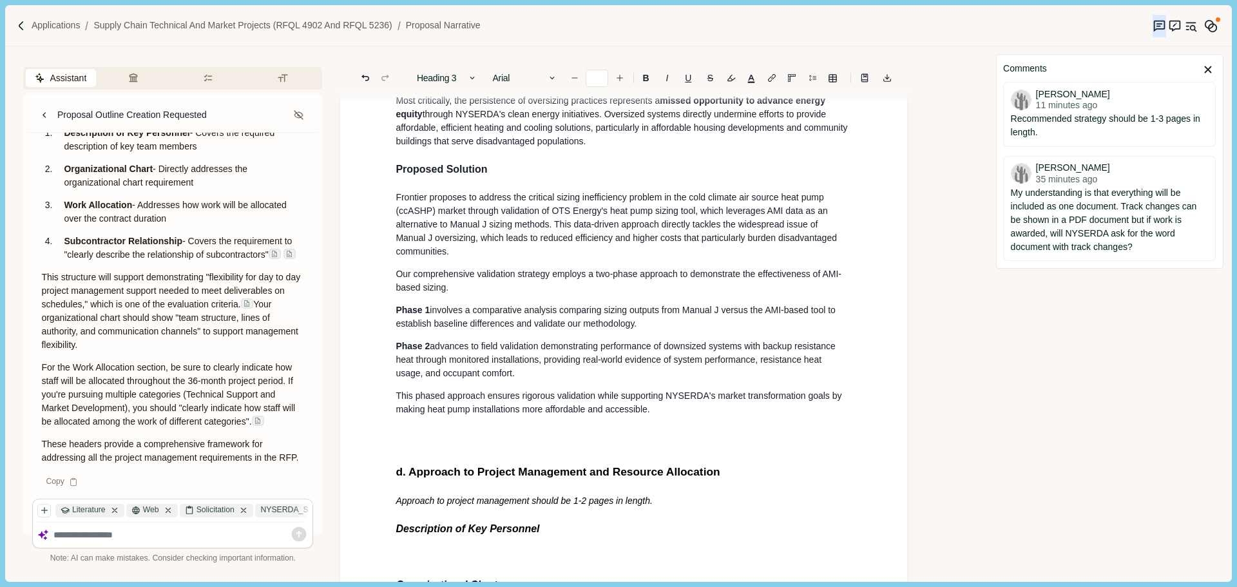
click at [460, 450] on h1 at bounding box center [624, 440] width 456 height 21
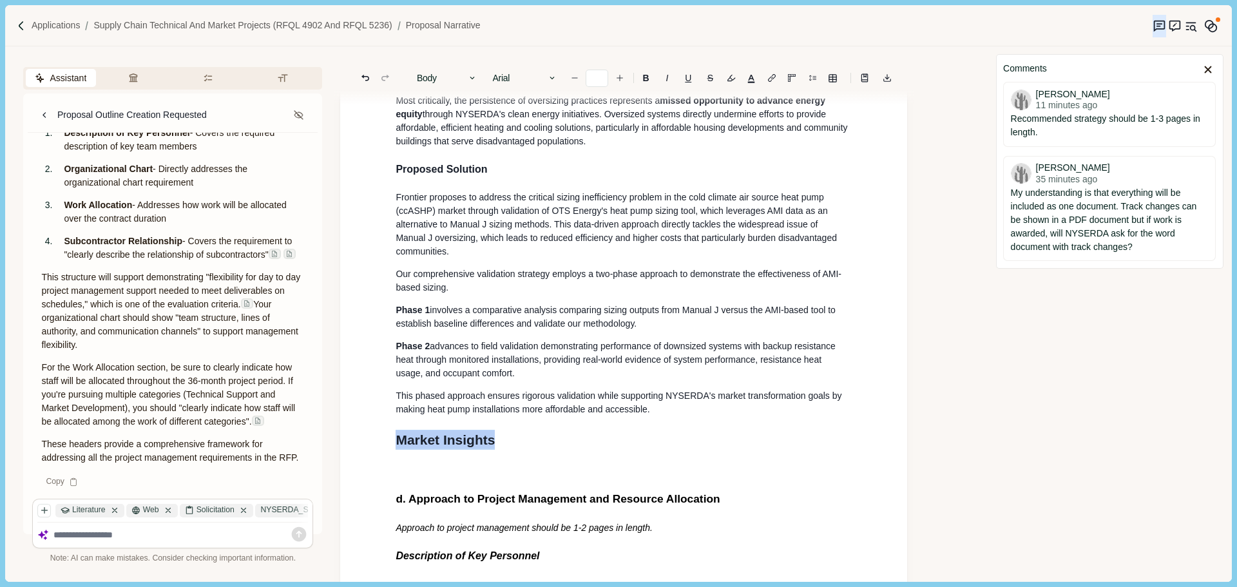
drag, startPoint x: 430, startPoint y: 466, endPoint x: 392, endPoint y: 466, distance: 38.6
click at [392, 466] on div "1. Proposal Narrative a. Executive Summary Executive summary should be 1 page i…" at bounding box center [623, 200] width 474 height 1745
click at [461, 77] on button "Heading 1" at bounding box center [446, 78] width 73 height 18
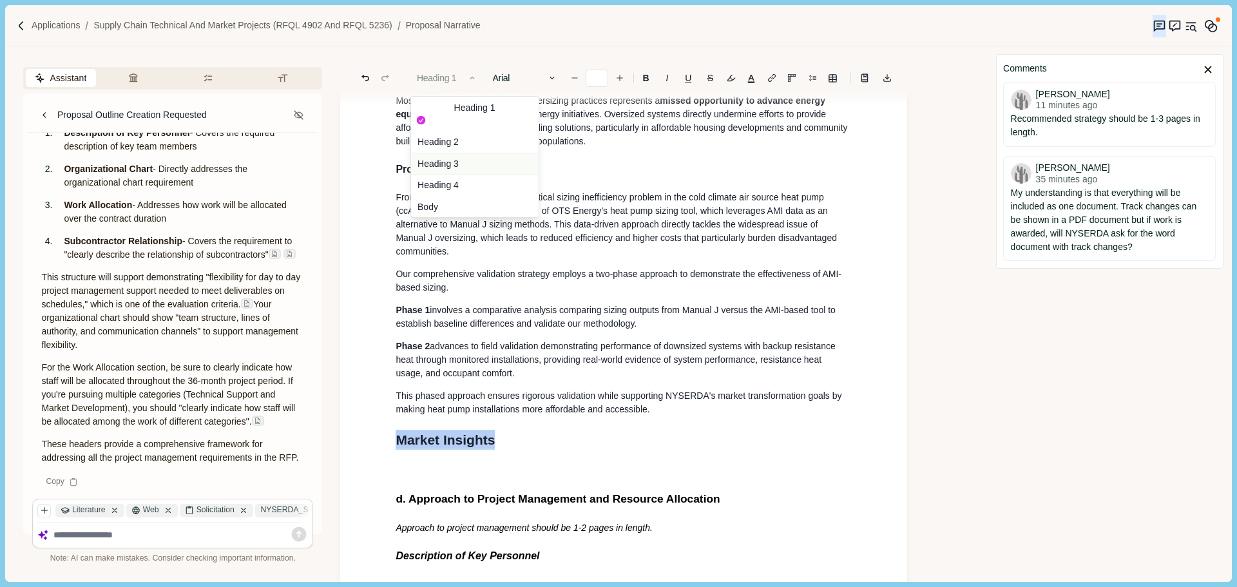
click at [457, 153] on button "Heading 3" at bounding box center [475, 164] width 128 height 22
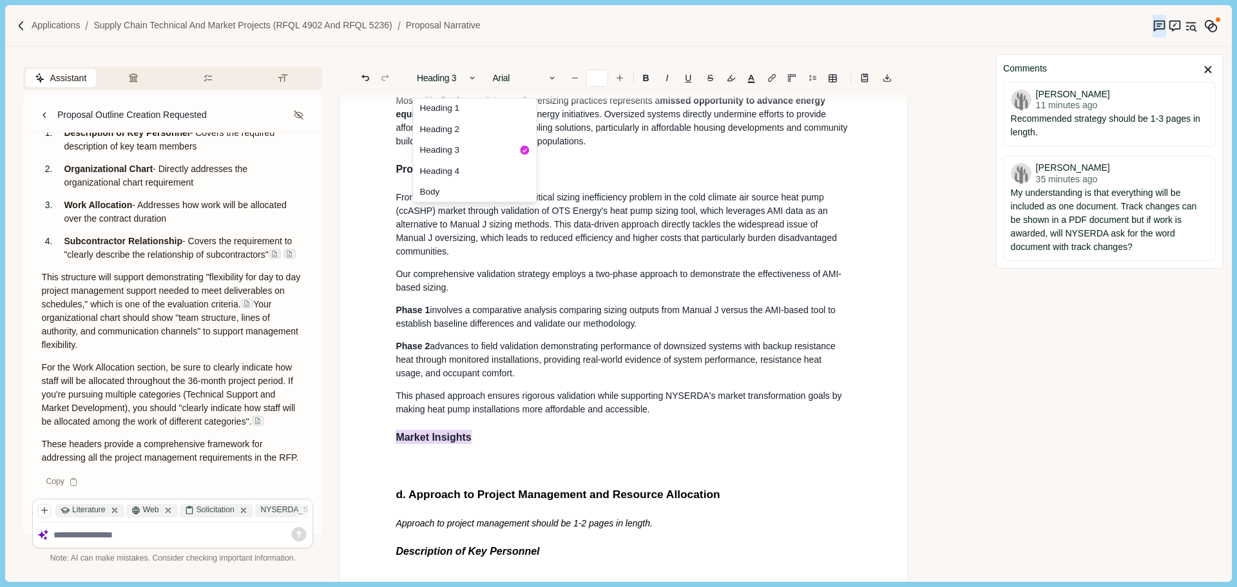
click at [546, 329] on span "involves a comparative analysis comparing sizing outputs from Manual J versus t…" at bounding box center [617, 317] width 442 height 24
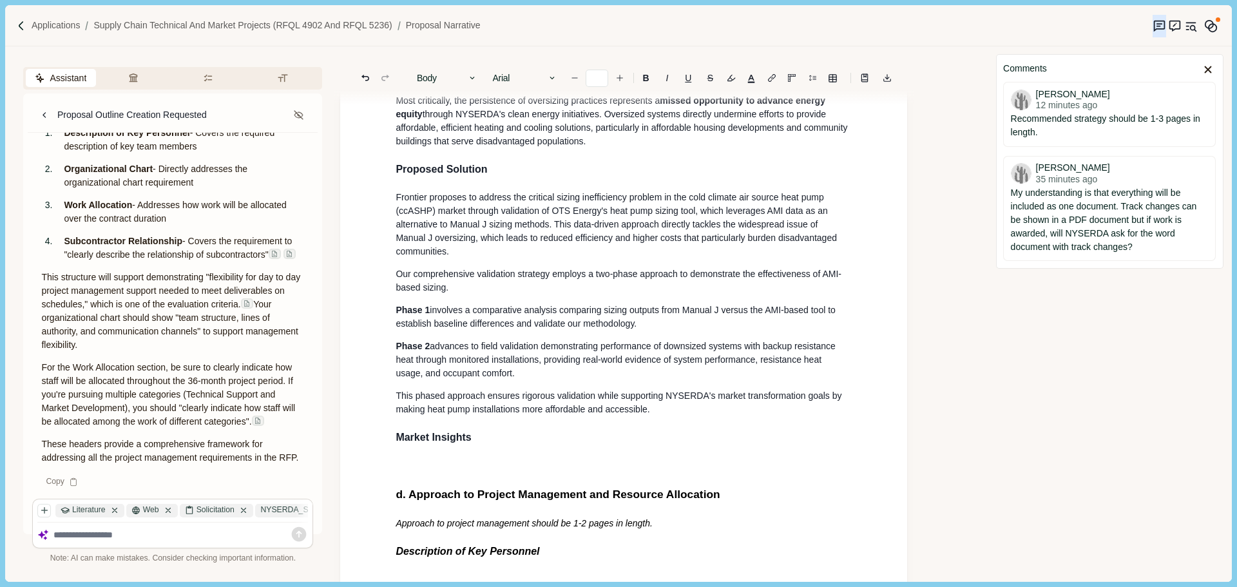
click at [392, 470] on div "1. Proposal Narrative a. Executive Summary Executive summary should be 1 page i…" at bounding box center [623, 198] width 474 height 1740
type input "**"
click at [381, 465] on div "1. Proposal Narrative a. Executive Summary Executive summary should be 1 page i…" at bounding box center [623, 195] width 567 height 1825
click at [502, 490] on button "Rewrite" at bounding box center [492, 490] width 60 height 18
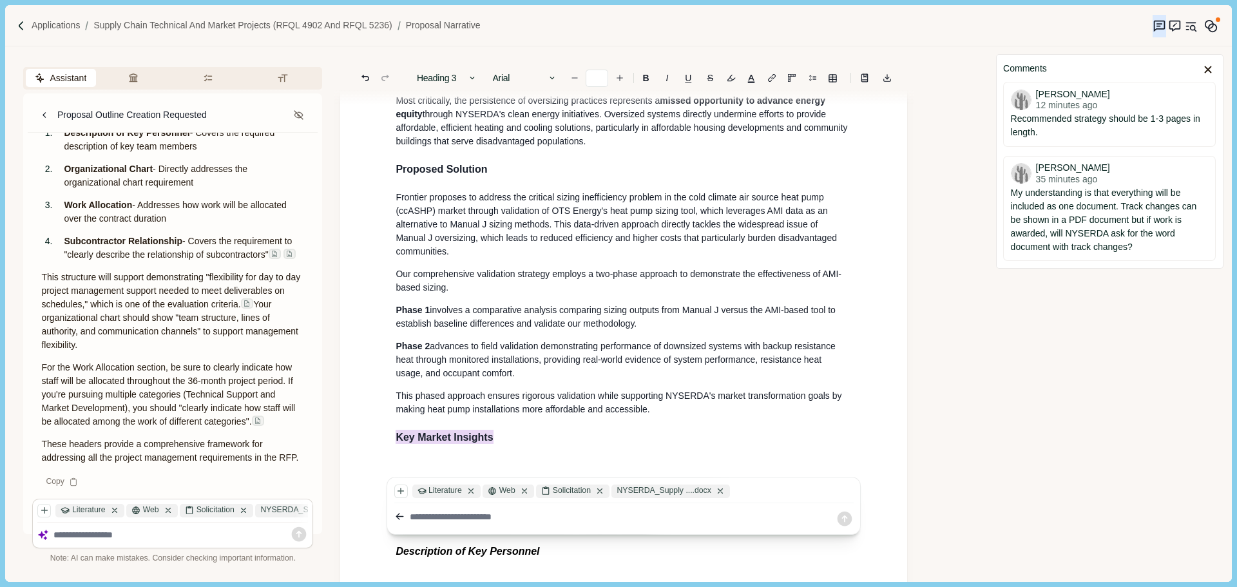
click at [484, 516] on textarea at bounding box center [623, 517] width 426 height 14
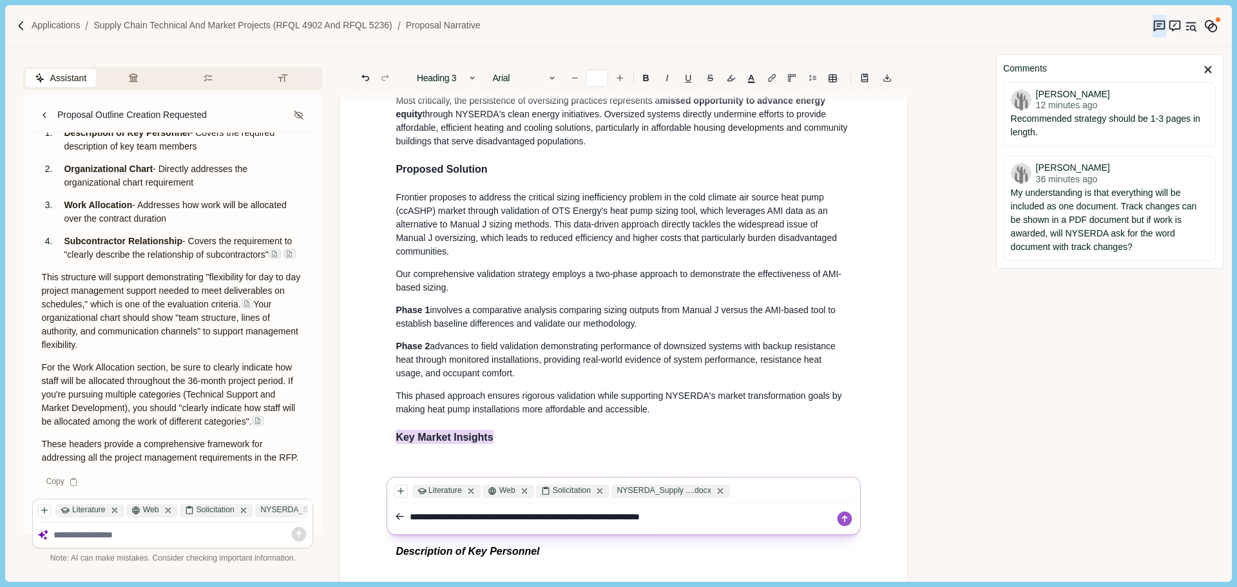
type textarea "**********"
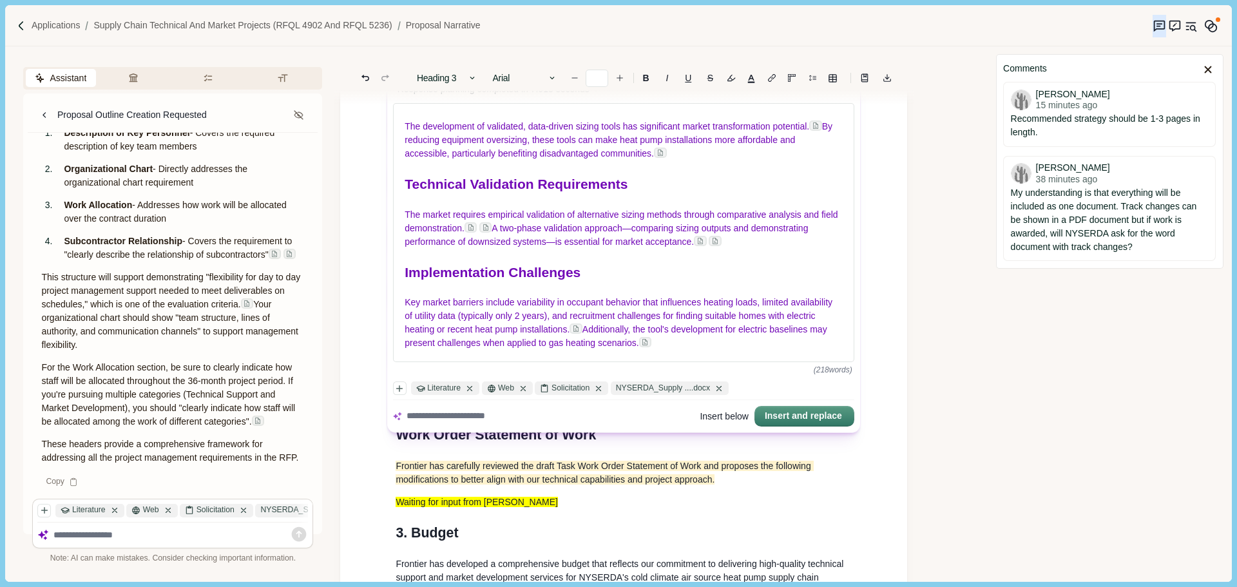
scroll to position [1268, 0]
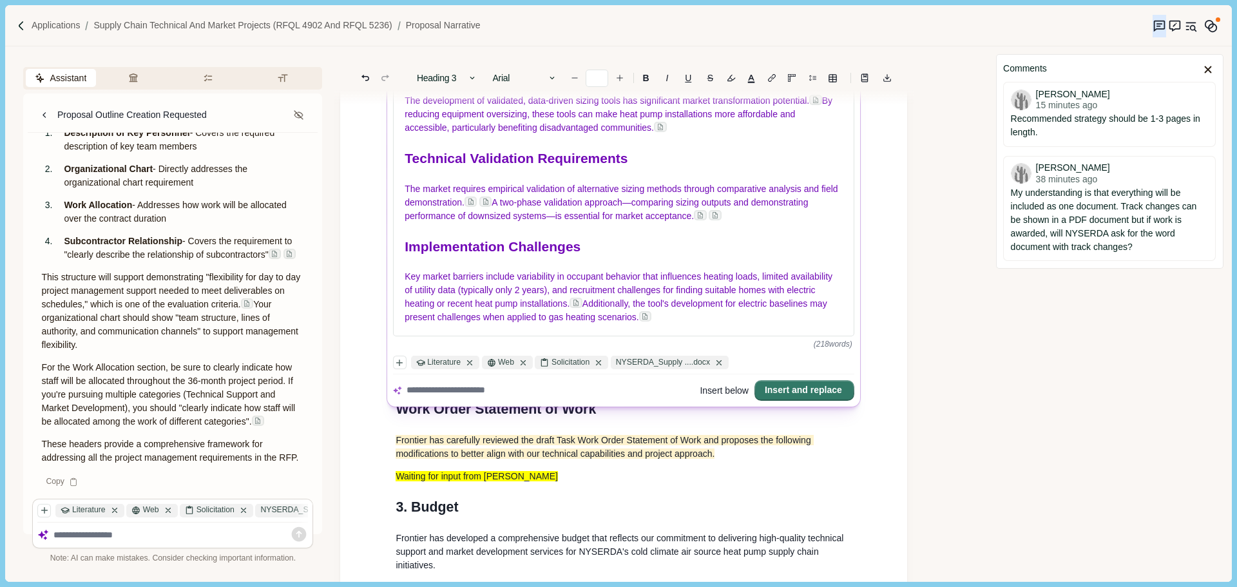
click at [802, 386] on button "Insert and replace" at bounding box center [804, 390] width 97 height 18
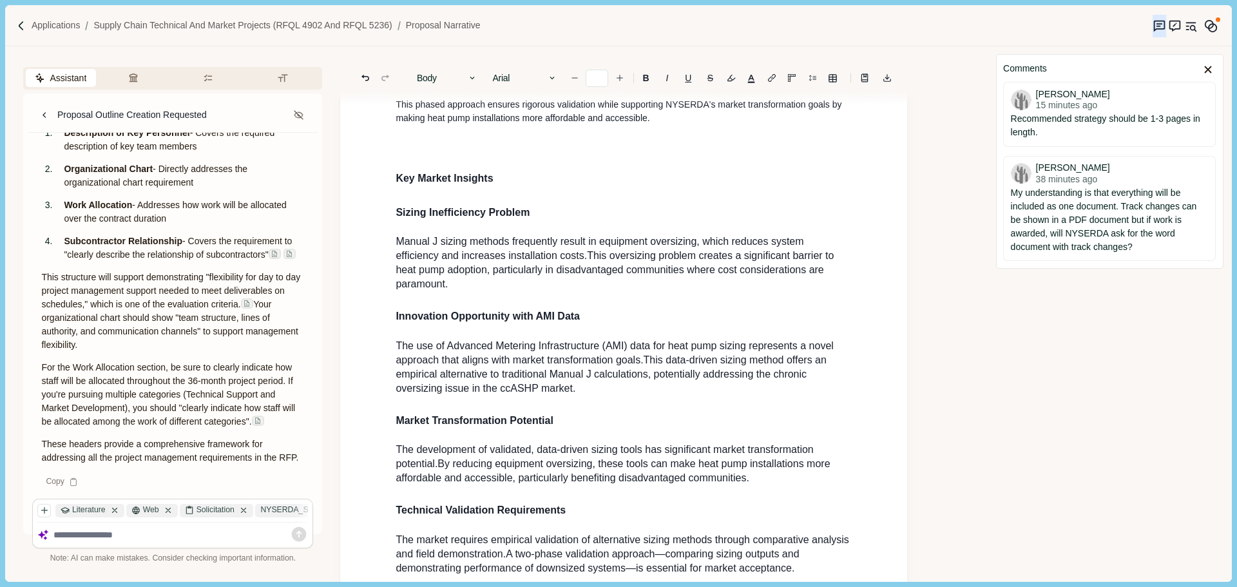
scroll to position [1031, 0]
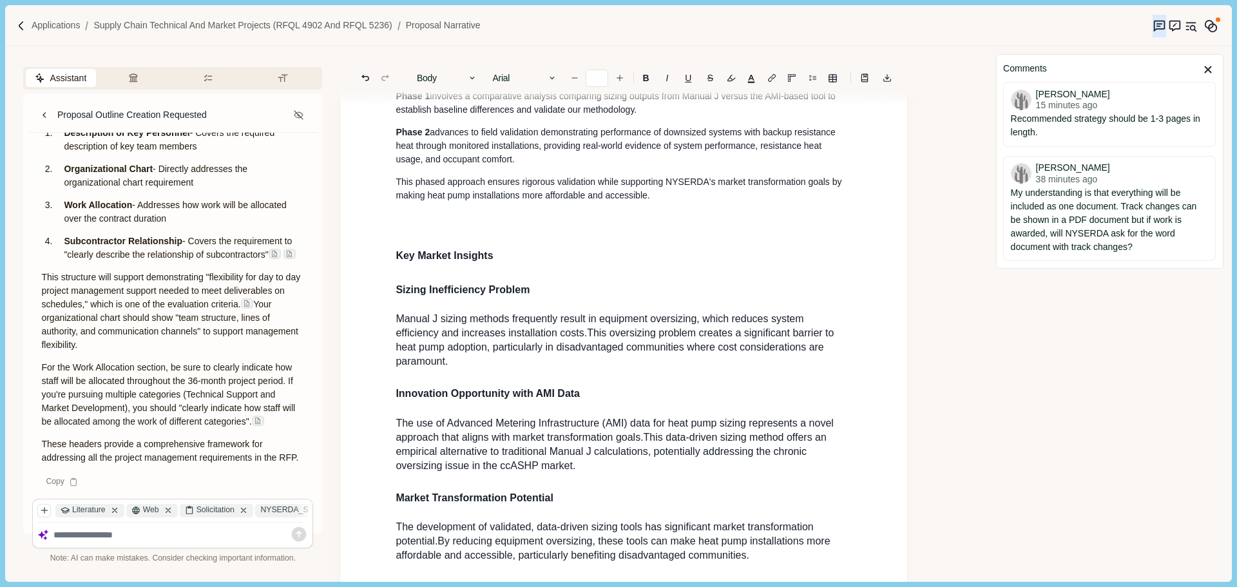
click at [502, 265] on h1 "Key Market Insights" at bounding box center [624, 254] width 456 height 21
drag, startPoint x: 532, startPoint y: 314, endPoint x: 402, endPoint y: 314, distance: 130.1
click at [402, 299] on h1 "Sizing Ine fficiency Problem" at bounding box center [624, 288] width 456 height 21
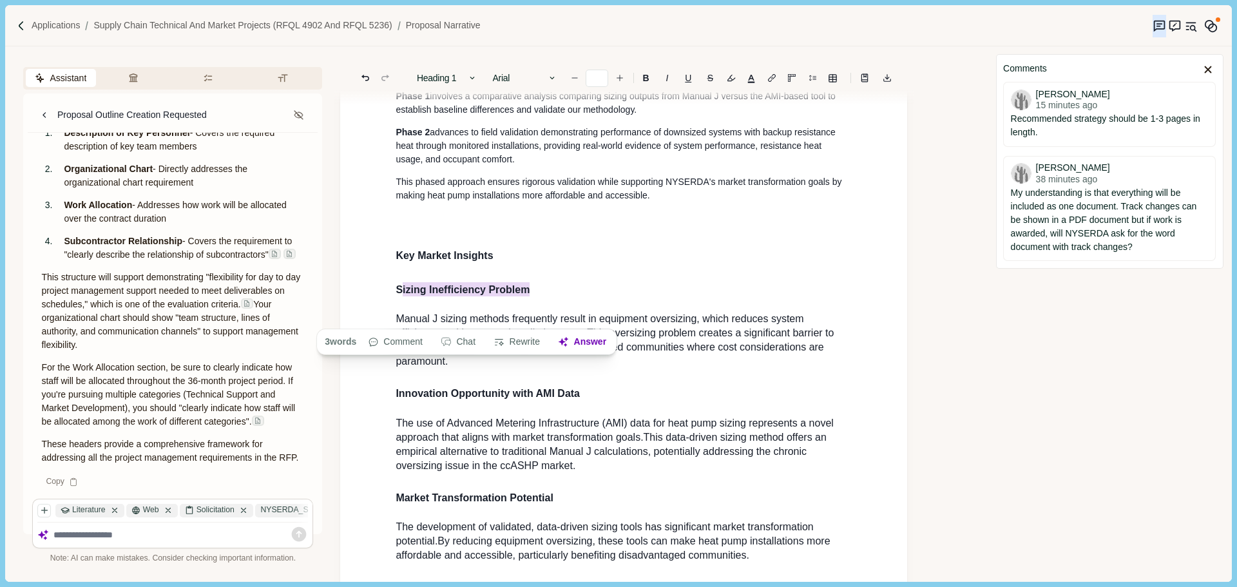
click at [465, 261] on span "Key Market Insights" at bounding box center [444, 255] width 97 height 11
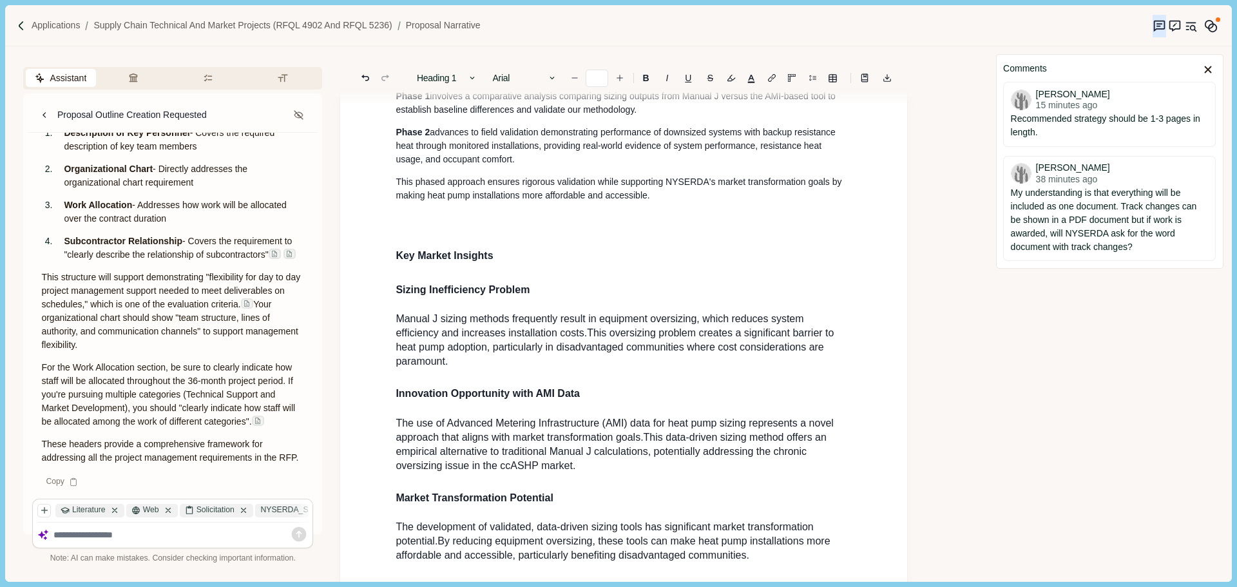
click at [467, 261] on span "Key Market Insights" at bounding box center [444, 255] width 97 height 11
click at [486, 231] on h3 at bounding box center [624, 223] width 456 height 15
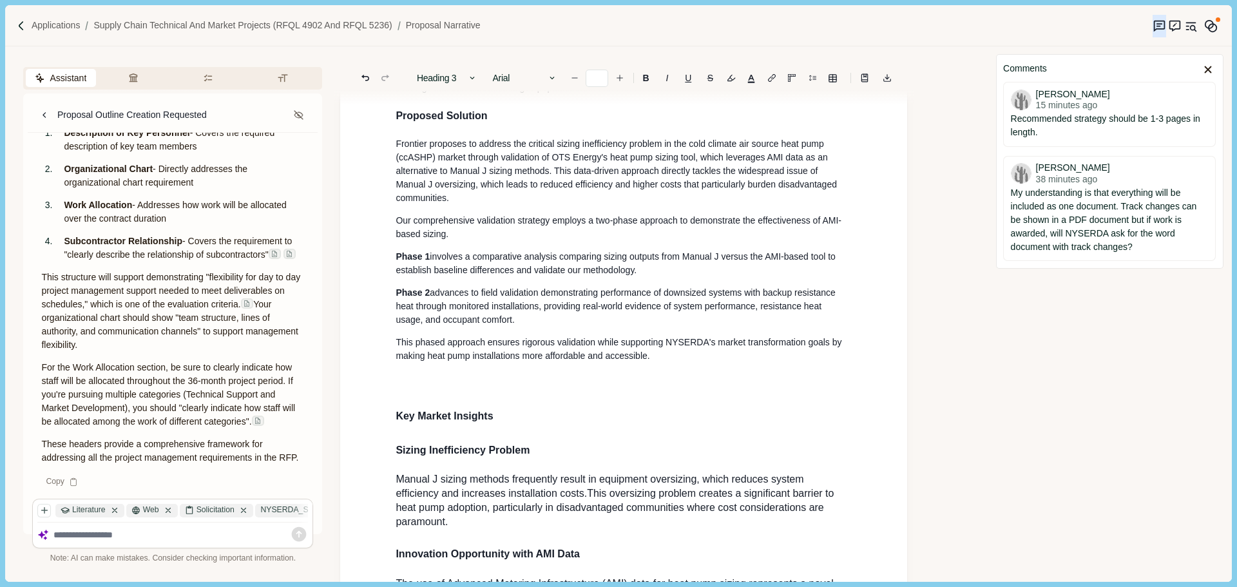
scroll to position [838, 0]
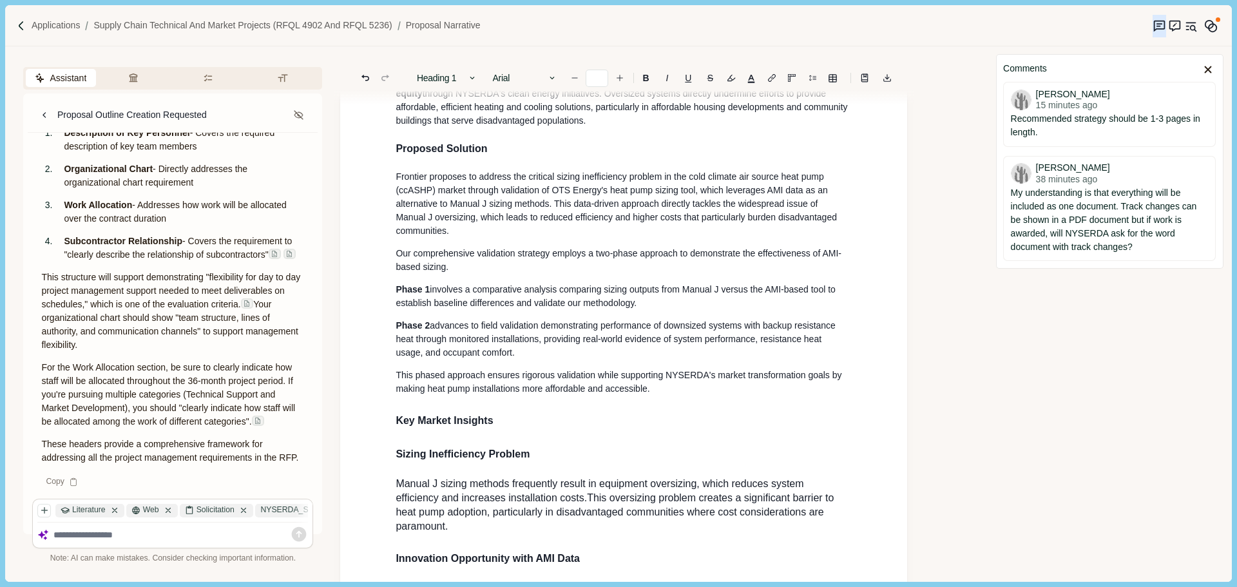
click at [435, 426] on span "Key Market Insights" at bounding box center [444, 420] width 97 height 11
click at [454, 154] on span "Proposed Solution" at bounding box center [441, 148] width 91 height 11
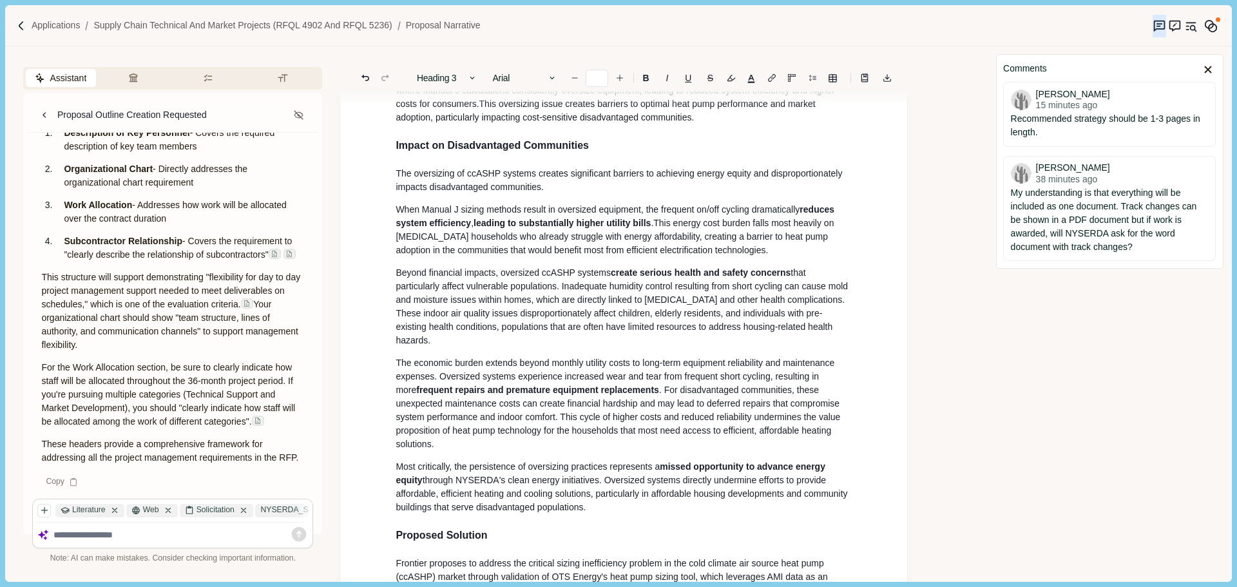
scroll to position [129, 0]
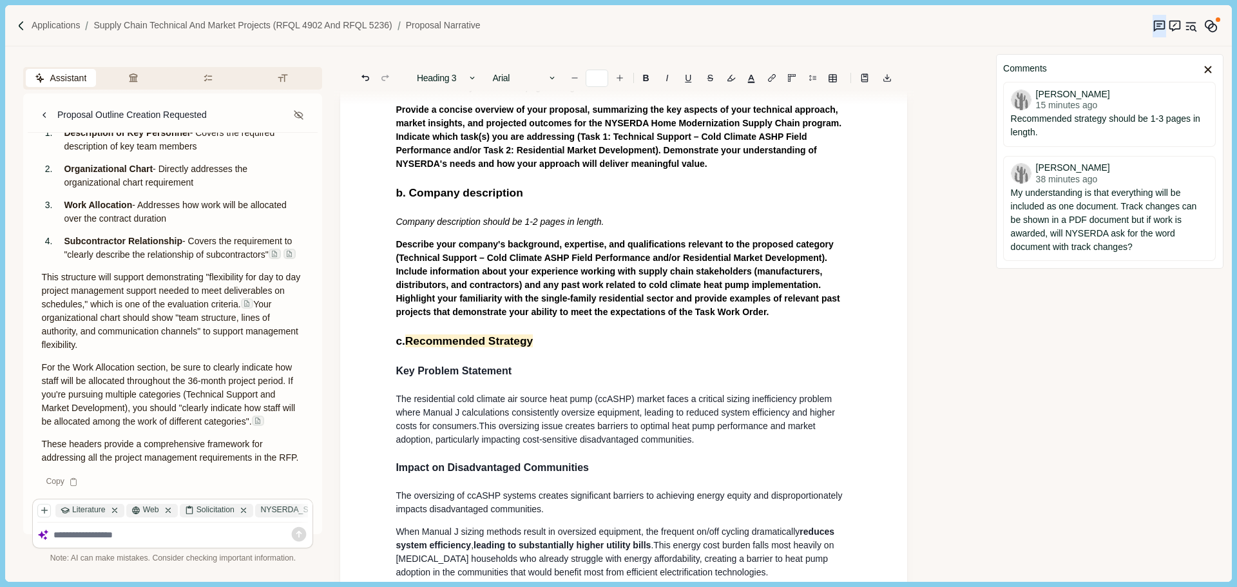
click at [466, 188] on span "b. Company description" at bounding box center [459, 192] width 127 height 13
click at [484, 373] on span "Key Problem Statement" at bounding box center [454, 370] width 116 height 11
click at [503, 339] on span "Recommended Strategy" at bounding box center [469, 340] width 128 height 13
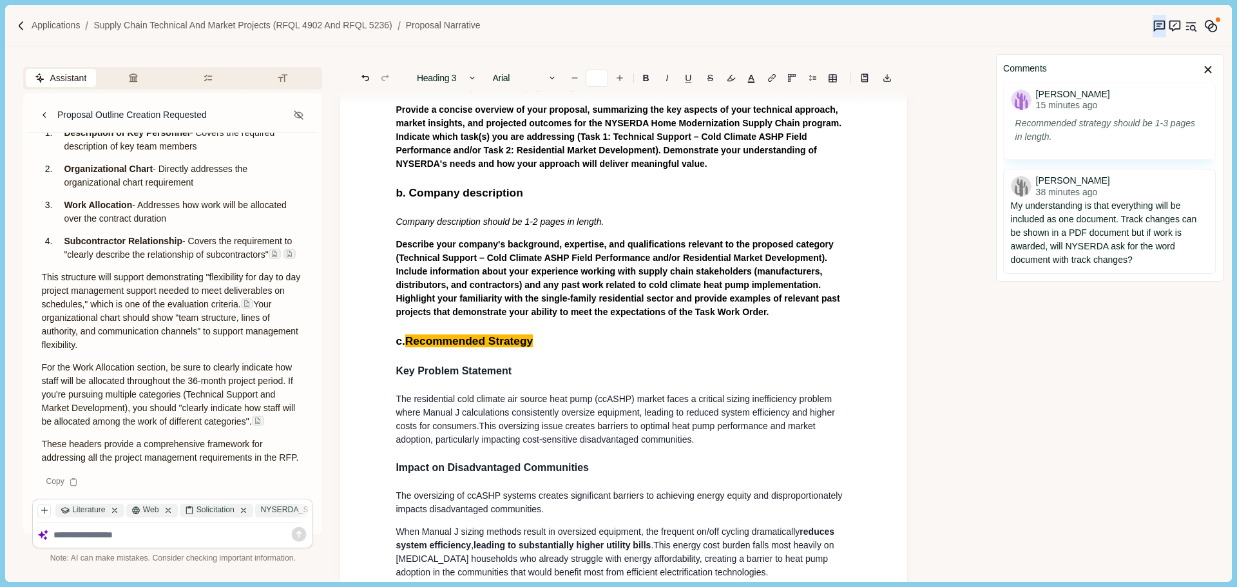
scroll to position [80, 0]
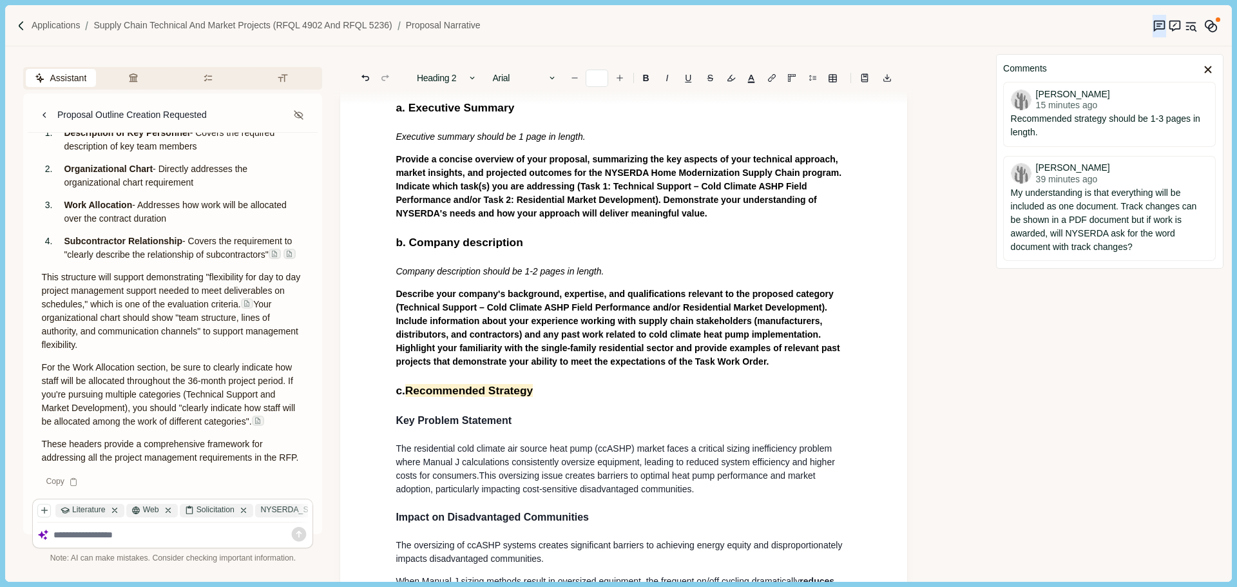
click at [544, 319] on span "Describe your company's background, expertise, and qualifications relevant to t…" at bounding box center [619, 328] width 446 height 78
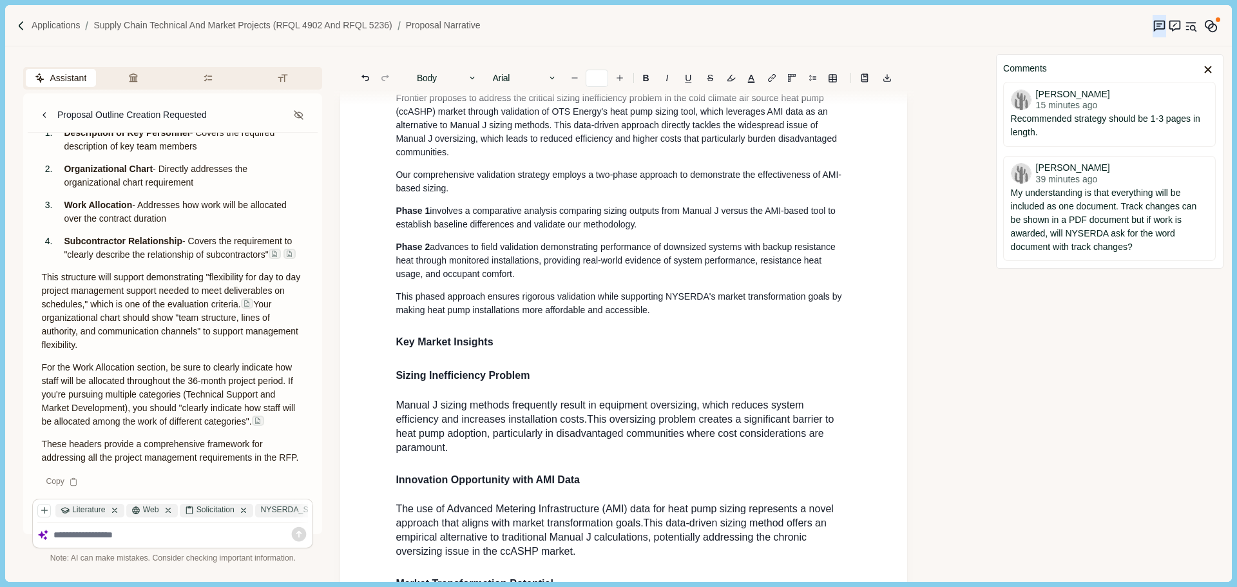
scroll to position [917, 0]
click at [462, 347] on span "Key Market Insights" at bounding box center [444, 341] width 97 height 11
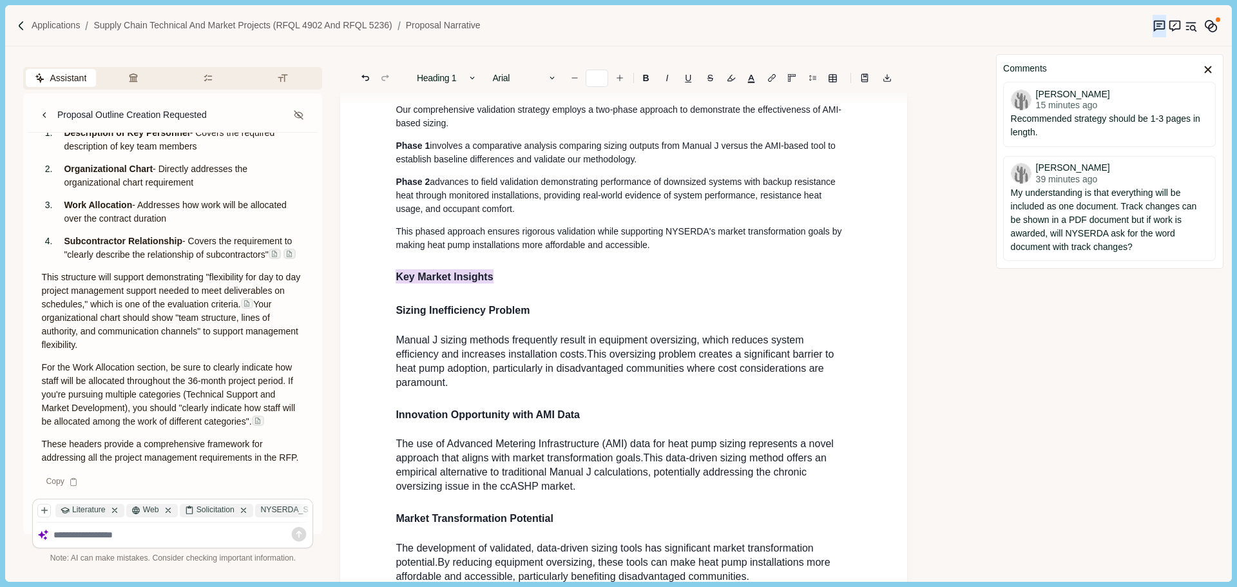
drag, startPoint x: 506, startPoint y: 301, endPoint x: 368, endPoint y: 305, distance: 138.5
click at [368, 305] on div "1. Proposal Narrative a. Executive Summary Executive summary should be 1 page i…" at bounding box center [623, 277] width 567 height 2317
click at [459, 72] on button "Heading 1" at bounding box center [446, 78] width 73 height 18
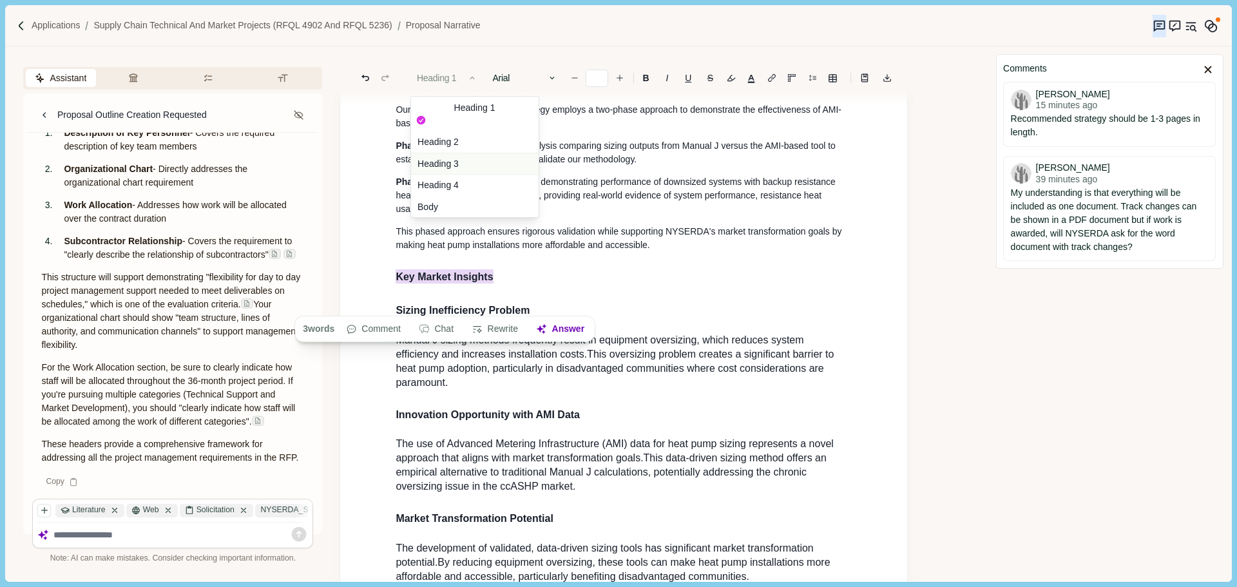
click at [462, 153] on button "Heading 3" at bounding box center [475, 164] width 128 height 22
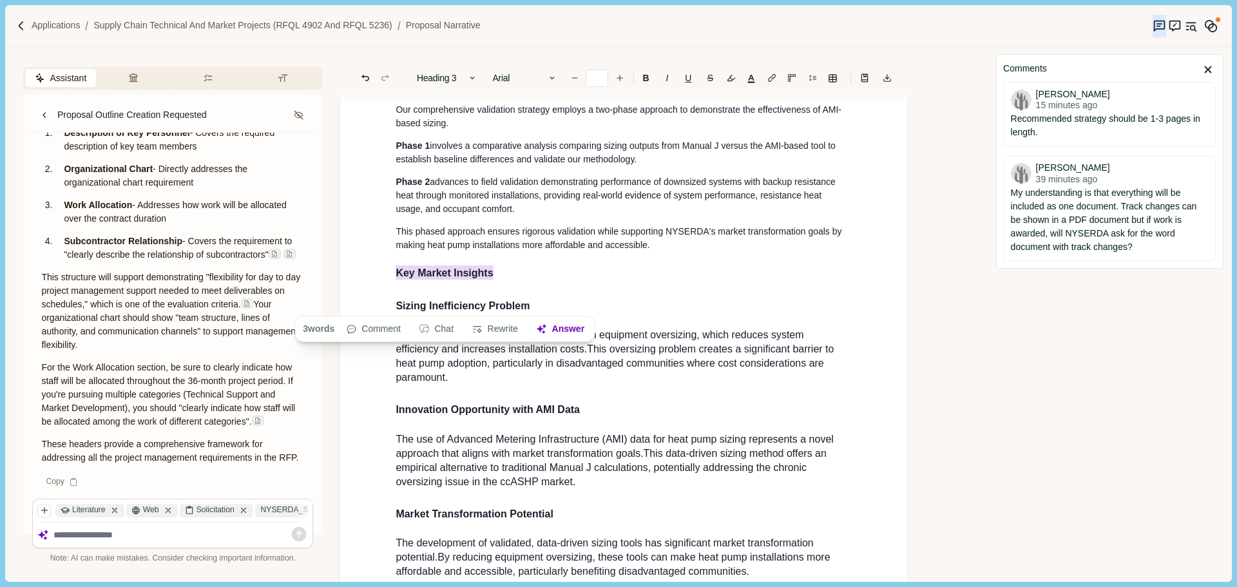
click at [520, 214] on span "advances to field validation demonstrating performance of downsized systems wit…" at bounding box center [617, 194] width 442 height 37
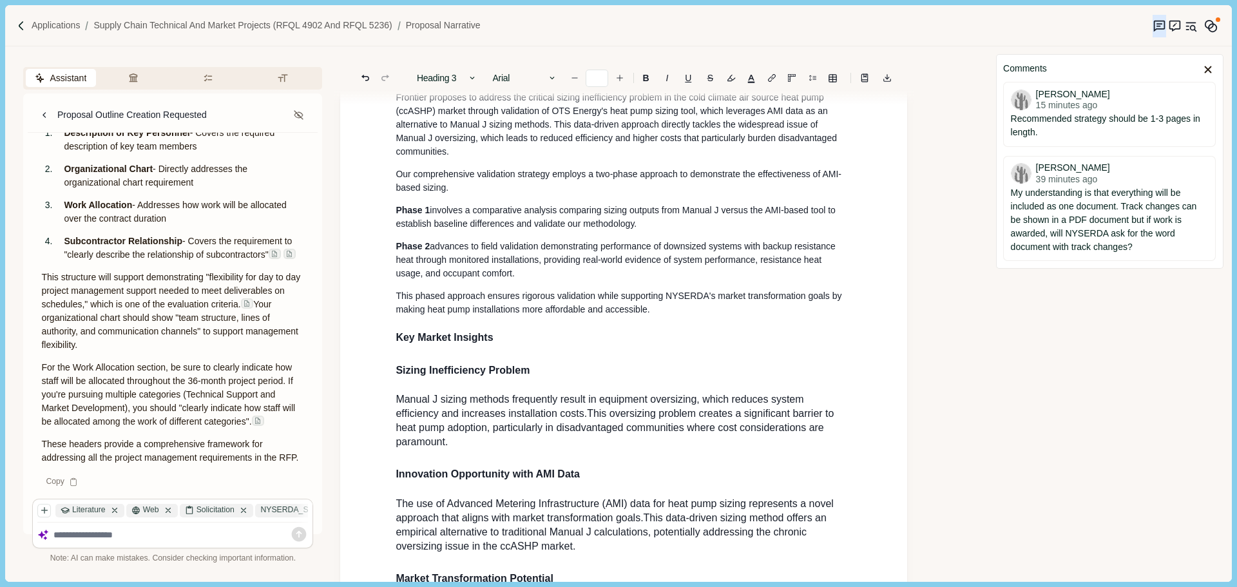
scroll to position [788, 0]
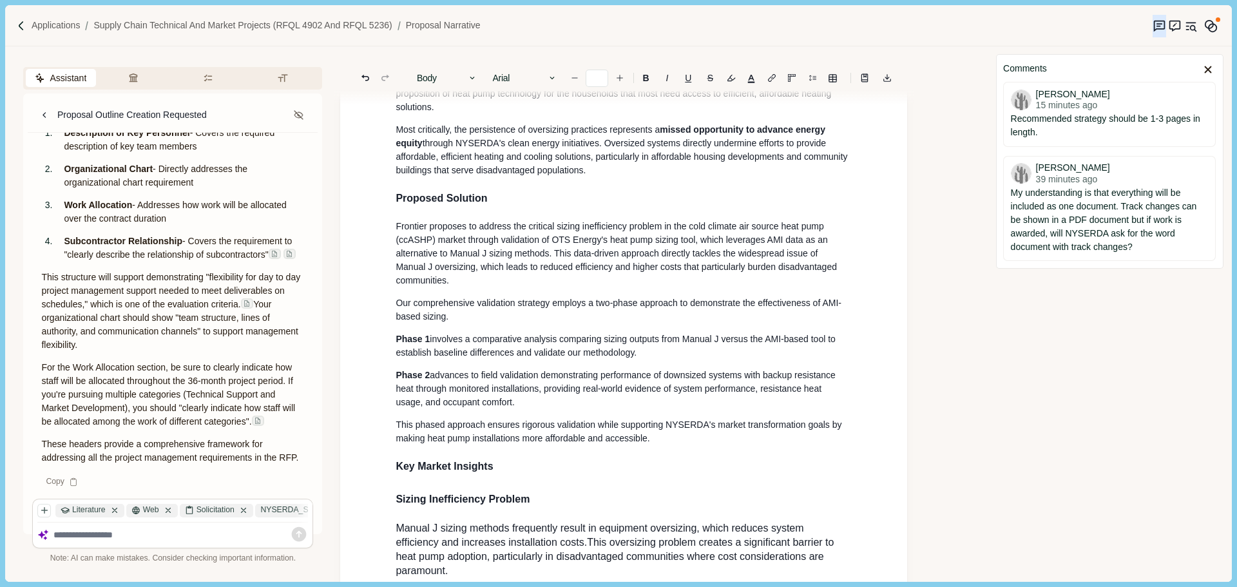
click at [466, 204] on span "Proposed Solution" at bounding box center [441, 198] width 91 height 11
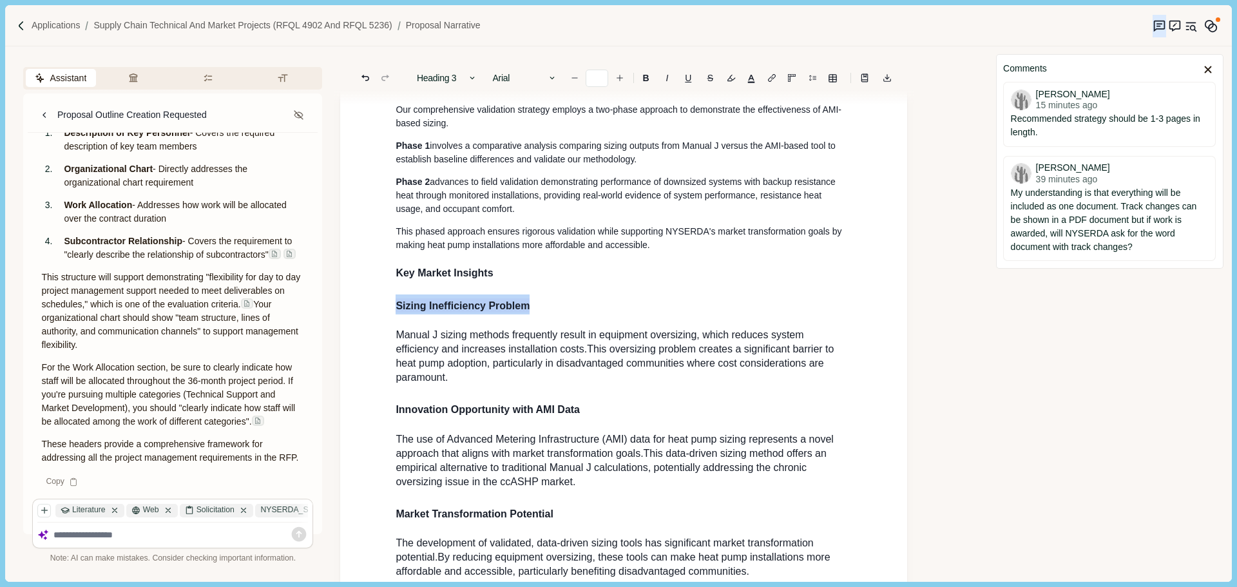
drag, startPoint x: 541, startPoint y: 332, endPoint x: 334, endPoint y: 324, distance: 206.9
click at [334, 324] on div "Assistant Review Criteria Requirements Formatting Proposal Outline Creation Req…" at bounding box center [495, 313] width 981 height 535
click at [456, 81] on button "Heading 1" at bounding box center [446, 78] width 73 height 18
click at [471, 175] on button "Heading 4" at bounding box center [475, 186] width 128 height 22
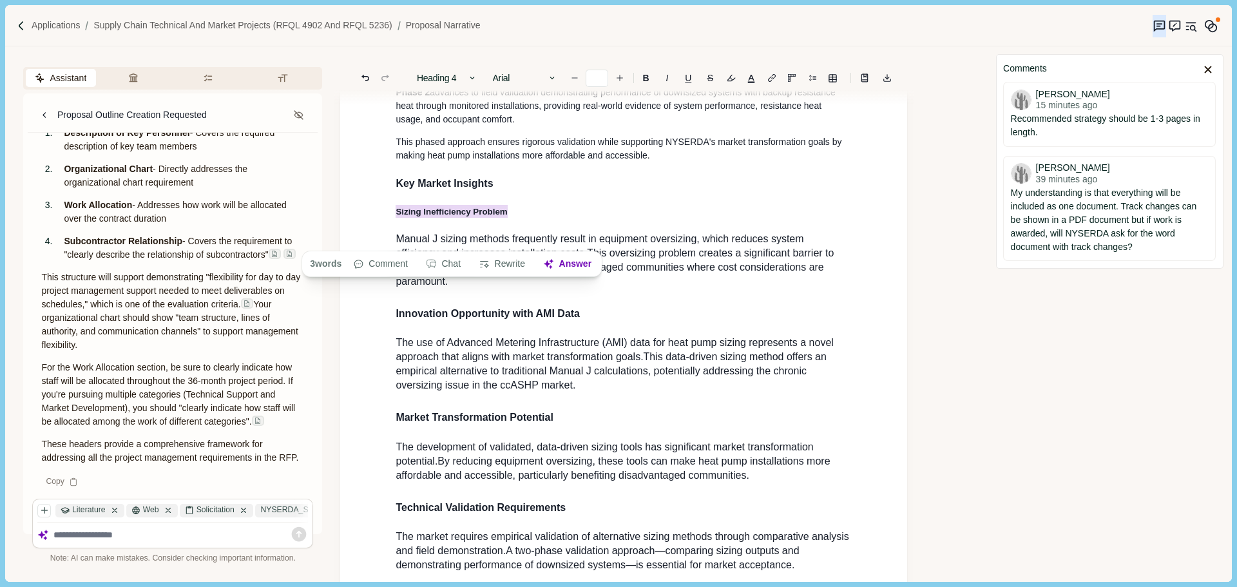
scroll to position [1111, 0]
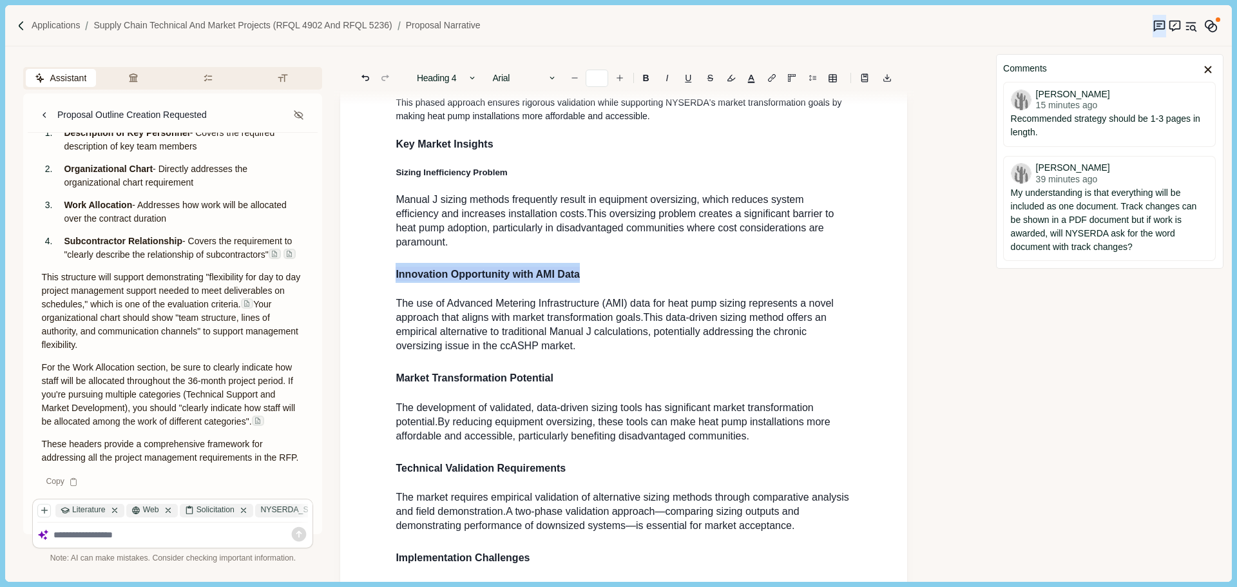
drag, startPoint x: 594, startPoint y: 303, endPoint x: 377, endPoint y: 297, distance: 217.2
click at [377, 297] on div "1. Proposal Narrative a. Executive Summary Executive summary should be 1 page i…" at bounding box center [623, 142] width 567 height 2305
click at [458, 78] on button "Heading 1" at bounding box center [446, 78] width 73 height 18
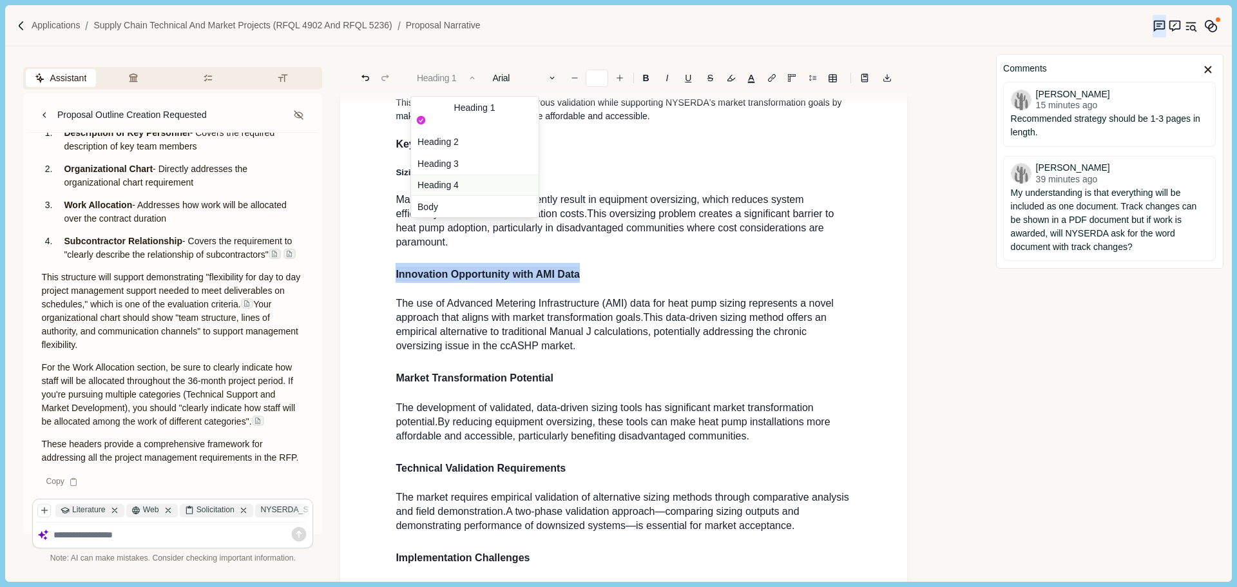
click at [461, 175] on button "Heading 4" at bounding box center [475, 186] width 128 height 22
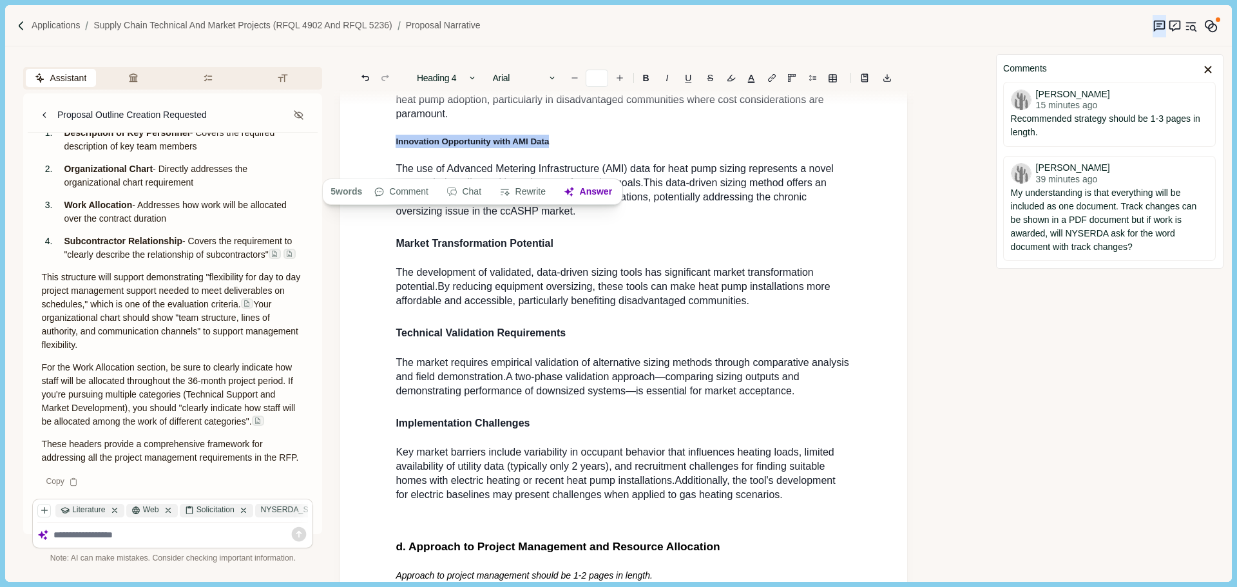
scroll to position [1239, 0]
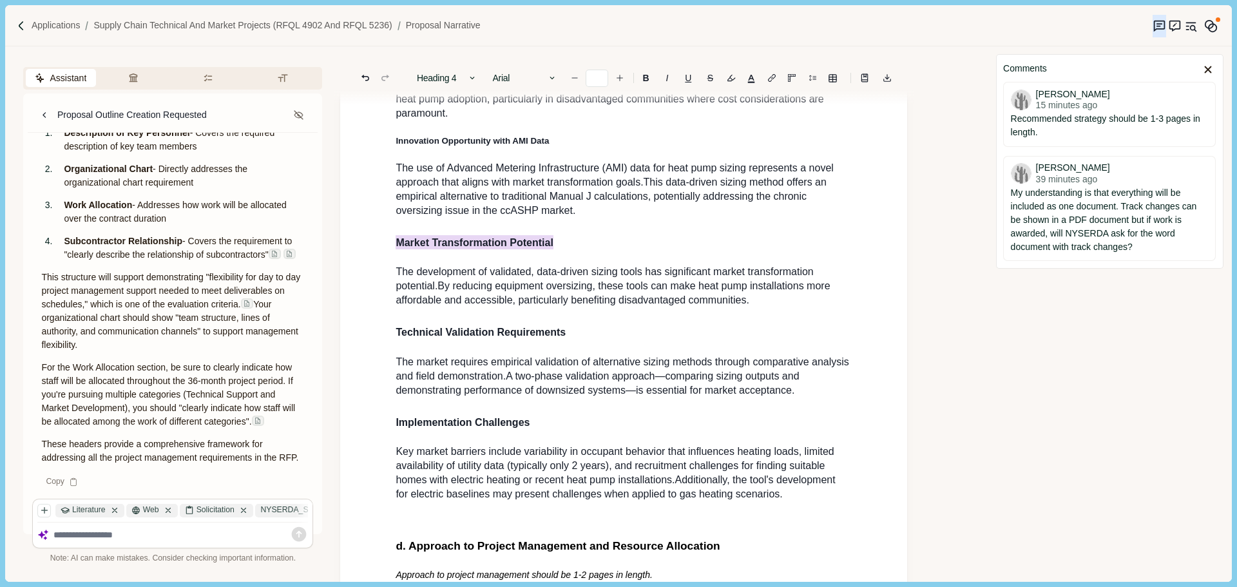
drag, startPoint x: 482, startPoint y: 269, endPoint x: 374, endPoint y: 269, distance: 108.2
click at [374, 269] on div "1. Proposal Narrative a. Executive Summary Executive summary should be 1 page i…" at bounding box center [623, 10] width 567 height 2298
click at [453, 82] on button "Heading 1" at bounding box center [446, 78] width 73 height 18
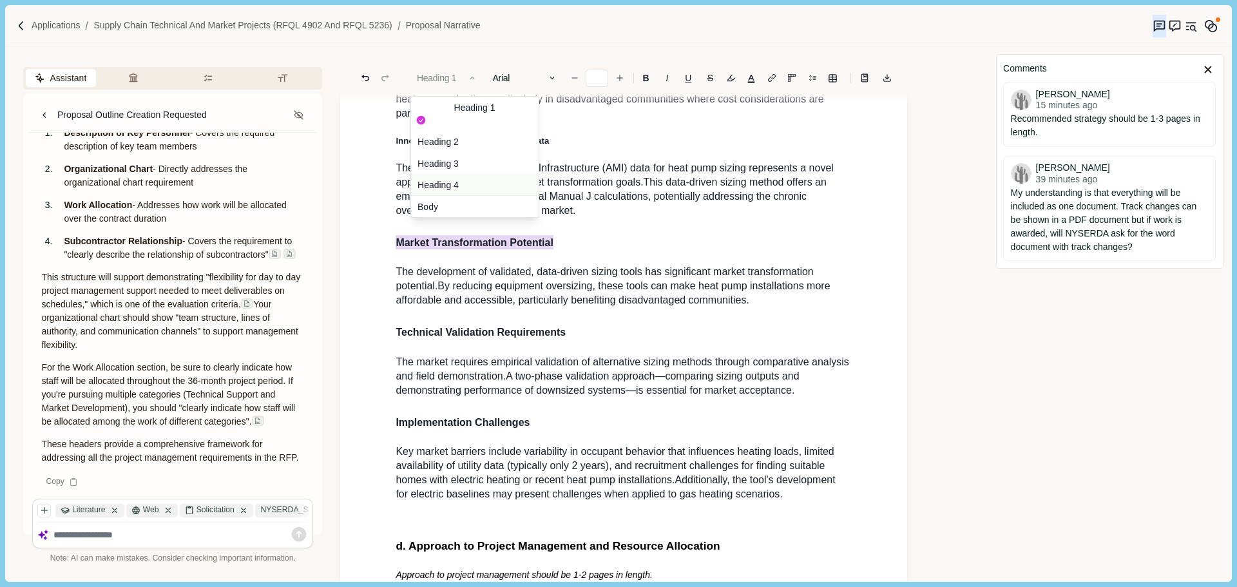
click at [475, 175] on button "Heading 4" at bounding box center [475, 186] width 128 height 22
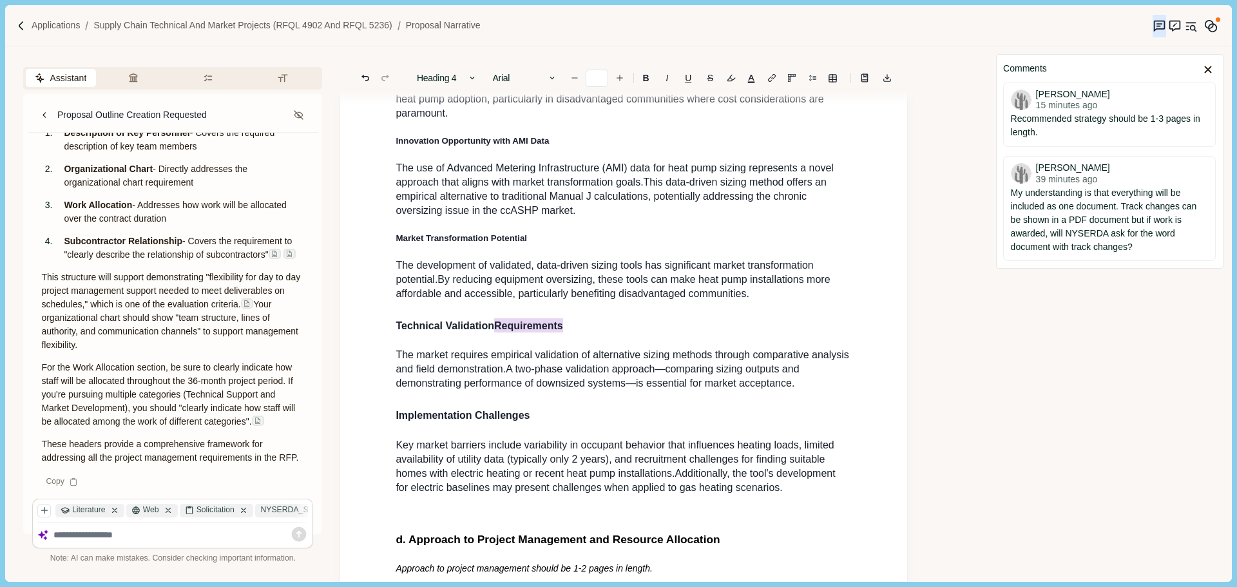
drag, startPoint x: 499, startPoint y: 352, endPoint x: 392, endPoint y: 351, distance: 106.9
click at [392, 351] on div "1. Proposal Narrative a. Executive Summary Executive summary should be 1 page i…" at bounding box center [623, 9] width 474 height 2207
click at [457, 75] on button "Heading 1" at bounding box center [446, 78] width 73 height 18
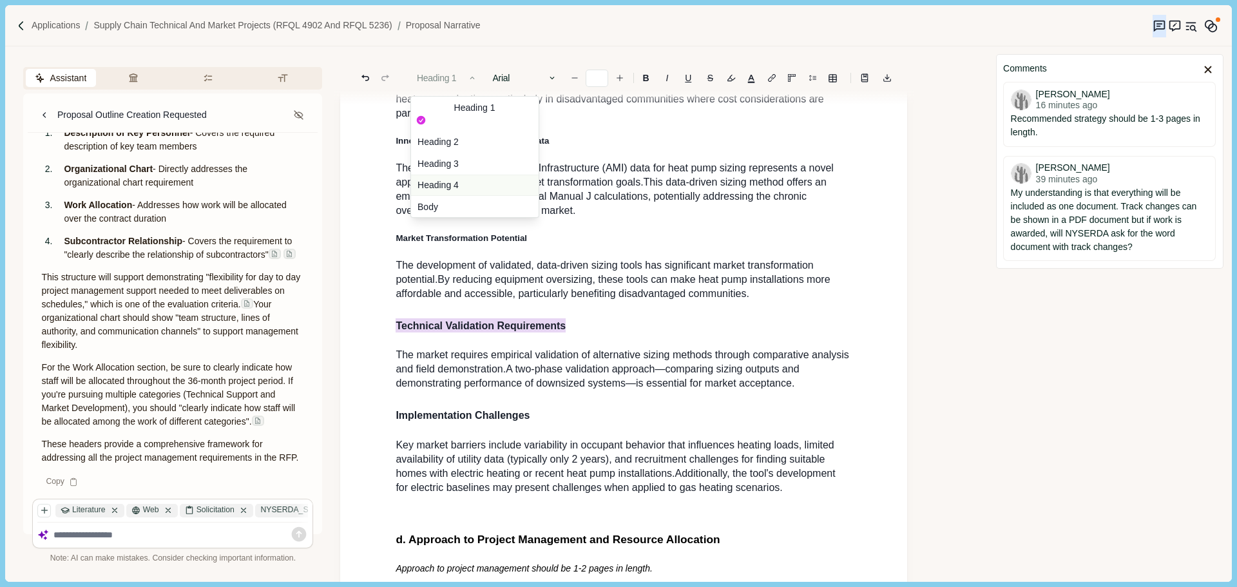
click at [472, 175] on button "Heading 4" at bounding box center [475, 186] width 128 height 22
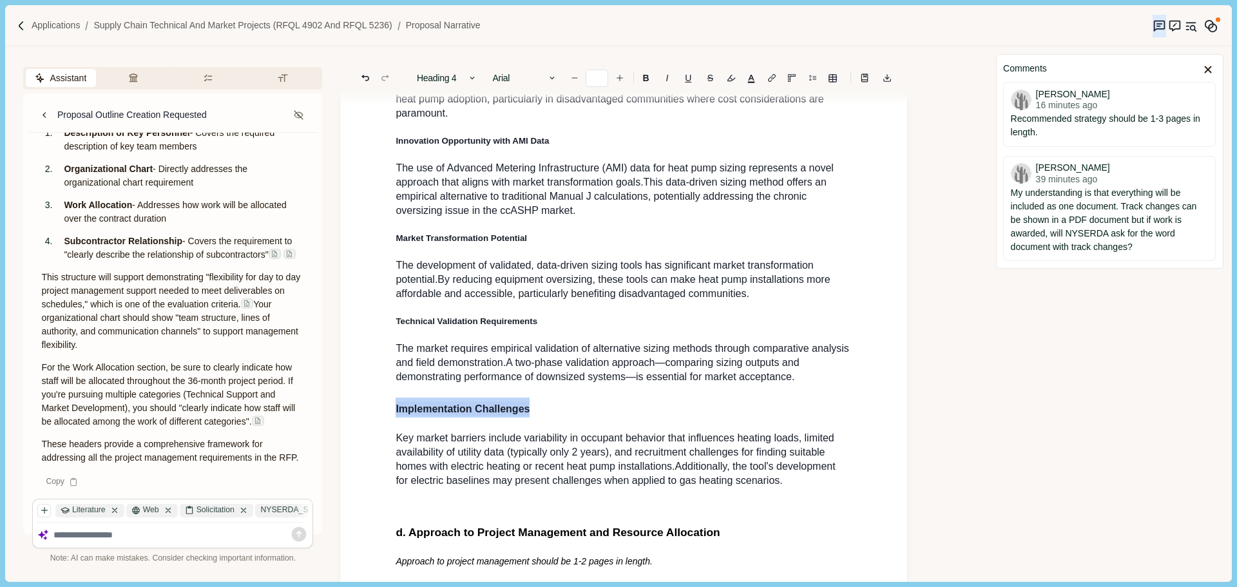
drag, startPoint x: 551, startPoint y: 428, endPoint x: 379, endPoint y: 421, distance: 172.8
click at [374, 428] on div "1. Proposal Narrative a. Executive Summary Executive summary should be 1 page i…" at bounding box center [623, 3] width 567 height 2285
click at [450, 79] on button "Heading 1" at bounding box center [446, 78] width 73 height 18
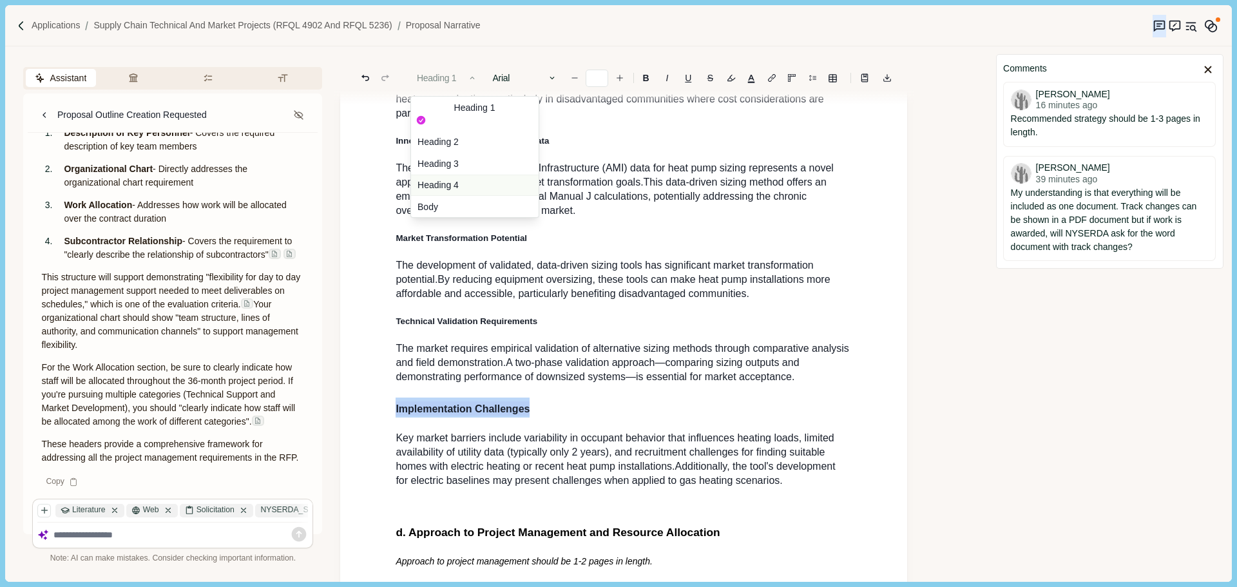
click at [468, 175] on button "Heading 4" at bounding box center [475, 186] width 128 height 22
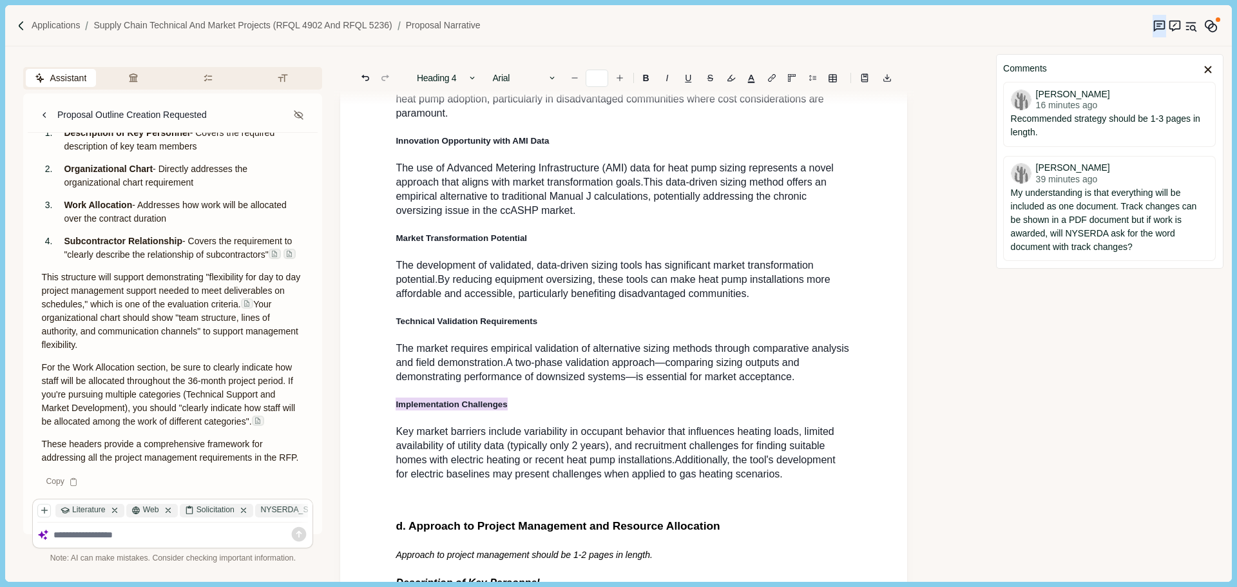
click at [631, 285] on span "The development of validated, data-driven sizing tools has significant market t…" at bounding box center [606, 272] width 421 height 25
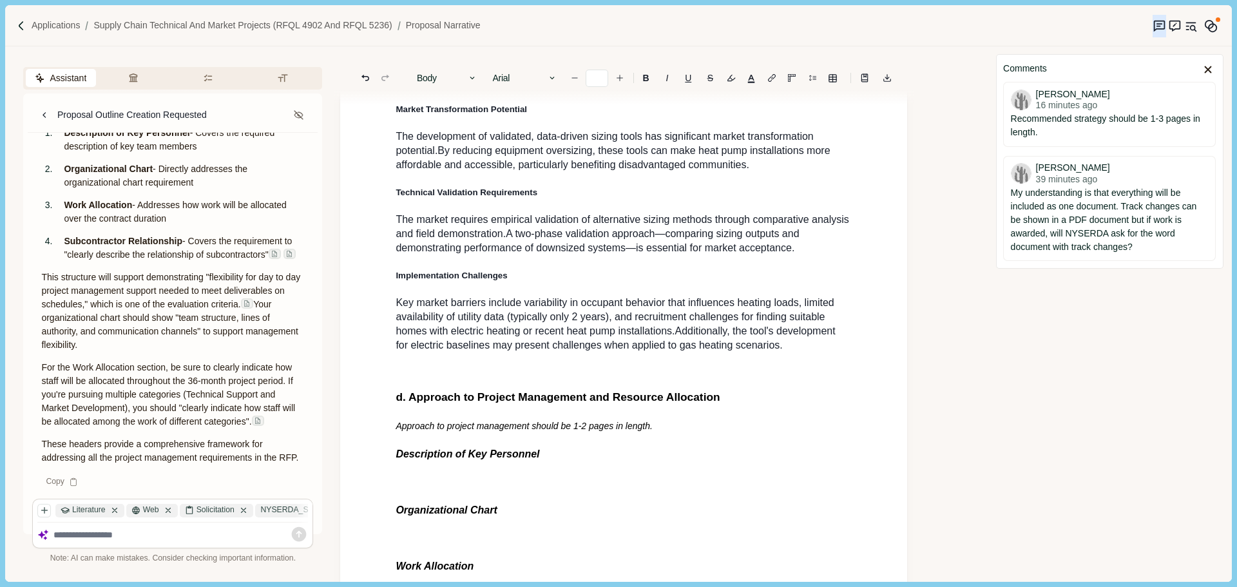
click at [466, 375] on p at bounding box center [624, 368] width 456 height 14
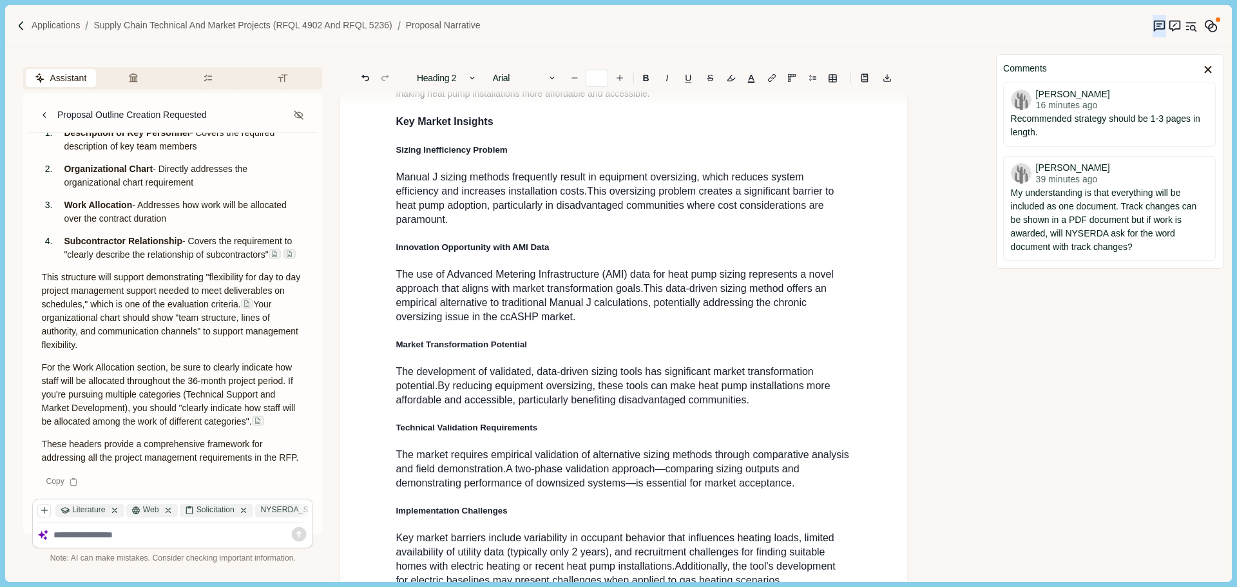
scroll to position [1046, 0]
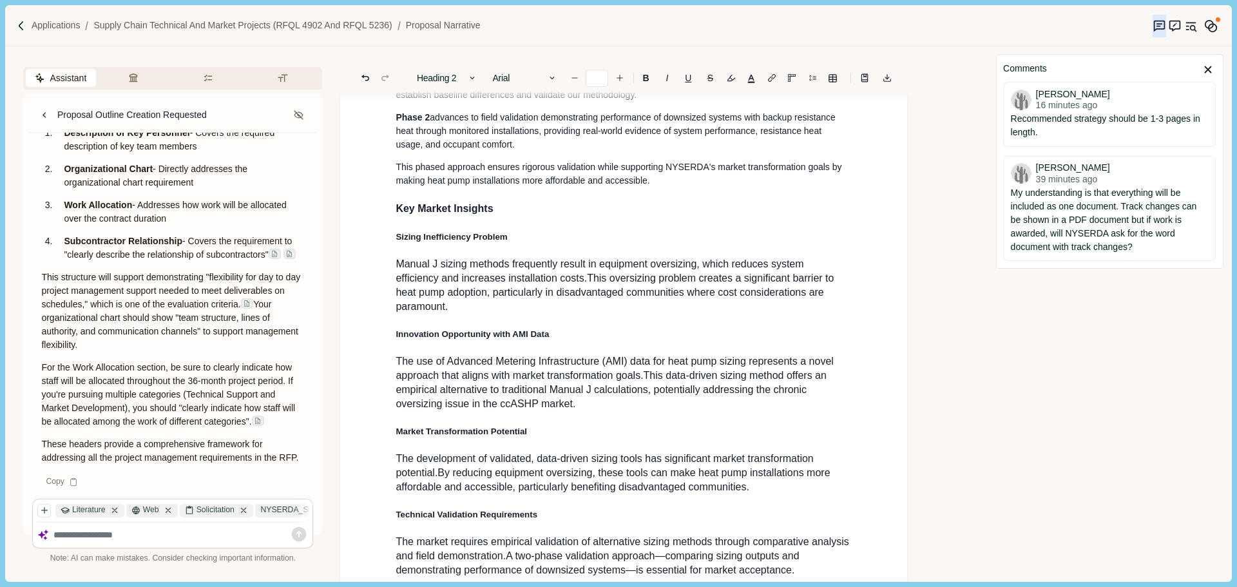
click at [506, 216] on h3 "Key Market Insights" at bounding box center [624, 208] width 456 height 15
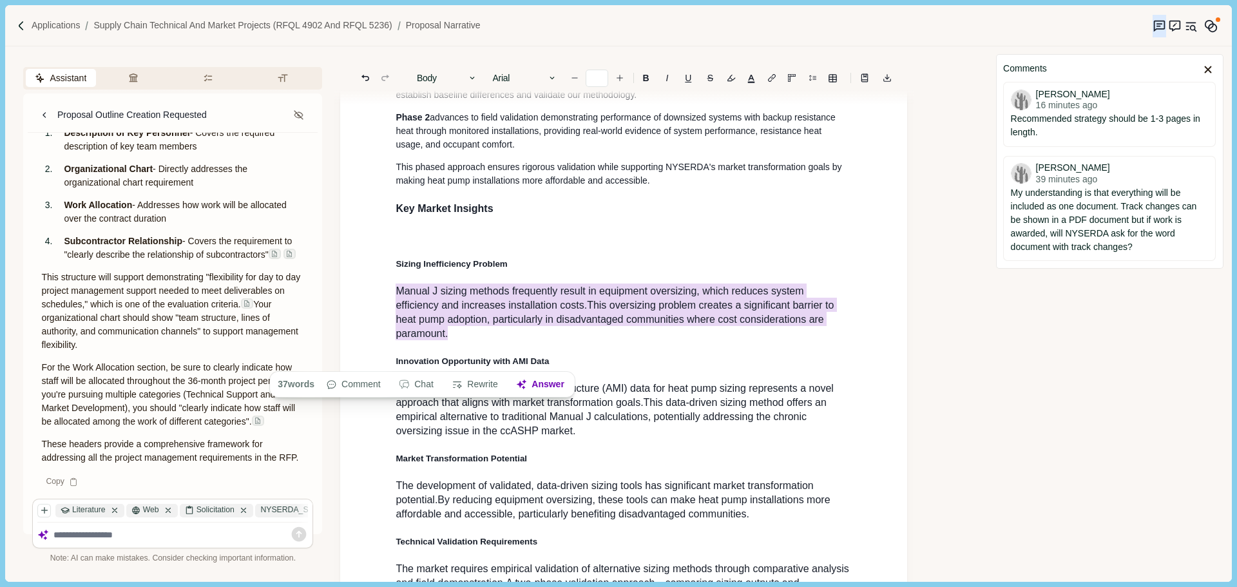
drag, startPoint x: 388, startPoint y: 341, endPoint x: 363, endPoint y: 322, distance: 31.7
click at [363, 322] on div "1. Proposal Narrative a. Executive Summary Executive summary should be 1 page i…" at bounding box center [623, 195] width 567 height 2283
click at [457, 79] on button "Body" at bounding box center [446, 78] width 73 height 18
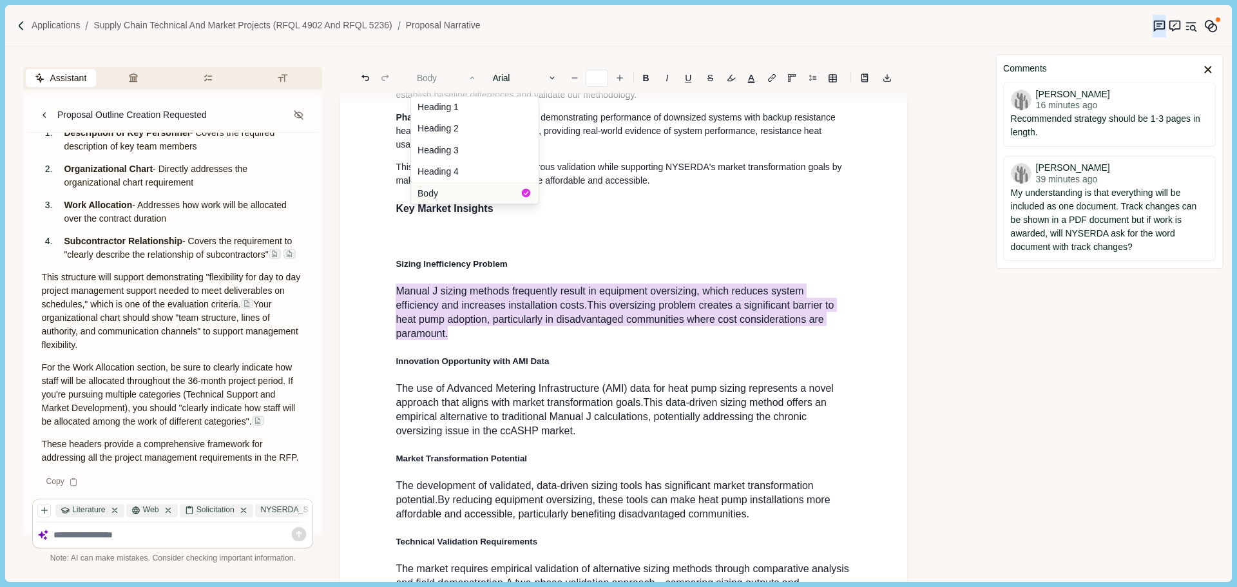
click at [475, 191] on button "Body" at bounding box center [475, 192] width 128 height 21
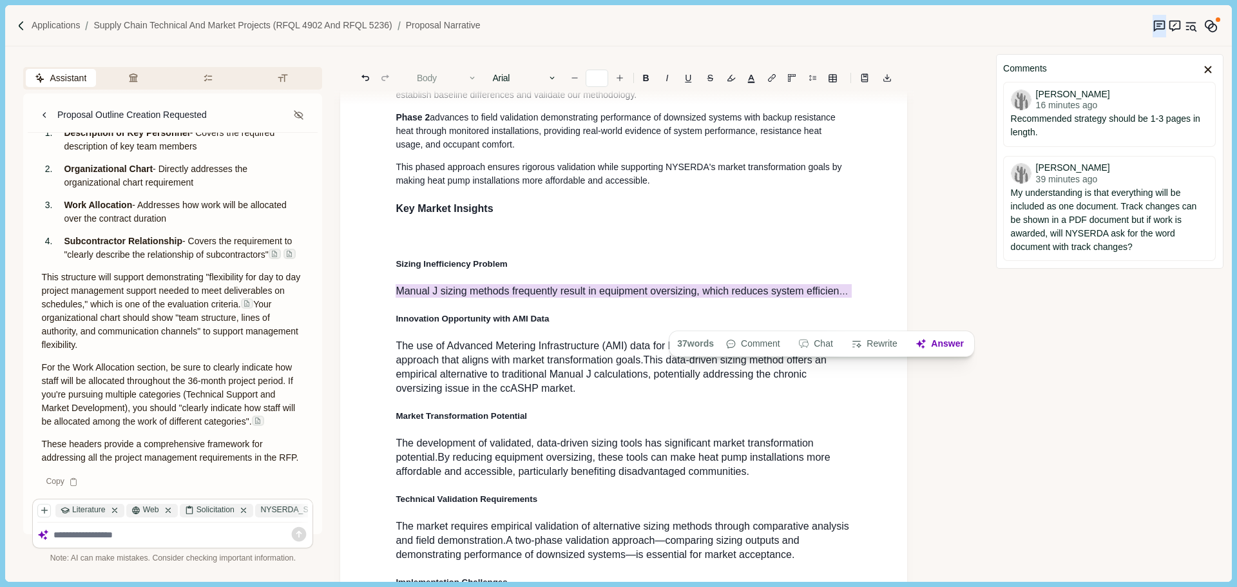
click at [455, 75] on button "Body" at bounding box center [446, 78] width 73 height 18
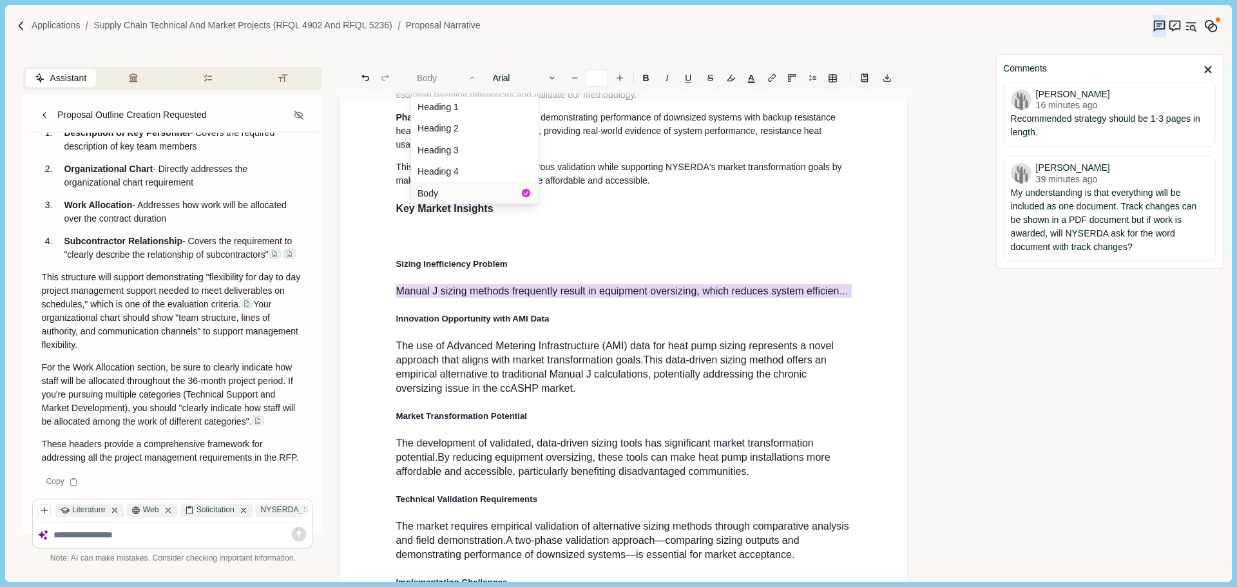
click at [439, 191] on button "Body" at bounding box center [475, 192] width 128 height 21
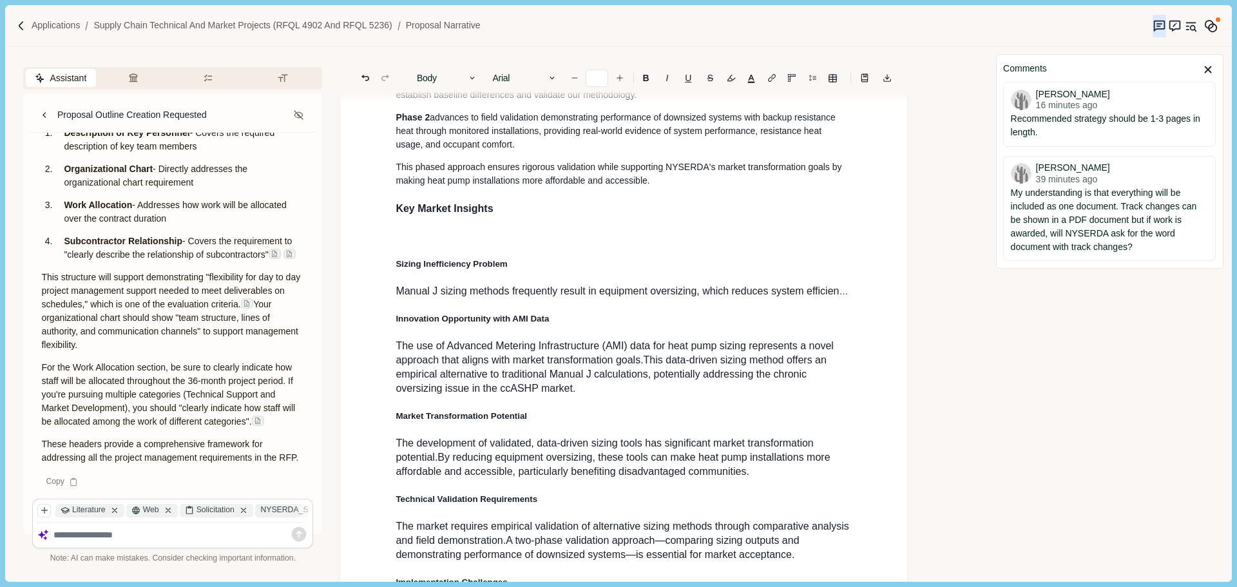
click at [588, 271] on h4 "Sizing Inefficiency Problem" at bounding box center [624, 264] width 456 height 14
click at [537, 310] on div "1. Proposal Narrative a. Executive Summary Executive summary should be 1 page i…" at bounding box center [623, 177] width 474 height 2156
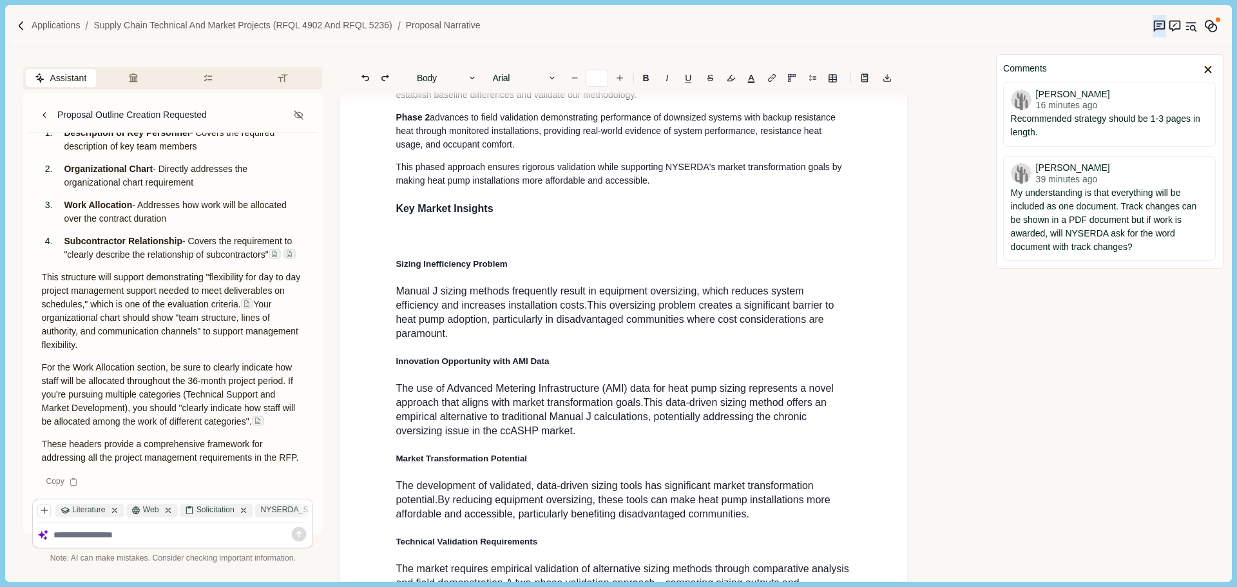
click at [539, 271] on h4 "Sizing Inefficiency Problem" at bounding box center [624, 264] width 456 height 14
click at [544, 186] on span "This phased approach ensures rigorous validation while supporting NYSERDA's mar…" at bounding box center [620, 174] width 448 height 24
click at [482, 339] on span "This oversizing problem creates a significant barrier to heat pump adoption, pa…" at bounding box center [616, 319] width 441 height 39
click at [465, 243] on p at bounding box center [624, 237] width 456 height 14
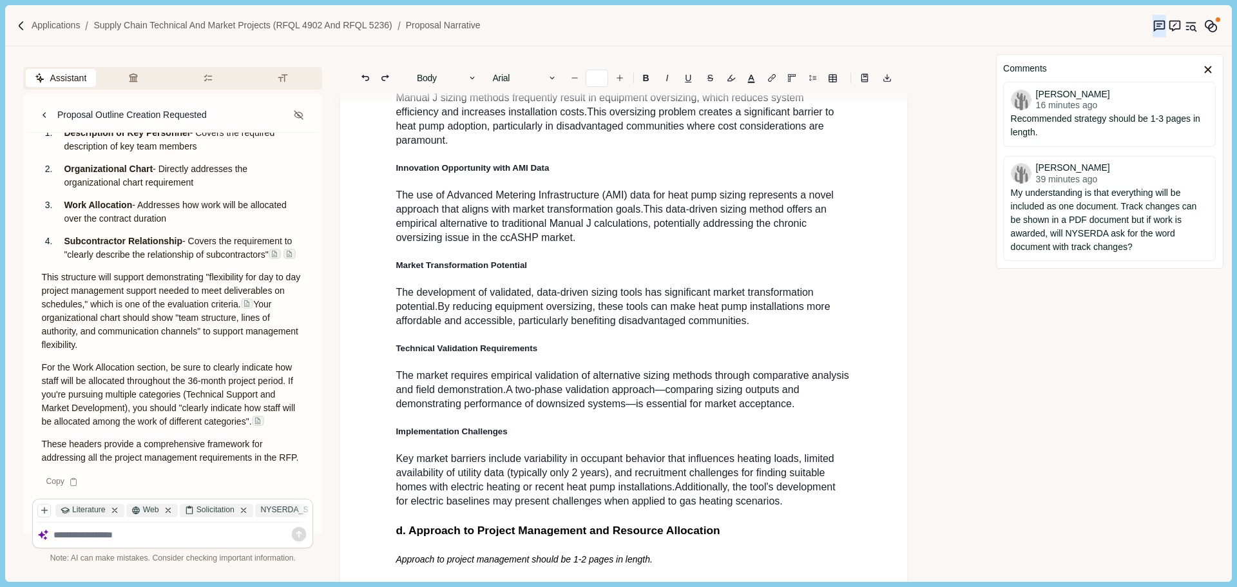
scroll to position [1368, 0]
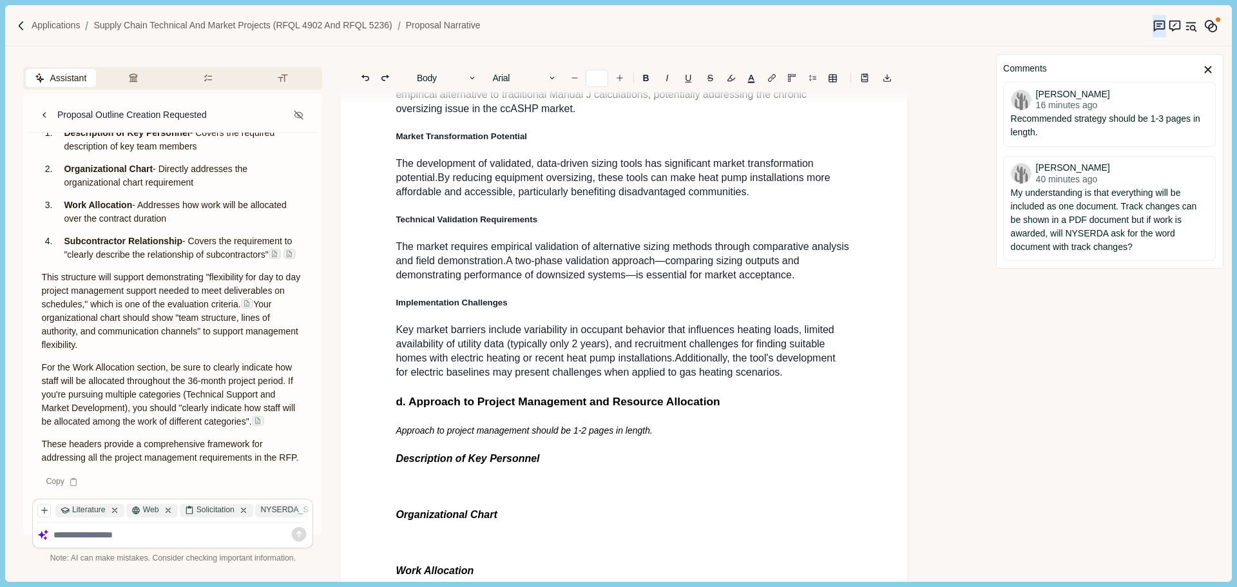
click at [799, 379] on p "Key market barriers include variability in occupant behavior that influences he…" at bounding box center [624, 351] width 456 height 57
click at [601, 309] on h4 "Implementation Challenges" at bounding box center [624, 303] width 456 height 14
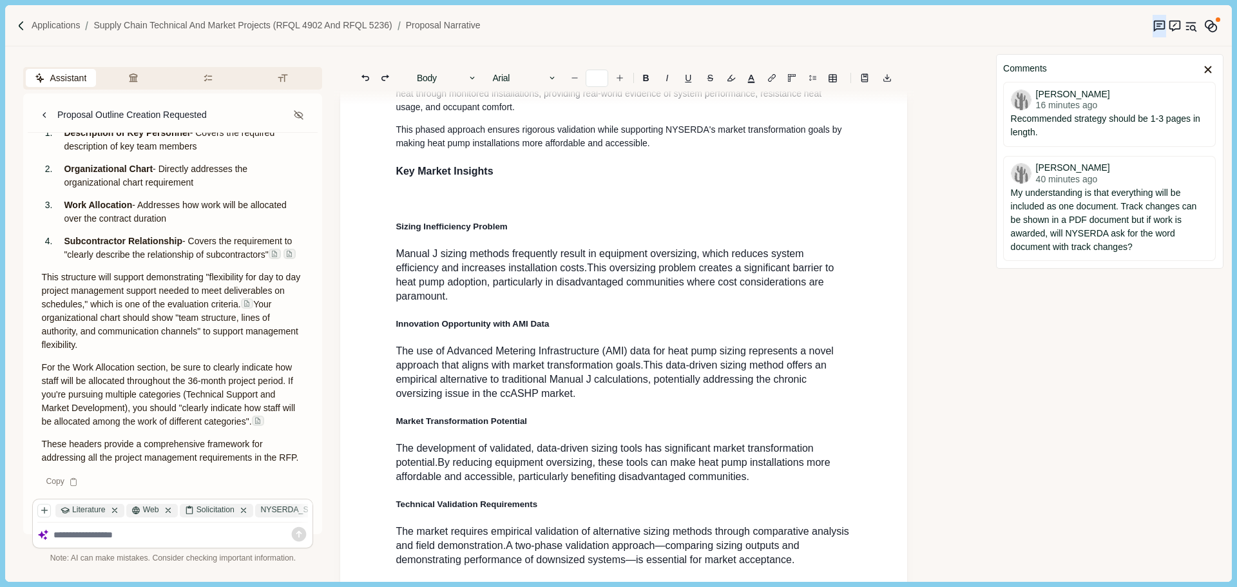
scroll to position [1046, 0]
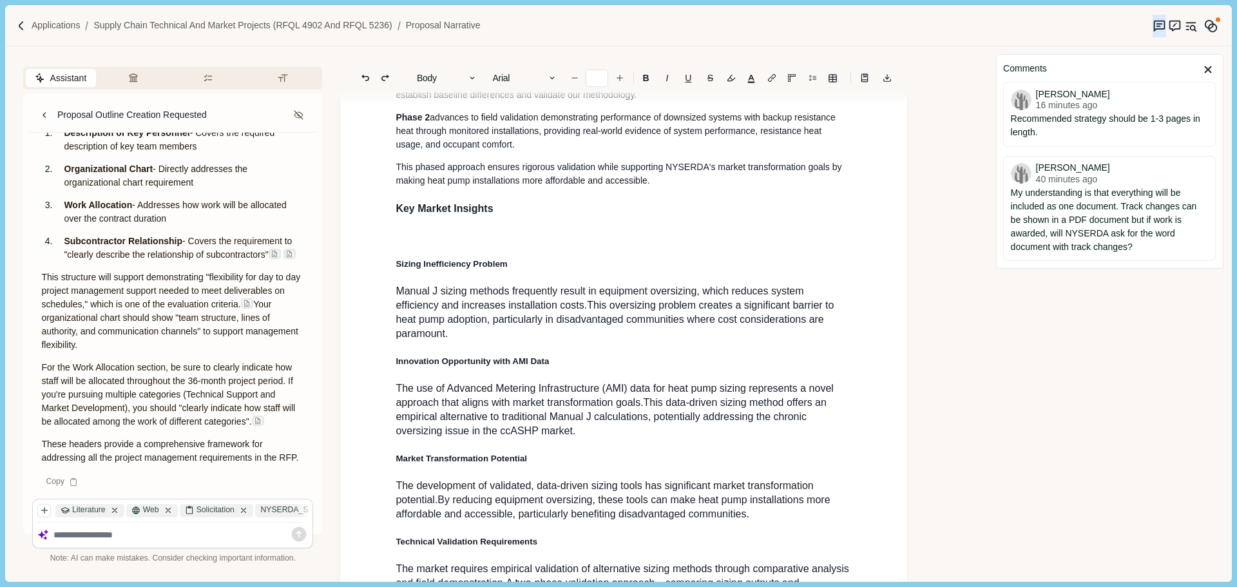
click at [466, 253] on div "1. Proposal Narrative a. Executive Summary Executive summary should be 1 page i…" at bounding box center [623, 198] width 474 height 2198
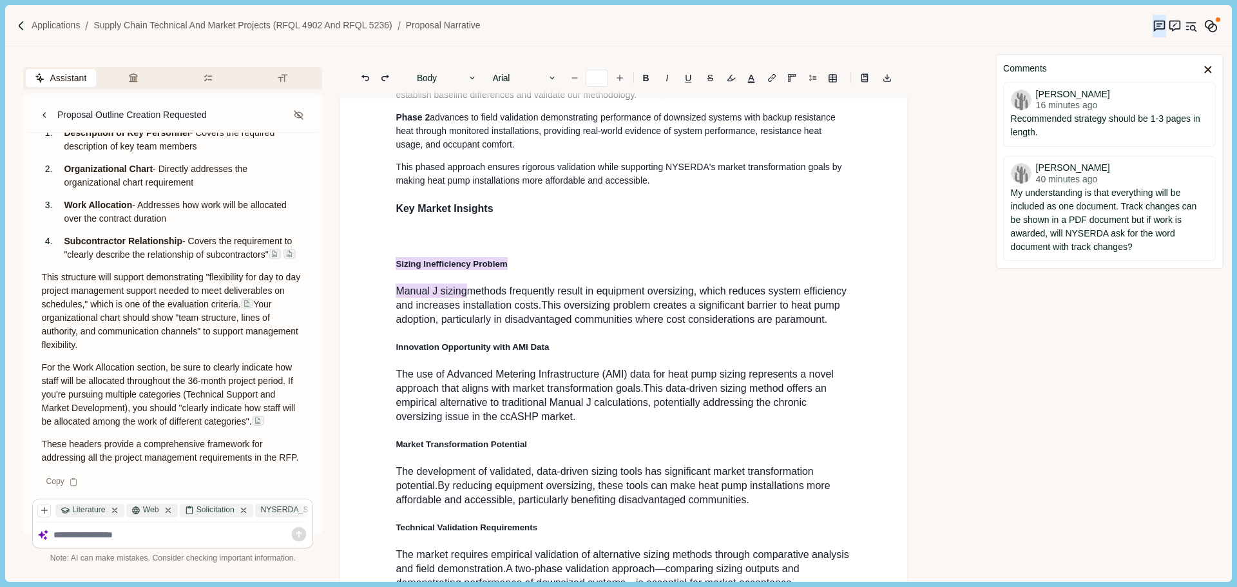
drag, startPoint x: 420, startPoint y: 267, endPoint x: 473, endPoint y: 309, distance: 67.0
click at [473, 309] on div "1. Proposal Narrative a. Executive Summary Executive summary should be 1 page i…" at bounding box center [623, 191] width 474 height 2184
click at [455, 243] on p at bounding box center [624, 237] width 456 height 14
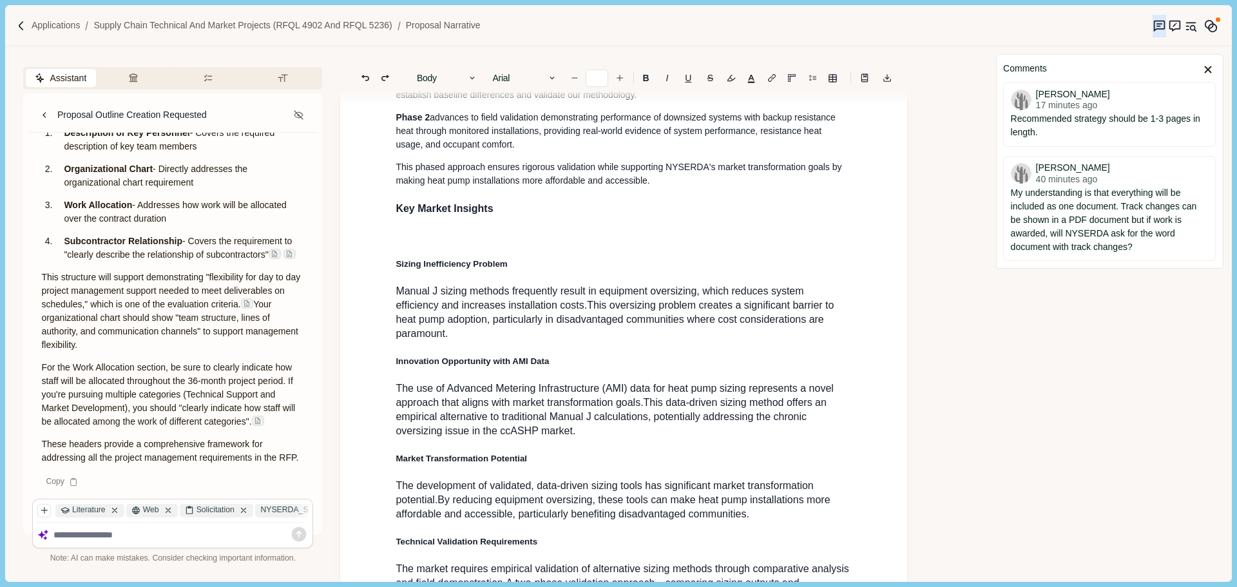
type input "**"
click at [441, 243] on p at bounding box center [624, 237] width 456 height 14
click at [427, 243] on p at bounding box center [624, 237] width 456 height 14
click at [436, 216] on h3 "Key Market Insights" at bounding box center [624, 208] width 456 height 15
click at [423, 243] on p at bounding box center [624, 237] width 456 height 14
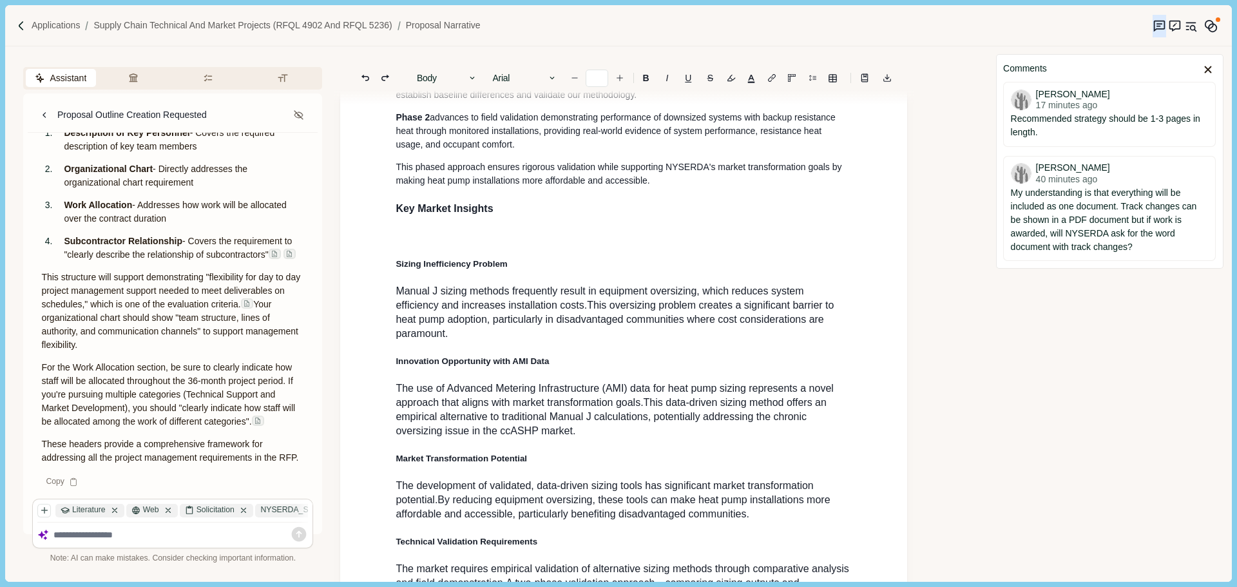
drag, startPoint x: 423, startPoint y: 262, endPoint x: 396, endPoint y: 265, distance: 27.2
click at [396, 243] on p at bounding box center [624, 237] width 456 height 14
click at [415, 243] on p at bounding box center [624, 237] width 456 height 14
click at [443, 243] on p "Summary" at bounding box center [624, 237] width 456 height 14
drag, startPoint x: 439, startPoint y: 267, endPoint x: 381, endPoint y: 264, distance: 57.4
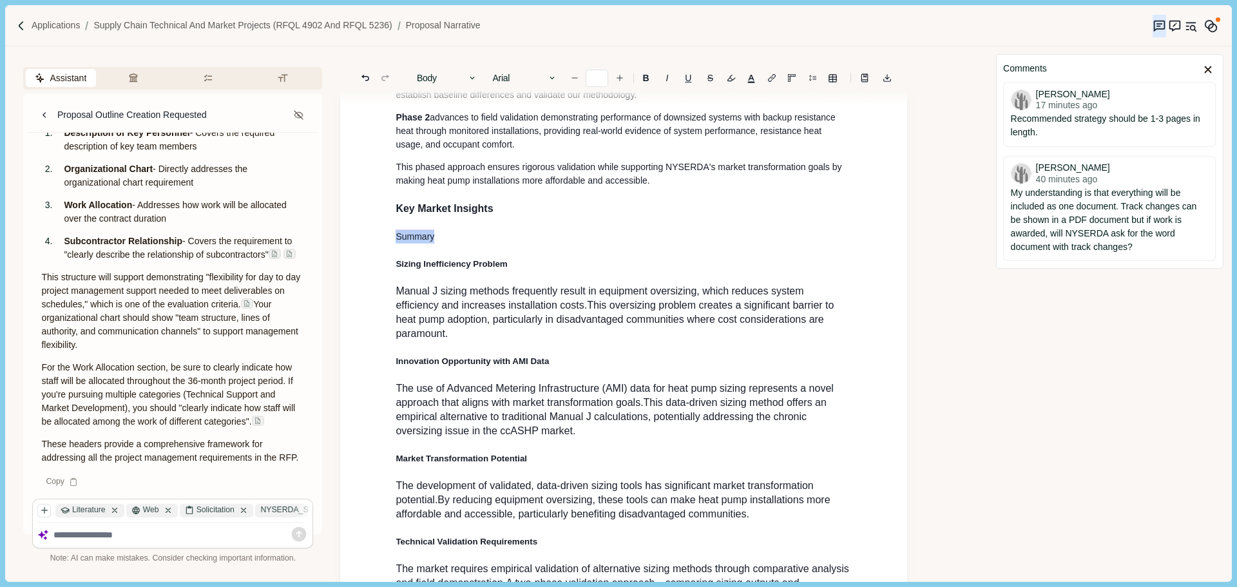
click at [381, 264] on div "1. Proposal Narrative a. Executive Summary Executive summary should be 1 page i…" at bounding box center [623, 195] width 567 height 2283
click at [468, 286] on button "Rewrite" at bounding box center [465, 290] width 60 height 18
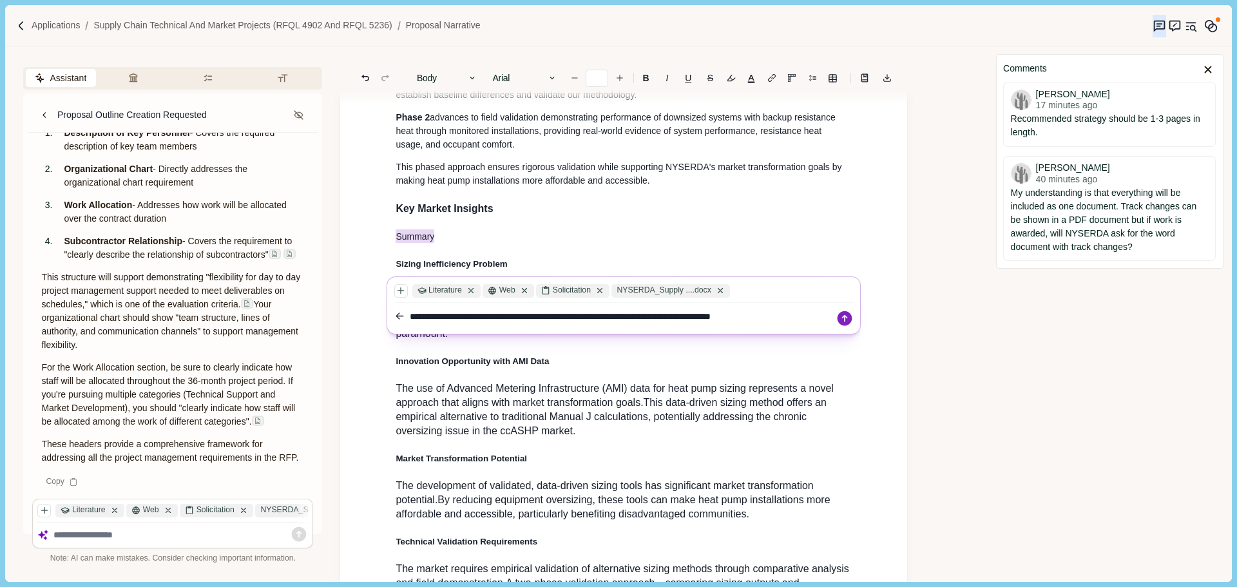
type textarea "**********"
click at [844, 323] on icon at bounding box center [844, 318] width 15 height 15
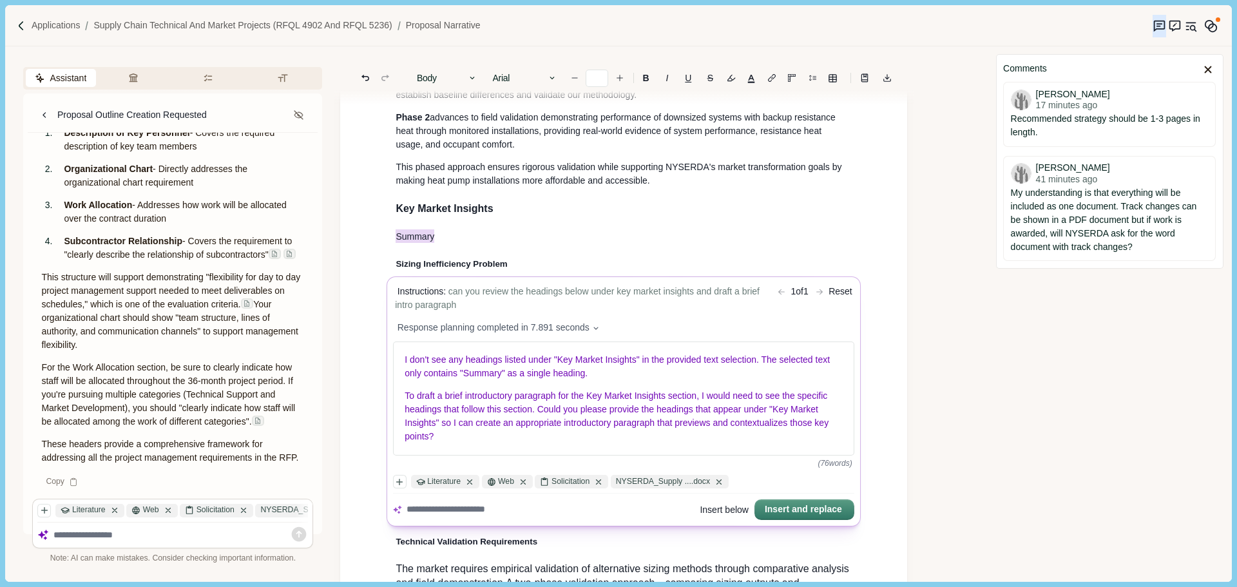
click at [589, 256] on body "Applications Supply Chain Technical and Market Projects (RFQL 4902 and RFQL 523…" at bounding box center [618, 293] width 1237 height 587
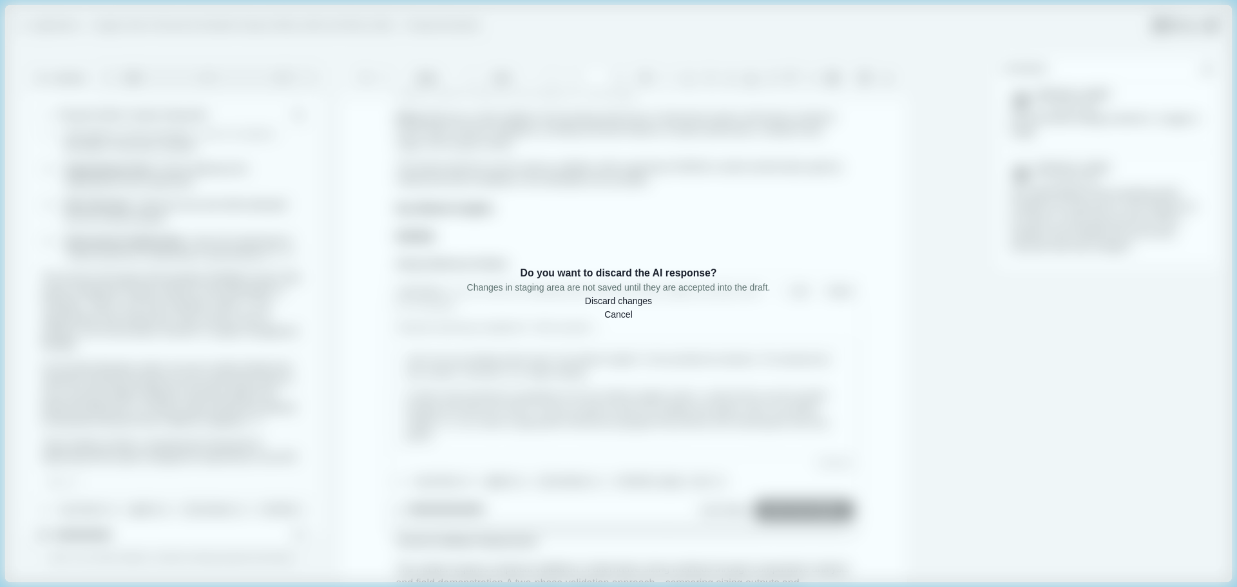
click at [651, 307] on button "Discard changes" at bounding box center [618, 301] width 67 height 14
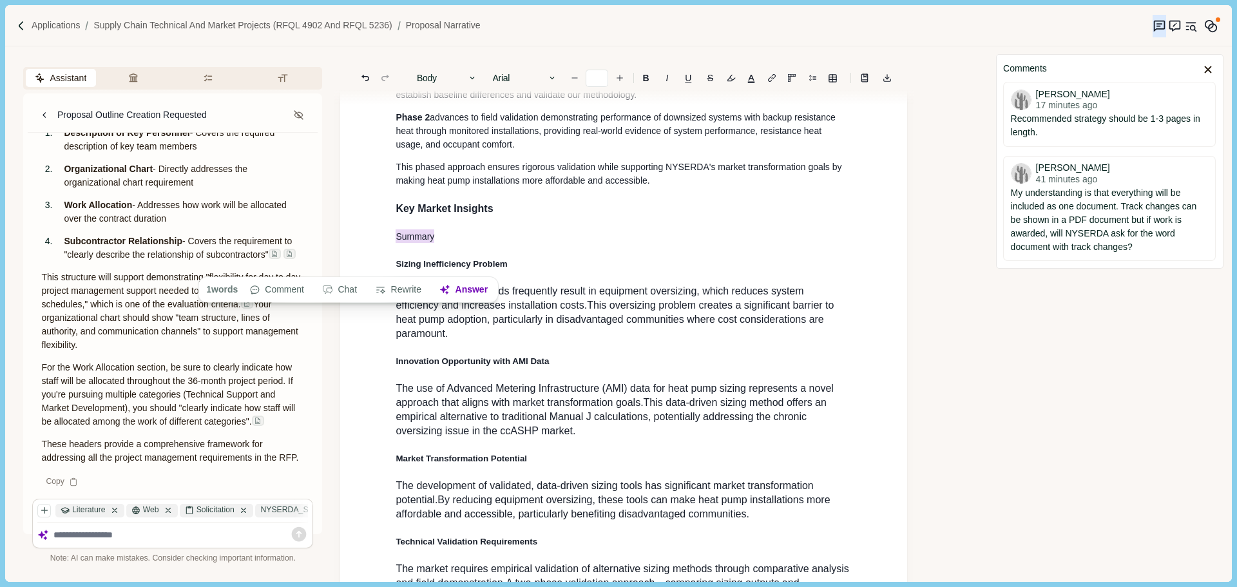
click at [539, 271] on h4 "Sizing Inefficiency Problem" at bounding box center [624, 264] width 456 height 14
type input "**"
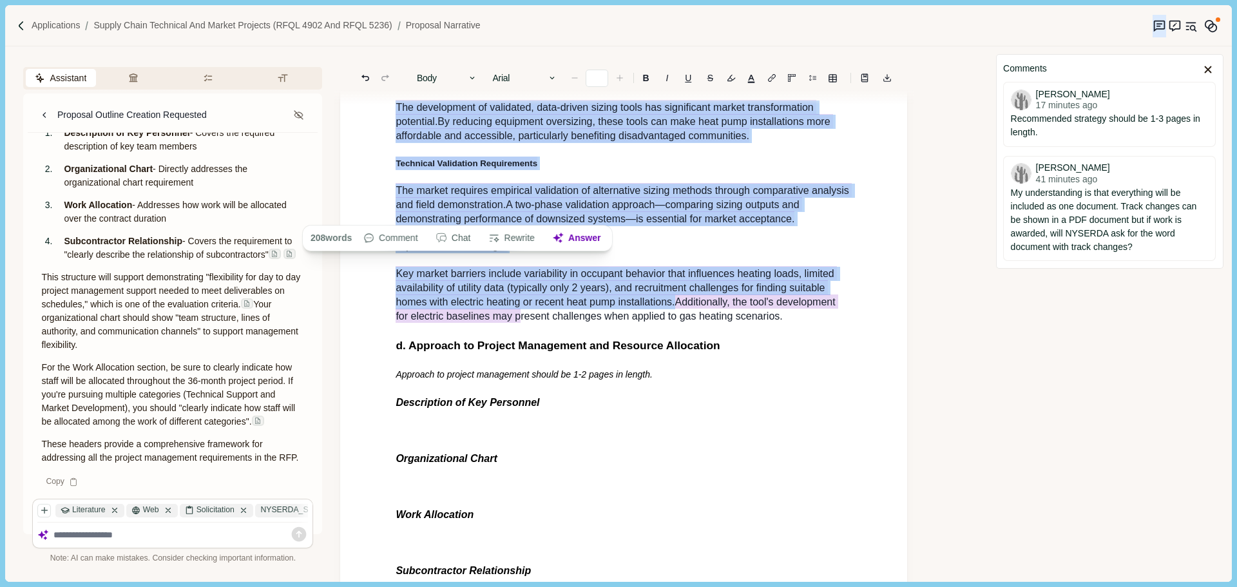
scroll to position [1433, 0]
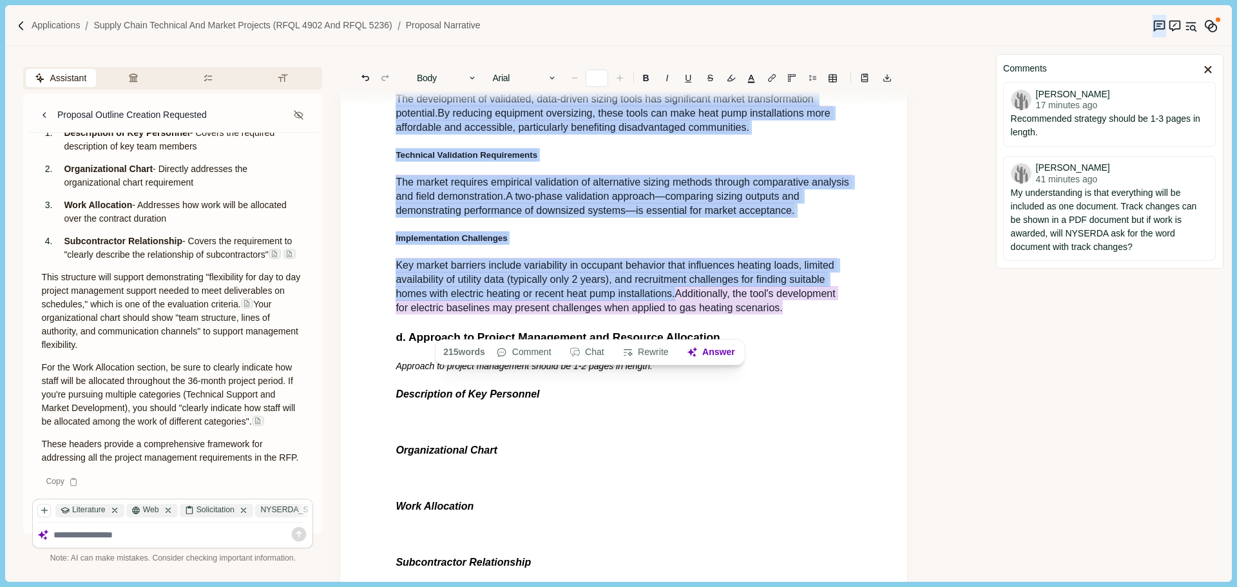
drag, startPoint x: 393, startPoint y: 289, endPoint x: 782, endPoint y: 330, distance: 391.2
click at [627, 353] on icon "button" at bounding box center [628, 353] width 12 height 12
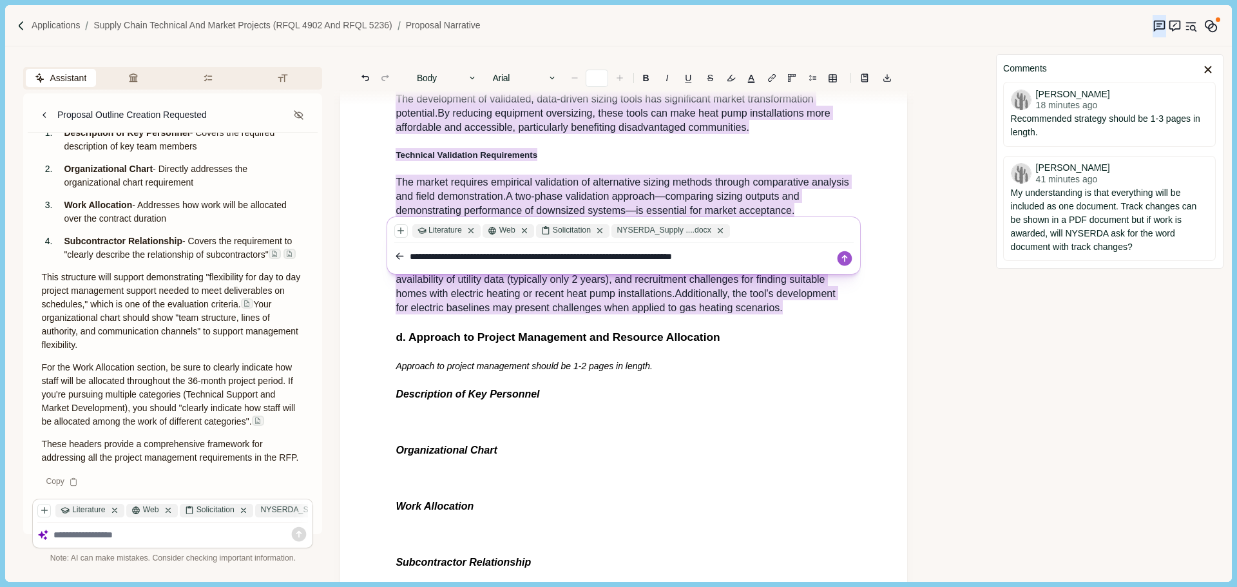
type textarea "**********"
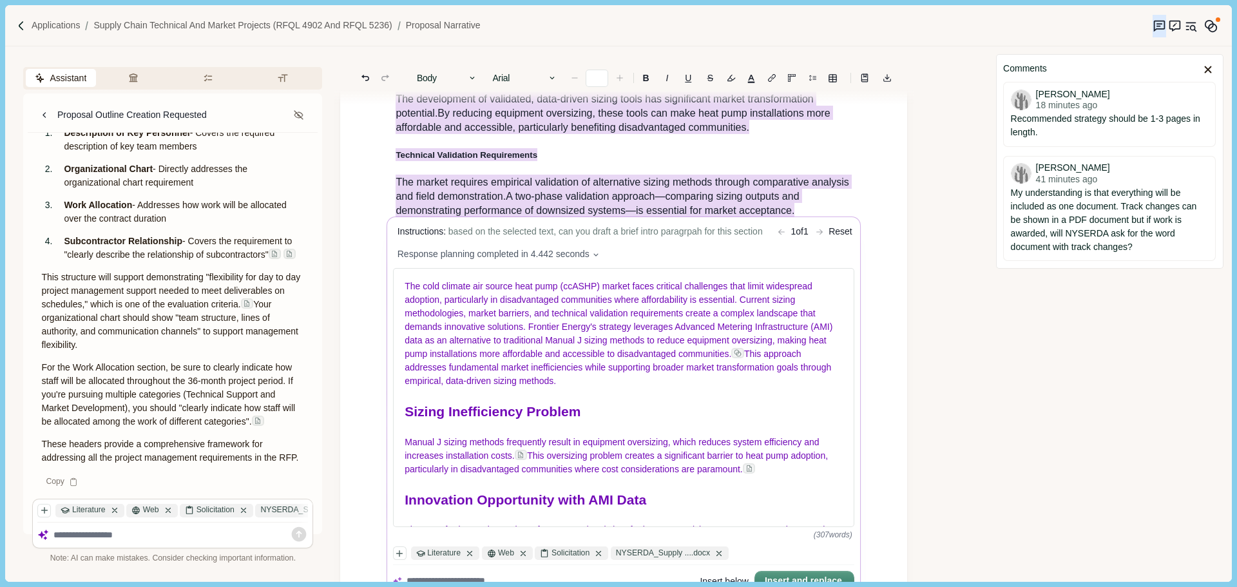
drag, startPoint x: 621, startPoint y: 401, endPoint x: 391, endPoint y: 300, distance: 251.2
click at [391, 300] on div "Instructions: based on the selected text, can you draft a brief intro paragrpah…" at bounding box center [624, 407] width 466 height 373
copy p "The cold climate air source heat pump (ccASHP) market faces critical challenges…"
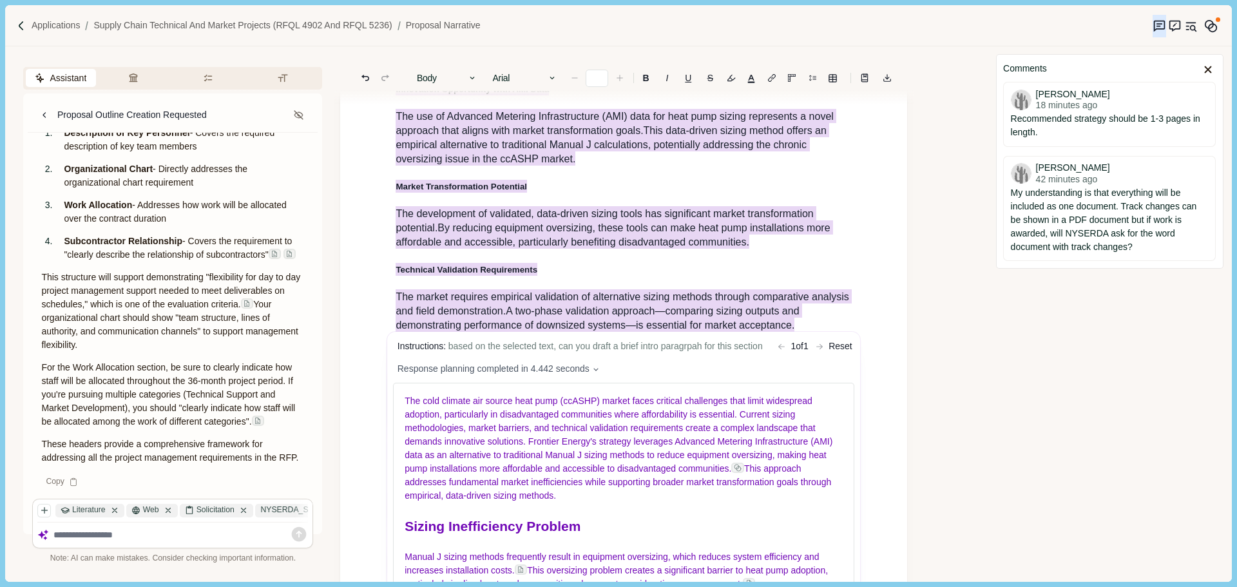
scroll to position [1304, 0]
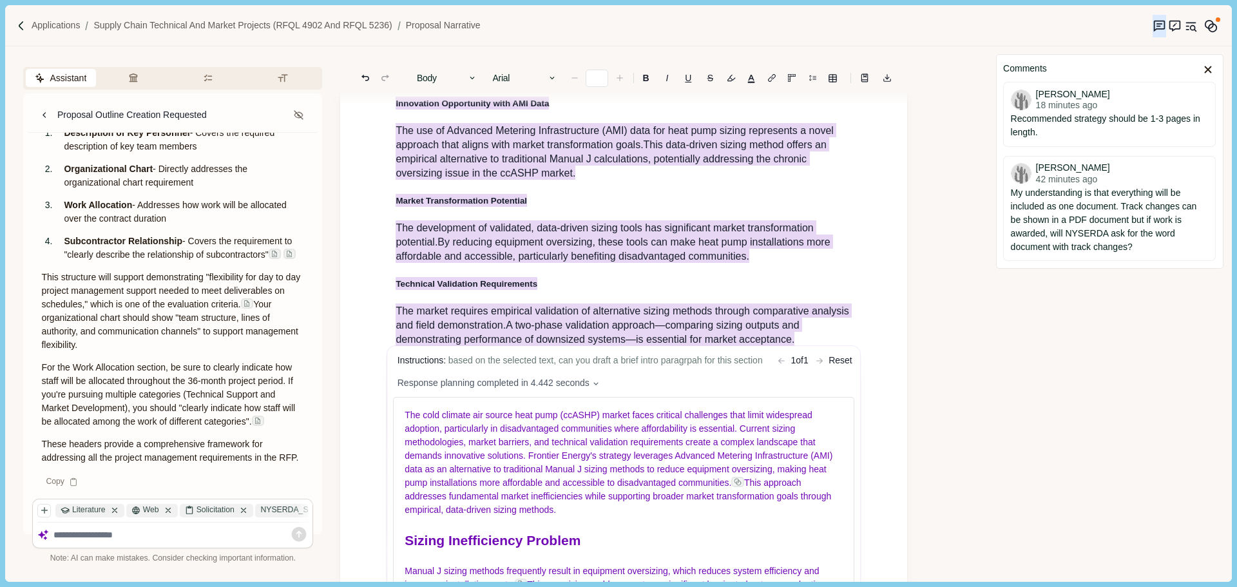
click at [747, 308] on body "Applications Supply Chain Technical and Market Projects (RFQL 4902 and RFQL 523…" at bounding box center [618, 293] width 1237 height 587
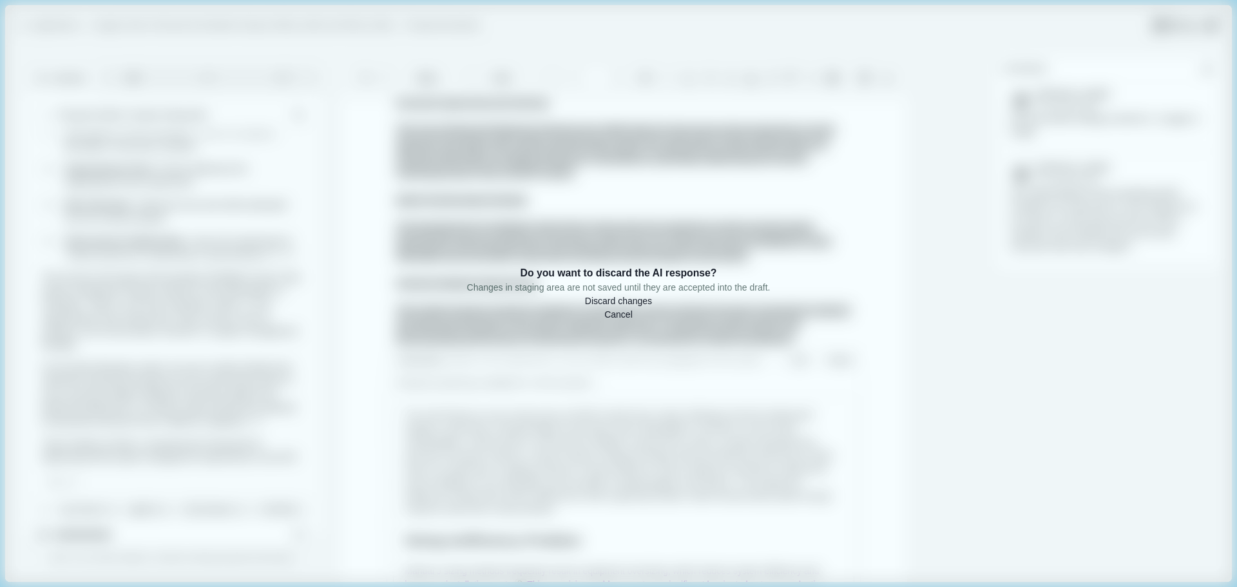
click at [652, 308] on button "Discard changes" at bounding box center [618, 301] width 67 height 14
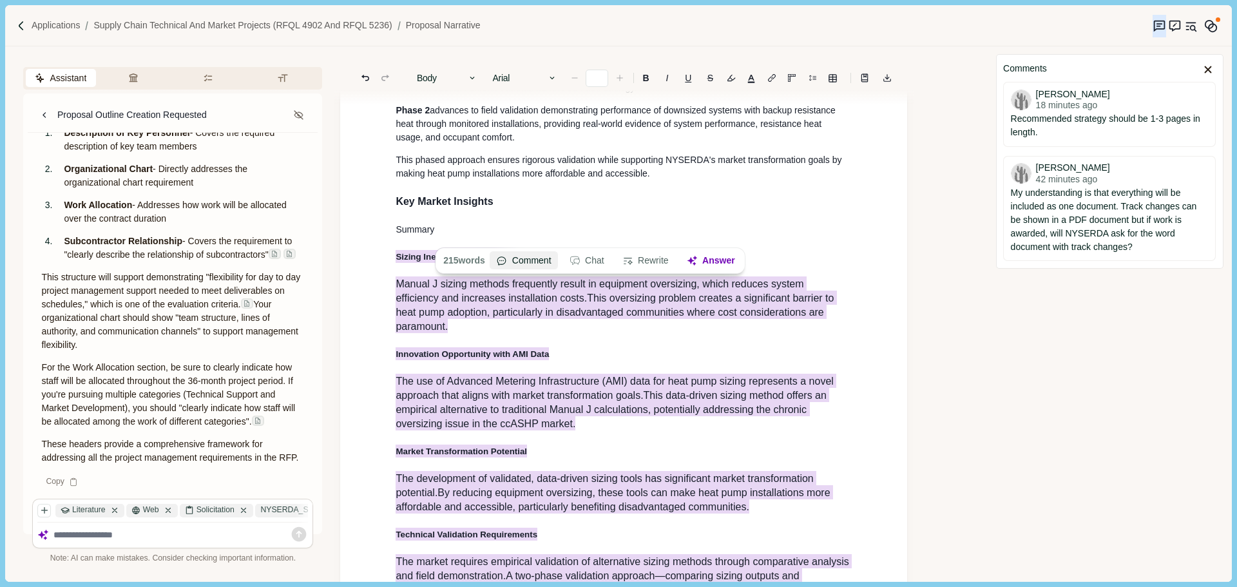
scroll to position [1046, 0]
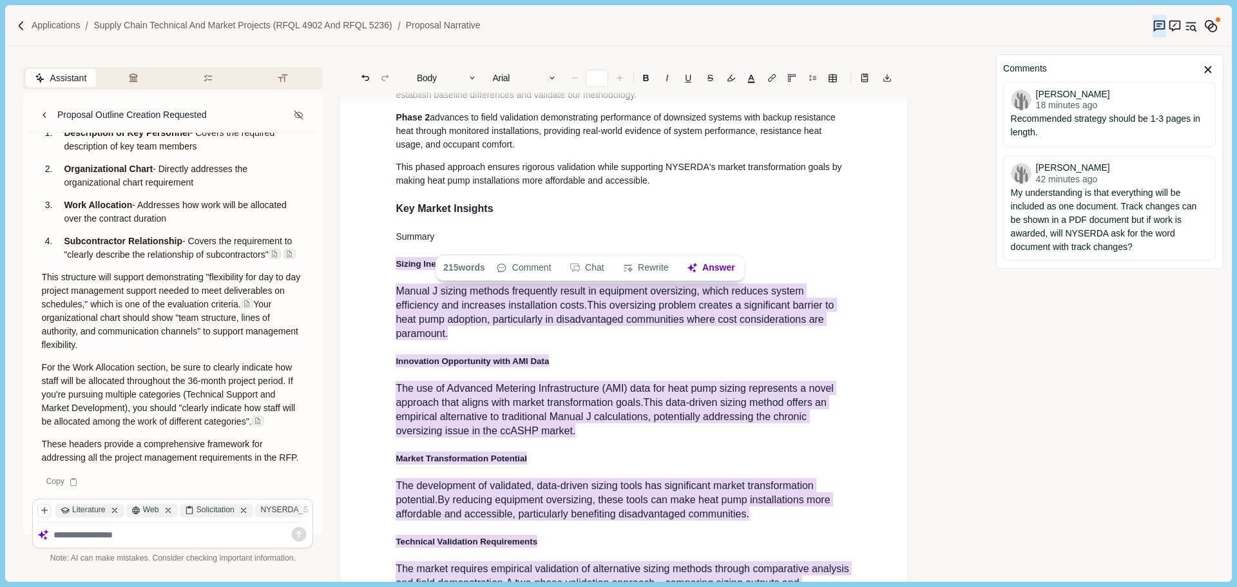
click at [509, 276] on button "Comment" at bounding box center [524, 268] width 68 height 18
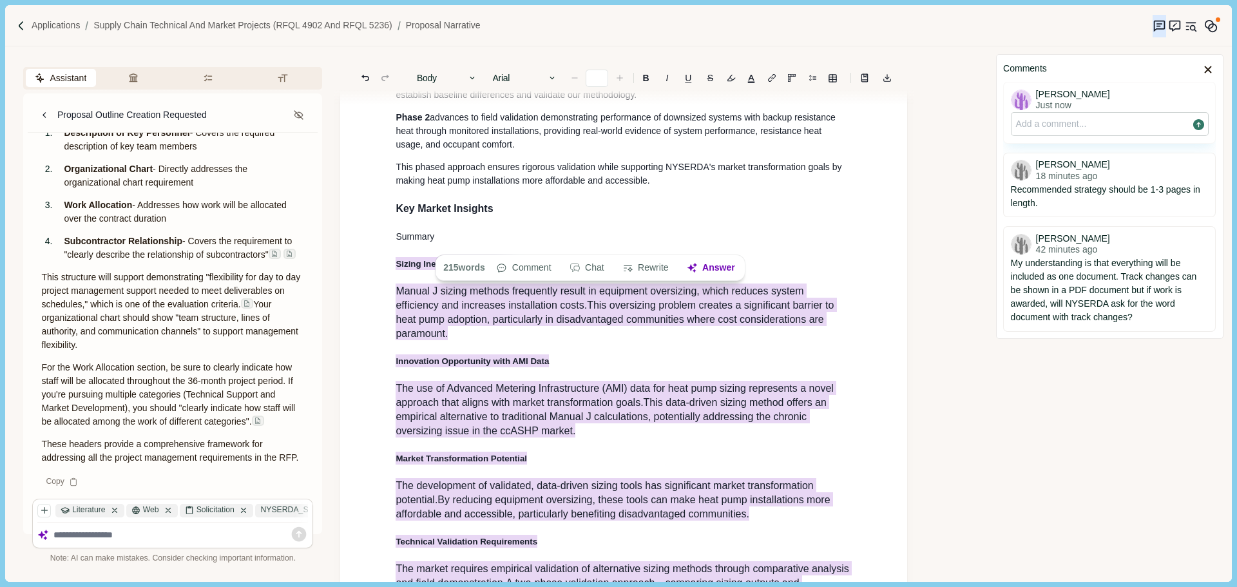
click at [534, 300] on div "1. Proposal Narrative a. Executive Summary Executive summary should be 1 page i…" at bounding box center [623, 198] width 474 height 2198
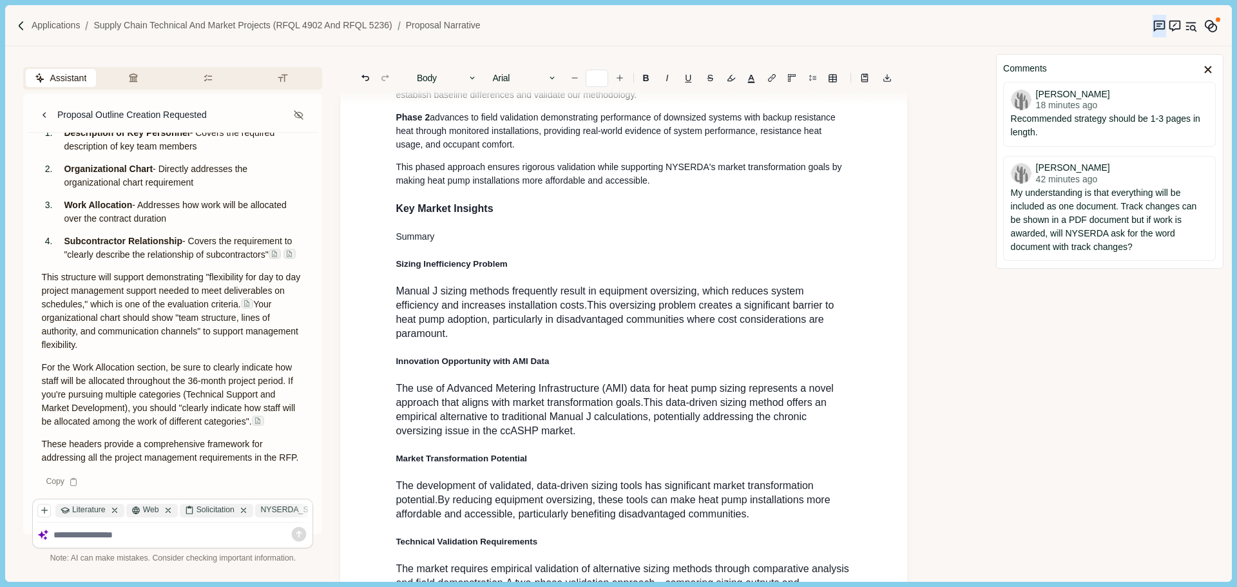
click at [513, 243] on p "Summary" at bounding box center [624, 237] width 456 height 14
drag, startPoint x: 385, startPoint y: 260, endPoint x: 378, endPoint y: 260, distance: 7.1
click at [378, 260] on div "1. Proposal Narrative a. Executive Summary Executive summary should be 1 page i…" at bounding box center [623, 195] width 567 height 2283
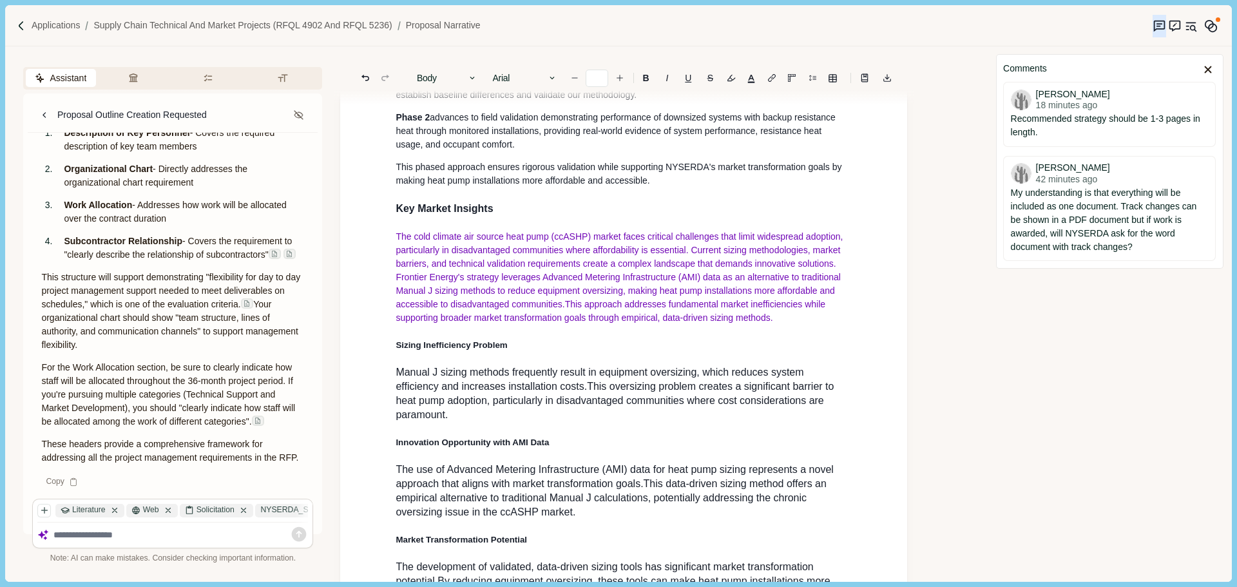
click at [687, 323] on span "This approach addresses fundamental market inefficiencies while supporting broa…" at bounding box center [612, 311] width 432 height 24
click at [742, 369] on div "1. Proposal Narrative a. Executive Summary Executive summary should be 1 page i…" at bounding box center [623, 239] width 474 height 2280
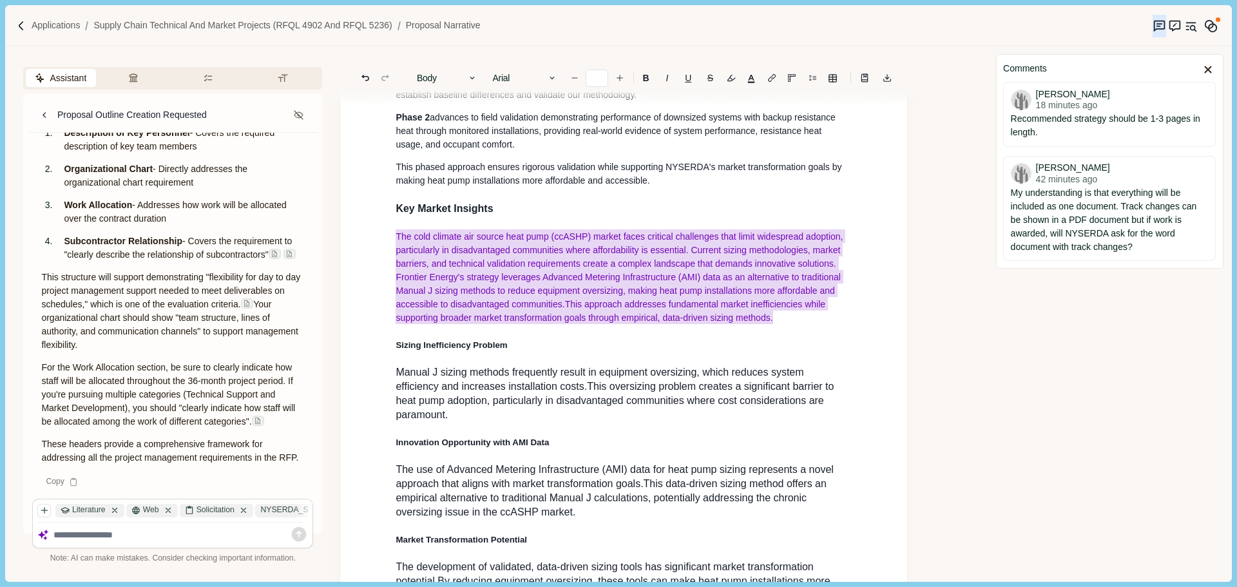
drag, startPoint x: 592, startPoint y: 350, endPoint x: 386, endPoint y: 268, distance: 221.2
click at [385, 269] on div "1. Proposal Narrative a. Executive Summary Executive summary should be 1 page i…" at bounding box center [623, 236] width 567 height 2364
click at [446, 79] on button "Body" at bounding box center [446, 78] width 73 height 18
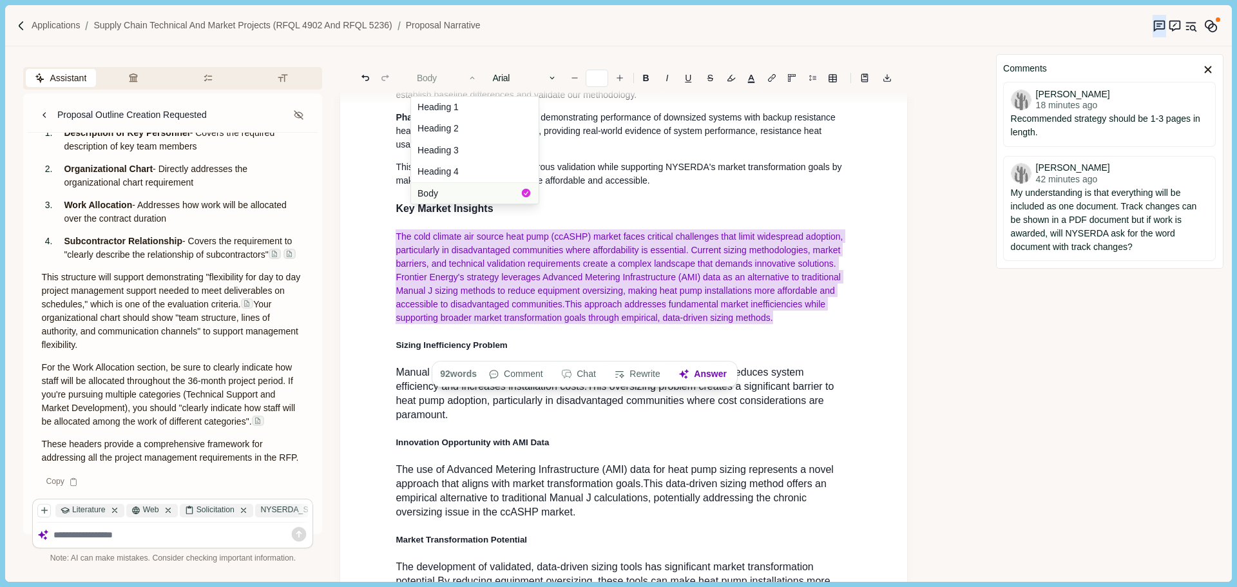
click at [477, 192] on button "Body" at bounding box center [475, 192] width 128 height 21
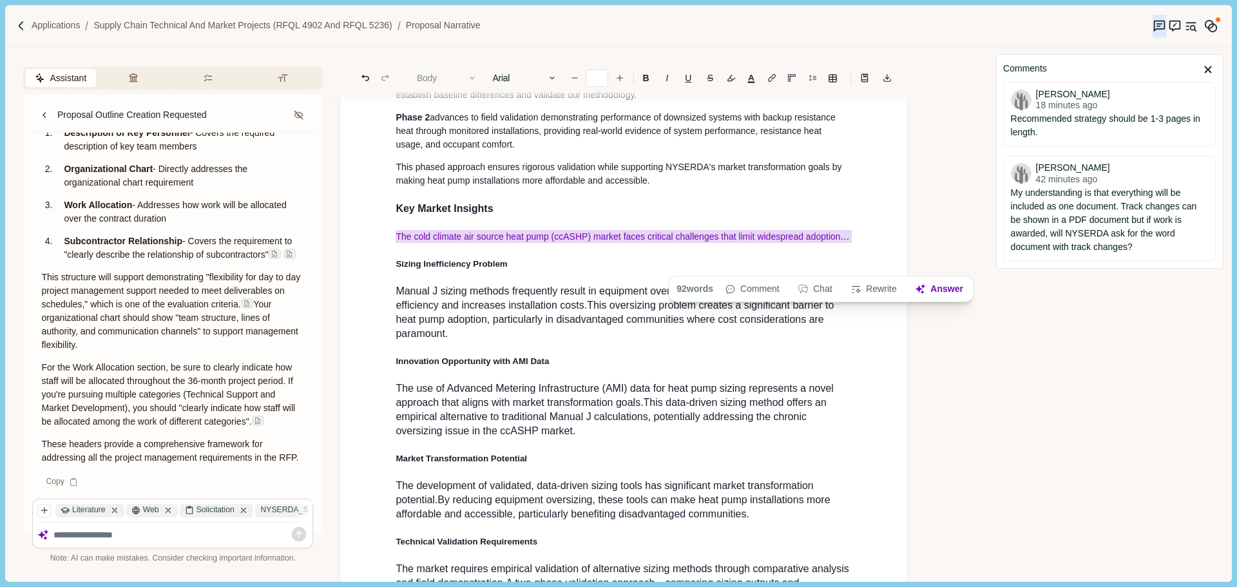
click at [455, 82] on button "Body" at bounding box center [446, 78] width 73 height 18
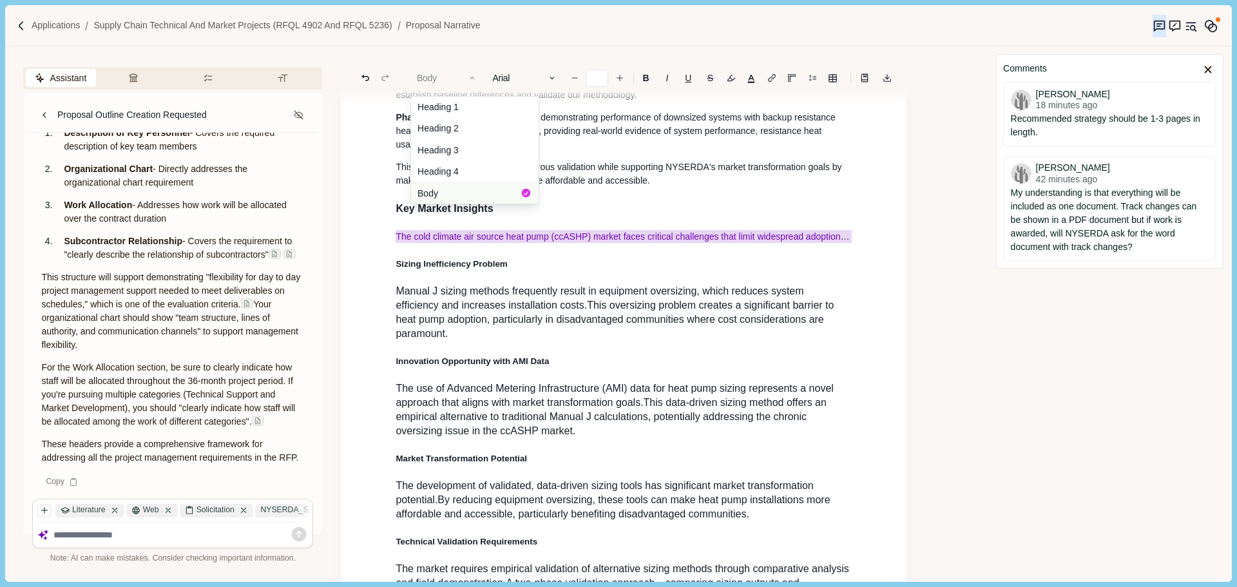
click at [452, 189] on button "Body" at bounding box center [475, 192] width 128 height 21
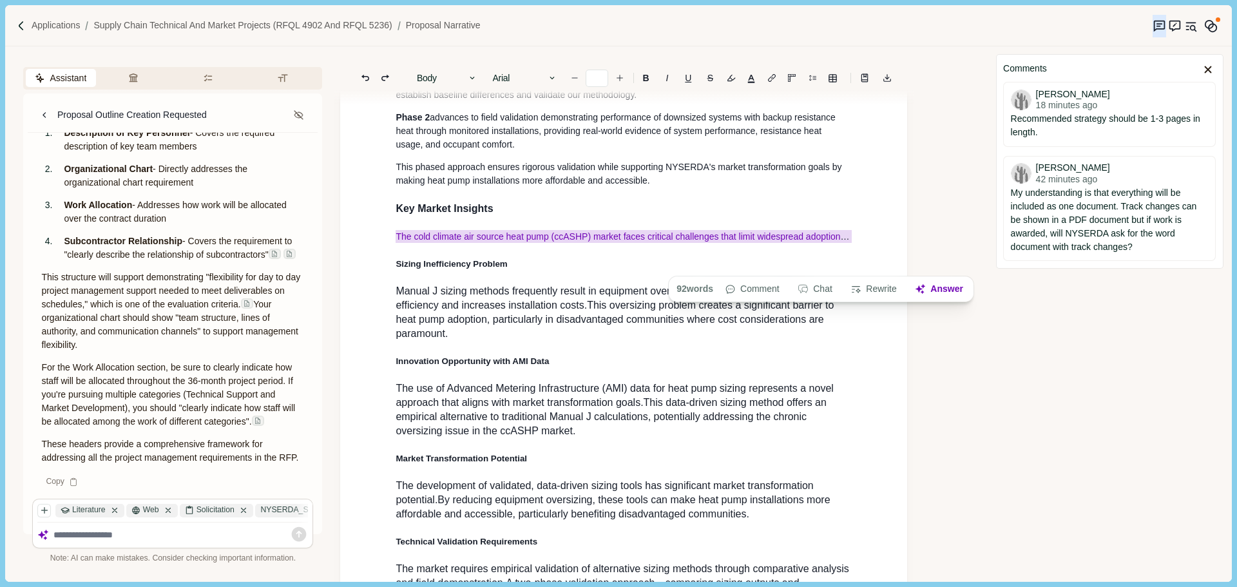
click at [552, 255] on div "1. Proposal Narrative a. Executive Summary Executive summary should be 1 page i…" at bounding box center [623, 198] width 474 height 2198
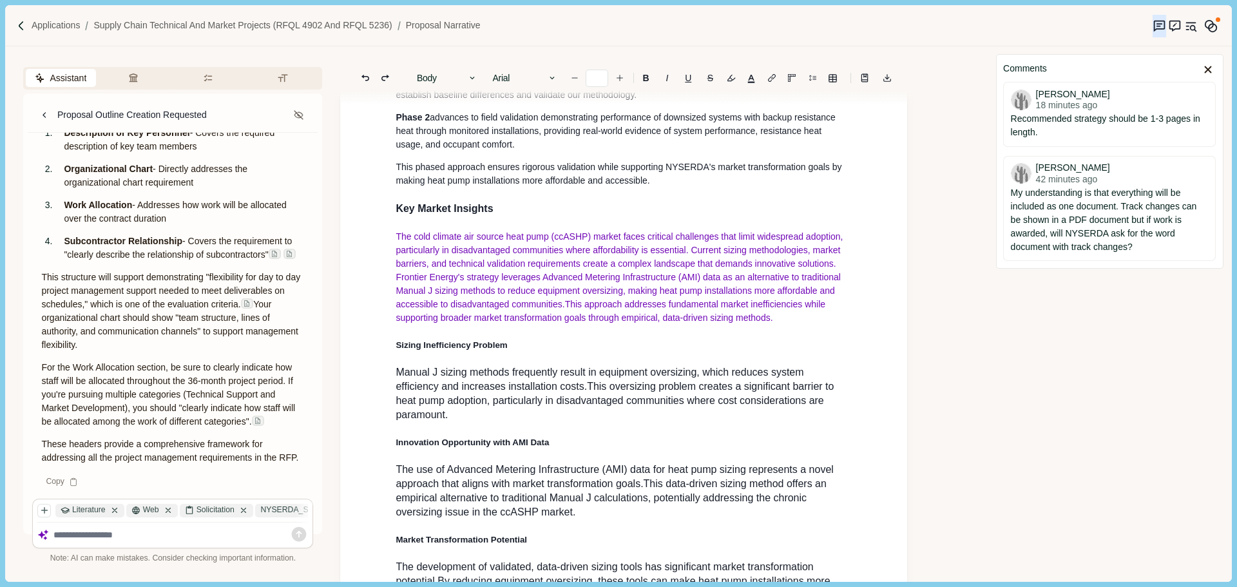
click at [556, 298] on span "The cold climate air source heat pump (ccASHP) market faces critical challenges…" at bounding box center [621, 270] width 450 height 78
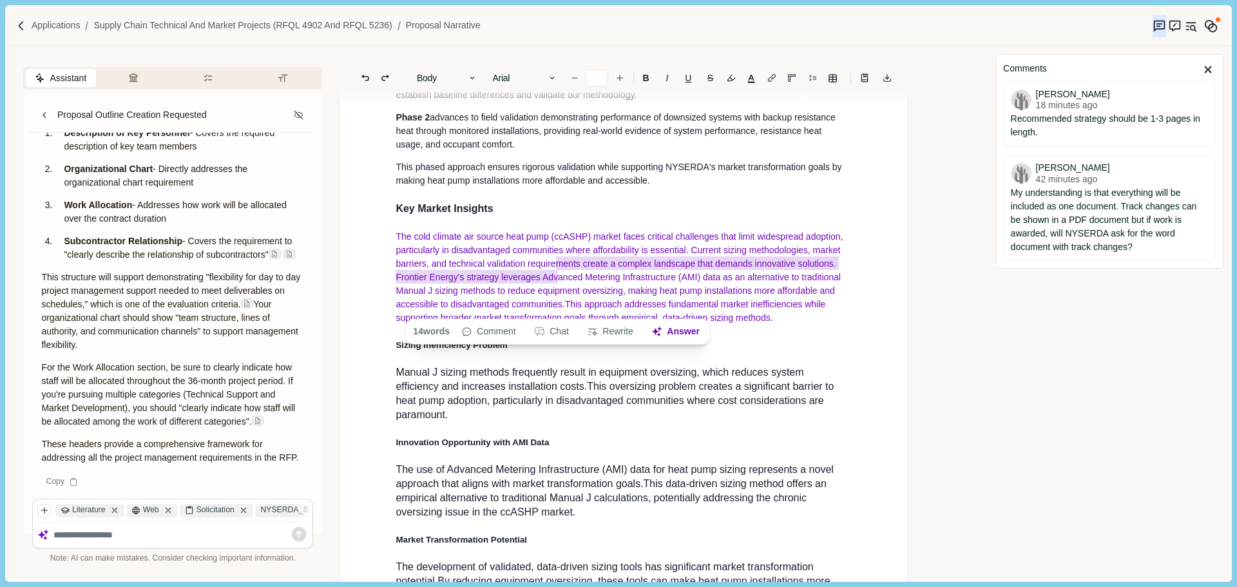
click at [580, 339] on div "14 words Comment Chat Rewrite Answer" at bounding box center [558, 332] width 298 height 18
click at [605, 276] on span "The cold climate air source heat pump (ccASHP) market faces critical challenges…" at bounding box center [621, 270] width 450 height 78
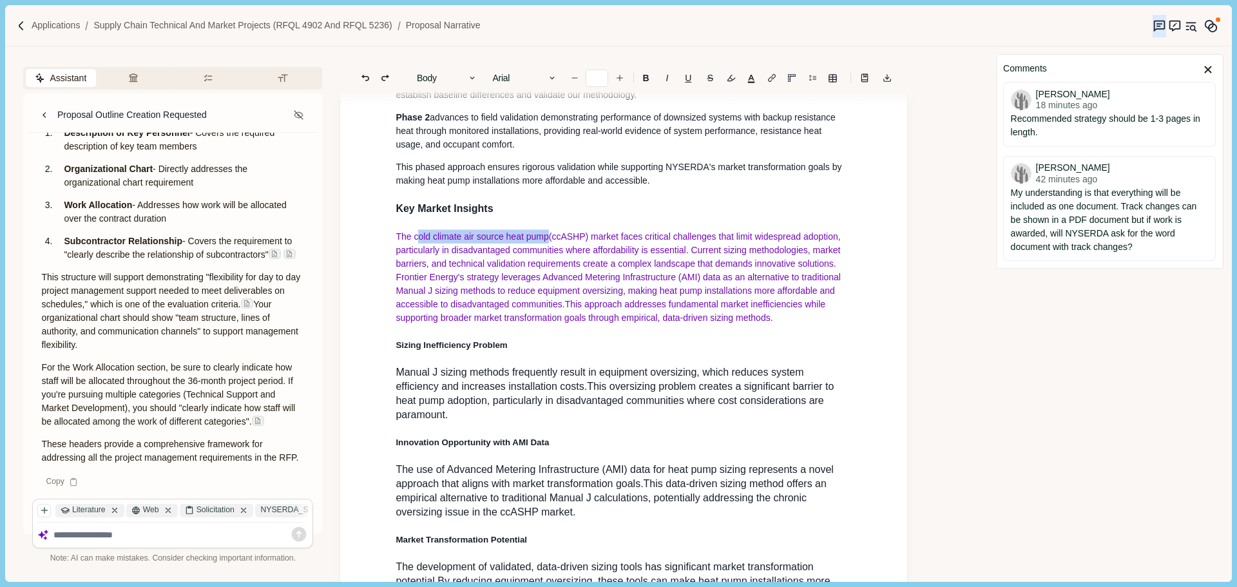
drag, startPoint x: 533, startPoint y: 265, endPoint x: 417, endPoint y: 262, distance: 116.6
click at [417, 262] on span "The c old climate air source heat pump (ccASHP) market faces critical challenge…" at bounding box center [619, 269] width 447 height 80
click at [517, 280] on span "The ccASHP market faces critical challenges that limit widespread adoption, par…" at bounding box center [616, 270] width 441 height 78
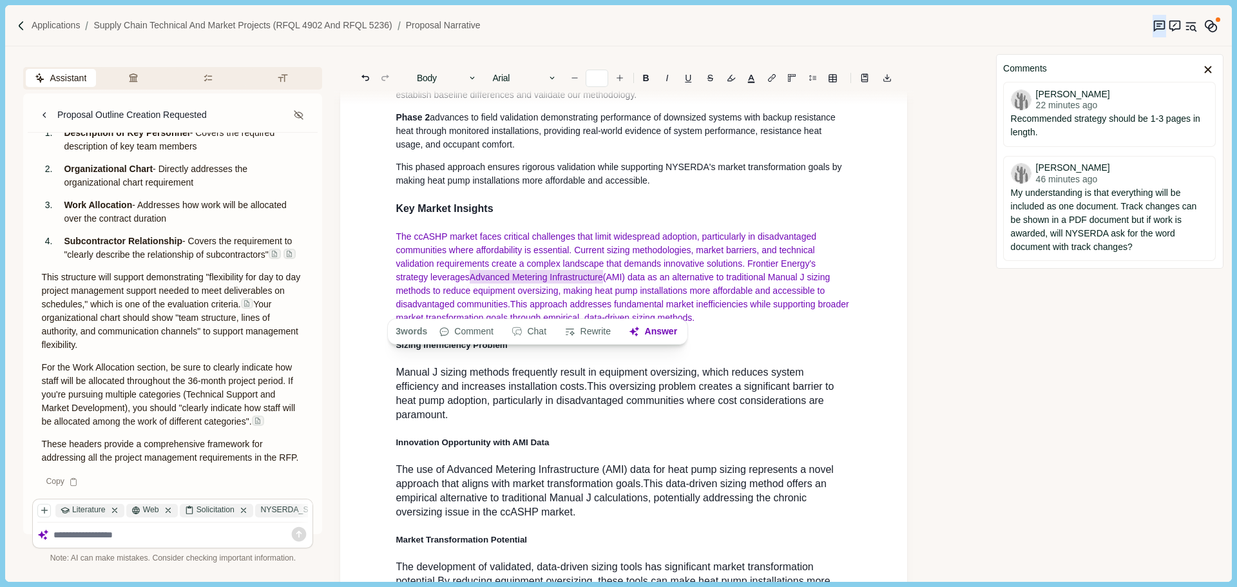
drag, startPoint x: 605, startPoint y: 308, endPoint x: 472, endPoint y: 309, distance: 134.0
click at [472, 309] on span "The ccASHP market faces critical challenges that limit widespread adoption, par…" at bounding box center [614, 270] width 437 height 78
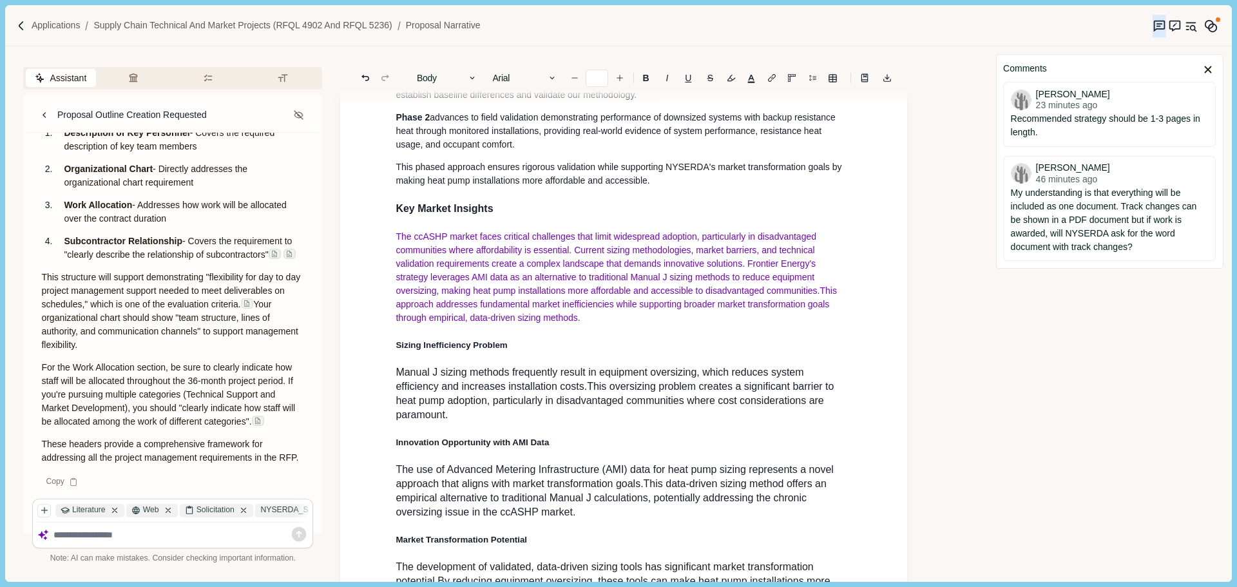
click at [613, 325] on p "The ccASHP market faces critical challenges that limit widespread adoption, par…" at bounding box center [624, 277] width 456 height 95
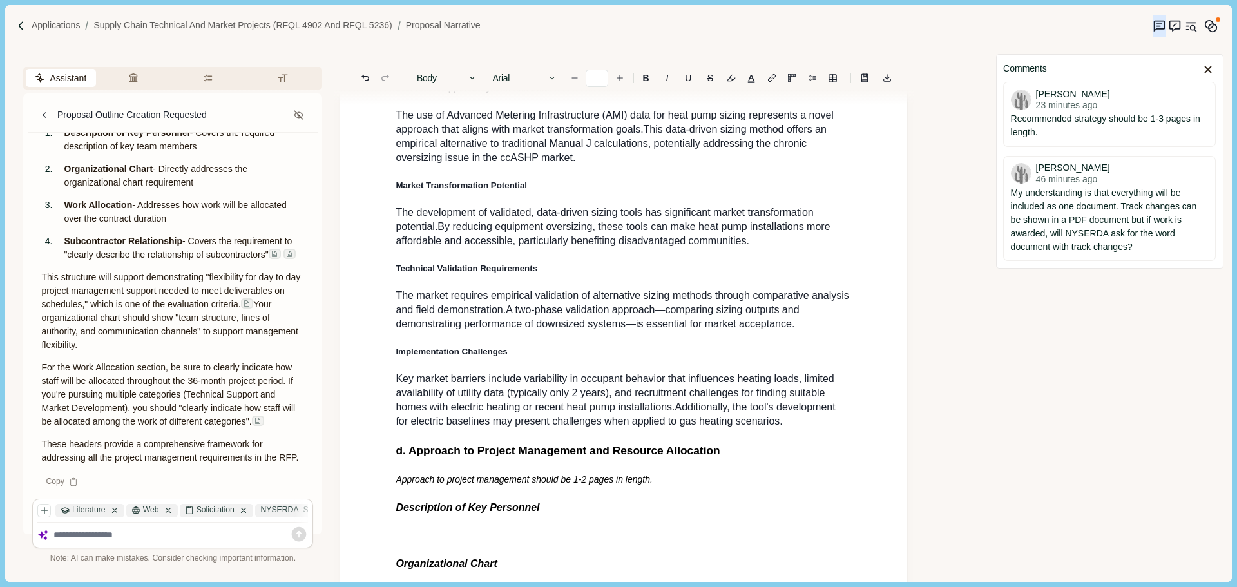
scroll to position [1497, 0]
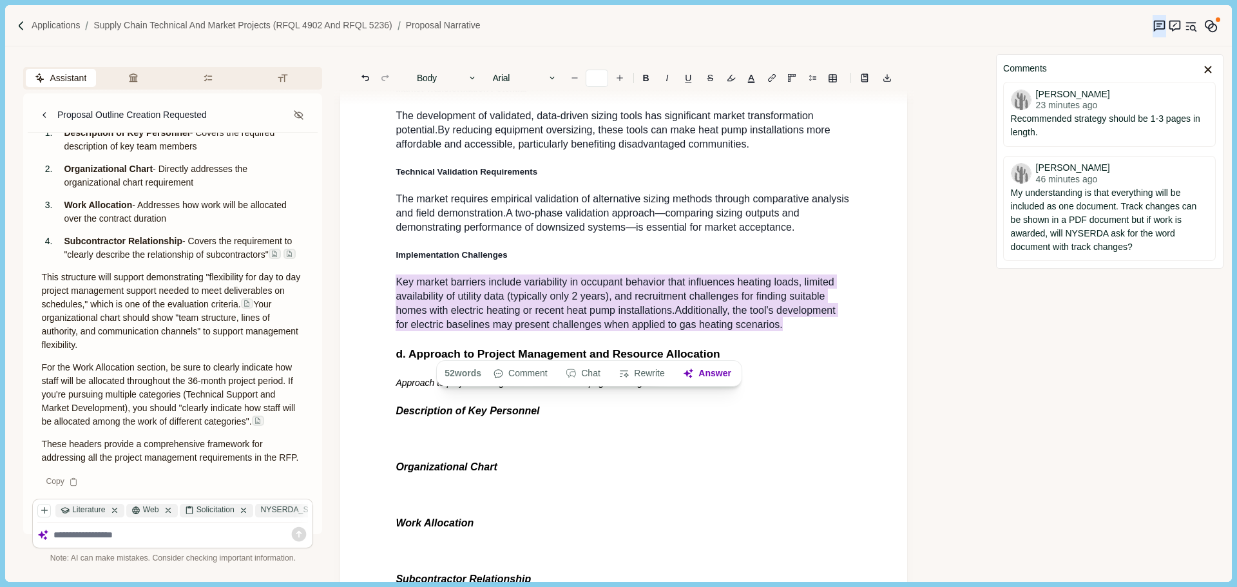
drag, startPoint x: 794, startPoint y: 351, endPoint x: 385, endPoint y: 302, distance: 412.6
click at [426, 71] on button "Body" at bounding box center [446, 78] width 73 height 18
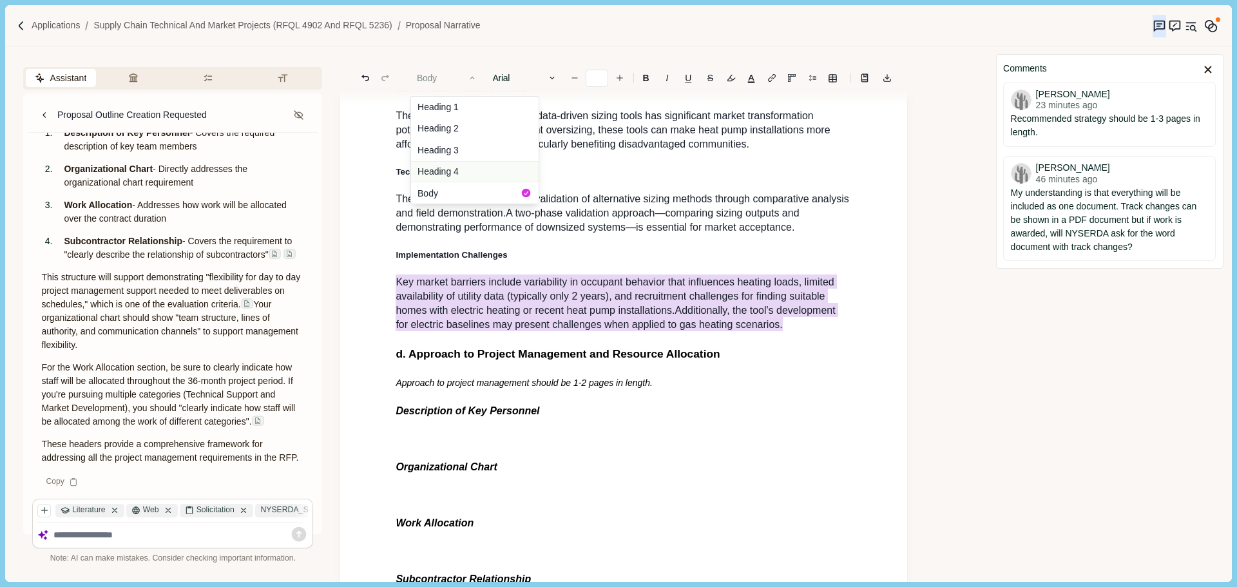
click at [482, 169] on button "Heading 4" at bounding box center [475, 172] width 128 height 22
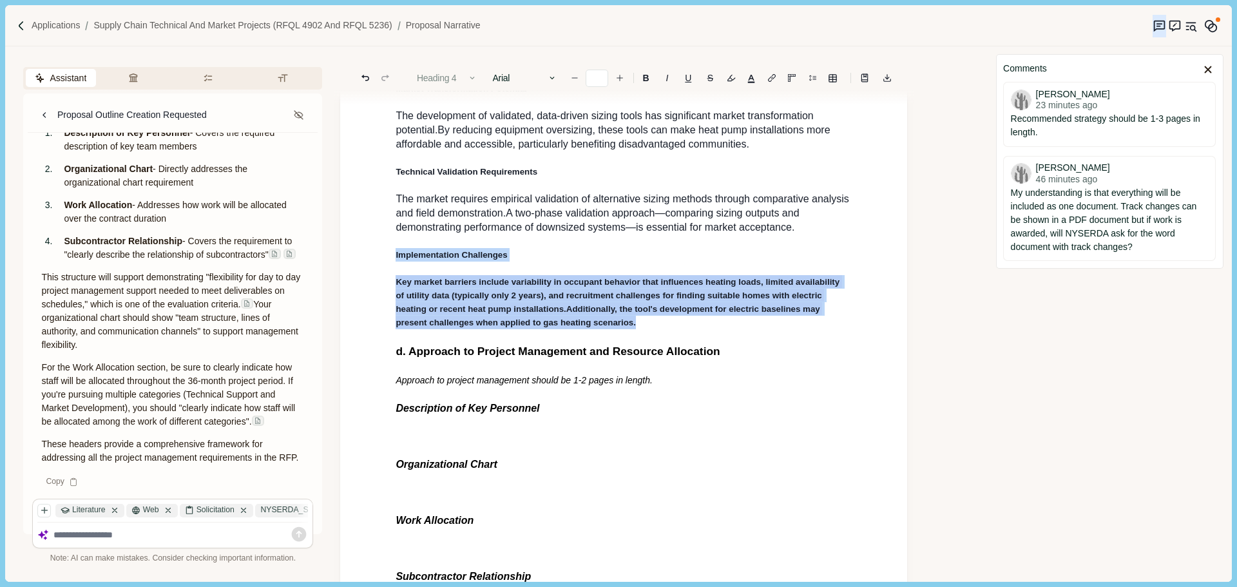
click at [461, 76] on button "Heading 4" at bounding box center [446, 78] width 73 height 18
click at [473, 189] on button "Body" at bounding box center [475, 192] width 128 height 21
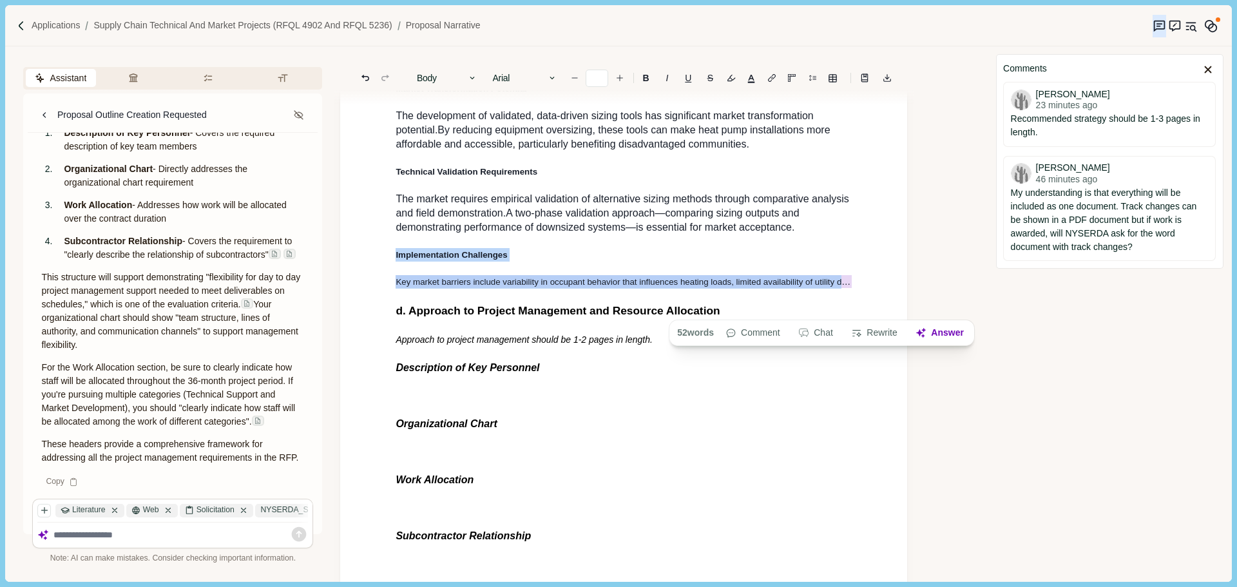
click at [848, 288] on span "Key market barriers include variability in occupant behavior that influences he…" at bounding box center [876, 281] width 960 height 13
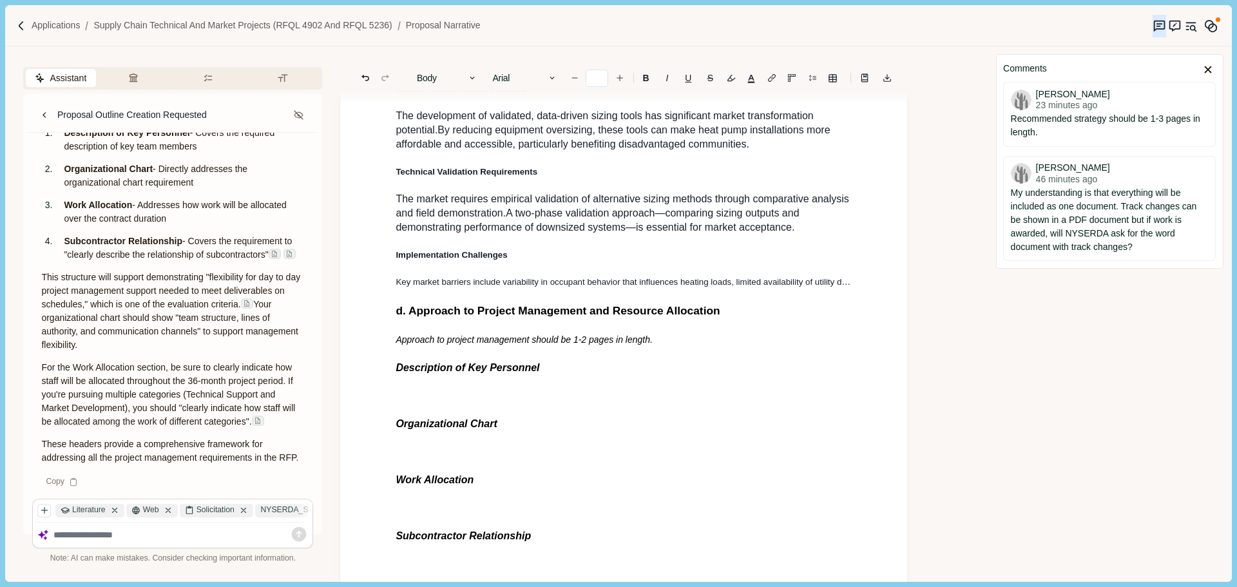
click at [843, 287] on span "Key market barriers include variability in occupant behavior that influences he…" at bounding box center [876, 281] width 960 height 10
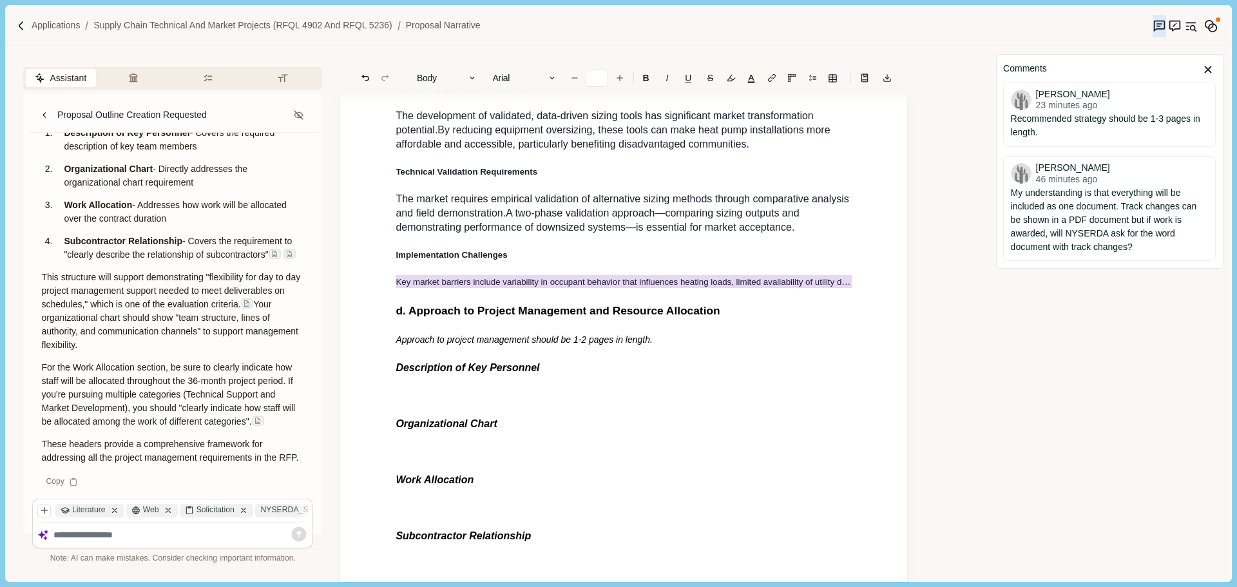
click at [843, 288] on span "Key market barriers include variability in occupant behavior that influences he…" at bounding box center [876, 281] width 960 height 13
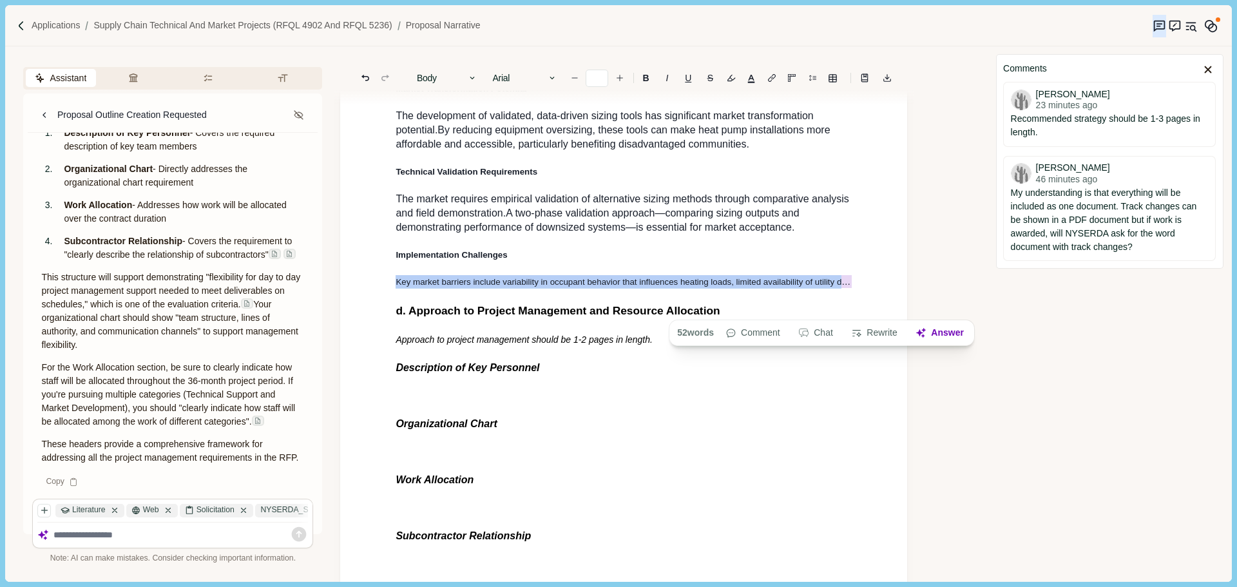
click at [844, 288] on span "Key market barriers include variability in occupant behavior that influences he…" at bounding box center [876, 281] width 960 height 13
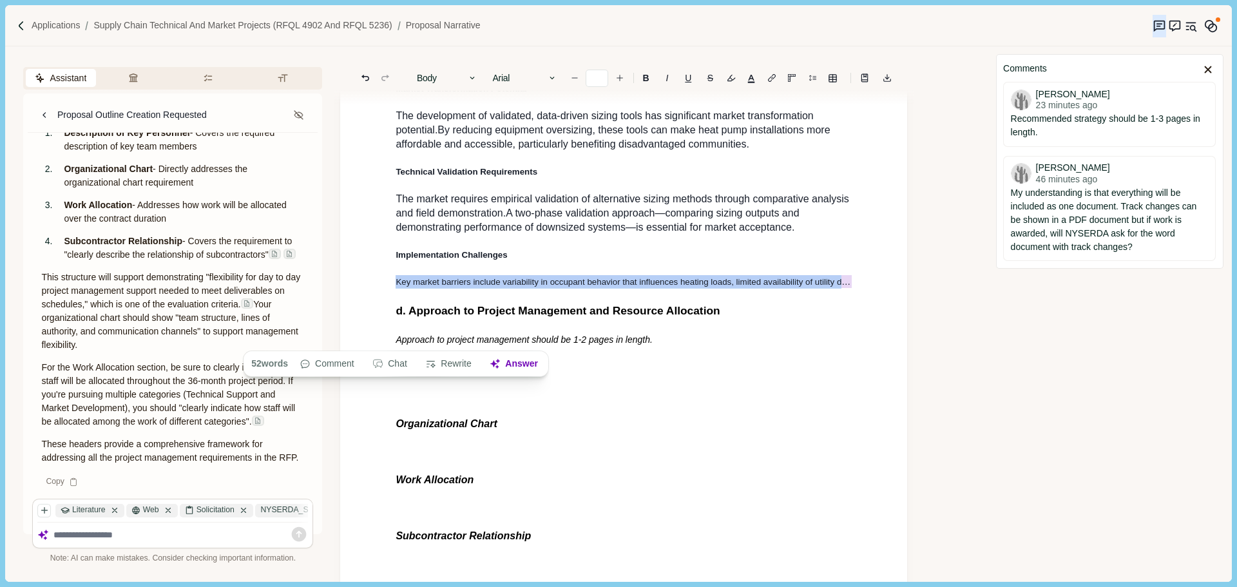
click at [848, 288] on span "Key market barriers include variability in occupant behavior that influences he…" at bounding box center [876, 281] width 960 height 13
drag, startPoint x: 398, startPoint y: 310, endPoint x: 904, endPoint y: 310, distance: 506.3
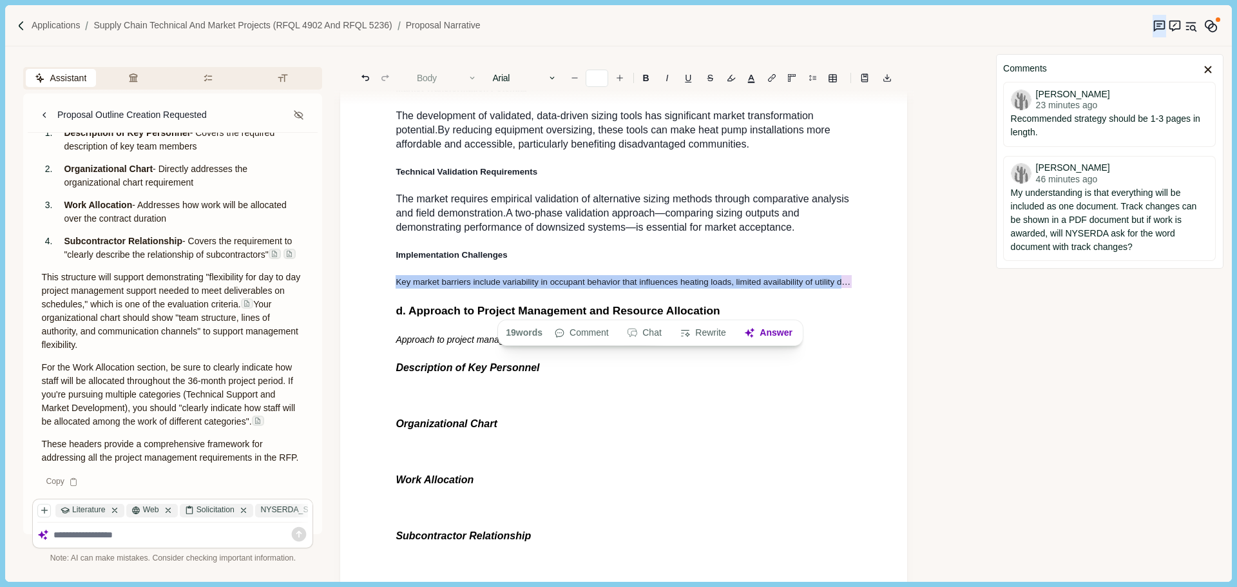
click at [459, 79] on button "Body" at bounding box center [446, 78] width 73 height 18
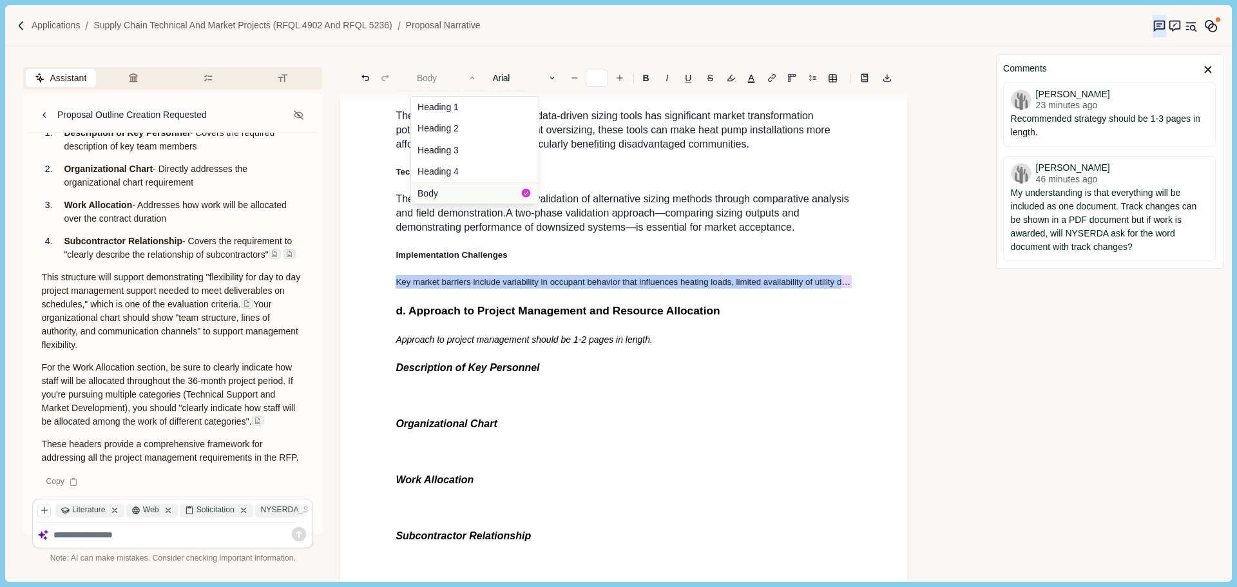
click at [434, 194] on button "Body" at bounding box center [475, 192] width 128 height 21
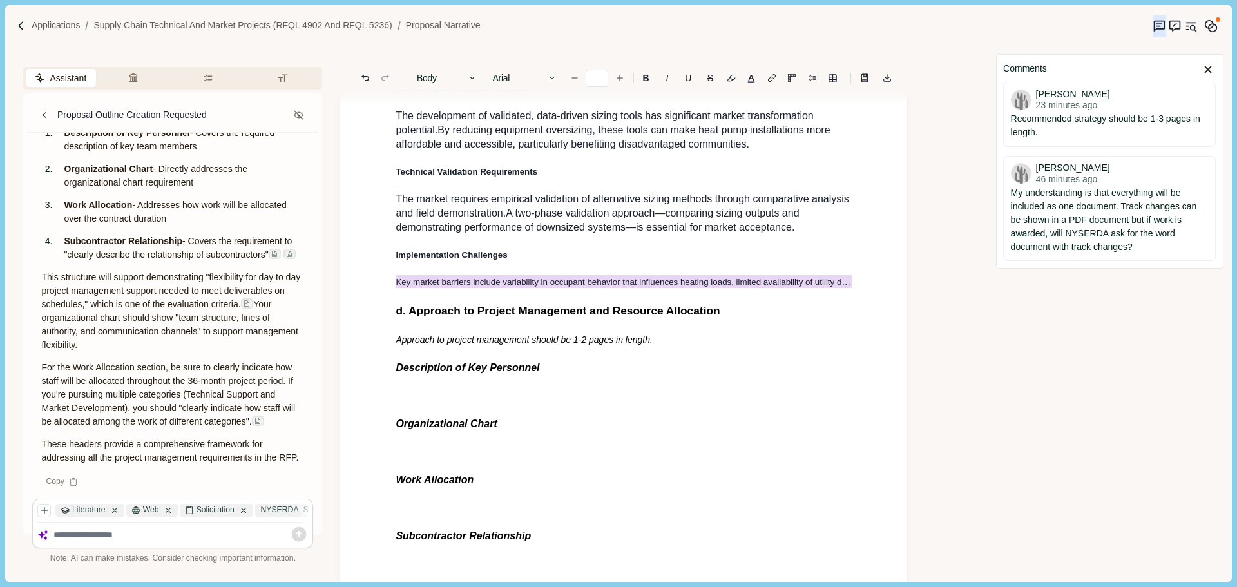
scroll to position [0, 55]
click at [434, 176] on span "Technical Validation Requirements" at bounding box center [467, 172] width 142 height 10
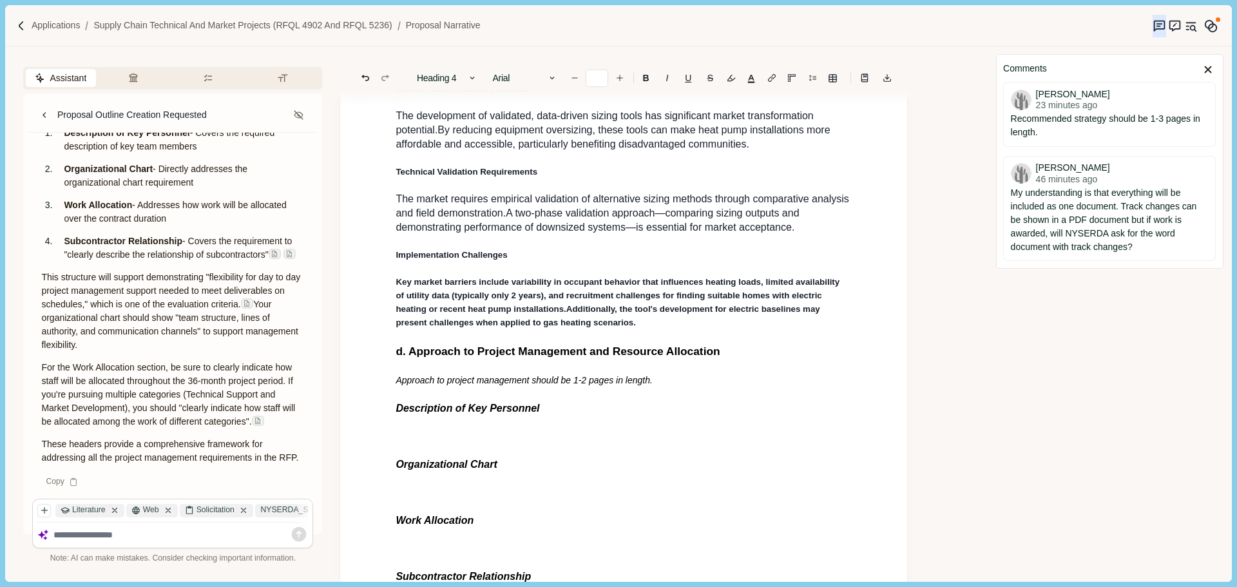
click at [390, 80] on icon "Redo" at bounding box center [385, 78] width 12 height 12
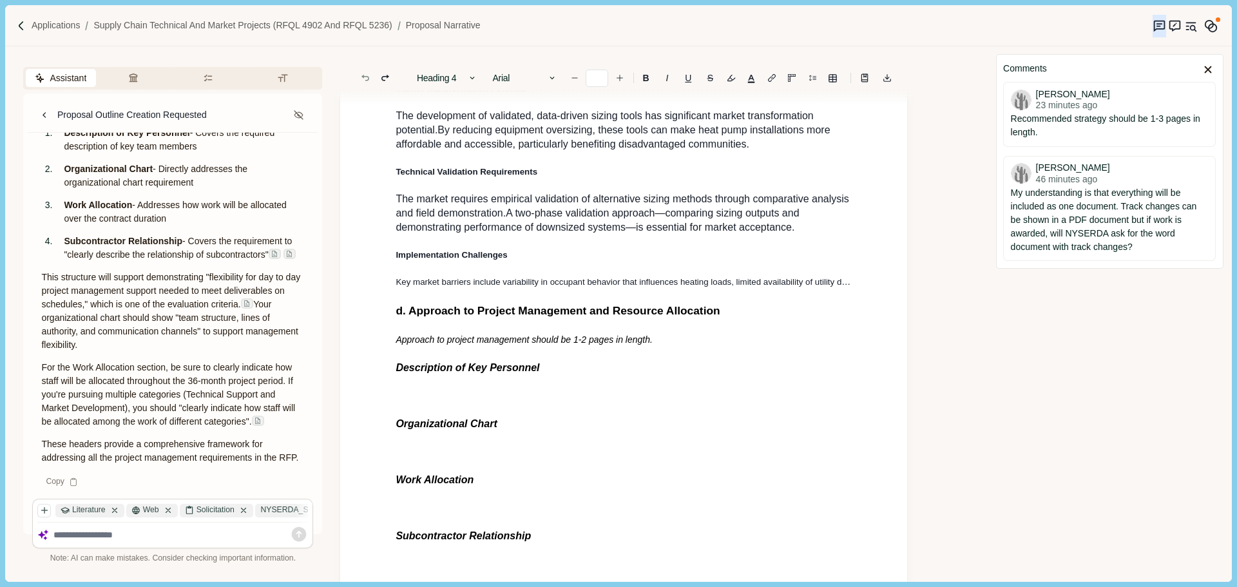
click at [368, 80] on icon "Undo" at bounding box center [365, 78] width 12 height 12
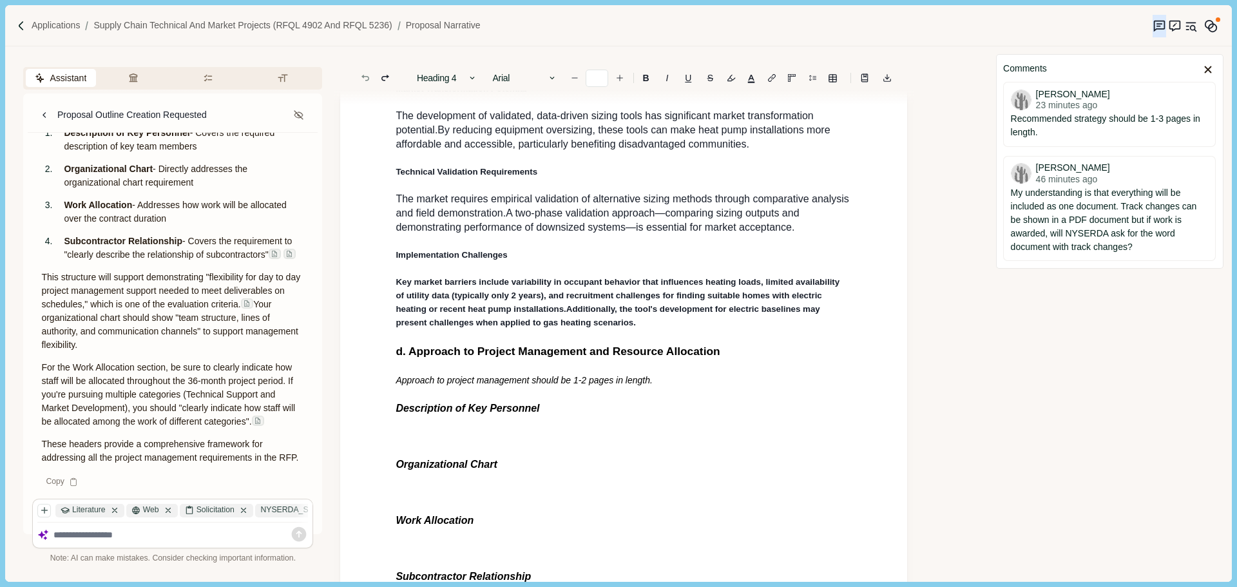
click at [368, 80] on icon "Undo" at bounding box center [365, 78] width 12 height 12
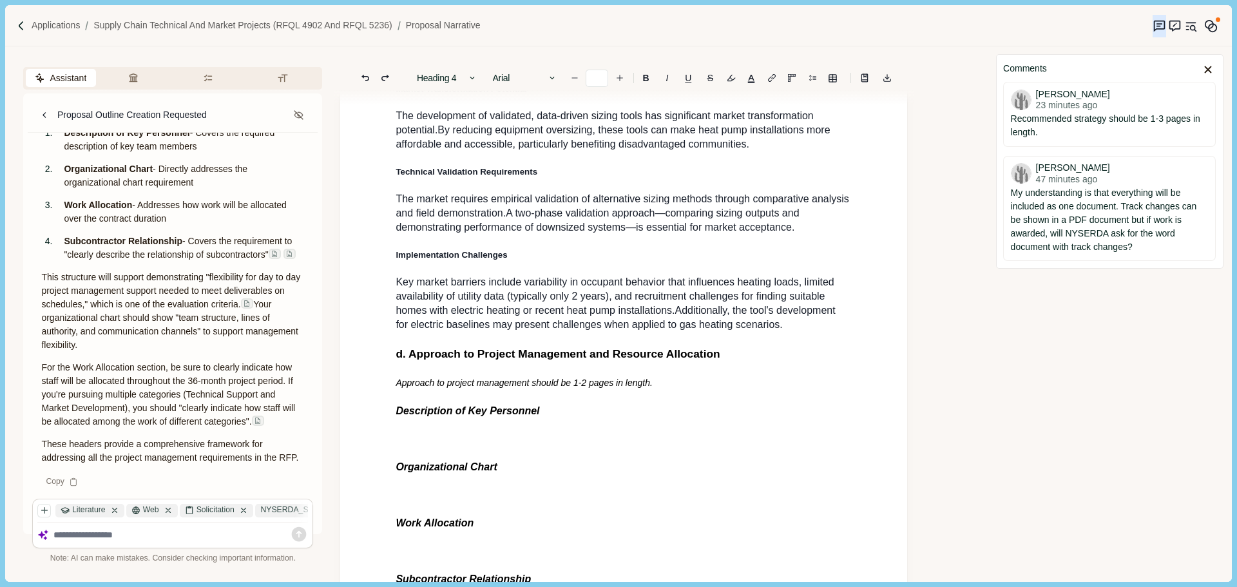
click at [794, 332] on p "Key market barriers include variability in occupant behavior that influences he…" at bounding box center [624, 303] width 456 height 57
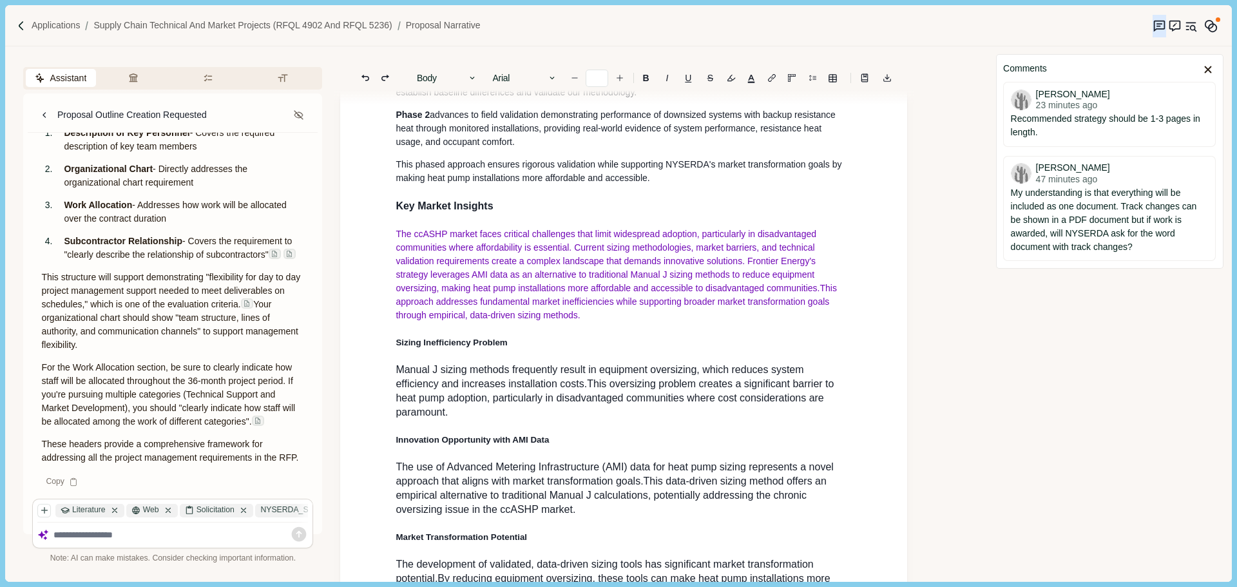
scroll to position [1046, 0]
click at [597, 352] on h4 "Sizing Inefficiency Problem" at bounding box center [624, 345] width 456 height 14
click at [562, 314] on p "The ccASHP market faces critical challenges that limit widespread adoption, par…" at bounding box center [624, 277] width 456 height 95
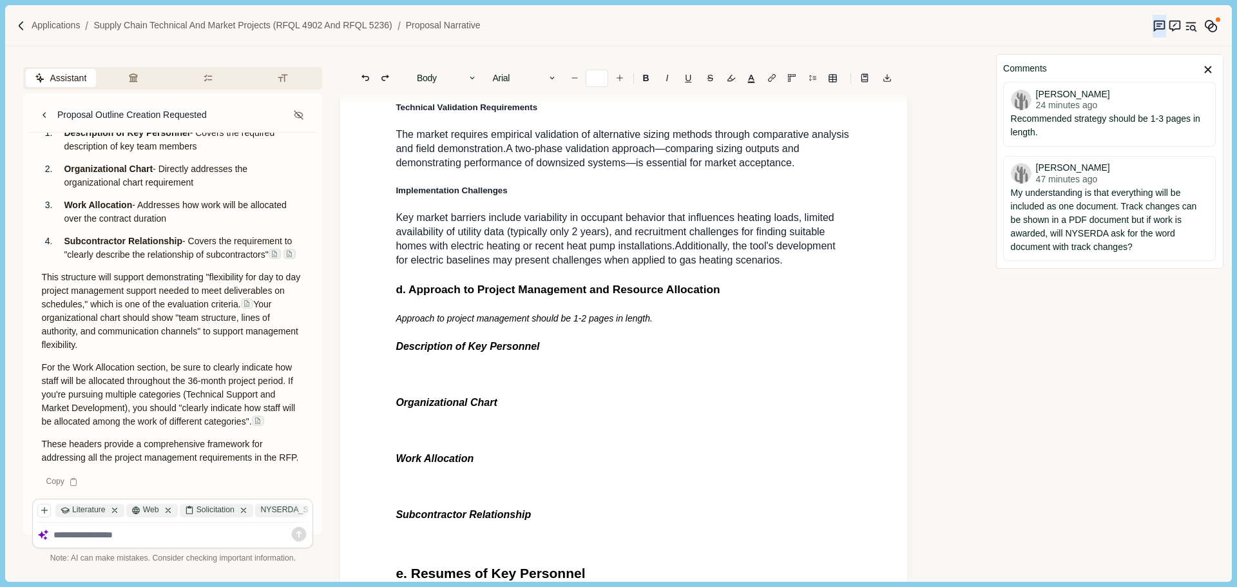
scroll to position [1690, 0]
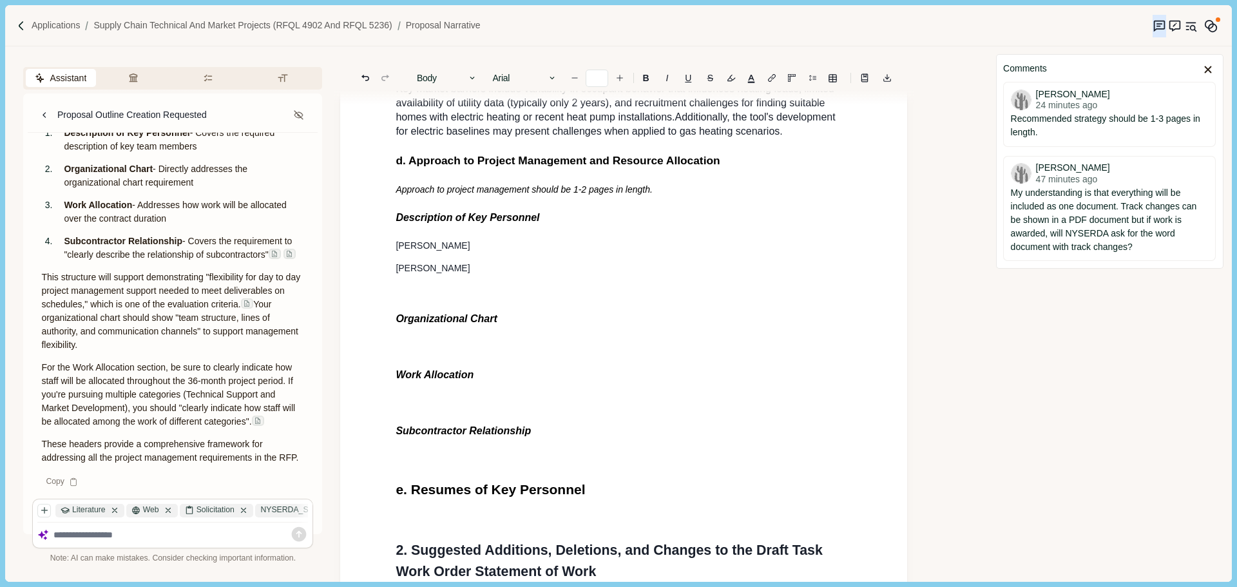
click at [444, 298] on p at bounding box center [624, 291] width 456 height 14
click at [414, 275] on p "[PERSON_NAME]" at bounding box center [624, 269] width 456 height 14
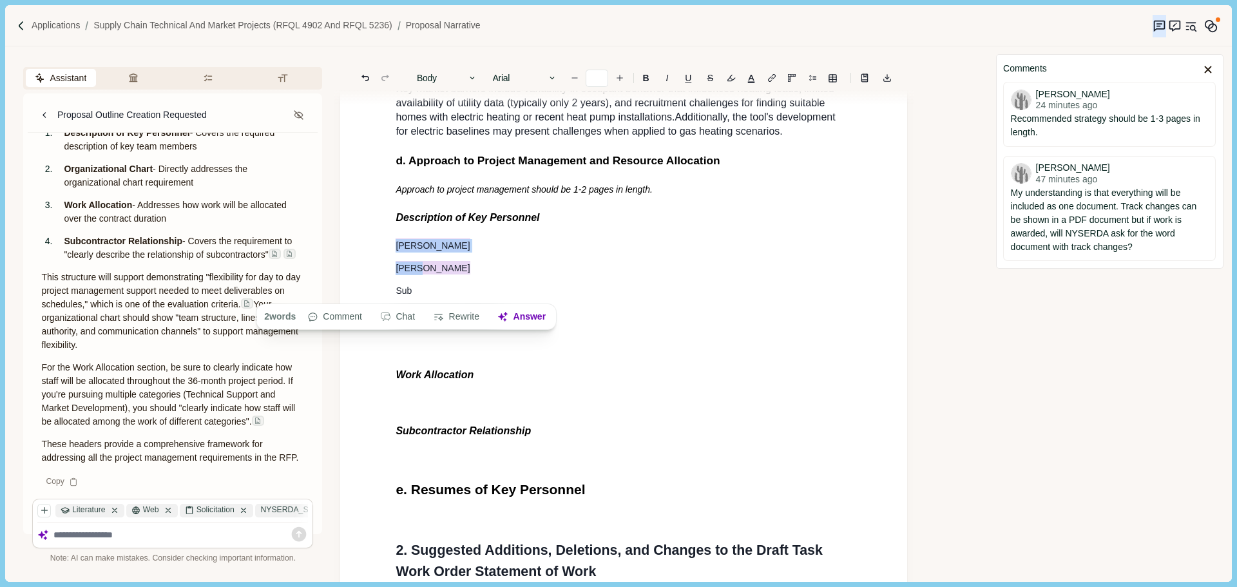
drag, startPoint x: 422, startPoint y: 288, endPoint x: 384, endPoint y: 269, distance: 42.3
click at [728, 78] on button "button" at bounding box center [731, 78] width 18 height 18
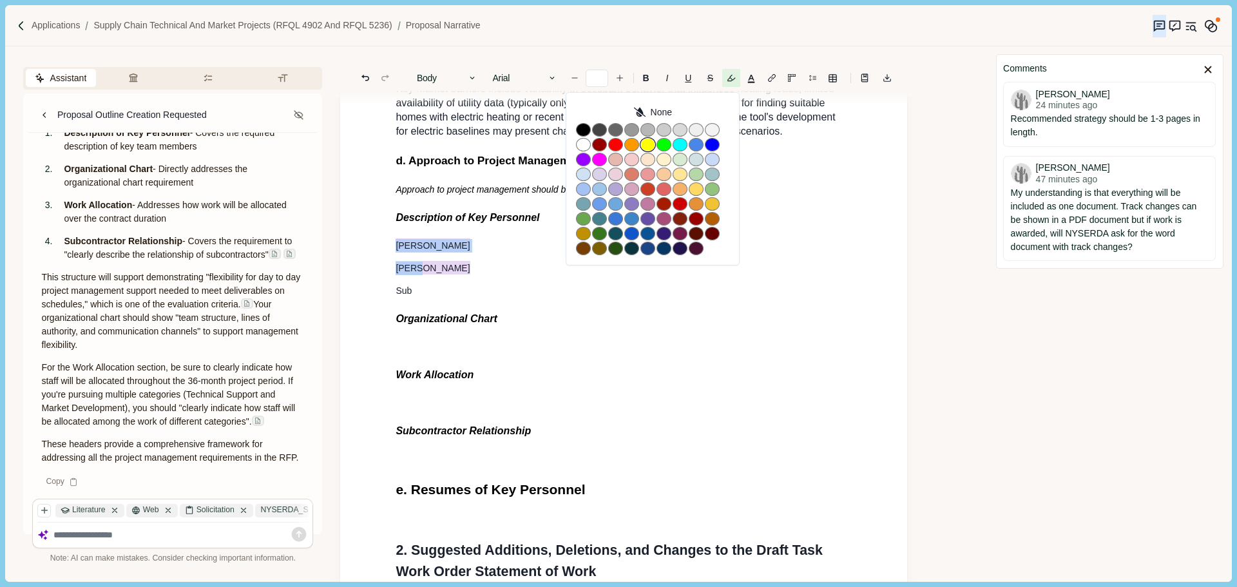
click at [641, 145] on button "button" at bounding box center [647, 145] width 15 height 14
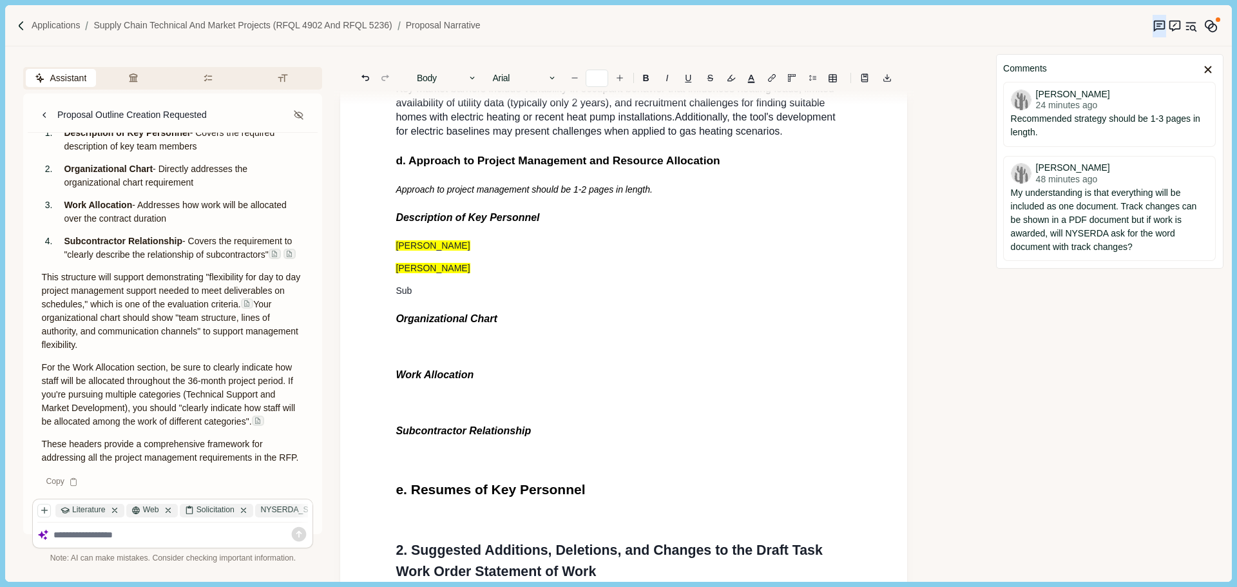
click at [537, 225] on h3 "Description of Key Personnel" at bounding box center [624, 217] width 456 height 15
click at [495, 275] on p "[PERSON_NAME]" at bounding box center [624, 269] width 456 height 14
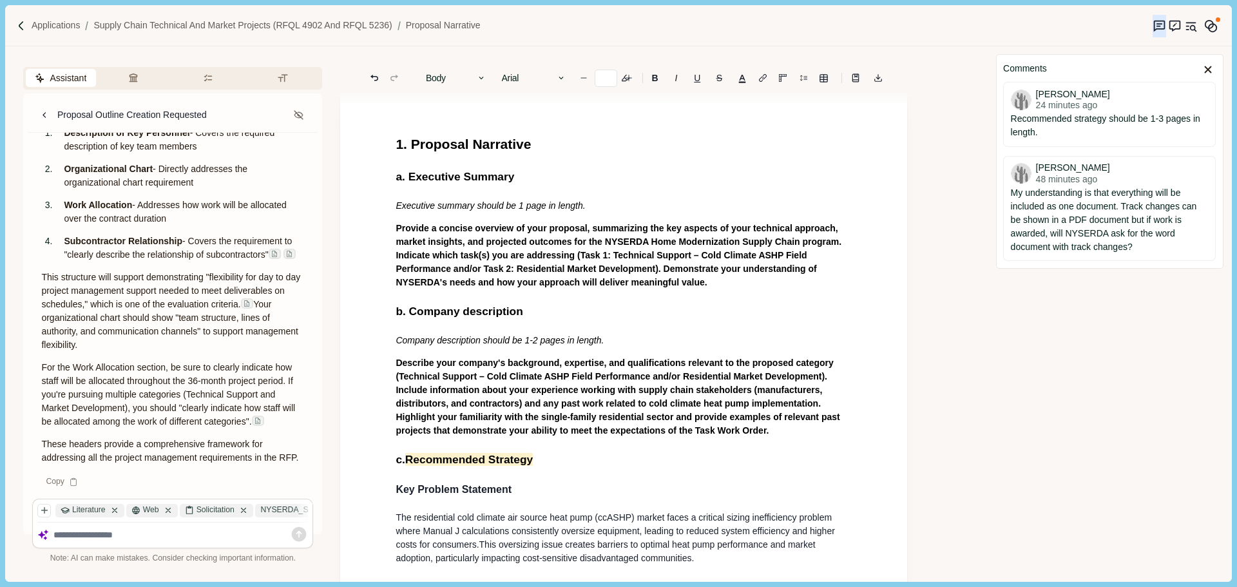
scroll to position [0, 0]
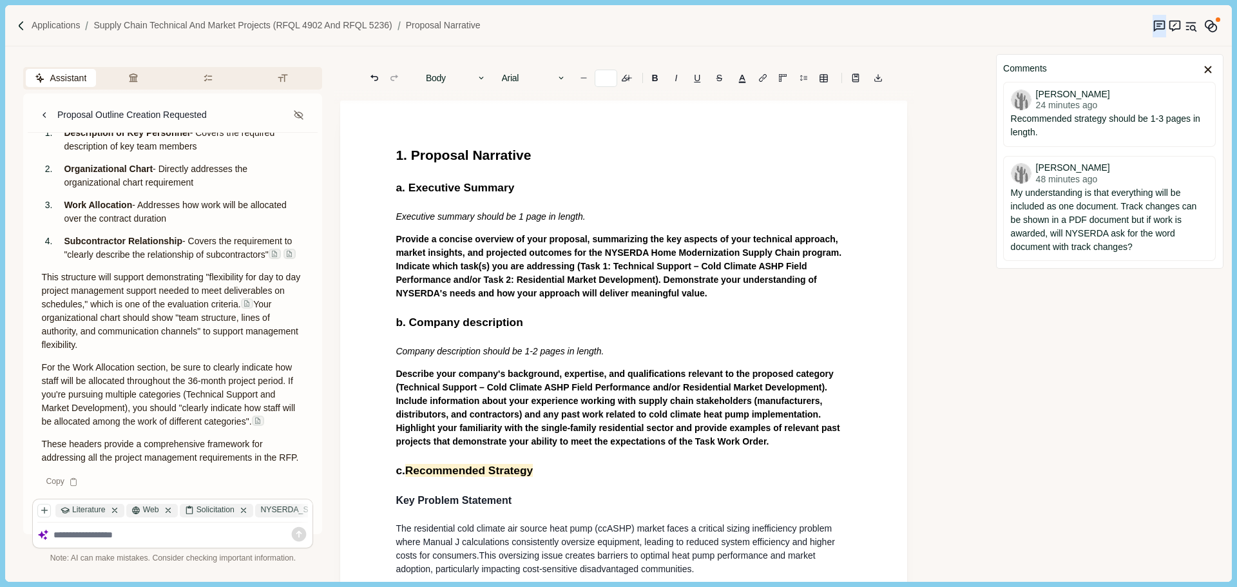
click at [528, 321] on h2 "b. Company description" at bounding box center [624, 322] width 456 height 17
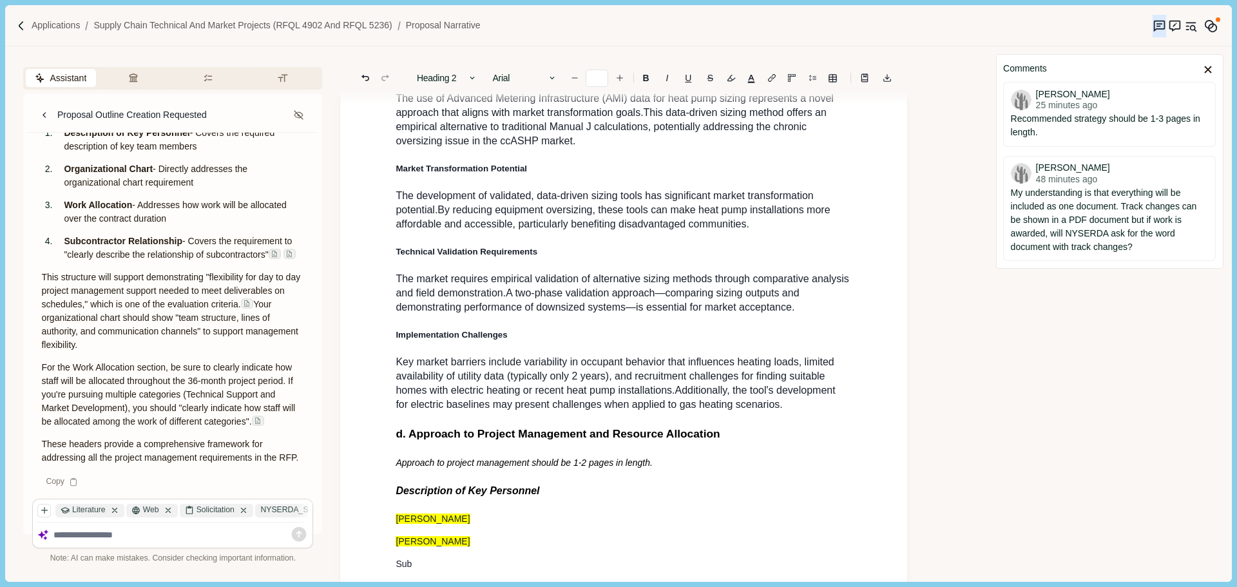
scroll to position [1610, 0]
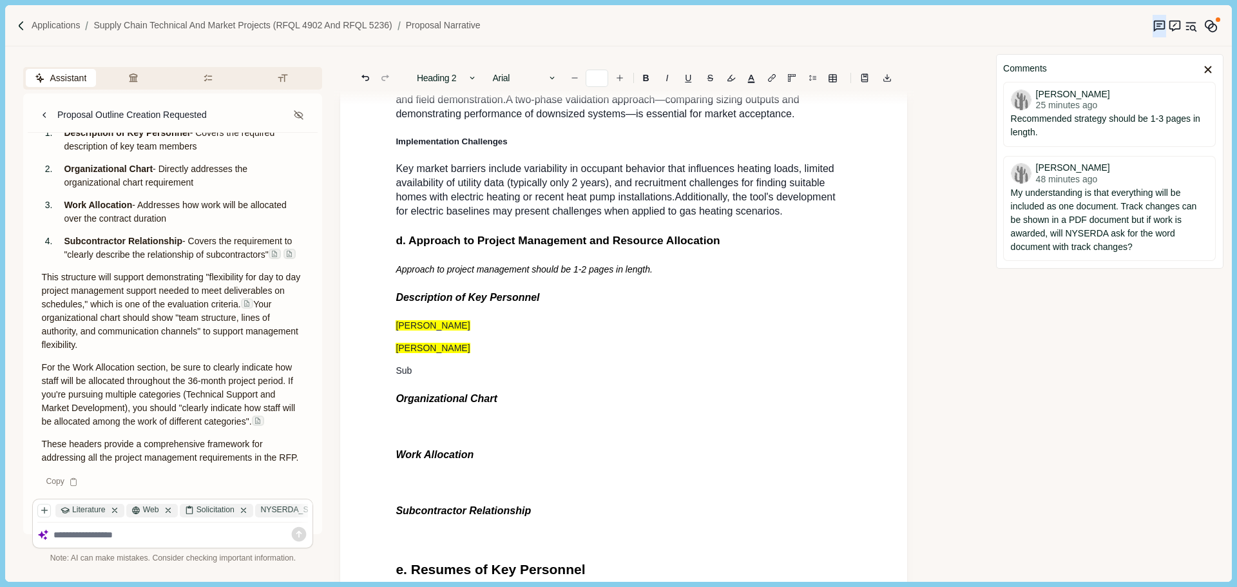
click at [438, 355] on p "[PERSON_NAME]" at bounding box center [624, 348] width 456 height 14
drag, startPoint x: 533, startPoint y: 321, endPoint x: 368, endPoint y: 321, distance: 164.9
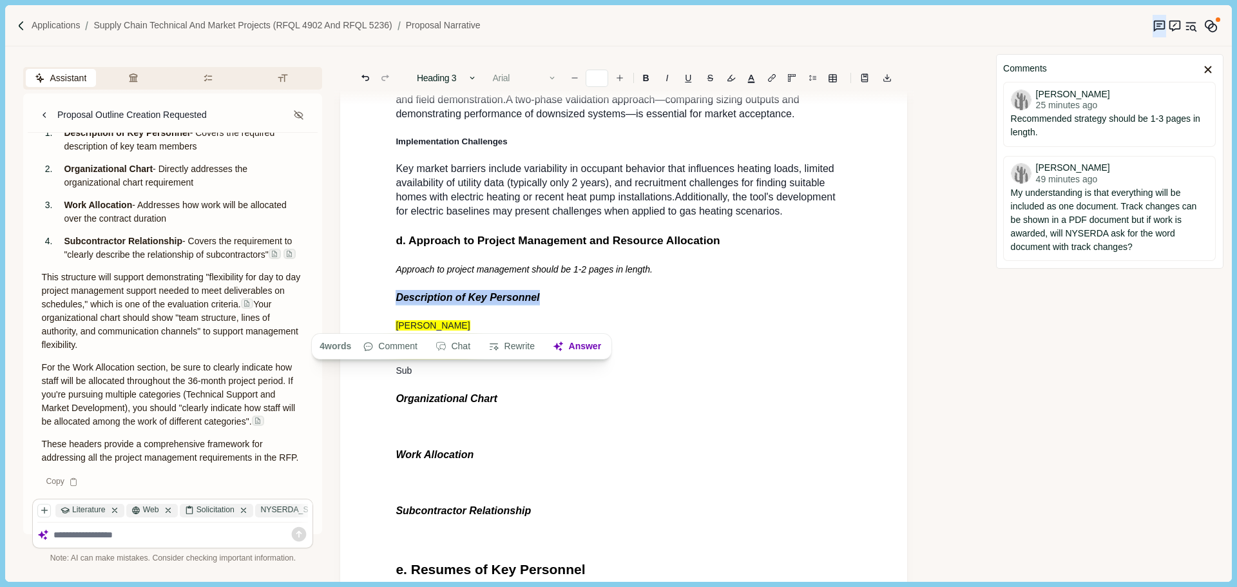
type input "**"
click at [393, 346] on button "Comment" at bounding box center [390, 347] width 68 height 18
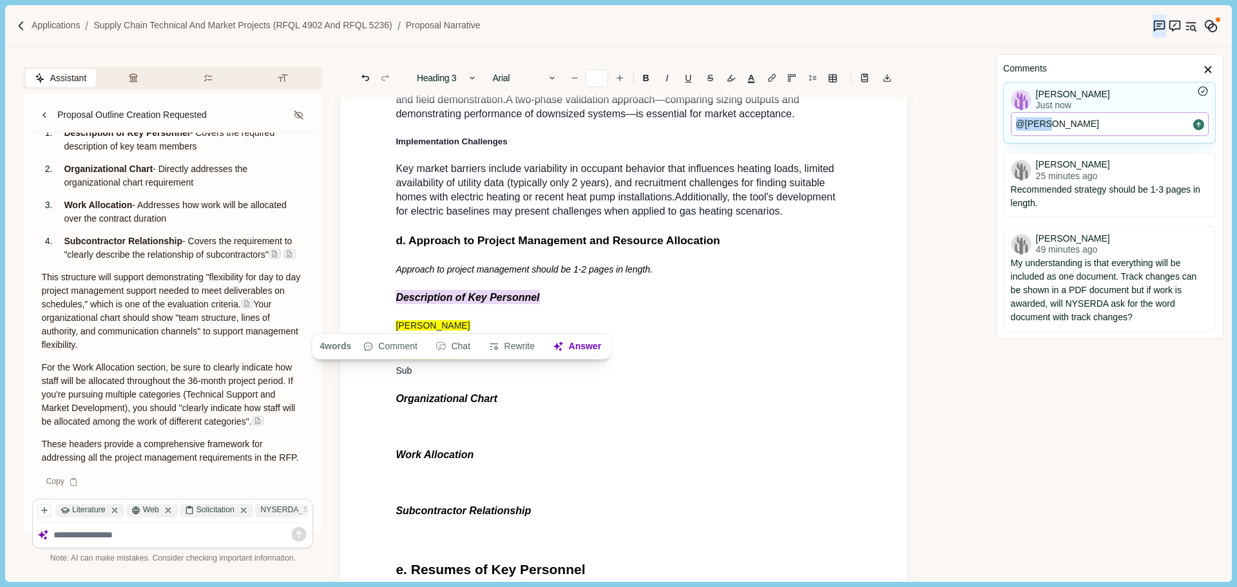
drag, startPoint x: 1071, startPoint y: 131, endPoint x: 1018, endPoint y: 131, distance: 53.5
click at [1018, 131] on p "@[PERSON_NAME]" at bounding box center [1109, 124] width 187 height 14
click at [1105, 126] on p at bounding box center [1109, 124] width 187 height 14
click at [1080, 128] on p at bounding box center [1109, 124] width 187 height 14
click at [485, 355] on p "[PERSON_NAME]" at bounding box center [624, 348] width 456 height 14
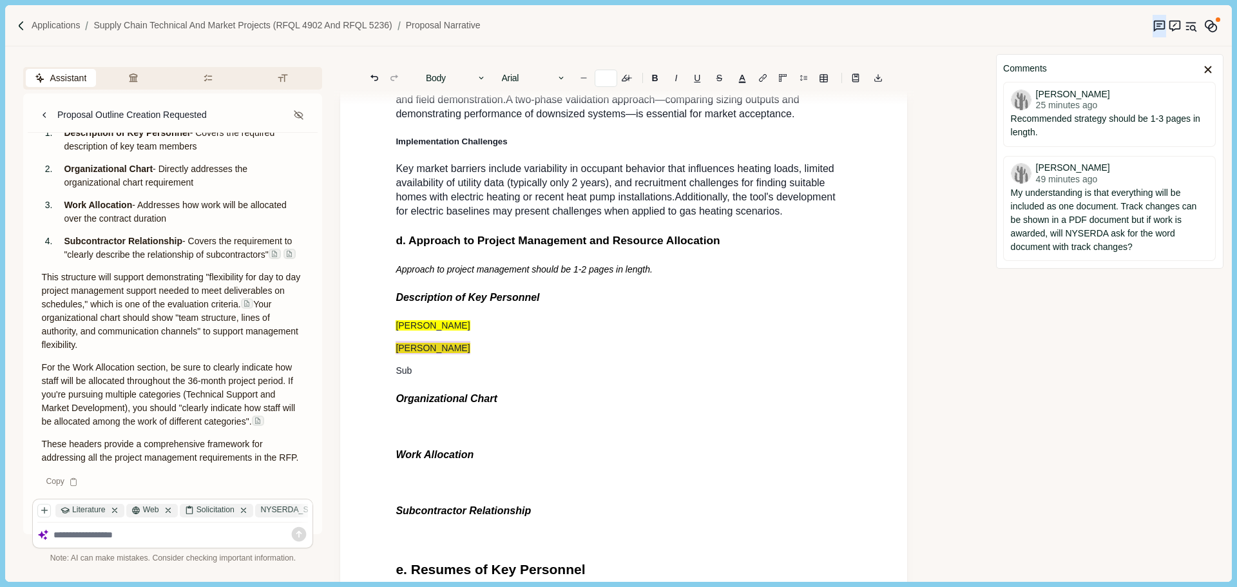
drag, startPoint x: 452, startPoint y: 364, endPoint x: 377, endPoint y: 369, distance: 75.5
click at [1172, 24] on icon "Suggestion mode" at bounding box center [1174, 25] width 4 height 4
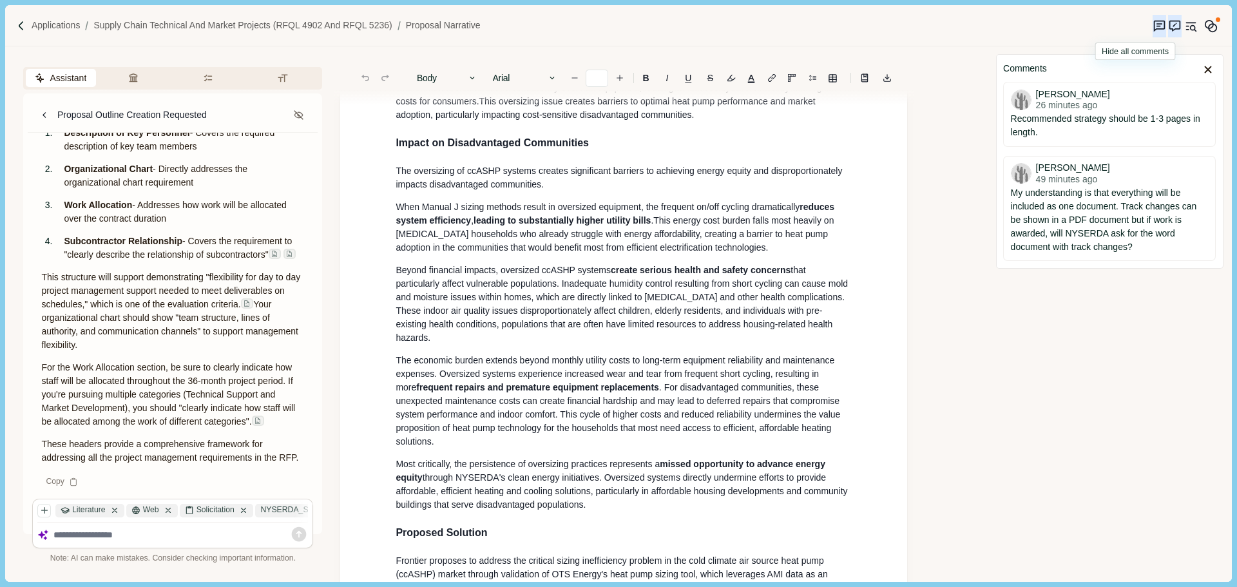
click at [1168, 24] on icon "Suggestion mode" at bounding box center [1175, 26] width 14 height 14
click at [1152, 27] on icon "Suggestion mode" at bounding box center [1159, 26] width 14 height 14
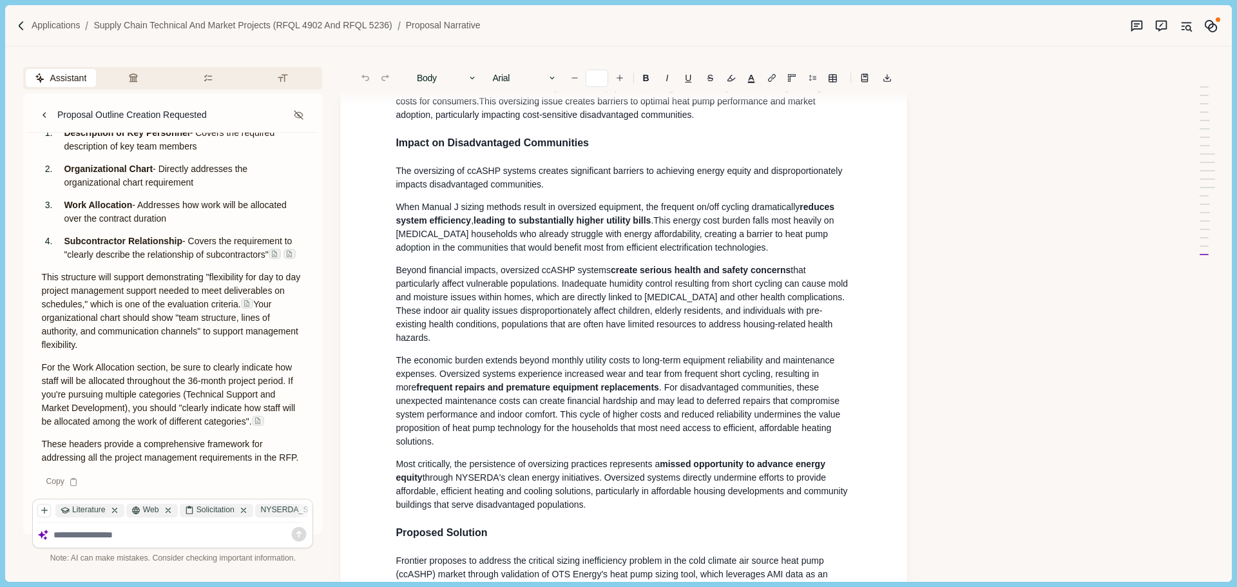
click at [1134, 27] on icon "Suggestion mode" at bounding box center [1137, 26] width 14 height 14
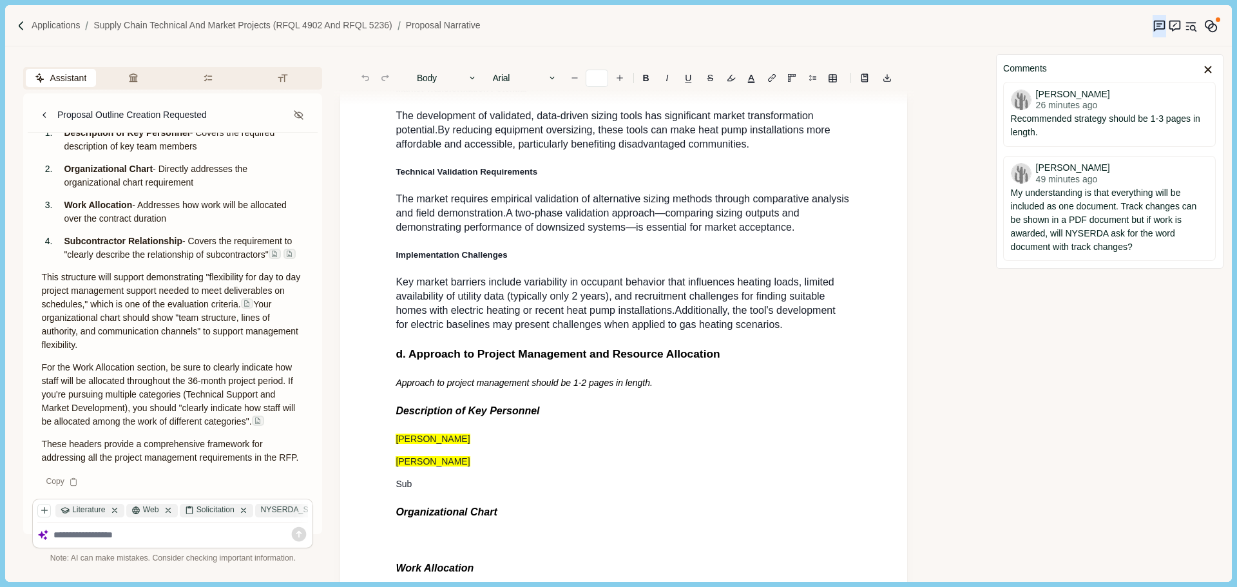
scroll to position [1643, 0]
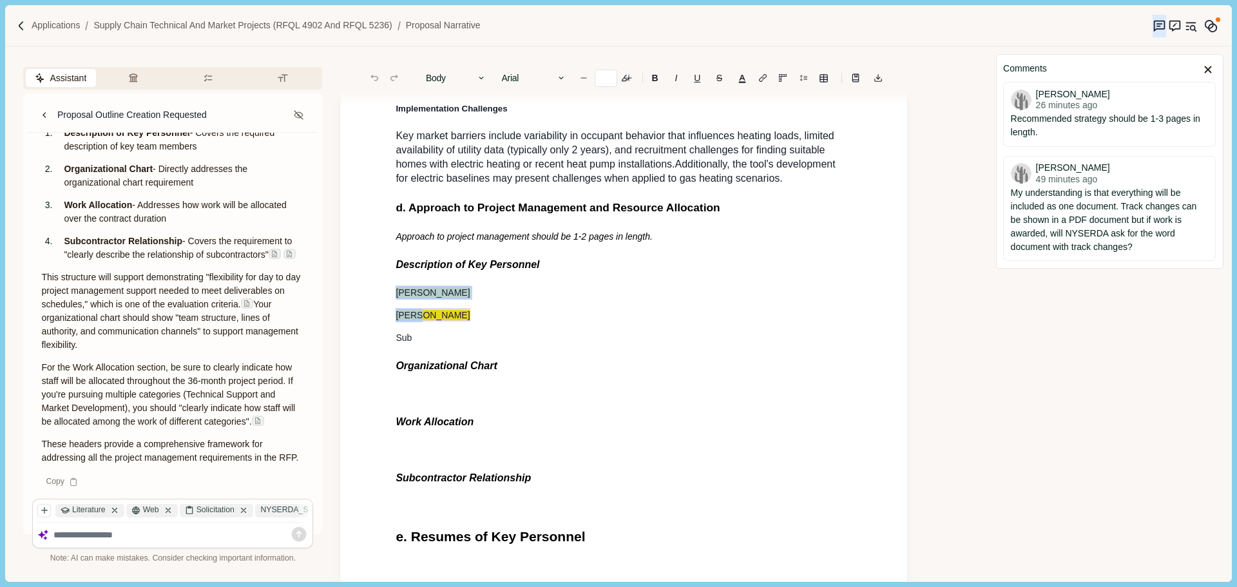
drag, startPoint x: 422, startPoint y: 334, endPoint x: 381, endPoint y: 319, distance: 43.8
drag, startPoint x: 540, startPoint y: 284, endPoint x: 385, endPoint y: 286, distance: 154.6
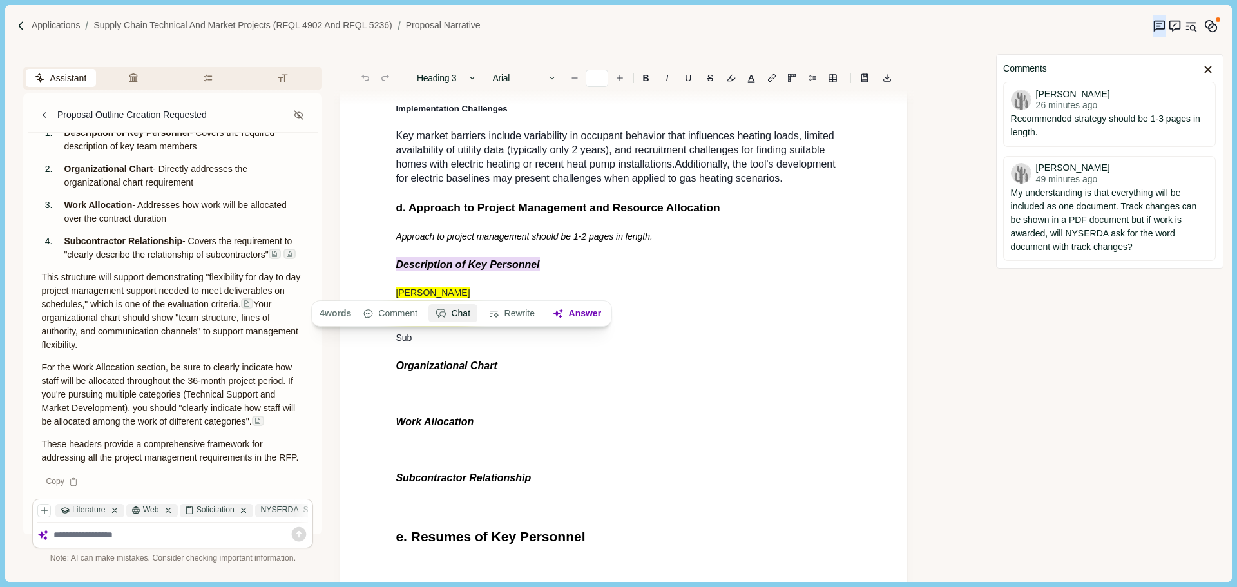
type input "**"
click at [390, 313] on button "Comment" at bounding box center [390, 314] width 68 height 18
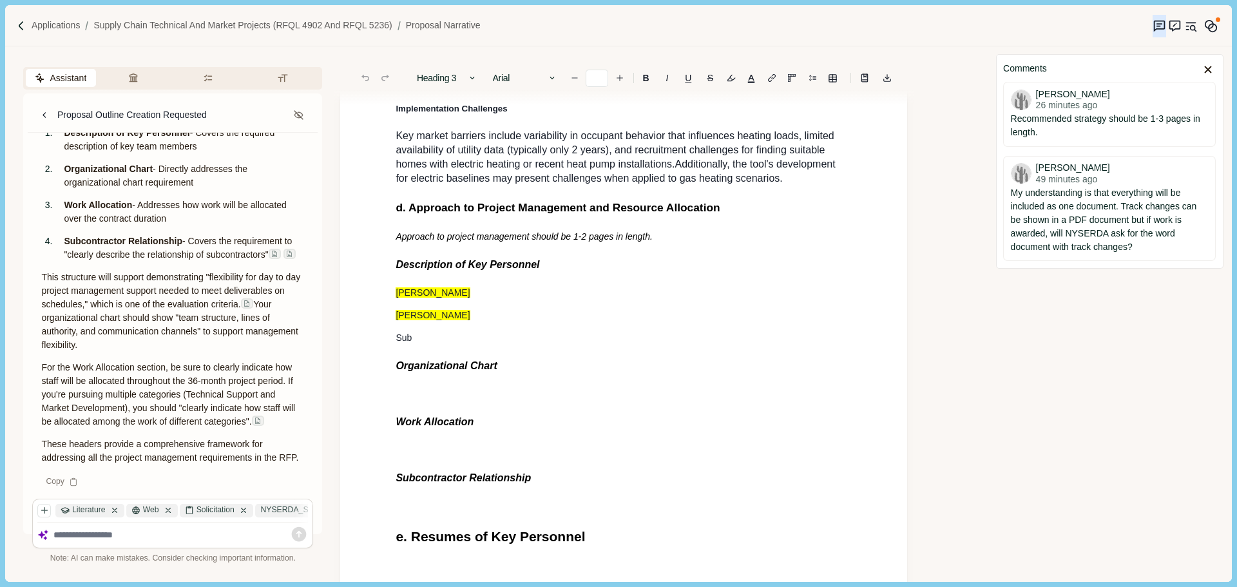
click at [439, 322] on p "[PERSON_NAME]" at bounding box center [624, 316] width 456 height 14
type input "**"
click at [435, 300] on p "[PERSON_NAME]" at bounding box center [624, 293] width 456 height 14
click at [435, 322] on p "[PERSON_NAME]" at bounding box center [624, 316] width 456 height 14
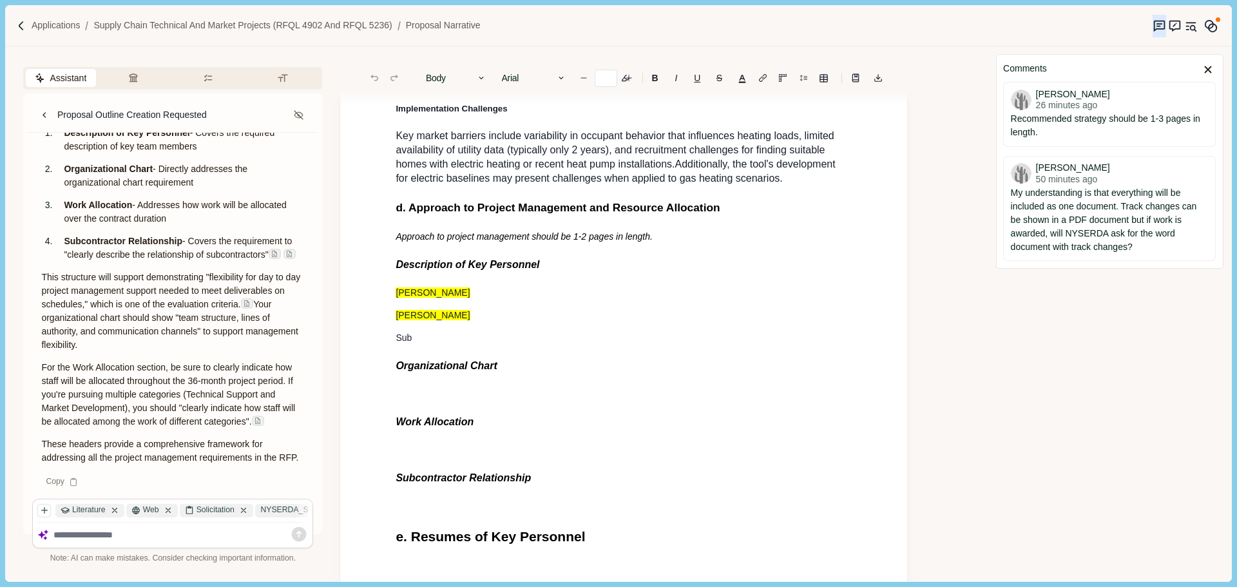
click at [447, 322] on p "[PERSON_NAME]" at bounding box center [624, 316] width 456 height 14
drag, startPoint x: 432, startPoint y: 363, endPoint x: 388, endPoint y: 363, distance: 43.8
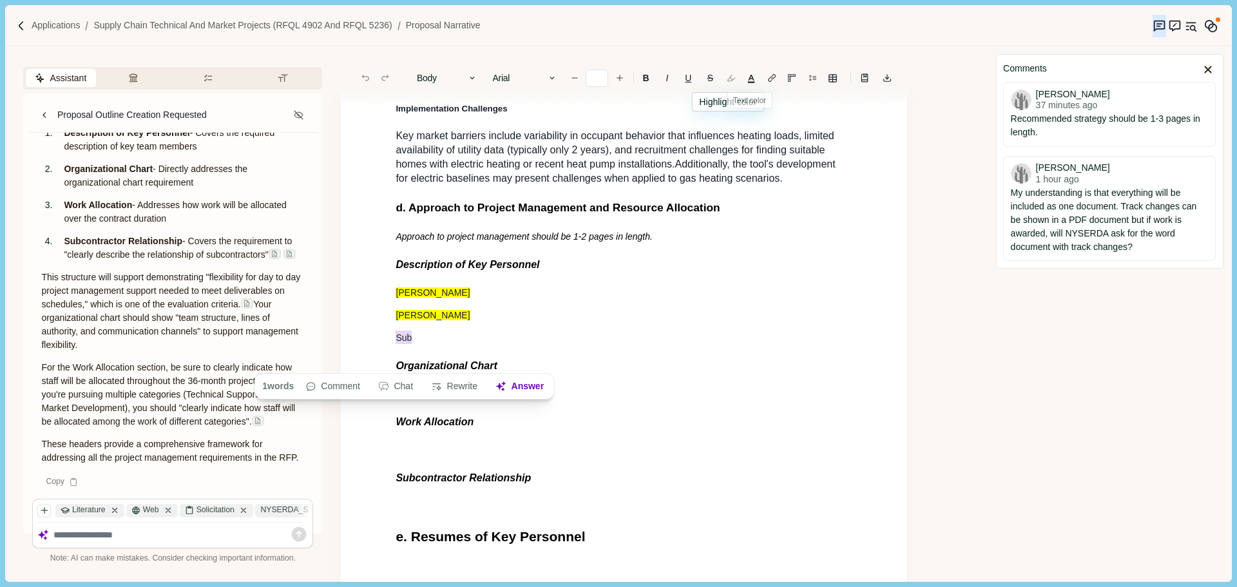
click at [730, 81] on button "button" at bounding box center [731, 78] width 18 height 18
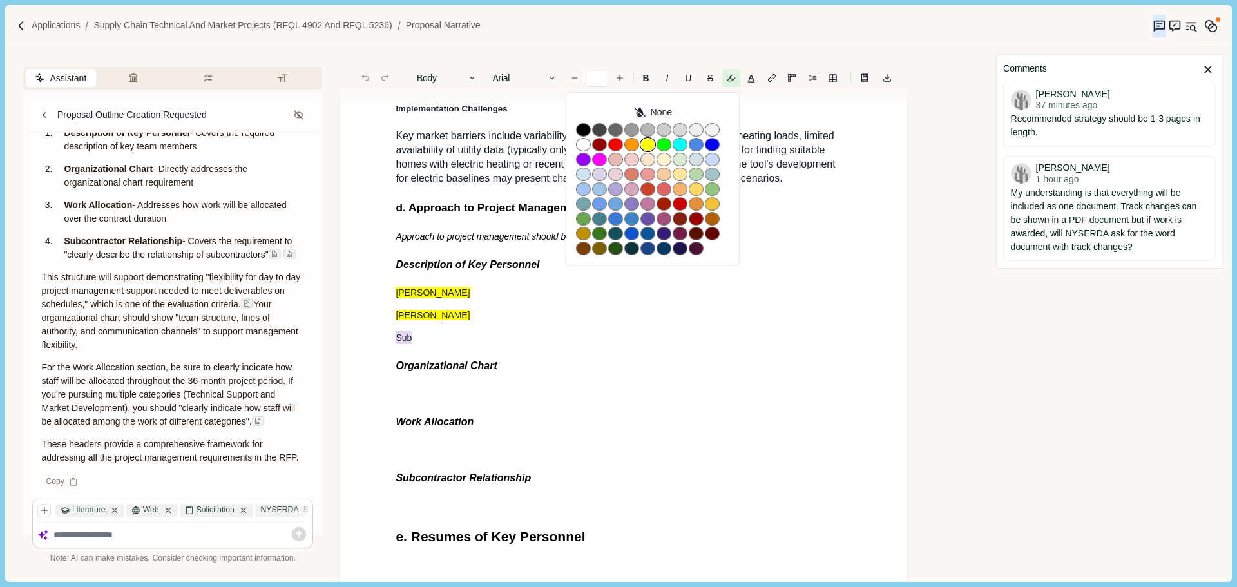
click at [647, 145] on button "button" at bounding box center [647, 145] width 15 height 14
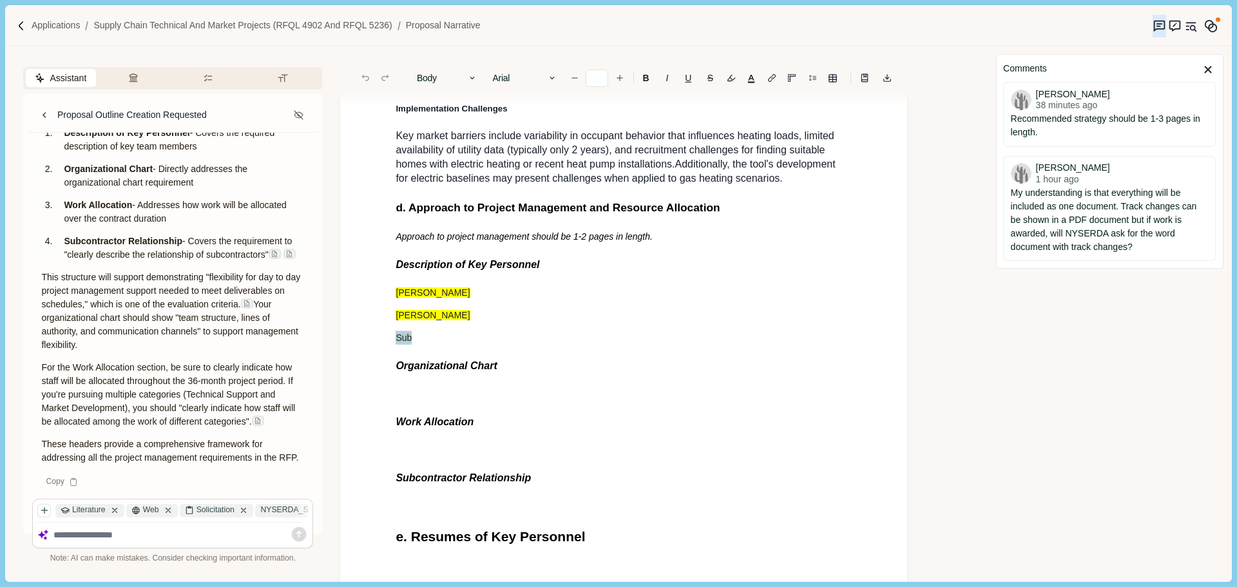
click at [511, 300] on p "[PERSON_NAME]" at bounding box center [624, 293] width 456 height 14
click at [439, 345] on p "Sub" at bounding box center [624, 338] width 456 height 14
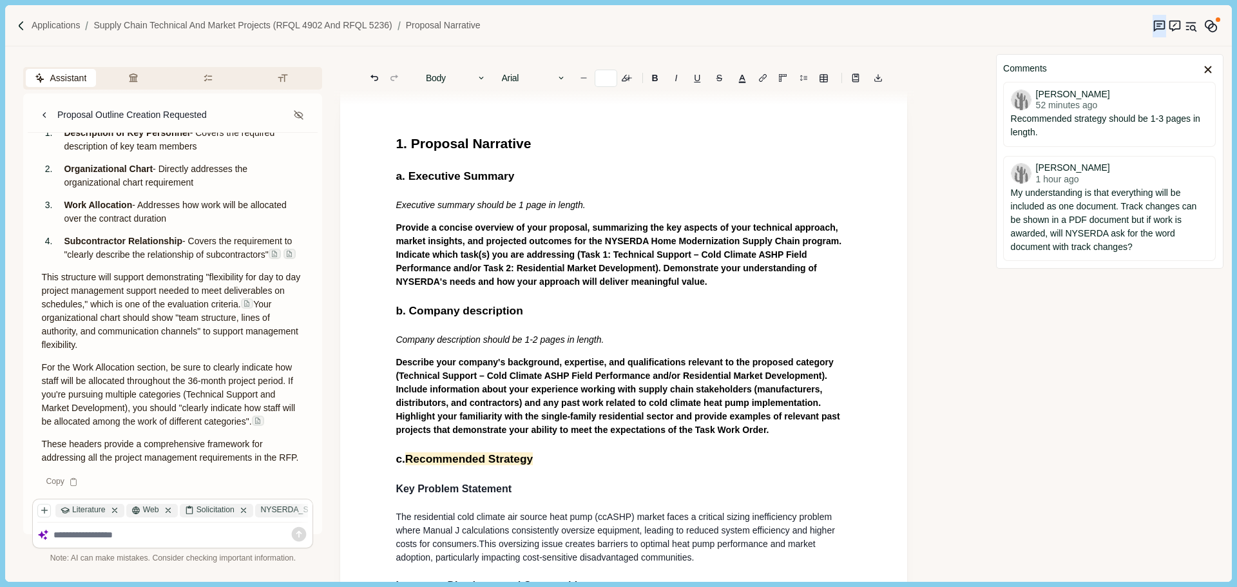
scroll to position [0, 0]
